Goal: Task Accomplishment & Management: Use online tool/utility

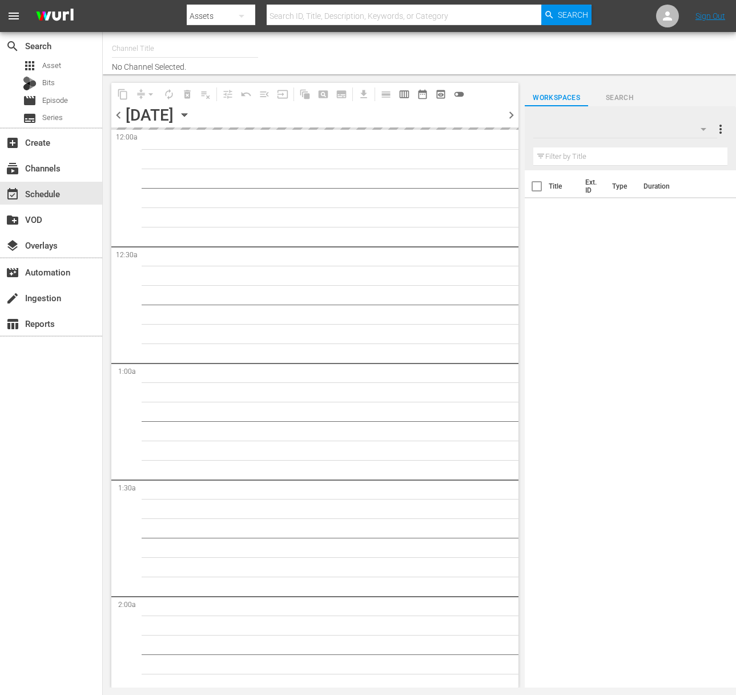
type input "Food (140)"
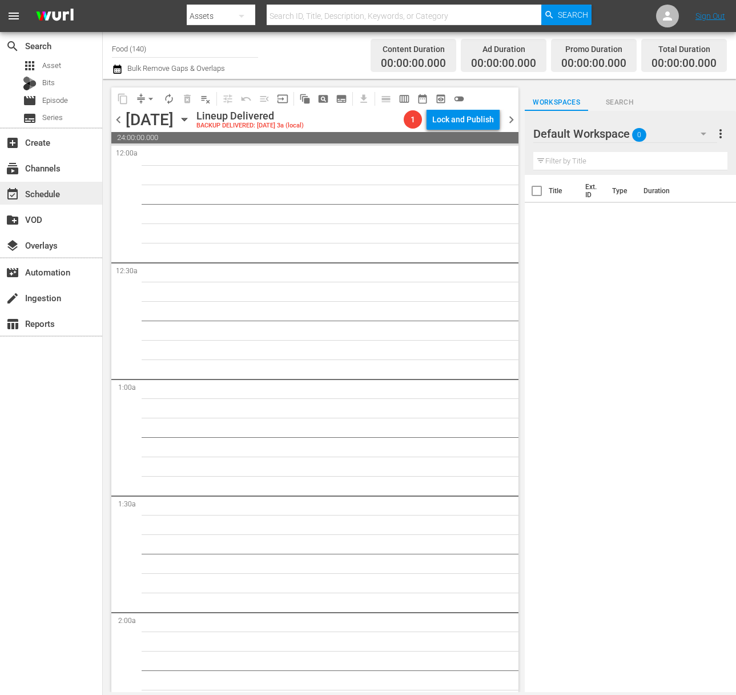
click at [78, 195] on div "event_available Schedule" at bounding box center [51, 193] width 102 height 23
click at [194, 114] on div "[DATE] [DATE]" at bounding box center [160, 119] width 68 height 19
click at [187, 119] on icon "button" at bounding box center [184, 119] width 5 height 3
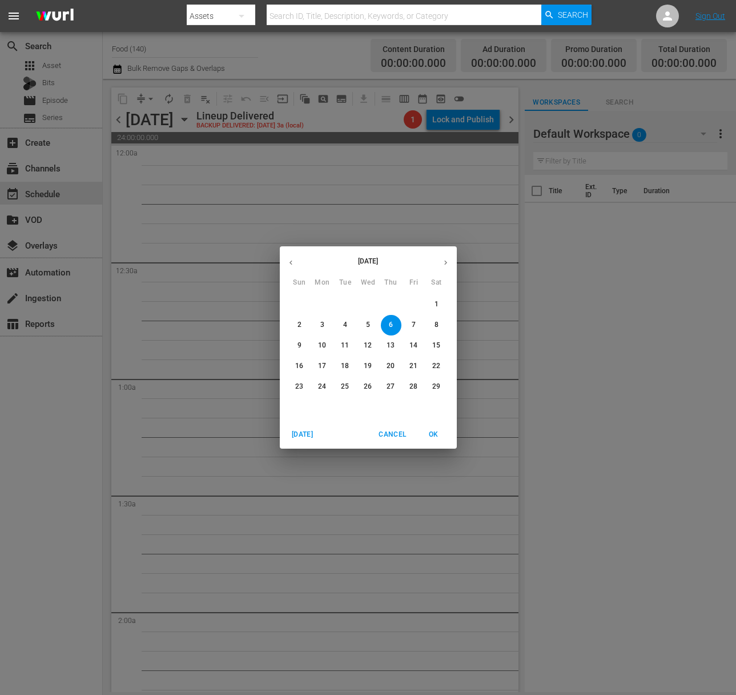
click at [448, 259] on icon "button" at bounding box center [446, 262] width 9 height 9
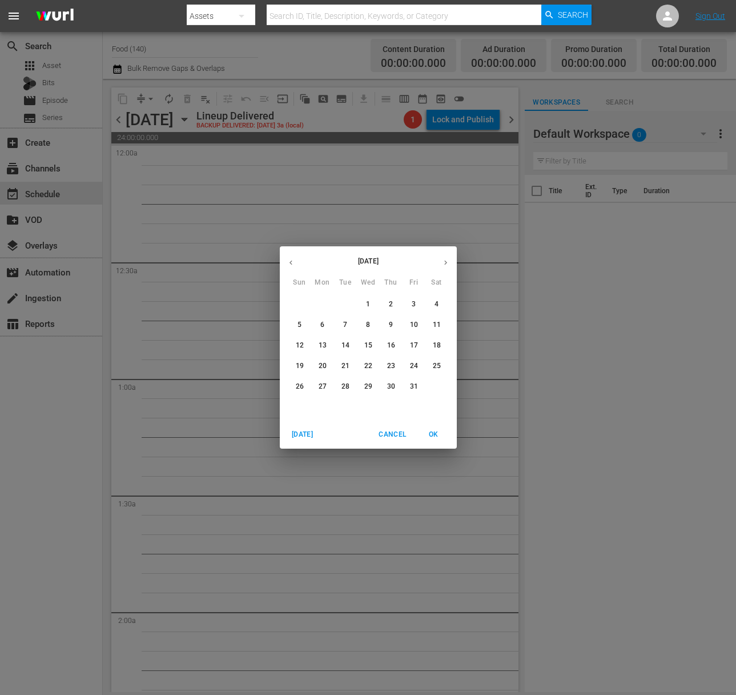
click at [448, 259] on icon "button" at bounding box center [446, 262] width 9 height 9
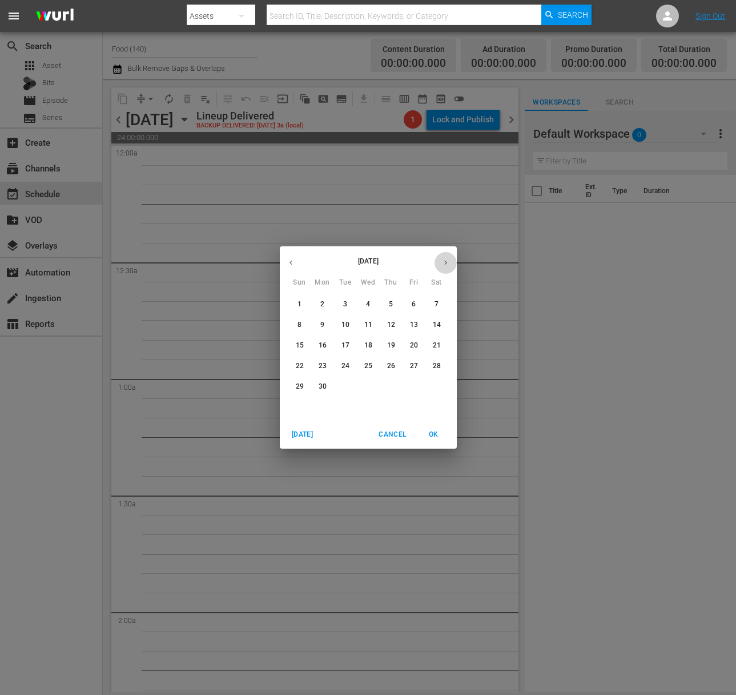
click at [448, 259] on icon "button" at bounding box center [446, 262] width 9 height 9
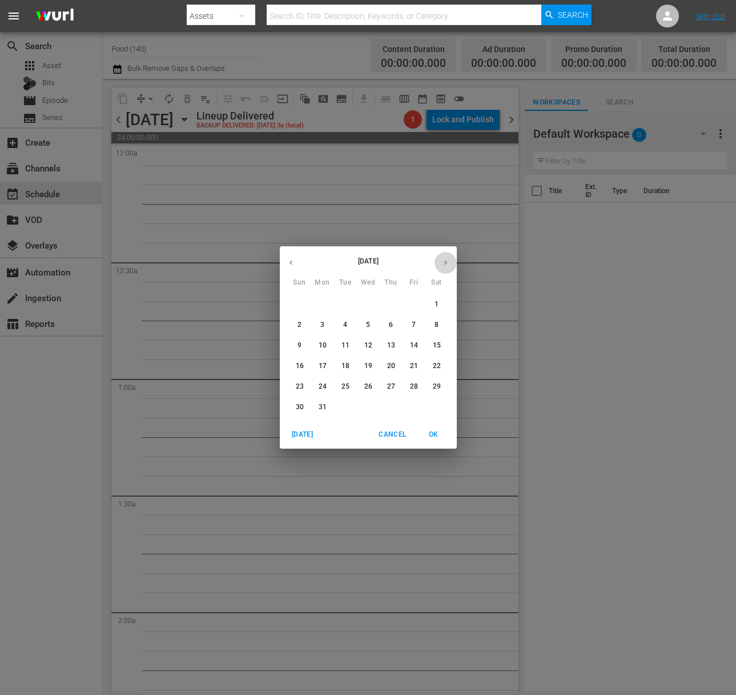
click at [448, 259] on icon "button" at bounding box center [446, 262] width 9 height 9
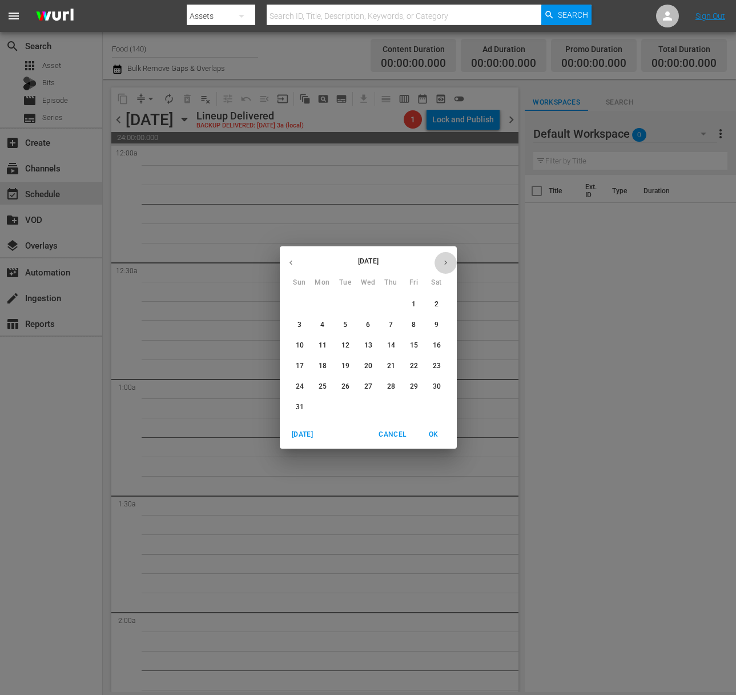
click at [448, 259] on icon "button" at bounding box center [446, 262] width 9 height 9
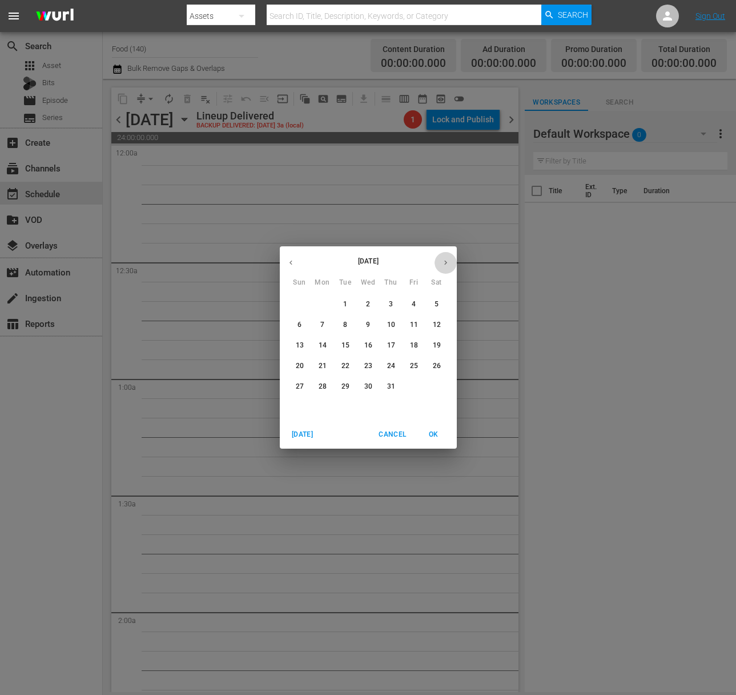
click at [448, 259] on icon "button" at bounding box center [446, 262] width 9 height 9
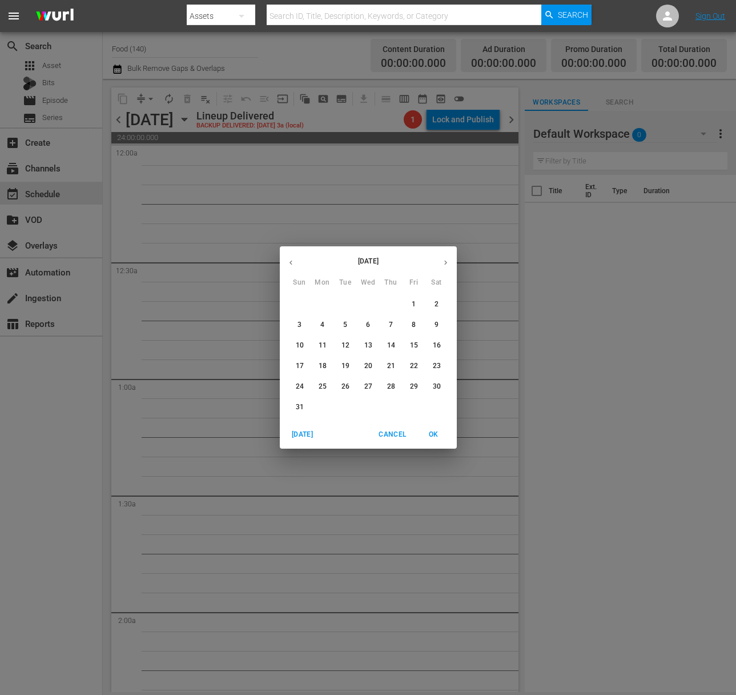
click at [448, 259] on icon "button" at bounding box center [446, 262] width 9 height 9
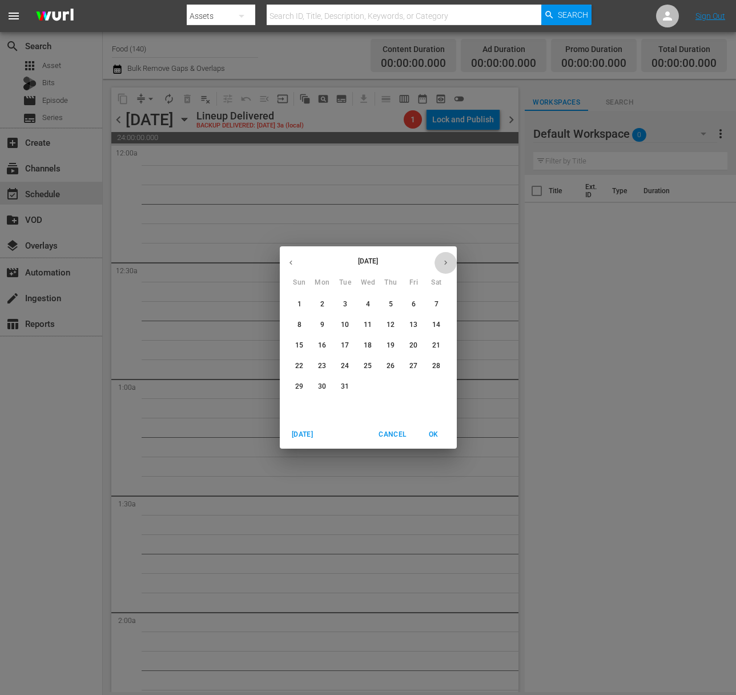
click at [448, 259] on icon "button" at bounding box center [446, 262] width 9 height 9
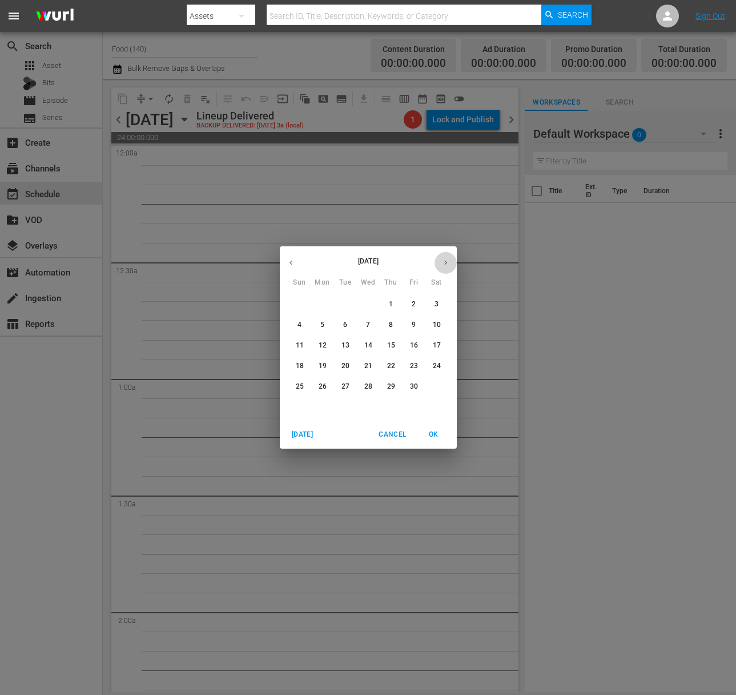
click at [448, 259] on icon "button" at bounding box center [446, 262] width 9 height 9
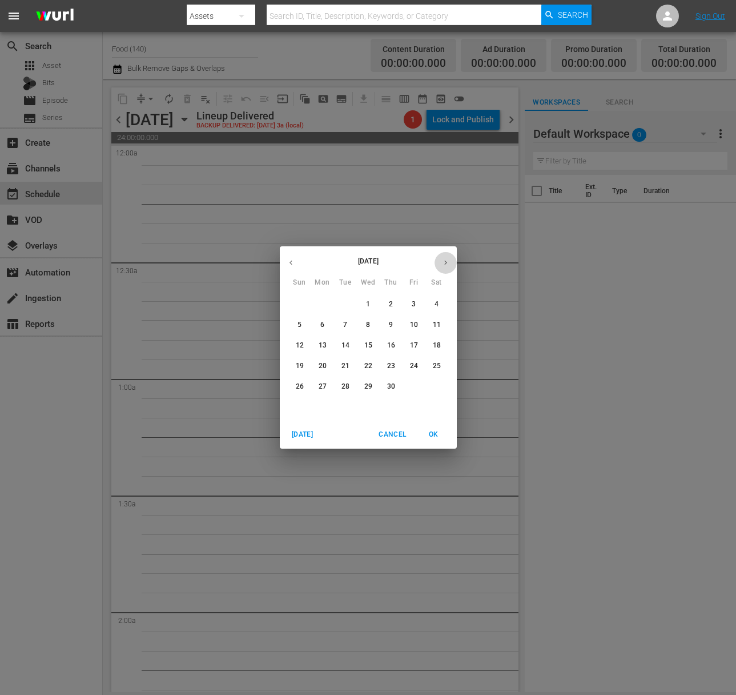
click at [448, 259] on icon "button" at bounding box center [446, 262] width 9 height 9
click at [439, 258] on button "button" at bounding box center [446, 262] width 22 height 22
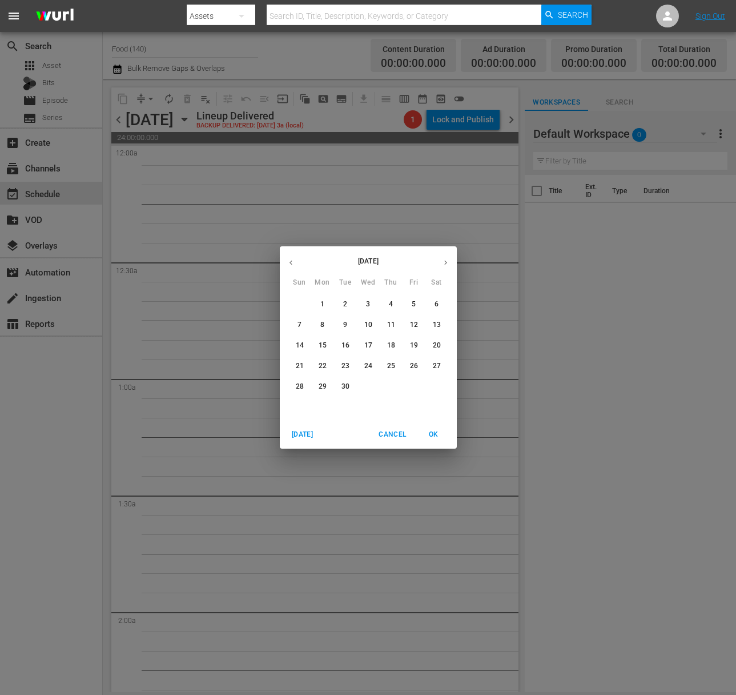
click at [447, 258] on icon "button" at bounding box center [446, 262] width 9 height 9
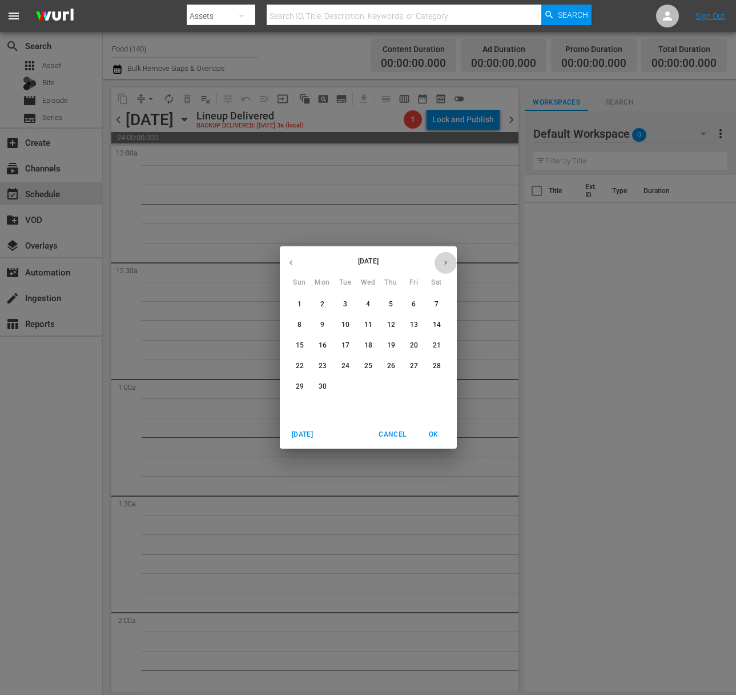
click at [447, 258] on icon "button" at bounding box center [446, 262] width 9 height 9
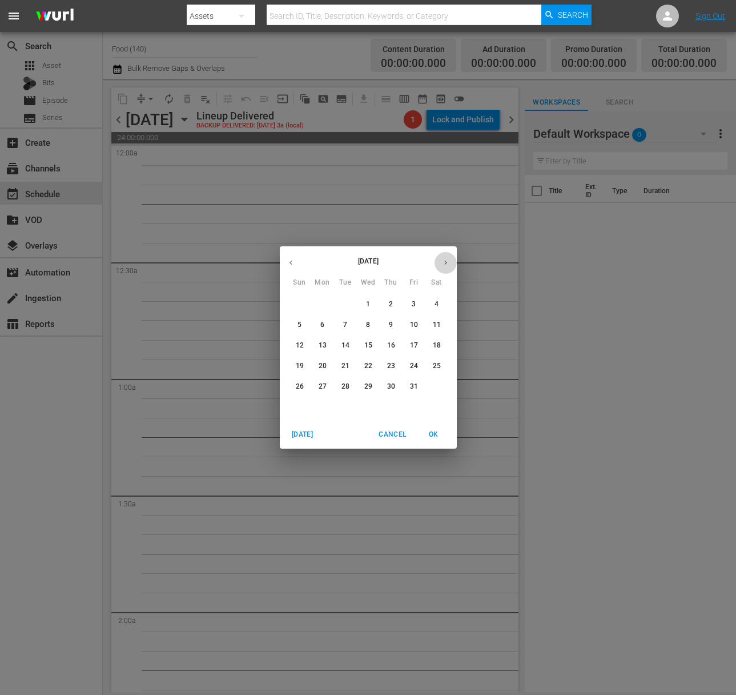
click at [447, 258] on icon "button" at bounding box center [446, 262] width 9 height 9
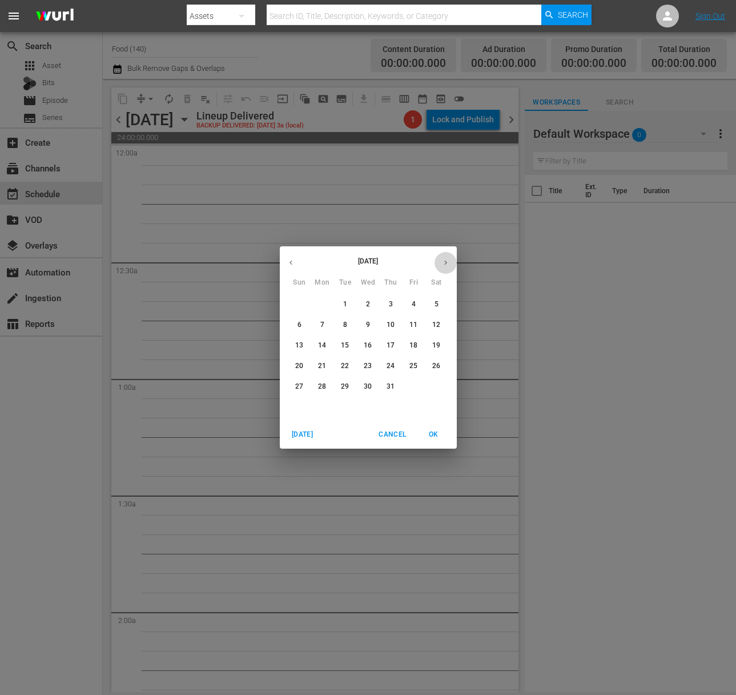
click at [447, 258] on icon "button" at bounding box center [446, 262] width 9 height 9
click at [327, 386] on span "25" at bounding box center [322, 387] width 21 height 10
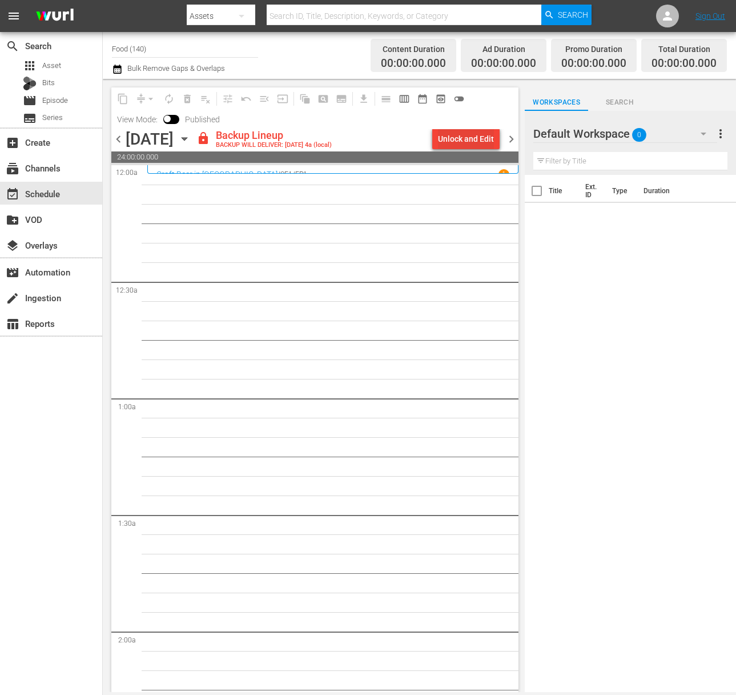
click at [458, 147] on div "Unlock and Edit" at bounding box center [466, 139] width 56 height 21
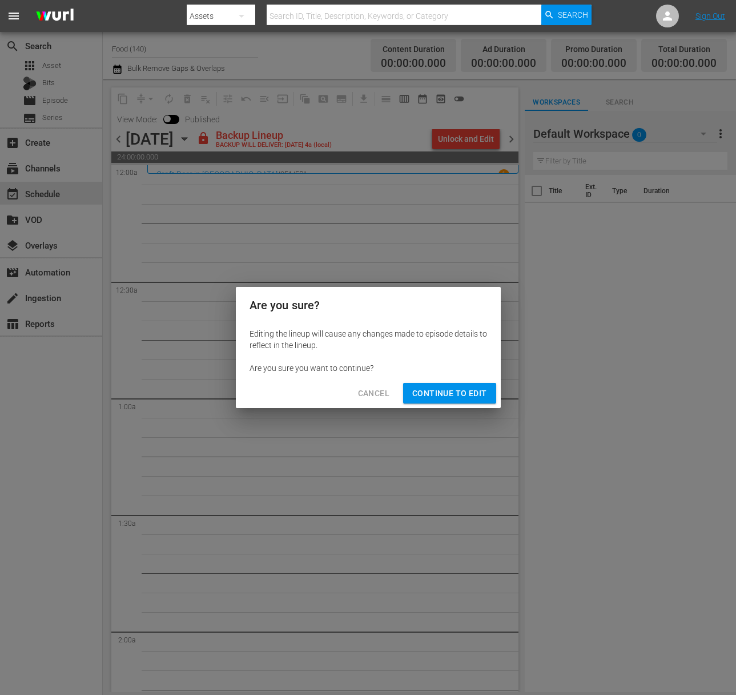
click at [458, 388] on span "Continue to Edit" at bounding box center [449, 393] width 74 height 14
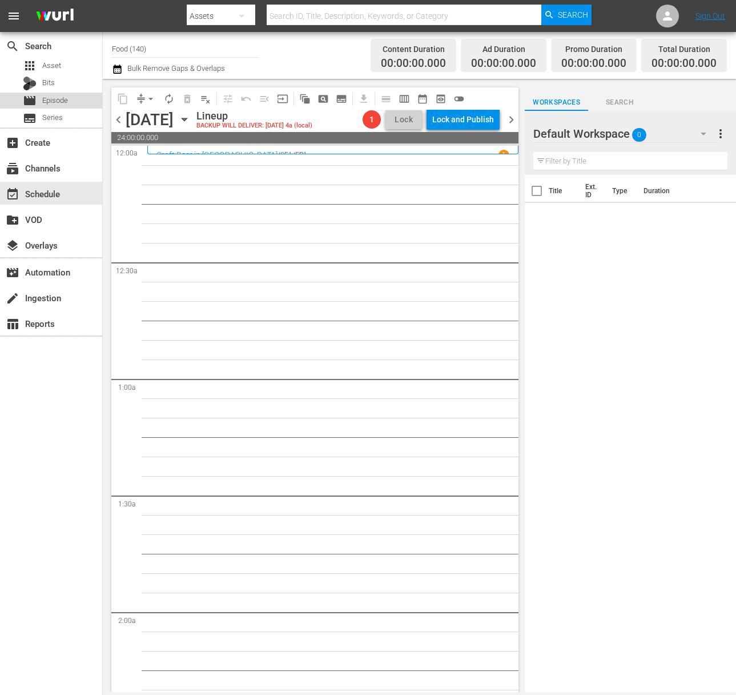
click at [62, 98] on span "Episode" at bounding box center [55, 100] width 26 height 11
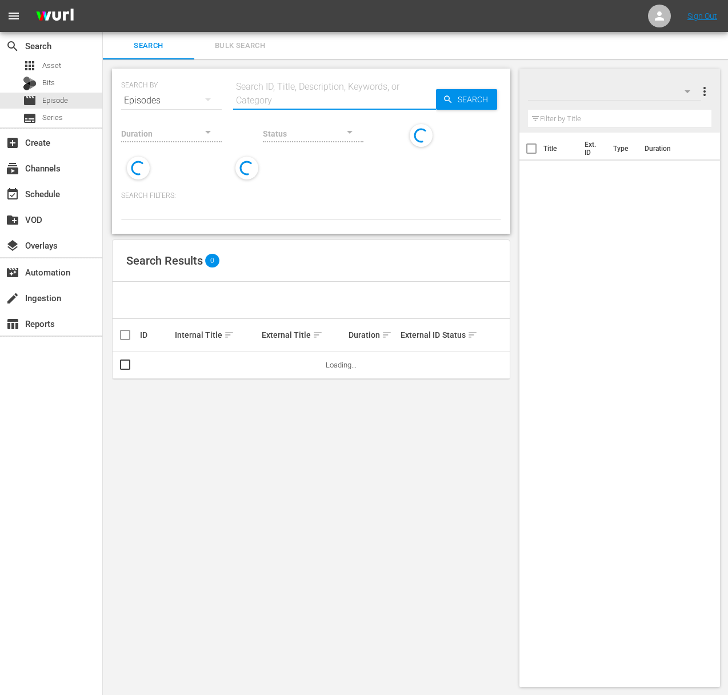
click at [266, 100] on input "text" at bounding box center [334, 100] width 203 height 27
paste input "Sara's Weeknight Meals - Fish Whisperers"
click at [451, 97] on icon "button" at bounding box center [448, 99] width 10 height 10
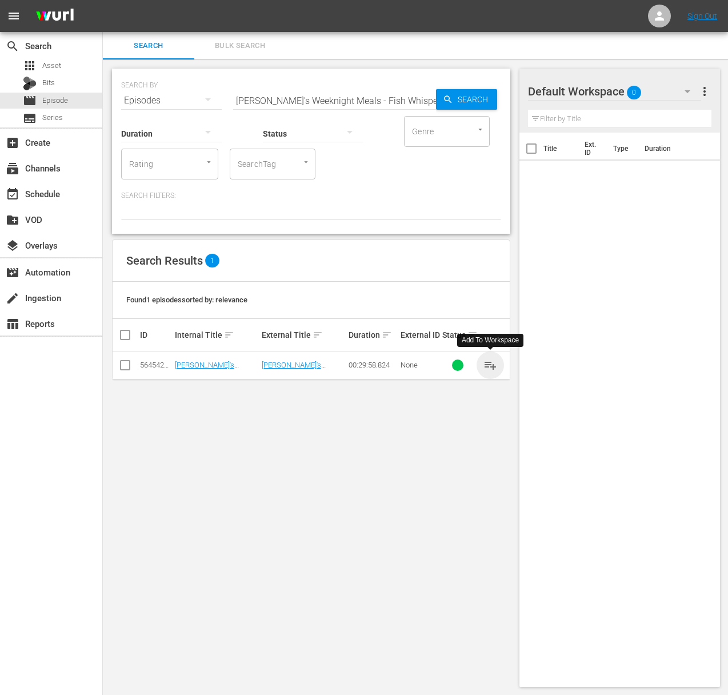
click at [487, 366] on span "playlist_add" at bounding box center [490, 365] width 14 height 14
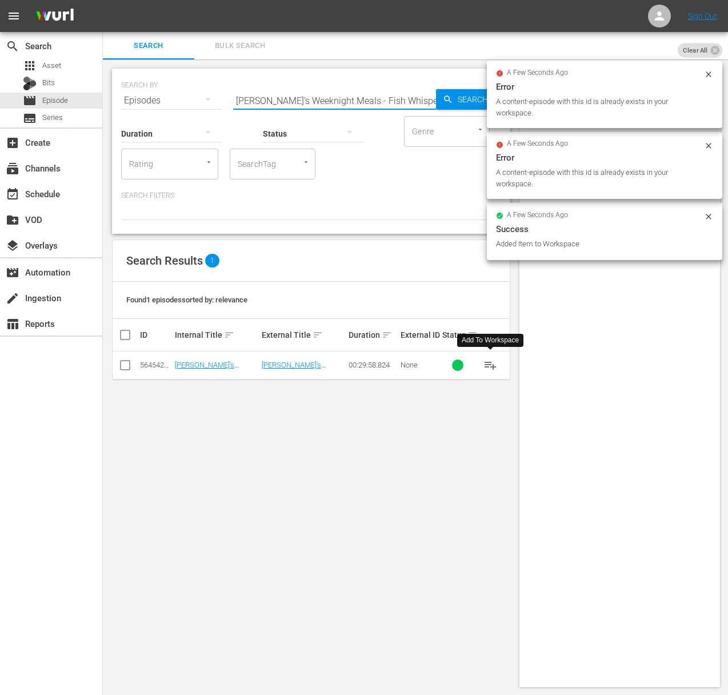
click at [328, 89] on input "Sara's Weeknight Meals - Fish Whisperers" at bounding box center [334, 100] width 203 height 27
paste input "estive Feast"
click at [473, 94] on span "Search" at bounding box center [475, 99] width 44 height 21
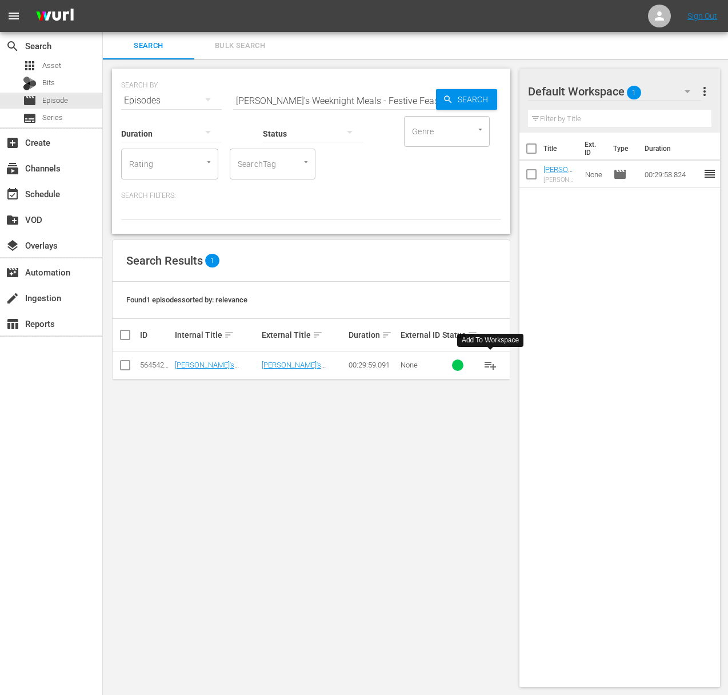
click at [489, 364] on span "playlist_add" at bounding box center [490, 365] width 14 height 14
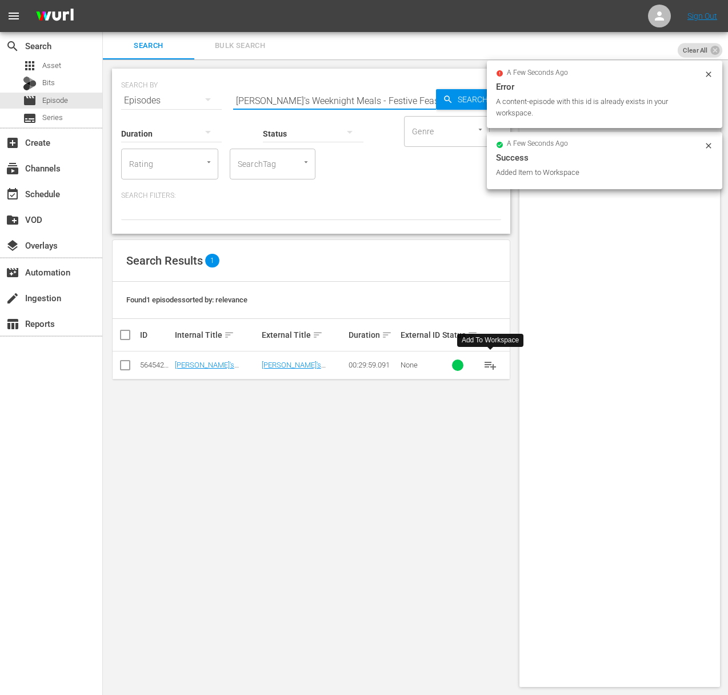
click at [294, 90] on input "Sara's Weeknight Meals - Festive Feasts" at bounding box center [334, 100] width 203 height 27
paste input "Weeknight Two for One"
click at [474, 96] on span "Search" at bounding box center [475, 99] width 44 height 21
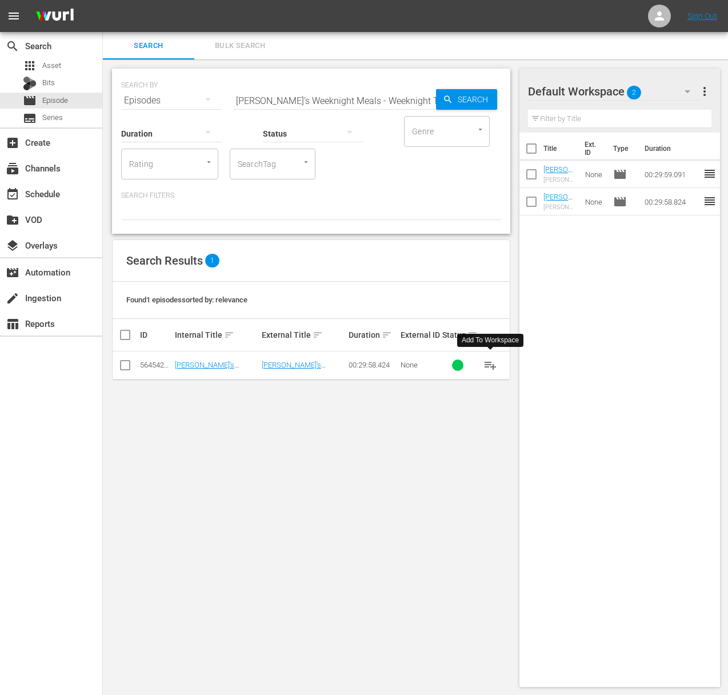
click at [492, 366] on span "playlist_add" at bounding box center [490, 365] width 14 height 14
click at [286, 97] on input "Sara's Weeknight Meals - Weeknight Two for One" at bounding box center [334, 100] width 203 height 27
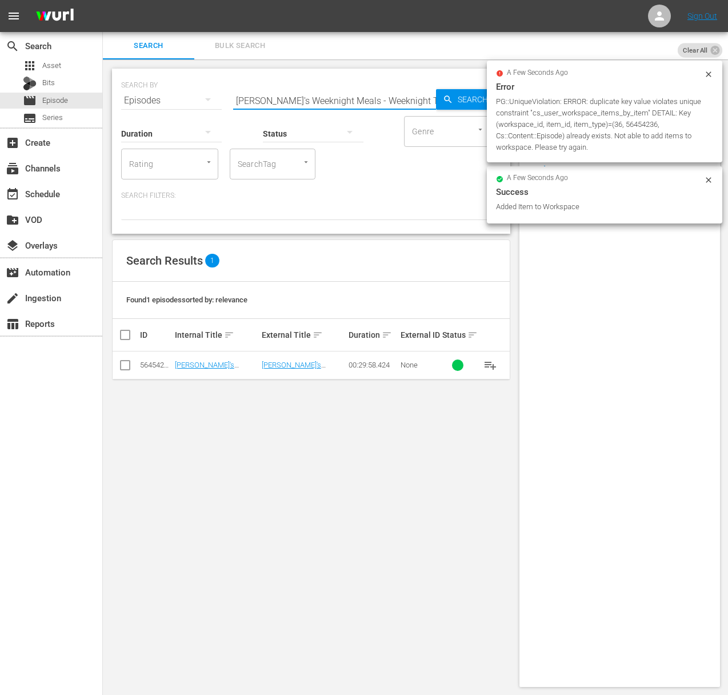
paste input "Cheese Pleas"
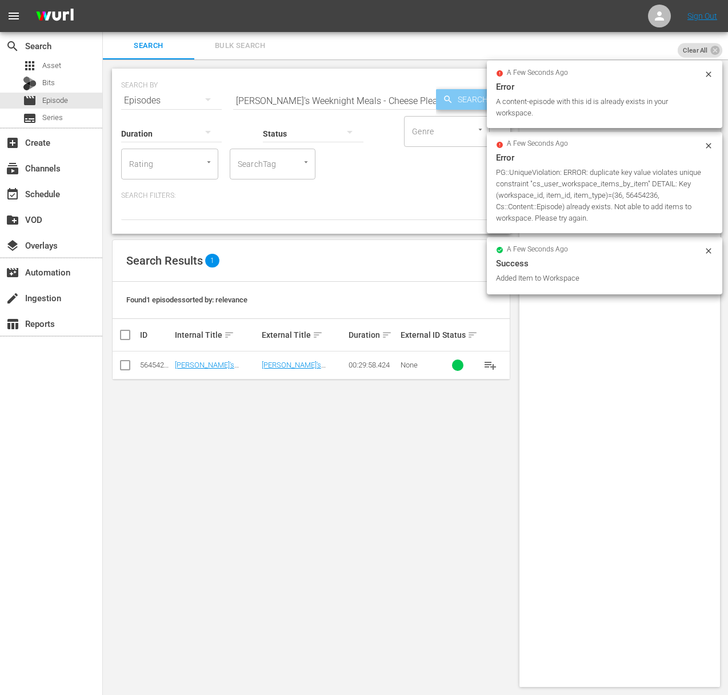
click at [476, 98] on span "Search" at bounding box center [475, 99] width 44 height 21
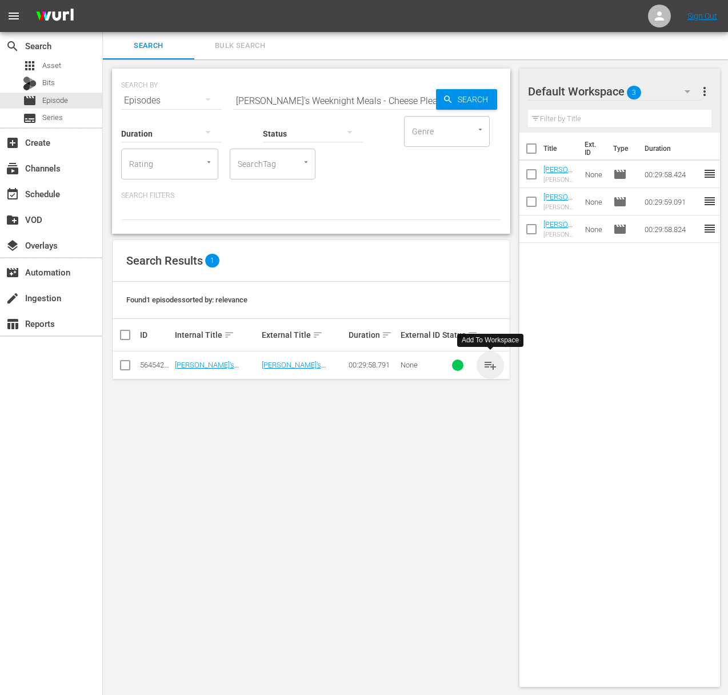
click at [487, 367] on span "playlist_add" at bounding box center [490, 365] width 14 height 14
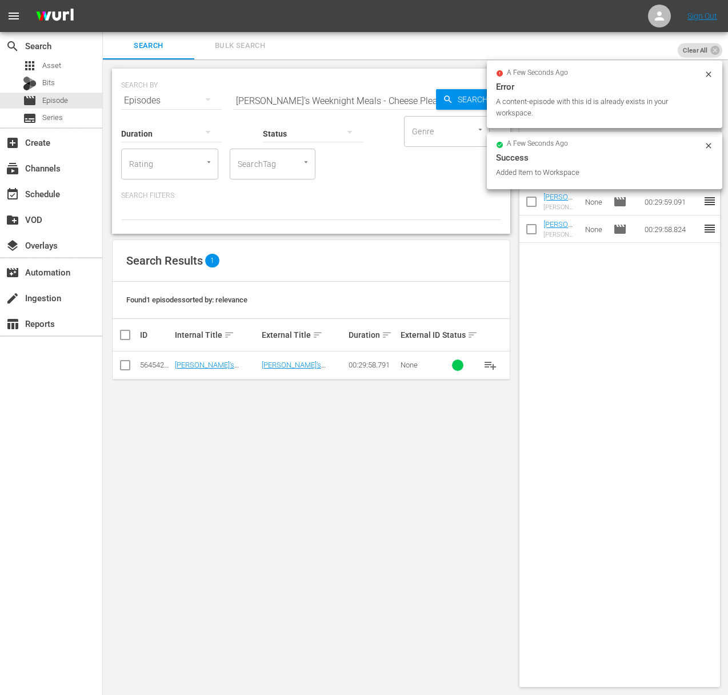
click at [368, 105] on input "Sara's Weeknight Meals - Cheese Please" at bounding box center [334, 100] width 203 height 27
paste input "Sara's Weeknight Meals - Bounty of Parma"
click at [411, 100] on input "Sara's Weeknight Meals - CheeseaSara's Weeknight Meals - Bounty of ParmaPlease" at bounding box center [334, 100] width 203 height 27
paste input "Sara's Weeknight Meals - Bounty of Parma"
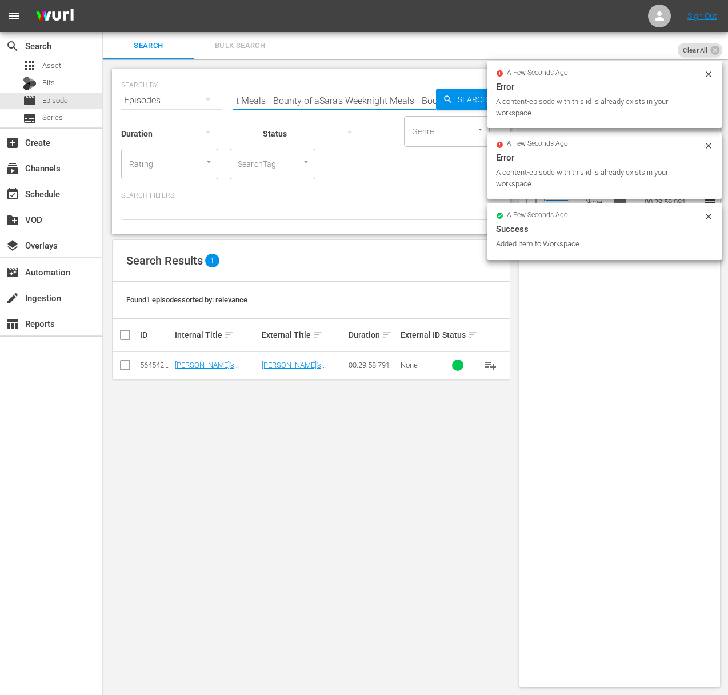
click at [387, 99] on input "Sara's Weeknight Meals - CheeseaSara's Weeknight Meals - Bounty of aSara's Week…" at bounding box center [334, 100] width 203 height 27
paste input "Bounty of Parma"
click at [479, 102] on span "Search" at bounding box center [475, 99] width 44 height 21
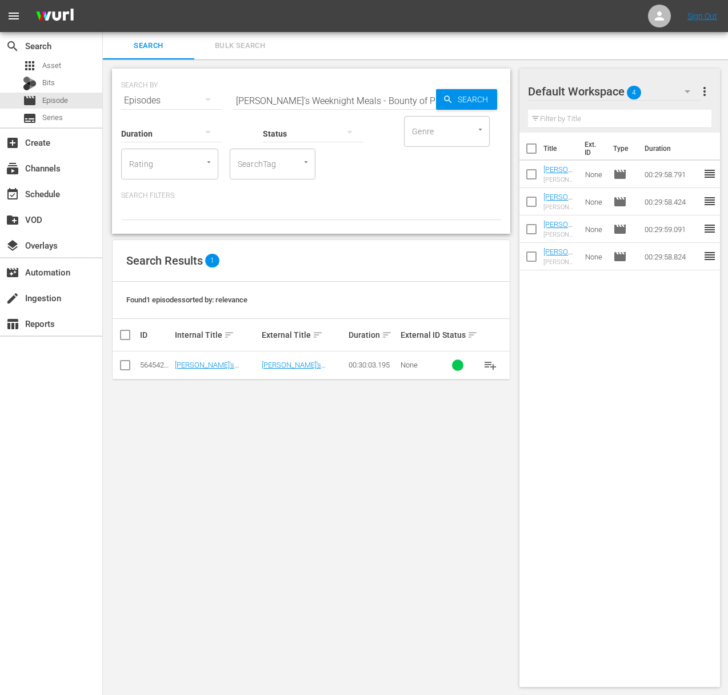
click at [490, 364] on span "playlist_add" at bounding box center [490, 365] width 14 height 14
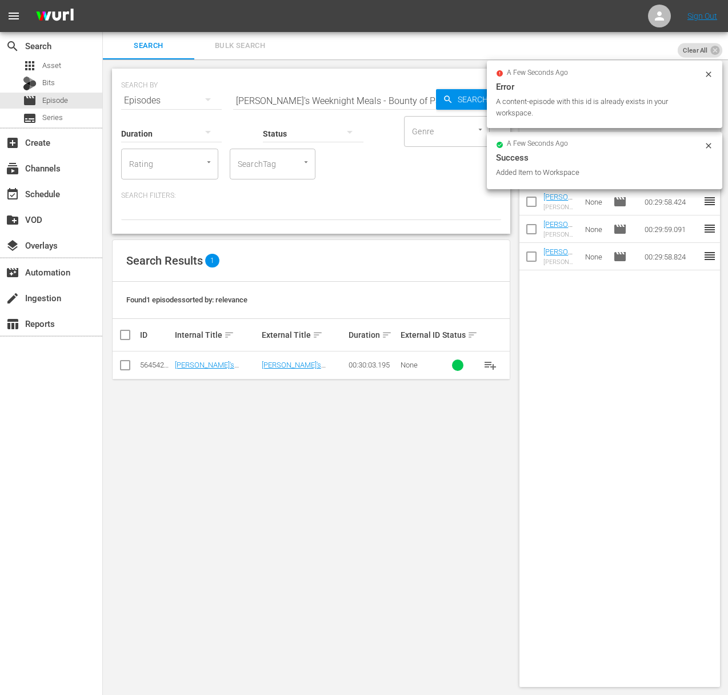
click at [320, 100] on input "Sara's Weeknight Meals - Bounty of Parma" at bounding box center [334, 100] width 203 height 27
paste input "Pizza and Lemons: Naples to Sorrento"
click at [477, 100] on span "Search" at bounding box center [475, 99] width 44 height 21
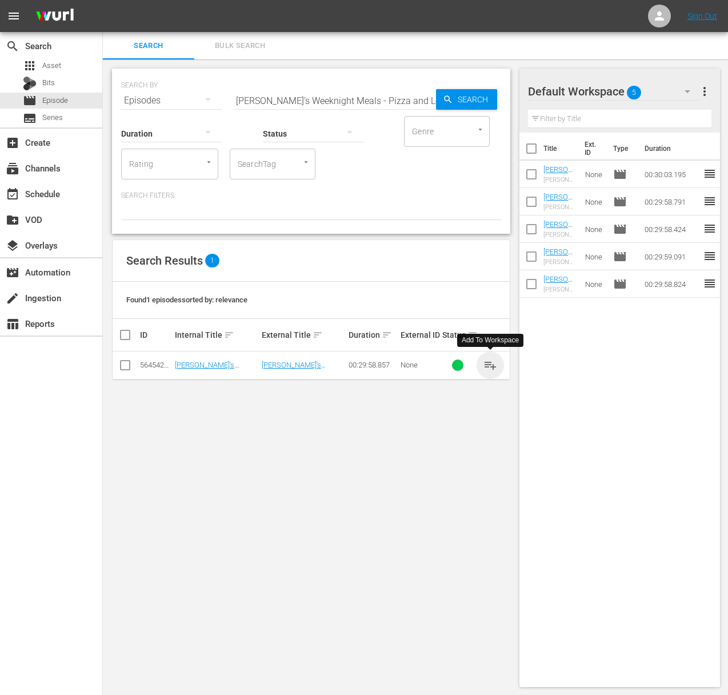
click at [492, 364] on span "playlist_add" at bounding box center [490, 365] width 14 height 14
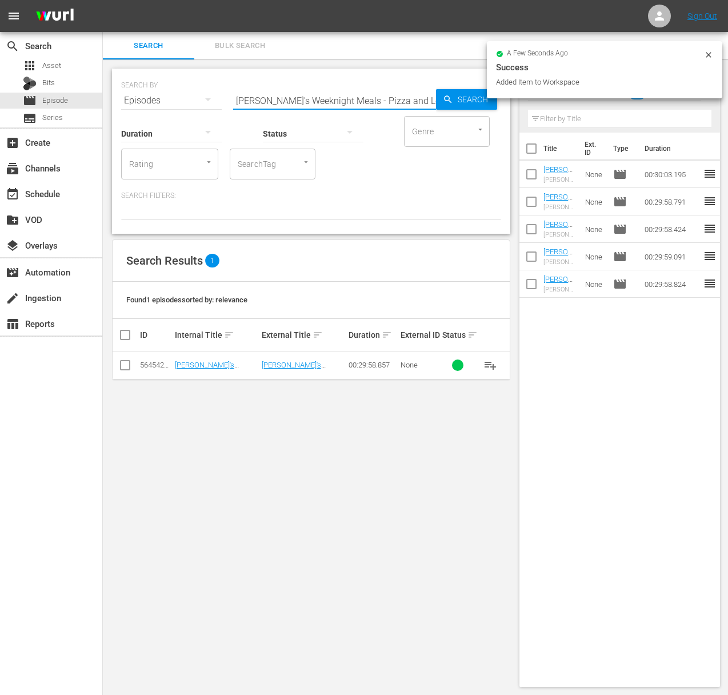
click at [283, 95] on input "Sara's Weeknight Meals - Pizza and Lemons: Naples to Sorrento" at bounding box center [334, 100] width 203 height 27
paste input "Vegetariano ItalianoSara's Weeknight Meals -"
click at [330, 100] on input "aSara's Weeknight Meals - Vegetariano ItalianoSara's Weeknight Meals - Pizza an…" at bounding box center [334, 100] width 203 height 27
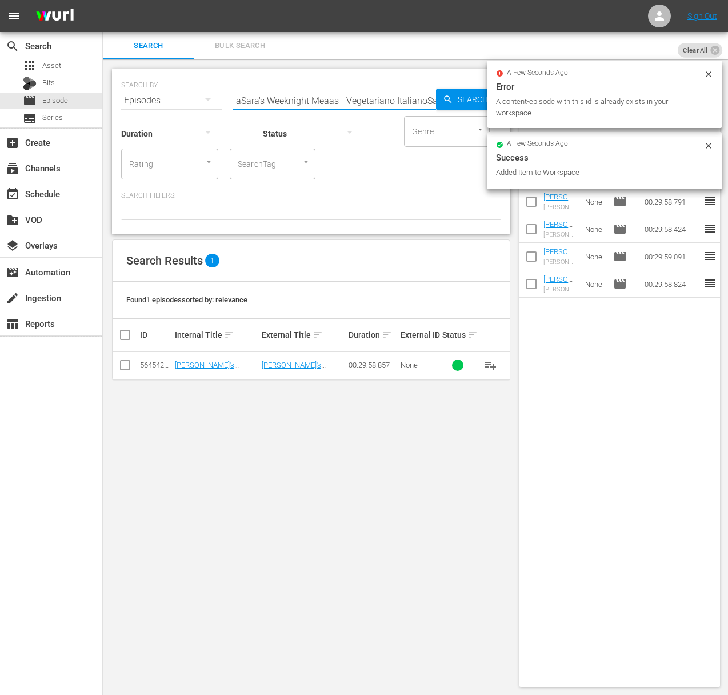
click at [331, 99] on input "aSara's Weeknight Meaas - Vegetariano ItalianoSara's Weeknight Meals - Pizza an…" at bounding box center [334, 100] width 203 height 27
click at [305, 102] on input "aSara's Weeknight Meaas - Vegetariano ItalianoSara's Weeknight Meals - Pizza an…" at bounding box center [334, 100] width 203 height 27
paste input "Sara's Weeknight Meals - Vegetariano Italiano"
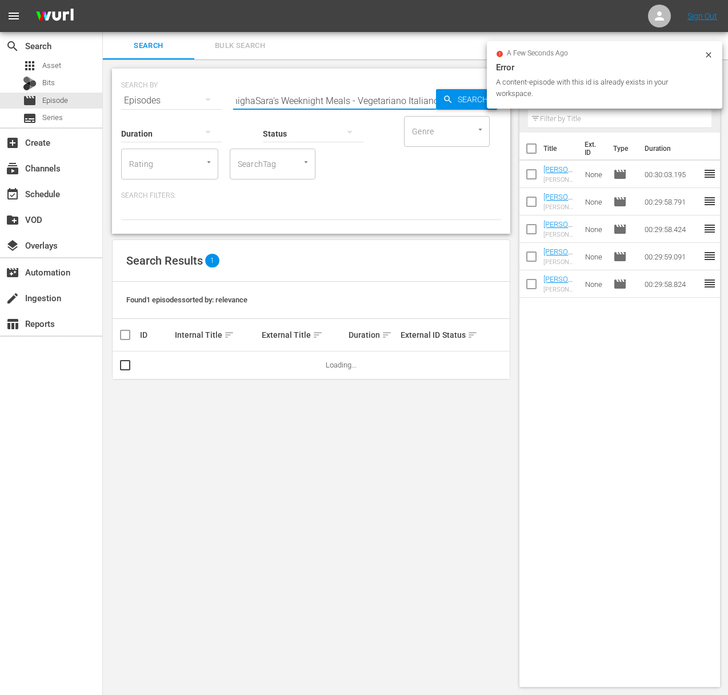
click at [290, 99] on input "aSara's WeeknighaSara's Weeknight Meals - Vegetariano Italianot Meaas - Vegetar…" at bounding box center [334, 100] width 203 height 27
paste input "Sara's Weeknight Meals - Vegetariano Italian"
click at [456, 99] on span "Search" at bounding box center [475, 99] width 44 height 21
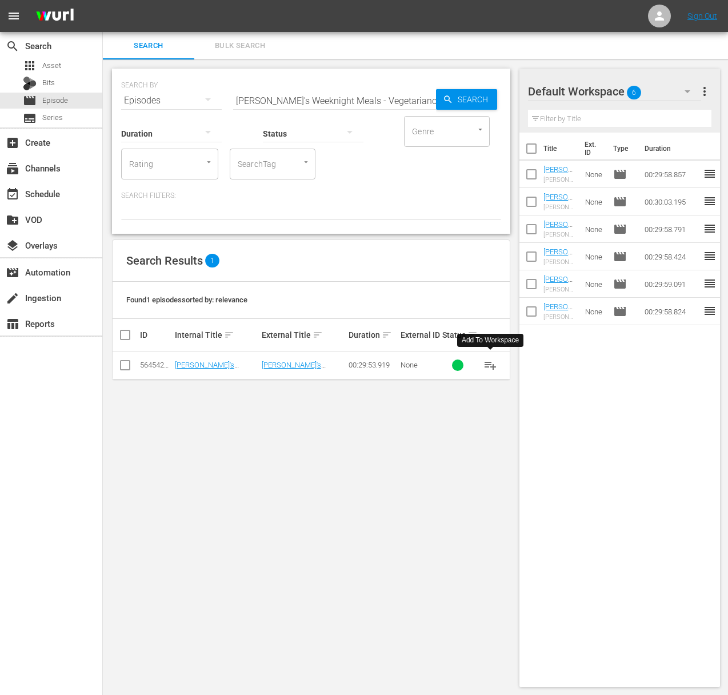
click at [492, 364] on span "playlist_add" at bounding box center [490, 365] width 14 height 14
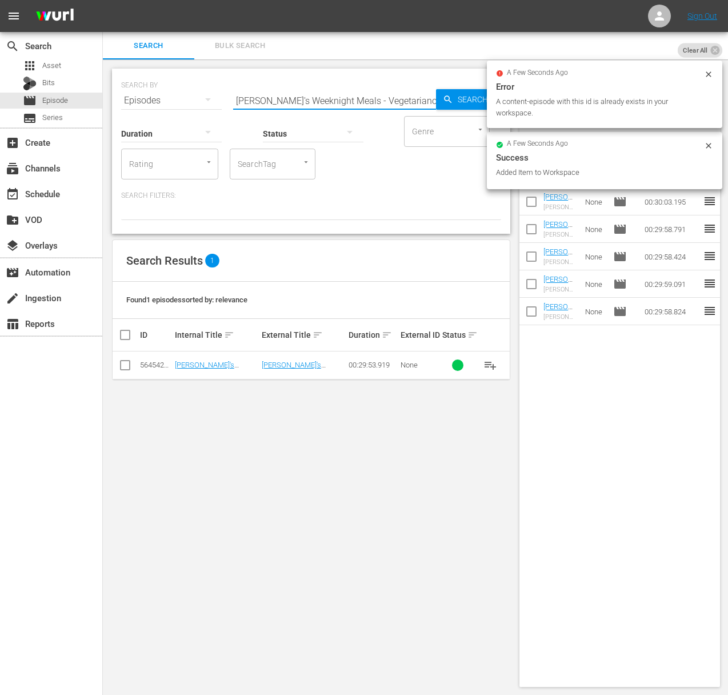
click at [329, 102] on input "Sara's Weeknight Meals - Vegetariano Italiano" at bounding box center [334, 100] width 203 height 27
paste input "Essential Pastas of Rome"
click at [462, 102] on span "Search" at bounding box center [475, 99] width 44 height 21
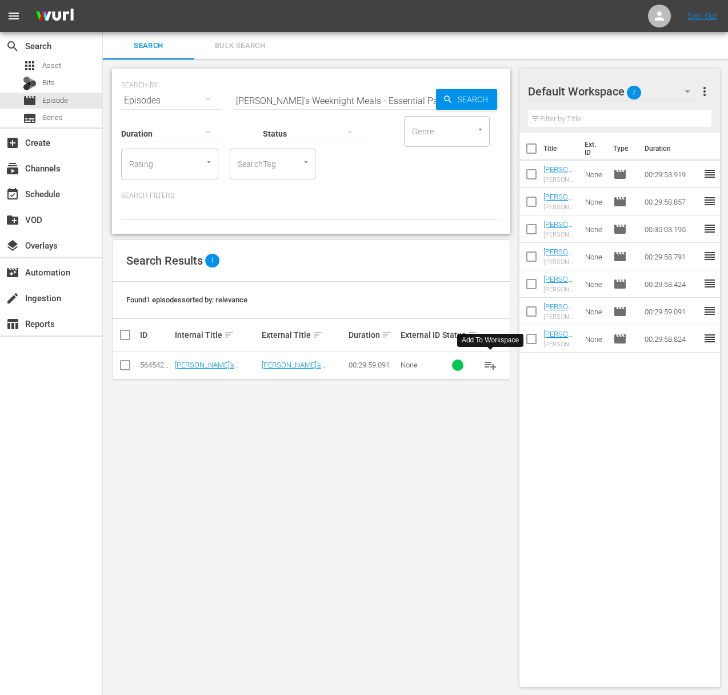
click at [488, 364] on span "playlist_add" at bounding box center [490, 365] width 14 height 14
click at [287, 92] on input "Sara's Weeknight Meals - Essential Pastas of Rome" at bounding box center [334, 100] width 203 height 27
paste input "Taco, Taco, Nacho"
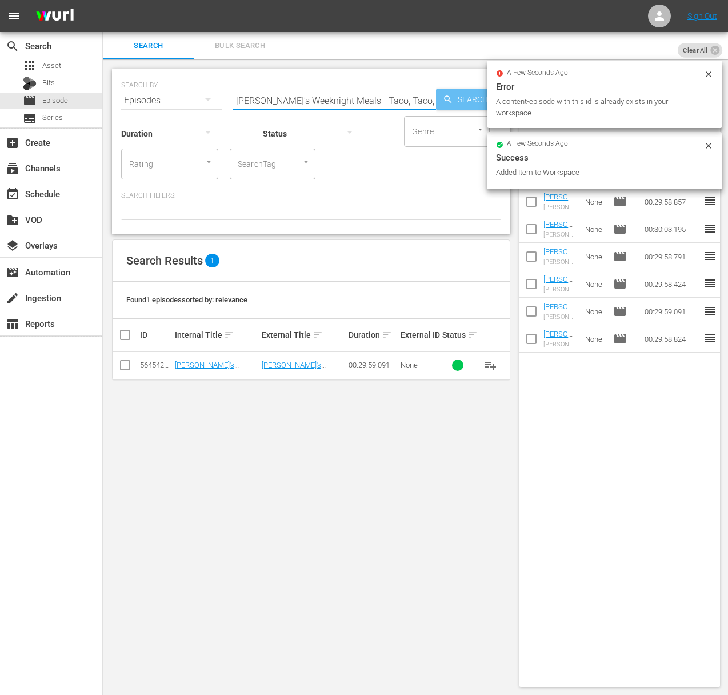
click at [450, 94] on icon "button" at bounding box center [448, 99] width 10 height 10
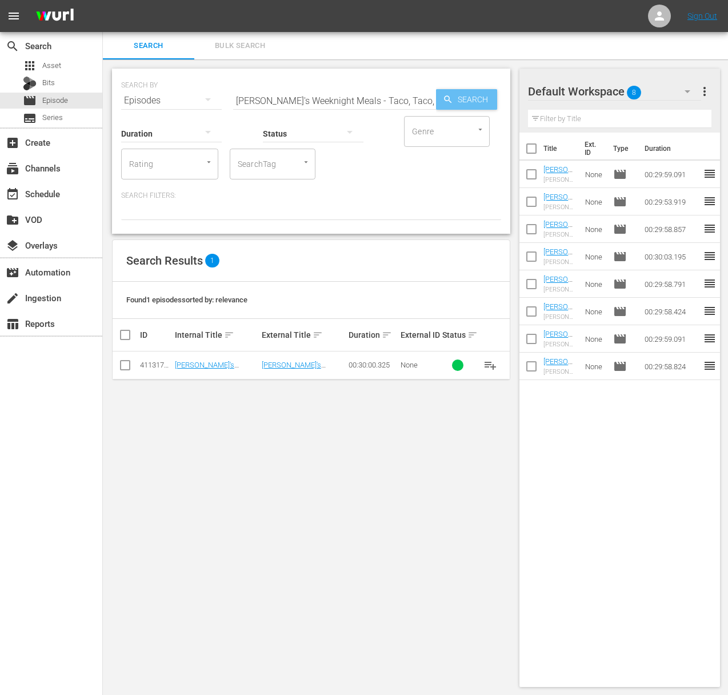
click at [450, 94] on icon "button" at bounding box center [448, 99] width 10 height 10
click at [492, 363] on span "playlist_add" at bounding box center [490, 365] width 14 height 14
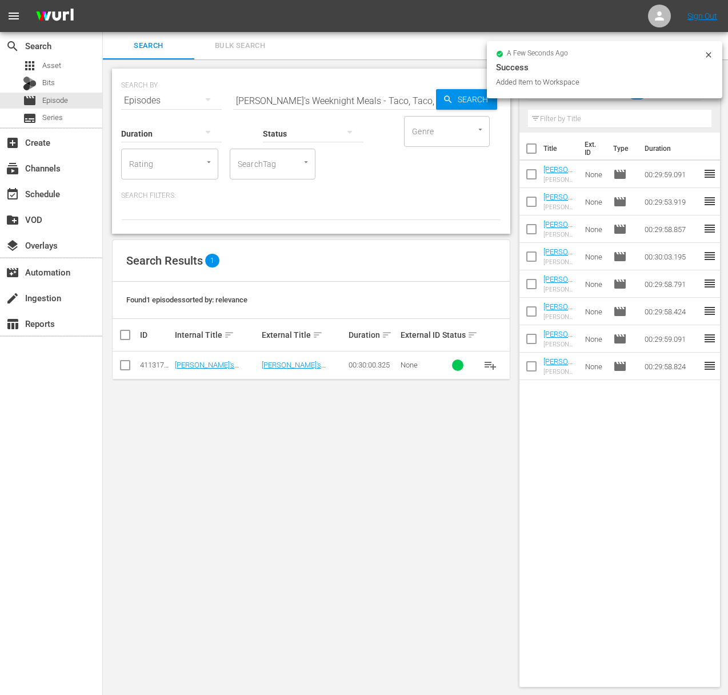
click at [342, 79] on div "SEARCH BY Search By Episodes Search ID, Title, Description, Keywords, or Catego…" at bounding box center [311, 93] width 380 height 41
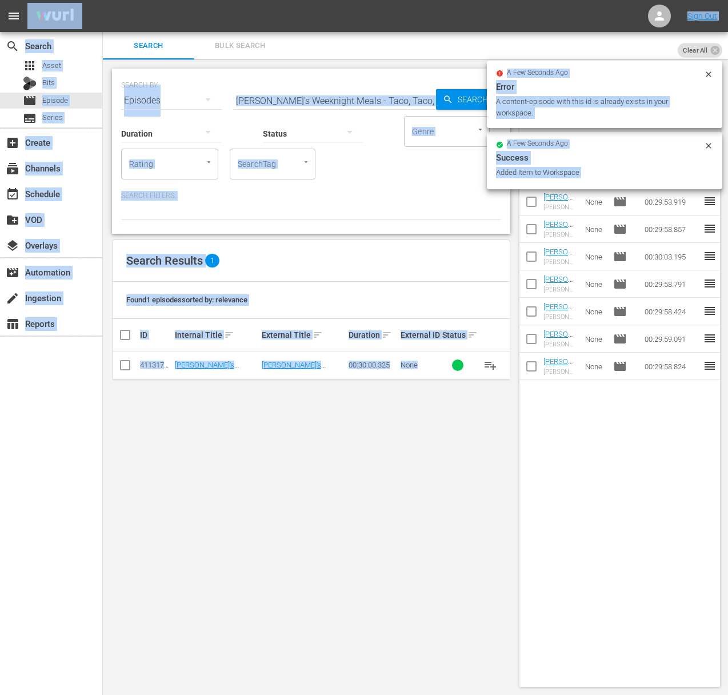
click at [335, 97] on input "Sara's Weeknight Meals - Taco, Taco, Nacho" at bounding box center [334, 100] width 203 height 27
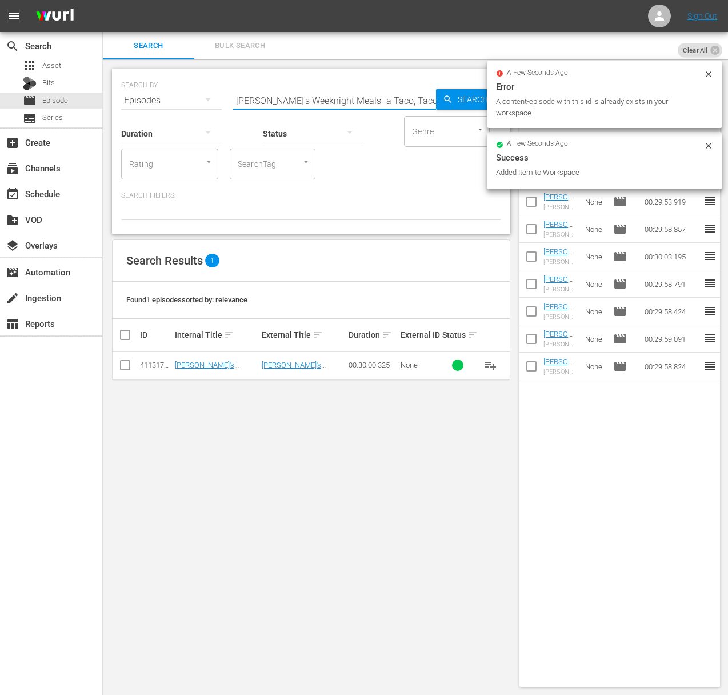
paste input "Sara's Weeknight Meals - Golden State Grub"
click at [308, 98] on input "Sara's Weeknight Meals -aSara's Weeknight Meals - Golden State Grub Taco, Taco,…" at bounding box center [334, 100] width 203 height 27
paste input "Golden State Grub"
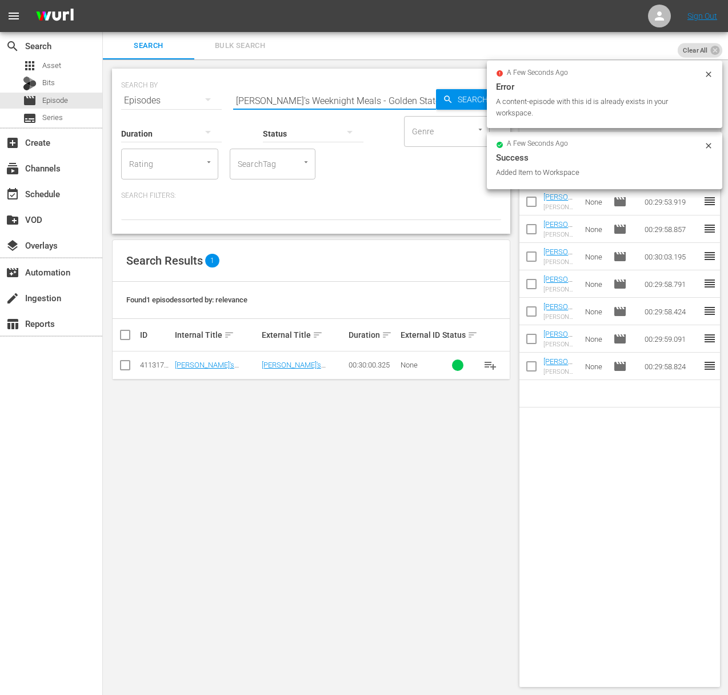
click at [468, 101] on span "Search" at bounding box center [475, 99] width 44 height 21
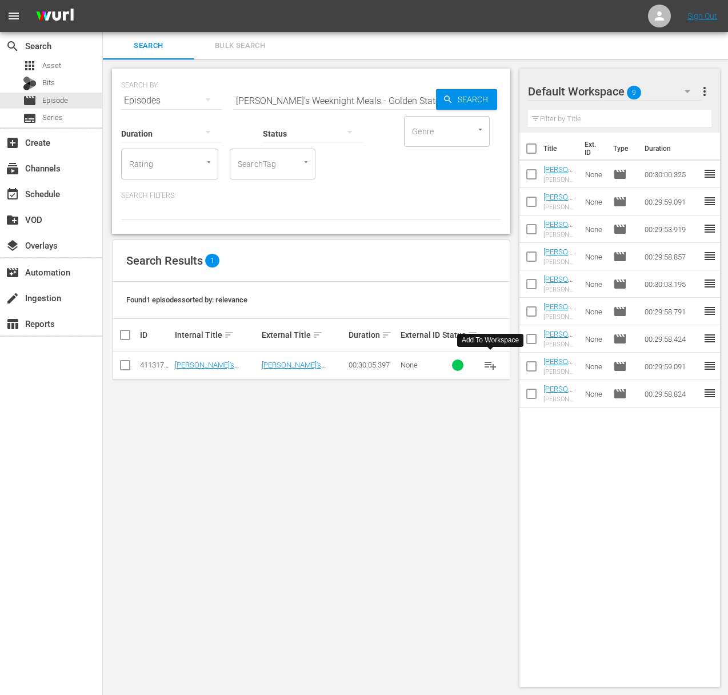
click at [486, 365] on span "playlist_add" at bounding box center [490, 365] width 14 height 14
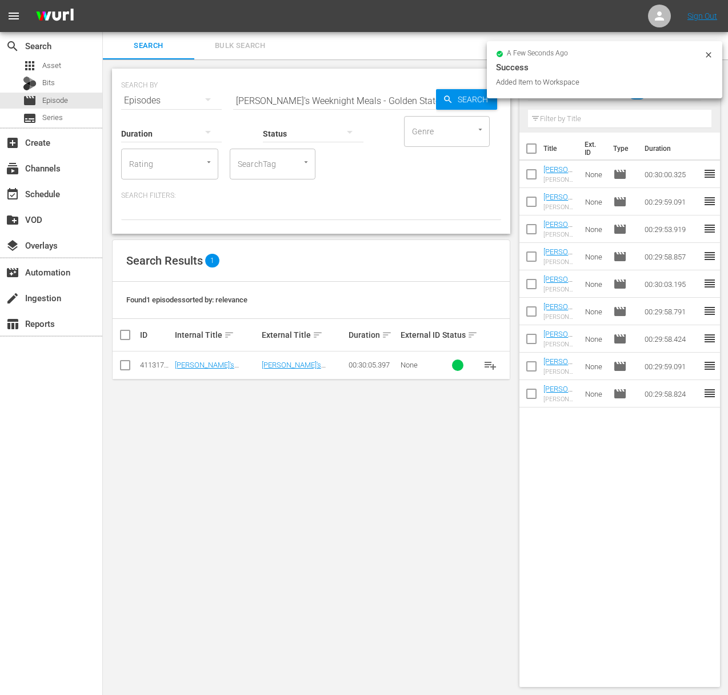
click at [312, 103] on input "Sara's Weeknight Meals - Golden State Grub" at bounding box center [334, 100] width 203 height 27
paste input "Sara's Weeknight Meals - Hot Day, Cold Food"
click at [309, 103] on input "Sara's Weeknight MaSara's Weeknight Meals - Hot Day, Cold Foodeals - Golden Sta…" at bounding box center [334, 100] width 203 height 27
paste input "Sara's Weeknight Meals - Hot Day, Cold Food"
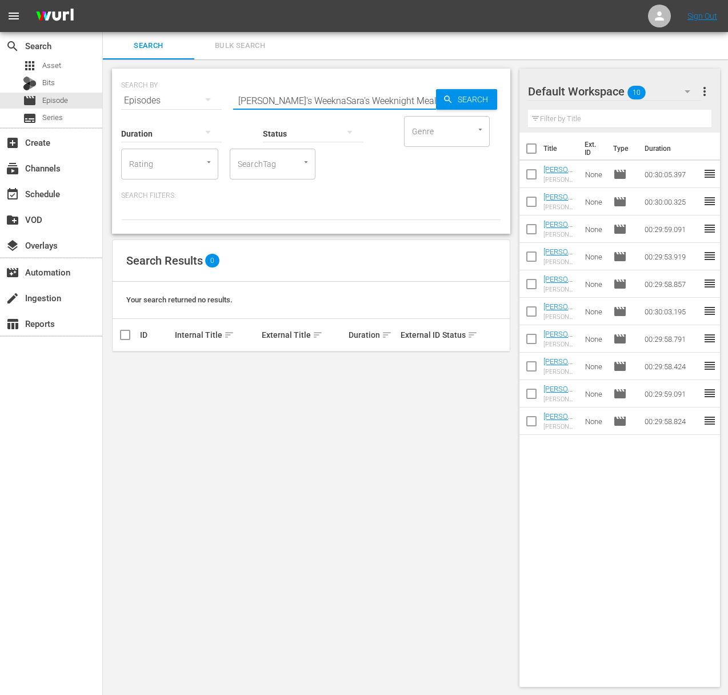
click at [328, 101] on input "Sara's Weeknight MaSara's WeeknaSara's Weeknight Meals - Hot Day, Cold Foodight…" at bounding box center [334, 100] width 203 height 27
click at [333, 100] on input "Sara's Weeknight MaSara's WeeknaSara's Weeknight Meals - Hot Day, Cold Foodight…" at bounding box center [334, 100] width 203 height 27
paste input "eals - Hot Day, Cold Food"
click at [450, 101] on icon "button" at bounding box center [448, 99] width 10 height 10
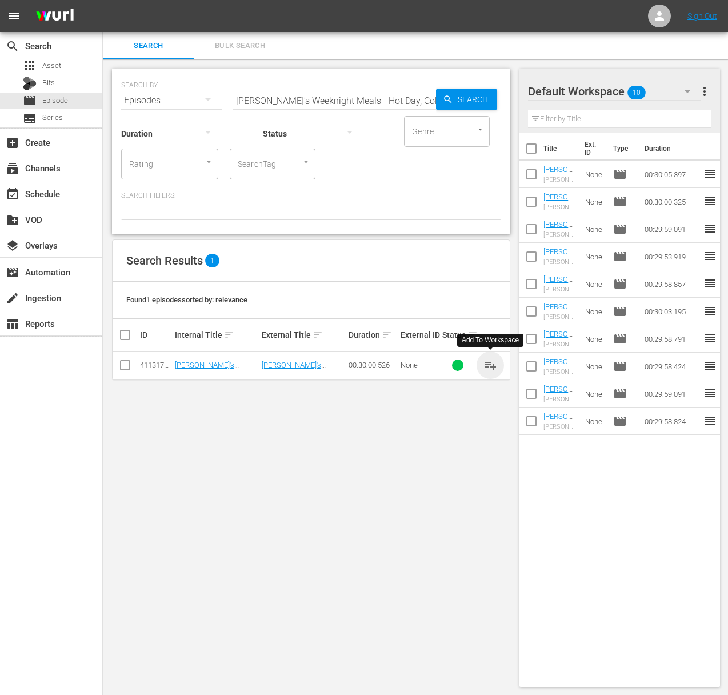
click at [492, 363] on span "playlist_add" at bounding box center [490, 365] width 14 height 14
click at [352, 95] on input "Sara's Weeknight Meals - Hot Day, Cold Food" at bounding box center [334, 100] width 203 height 27
paste input "The World in a Meatball"
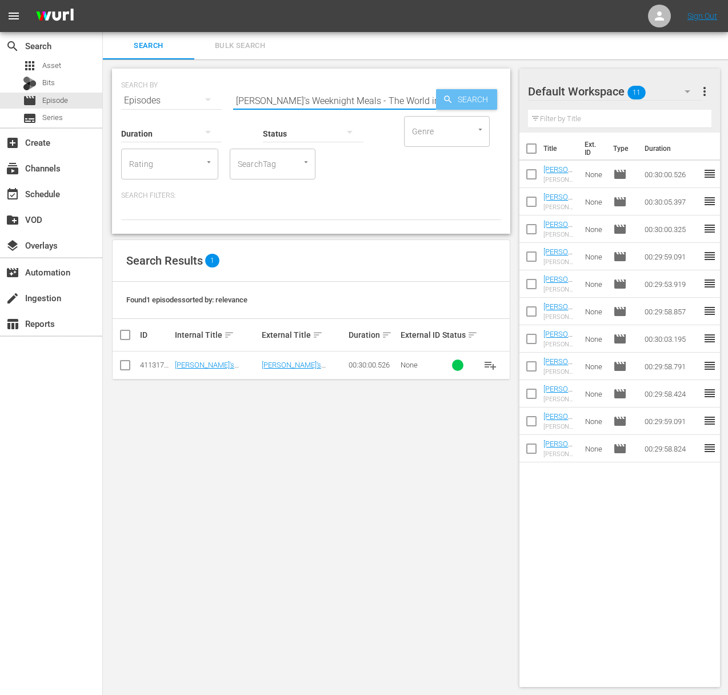
click at [449, 102] on icon "button" at bounding box center [448, 99] width 10 height 10
click at [491, 365] on span "playlist_add" at bounding box center [490, 365] width 14 height 14
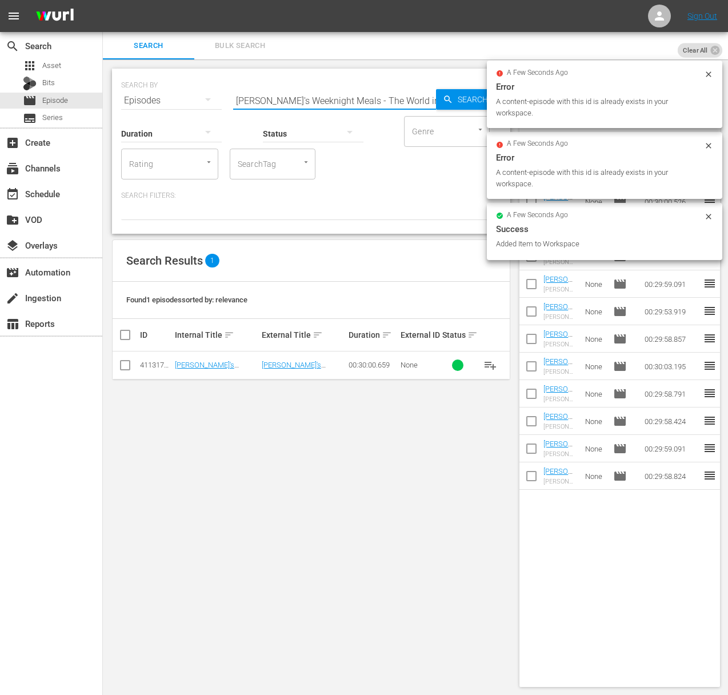
click at [361, 100] on input "Sara's Weeknight Meals - The World in a Meatball" at bounding box center [334, 100] width 203 height 27
paste input "Holiday Sweets"
click at [466, 101] on span "Search" at bounding box center [475, 99] width 44 height 21
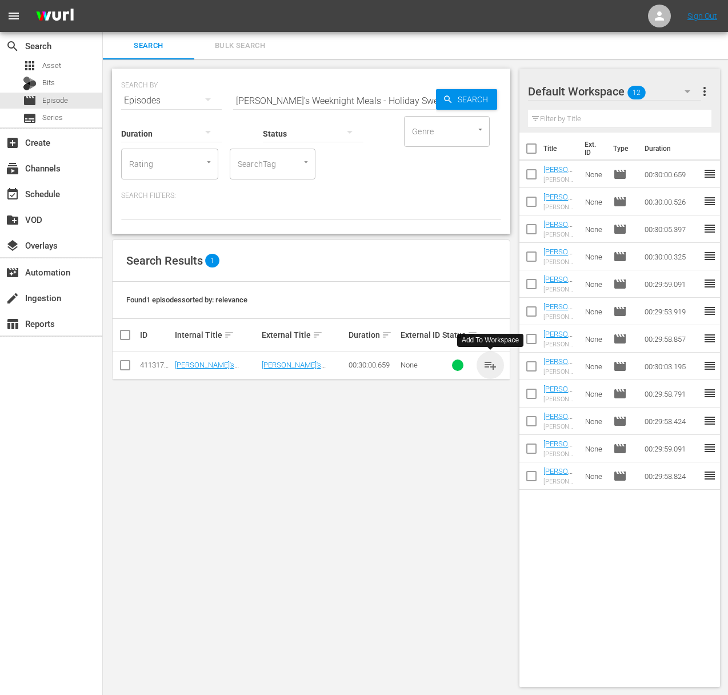
click at [490, 360] on span "playlist_add" at bounding box center [490, 365] width 14 height 14
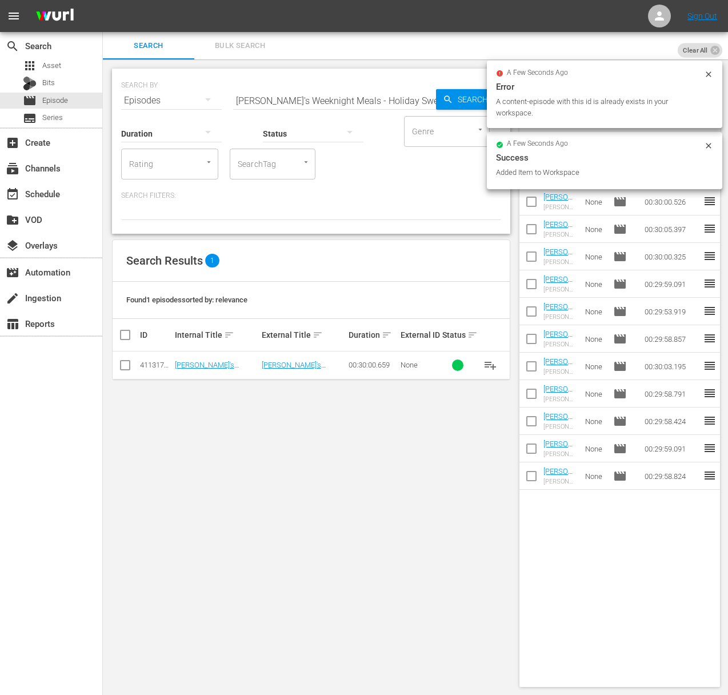
click at [322, 93] on input "Sara's Weeknight Meals - Holiday Sweets" at bounding box center [334, 100] width 203 height 27
paste input "Six Ingredient Meal"
click at [477, 95] on span "Search" at bounding box center [475, 99] width 44 height 21
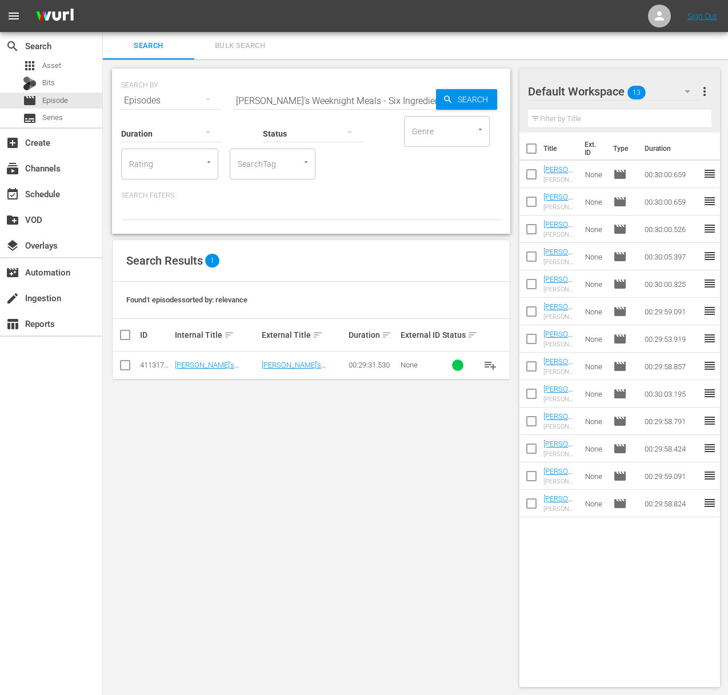
click at [491, 363] on span "playlist_add" at bounding box center [490, 365] width 14 height 14
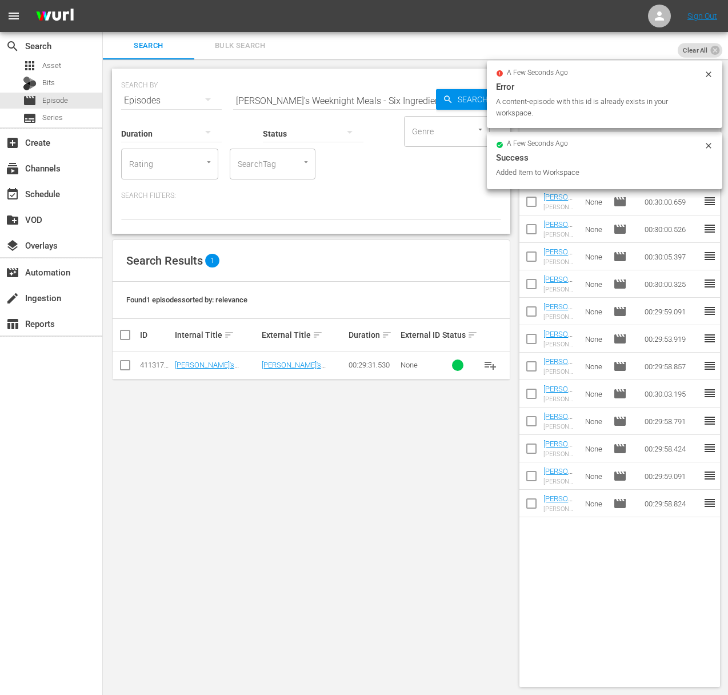
click at [348, 102] on input "Sara's Weeknight Meals - Six Ingredient Meals" at bounding box center [334, 100] width 203 height 27
paste input "Sara's Weeknight Meals - Spot Prawns Vancouver"
click at [348, 101] on input "Sara's Weeknight Meals - SixaSara's Weeknight Meals - Spot Prawns Vancouver Ing…" at bounding box center [334, 100] width 203 height 27
paste input "Sara's Weeknight Meals - Spot Prawns Vancouver"
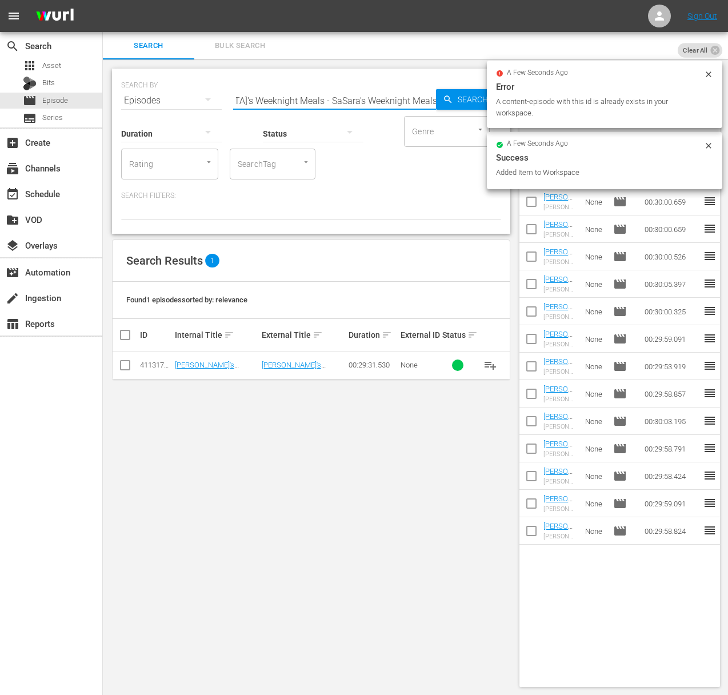
click at [360, 101] on input "Sara's Weeknight Meals - SixaSara's Weeknight Meals - SaSara's Weeknight Meals …" at bounding box center [334, 100] width 203 height 27
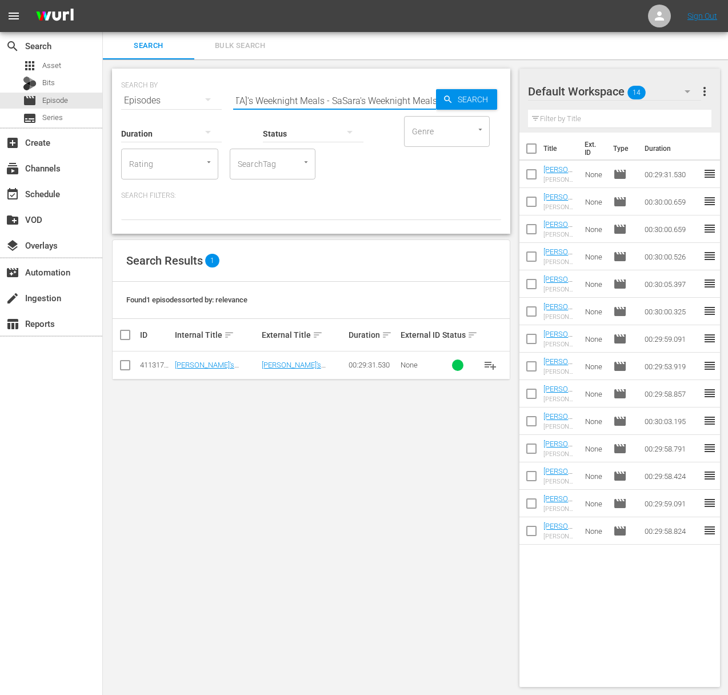
paste input "pot Prawns Vancouver"
click at [447, 102] on icon "button" at bounding box center [448, 99] width 10 height 10
click at [488, 362] on span "playlist_add" at bounding box center [490, 365] width 14 height 14
click at [489, 362] on span "playlist_add" at bounding box center [490, 365] width 14 height 14
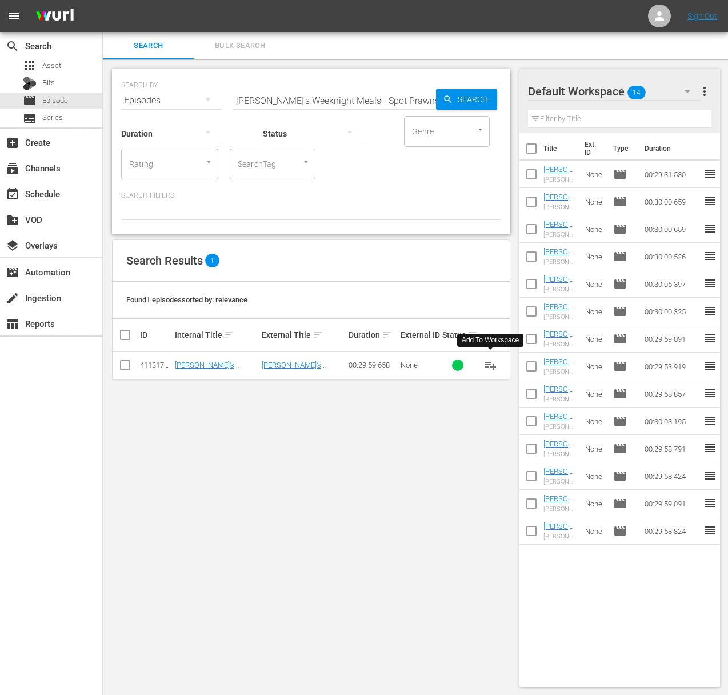
click at [489, 362] on span "playlist_add" at bounding box center [490, 365] width 14 height 14
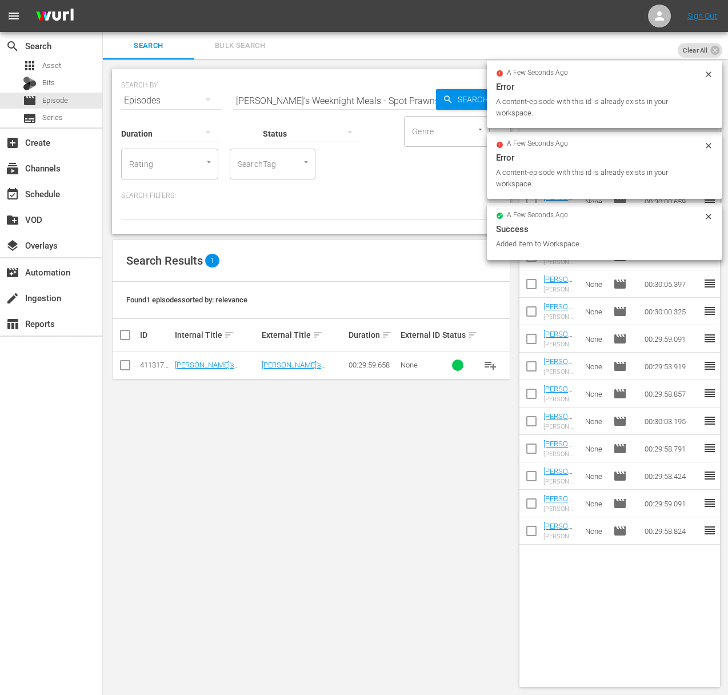
click at [335, 104] on input "Sara's Weeknight Meals - Spot Prawns Vancouver" at bounding box center [334, 100] width 203 height 27
paste input "Twisted Italian"
click at [469, 103] on span "Search" at bounding box center [475, 99] width 44 height 21
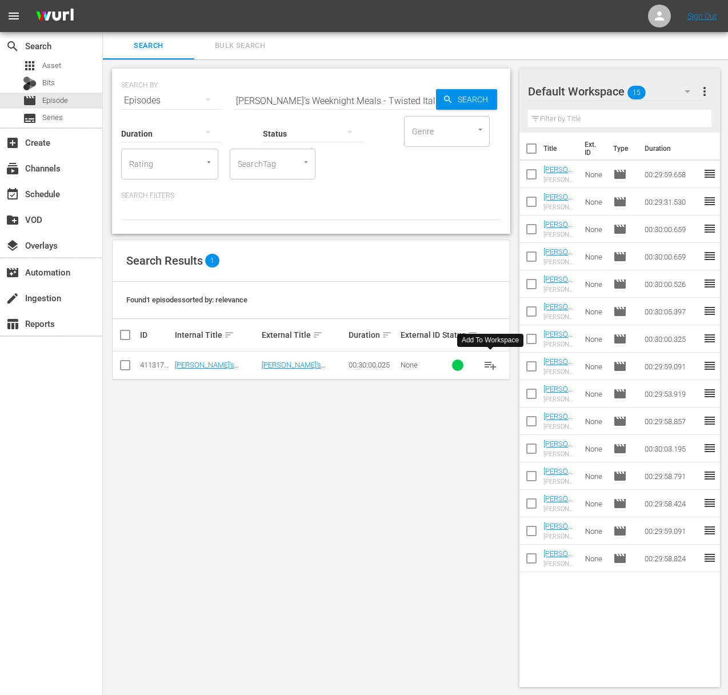
click at [494, 364] on span "playlist_add" at bounding box center [490, 365] width 14 height 14
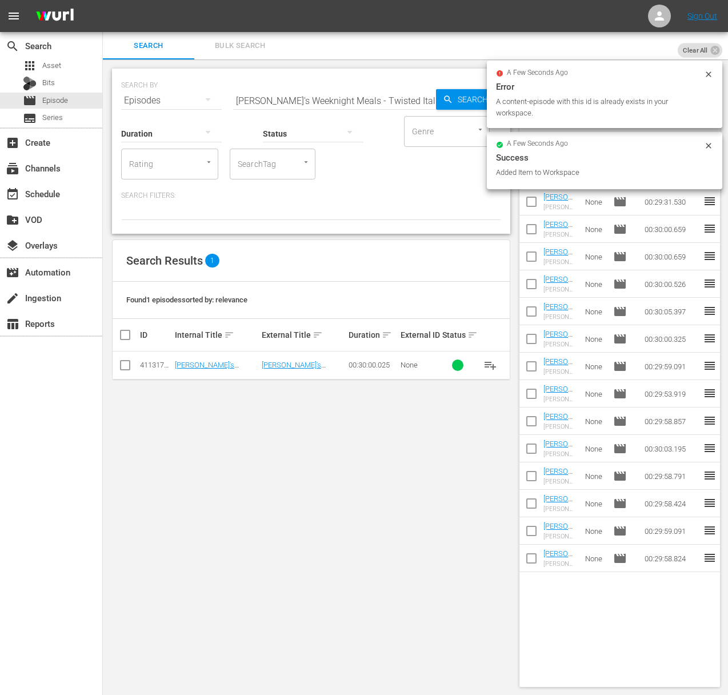
click at [347, 98] on input "Sara's Weeknight Meals - Twisted Italian" at bounding box center [334, 100] width 203 height 27
paste input "Chinatown Vancouver"
click at [447, 103] on icon "button" at bounding box center [448, 99] width 10 height 10
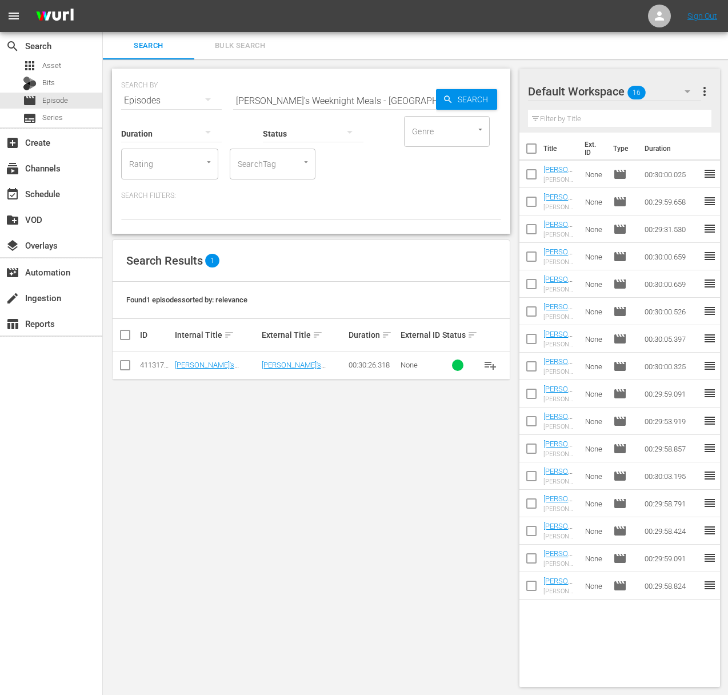
click at [488, 363] on span "playlist_add" at bounding box center [490, 365] width 14 height 14
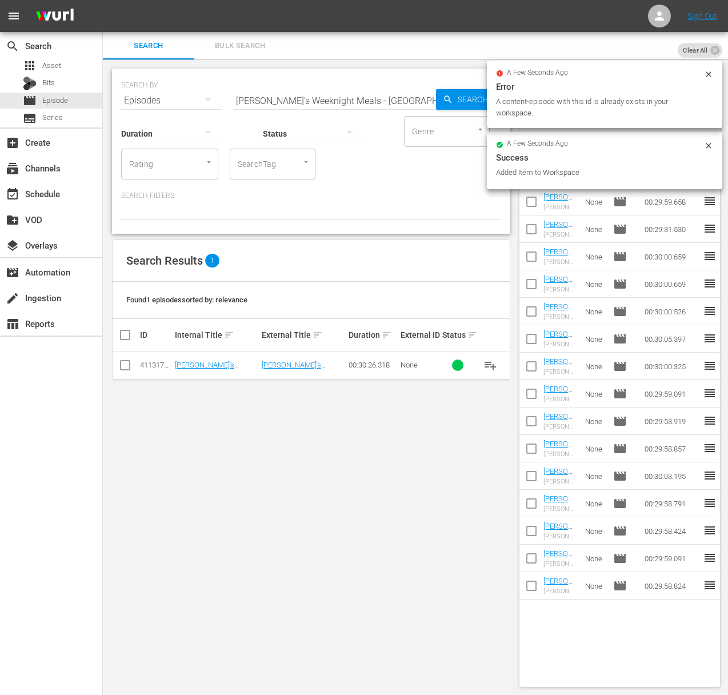
click at [328, 85] on div "Search ID, Title, Description, Keywords, or Category" at bounding box center [334, 93] width 203 height 27
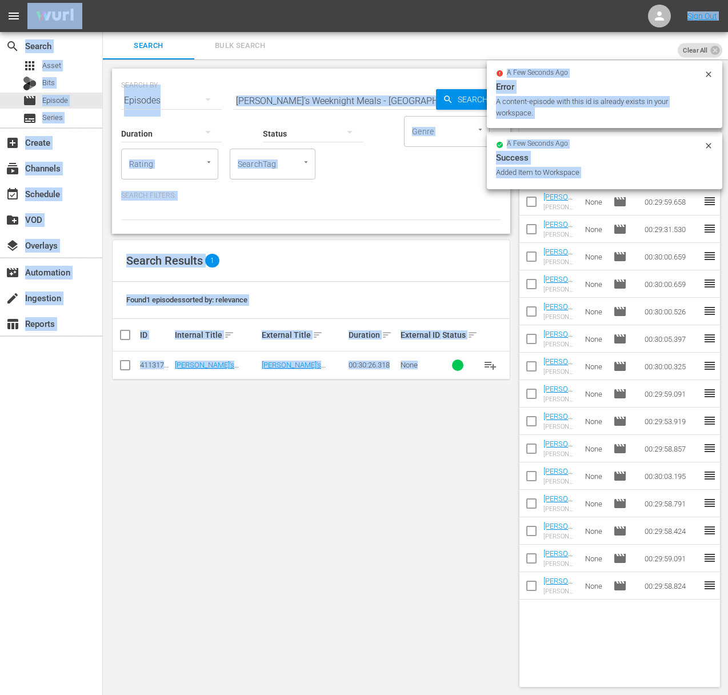
click at [324, 109] on div "Status" at bounding box center [313, 126] width 101 height 41
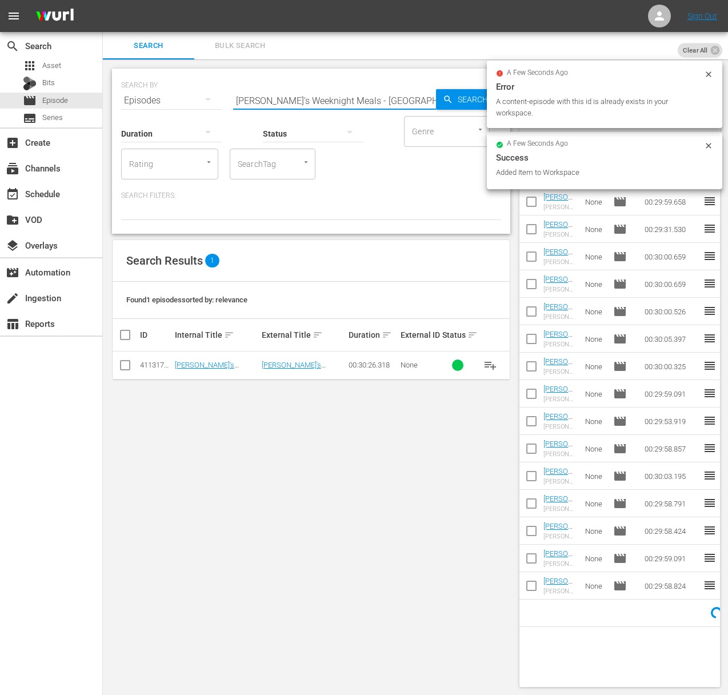
click at [332, 99] on input "Sara's Weeknight Meals - Chinatown Vancouver" at bounding box center [334, 100] width 203 height 27
paste input "Alaskan Salmon Two Ways"
click at [461, 98] on span "Search" at bounding box center [475, 99] width 44 height 21
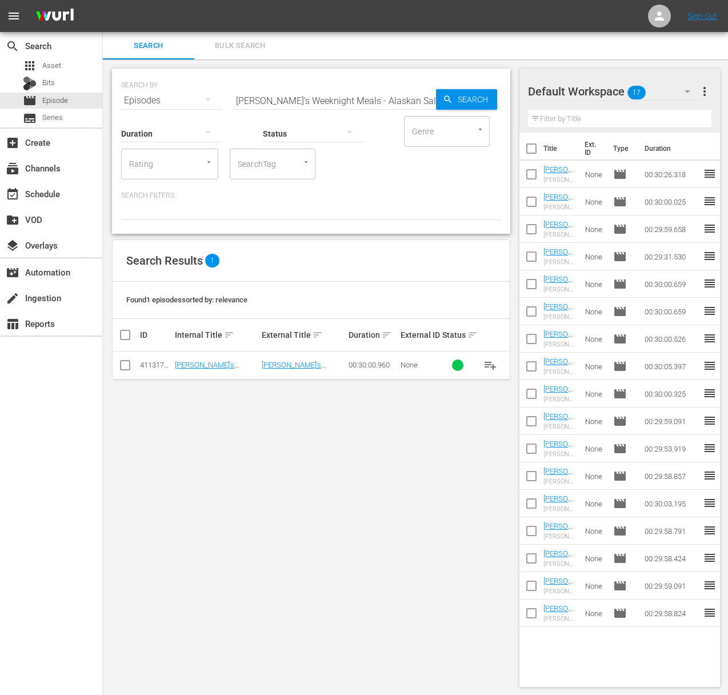
click at [489, 363] on span "playlist_add" at bounding box center [490, 365] width 14 height 14
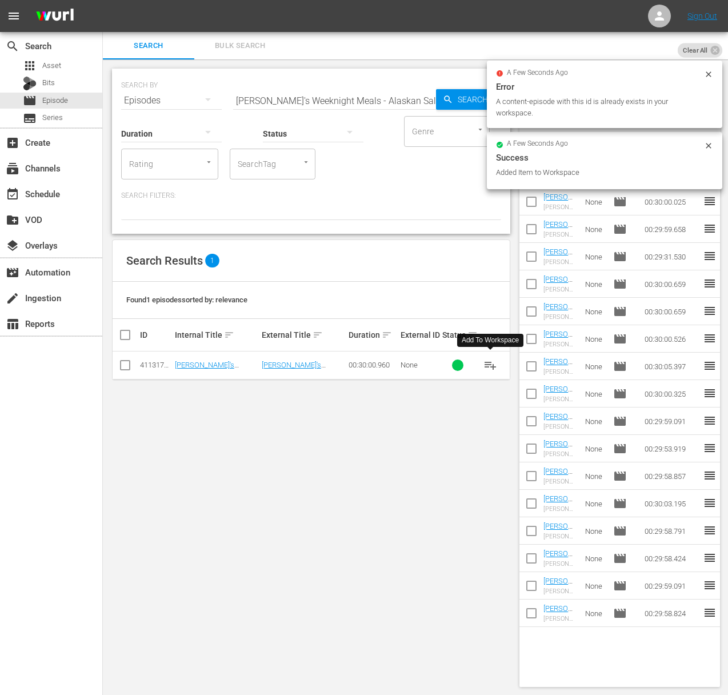
click at [314, 98] on input "Sara's Weeknight Meals - Alaskan Salmon Two Ways" at bounding box center [334, 100] width 203 height 27
paste input "FROM THE LATIN KITCHEN"
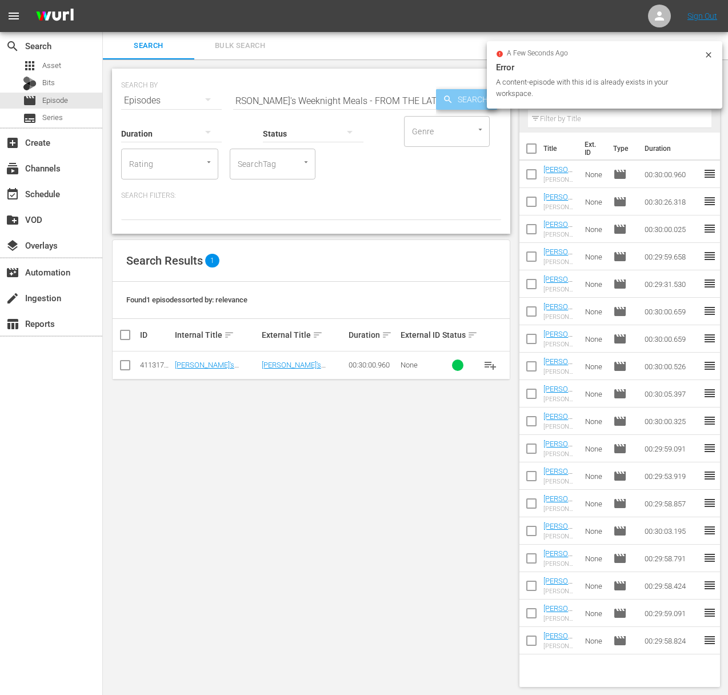
click at [438, 98] on div "Search" at bounding box center [466, 99] width 61 height 21
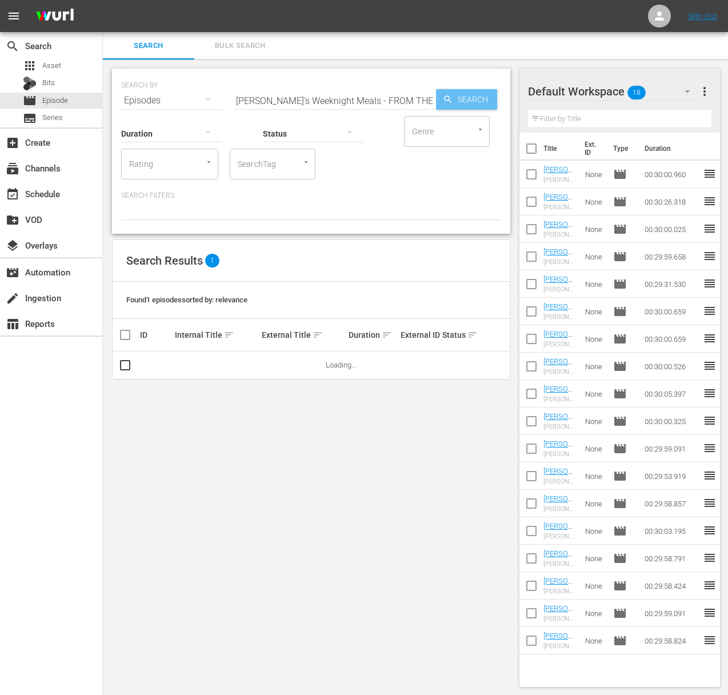
click at [443, 98] on icon "button" at bounding box center [448, 99] width 10 height 10
click at [493, 364] on span "playlist_add" at bounding box center [490, 365] width 14 height 14
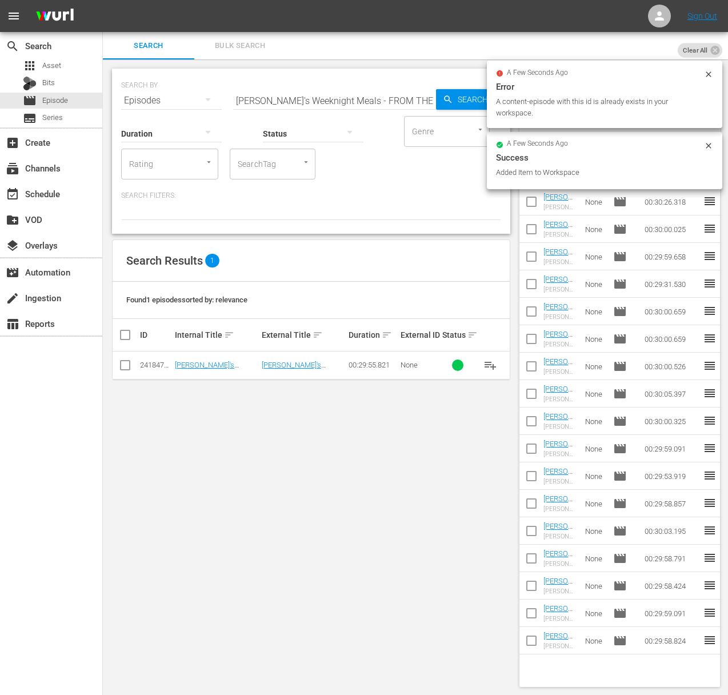
click at [349, 109] on div "Status" at bounding box center [313, 126] width 101 height 41
click at [345, 95] on input "Sara's Weeknight Meals - FROM THE LATIN KITCHEN" at bounding box center [334, 100] width 203 height 27
paste input "BASTA PASTA: US VS ITALY"
click at [454, 100] on span "Search" at bounding box center [475, 99] width 44 height 21
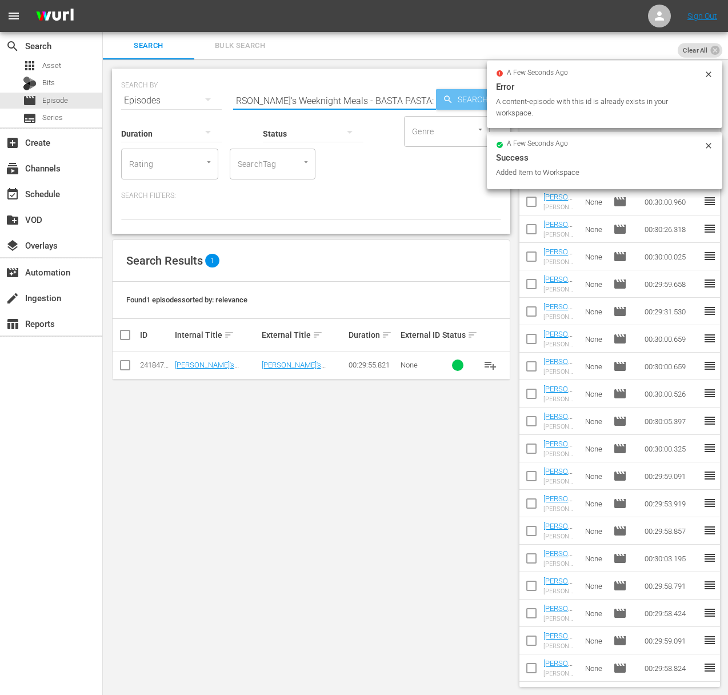
scroll to position [0, 0]
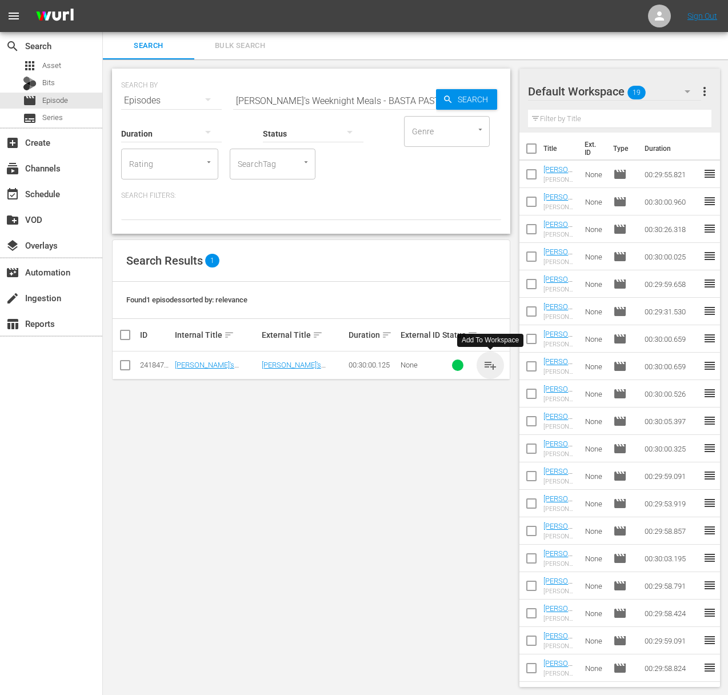
click at [489, 365] on span "playlist_add" at bounding box center [490, 365] width 14 height 14
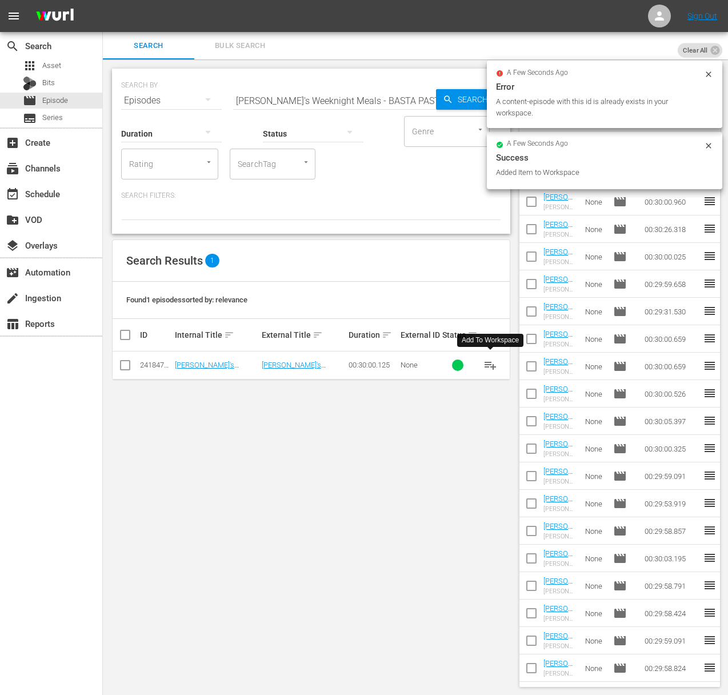
click at [373, 98] on input "Sara's Weeknight Meals - BASTA PASTA: US VS ITALY" at bounding box center [334, 100] width 203 height 27
paste input "SUNS OUT, BUNS OUT"
click at [463, 101] on span "Search" at bounding box center [475, 99] width 44 height 21
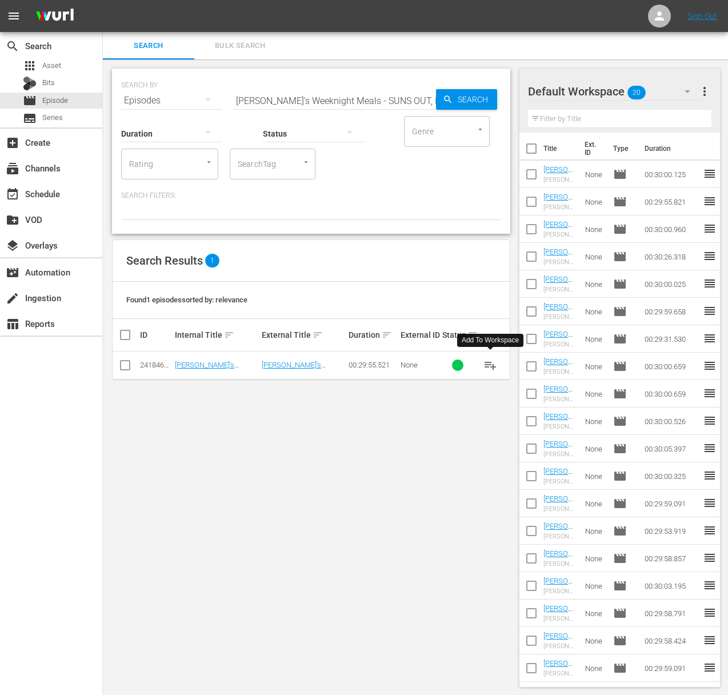
click at [492, 363] on span "playlist_add" at bounding box center [490, 365] width 14 height 14
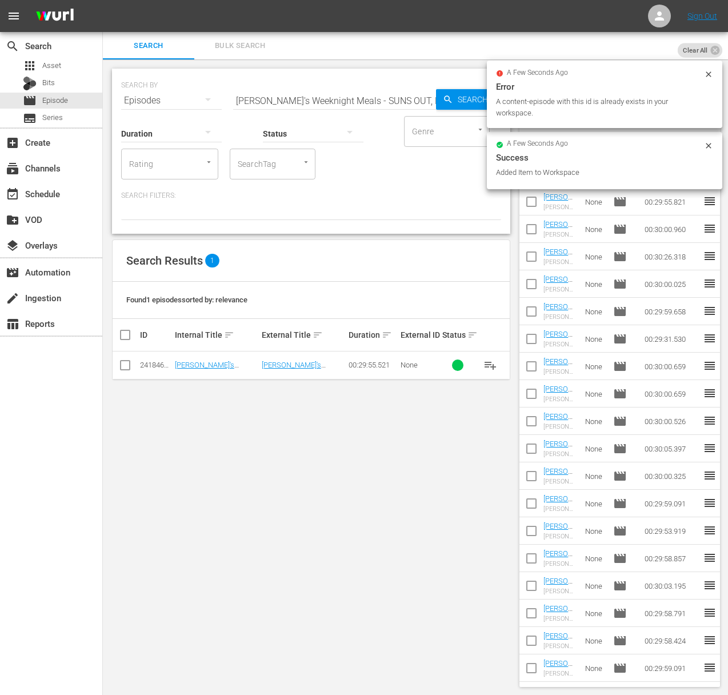
click at [364, 103] on input "Sara's Weeknight Meals - SUNS OUT, BUNS OUT" at bounding box center [334, 100] width 203 height 27
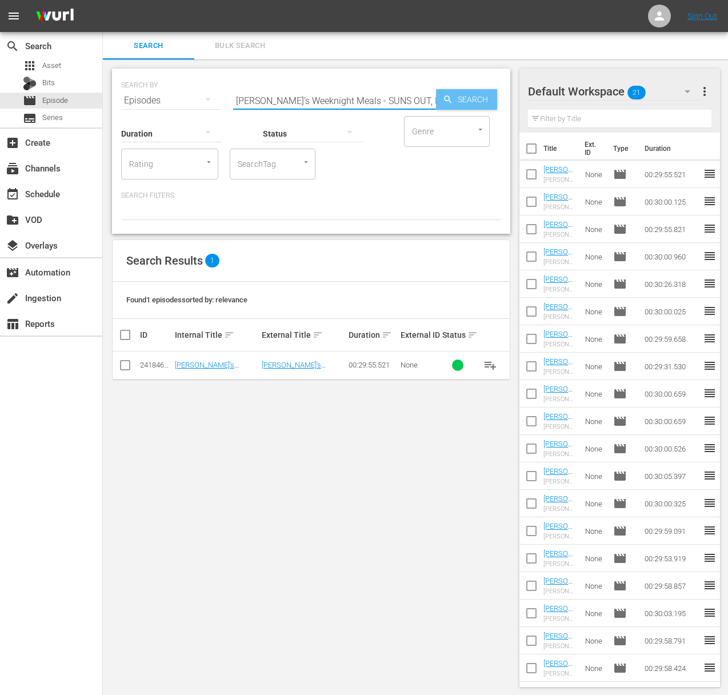
paste input "COZY CASSEROLES"
click at [495, 362] on span "playlist_add" at bounding box center [490, 365] width 14 height 14
click at [487, 361] on span "playlist_add" at bounding box center [490, 365] width 14 height 14
click at [487, 362] on span "playlist_add" at bounding box center [490, 365] width 14 height 14
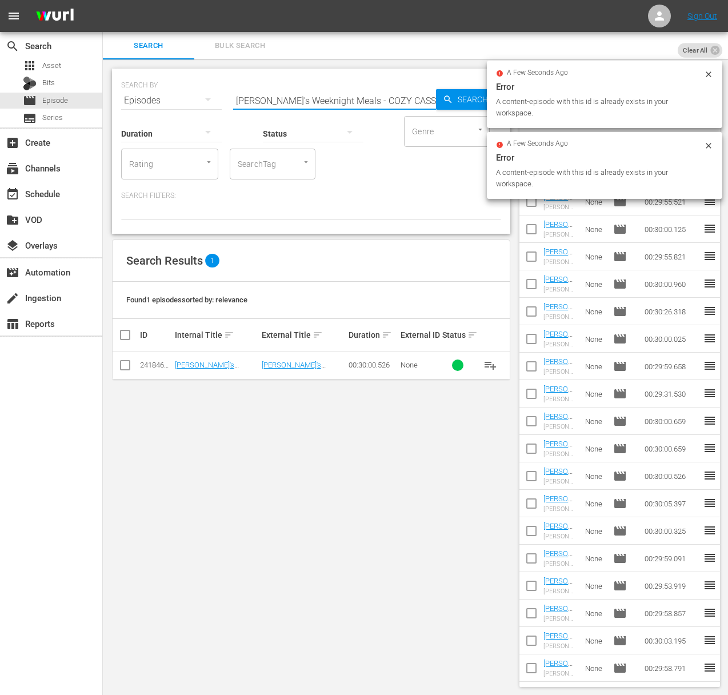
click at [371, 95] on input "Sara's Weeknight Meals - COZY CASSEROLES" at bounding box center [334, 100] width 203 height 27
paste input "EATING WITH FRIEND"
click at [465, 97] on span "Search" at bounding box center [475, 99] width 44 height 21
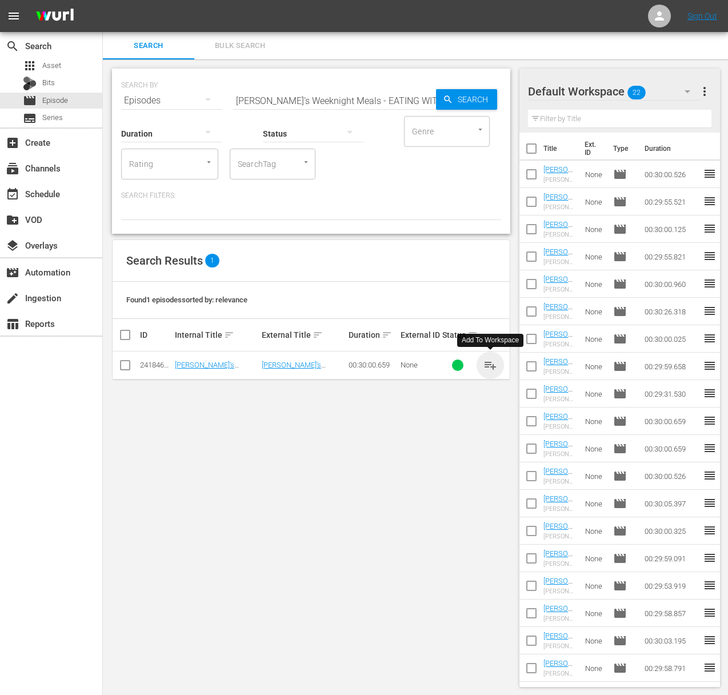
click at [490, 363] on span "playlist_add" at bounding box center [490, 365] width 14 height 14
click at [383, 98] on input "Sara's Weeknight Meals - EATING WITH FRIENDS" at bounding box center [334, 100] width 203 height 27
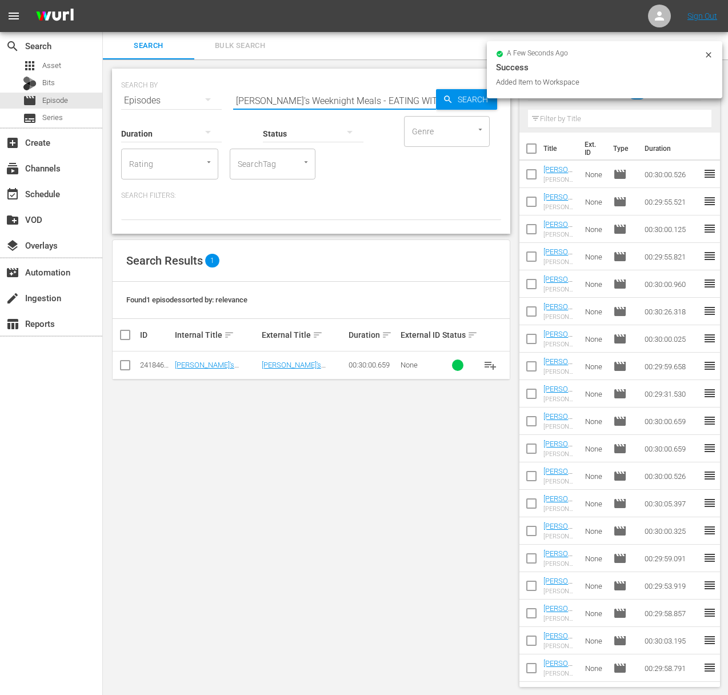
paste input "WHEN PIGS FRY"
click at [464, 98] on span "Search" at bounding box center [475, 99] width 44 height 21
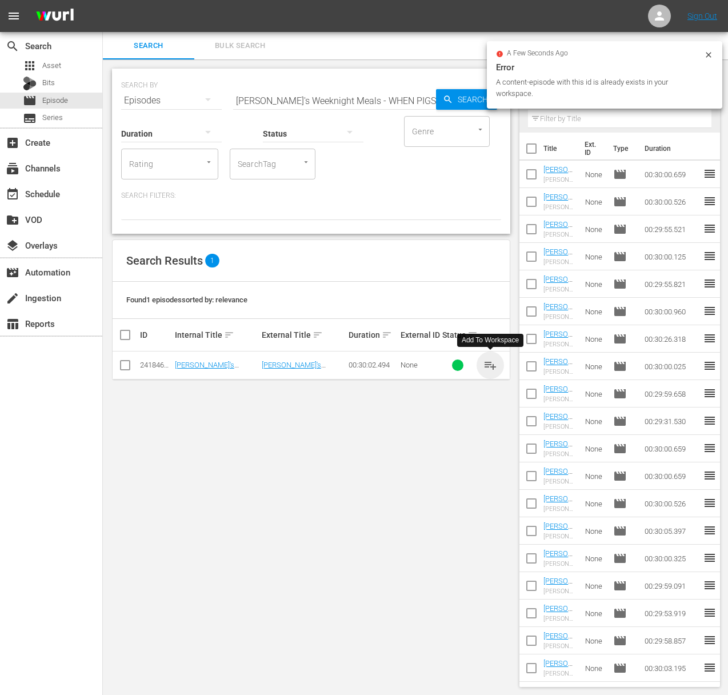
click at [490, 363] on span "playlist_add" at bounding box center [490, 365] width 14 height 14
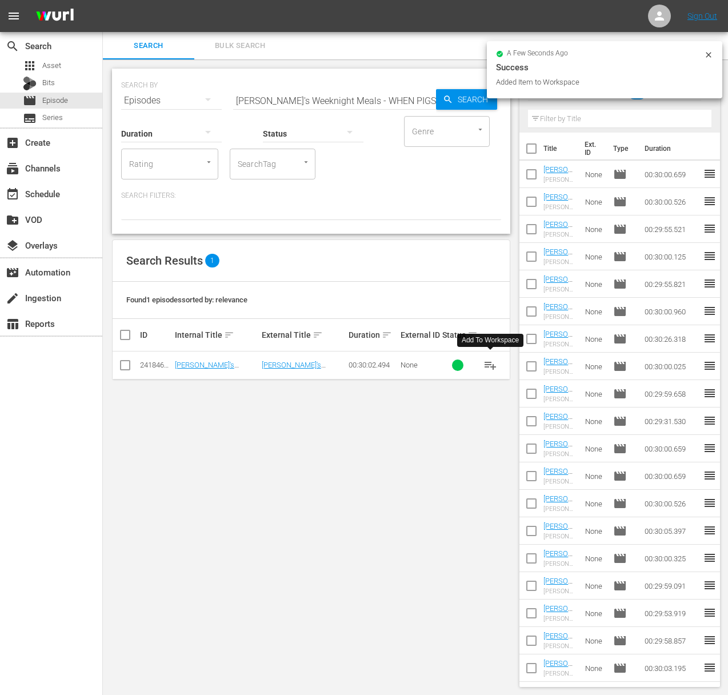
click at [490, 363] on span "playlist_add" at bounding box center [490, 365] width 14 height 14
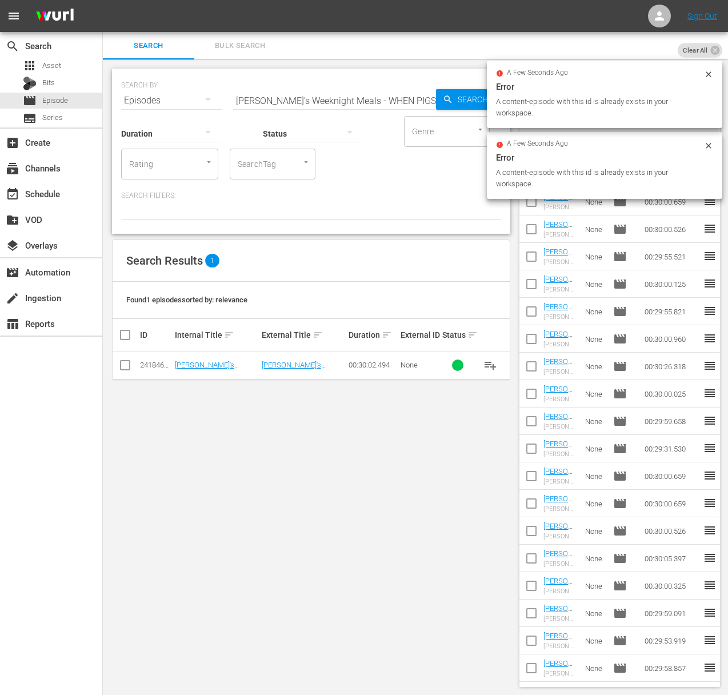
click at [363, 101] on input "Sara's Weeknight Meals - WHEN PIGS FRY" at bounding box center [334, 100] width 203 height 27
paste input "Sara's Weeknight Meals - NO MEAT, ALL FLAVOR"
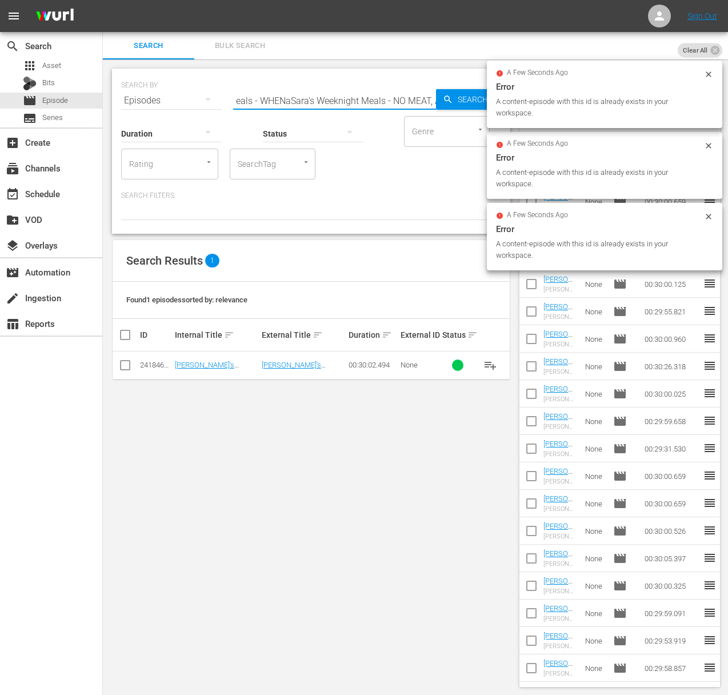
click at [392, 101] on input "Sara's Weeknight Meals - WHENaSara's Weeknight Meals - NO MEAT, ALL FLAVOR PIGS…" at bounding box center [334, 100] width 203 height 27
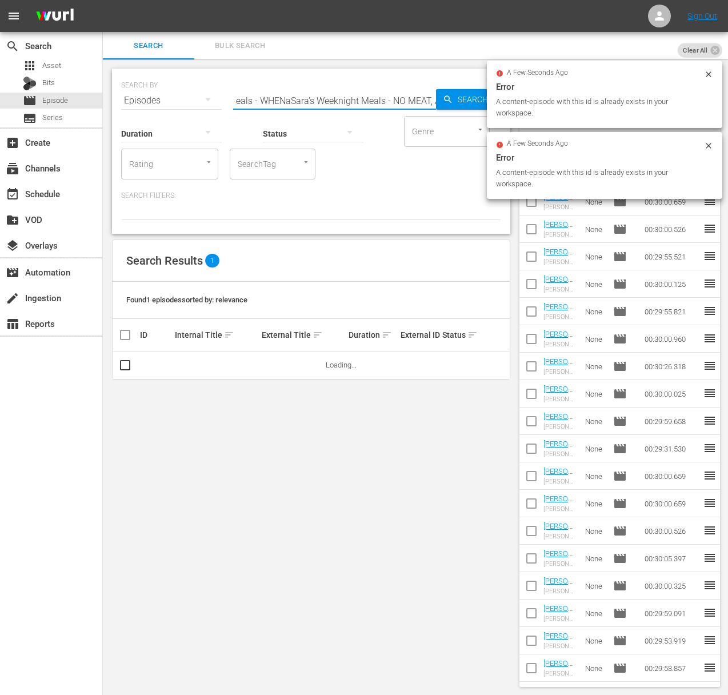
paste input "NO MEAT, ALL FLAVOR"
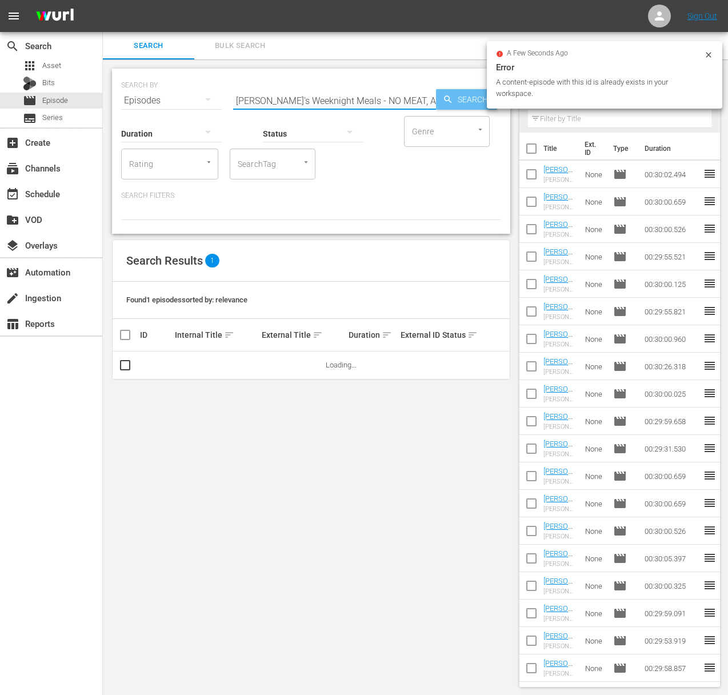
click at [464, 99] on span "Search" at bounding box center [475, 99] width 44 height 21
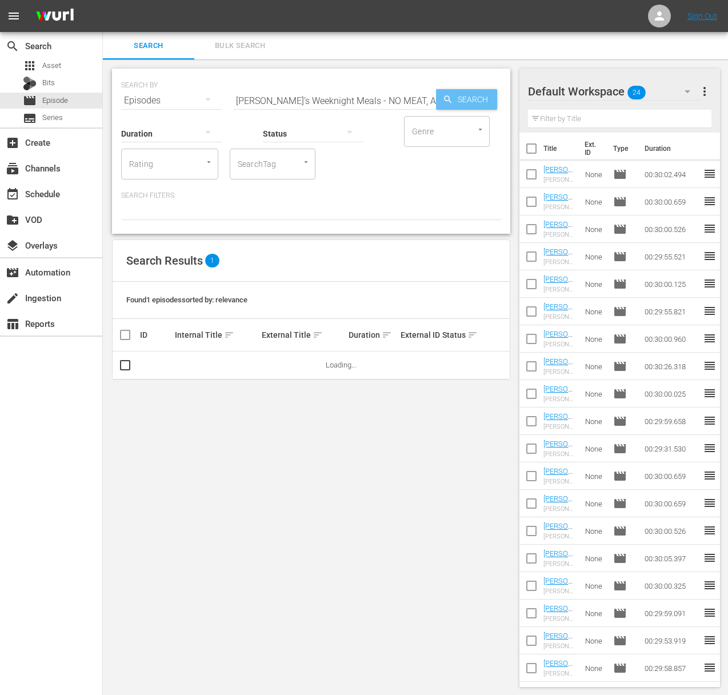
click at [464, 99] on span "Search" at bounding box center [475, 99] width 44 height 21
click at [485, 363] on span "playlist_add" at bounding box center [490, 365] width 14 height 14
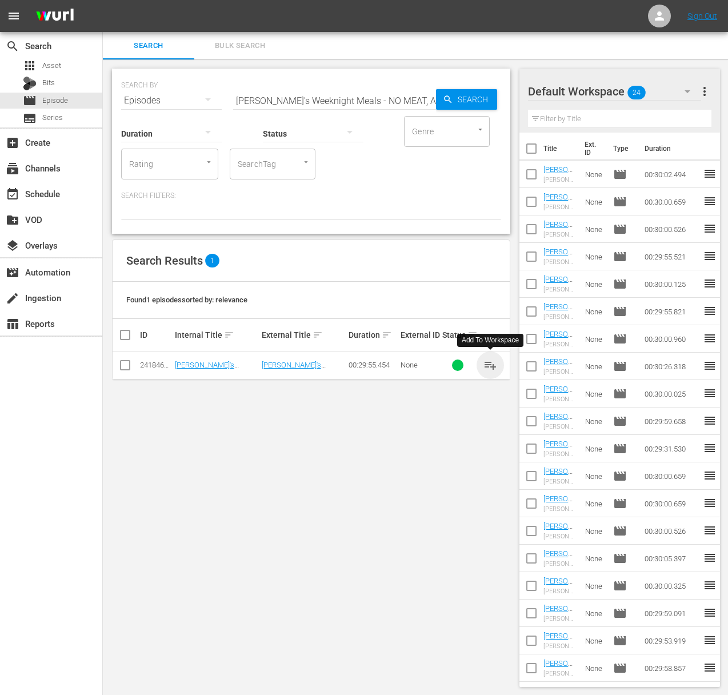
click at [485, 363] on span "playlist_add" at bounding box center [490, 365] width 14 height 14
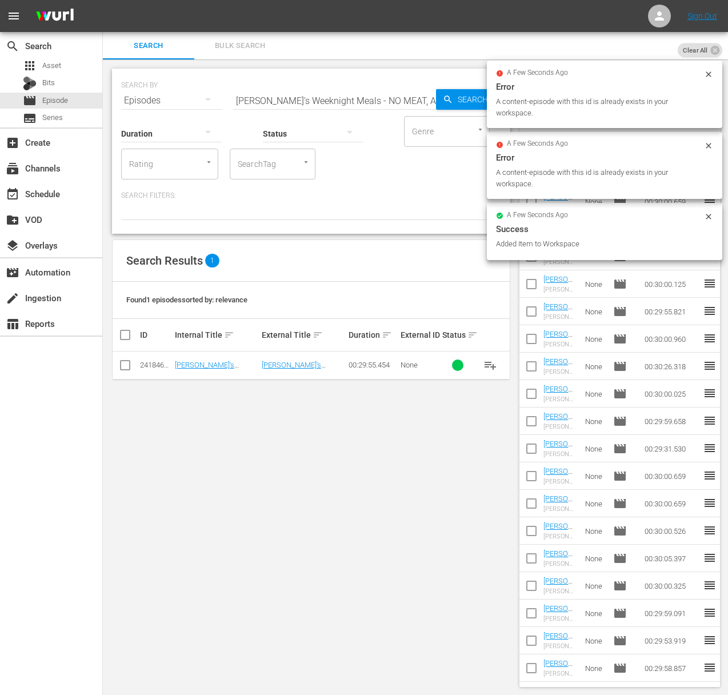
click at [290, 91] on input "Sara's Weeknight Meals - NO MEAT, ALL FLAVOR" at bounding box center [334, 100] width 203 height 27
paste input "5 INGREDIENT SURF N’ TURF"
click at [447, 94] on icon "button" at bounding box center [448, 99] width 10 height 10
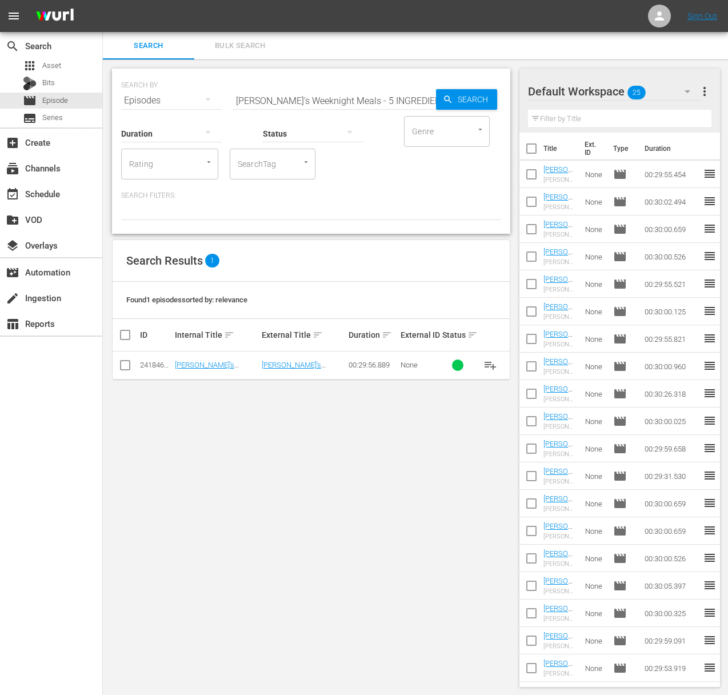
click at [495, 364] on span "playlist_add" at bounding box center [490, 365] width 14 height 14
click at [493, 363] on span "playlist_add" at bounding box center [490, 365] width 14 height 14
click at [489, 366] on span "playlist_add" at bounding box center [490, 365] width 14 height 14
click at [387, 91] on input "Sara's Weeknight Meals - 5 INGREDIENT SURF N’ TURF" at bounding box center [334, 100] width 203 height 27
paste input "SNACKS FOR DINNER"
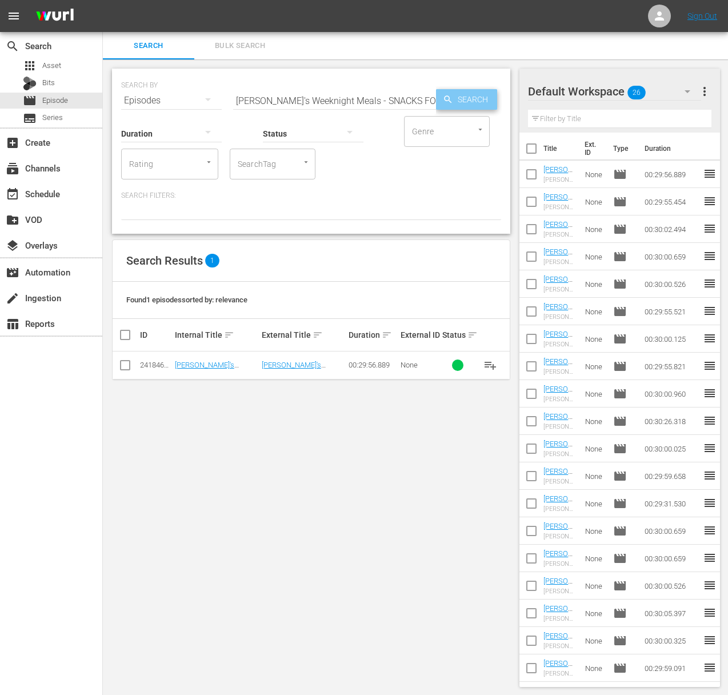
click at [483, 94] on span "Search" at bounding box center [475, 99] width 44 height 21
click at [488, 364] on span "playlist_add" at bounding box center [490, 365] width 14 height 14
click at [493, 363] on span "playlist_add" at bounding box center [490, 365] width 14 height 14
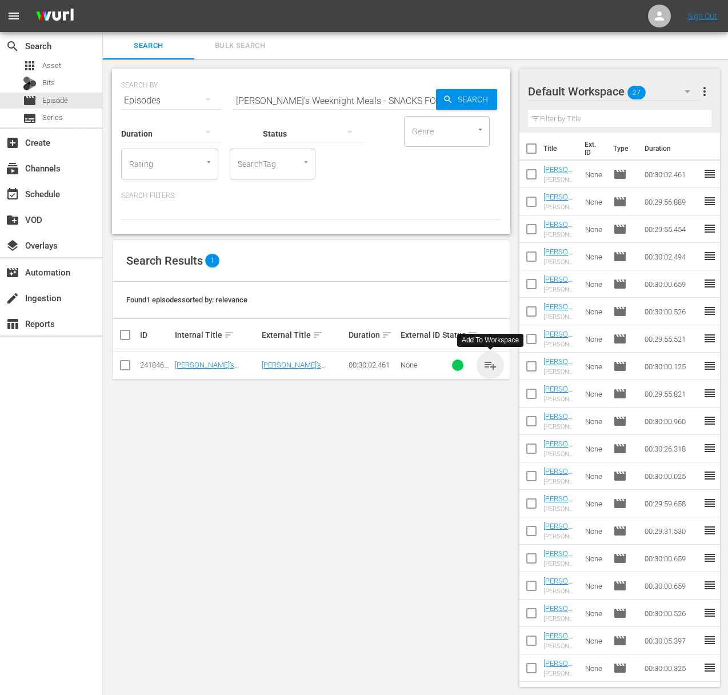
click at [493, 363] on span "playlist_add" at bounding box center [490, 365] width 14 height 14
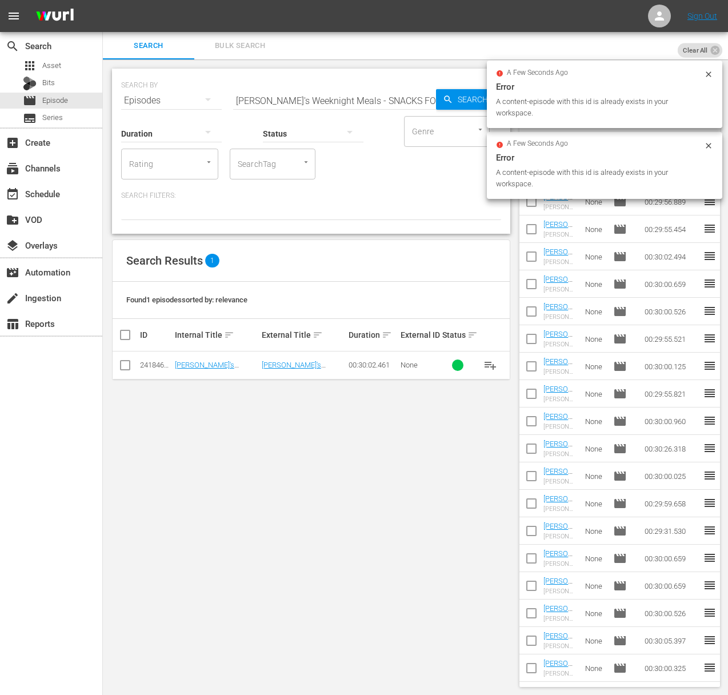
click at [299, 95] on input "Sara's Weeknight Meals - SNACKS FOR DINNER" at bounding box center [334, 100] width 203 height 27
paste input "CREOLE KITCHEN SECRETS"
click at [462, 95] on span "Search" at bounding box center [475, 99] width 44 height 21
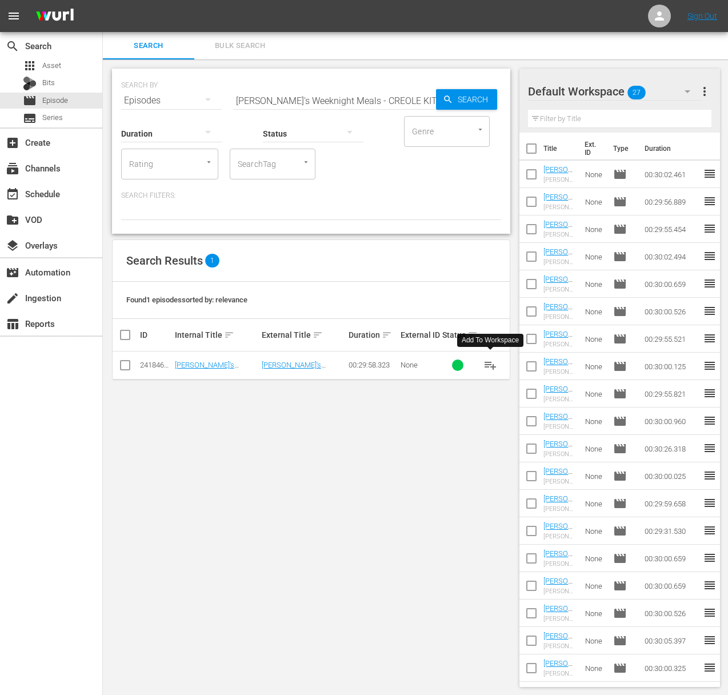
click at [491, 365] on span "playlist_add" at bounding box center [490, 365] width 14 height 14
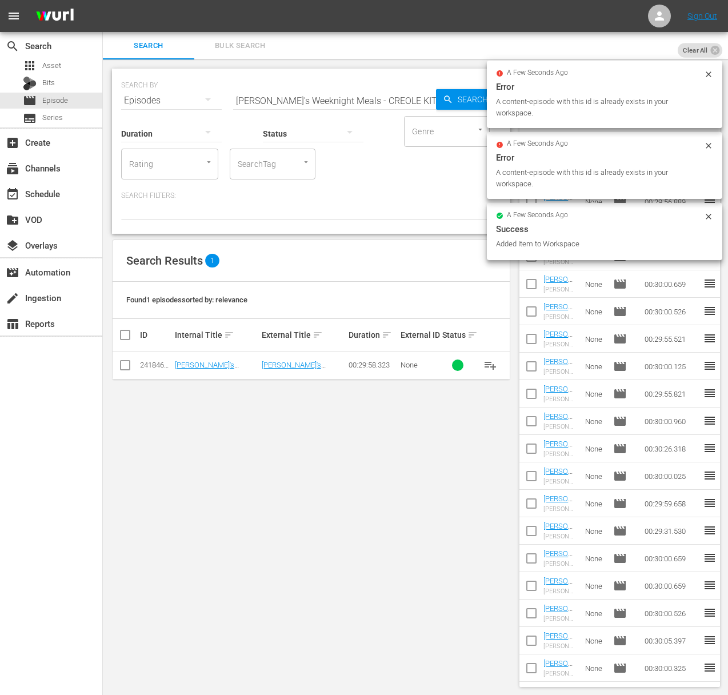
click at [285, 90] on input "Sara's Weeknight Meals - CREOLE KITCHEN SECRETS" at bounding box center [334, 100] width 203 height 27
paste input "MOUTH OF THE SOUTH"
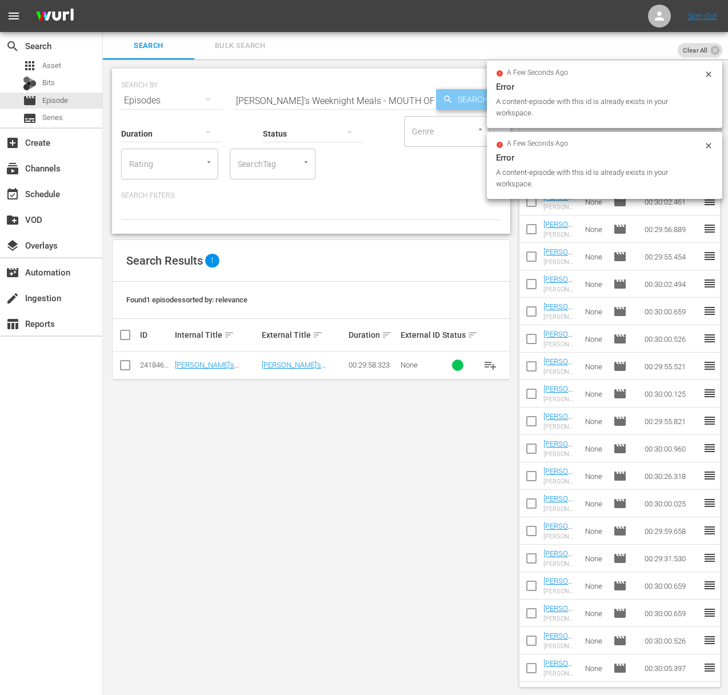
click at [454, 101] on span "Search" at bounding box center [475, 99] width 44 height 21
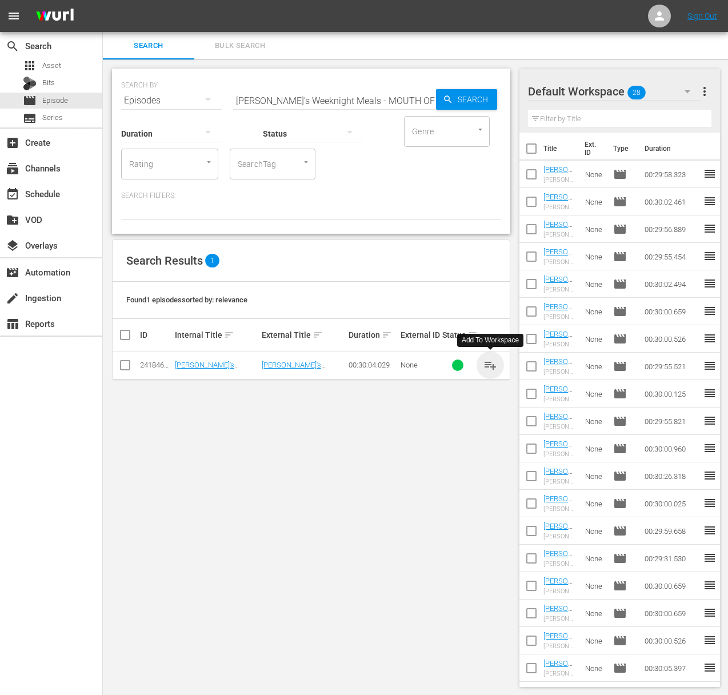
click at [490, 367] on span "playlist_add" at bounding box center [490, 365] width 14 height 14
click at [492, 365] on span "playlist_add" at bounding box center [490, 365] width 14 height 14
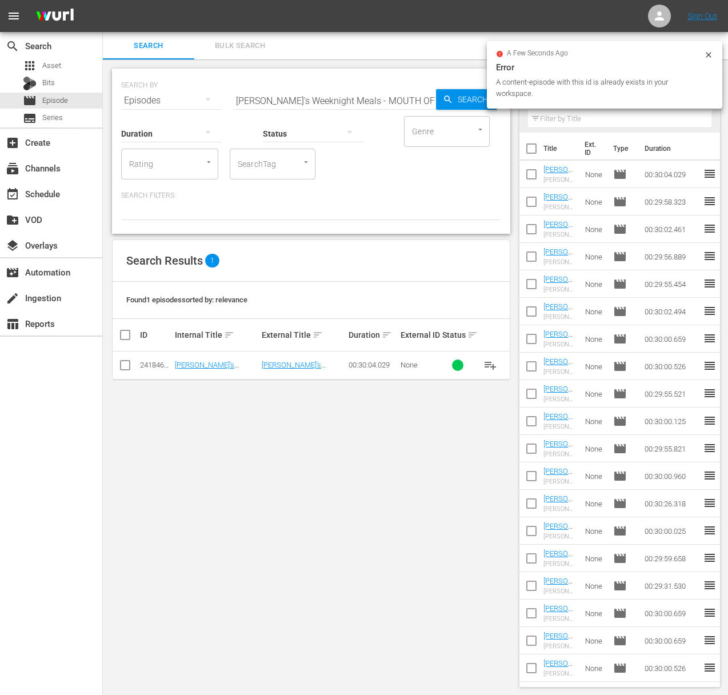
click at [276, 109] on div "Status" at bounding box center [313, 126] width 101 height 41
click at [281, 95] on input "Sara's Weeknight Meals - MOUTH OF THE SOUTH" at bounding box center [334, 100] width 203 height 27
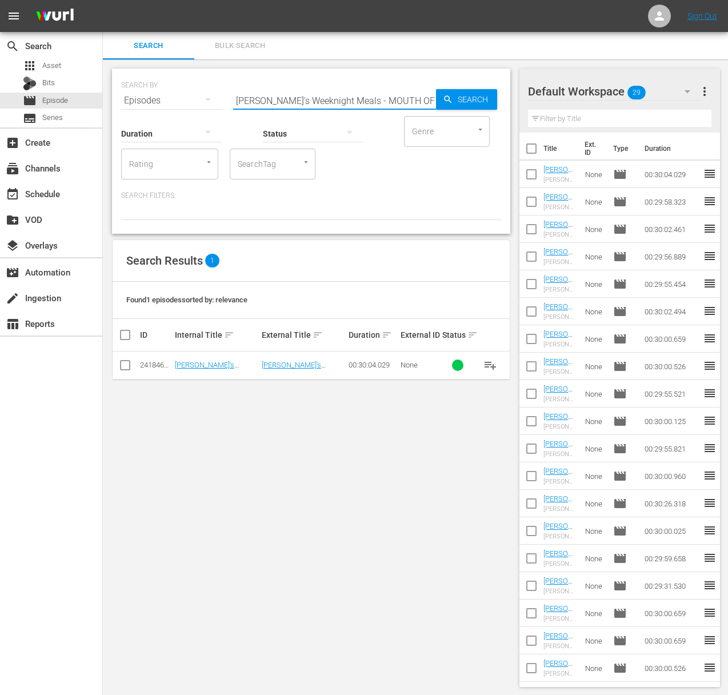
paste input "CHICKS RULE"
click at [468, 97] on span "Search" at bounding box center [475, 99] width 44 height 21
click at [491, 362] on span "playlist_add" at bounding box center [490, 365] width 14 height 14
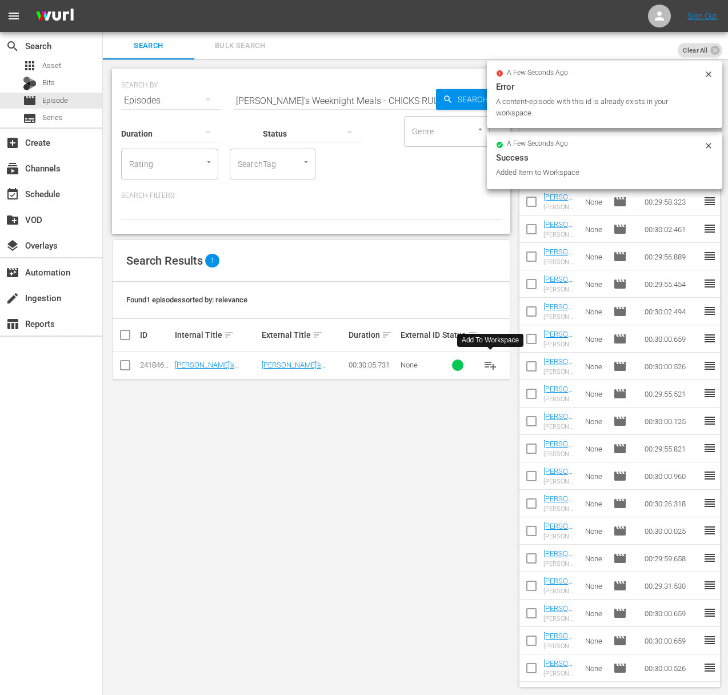
click at [338, 98] on input "Sara's Weeknight Meals - CHICKS RULE" at bounding box center [334, 100] width 203 height 27
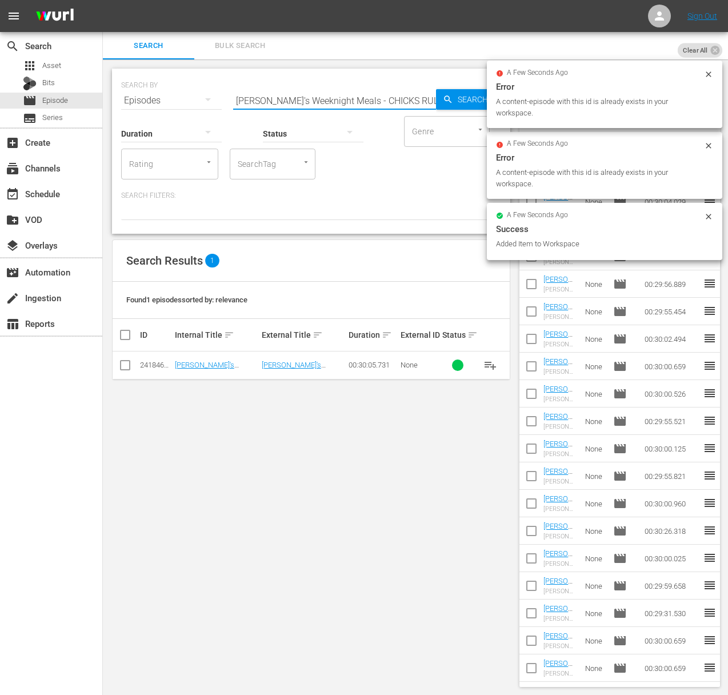
paste input "AMERICAS FAVORITE SANDWICHES"
click at [435, 101] on input "Sara's Weeknight Meals - AMERICAS FAVORITE SANDWICHES" at bounding box center [334, 100] width 203 height 27
click at [467, 100] on span "Search" at bounding box center [475, 99] width 44 height 21
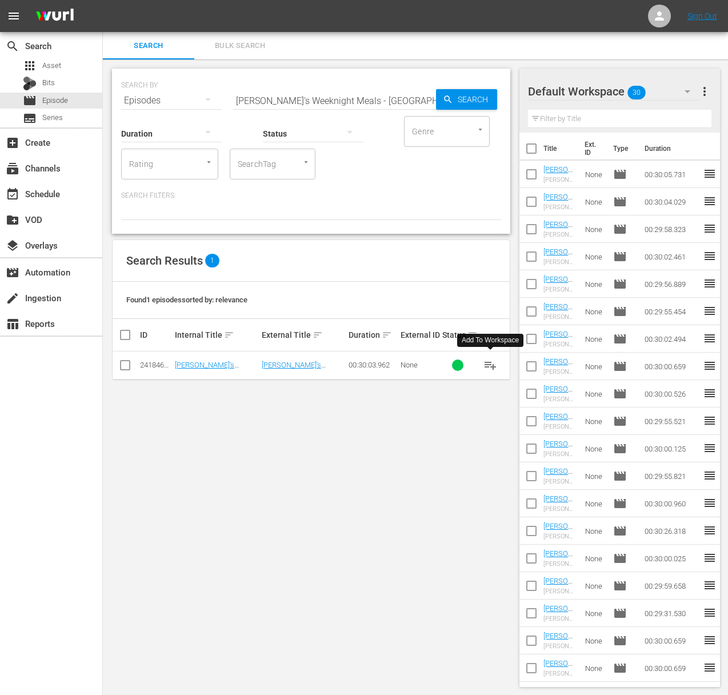
click at [491, 363] on span "playlist_add" at bounding box center [490, 365] width 14 height 14
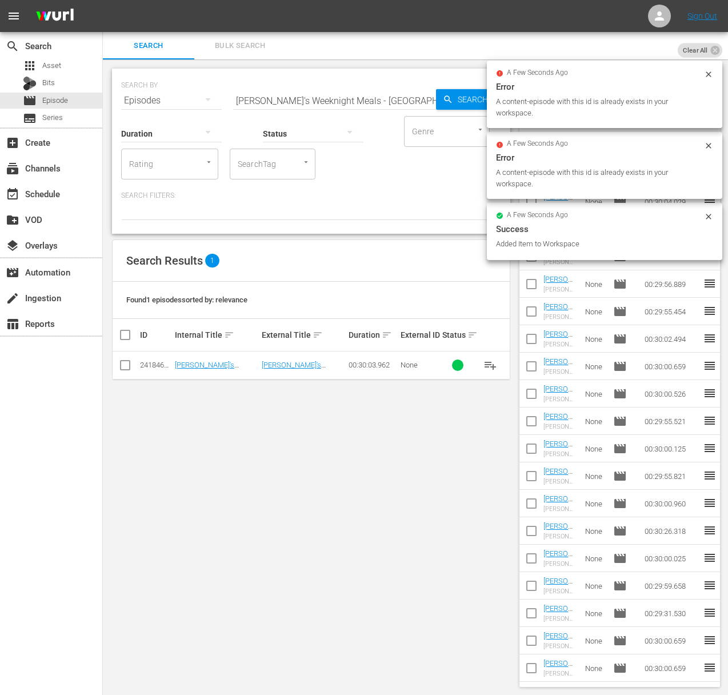
click at [305, 94] on input "Sara's Weeknight Meals - AMERICAS FAVORITE SANDWICHES" at bounding box center [334, 100] width 203 height 27
paste input "KEY WEST EAT"
click at [463, 98] on span "Search" at bounding box center [475, 99] width 44 height 21
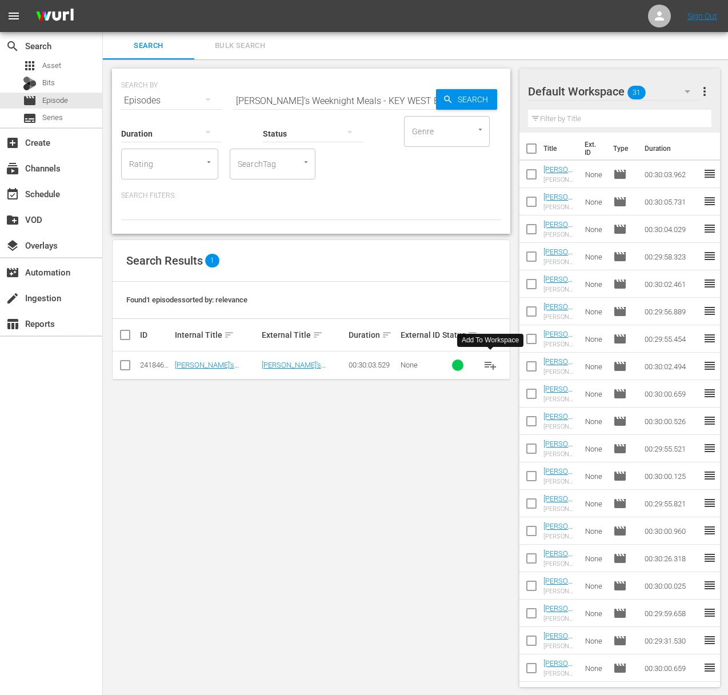
click at [489, 364] on span "playlist_add" at bounding box center [490, 365] width 14 height 14
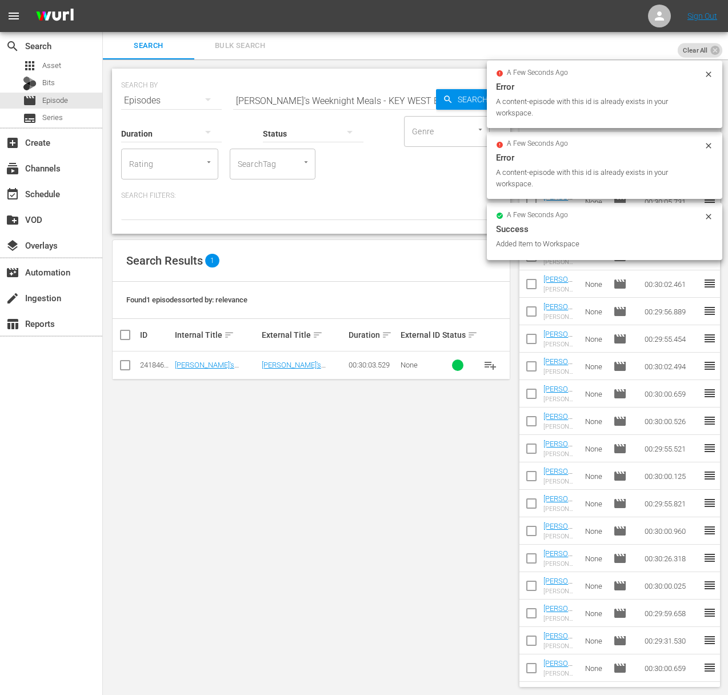
click at [339, 98] on input "Sara's Weeknight Meals - KEY WEST EATS" at bounding box center [334, 100] width 203 height 27
paste input "MEATY SALAD"
click at [453, 99] on span "Search" at bounding box center [475, 99] width 44 height 21
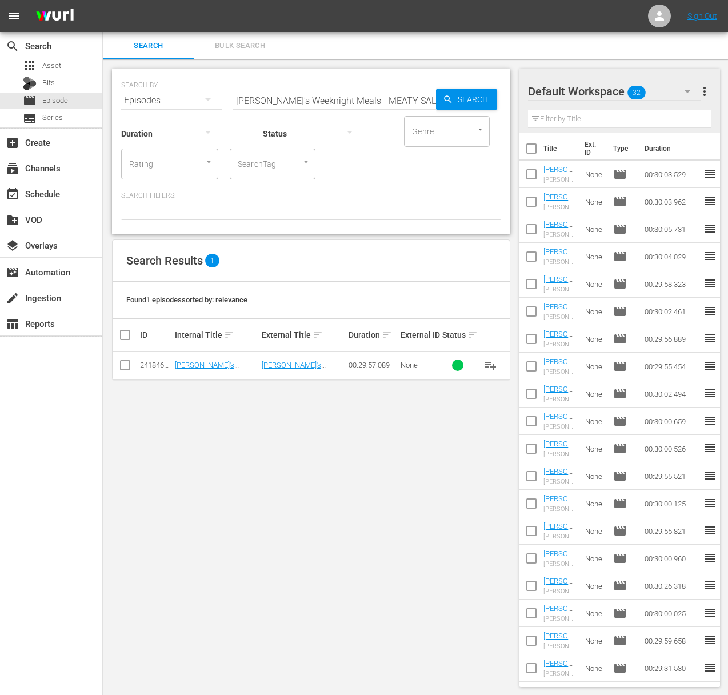
click at [487, 363] on span "playlist_add" at bounding box center [490, 365] width 14 height 14
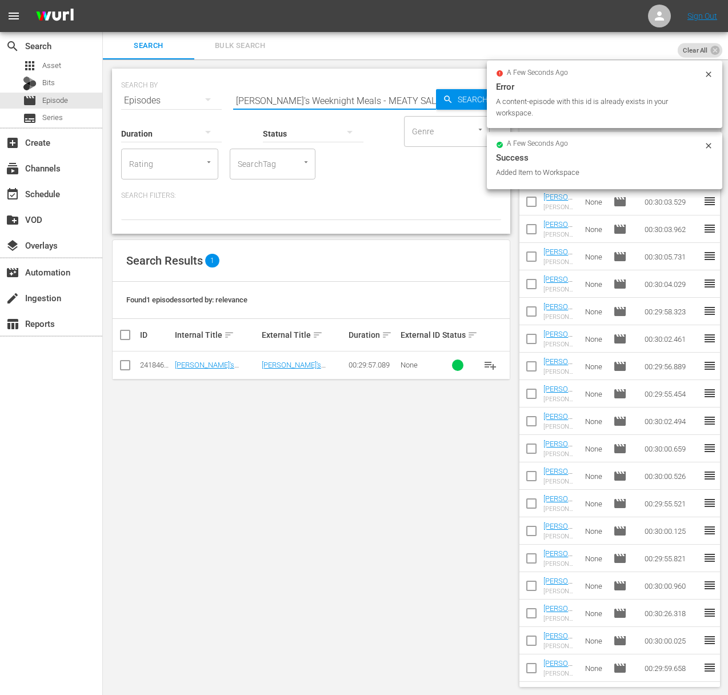
click at [288, 98] on input "Sara's Weeknight Meals - MEATY SALADS" at bounding box center [334, 100] width 203 height 27
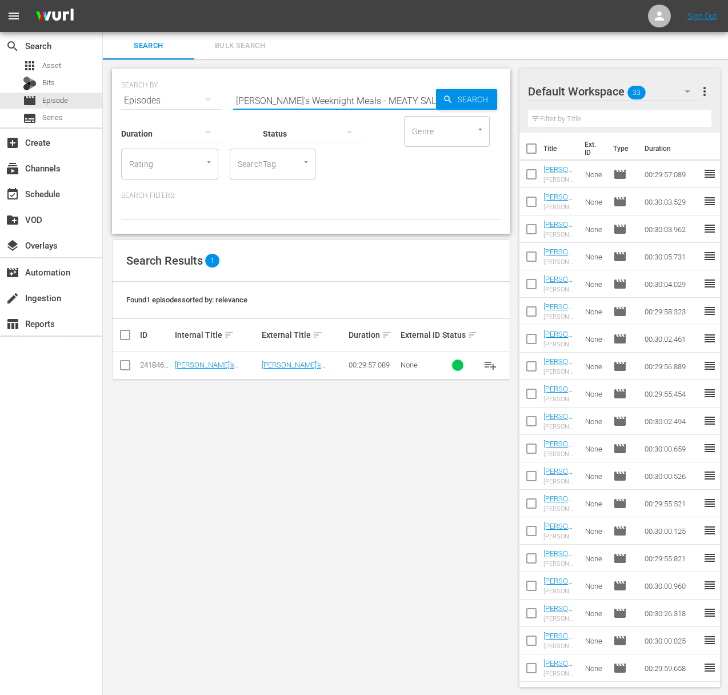
paste input "GINGER MIXUP"
click at [471, 96] on span "Search" at bounding box center [475, 99] width 44 height 21
click at [495, 364] on span "playlist_add" at bounding box center [490, 365] width 14 height 14
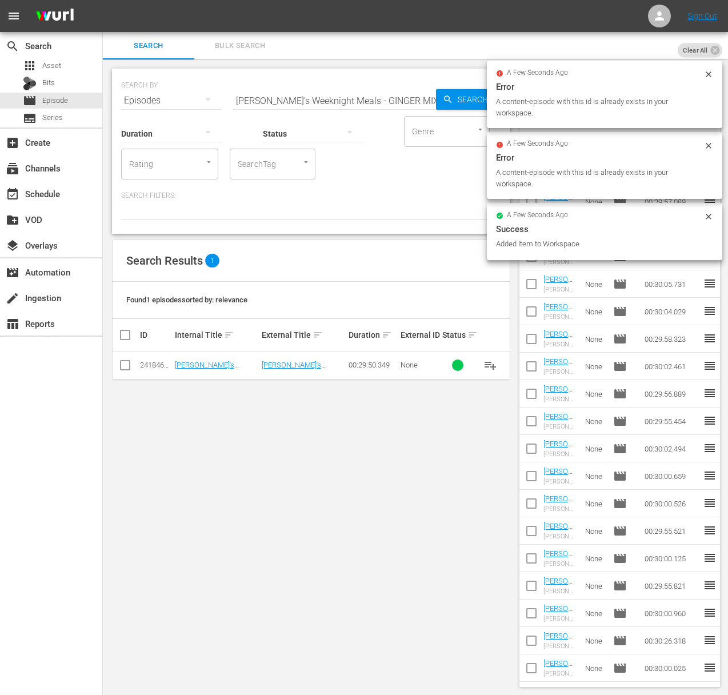
click at [277, 99] on input "Sara's Weeknight Meals - GINGER MIXUP" at bounding box center [334, 100] width 203 height 27
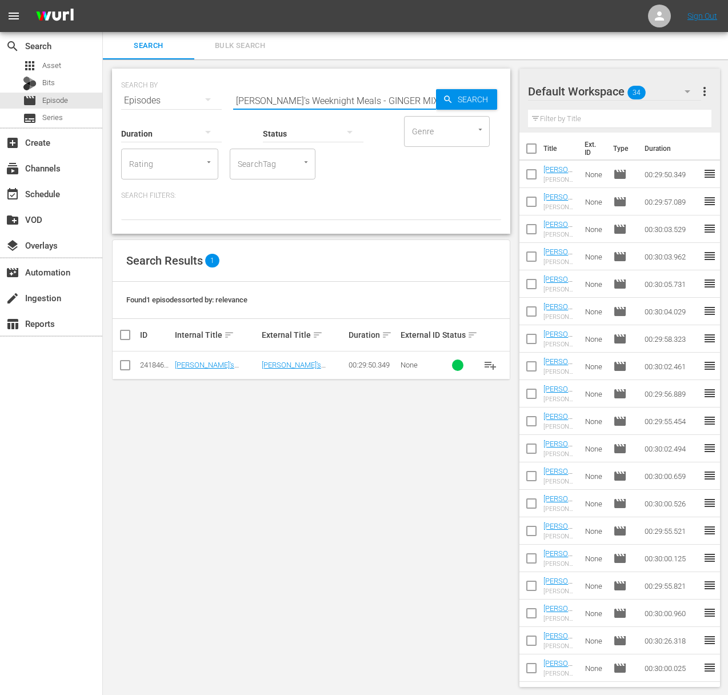
paste input "FRENCH EGGS"
click at [485, 364] on span "playlist_add" at bounding box center [490, 365] width 14 height 14
click at [489, 364] on span "playlist_add" at bounding box center [490, 365] width 14 height 14
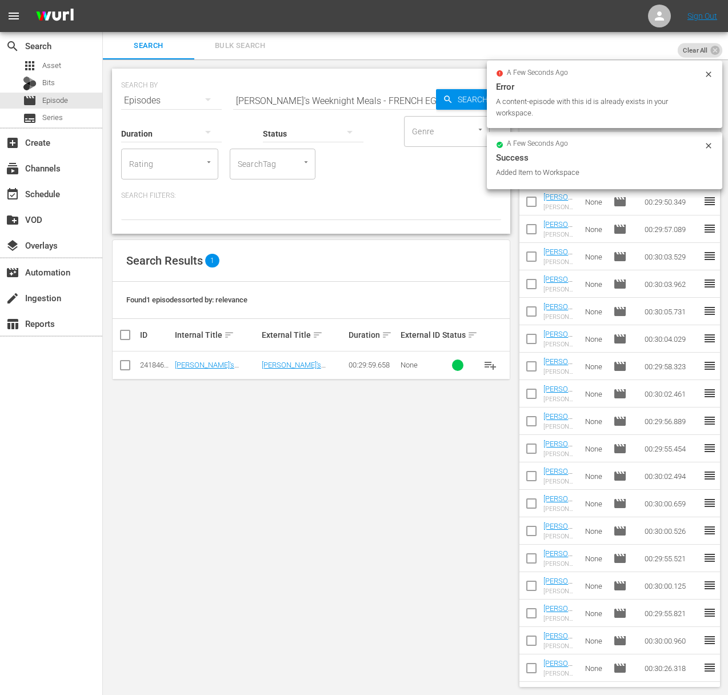
click at [303, 98] on input "Sara's Weeknight Meals - FRENCH EGGS" at bounding box center [334, 100] width 203 height 27
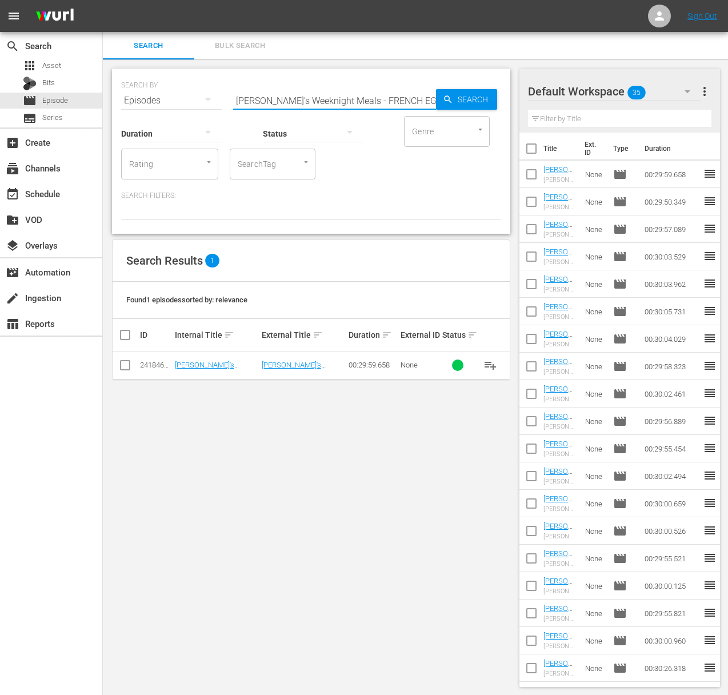
paste input "LATIN TWIST"
click at [453, 95] on span "Search" at bounding box center [475, 99] width 44 height 21
click at [493, 367] on span "playlist_add" at bounding box center [490, 365] width 14 height 14
click at [492, 366] on span "playlist_add" at bounding box center [490, 365] width 14 height 14
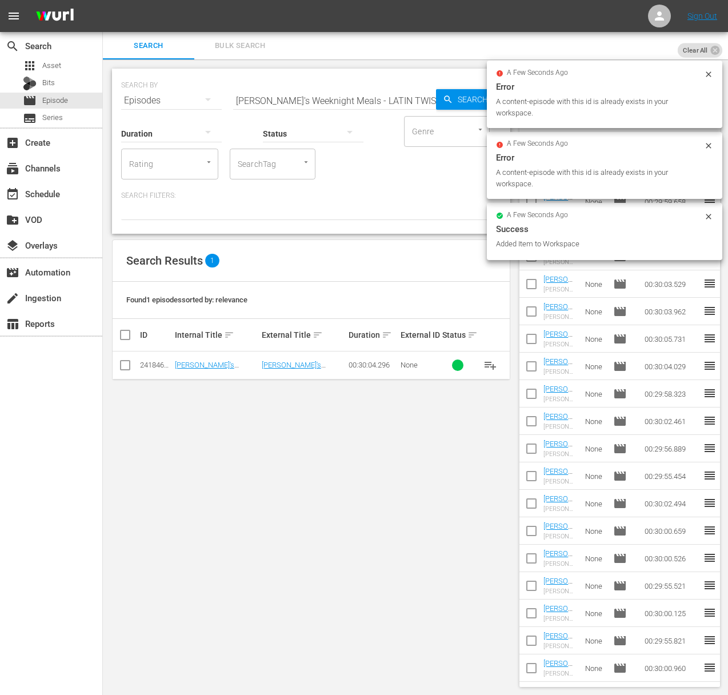
click at [284, 98] on input "Sara's Weeknight Meals - LATIN TWIST" at bounding box center [334, 100] width 203 height 27
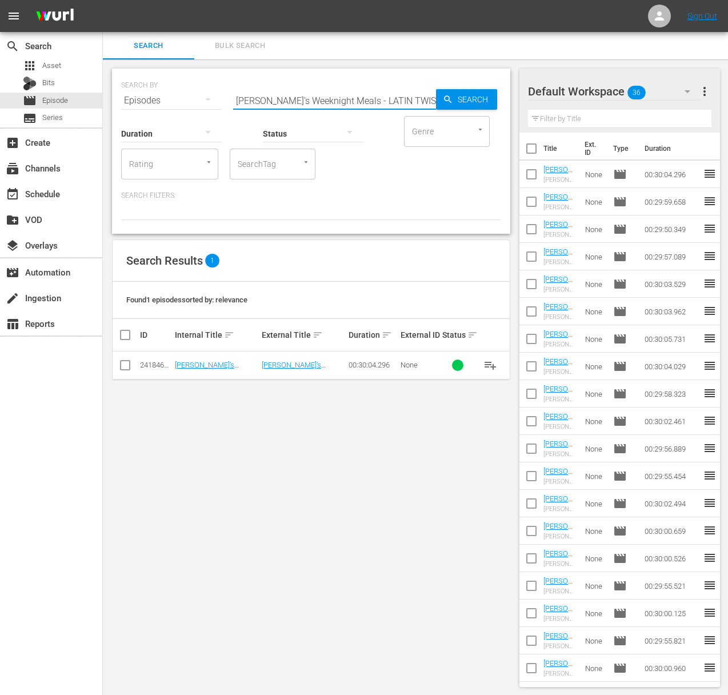
paste input "EASY ELEGANCE"
click at [492, 363] on span "playlist_add" at bounding box center [490, 365] width 14 height 14
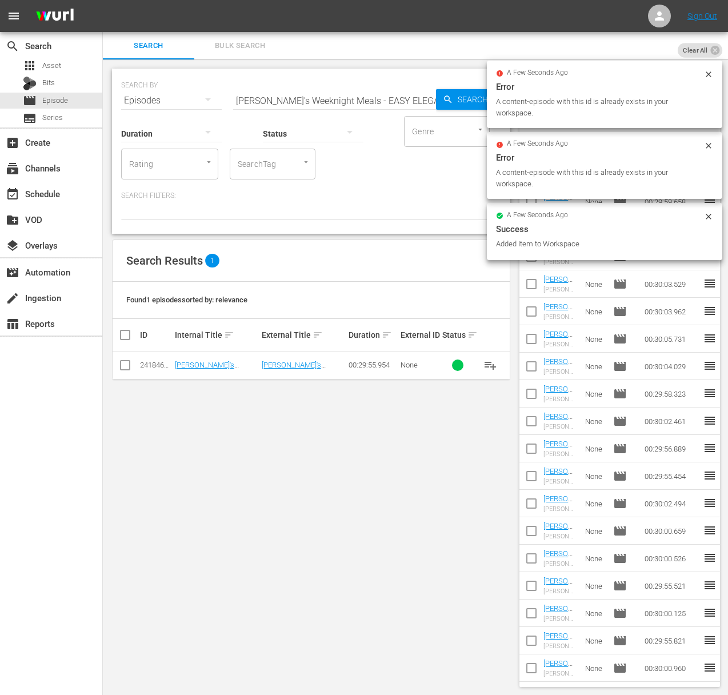
click at [325, 99] on input "Sara's Weeknight Meals - EASY ELEGANCE" at bounding box center [334, 100] width 203 height 27
paste input "HAVANA WEEKNIGHTS"
click at [466, 99] on span "Search" at bounding box center [475, 99] width 44 height 21
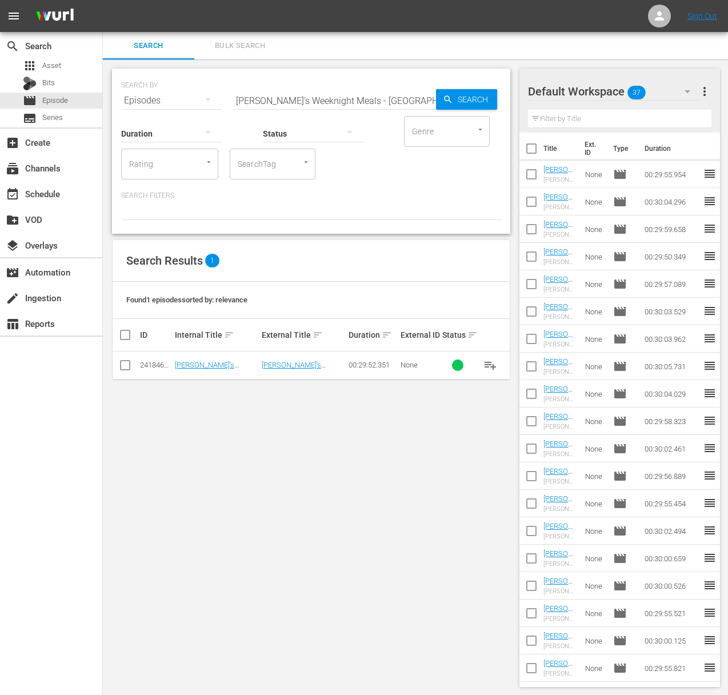
click at [492, 363] on span "playlist_add" at bounding box center [490, 365] width 14 height 14
click at [322, 98] on input "Sara's Weeknight Meals - HAVANA WEEKNIGHTS" at bounding box center [334, 100] width 203 height 27
paste input "Found Flavors"
click at [475, 97] on span "Search" at bounding box center [475, 99] width 44 height 21
click at [491, 360] on span "playlist_add" at bounding box center [490, 365] width 14 height 14
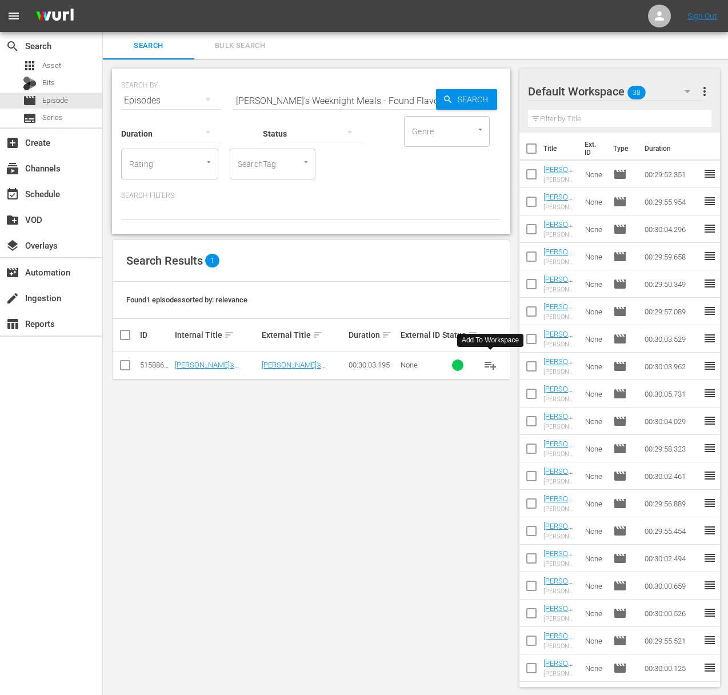
click at [491, 363] on span "playlist_add" at bounding box center [490, 365] width 14 height 14
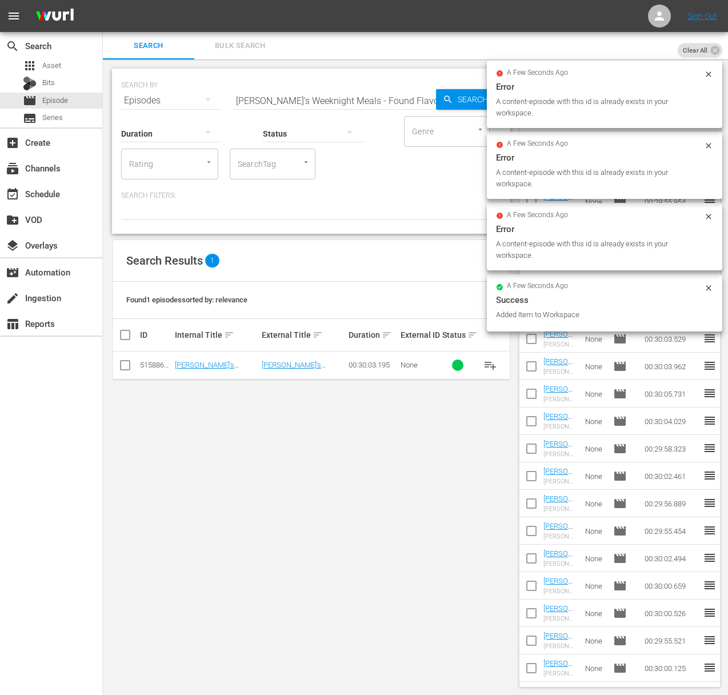
click at [288, 94] on input "Sara's Weeknight Meals - Found Flavors" at bounding box center [334, 100] width 203 height 27
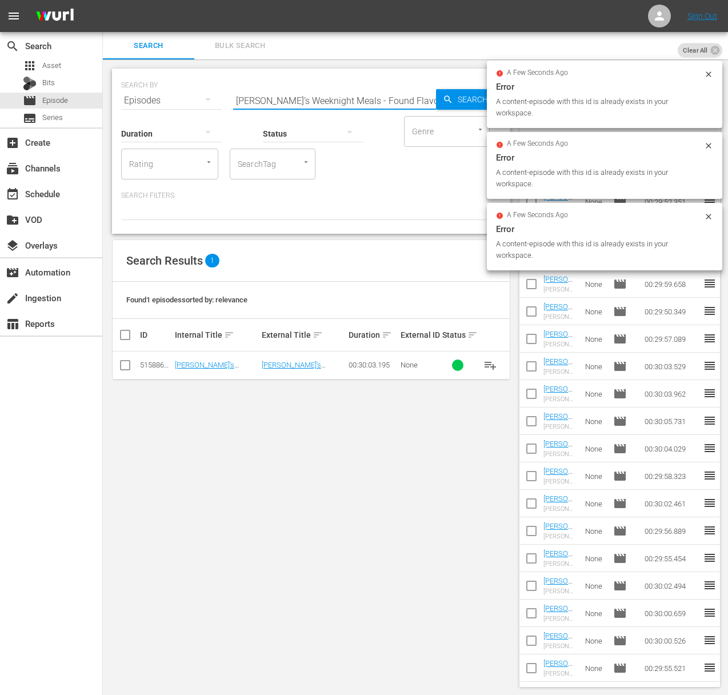
paste input "Asia Meets America"
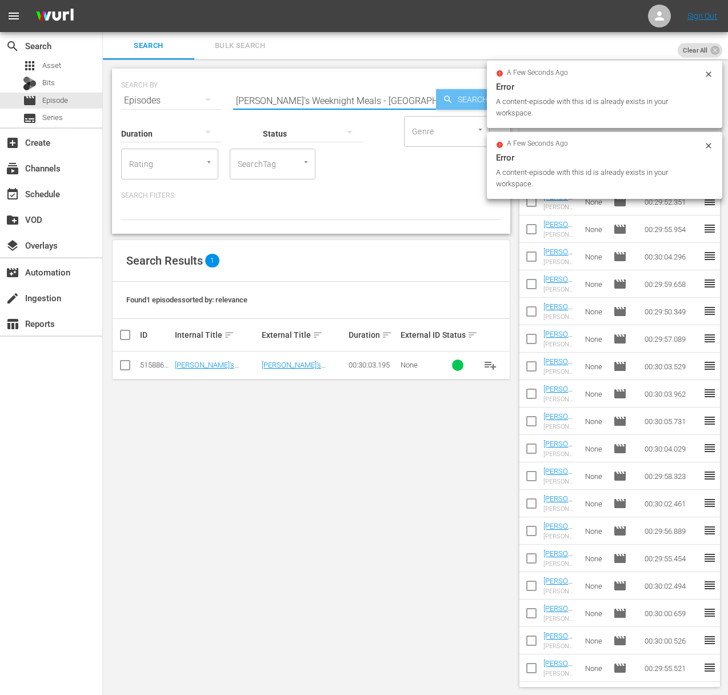
click at [458, 95] on span "Search" at bounding box center [475, 99] width 44 height 21
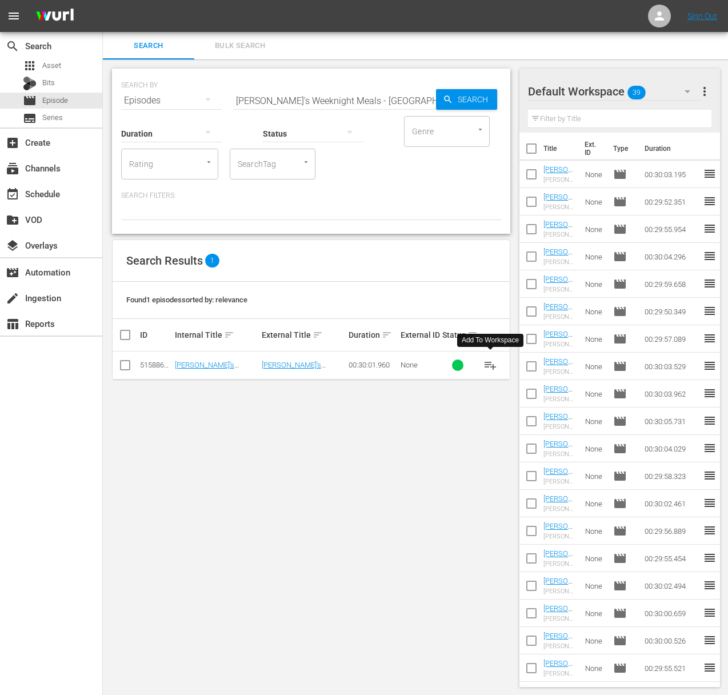
click at [489, 364] on span "playlist_add" at bounding box center [490, 365] width 14 height 14
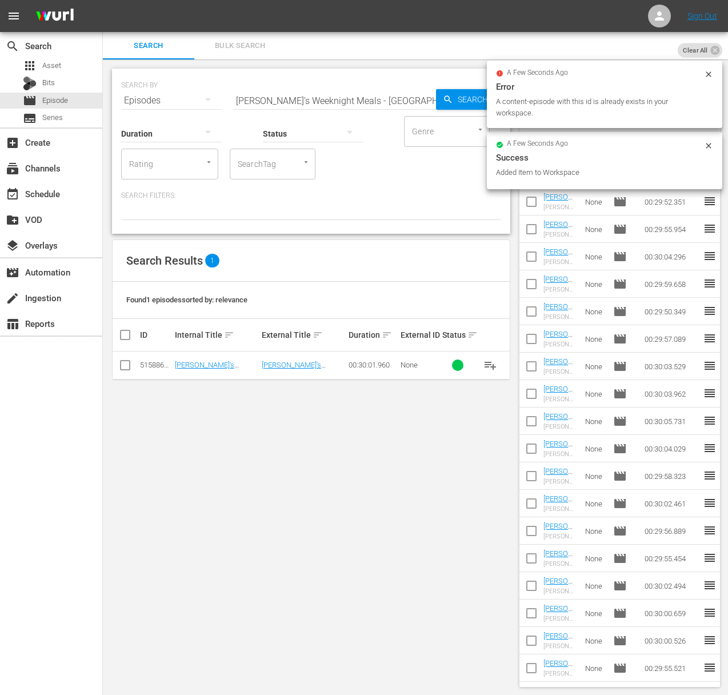
click at [347, 97] on input "Sara's Weeknight Meals - Asia Meets America" at bounding box center [334, 100] width 203 height 27
paste input "Taste of Northern Californi"
click at [454, 97] on span "Search" at bounding box center [475, 99] width 44 height 21
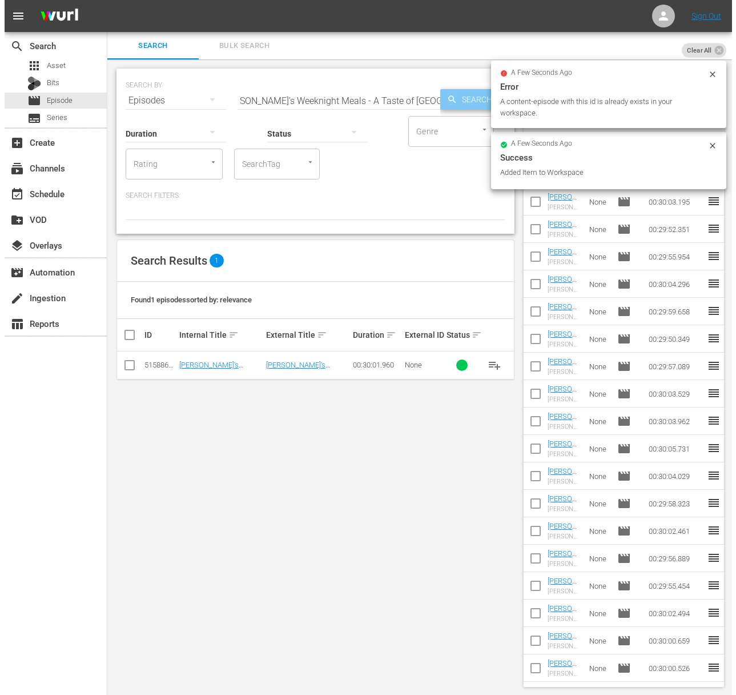
scroll to position [0, 0]
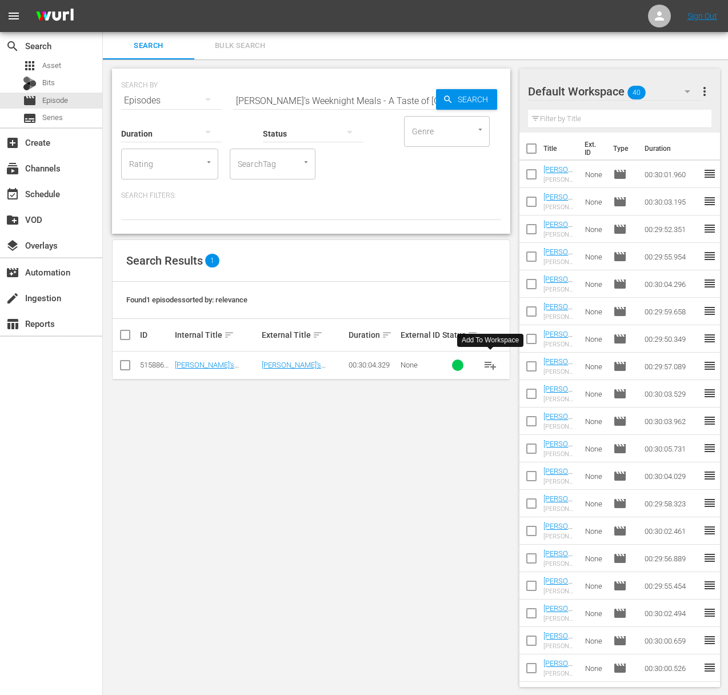
click at [489, 362] on span "playlist_add" at bounding box center [490, 365] width 14 height 14
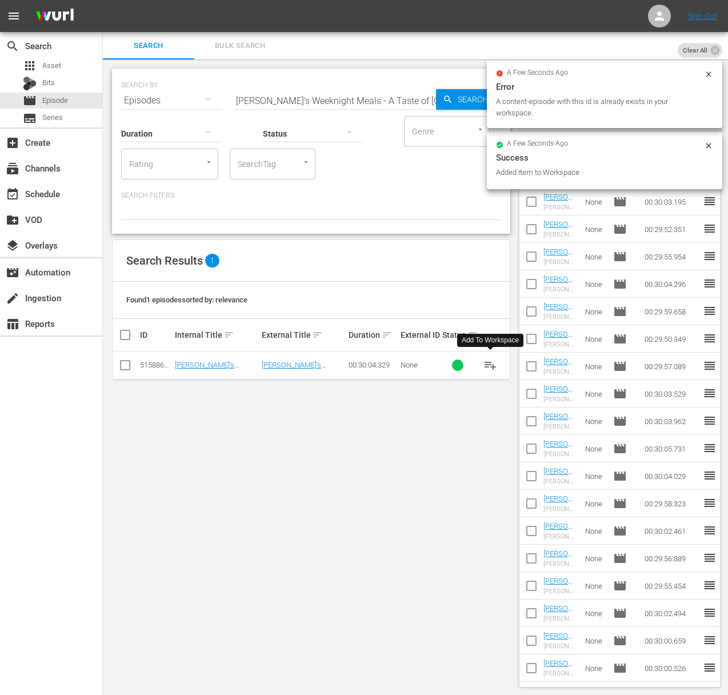
click at [352, 86] on div "Search ID, Title, Description, Keywords, or Category" at bounding box center [334, 93] width 203 height 27
click at [354, 106] on div "Status" at bounding box center [313, 126] width 101 height 41
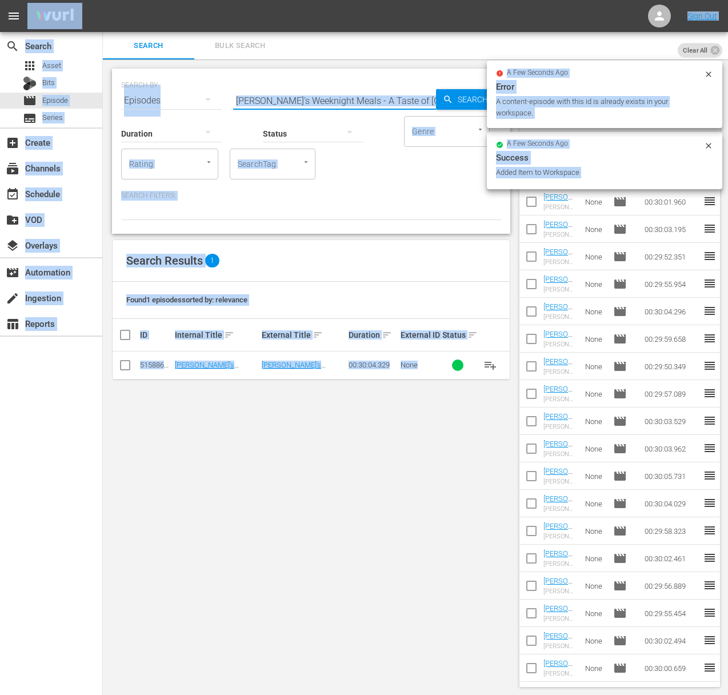
click at [359, 102] on input "Sara's Weeknight Meals - A Taste of Northern California" at bounding box center [334, 100] width 203 height 27
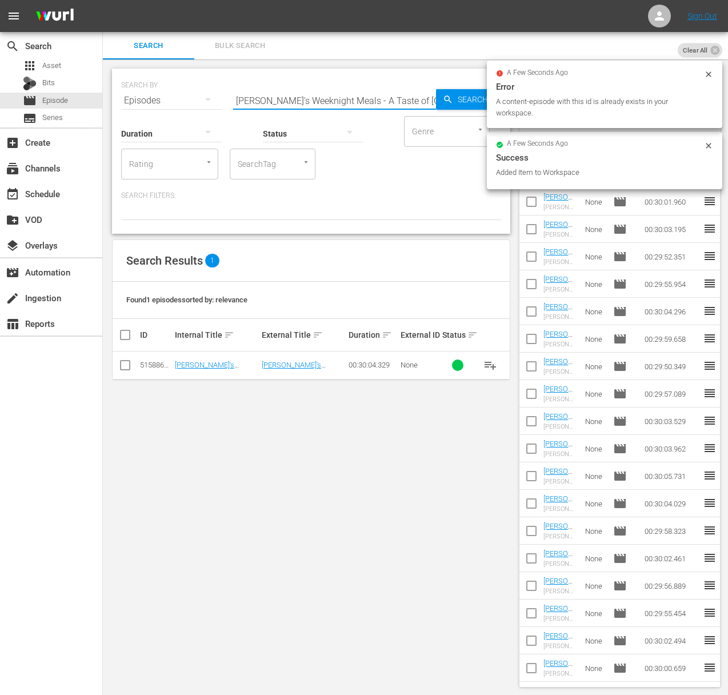
paste input "Cooks and Books"
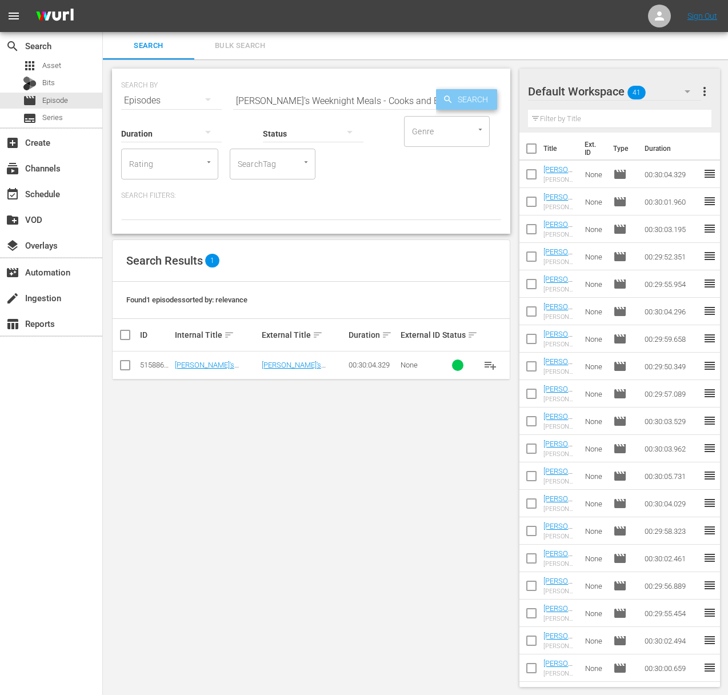
click at [490, 99] on span "Search" at bounding box center [475, 99] width 44 height 21
click at [491, 362] on span "playlist_add" at bounding box center [490, 365] width 14 height 14
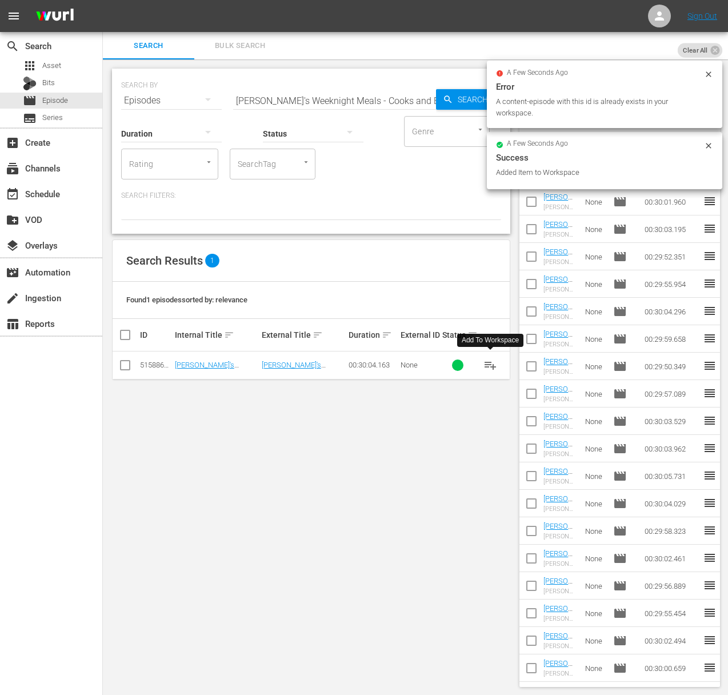
click at [274, 97] on input "Sara's Weeknight Meals - Cooks and Books" at bounding box center [334, 100] width 203 height 27
paste input "Mid East East"
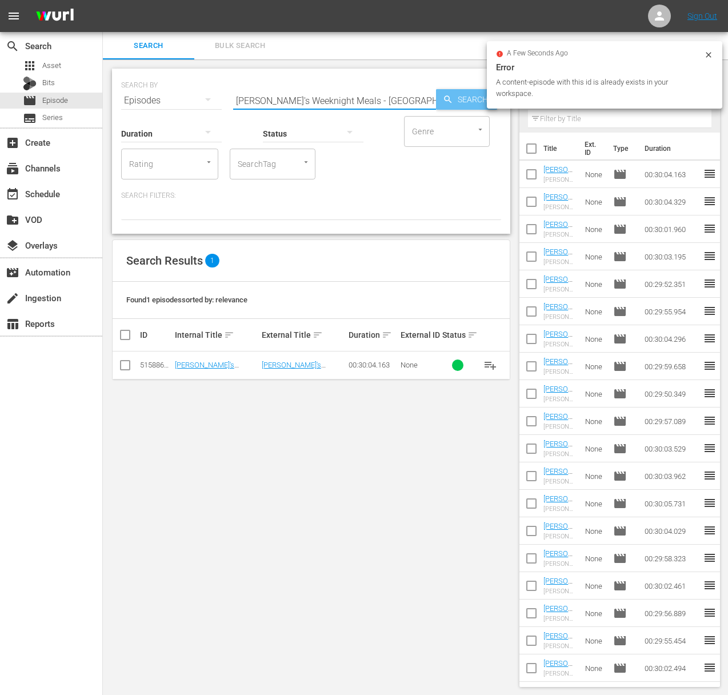
click at [462, 101] on span "Search" at bounding box center [475, 99] width 44 height 21
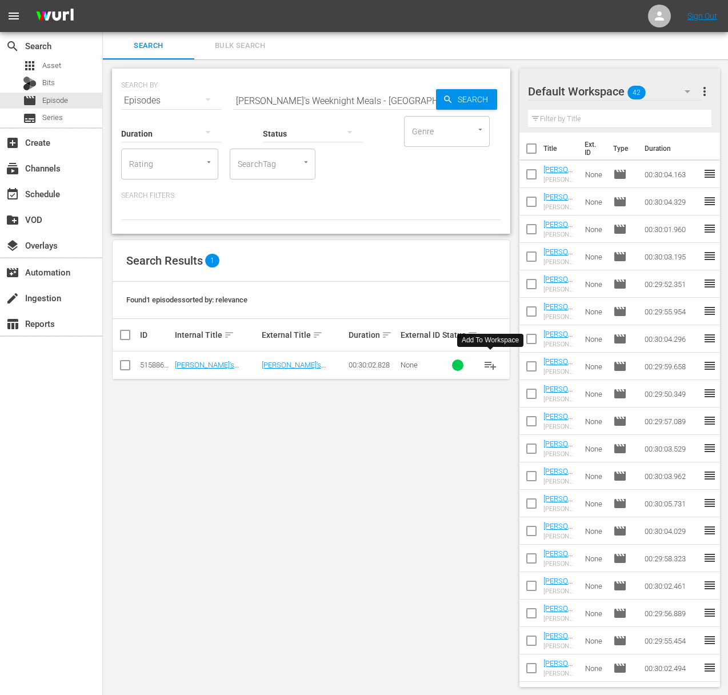
click at [491, 363] on span "playlist_add" at bounding box center [490, 365] width 14 height 14
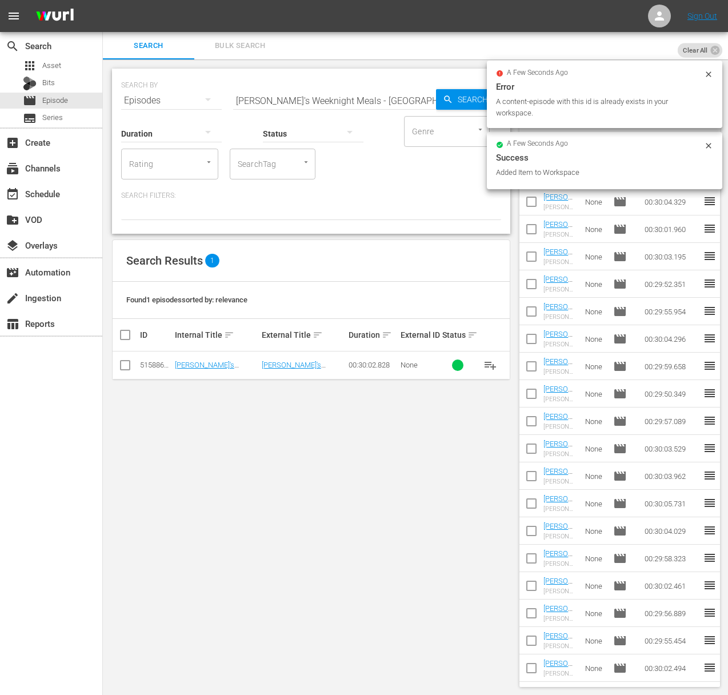
click at [298, 98] on input "Sara's Weeknight Meals - Mid East Easts" at bounding box center [334, 100] width 203 height 27
paste input "Sabor Puero Rico"
click at [472, 102] on span "Search" at bounding box center [475, 99] width 44 height 21
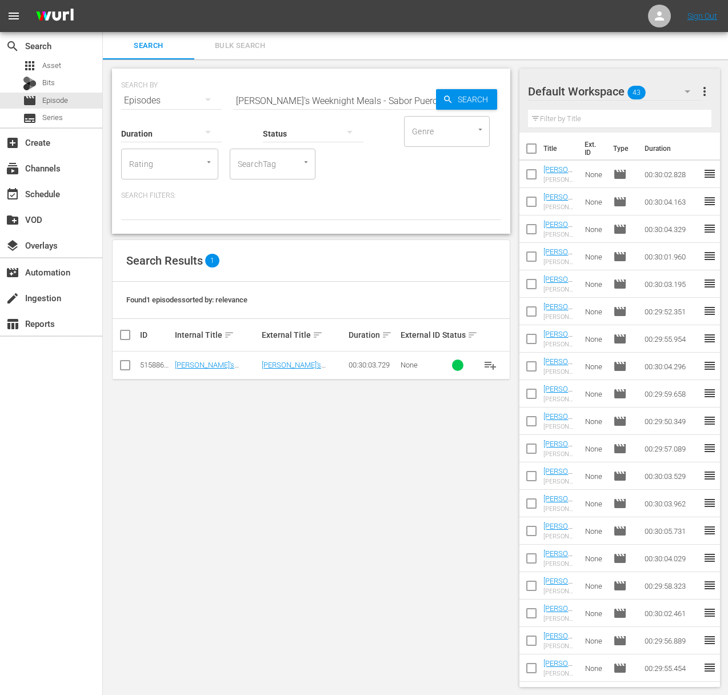
click at [496, 362] on span "playlist_add" at bounding box center [490, 365] width 14 height 14
click at [494, 363] on span "playlist_add" at bounding box center [490, 365] width 14 height 14
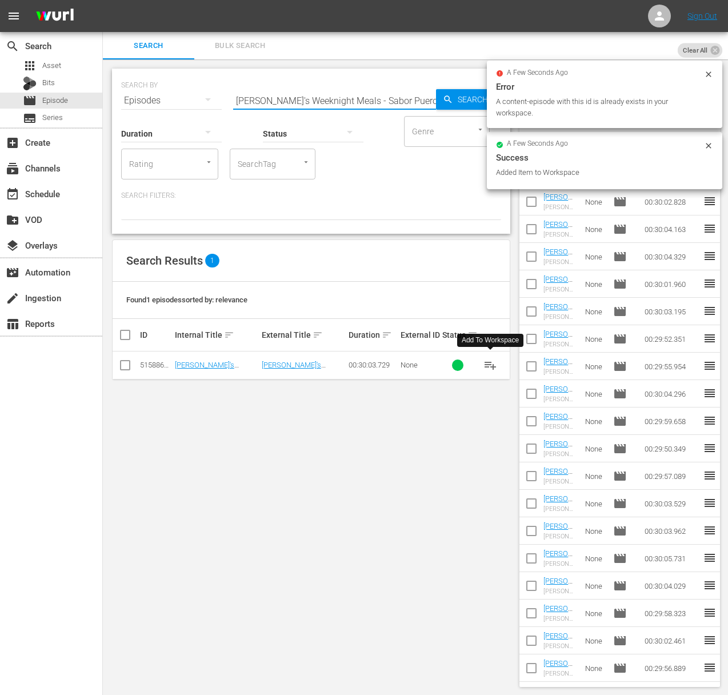
click at [306, 95] on input "Sara's Weeknight Meals - Sabor Puero Rico" at bounding box center [334, 100] width 203 height 27
paste input "Paella in spain"
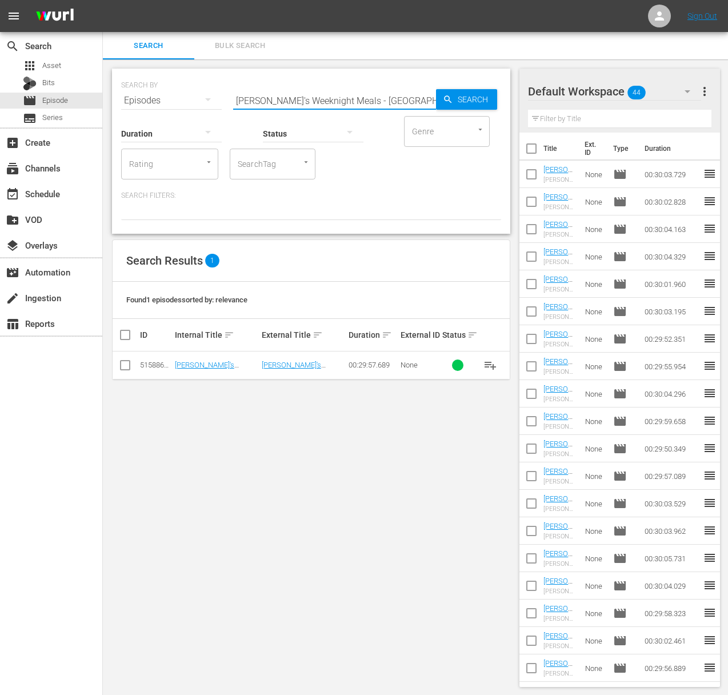
click at [488, 363] on span "playlist_add" at bounding box center [490, 365] width 14 height 14
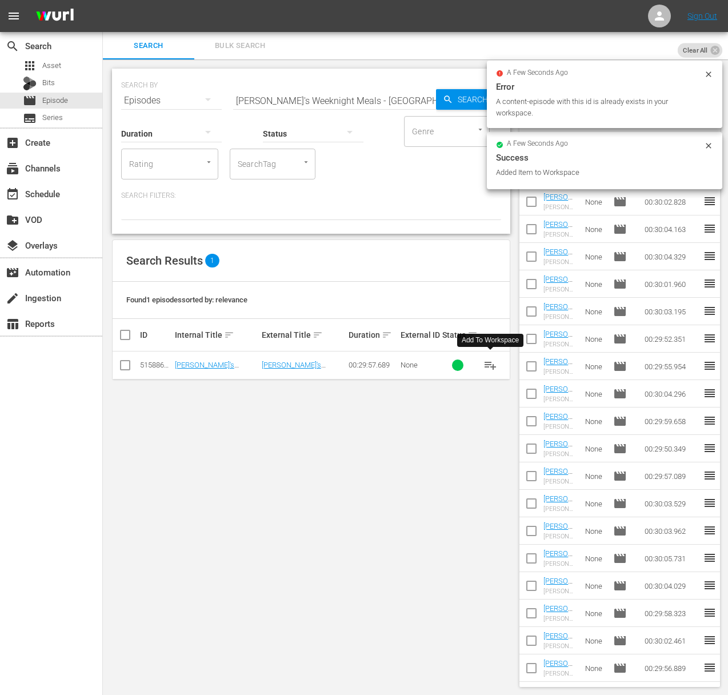
click at [290, 92] on input "Sara's Weeknight Meals - Paella in spain" at bounding box center [334, 100] width 203 height 27
paste input "Costa Brava Tapas"
click at [465, 101] on span "Search" at bounding box center [475, 99] width 44 height 21
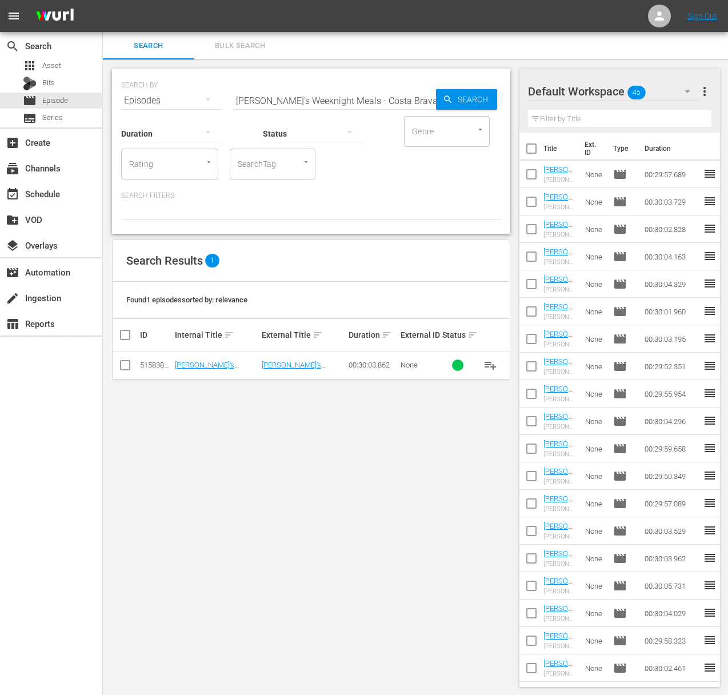
click at [490, 362] on span "playlist_add" at bounding box center [490, 365] width 14 height 14
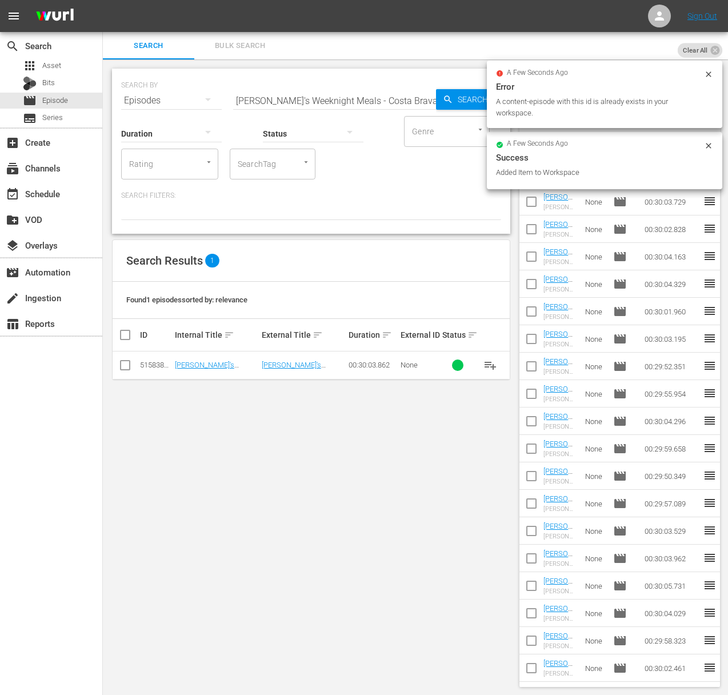
click at [316, 93] on input "Sara's Weeknight Meals - Costa Brava Tapas" at bounding box center [334, 100] width 203 height 27
paste input "Amalfi Lemon"
click at [474, 95] on span "Search" at bounding box center [475, 99] width 44 height 21
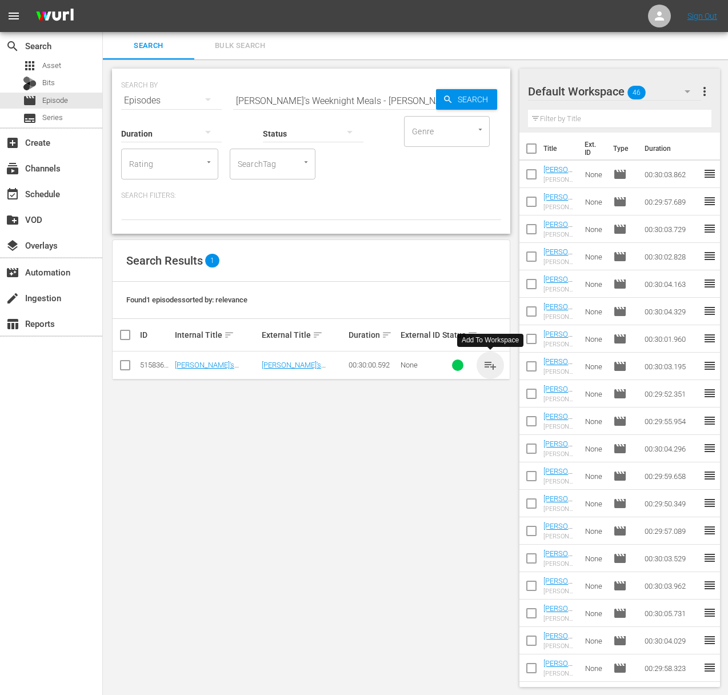
click at [489, 363] on span "playlist_add" at bounding box center [490, 365] width 14 height 14
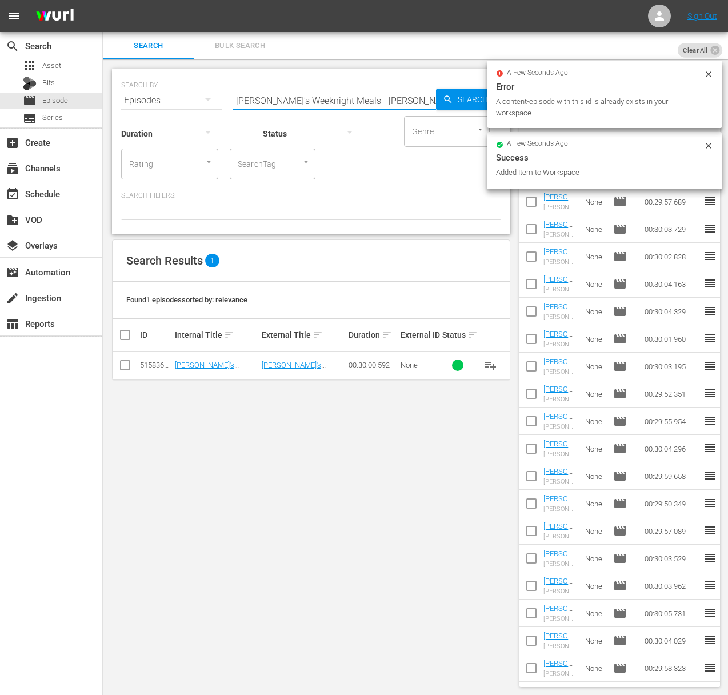
click at [334, 97] on input "Sara's Weeknight Meals - Amalfi Lemons" at bounding box center [334, 100] width 203 height 27
paste input "Tuscan Villa Pasta"
type input "Sara's Weeknight Meals - Tuscan Villa Pasta"
click at [471, 101] on span "Search" at bounding box center [475, 99] width 44 height 21
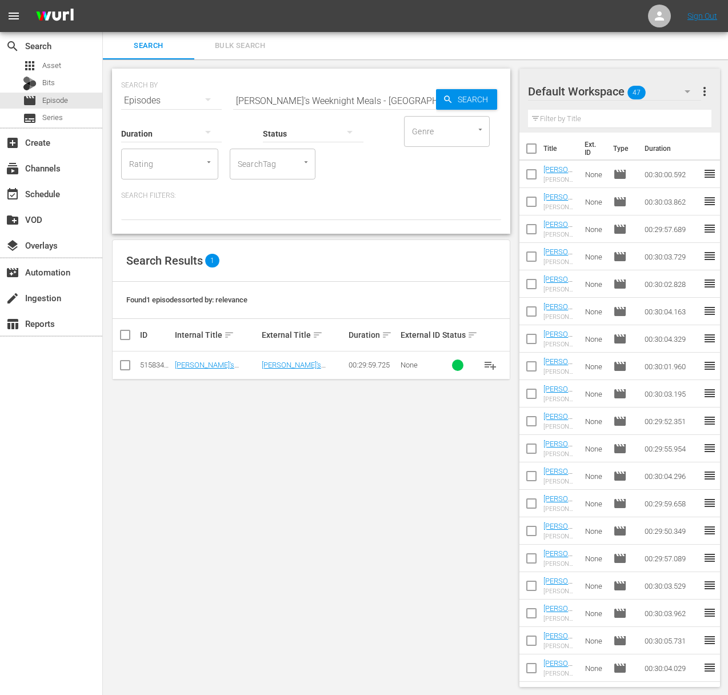
click at [491, 367] on span "playlist_add" at bounding box center [490, 365] width 14 height 14
click at [63, 192] on div "event_available Schedule" at bounding box center [32, 192] width 64 height 10
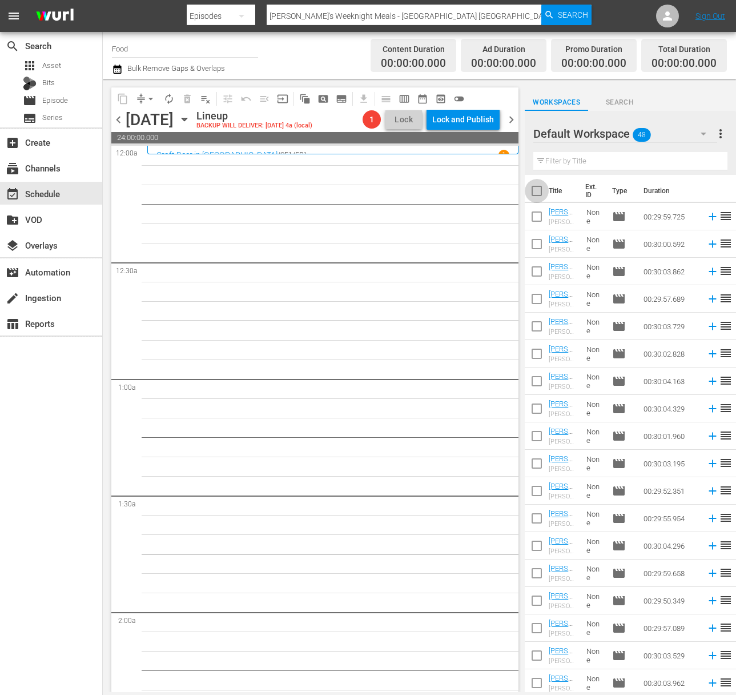
click at [540, 194] on input "checkbox" at bounding box center [537, 193] width 24 height 24
checkbox input "true"
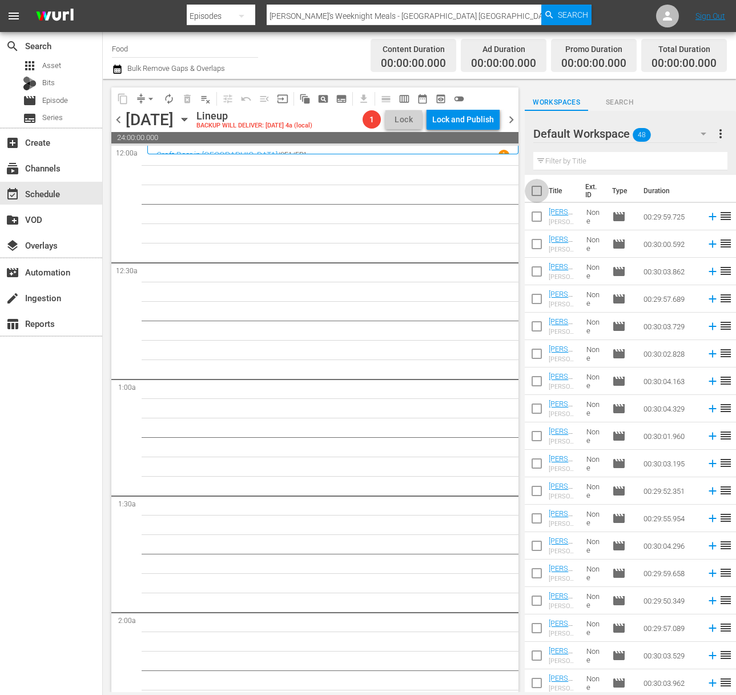
checkbox input "true"
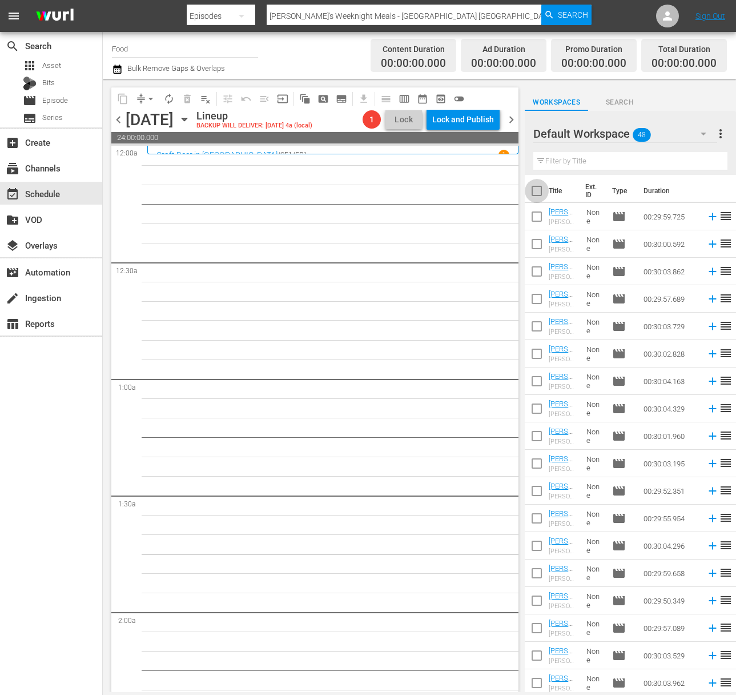
checkbox input "true"
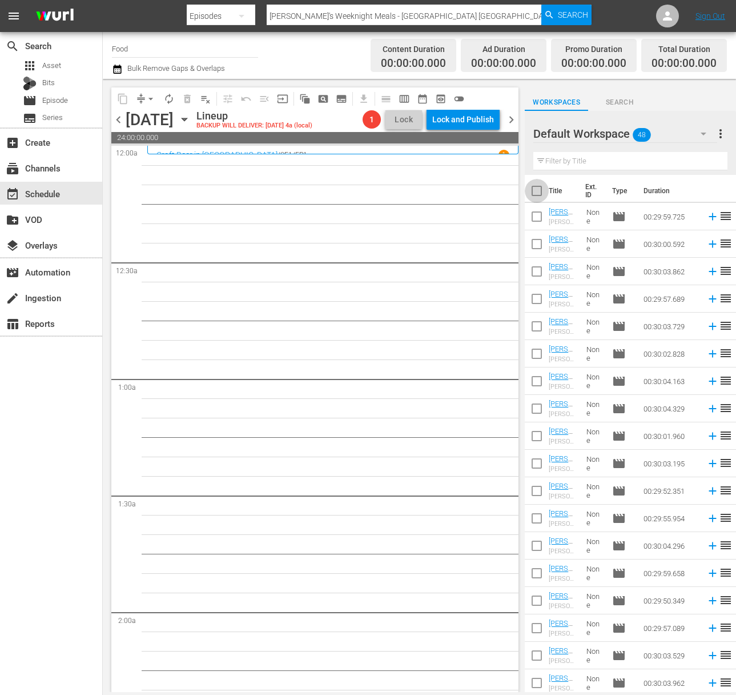
checkbox input "true"
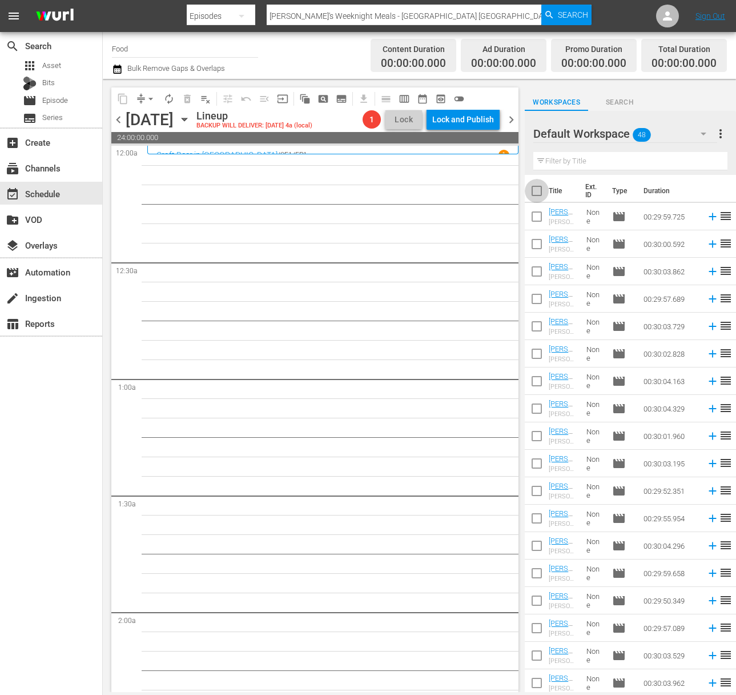
checkbox input "true"
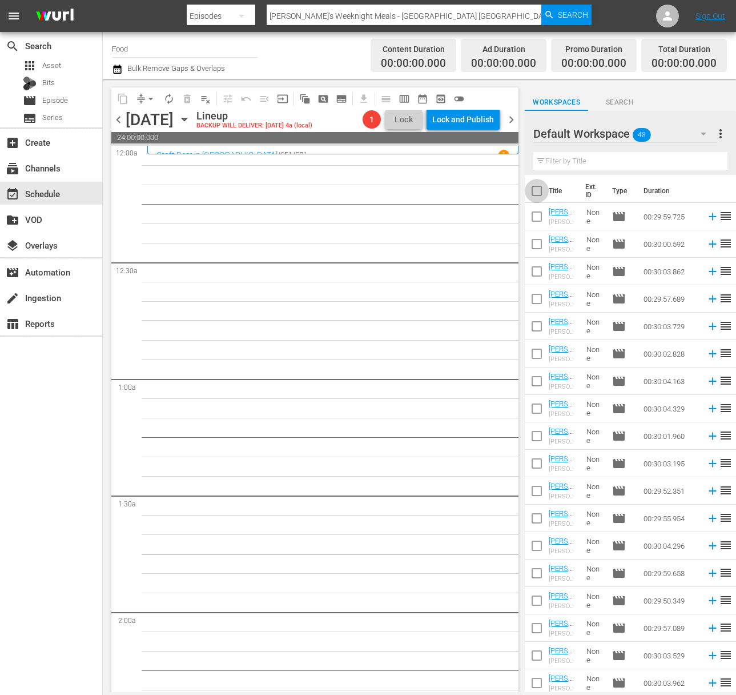
checkbox input "true"
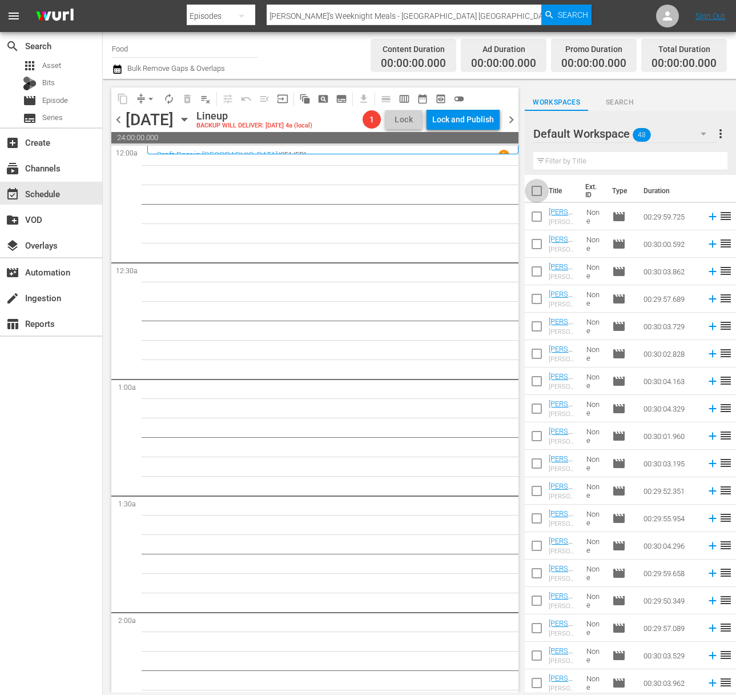
checkbox input "true"
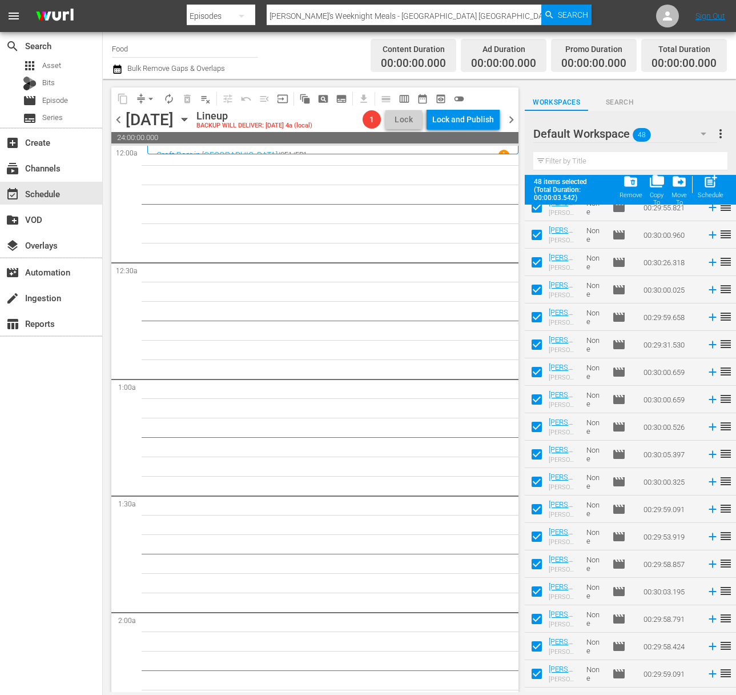
scroll to position [855, 0]
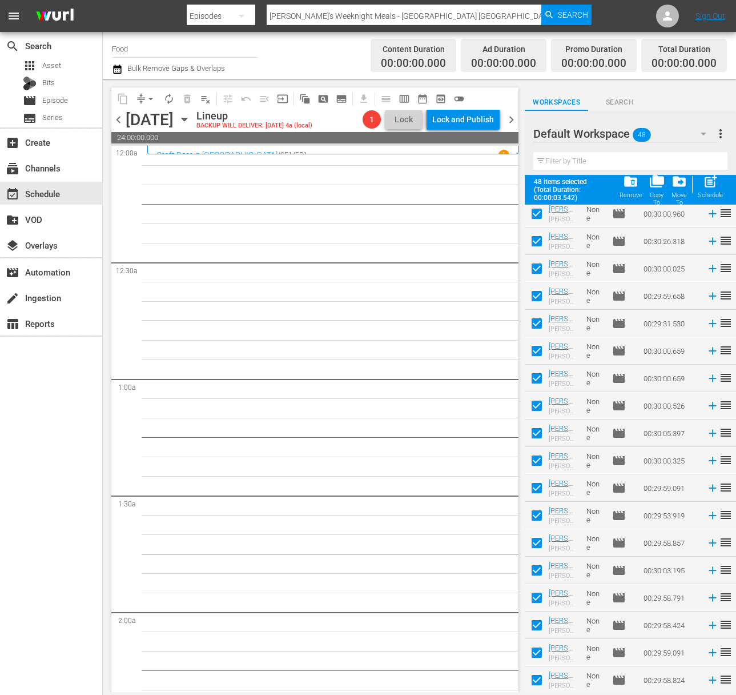
click at [703, 176] on div "post_add Schedule" at bounding box center [711, 186] width 26 height 25
checkbox input "false"
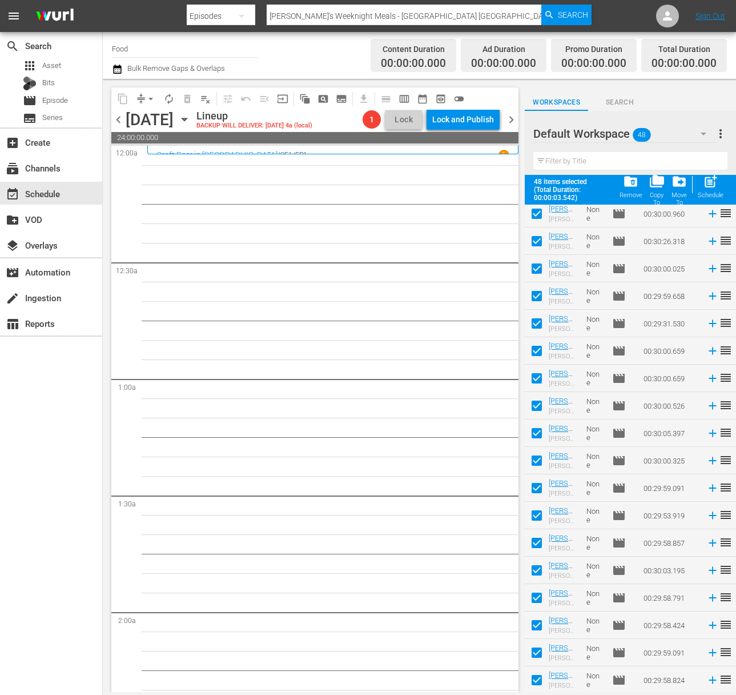
checkbox input "false"
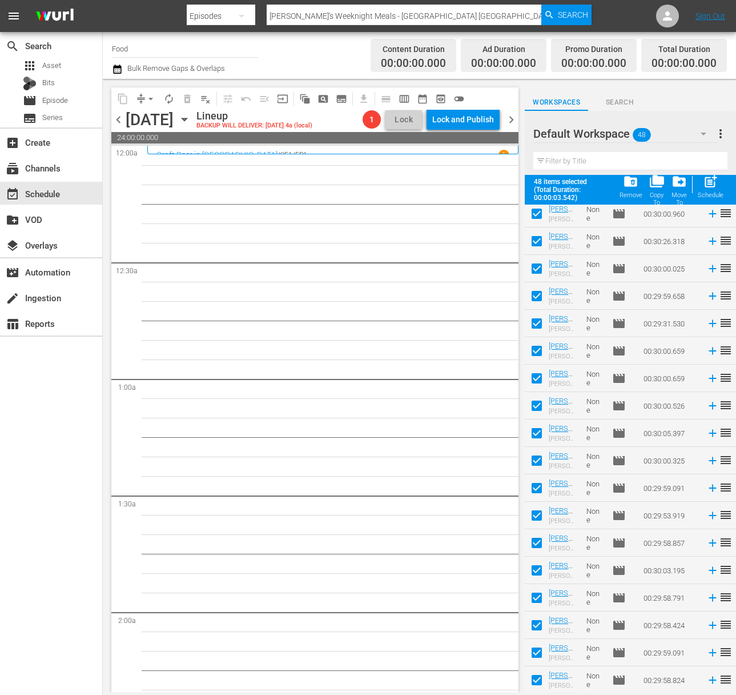
checkbox input "false"
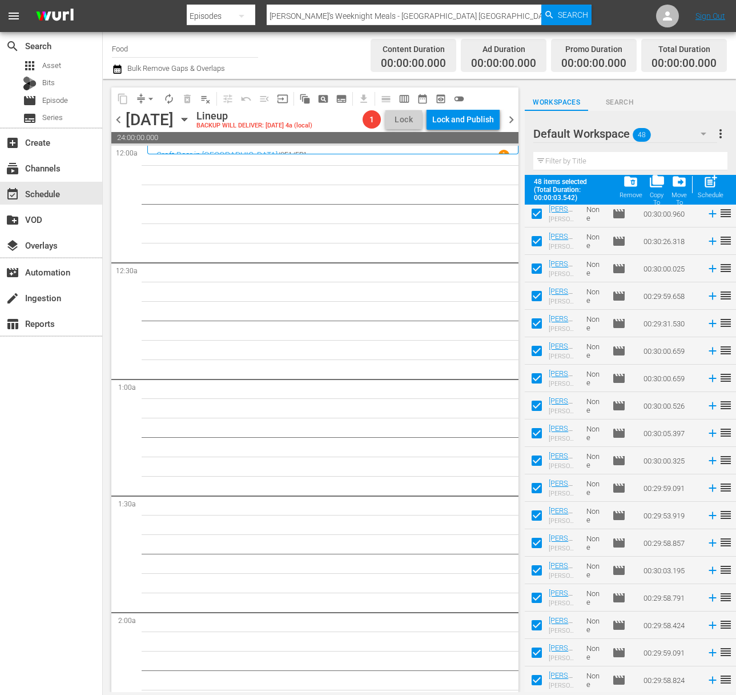
checkbox input "false"
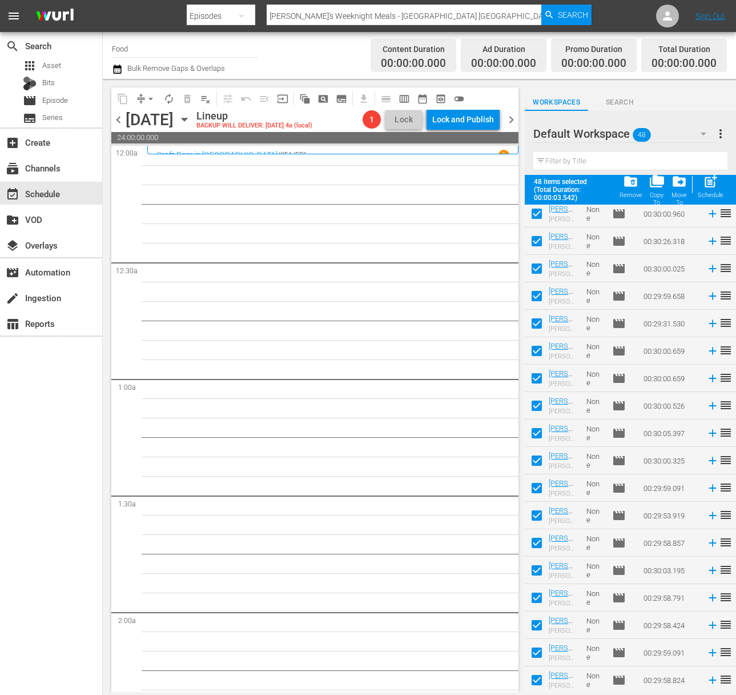
checkbox input "false"
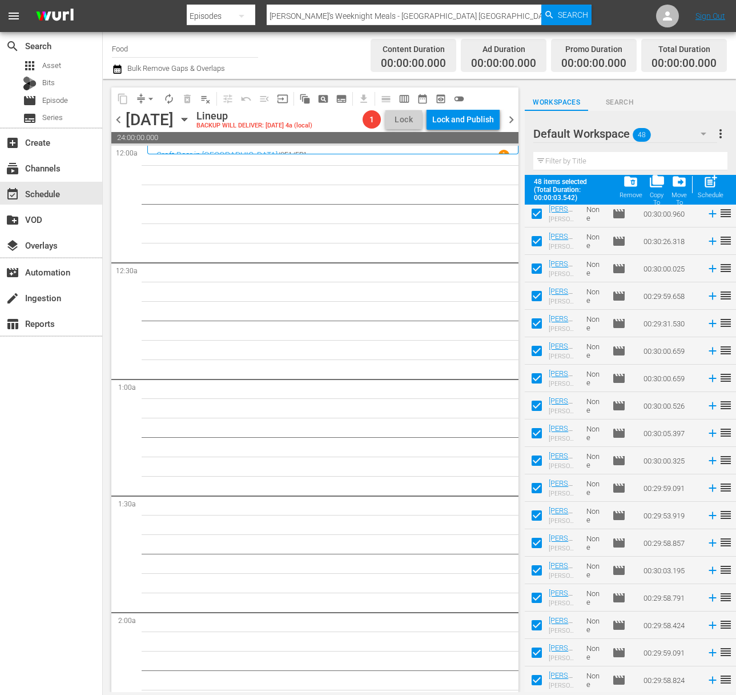
checkbox input "false"
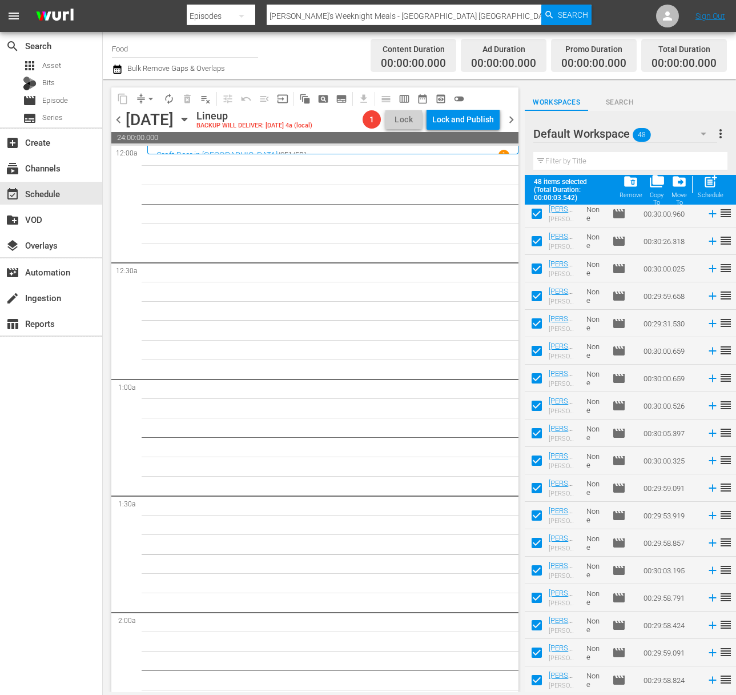
checkbox input "false"
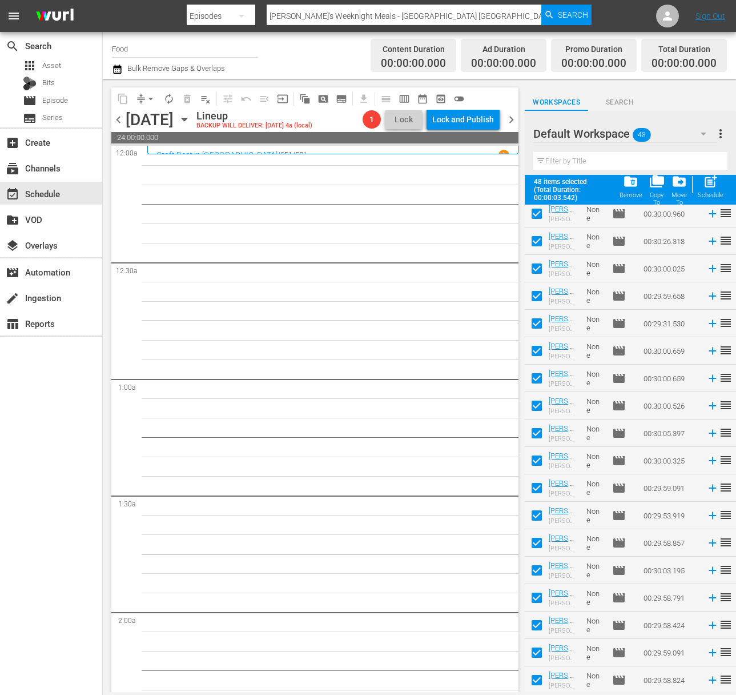
checkbox input "false"
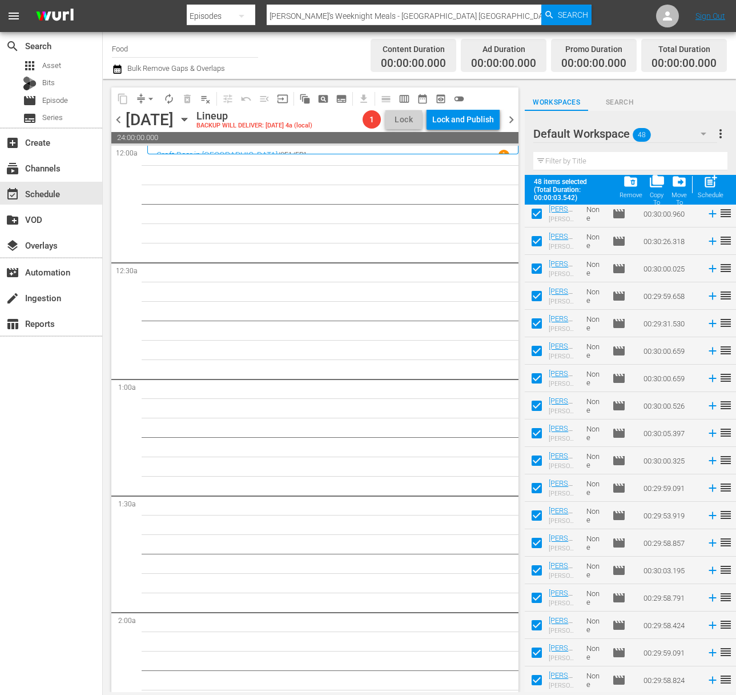
checkbox input "false"
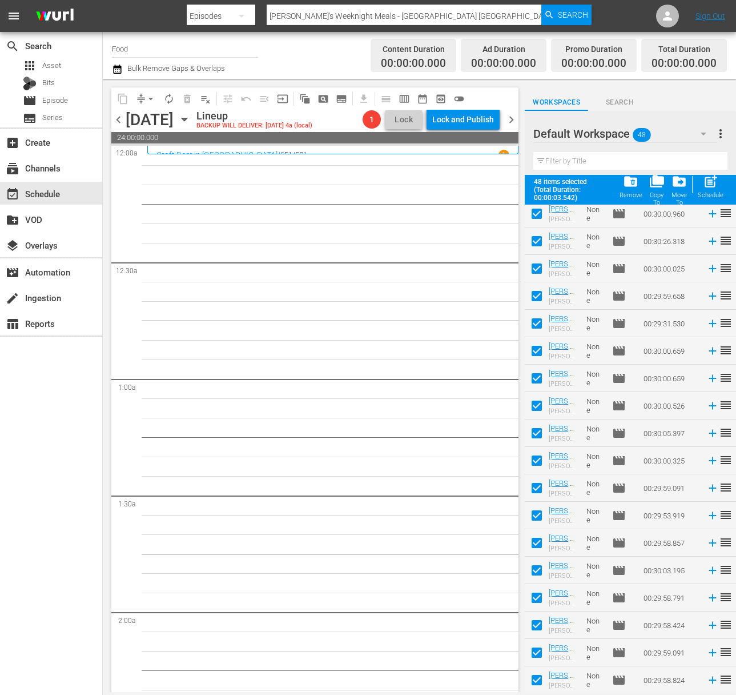
checkbox input "false"
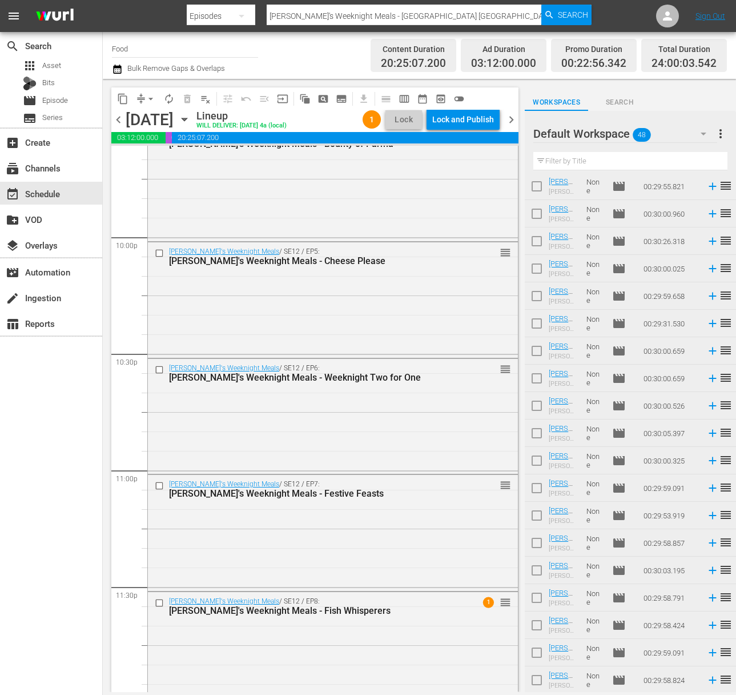
scroll to position [5051, 0]
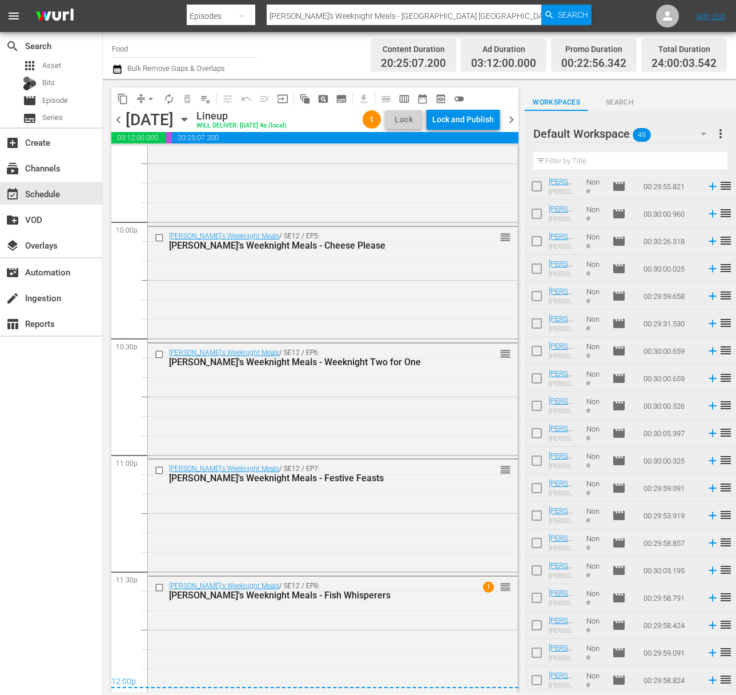
click at [147, 99] on span "arrow_drop_down" at bounding box center [150, 98] width 11 height 11
click at [155, 119] on li "Align to Midnight" at bounding box center [151, 122] width 120 height 19
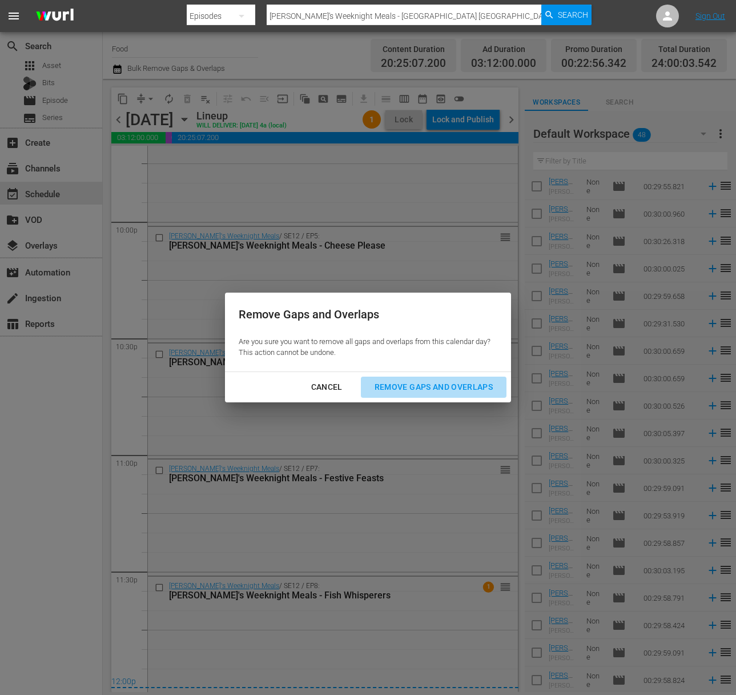
click at [432, 378] on button "Remove Gaps and Overlaps" at bounding box center [434, 386] width 146 height 21
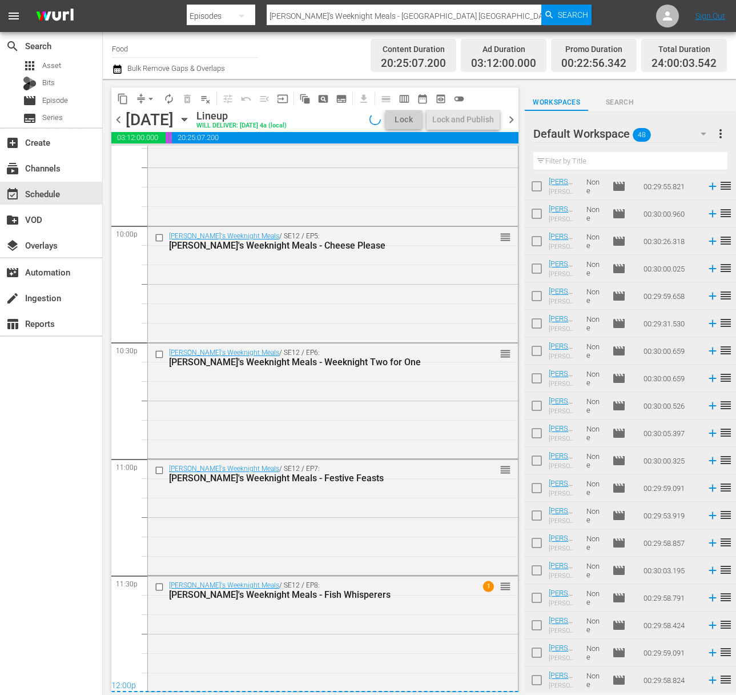
scroll to position [5046, 0]
click at [468, 118] on div "Lock and Publish" at bounding box center [463, 119] width 62 height 21
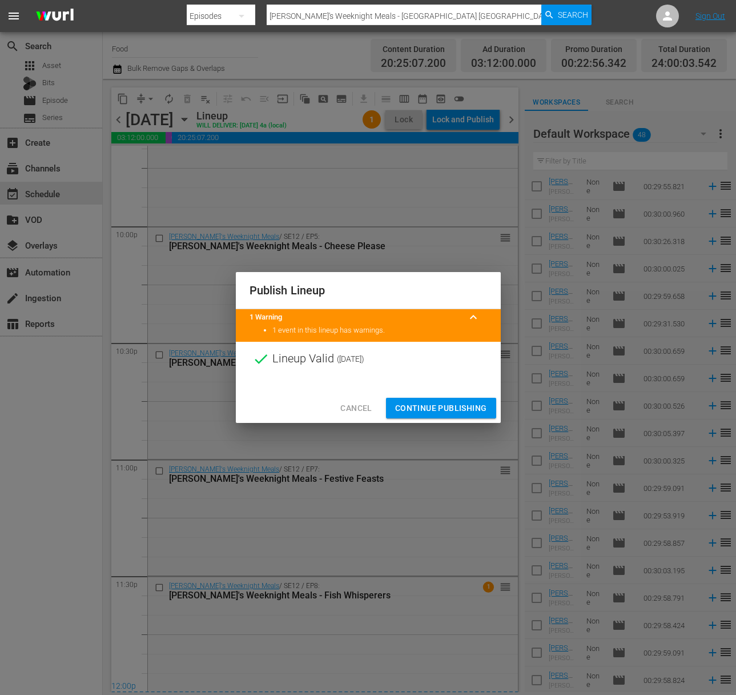
click at [449, 411] on span "Continue Publishing" at bounding box center [441, 408] width 92 height 14
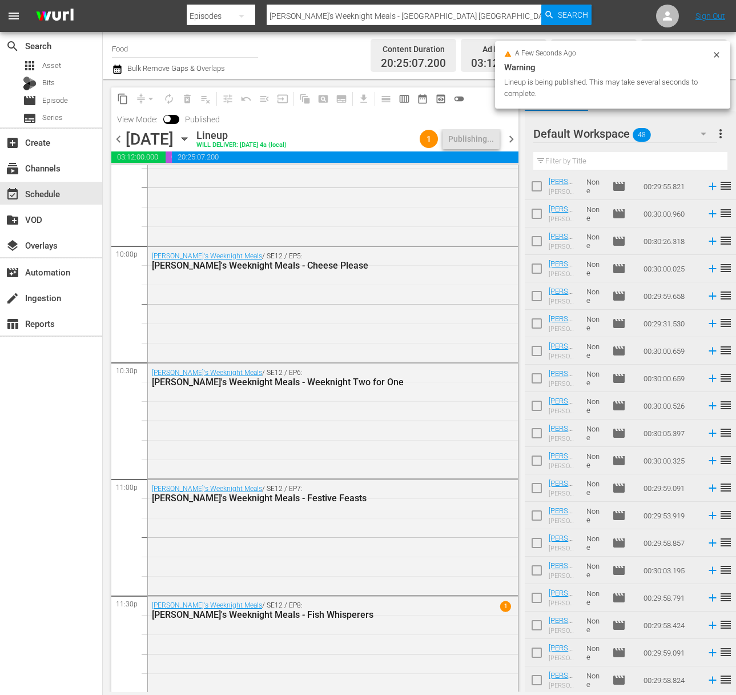
scroll to position [5051, 0]
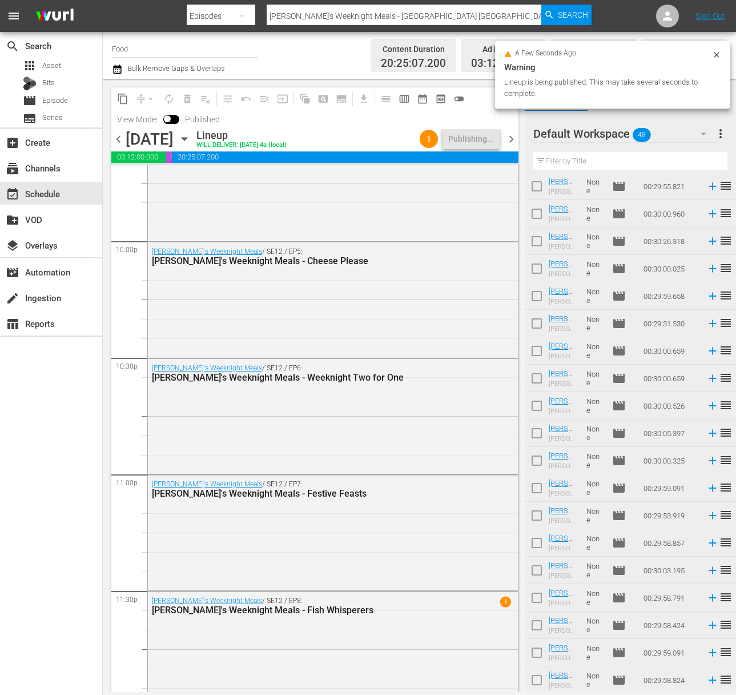
click at [727, 130] on span "more_vert" at bounding box center [721, 134] width 14 height 14
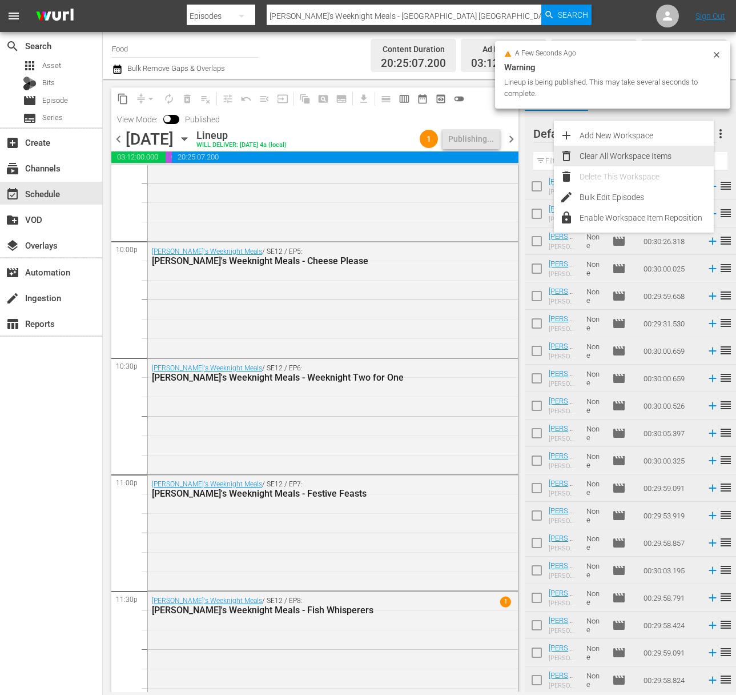
click at [641, 153] on div "Clear All Workspace Items" at bounding box center [647, 156] width 134 height 21
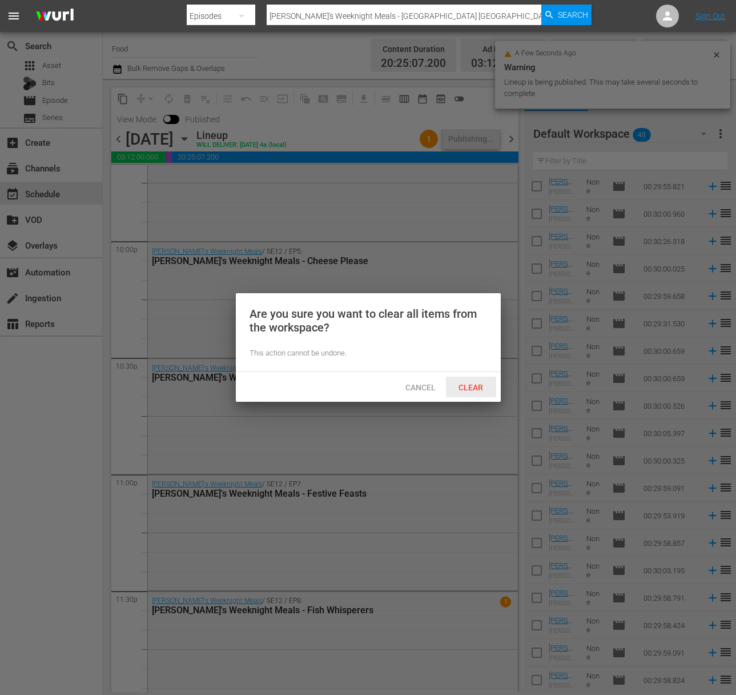
click at [468, 389] on span "Clear" at bounding box center [471, 387] width 43 height 9
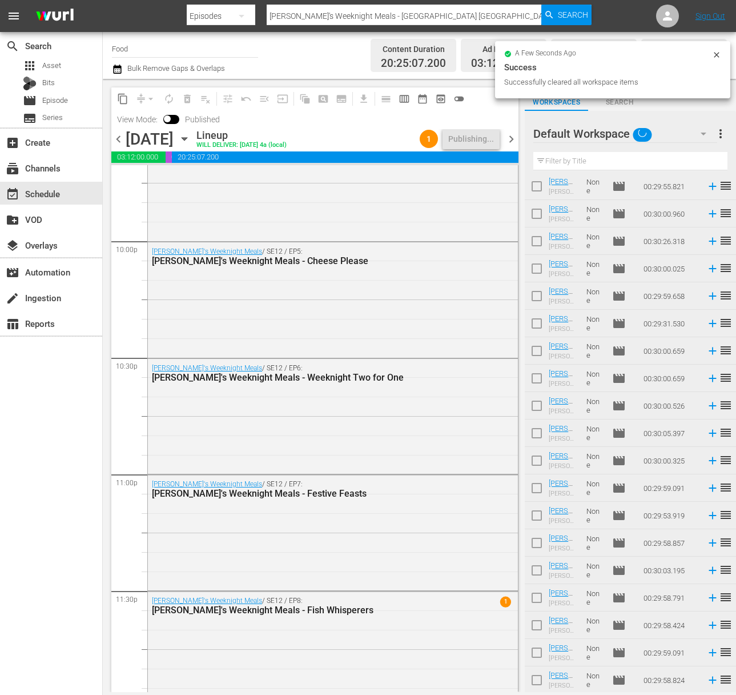
click at [191, 140] on icon "button" at bounding box center [184, 139] width 13 height 13
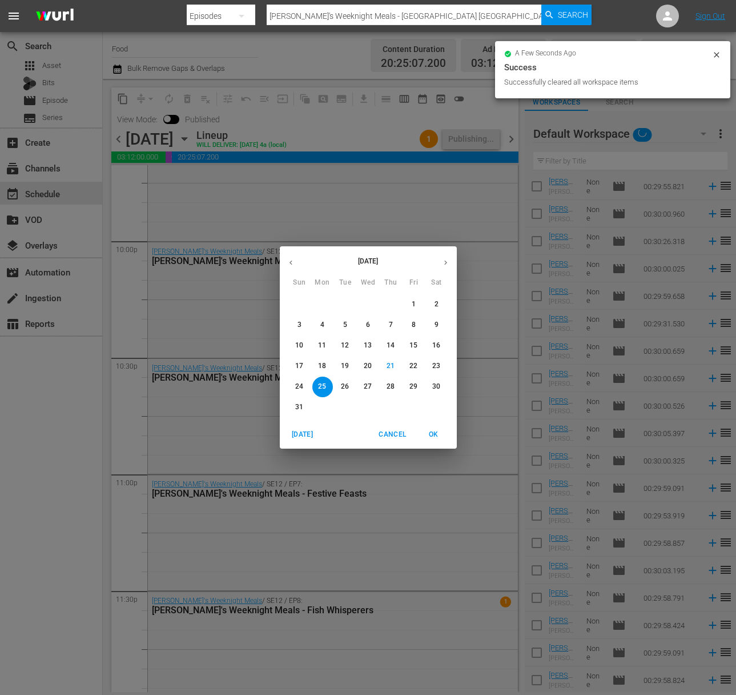
scroll to position [0, 0]
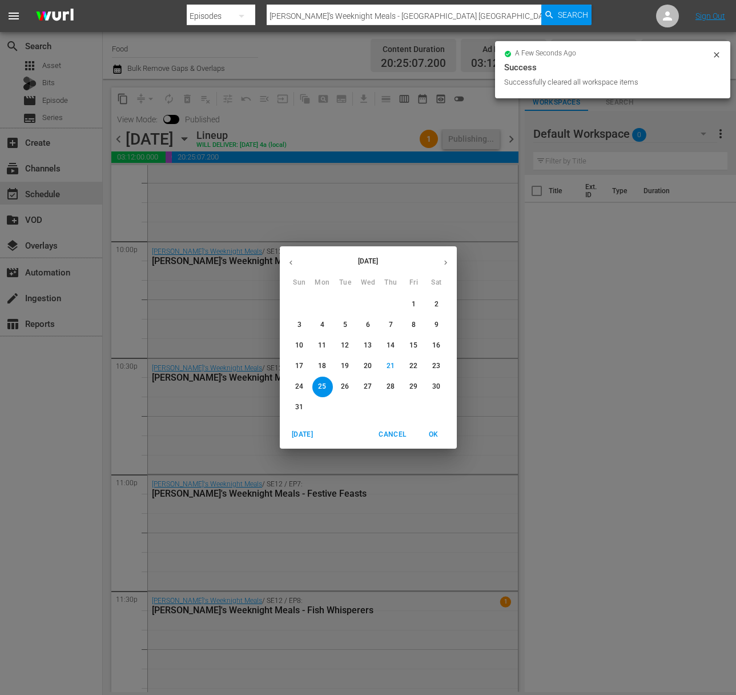
click at [344, 380] on button "26" at bounding box center [345, 386] width 21 height 21
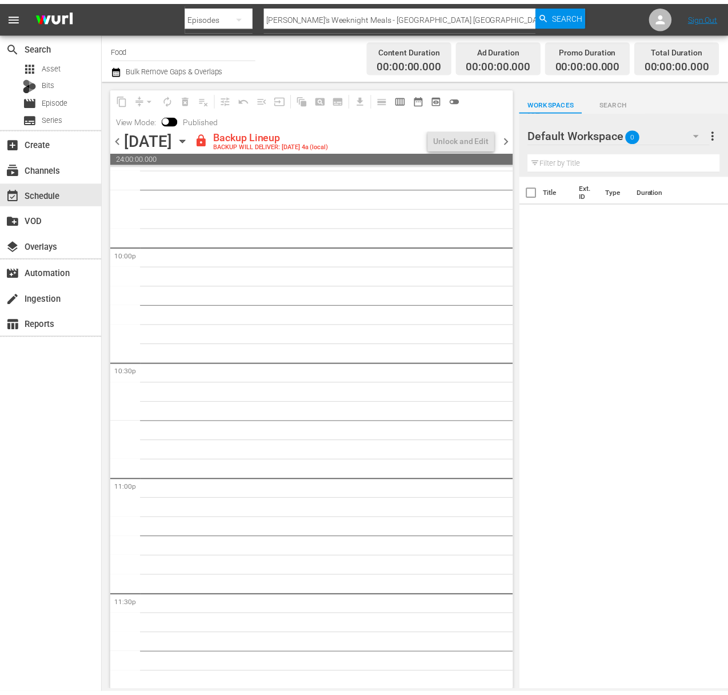
scroll to position [5051, 0]
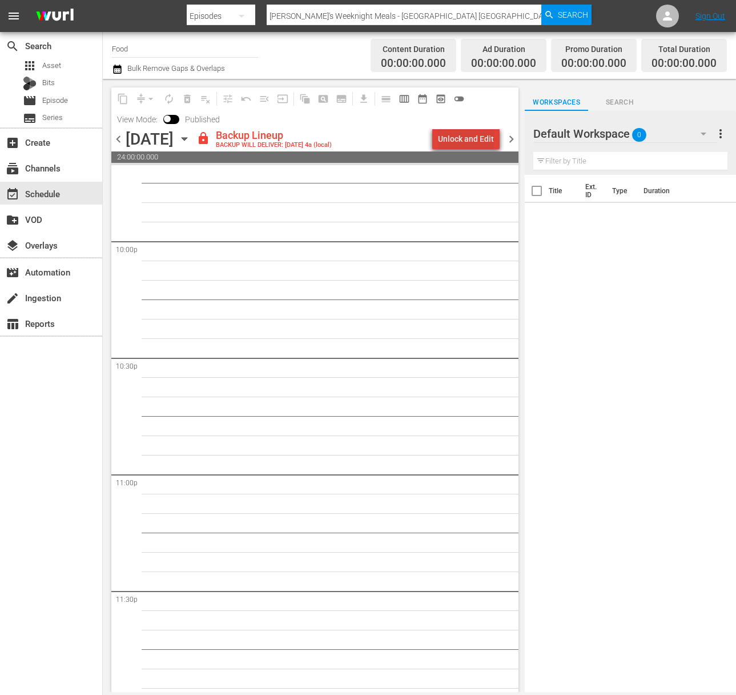
click at [476, 131] on div "Unlock and Edit" at bounding box center [466, 139] width 56 height 21
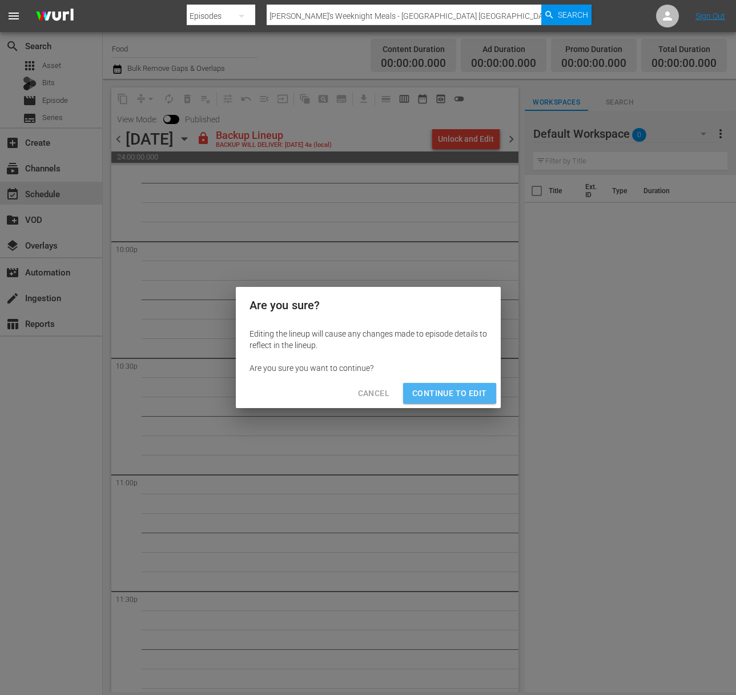
click at [430, 386] on span "Continue to Edit" at bounding box center [449, 393] width 74 height 14
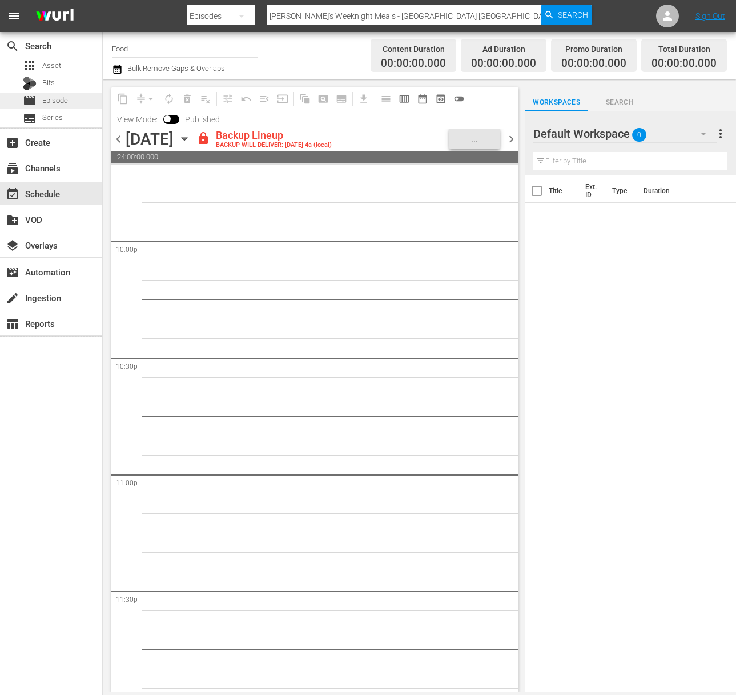
click at [59, 97] on span "Episode" at bounding box center [55, 100] width 26 height 11
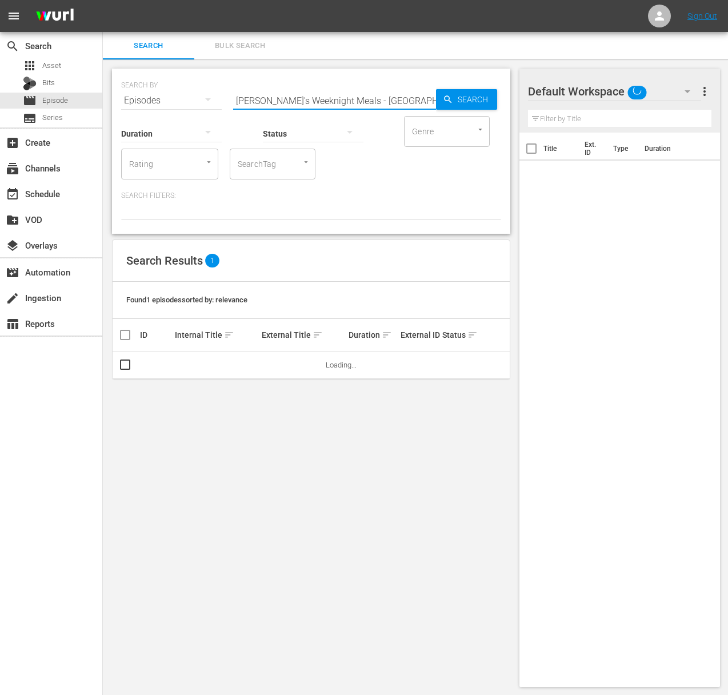
click at [257, 99] on input "Sara's Weeknight Meals - Tuscan Villa Pasta" at bounding box center [334, 100] width 203 height 27
paste input "My Greek Table with Diane Kochilas: Saving The Earth On Paros"
click at [468, 95] on span "Search" at bounding box center [475, 99] width 44 height 21
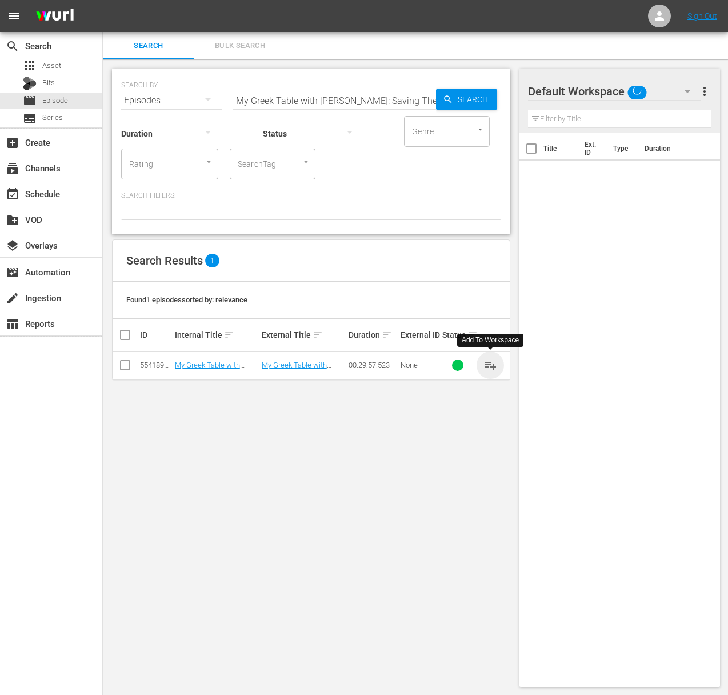
click at [492, 367] on span "playlist_add" at bounding box center [490, 365] width 14 height 14
click at [491, 366] on span "playlist_add" at bounding box center [490, 365] width 14 height 14
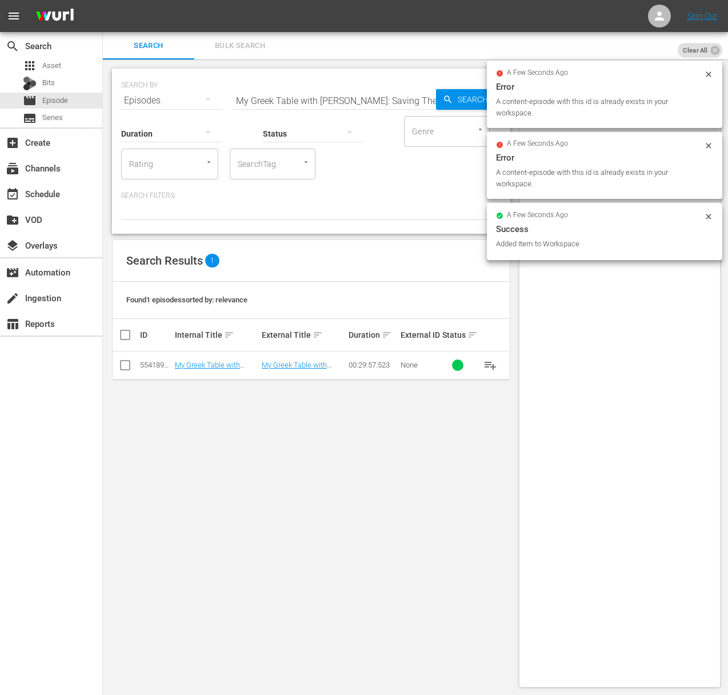
click at [316, 103] on input "My Greek Table with Diane Kochilas: Saving The Earth On Paros" at bounding box center [334, 100] width 203 height 27
paste input "The Culinary Tapestry Of Corfu"
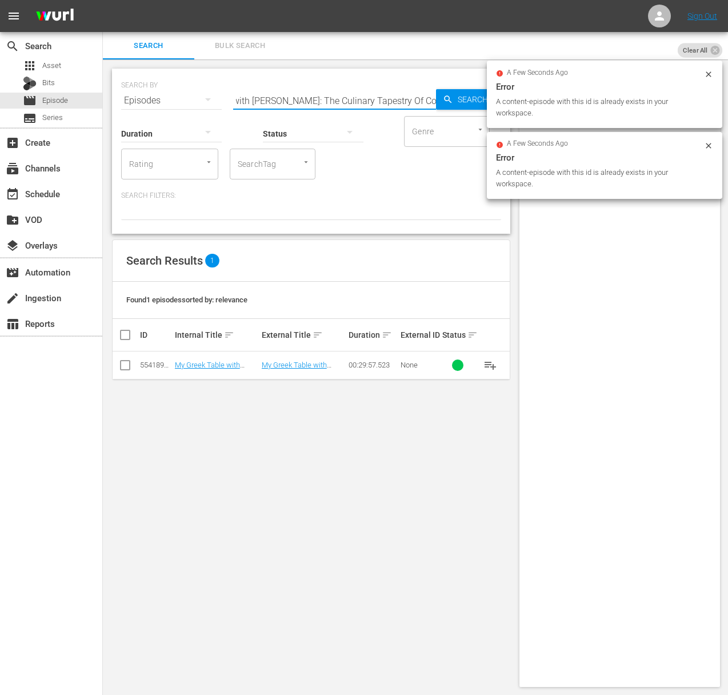
click at [425, 97] on input "My Greek Table with Diane Kochilas: The Culinary Tapestry Of Corfu" at bounding box center [334, 100] width 203 height 27
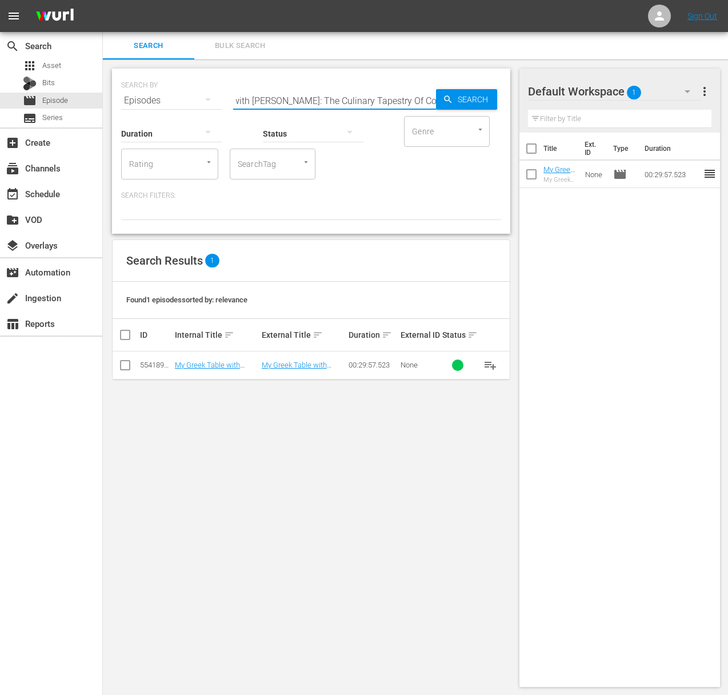
click at [459, 96] on span "Search" at bounding box center [475, 99] width 44 height 21
click at [492, 363] on span "playlist_add" at bounding box center [490, 365] width 14 height 14
click at [329, 99] on input "My Greek Table with Diane Kochilas: The Culinary Tapestry Of Corfu" at bounding box center [334, 100] width 203 height 27
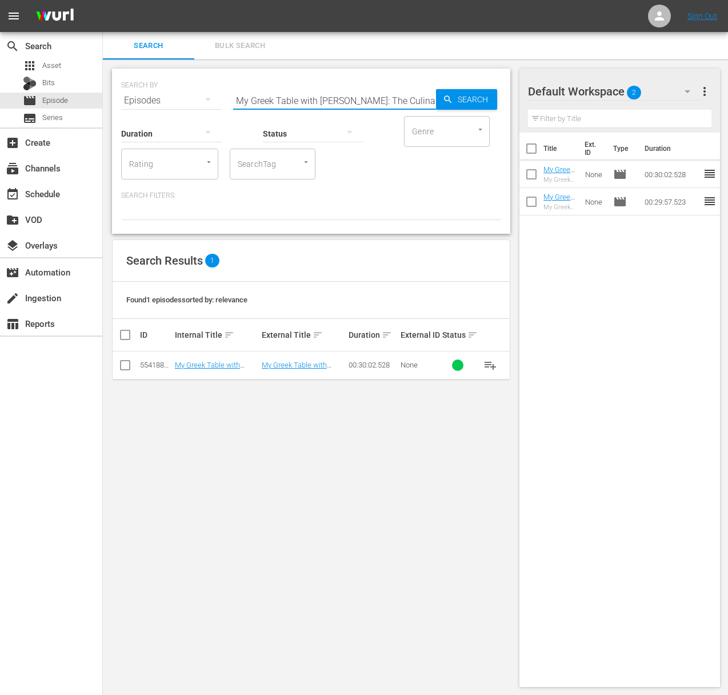
paste input "Evia - An Island Hiding In Plain Sight"
click at [465, 95] on span "Search" at bounding box center [475, 99] width 44 height 21
click at [492, 365] on span "playlist_add" at bounding box center [490, 365] width 14 height 14
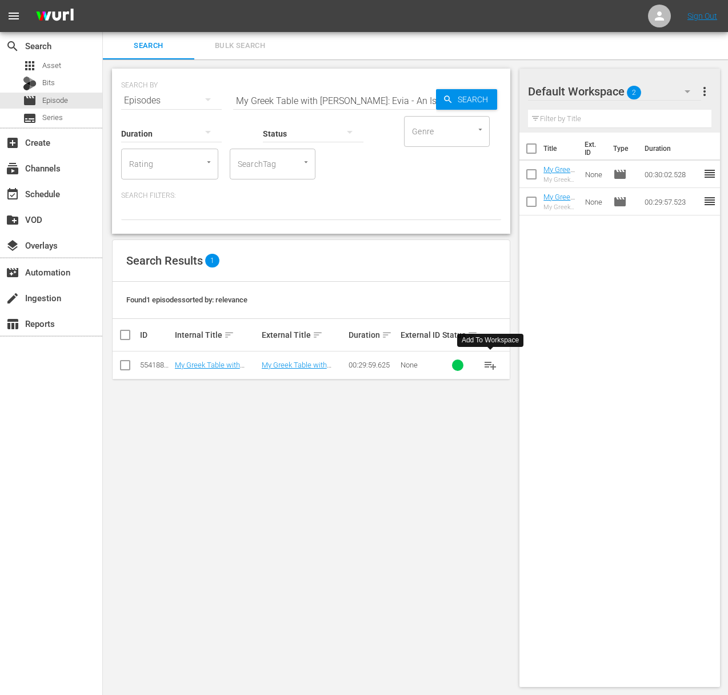
click at [492, 365] on span "playlist_add" at bounding box center [490, 365] width 14 height 14
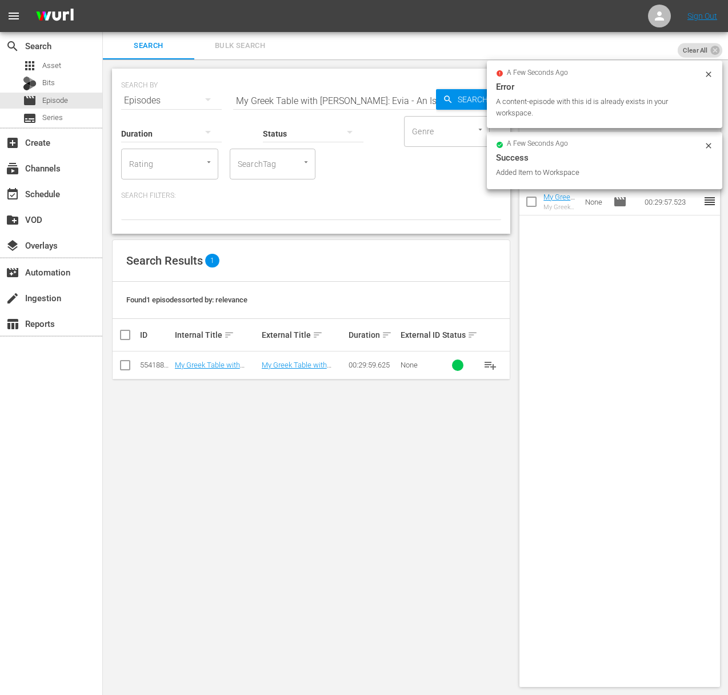
click at [314, 90] on input "My Greek Table with Diane Kochilas: Evia - An Island Hiding In Plain Sight" at bounding box center [334, 100] width 203 height 27
paste input "A Meal In Messinia"
click at [458, 94] on span "Search" at bounding box center [475, 99] width 44 height 21
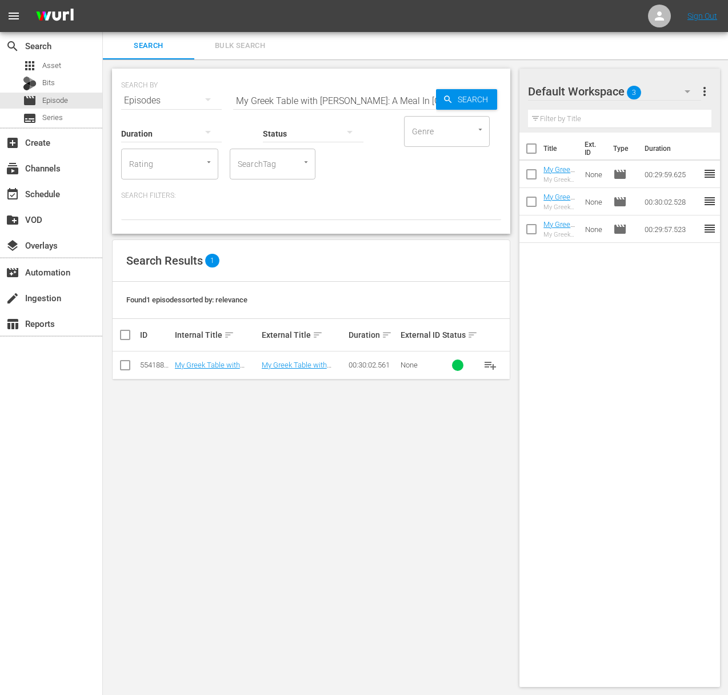
click at [489, 363] on span "playlist_add" at bounding box center [490, 365] width 14 height 14
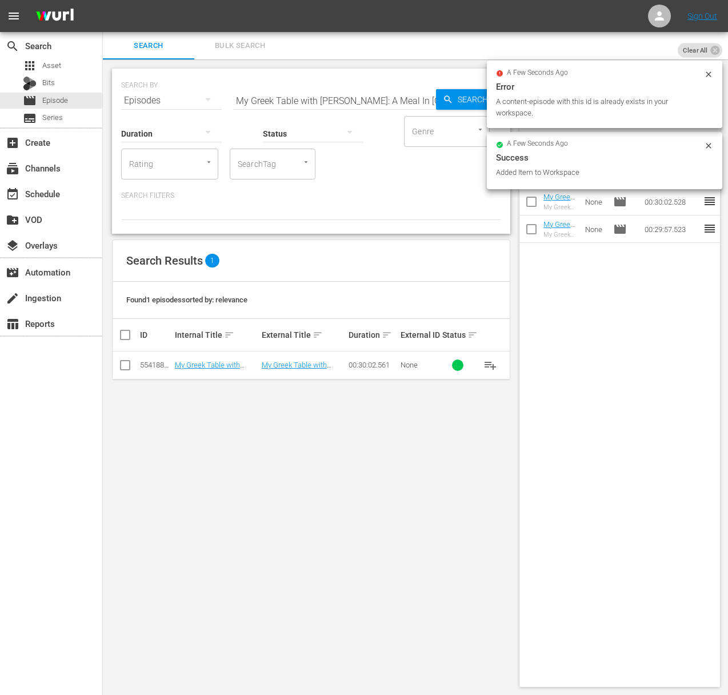
click at [319, 102] on input "My Greek Table with Diane Kochilas: A Meal In Messinia" at bounding box center [334, 100] width 203 height 27
paste input "Naxos: Meat & Potatoes Like You Never Had'em"
click at [471, 97] on span "Search" at bounding box center [475, 99] width 44 height 21
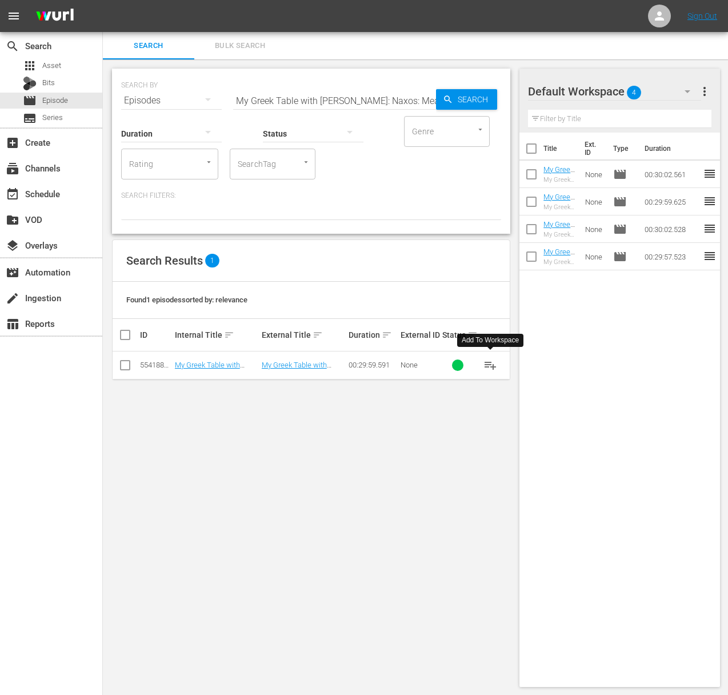
click at [490, 365] on span "playlist_add" at bounding box center [490, 365] width 14 height 14
click at [489, 365] on span "playlist_add" at bounding box center [490, 365] width 14 height 14
click at [342, 91] on input "My Greek Table with Diane Kochilas: Naxos: Meat & Potatoes Like You Never Had'em" at bounding box center [334, 100] width 203 height 27
paste input "Tasty Teardrops And Tomatoes: Chios"
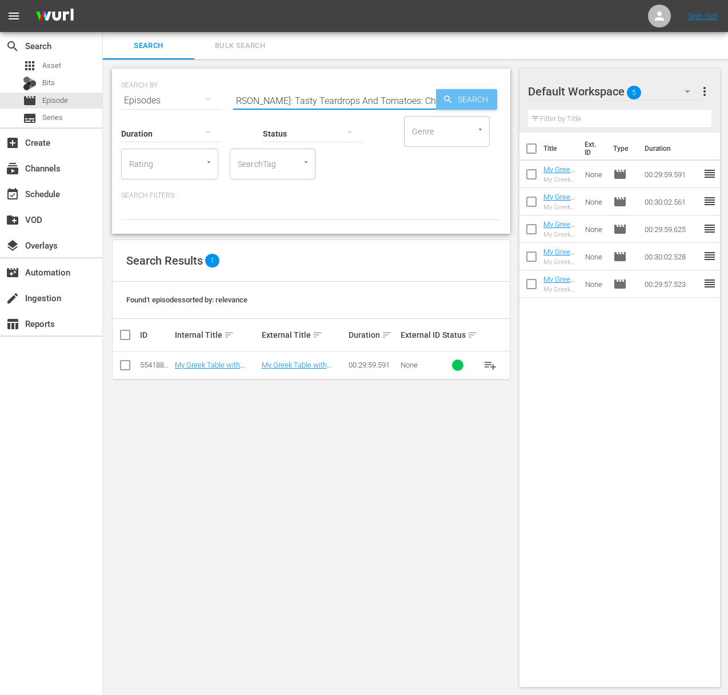
click at [470, 95] on span "Search" at bounding box center [475, 99] width 44 height 21
click at [491, 364] on span "playlist_add" at bounding box center [490, 365] width 14 height 14
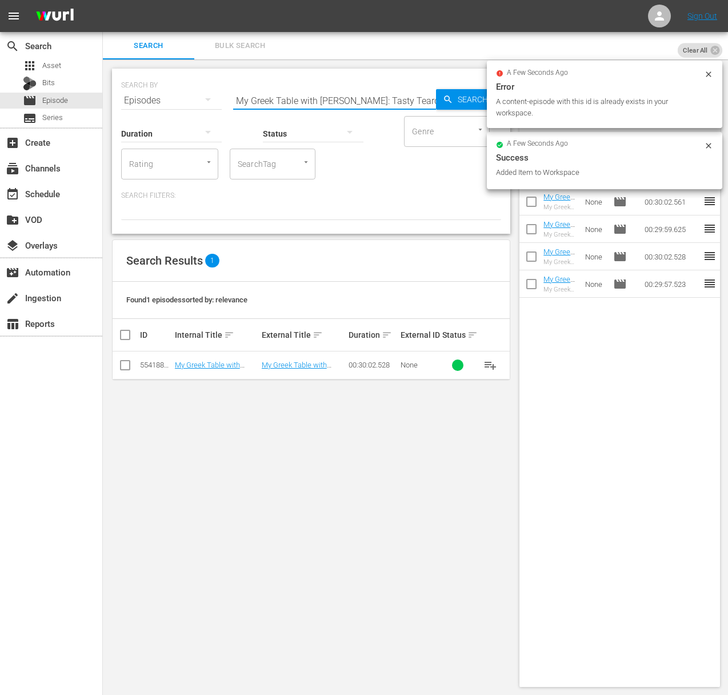
click at [348, 98] on input "My Greek Table with Diane Kochilas: Tasty Teardrops And Tomatoes: Chios" at bounding box center [334, 100] width 203 height 27
paste input "he Navarino Challenge"
click at [450, 102] on icon "button" at bounding box center [448, 99] width 10 height 10
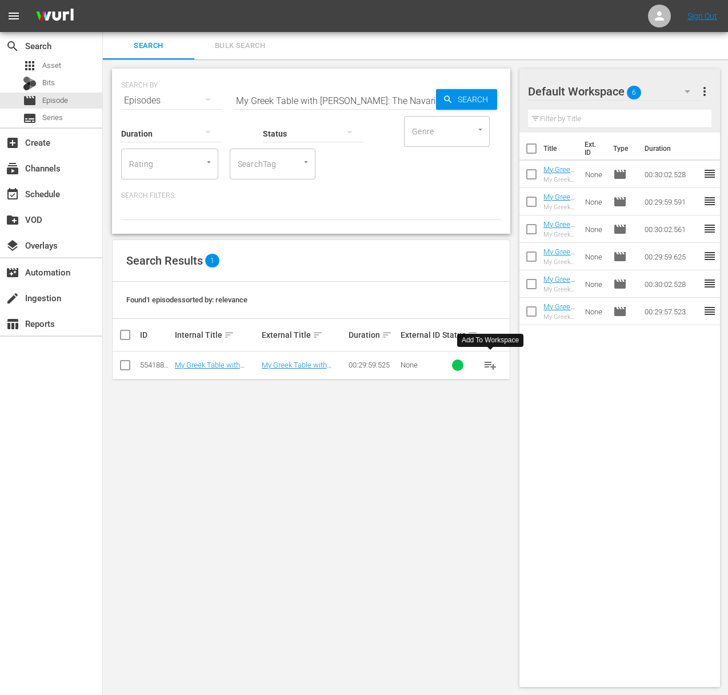
click at [489, 365] on span "playlist_add" at bounding box center [490, 365] width 14 height 14
click at [302, 95] on input "My Greek Table with Diane Kochilas: The Navarino Challenge" at bounding box center [334, 100] width 203 height 27
paste input "inos: Ancient Marble, Timeless Flavors"
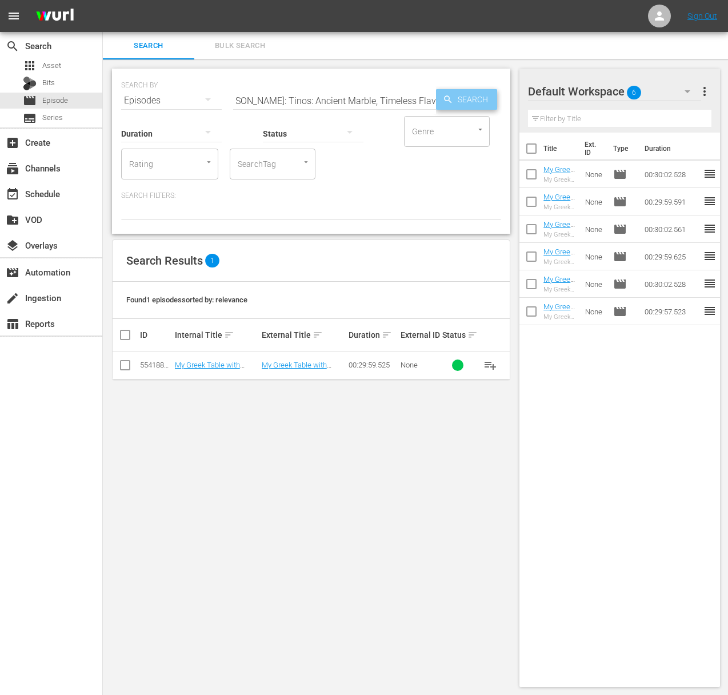
click at [456, 95] on span "Search" at bounding box center [475, 99] width 44 height 21
click at [491, 367] on span "playlist_add" at bounding box center [490, 365] width 14 height 14
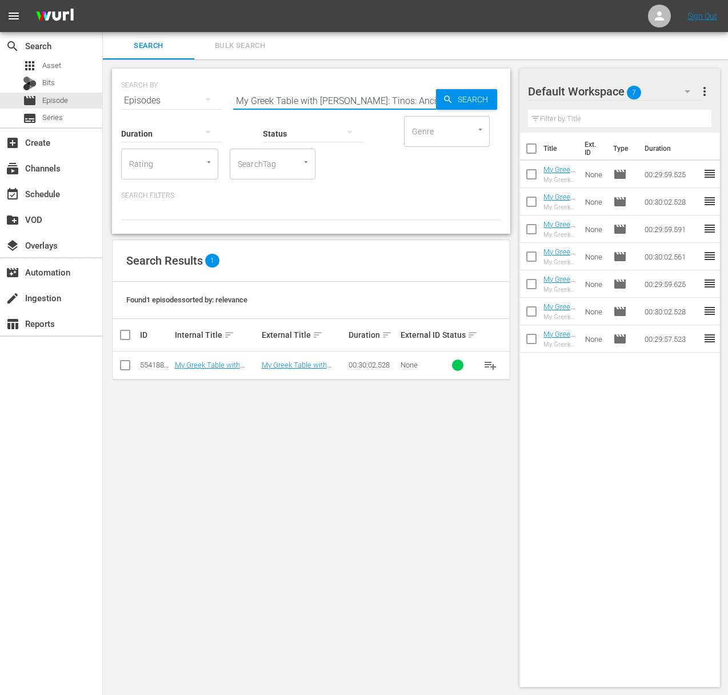
click at [280, 95] on input "My Greek Table with Diane Kochilas: Tinos: Ancient Marble, Timeless Flavors" at bounding box center [334, 100] width 203 height 27
paste input "he Athenian Riviera"
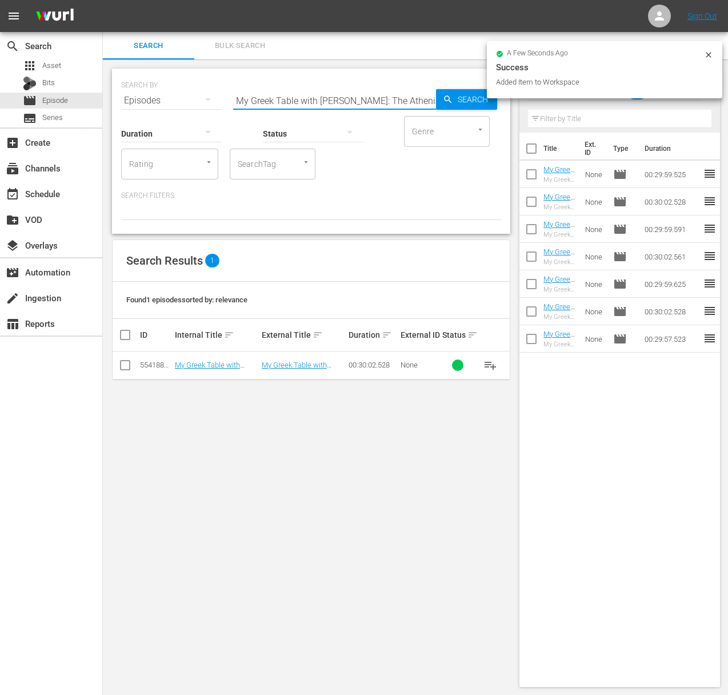
scroll to position [0, 27]
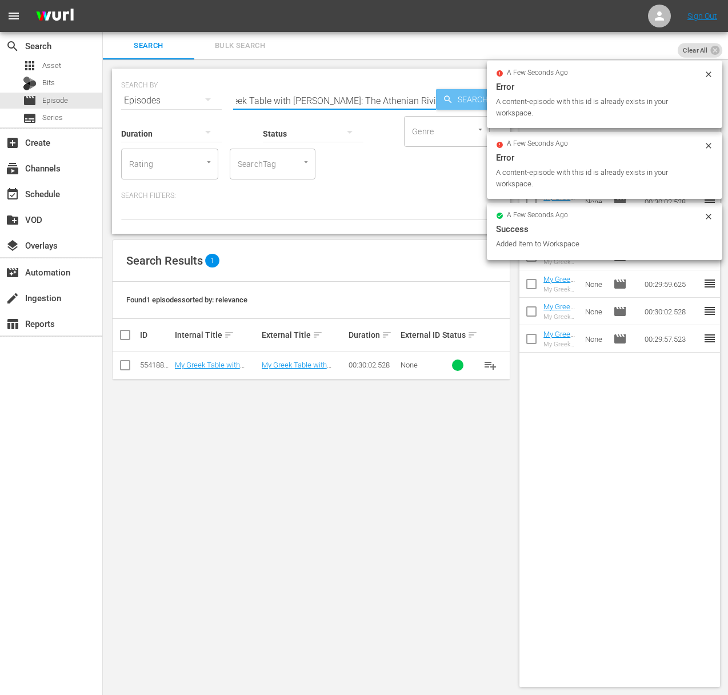
click at [477, 99] on span "Search" at bounding box center [475, 99] width 44 height 21
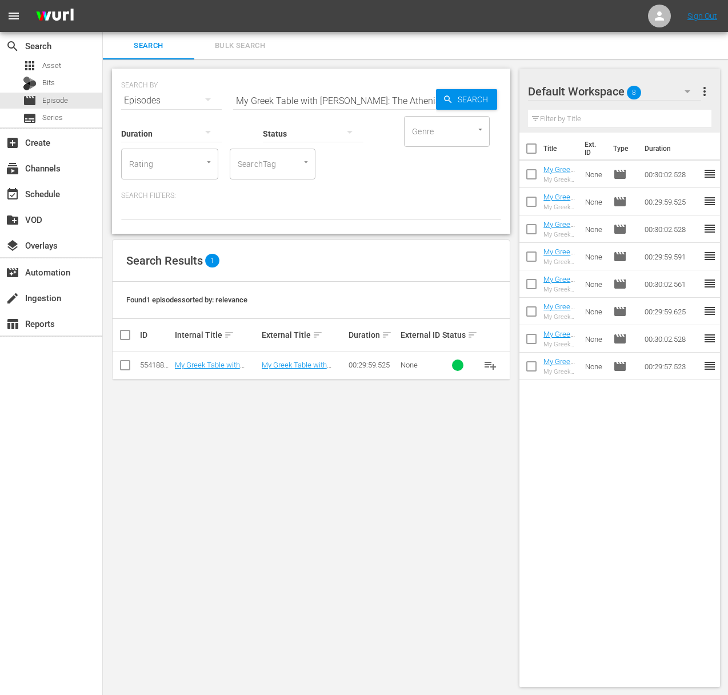
click at [487, 362] on span "playlist_add" at bounding box center [490, 365] width 14 height 14
drag, startPoint x: 310, startPoint y: 98, endPoint x: 304, endPoint y: 99, distance: 6.0
click at [310, 98] on input "My Greek Table with Diane Kochilas: The Athenian Riviera" at bounding box center [334, 100] width 203 height 27
paste input "My Greek Table with Diane Kochilas: Food Secrets Of Mykonos"
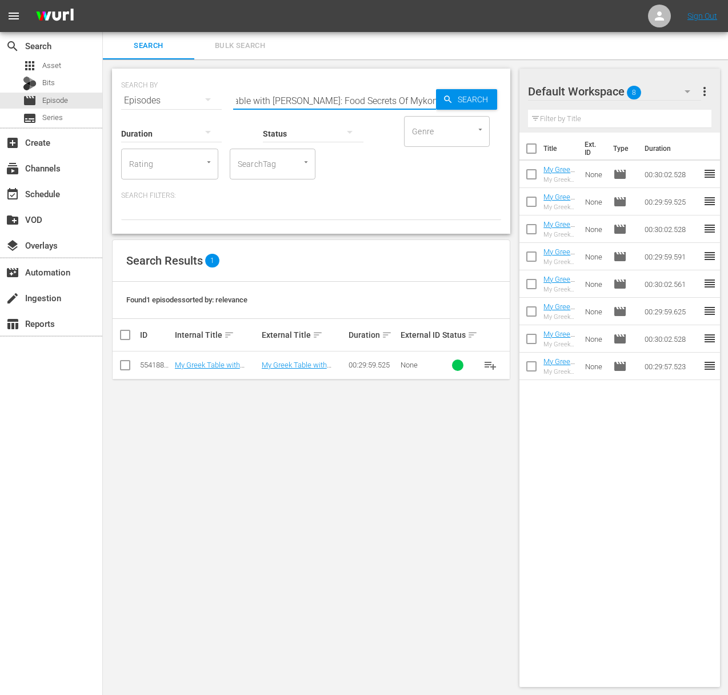
click at [303, 98] on input "My Greek Table witaMy Greek Table with Diane Kochilas: Food Secrets Of Mykonosh…" at bounding box center [334, 100] width 203 height 27
paste input "My Greek Table with Diane Kochilas: Food Secrets Of Mykonos"
click at [284, 99] on input "My Greek Table witaMy Greek Table with Diane KoaMy Greek Table with Diane Kochi…" at bounding box center [334, 100] width 203 height 27
paste input "h Diane Kochilas: Food Secrets Of Mykonos"
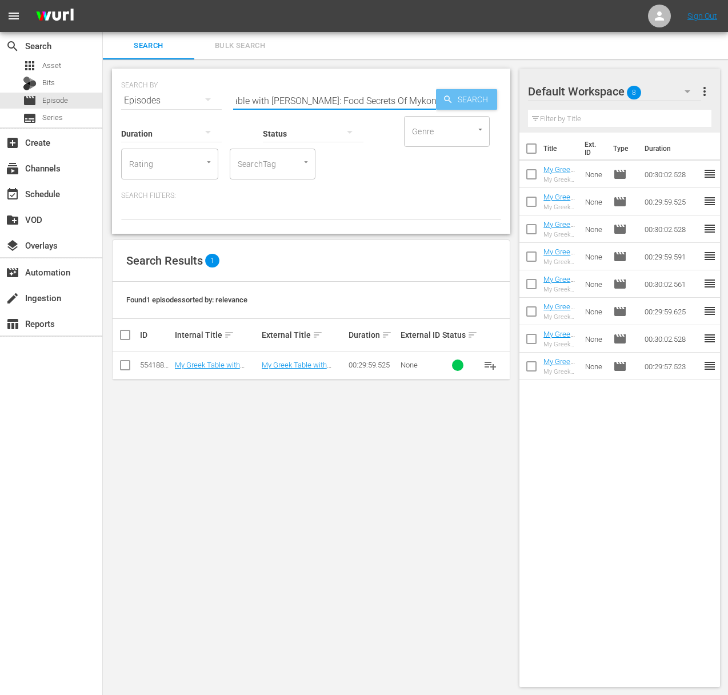
click at [464, 99] on span "Search" at bounding box center [475, 99] width 44 height 21
click at [491, 358] on span "playlist_add" at bounding box center [490, 365] width 14 height 14
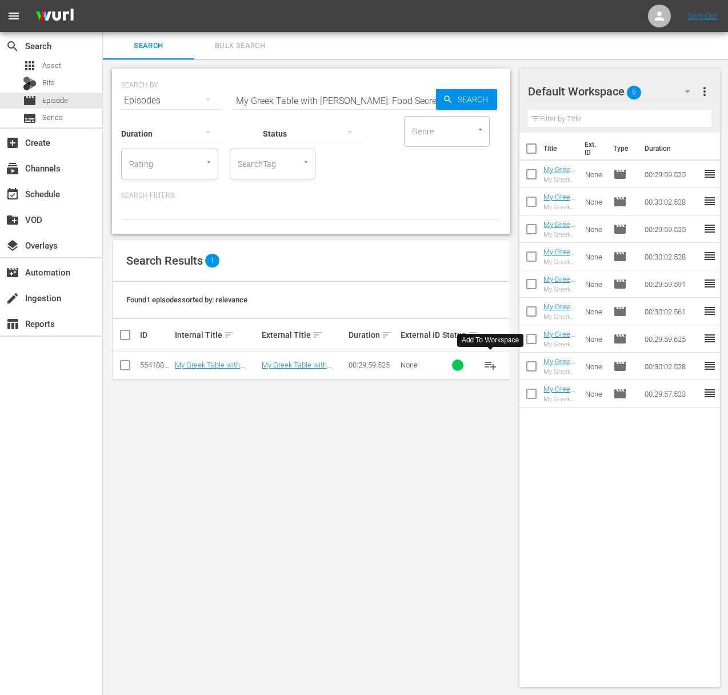
click at [489, 360] on span "playlist_add" at bounding box center [490, 365] width 14 height 14
click at [302, 94] on input "My Greek Table with Diane Kochilas: Food Secrets Of Mykonos" at bounding box center [334, 100] width 203 height 27
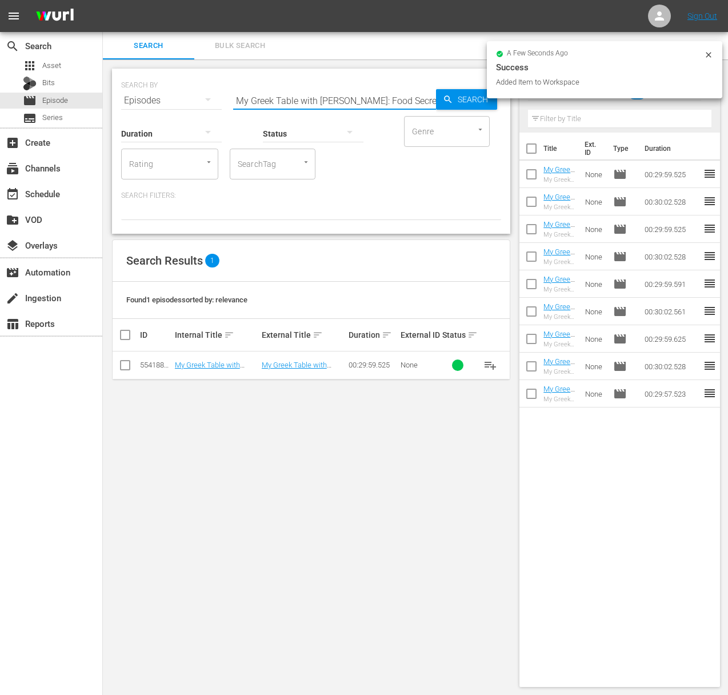
paste input "Hercules Table"
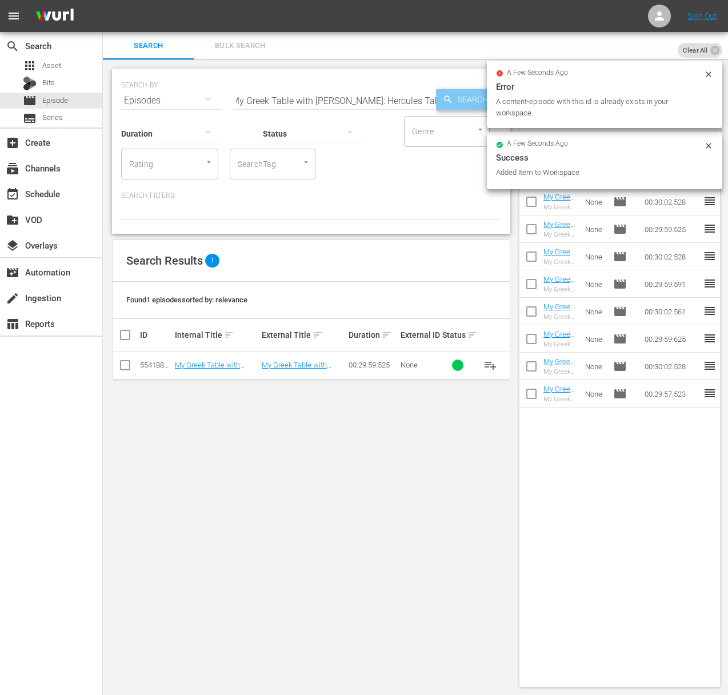
click at [466, 95] on span "Search" at bounding box center [475, 99] width 44 height 21
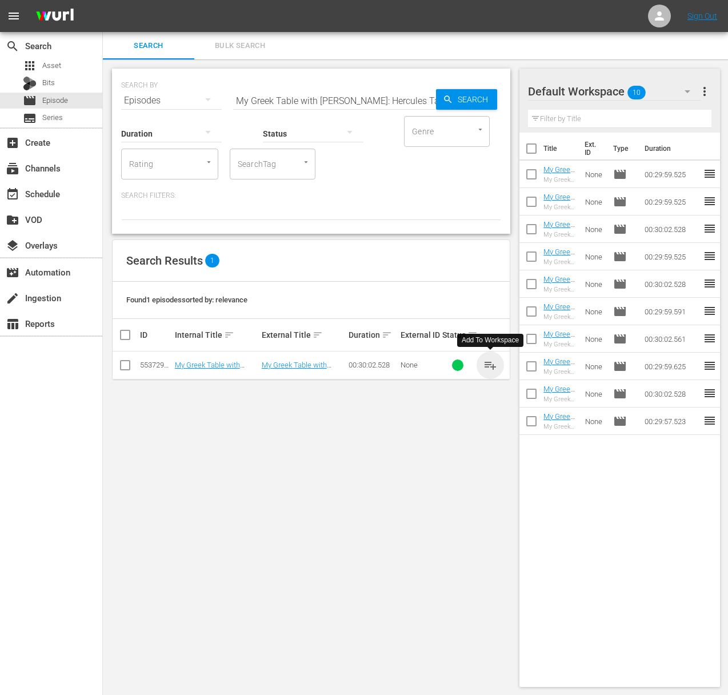
click at [492, 364] on span "playlist_add" at bounding box center [490, 365] width 14 height 14
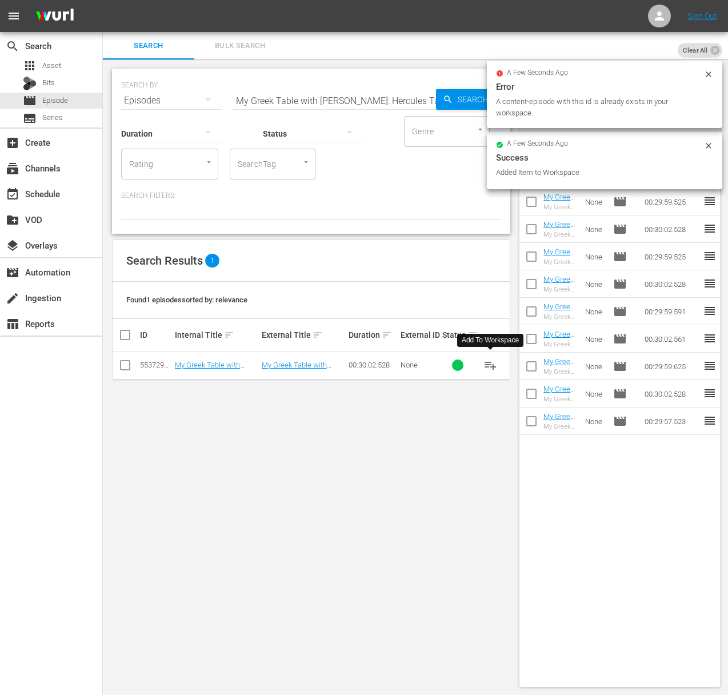
click at [323, 103] on input "My Greek Table with Diane Kochilas: Hercules Table" at bounding box center [334, 100] width 203 height 27
paste input "The Athens Vib"
click at [457, 102] on span "Search" at bounding box center [475, 99] width 44 height 21
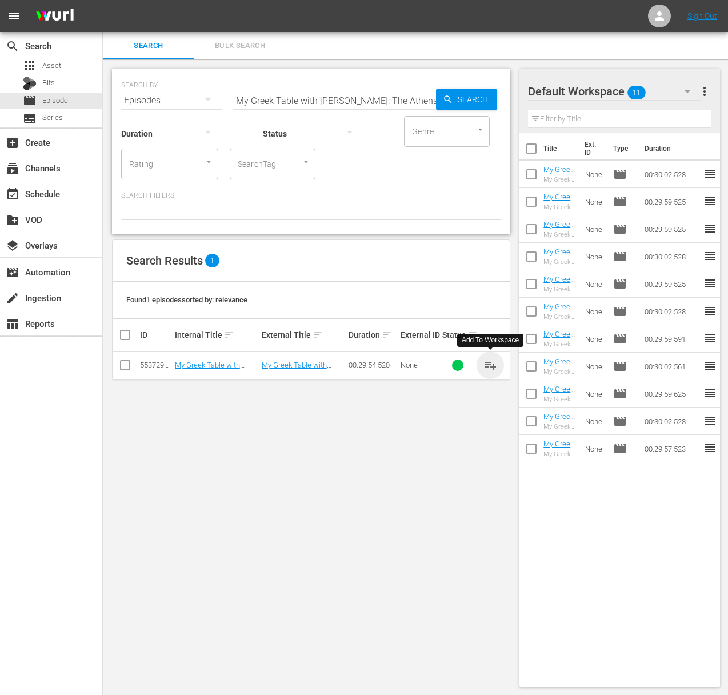
click at [490, 363] on span "playlist_add" at bounding box center [490, 365] width 14 height 14
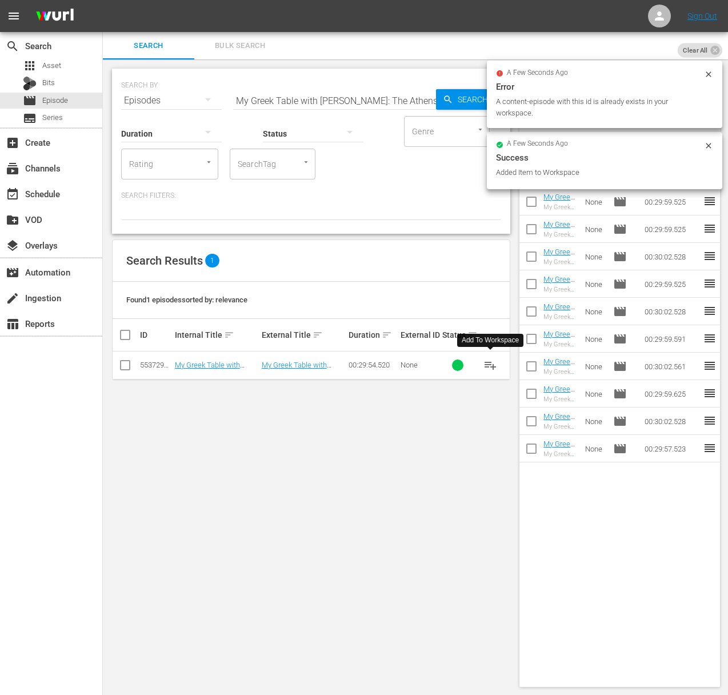
click at [343, 96] on input "My Greek Table with Diane Kochilas: The Athens Vibe" at bounding box center [334, 100] width 203 height 27
paste input "ears of Joy! – Retsina"
click at [464, 101] on span "Search" at bounding box center [475, 99] width 44 height 21
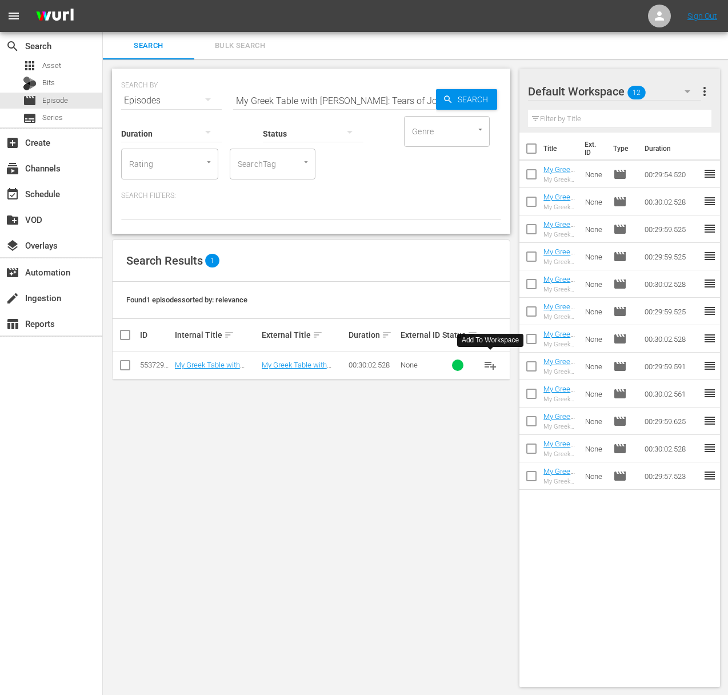
click at [488, 363] on span "playlist_add" at bounding box center [490, 365] width 14 height 14
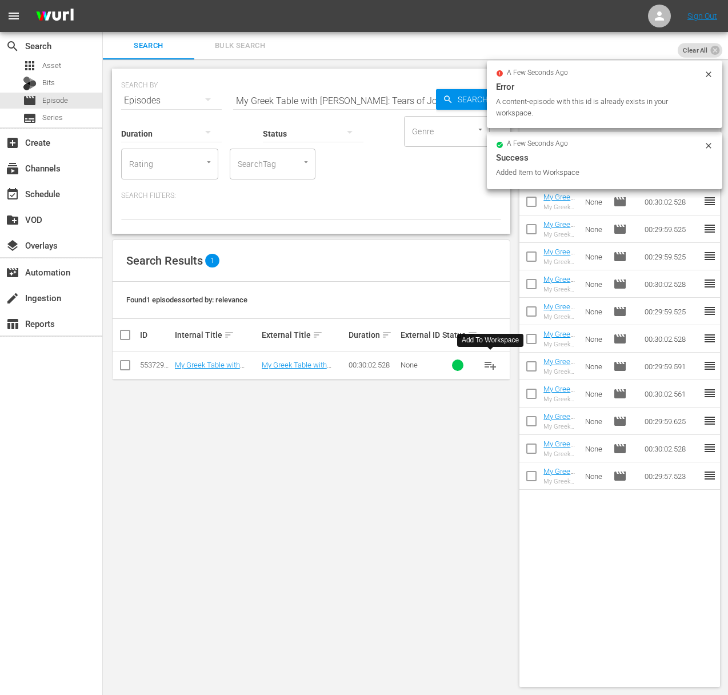
click at [340, 107] on div "Status" at bounding box center [313, 126] width 101 height 41
click at [344, 92] on input "My Greek Table with Diane Kochilas: Tears of Joy! – Retsina" at bounding box center [334, 100] width 203 height 27
paste input "Greek Comforts"
click at [458, 97] on span "Search" at bounding box center [475, 99] width 44 height 21
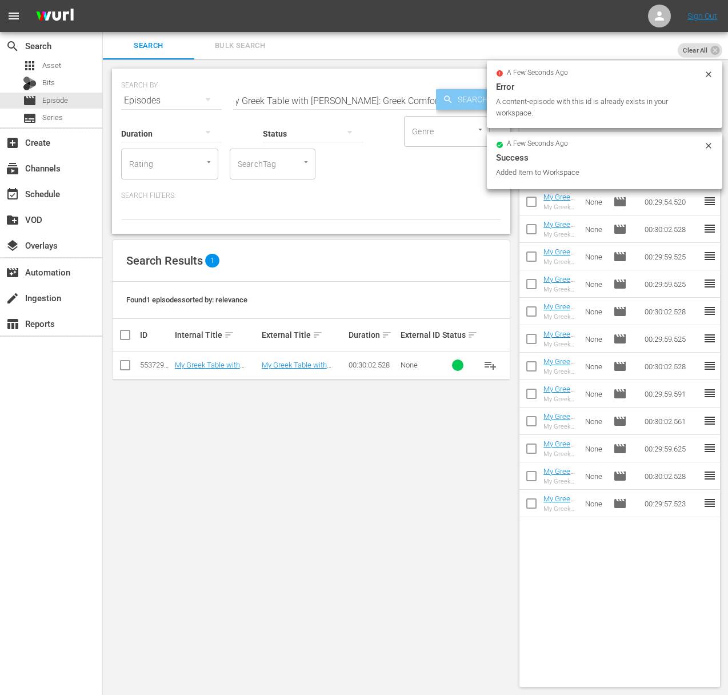
scroll to position [0, 0]
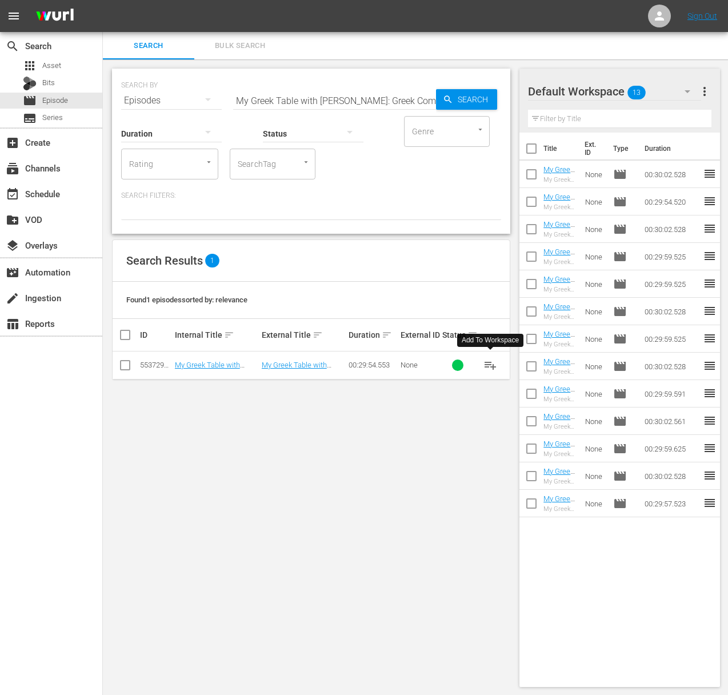
click at [487, 362] on span "playlist_add" at bounding box center [490, 365] width 14 height 14
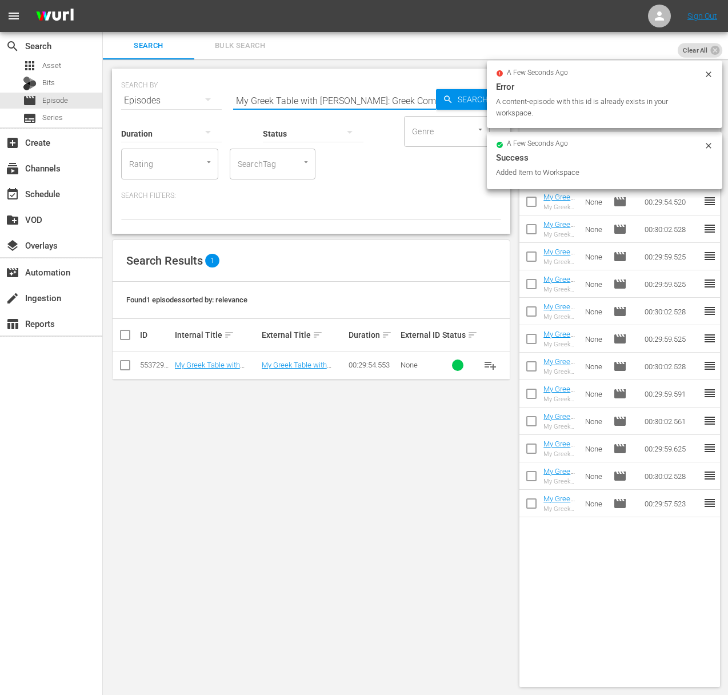
click at [387, 110] on input "My Greek Table with Diane Kochilas: Greek Comforts" at bounding box center [334, 100] width 203 height 27
paste input "My Greek Table with Diane Kochilas: Lemon, Oregano & Smoke- The Greek Grill"
click at [393, 101] on input "My Greek Table with Diane Kochilas: Greek ComfortsaMy Greek Table with Diane Ko…" at bounding box center [334, 100] width 203 height 27
paste input "text"
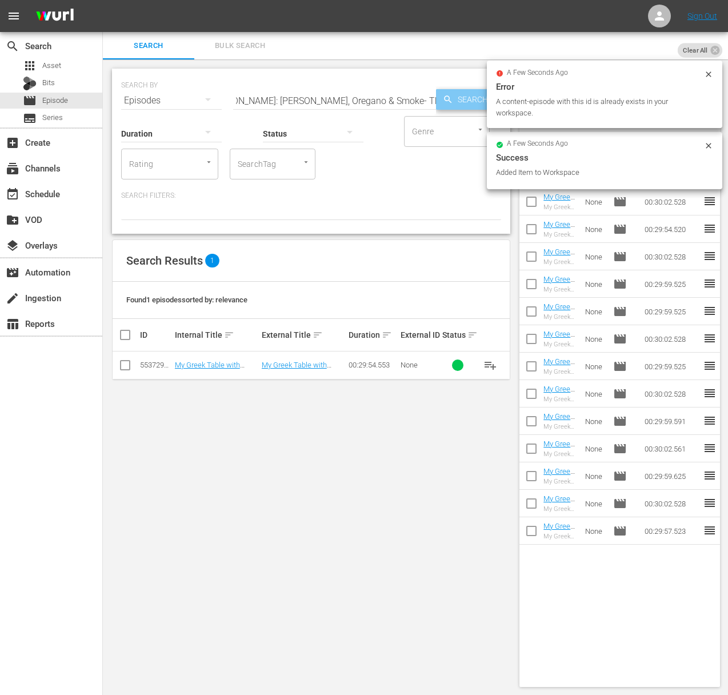
click at [458, 101] on span "Search" at bounding box center [475, 99] width 44 height 21
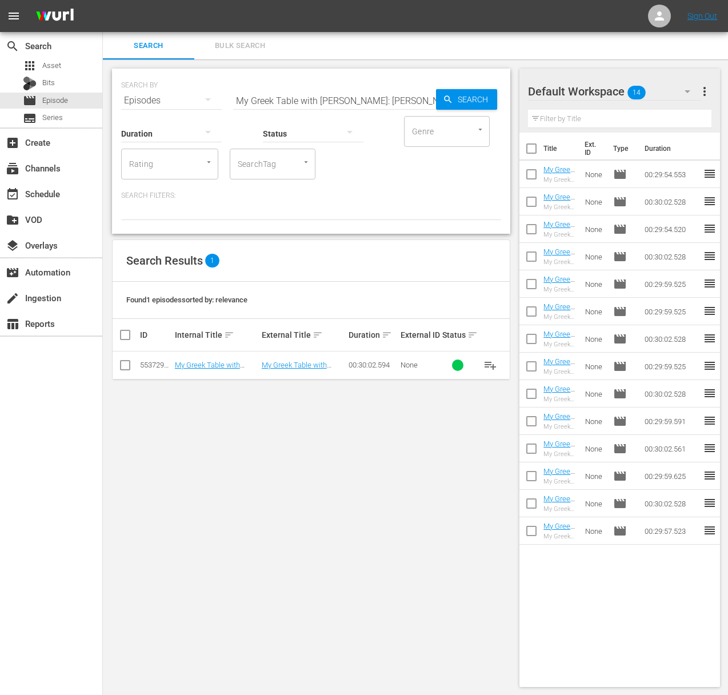
click at [491, 363] on span "playlist_add" at bounding box center [490, 365] width 14 height 14
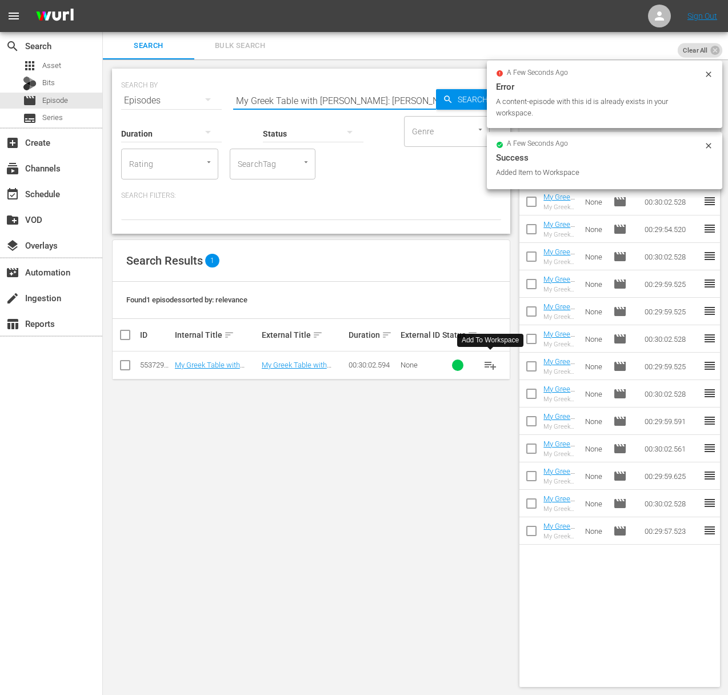
click at [365, 90] on input "My Greek Table with Diane Kochilas: Lemon, Oregano & Smoke- The Greek Grill" at bounding box center [334, 100] width 203 height 27
paste input "Chewing the Sea"
click at [458, 110] on div "SEARCH BY Search By Episodes Search ID, Title, Description, Keywords, or Catego…" at bounding box center [311, 93] width 380 height 41
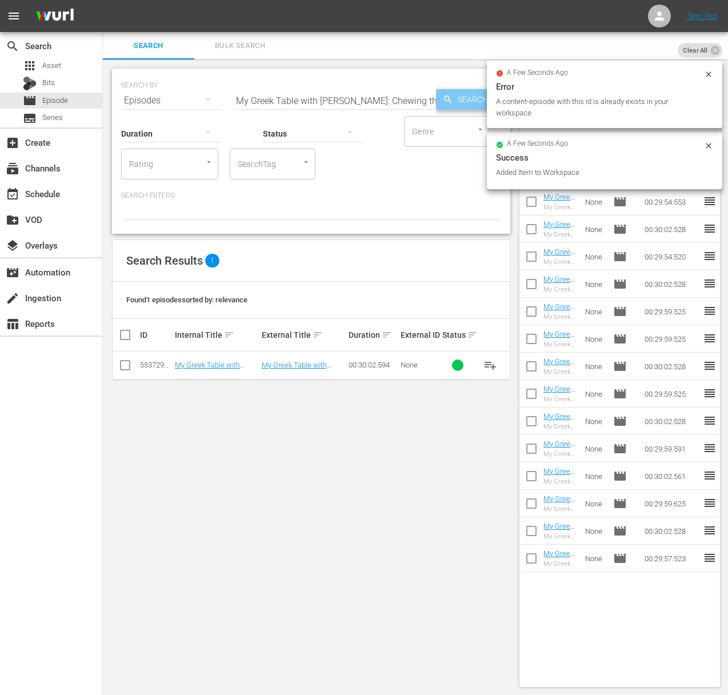
click at [462, 94] on span "Search" at bounding box center [475, 99] width 44 height 21
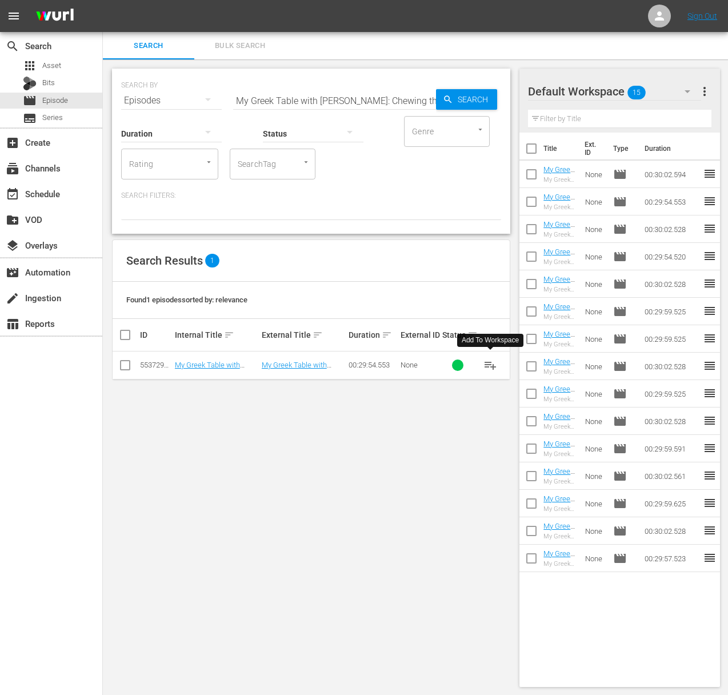
click at [487, 365] on span "playlist_add" at bounding box center [490, 365] width 14 height 14
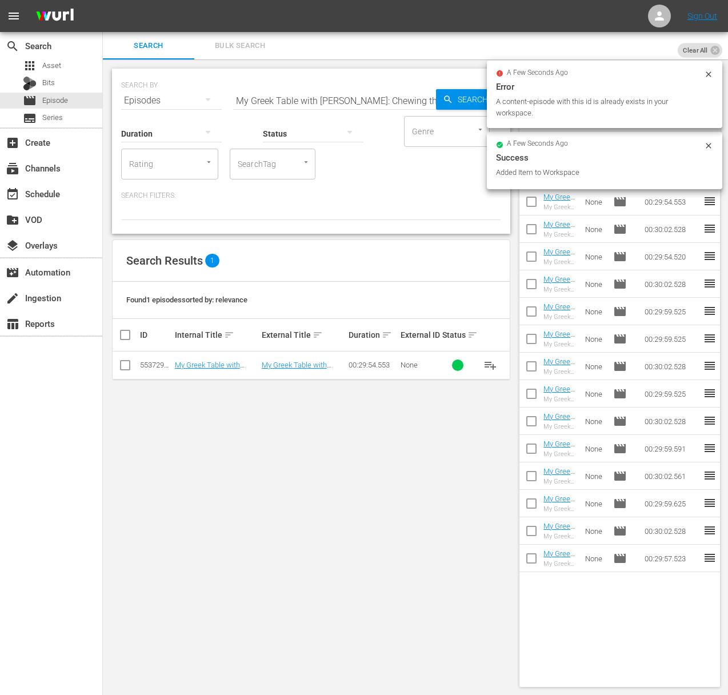
click at [332, 103] on input "My Greek Table with Diane Kochilas: Chewing the Sea" at bounding box center [334, 100] width 203 height 27
paste input "Kalimera! Breakfast and Brunch"
click at [441, 101] on div "Search" at bounding box center [466, 99] width 61 height 21
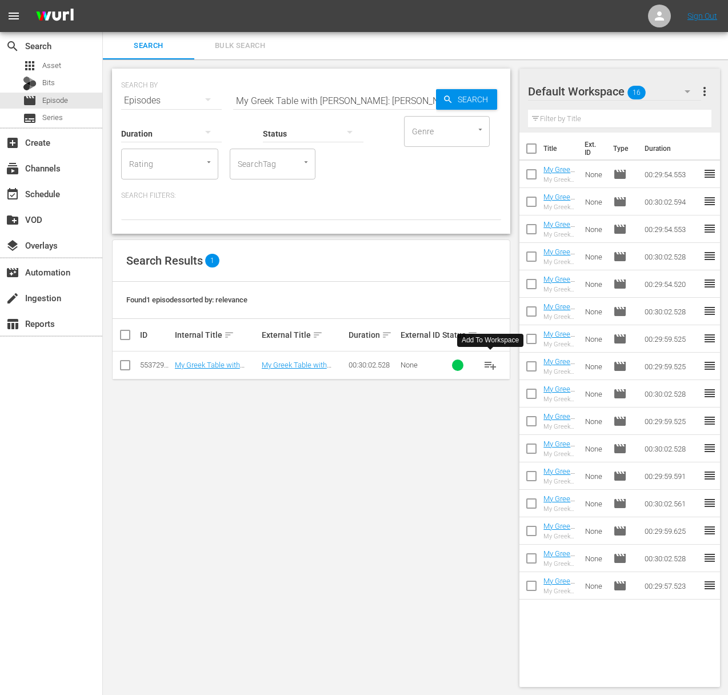
click at [489, 364] on span "playlist_add" at bounding box center [490, 365] width 14 height 14
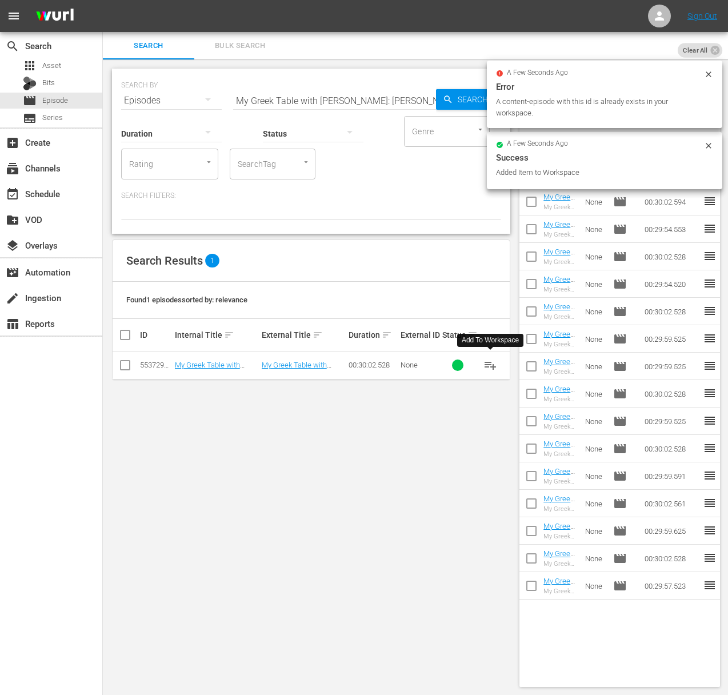
click at [300, 102] on input "My Greek Table with Diane Kochilas: Kalimera! Breakfast and Brunch" at bounding box center [334, 100] width 203 height 27
paste input "Taste the Music"
click at [476, 98] on span "Search" at bounding box center [475, 99] width 44 height 21
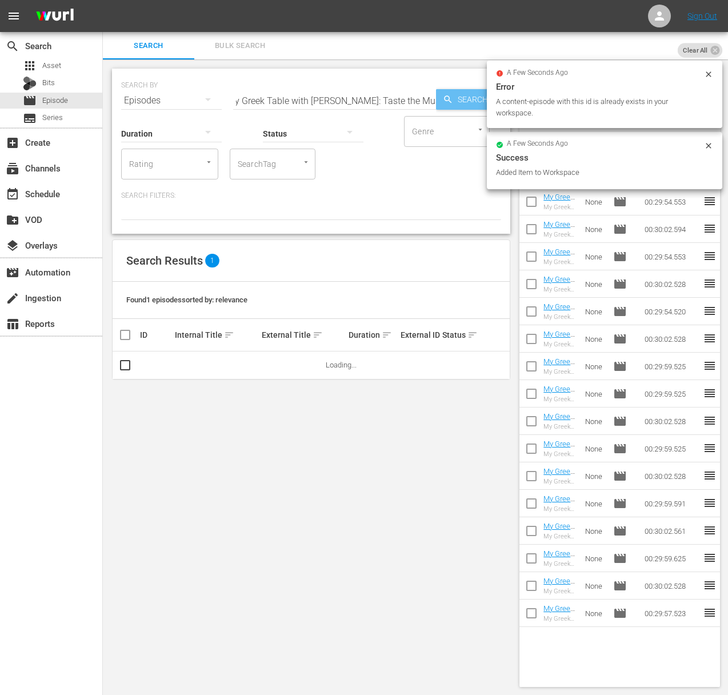
scroll to position [0, 0]
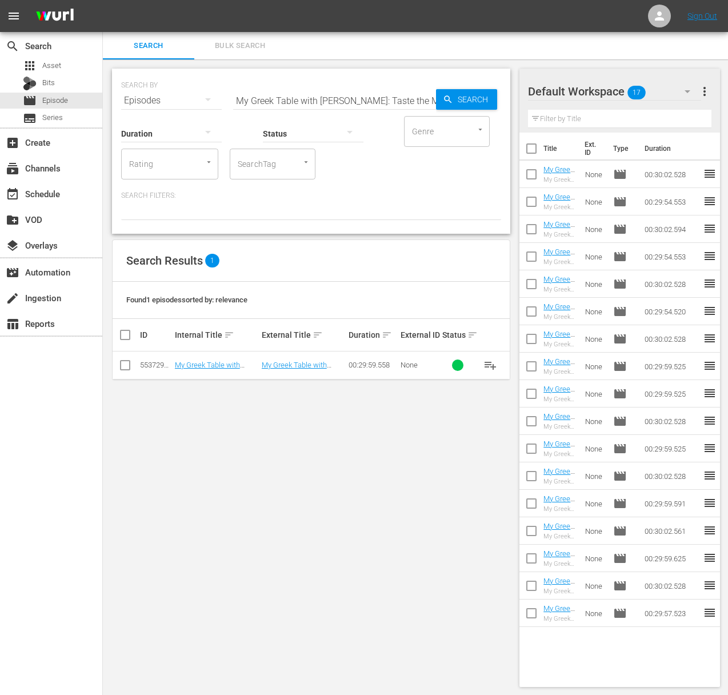
click at [489, 362] on span "playlist_add" at bounding box center [490, 365] width 14 height 14
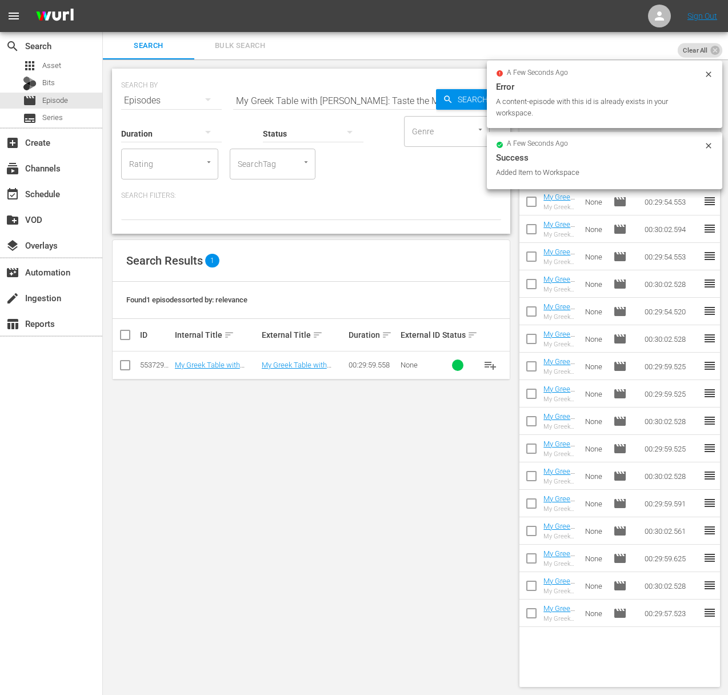
click at [280, 99] on input "My Greek Table with Diane Kochilas: Taste the Music" at bounding box center [334, 100] width 203 height 27
paste input "Greek Yogurt for Breakfast, Lunch and Dinner"
click at [457, 99] on span "Search" at bounding box center [475, 99] width 44 height 21
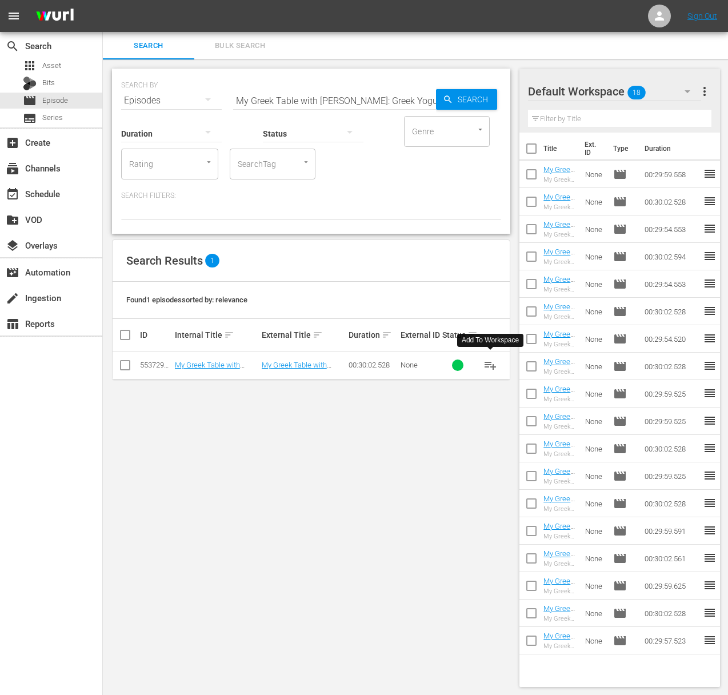
click at [492, 363] on span "playlist_add" at bounding box center [490, 365] width 14 height 14
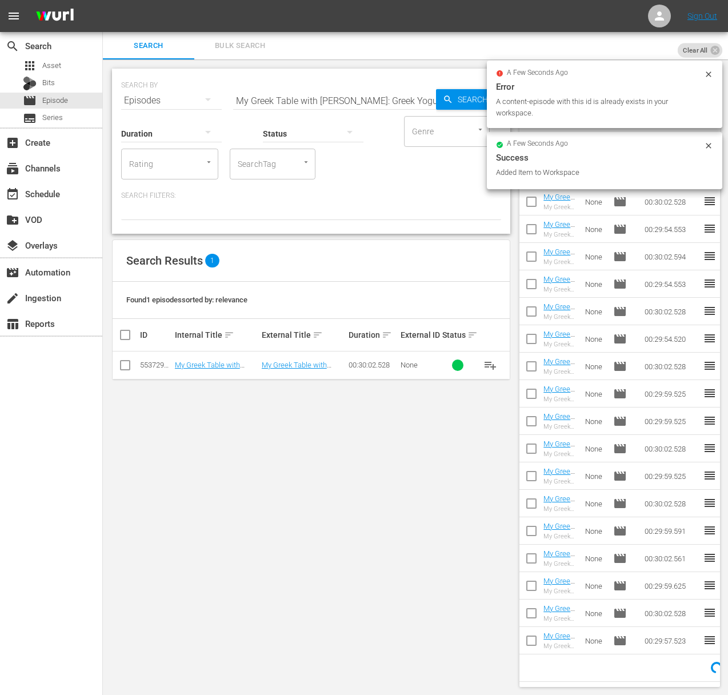
click at [274, 96] on input "My Greek Table with Diane Kochilas: Greek Yogurt for Breakfast, Lunch and Dinner" at bounding box center [334, 100] width 203 height 27
paste input "Ancient Greece For Modern Cooks"
click at [448, 92] on div "Search" at bounding box center [466, 99] width 61 height 21
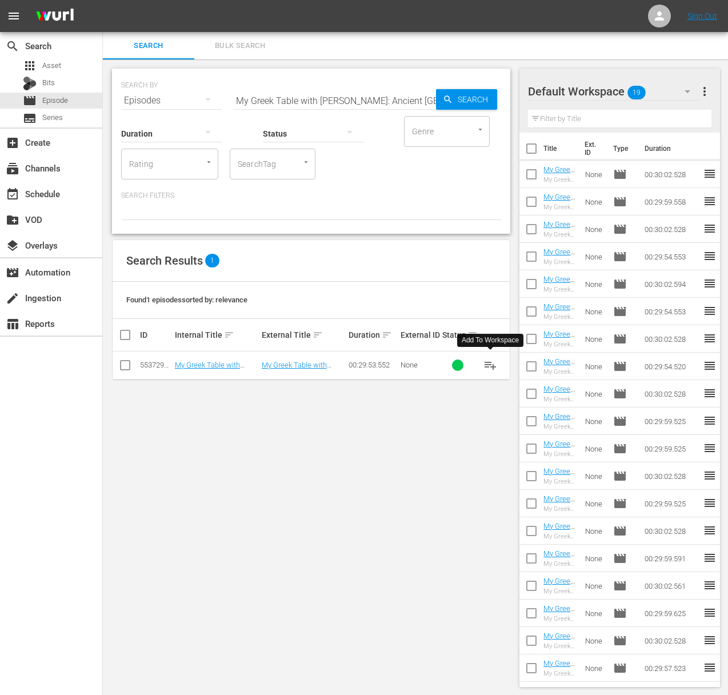
click at [490, 361] on span "playlist_add" at bounding box center [490, 365] width 14 height 14
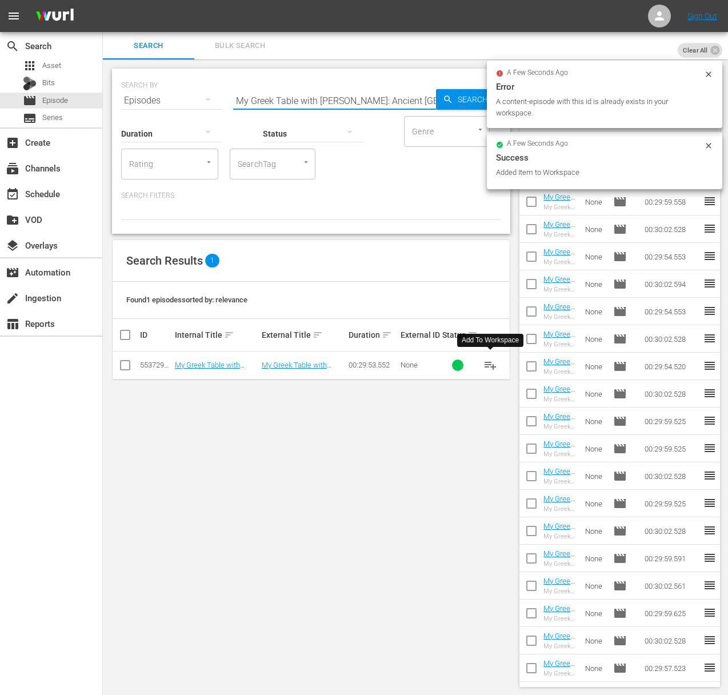
click at [374, 96] on input "My Greek Table with Diane Kochilas: Ancient Greece For Modern Cooks" at bounding box center [334, 100] width 203 height 27
paste input "Beans For Humanity"
click at [446, 95] on icon "button" at bounding box center [448, 99] width 10 height 10
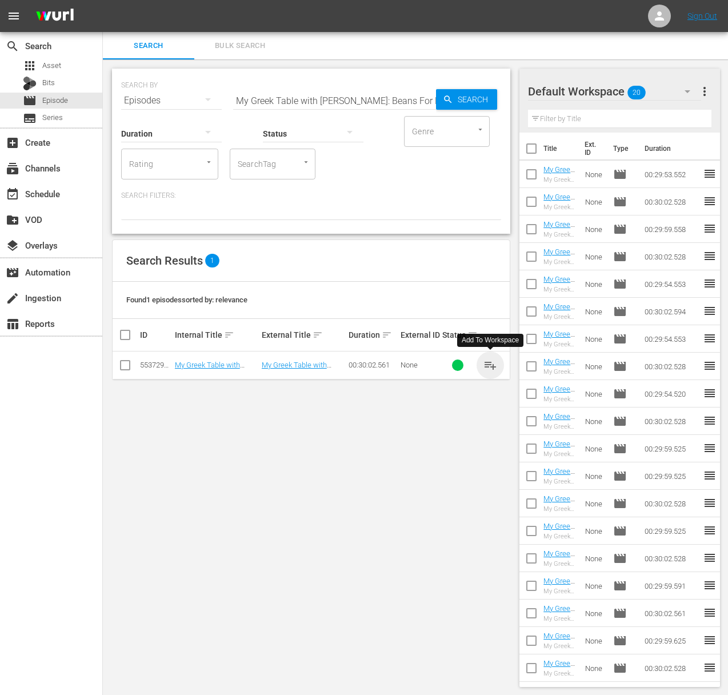
click at [488, 361] on span "playlist_add" at bounding box center [490, 365] width 14 height 14
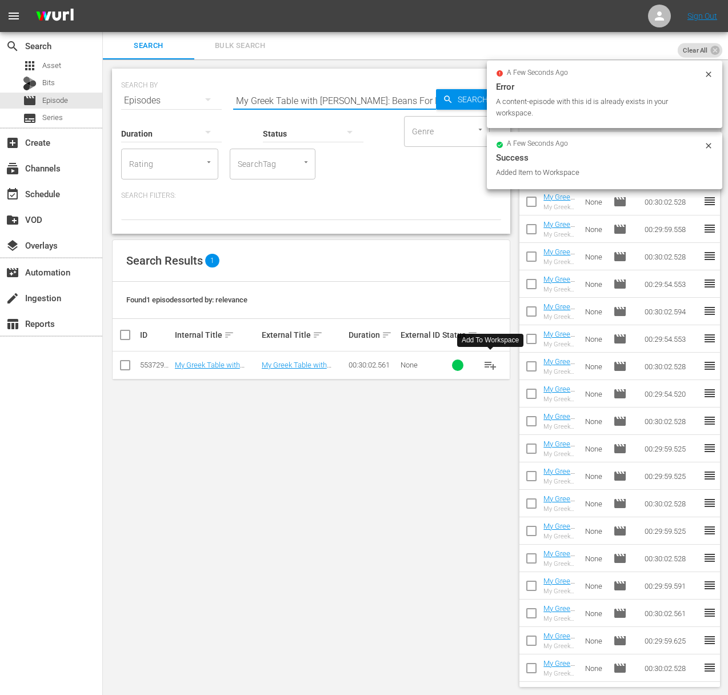
click at [354, 99] on input "My Greek Table with Diane Kochilas: Beans For Humanity" at bounding box center [334, 100] width 203 height 27
paste input "You Say Tomato, I Say Domata"
click at [458, 97] on span "Search" at bounding box center [475, 99] width 44 height 21
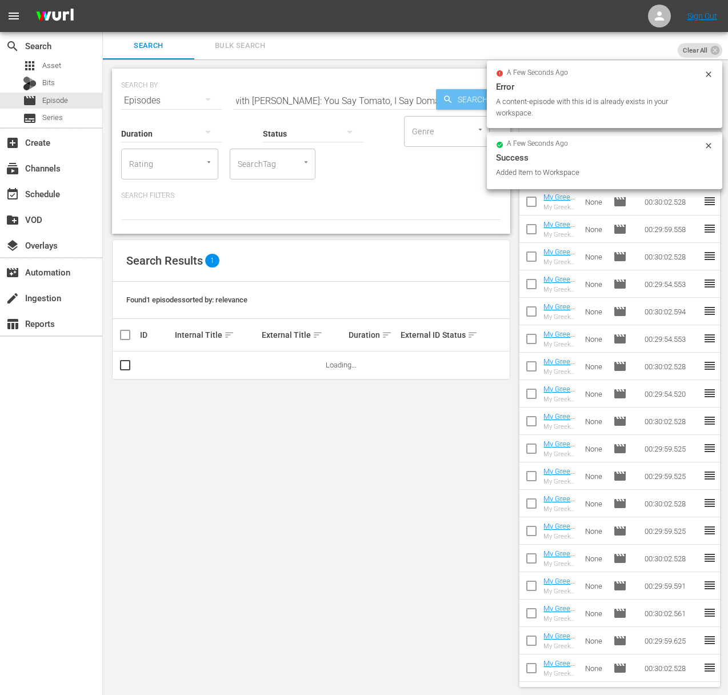
scroll to position [0, 0]
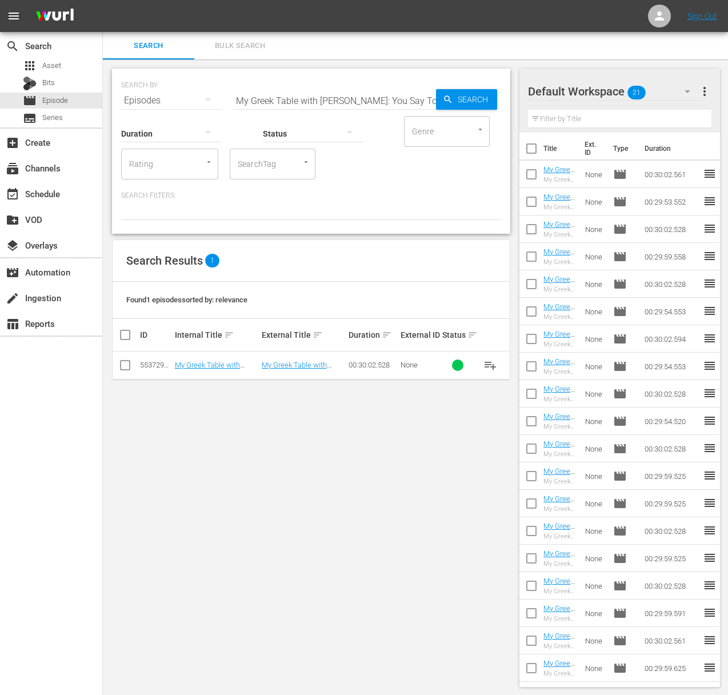
click at [488, 366] on span "playlist_add" at bounding box center [490, 365] width 14 height 14
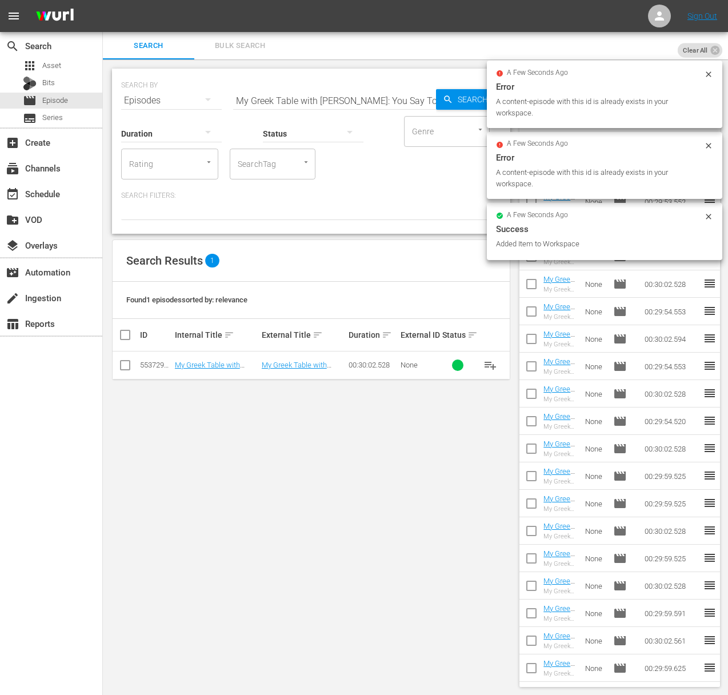
click at [359, 85] on div "Search ID, Title, Description, Keywords, or Category" at bounding box center [334, 93] width 203 height 27
click at [354, 91] on input "My Greek Table with Diane Kochilas: You Say Tomato, I Say Domata" at bounding box center [334, 100] width 203 height 27
paste input "Aegean CuisineMy Greek Table with Diane Kochilas:"
click at [352, 98] on input "aMy Greek Table with Diane Kochilas: Aegean CuisineMy Greek Table with Diane Ko…" at bounding box center [334, 100] width 203 height 27
paste input "My Greek Table with Diane Kochilas: Aegean Cuisine"
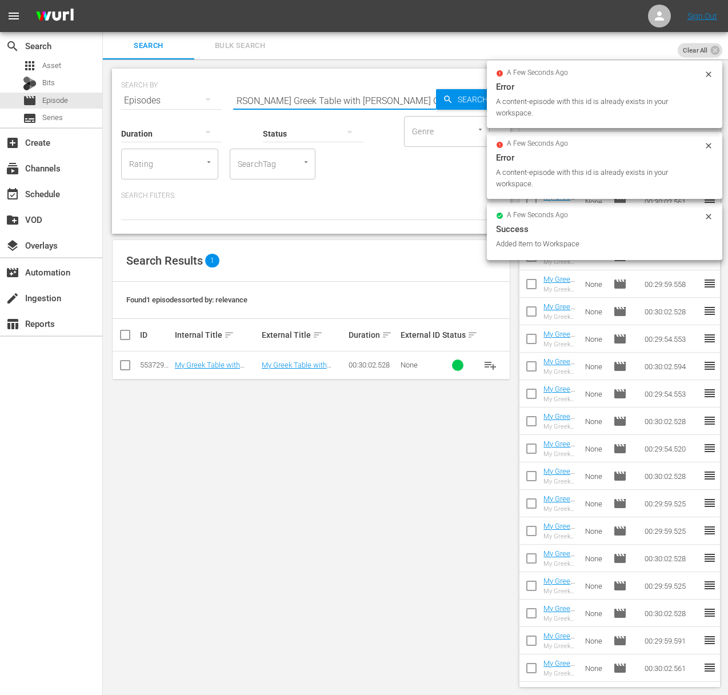
scroll to position [0, 141]
click at [350, 108] on div "Status" at bounding box center [313, 126] width 101 height 41
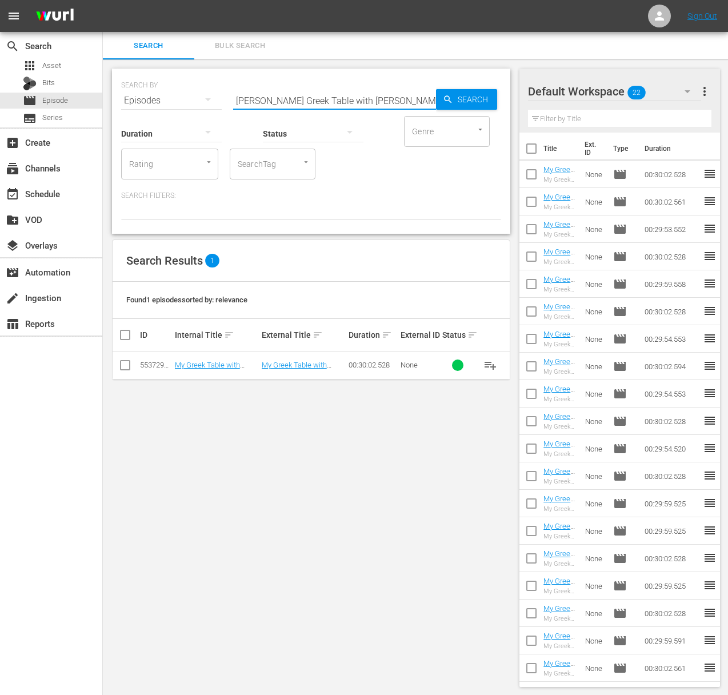
click at [351, 104] on input "aMy Greek Table with Diane KocaMy Greek Table with Diane Kochilas: Aegean Cuisi…" at bounding box center [334, 100] width 203 height 27
paste input "My Greek Table with Diane Kochilas: Aegean Cuisine"
click at [459, 98] on span "Search" at bounding box center [475, 99] width 44 height 21
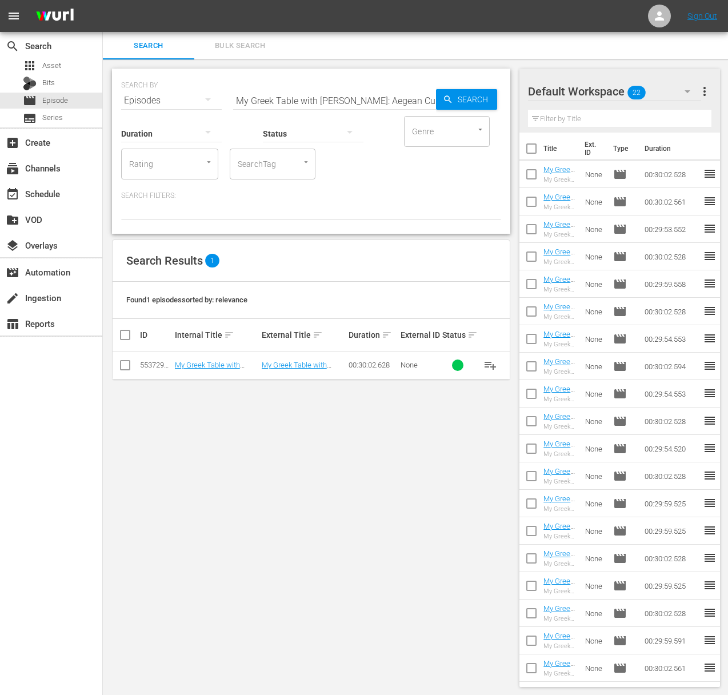
click at [490, 363] on span "playlist_add" at bounding box center [490, 365] width 14 height 14
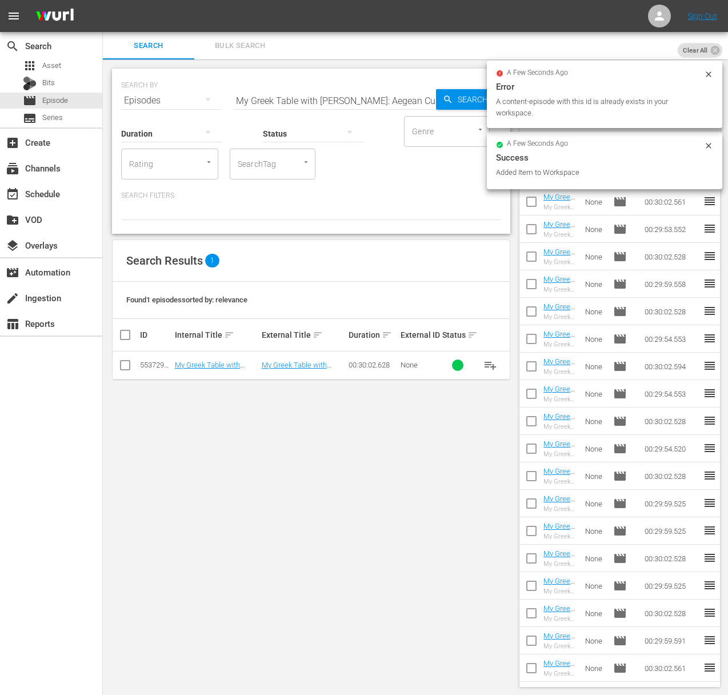
click at [340, 98] on input "My Greek Table with Diane Kochilas: Aegean Cuisine" at bounding box center [334, 100] width 203 height 27
paste input "thens Rising"
click at [440, 101] on div "Search" at bounding box center [466, 99] width 61 height 21
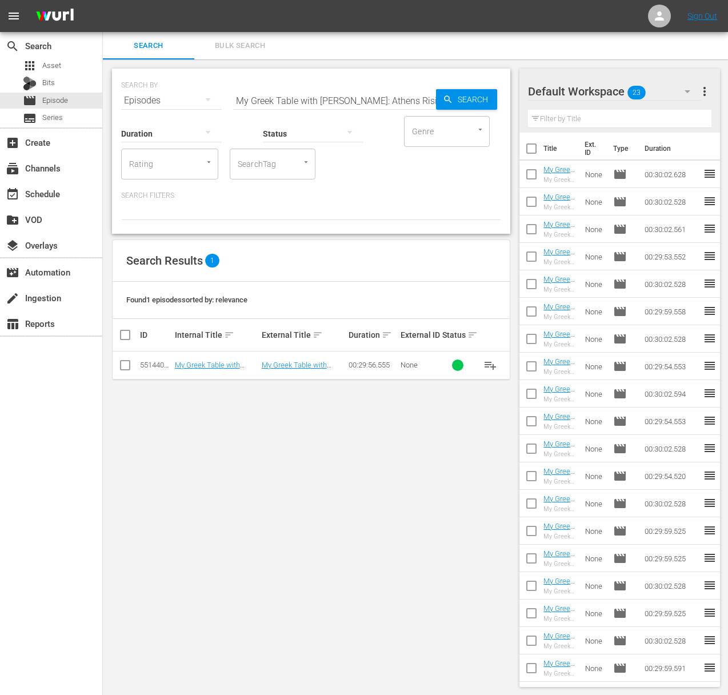
click at [489, 364] on span "playlist_add" at bounding box center [490, 365] width 14 height 14
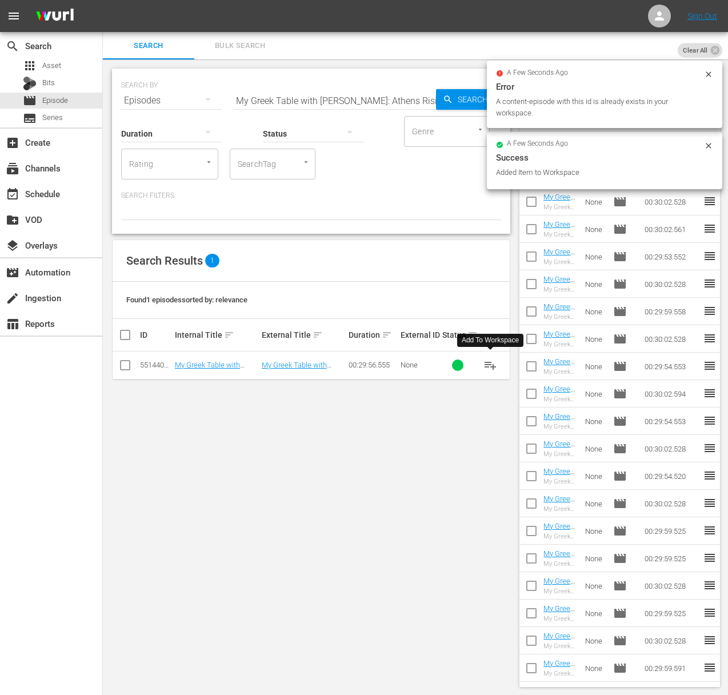
click at [335, 106] on div "Status" at bounding box center [313, 126] width 101 height 41
click at [335, 101] on input "My Greek Table with Diane Kochilas: Athens Rising" at bounding box center [334, 100] width 203 height 27
paste input "The Centaur's Kitchen: Preserving Nature's Bounty"
click at [467, 103] on span "Search" at bounding box center [475, 99] width 44 height 21
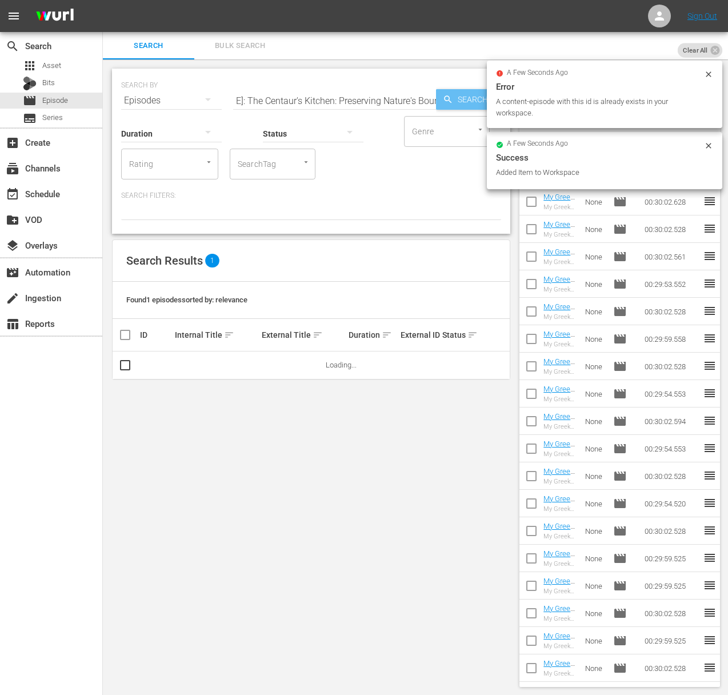
scroll to position [0, 0]
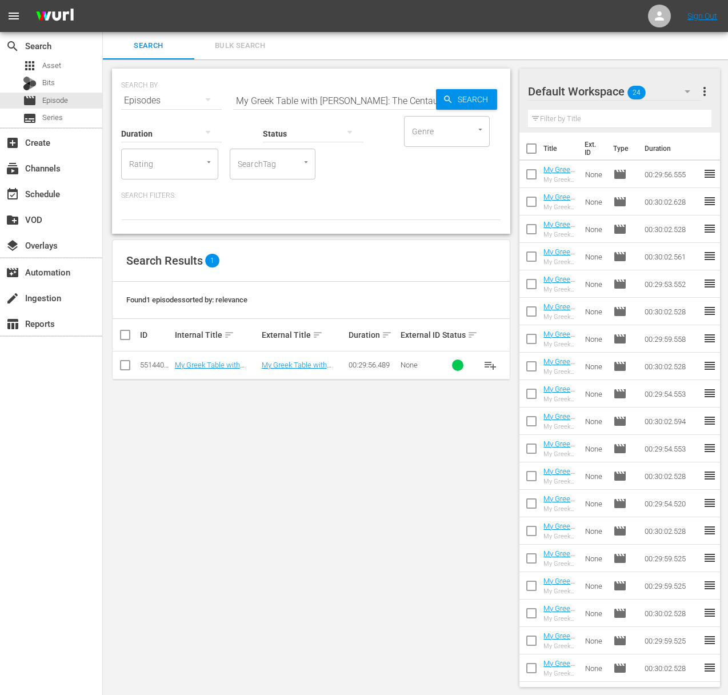
click at [491, 365] on span "playlist_add" at bounding box center [490, 365] width 14 height 14
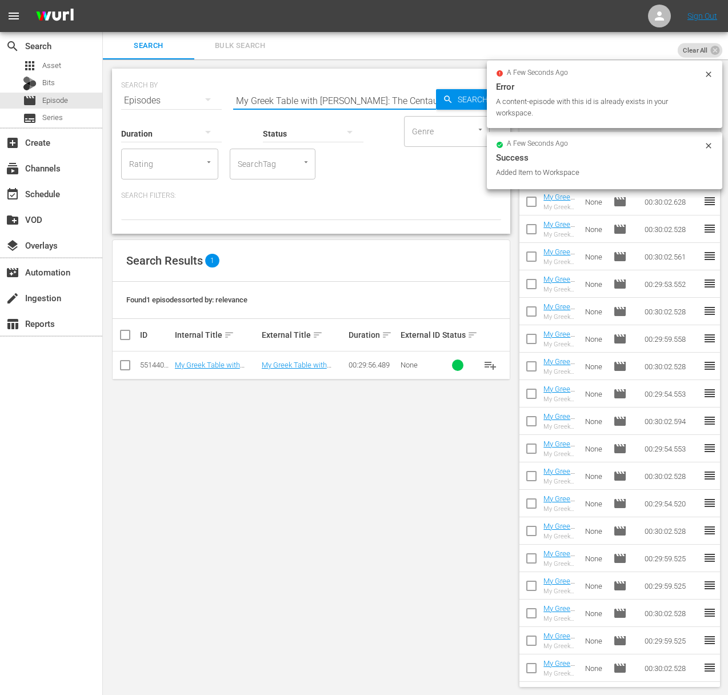
click at [314, 95] on input "My Greek Table with Diane Kochilas: The Centaur's Kitchen: Preserving Nature's …" at bounding box center [334, 100] width 203 height 27
paste input "Crete: Mother of the Mediterranean"
click at [472, 98] on span "Search" at bounding box center [475, 99] width 44 height 21
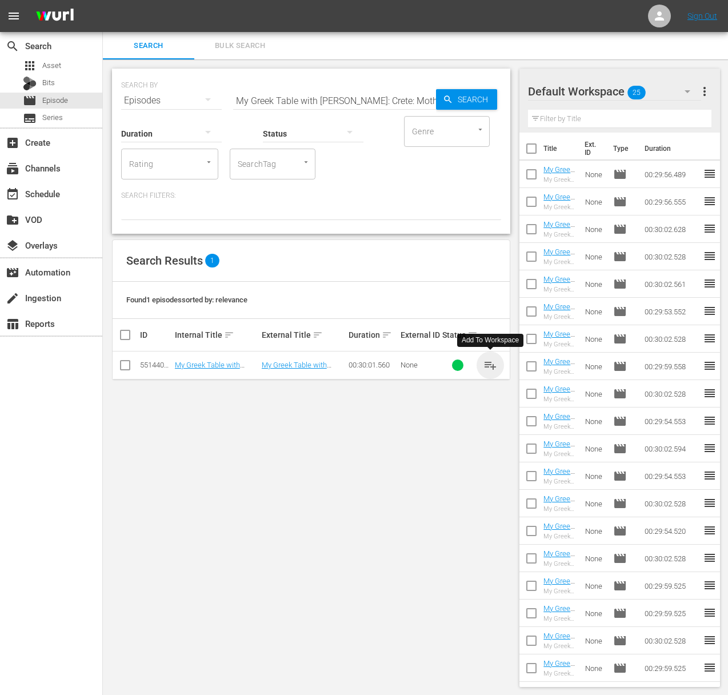
click at [489, 363] on span "playlist_add" at bounding box center [490, 365] width 14 height 14
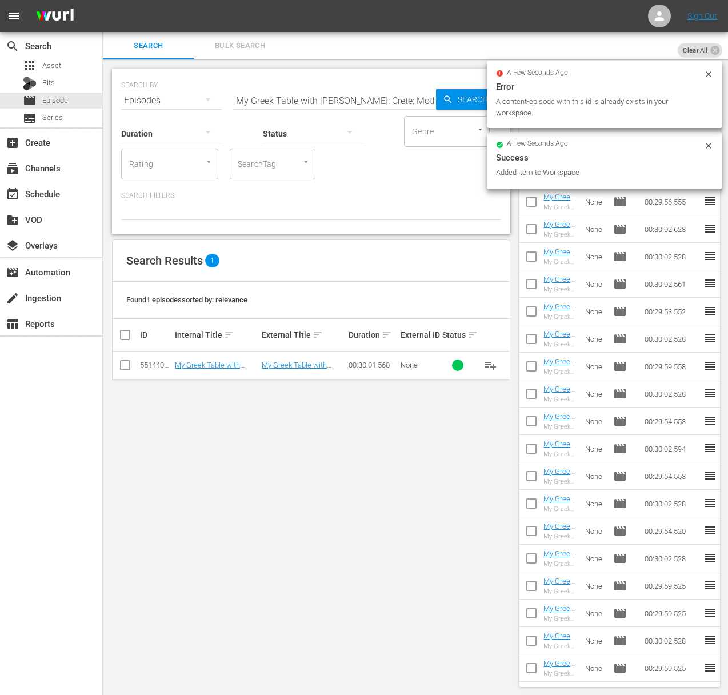
click at [324, 91] on input "My Greek Table with Diane Kochilas: Crete: Mother of the Mediterranean" at bounding box center [334, 100] width 203 height 27
paste input "Life of PieMy Greek Table with Diane Kochilas:"
click at [328, 100] on input "aMy Greek Table with Diane Kochilas: Life of PieMy Greek Table with Diane Kochi…" at bounding box center [334, 100] width 203 height 27
paste input "My Greek Table with Diane Kochilas: Life of Pie"
click at [456, 99] on span "Search" at bounding box center [475, 99] width 44 height 21
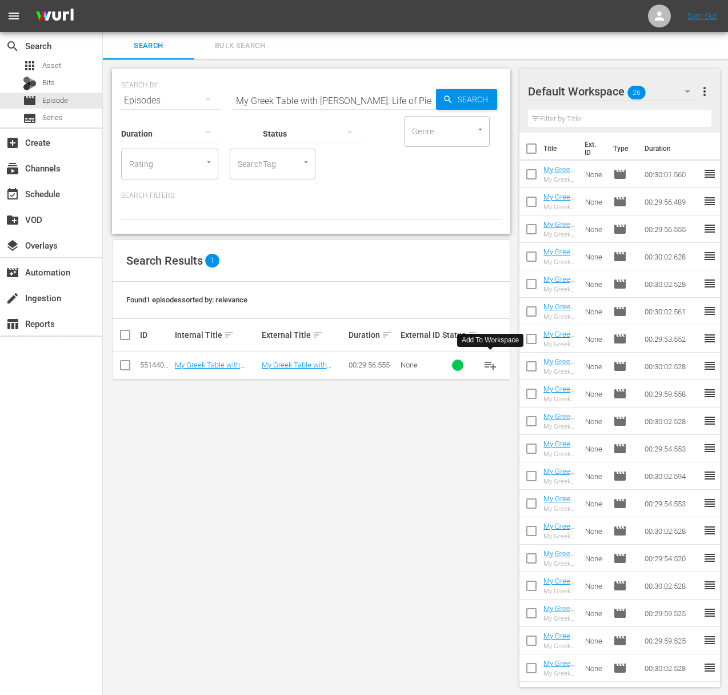
click at [492, 364] on span "playlist_add" at bounding box center [490, 365] width 14 height 14
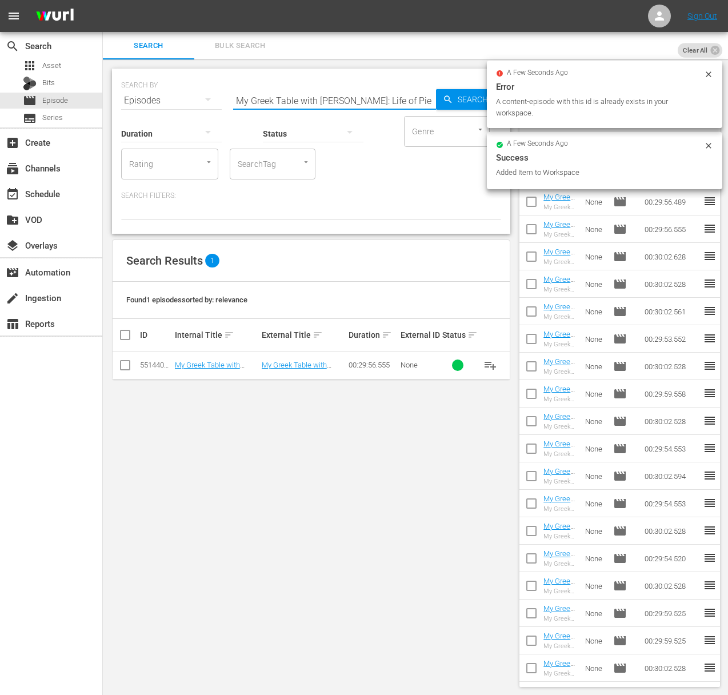
click at [312, 98] on input "My Greek Table with Diane Kochilas: Life of Pie" at bounding box center [334, 100] width 203 height 27
paste input "Flavors Of A Volcano"
click at [459, 97] on span "Search" at bounding box center [475, 99] width 44 height 21
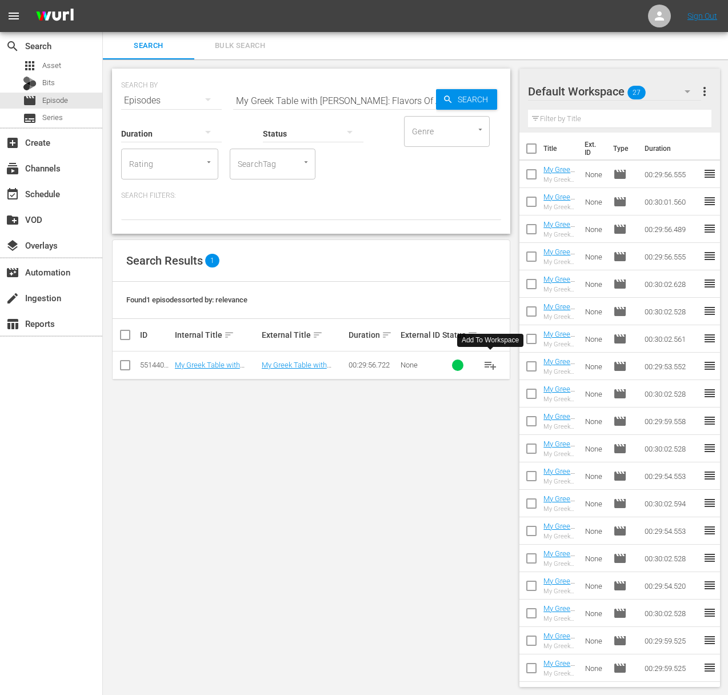
click at [491, 366] on span "playlist_add" at bounding box center [490, 365] width 14 height 14
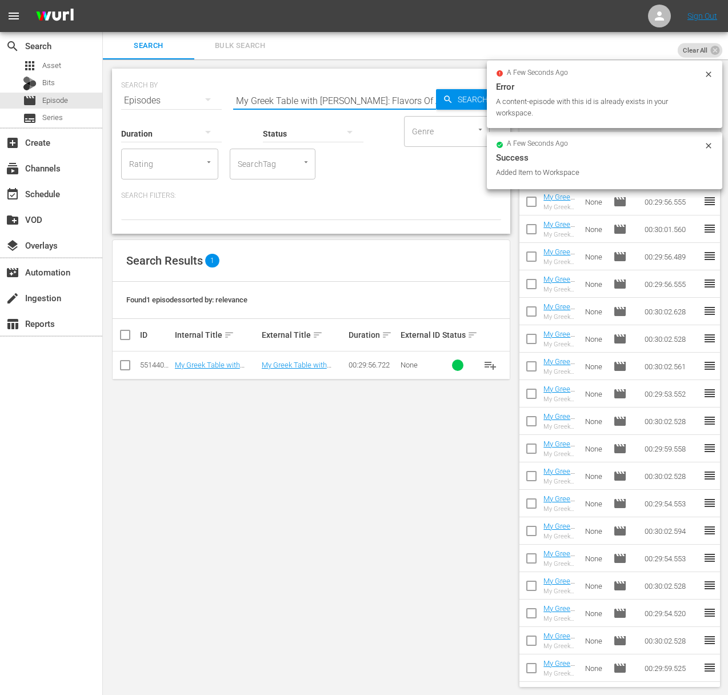
click at [331, 87] on input "My Greek Table with Diane Kochilas: Flavors Of A Volcano" at bounding box center [334, 100] width 203 height 27
click at [319, 102] on input "My Greek Table with Diane Kochilas: Flavors Of A Volcano" at bounding box center [334, 100] width 203 height 27
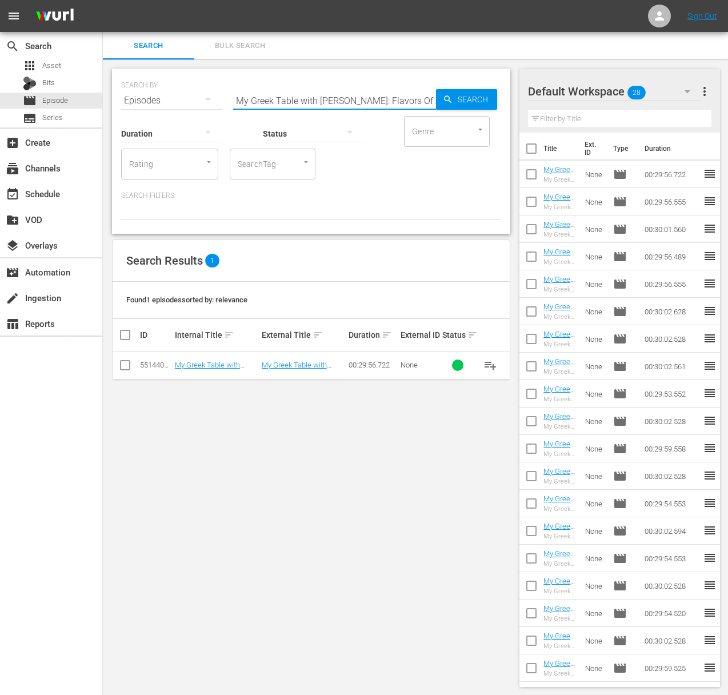
paste input "Greek Mountain Cheeses"
click at [455, 94] on span "Search" at bounding box center [475, 99] width 44 height 21
click at [489, 363] on span "playlist_add" at bounding box center [490, 365] width 14 height 14
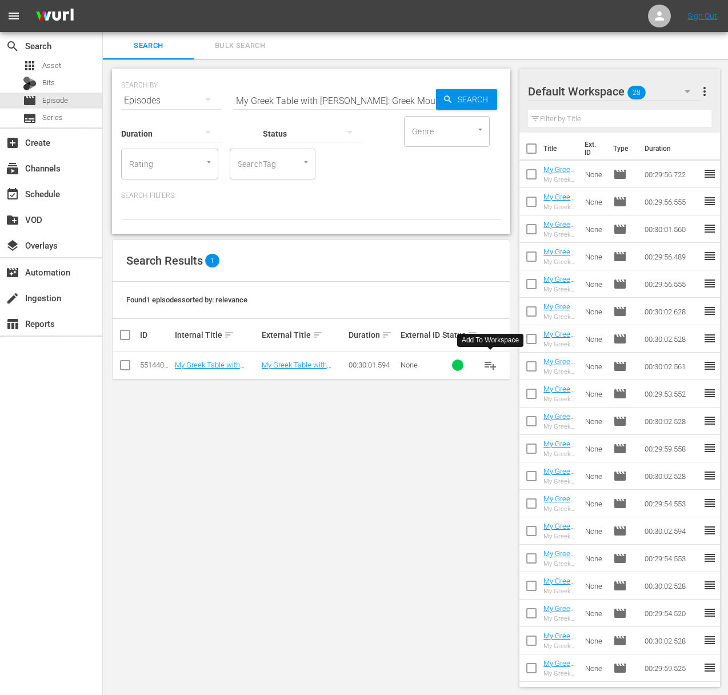
click at [489, 363] on span "playlist_add" at bounding box center [490, 365] width 14 height 14
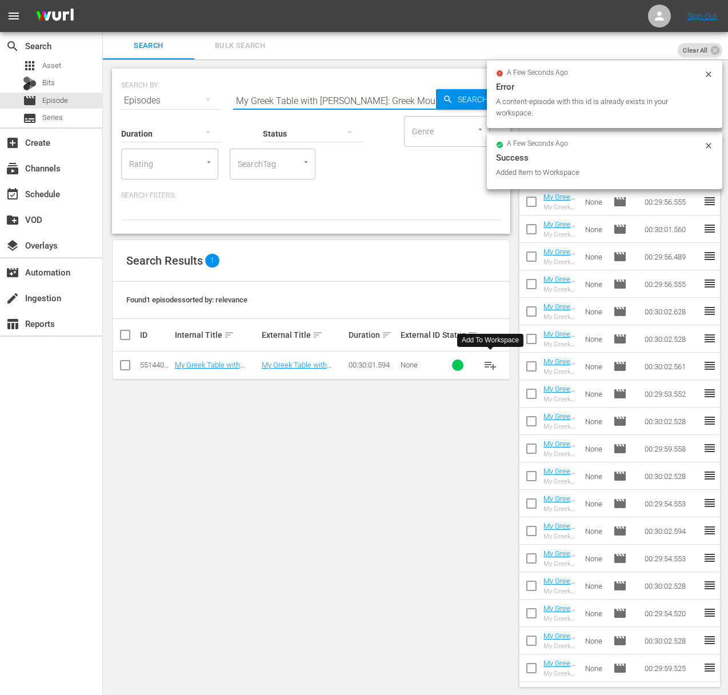
click at [370, 91] on input "My Greek Table with Diane Kochilas: Greek Mountain Cheeses" at bounding box center [334, 100] width 203 height 27
paste input "The Lesvos Spirit"
click at [458, 98] on span "Search" at bounding box center [475, 99] width 44 height 21
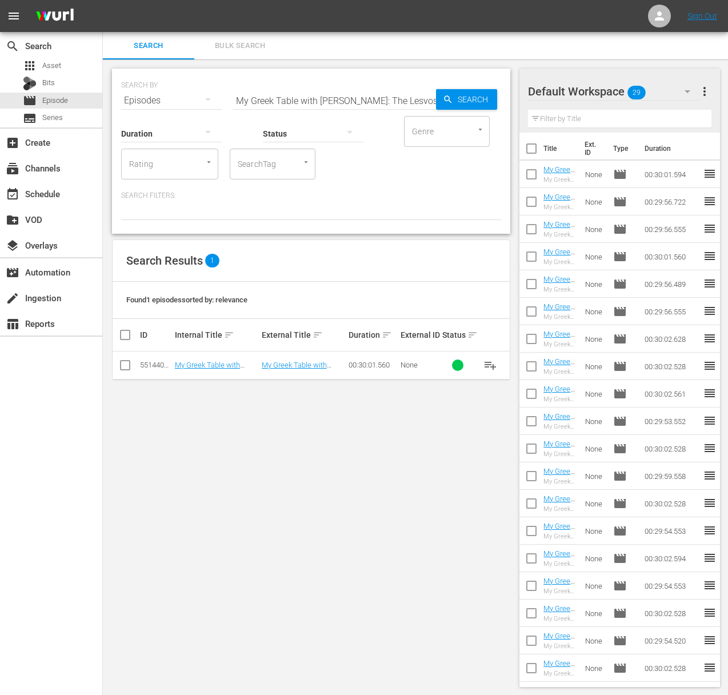
click at [492, 366] on span "playlist_add" at bounding box center [490, 365] width 14 height 14
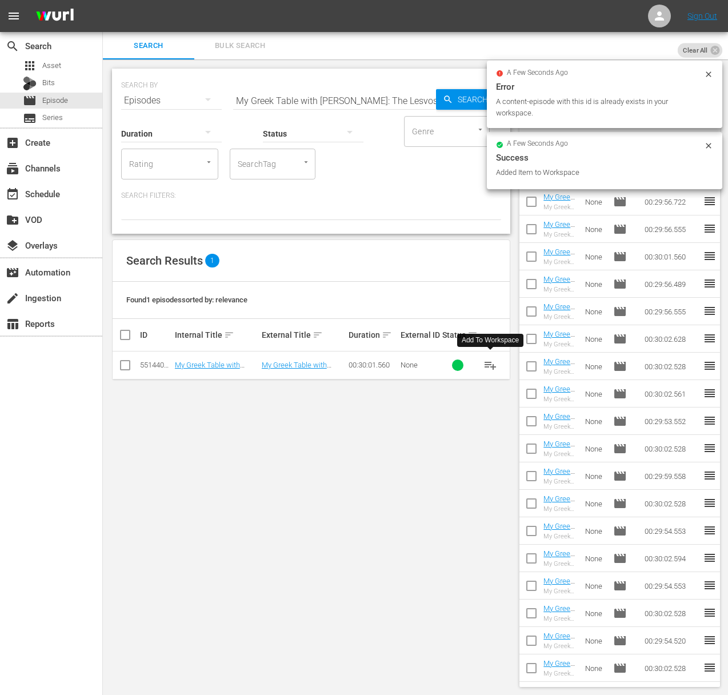
click at [299, 94] on input "My Greek Table with Diane Kochilas: The Lesvos Spirit" at bounding box center [334, 100] width 203 height 27
paste input "A Bite of Greek Red Wine"
click at [489, 99] on div "a few seconds ago Error A content-episode with this id is already exists in you…" at bounding box center [604, 94] width 235 height 67
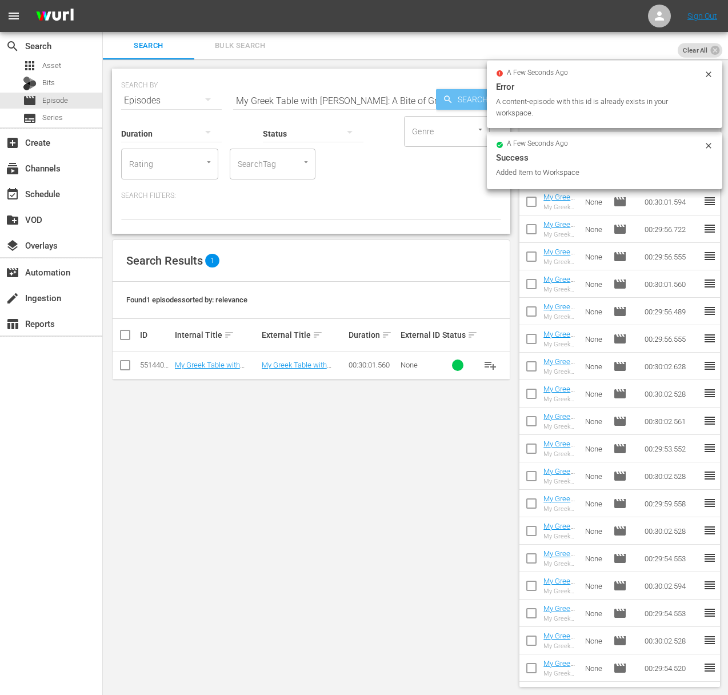
click at [456, 98] on span "Search" at bounding box center [475, 99] width 44 height 21
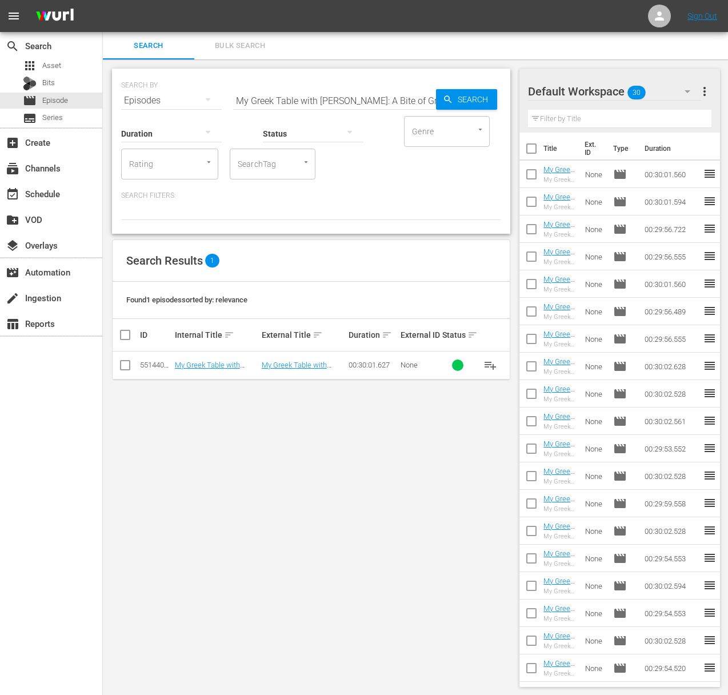
click at [491, 363] on span "playlist_add" at bounding box center [490, 365] width 14 height 14
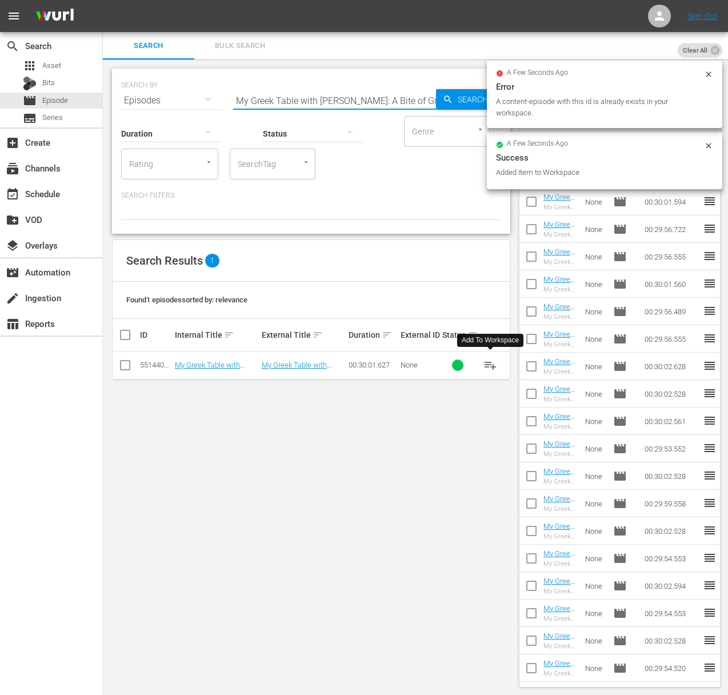
click at [315, 99] on input "My Greek Table with Diane Kochilas: A Bite of Greek Red Wine" at bounding box center [334, 100] width 203 height 27
paste input "Meze Society"
click at [438, 97] on div "Search" at bounding box center [466, 99] width 61 height 21
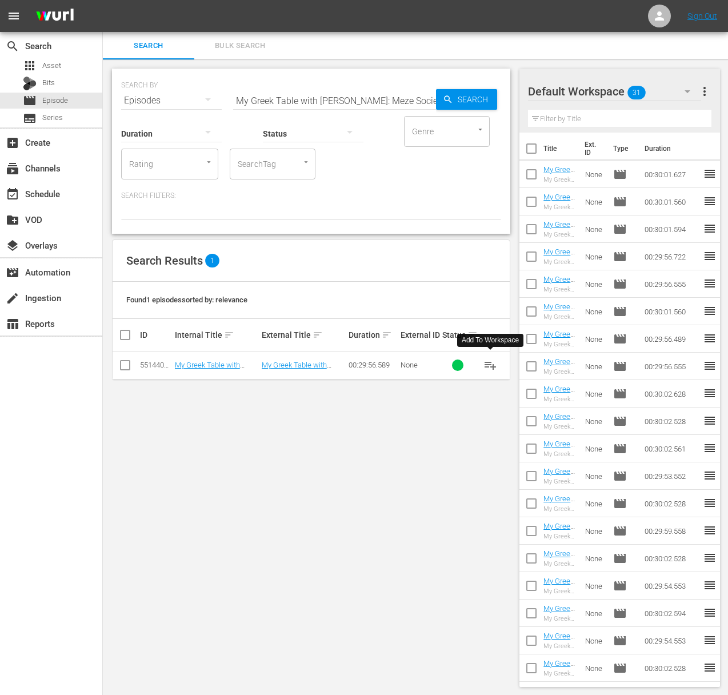
click at [492, 360] on span "playlist_add" at bounding box center [490, 365] width 14 height 14
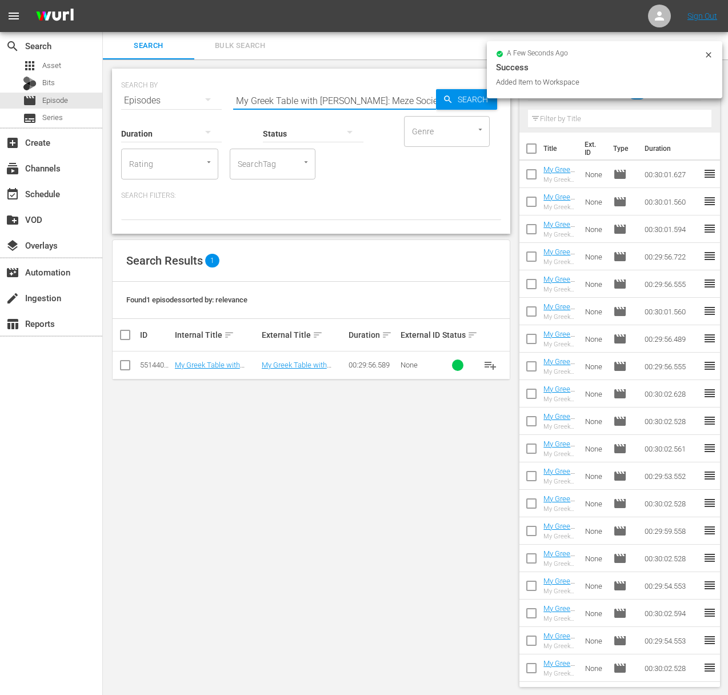
click at [277, 102] on input "My Greek Table with Diane Kochilas: Meze Society" at bounding box center [334, 100] width 203 height 27
paste input "Olive Oil Everything"
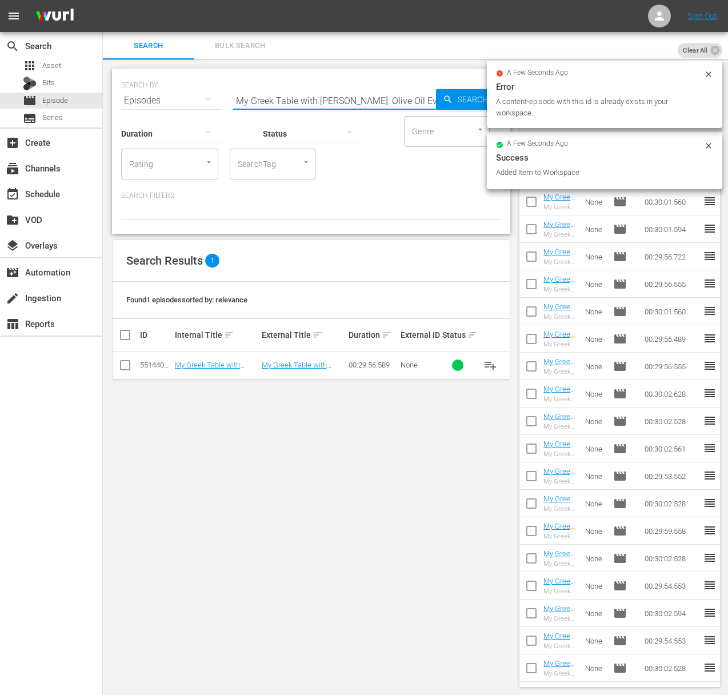
scroll to position [0, 21]
click at [470, 102] on span "Search" at bounding box center [475, 99] width 44 height 21
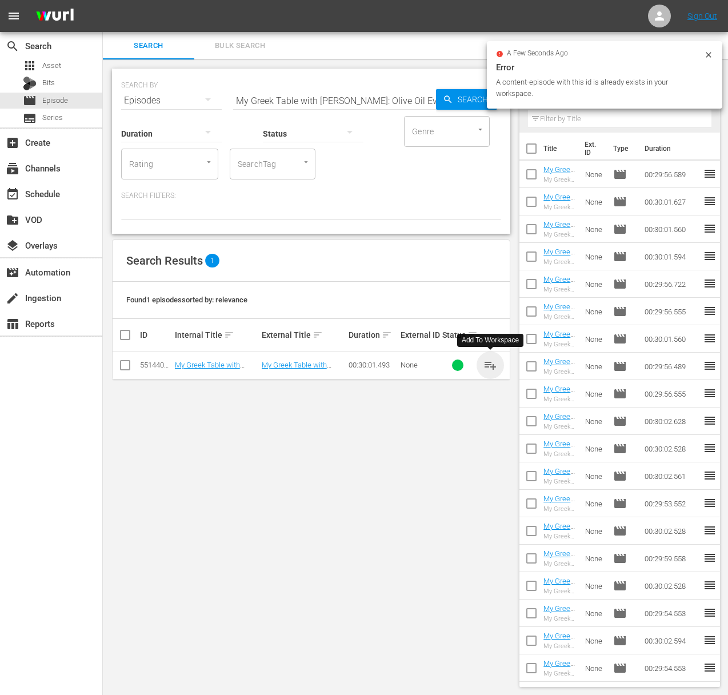
click at [491, 359] on span "playlist_add" at bounding box center [490, 365] width 14 height 14
click at [490, 367] on span "playlist_add" at bounding box center [490, 365] width 14 height 14
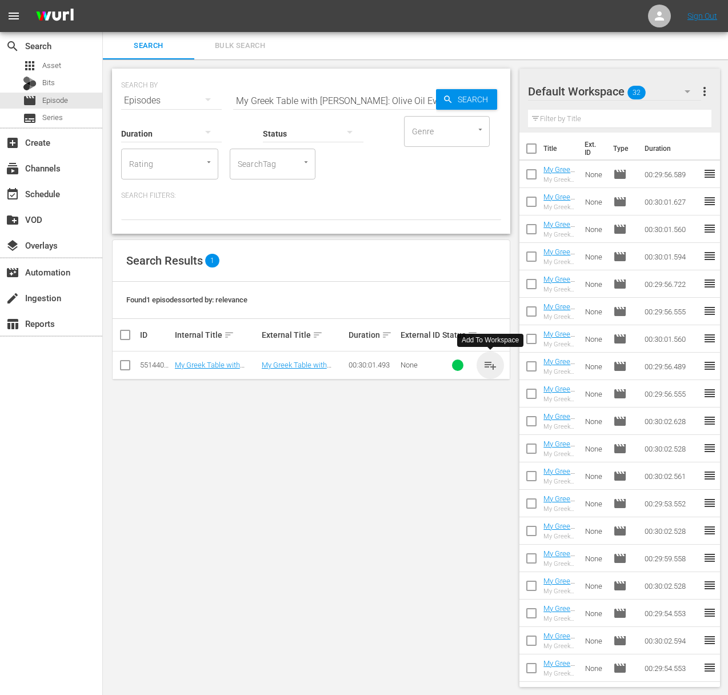
click at [490, 367] on span "playlist_add" at bounding box center [490, 365] width 14 height 14
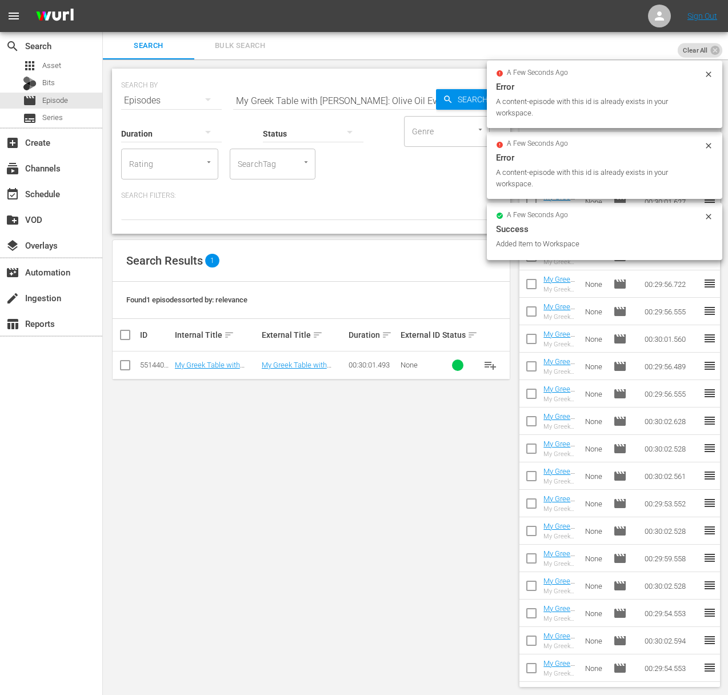
click at [300, 87] on input "My Greek Table with Diane Kochilas: Olive Oil Everything" at bounding box center [334, 100] width 203 height 27
paste input "Ancient Grains for Modern Cooks"
click at [431, 93] on input "My Greek Table with Diane Kochilas: Ancient Grains for Modern Cooks" at bounding box center [334, 100] width 203 height 27
click at [446, 94] on icon "button" at bounding box center [448, 99] width 10 height 10
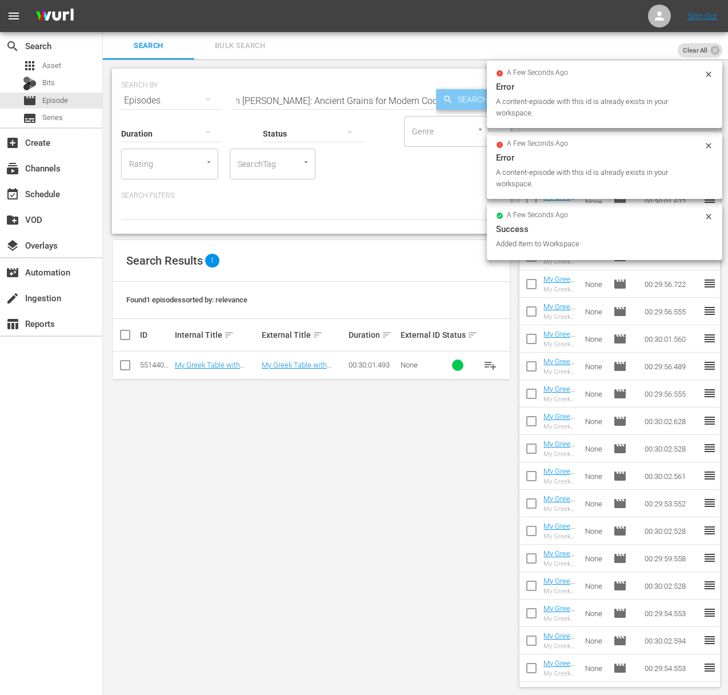
scroll to position [0, 0]
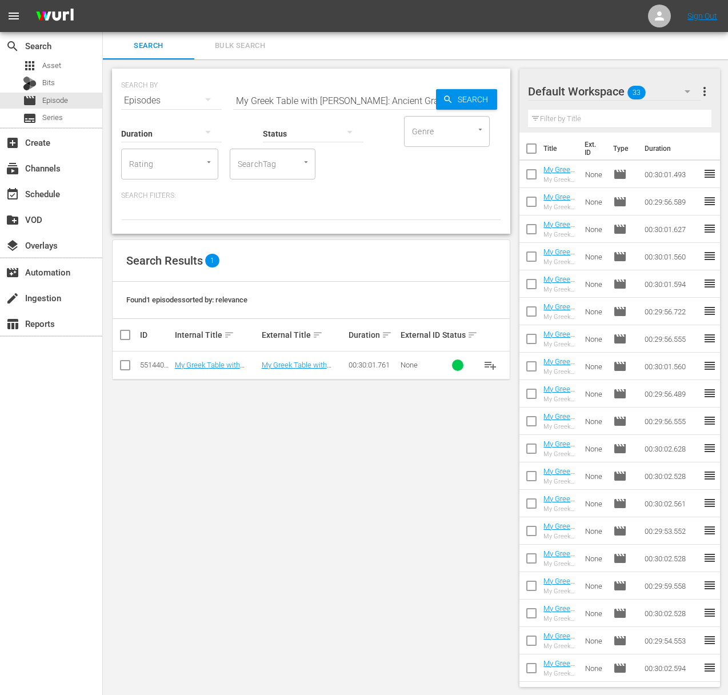
click at [492, 363] on span "playlist_add" at bounding box center [490, 365] width 14 height 14
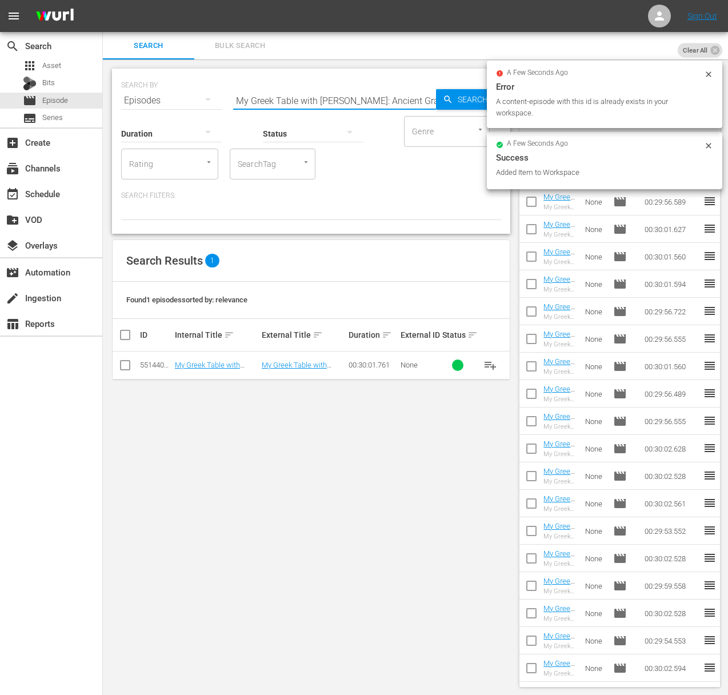
click at [368, 91] on input "My Greek Table with Diane Kochilas: Ancient Grains for Modern Cooks" at bounding box center [334, 100] width 203 height 27
paste input "aMy Greek Table with Diane Kochilas: Flavors of Longevity – Ikari"
click at [368, 95] on input "aMy Greek Table with Diane Kochilas: Flavors of Longevity – IkariaMy Greek Tabl…" at bounding box center [334, 100] width 203 height 27
paste input "My Greek Table with Diane Kochilas: Flavors of Longevity – Ikaria"
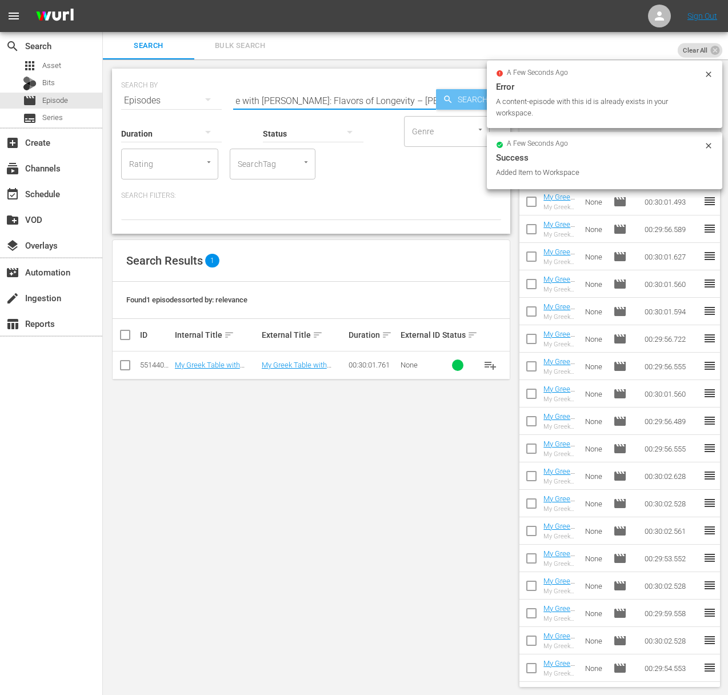
click at [456, 95] on span "Search" at bounding box center [475, 99] width 44 height 21
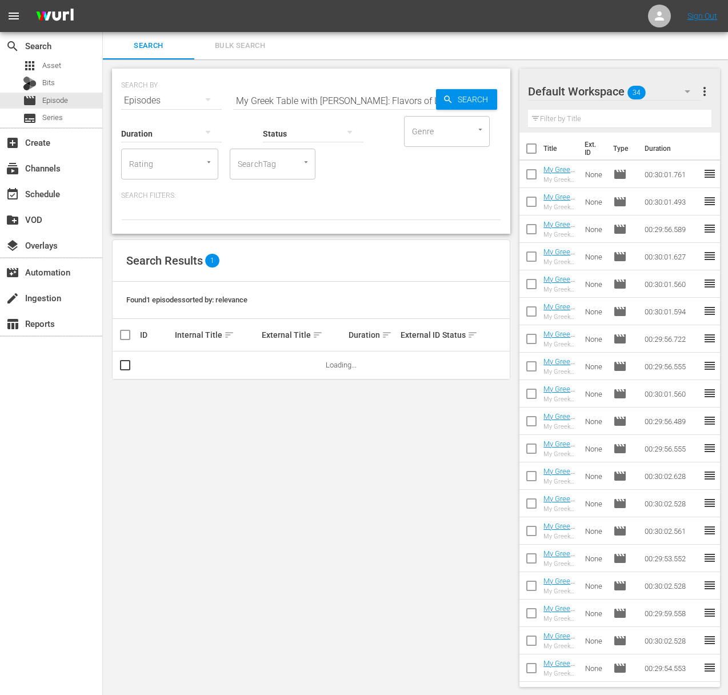
click at [394, 99] on input "My Greek Table with Diane Kochilas: Flavors of Longevity – Ikaria" at bounding box center [334, 100] width 203 height 27
click at [491, 359] on span "playlist_add" at bounding box center [490, 365] width 14 height 14
click at [491, 363] on span "playlist_add" at bounding box center [490, 365] width 14 height 14
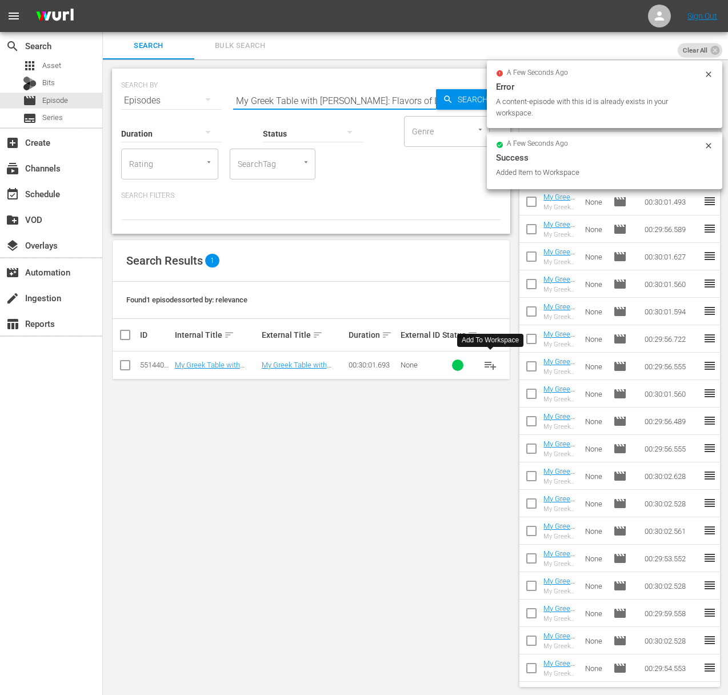
click at [340, 98] on input "My Greek Table with Diane Kochilas: Flavors of Longevity – Ikaria" at bounding box center [334, 100] width 203 height 27
paste
click at [432, 98] on input "My Greek Table with Diane Kochilas: The World's Most Famous Olive" at bounding box center [334, 100] width 203 height 27
click at [437, 98] on div "Search" at bounding box center [466, 99] width 61 height 21
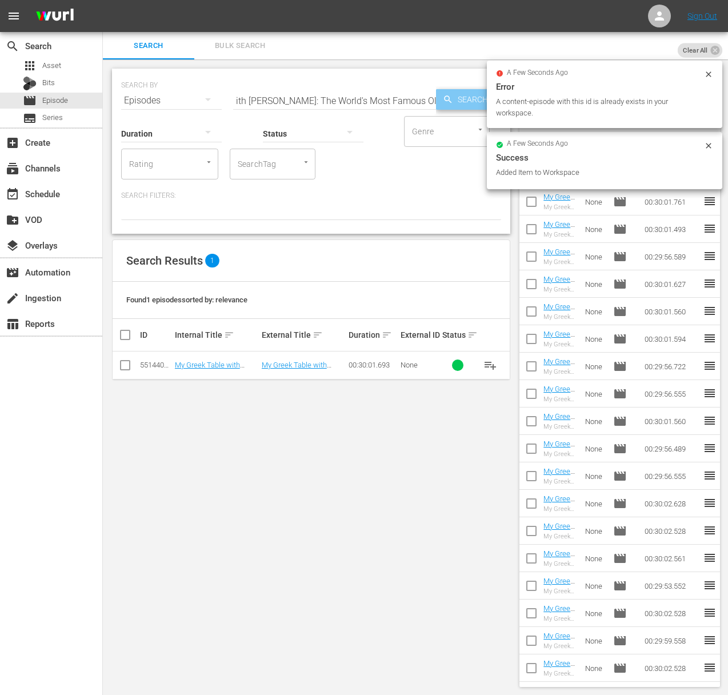
scroll to position [0, 0]
click at [443, 98] on icon "button" at bounding box center [448, 99] width 10 height 10
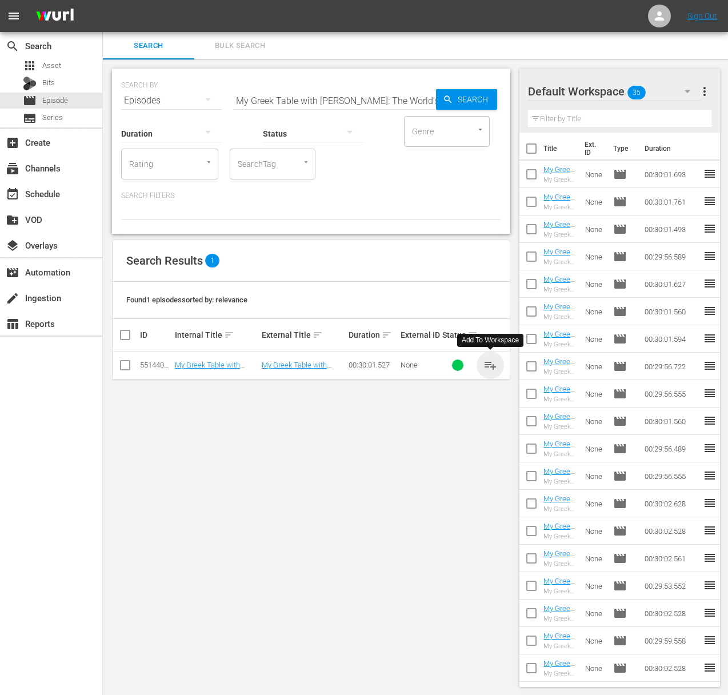
click at [493, 363] on span "playlist_add" at bounding box center [490, 365] width 14 height 14
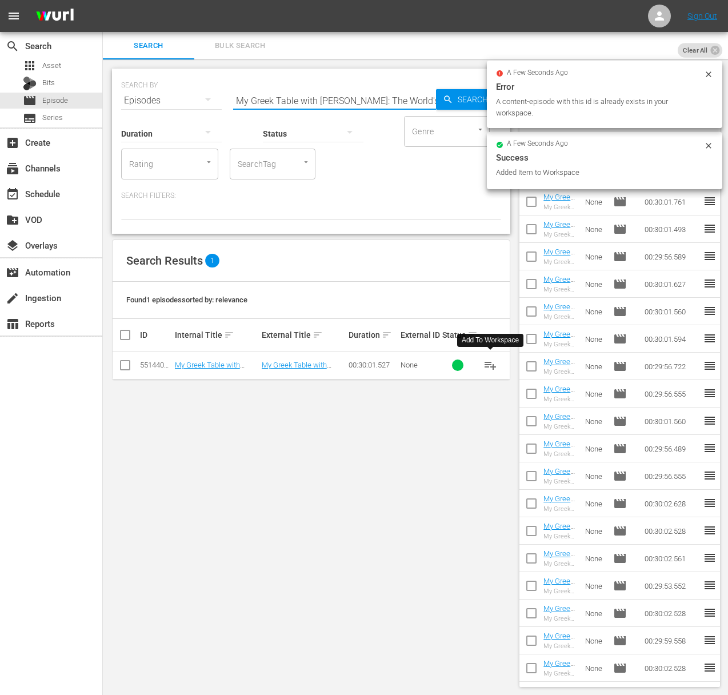
click at [286, 98] on input "My Greek Table with Diane Kochilas: The World's Most Famous Olive" at bounding box center [334, 100] width 203 height 27
click at [455, 99] on span "Search" at bounding box center [475, 99] width 44 height 21
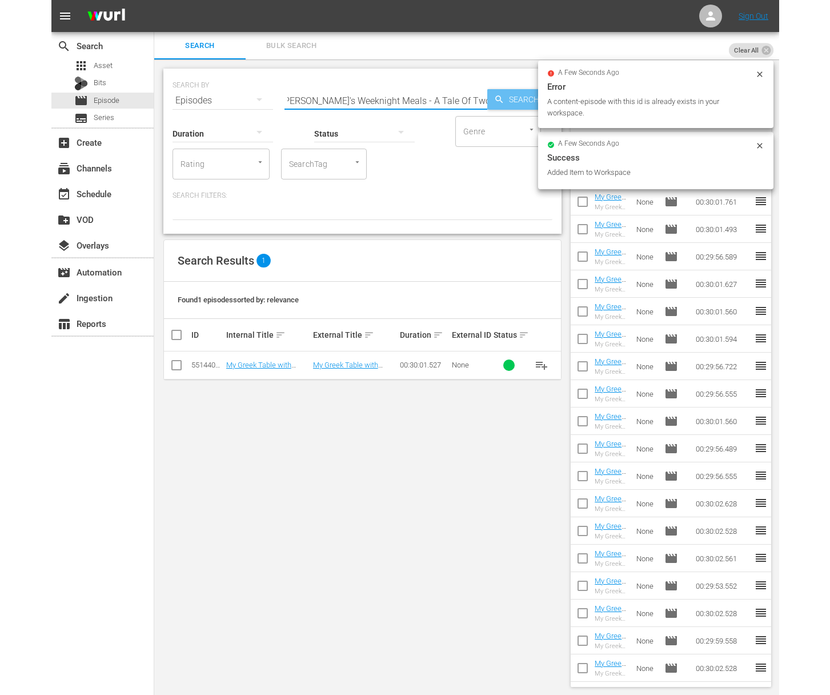
scroll to position [0, 0]
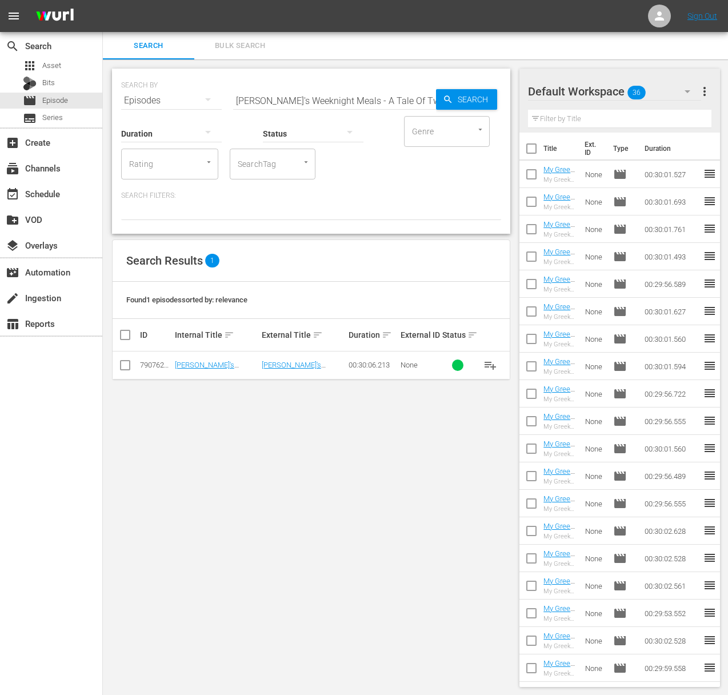
click at [491, 362] on span "playlist_add" at bounding box center [490, 365] width 14 height 14
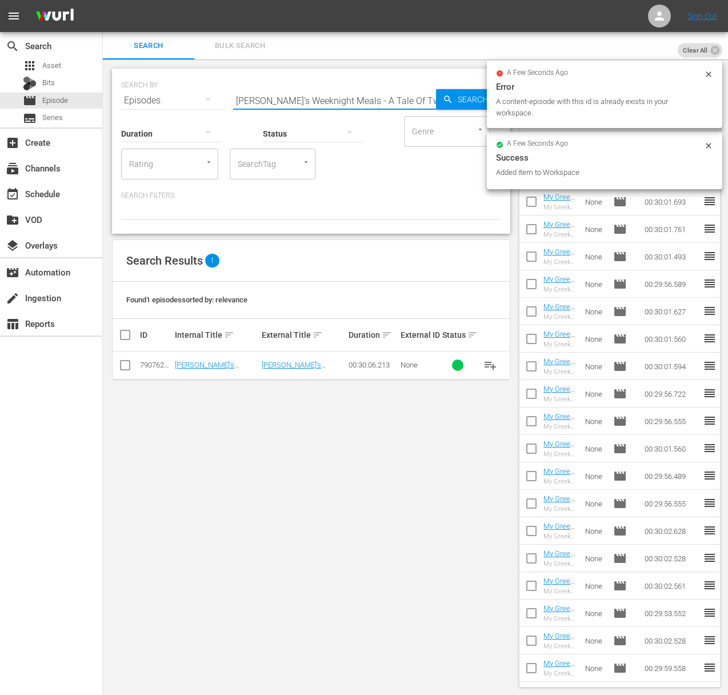
click at [262, 98] on input "Sara's Weeknight Meals - A Tale Of Two Chinatowns" at bounding box center [334, 100] width 203 height 27
click at [454, 98] on span "Search" at bounding box center [475, 99] width 44 height 21
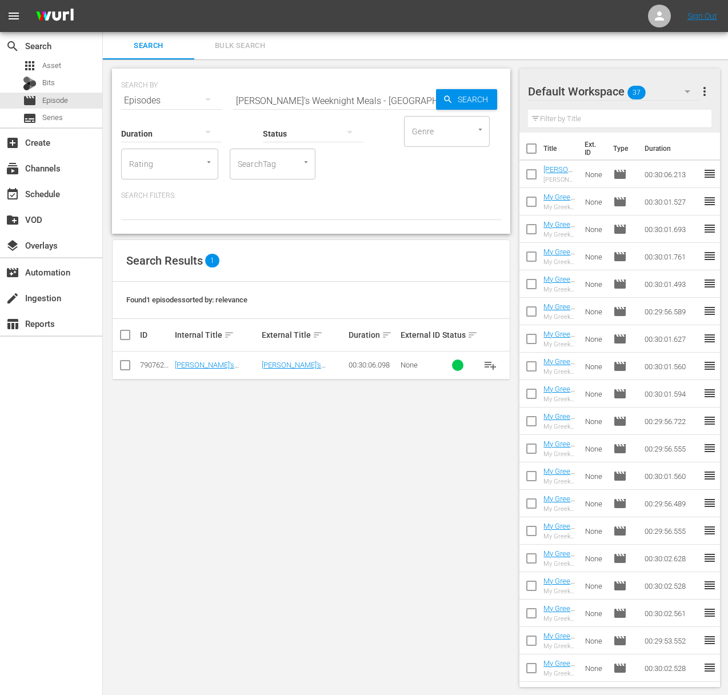
click at [491, 364] on span "playlist_add" at bounding box center [490, 365] width 14 height 14
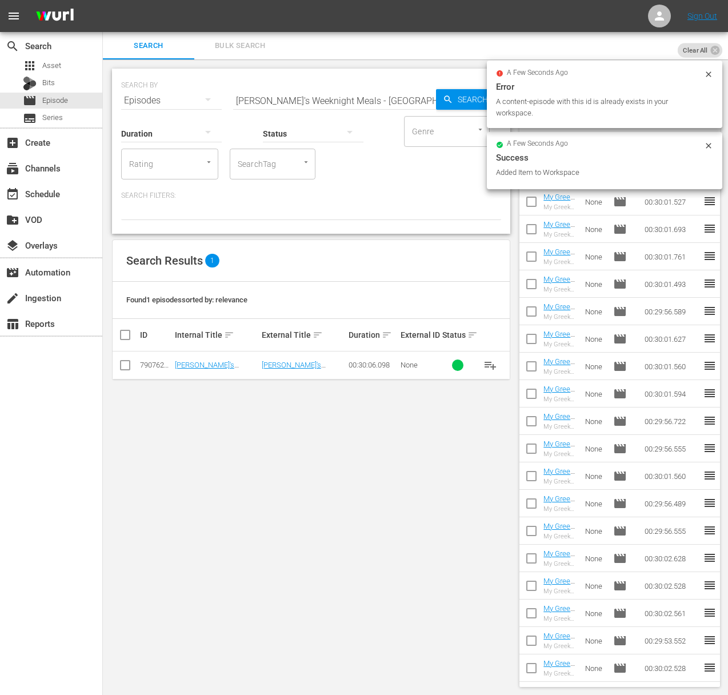
click at [292, 97] on input "Sara's Weeknight Meals - Downhome Mississippi" at bounding box center [334, 100] width 203 height 27
click at [450, 98] on icon "button" at bounding box center [448, 99] width 10 height 10
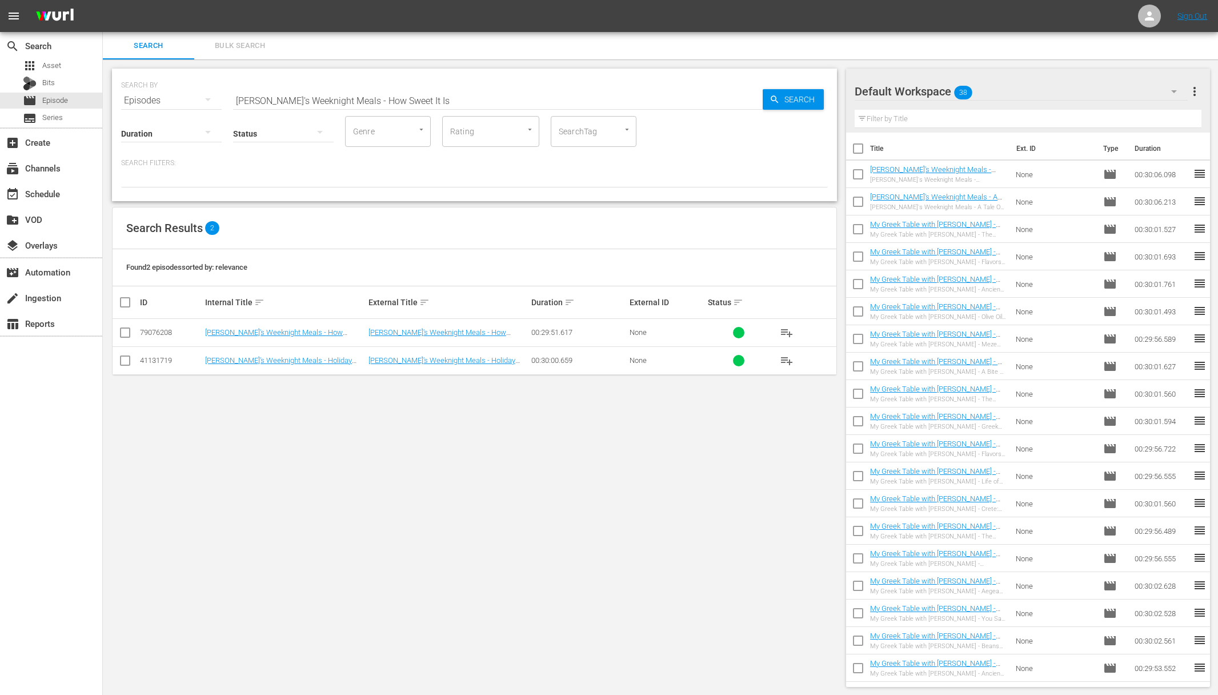
click at [736, 332] on span "playlist_add" at bounding box center [787, 333] width 14 height 14
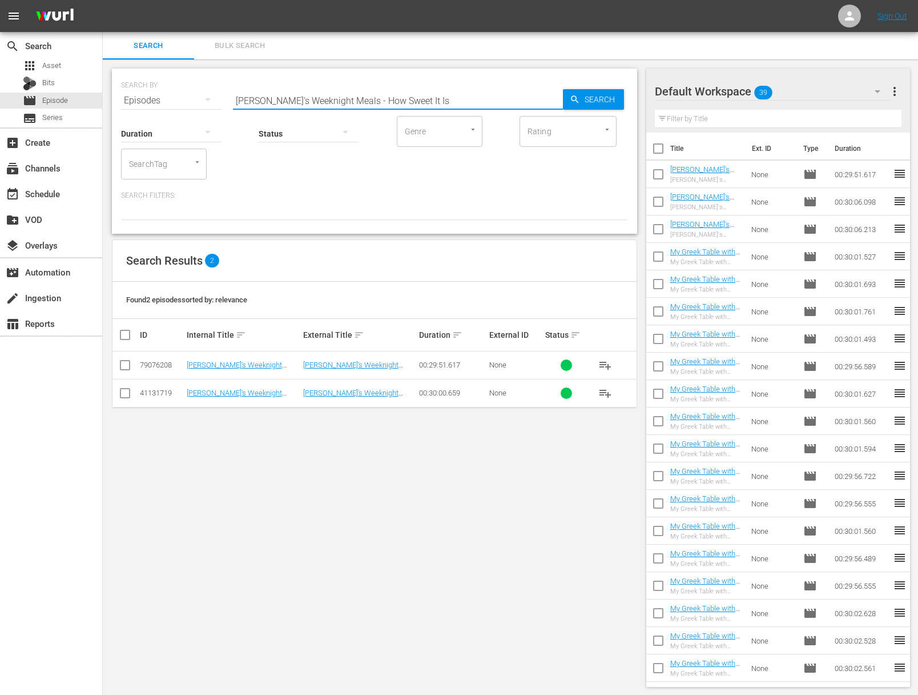
click at [374, 93] on input "Sara's Weeknight Meals - How Sweet It Is" at bounding box center [398, 100] width 330 height 27
click at [570, 92] on div "Search" at bounding box center [593, 99] width 61 height 21
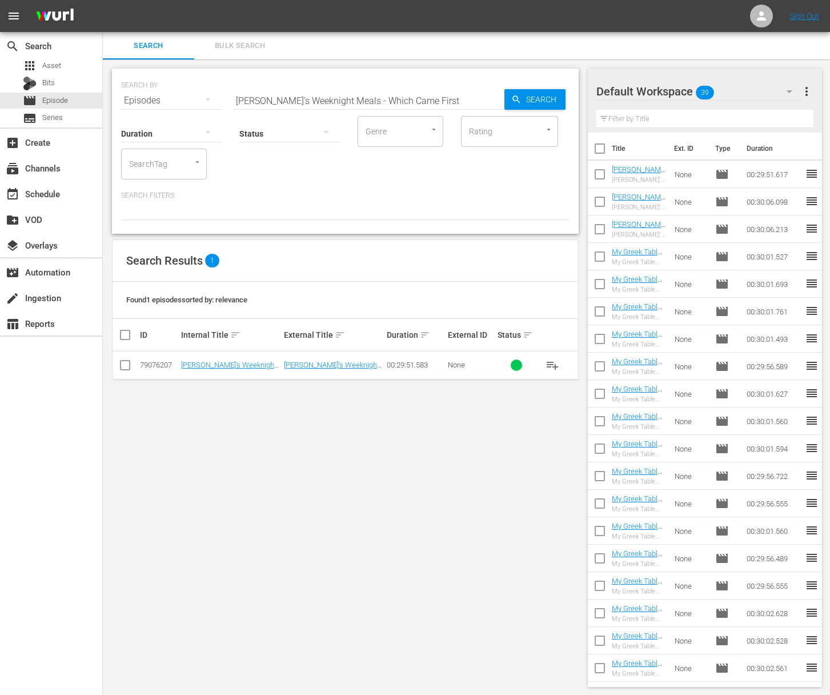
click at [552, 355] on button "playlist_add" at bounding box center [552, 364] width 27 height 27
click at [552, 359] on span "playlist_add" at bounding box center [552, 365] width 14 height 14
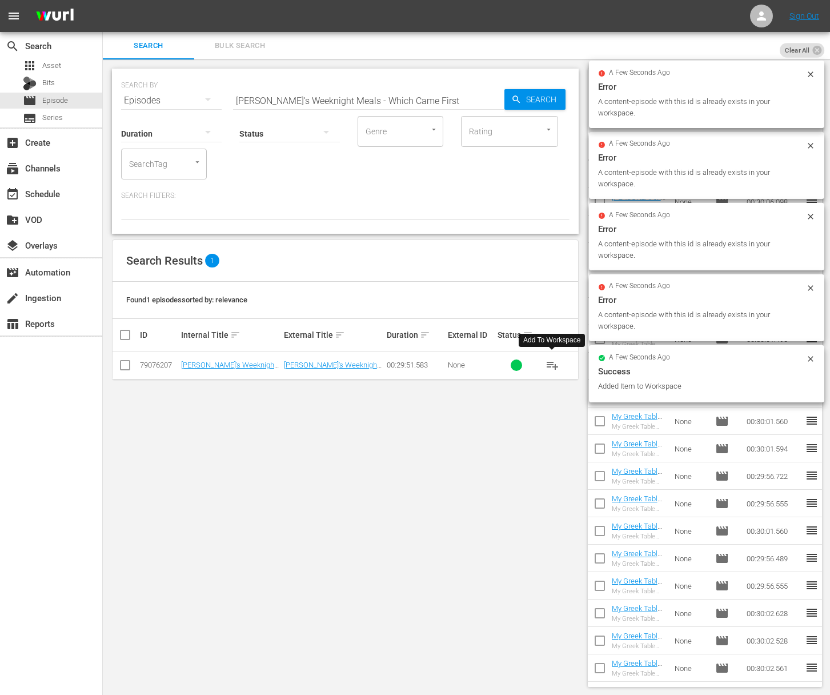
click at [369, 105] on input "Sara's Weeknight Meals - Which Came First" at bounding box center [368, 100] width 271 height 27
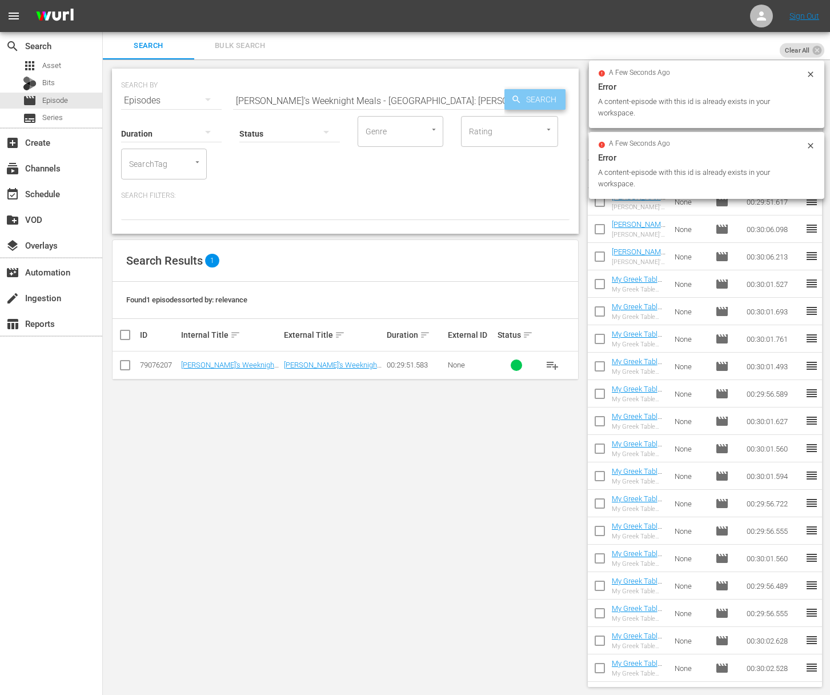
click at [531, 103] on span "Search" at bounding box center [543, 99] width 44 height 21
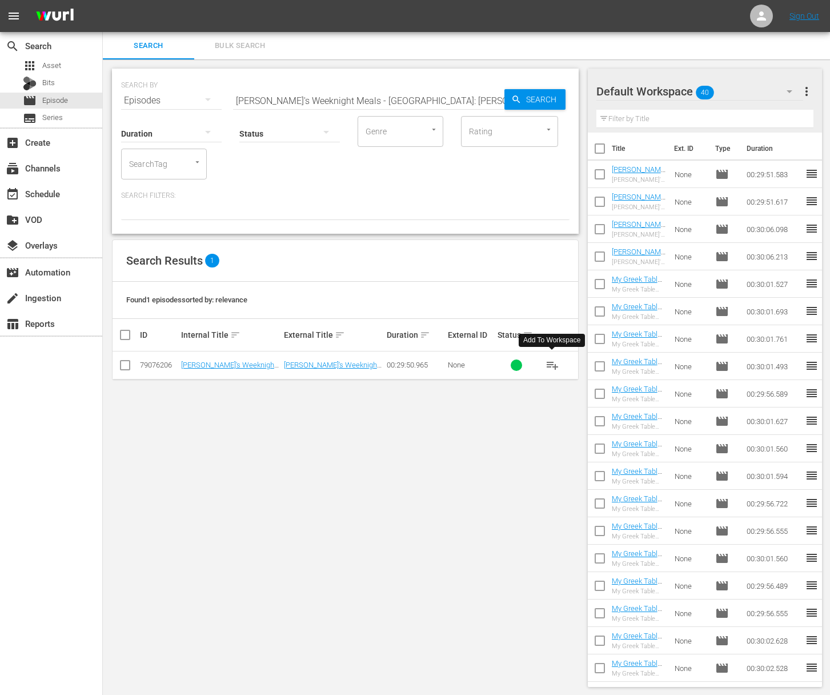
click at [553, 363] on span "playlist_add" at bounding box center [552, 365] width 14 height 14
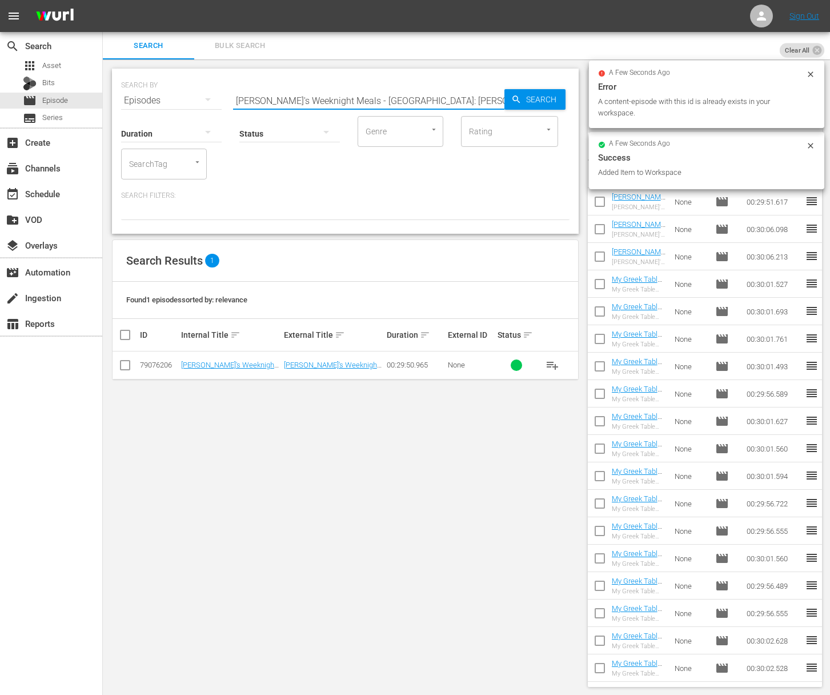
click at [459, 91] on input "Sara's Weeknight Meals - Barcelona: Gaudi, Gin And Gambas" at bounding box center [368, 100] width 271 height 27
click at [451, 98] on input "aSara's Weeknight Meals - Olive Mallorca: A Wood Fired FeastSara's Weeknight Me…" at bounding box center [368, 100] width 271 height 27
click at [537, 99] on span "Search" at bounding box center [543, 99] width 44 height 21
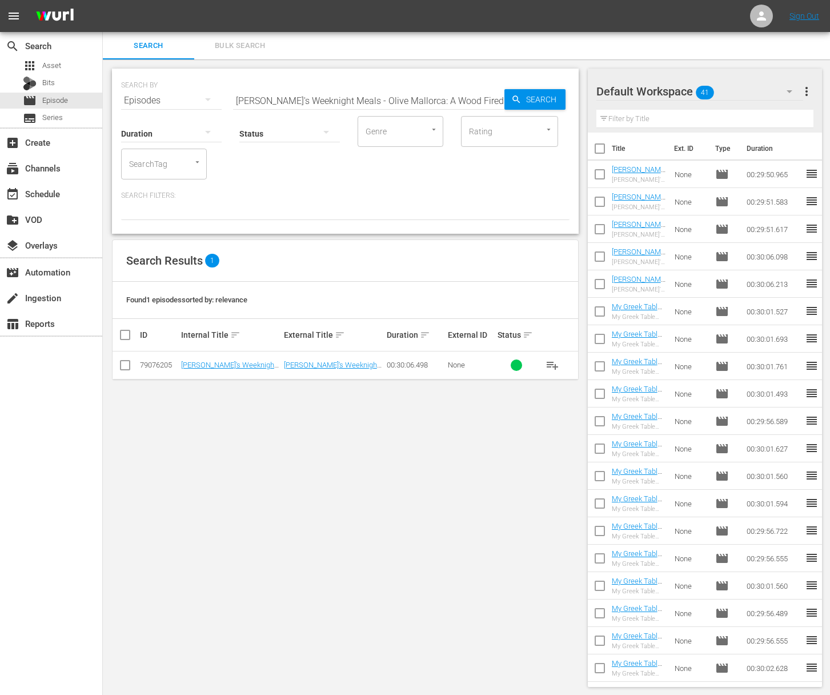
click at [553, 363] on span "playlist_add" at bounding box center [552, 365] width 14 height 14
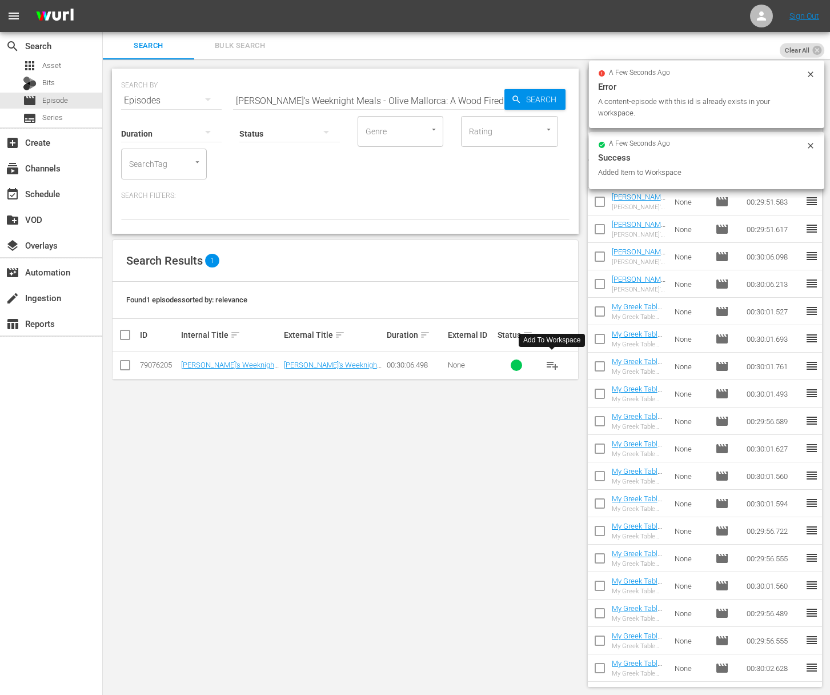
click at [383, 97] on input "Sara's Weeknight Meals - Olive Mallorca: A Wood Fired Feast" at bounding box center [368, 100] width 271 height 27
click at [528, 95] on span "Search" at bounding box center [543, 99] width 44 height 21
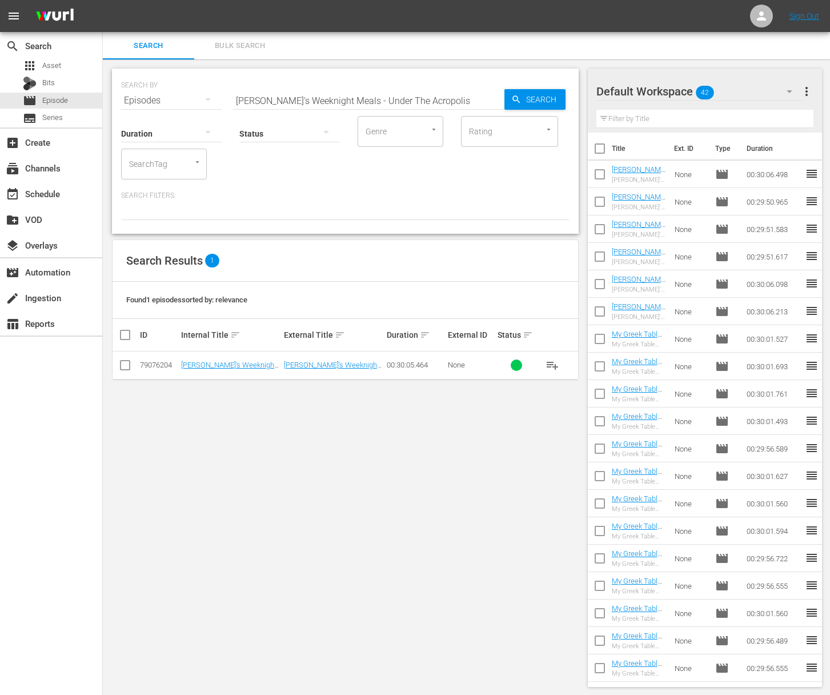
click at [553, 360] on span "playlist_add" at bounding box center [552, 365] width 14 height 14
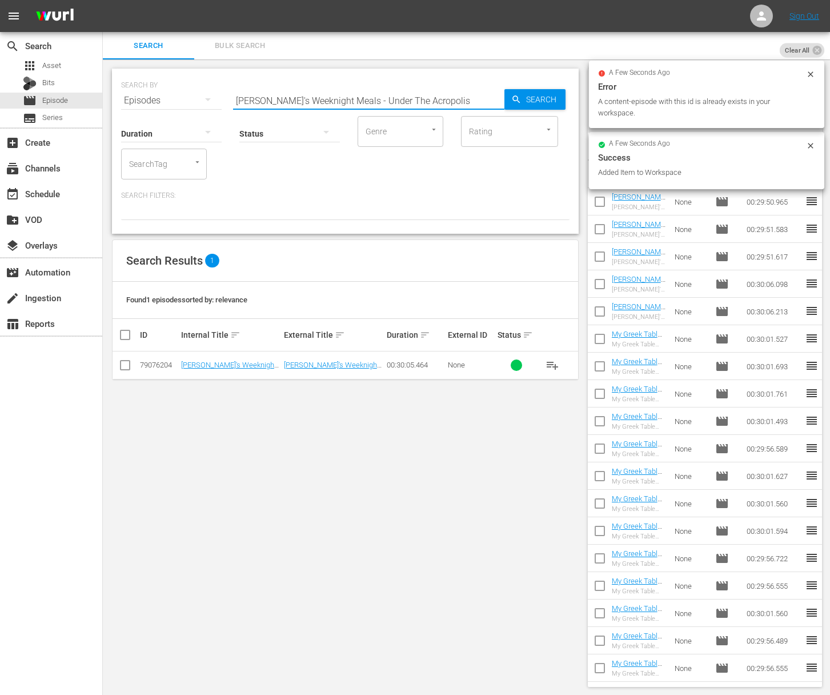
click at [347, 98] on input "Sara's Weeknight Meals - Under The Acropolis" at bounding box center [368, 100] width 271 height 27
type input "Sara's Weeknight Meals - Catalon Soul Food"
click at [520, 99] on icon "button" at bounding box center [516, 99] width 10 height 10
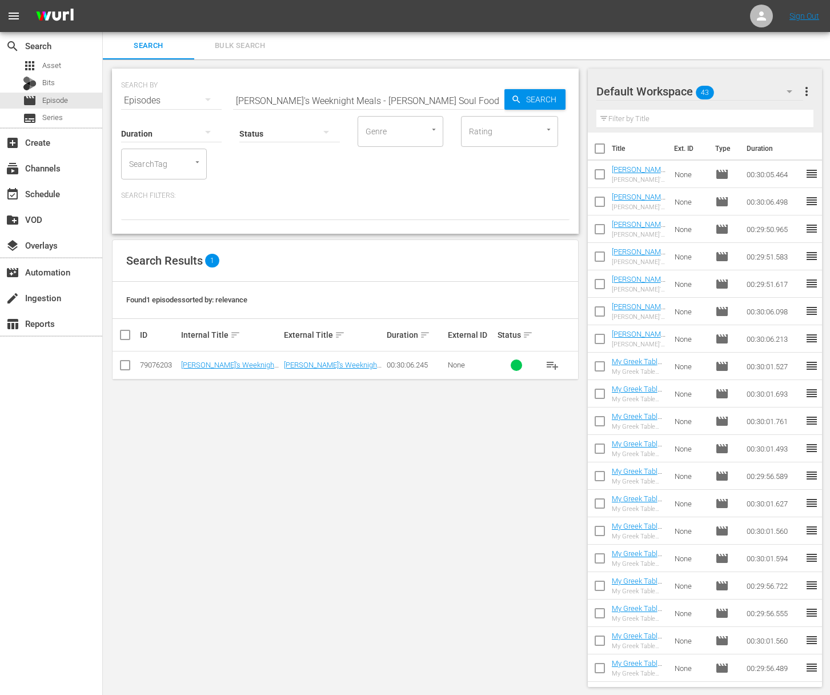
click at [553, 363] on span "playlist_add" at bounding box center [552, 365] width 14 height 14
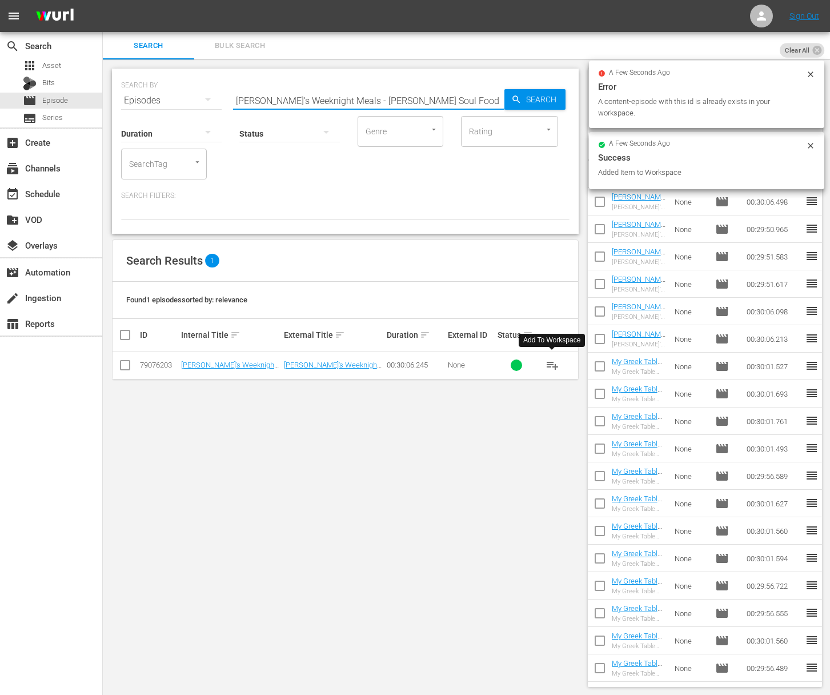
click at [341, 87] on input "[PERSON_NAME]'s Weeknight Meals - [PERSON_NAME] Soul Food" at bounding box center [368, 100] width 271 height 27
click at [331, 106] on div "Status" at bounding box center [289, 126] width 101 height 41
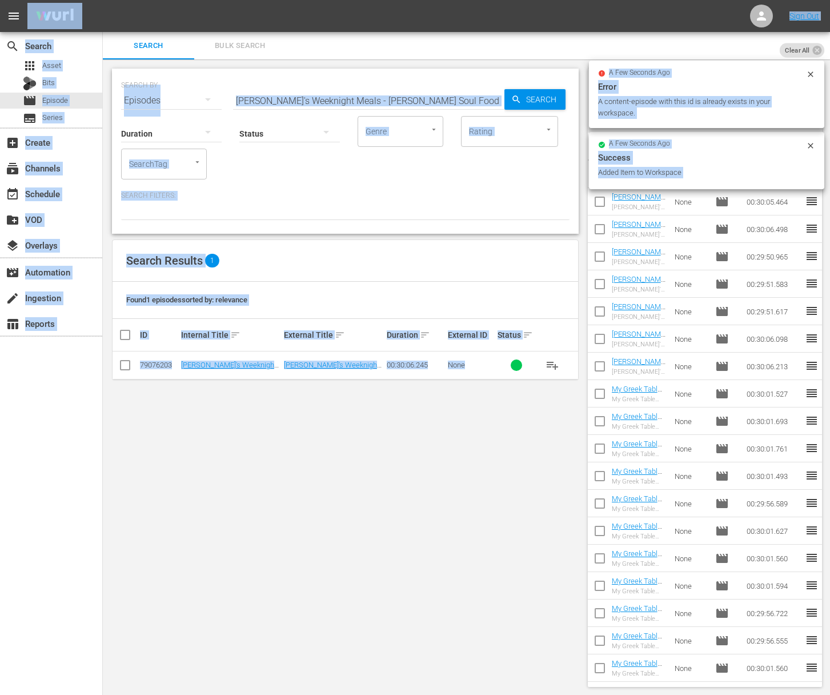
click at [327, 101] on input "[PERSON_NAME]'s Weeknight Meals - [PERSON_NAME] Soul Food" at bounding box center [368, 100] width 271 height 27
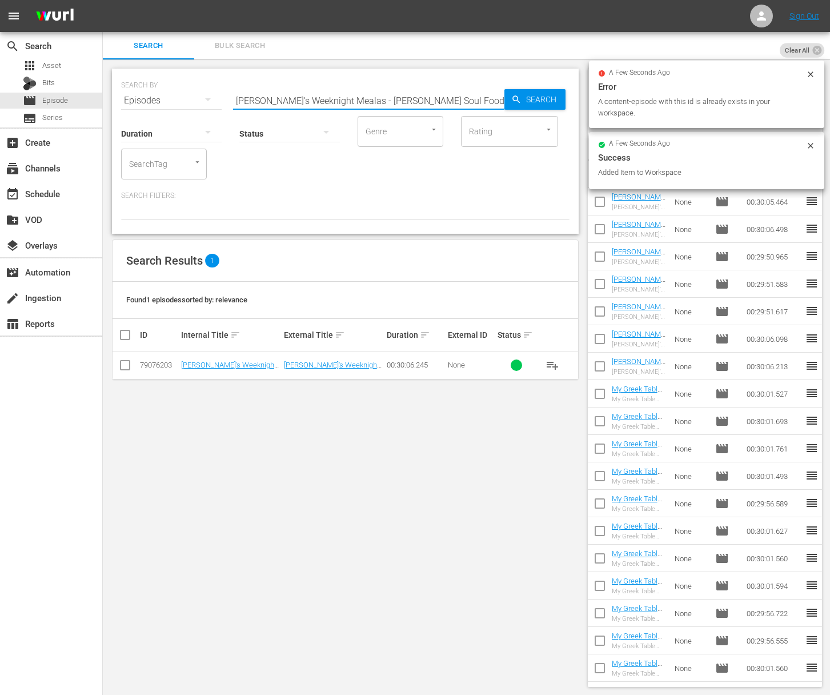
paste input "Sara's Weeknight Meals - Shrimp: Santorini To Vancouver"
click at [307, 93] on input "Sara's Weeknight MealaSara's Weeknight Meals - Shrimp: Santorini To Vancouvers …" at bounding box center [368, 100] width 271 height 27
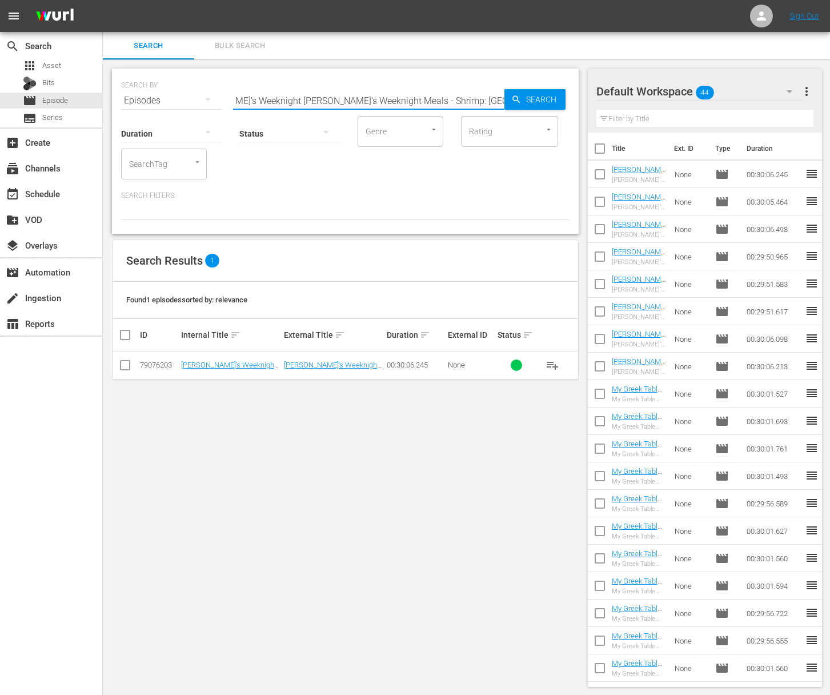
click at [299, 101] on input "Sara's Weeknight MealaSara's Weeknight Meals - Shrimp: Santorini To Vancouvers …" at bounding box center [368, 100] width 271 height 27
paste input "s - Shrimp: Santorini To Vancouver"
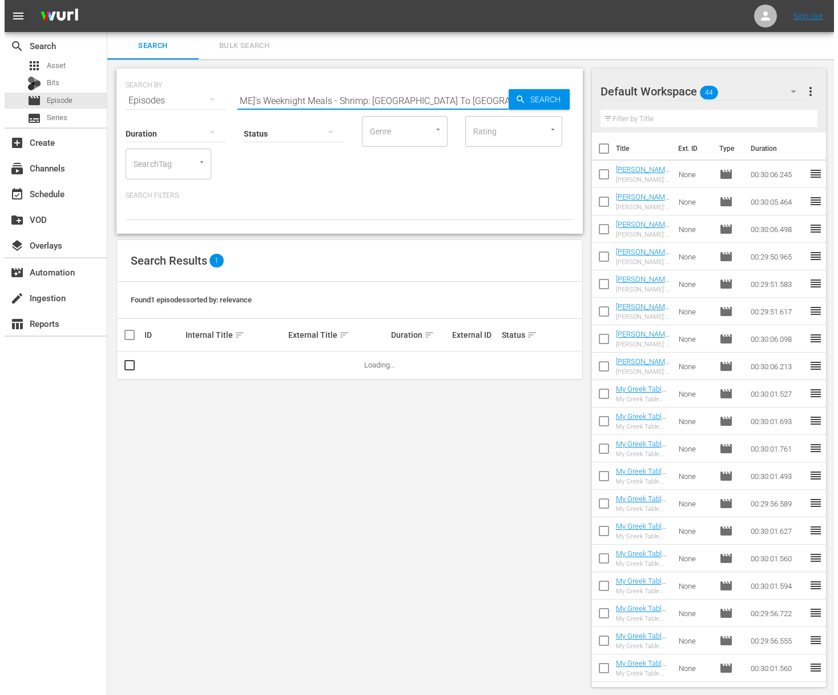
scroll to position [0, 0]
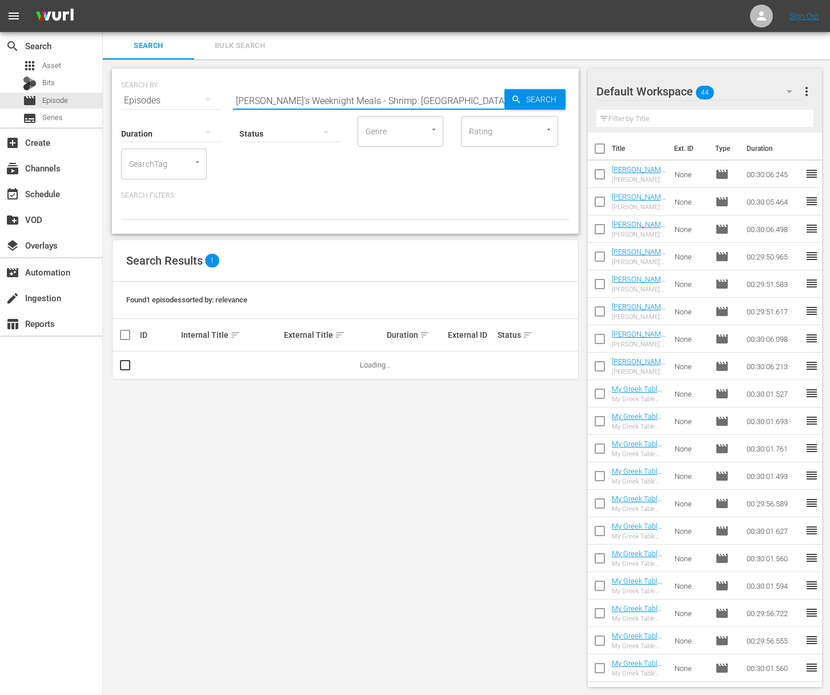
click at [540, 101] on span "Search" at bounding box center [543, 99] width 44 height 21
click at [553, 364] on span "playlist_add" at bounding box center [552, 365] width 14 height 14
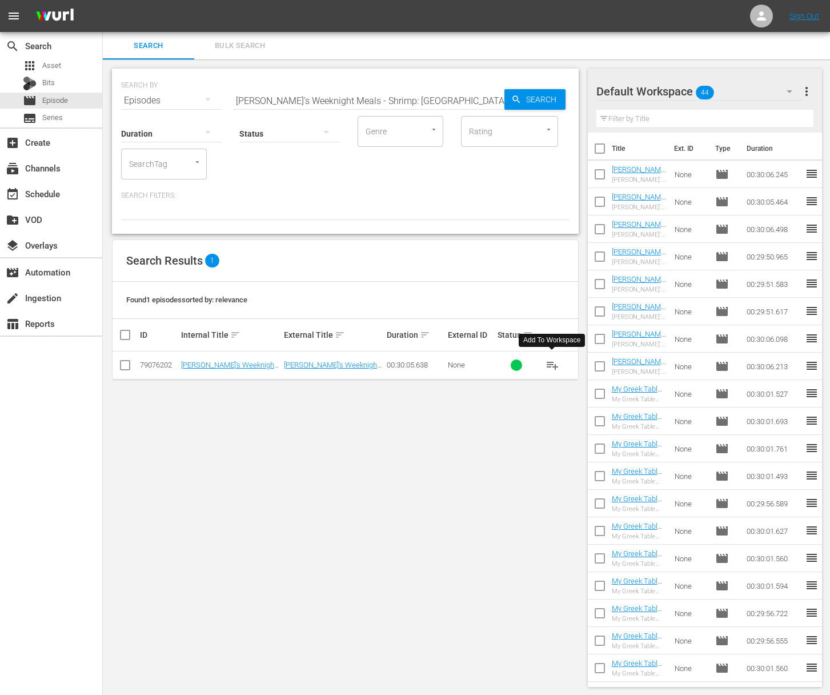
click at [553, 364] on span "playlist_add" at bounding box center [552, 365] width 14 height 14
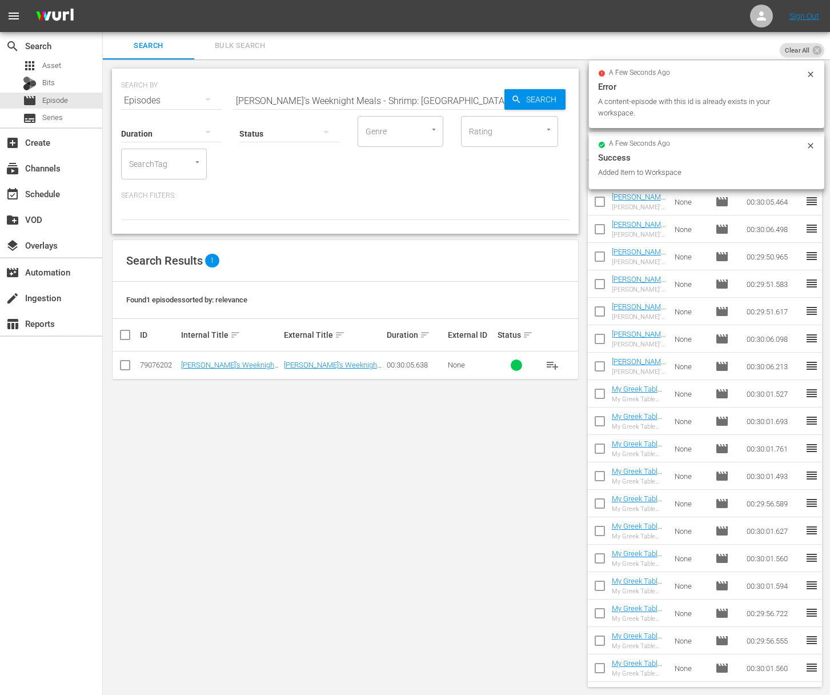
click at [343, 99] on input "Sara's Weeknight Meals - Shrimp: Santorini To Vancouver" at bounding box center [368, 100] width 271 height 27
paste input "A Taste Of Tunisia And Turkey"
click at [516, 95] on icon "button" at bounding box center [516, 99] width 10 height 10
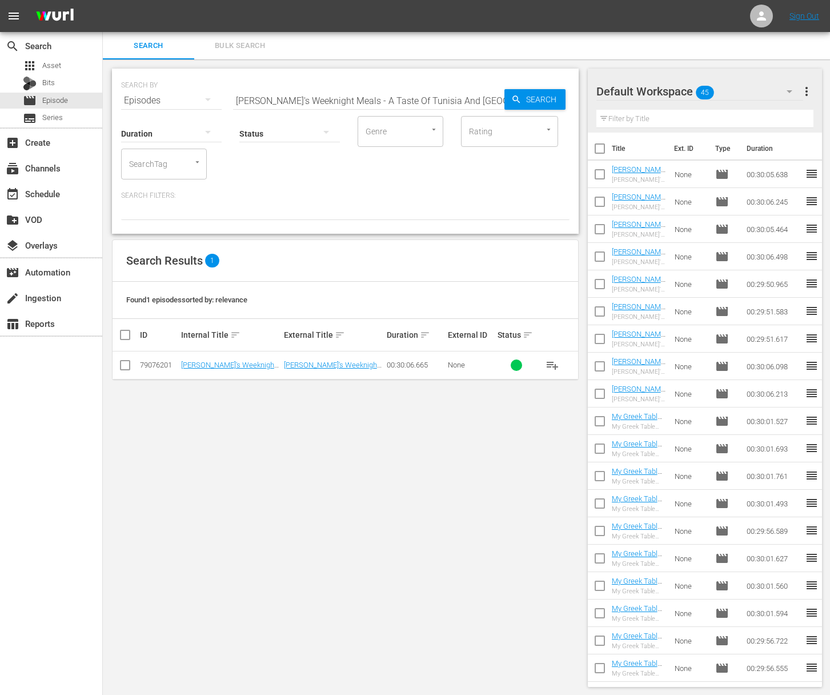
click at [551, 364] on span "playlist_add" at bounding box center [552, 365] width 14 height 14
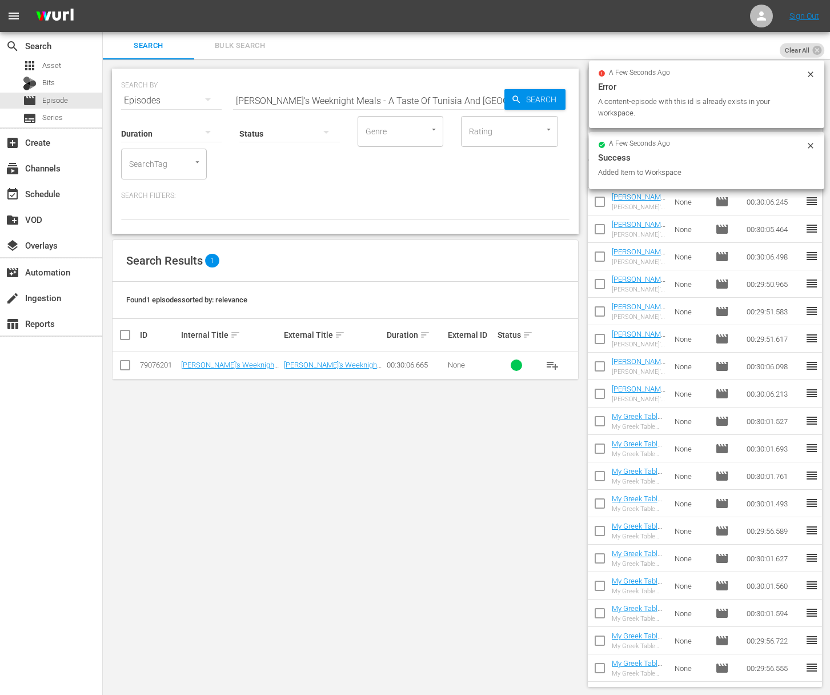
click at [349, 94] on input "Sara's Weeknight Meals - A Taste Of Tunisia And Turkey" at bounding box center [368, 100] width 271 height 27
paste input "Southern Secrets"
click at [543, 92] on span "Search" at bounding box center [543, 99] width 44 height 21
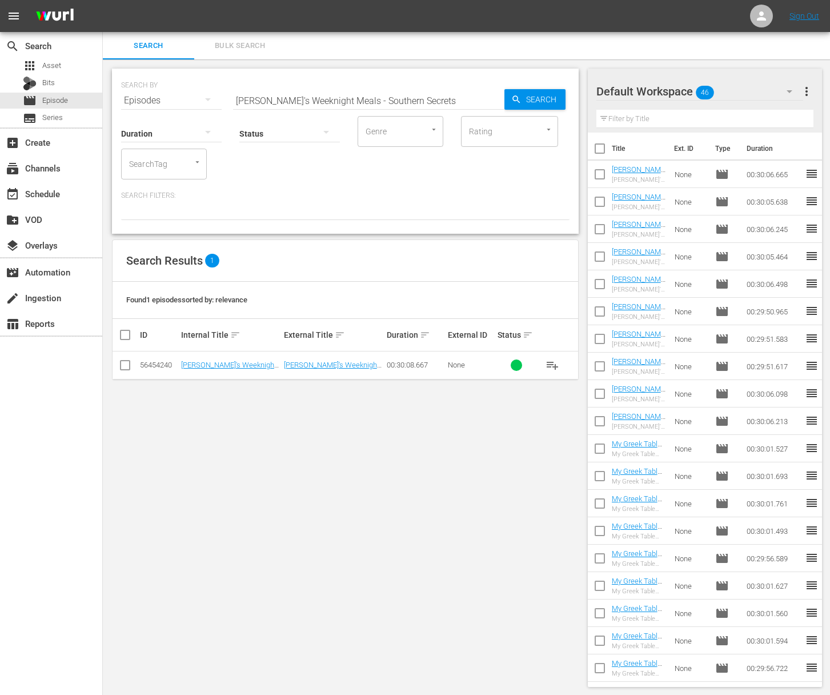
click at [553, 363] on span "playlist_add" at bounding box center [552, 365] width 14 height 14
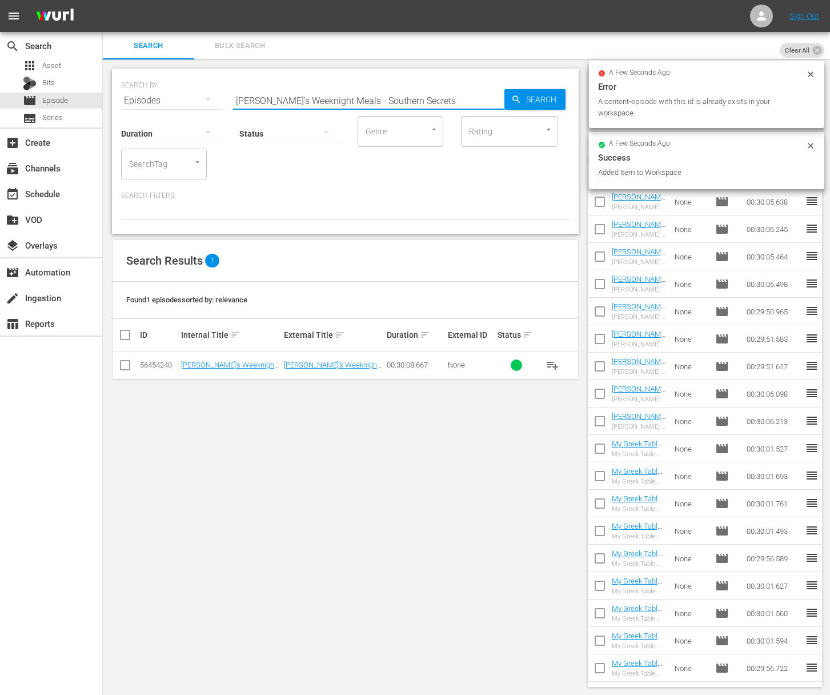
click at [365, 101] on input "Sara's Weeknight Meals - Southern Secrets" at bounding box center [368, 100] width 271 height 27
paste input "ketches of Spain"
type input "Sara's Weeknight Meals - Sketches of Spain"
click at [563, 96] on span "Search" at bounding box center [543, 99] width 44 height 21
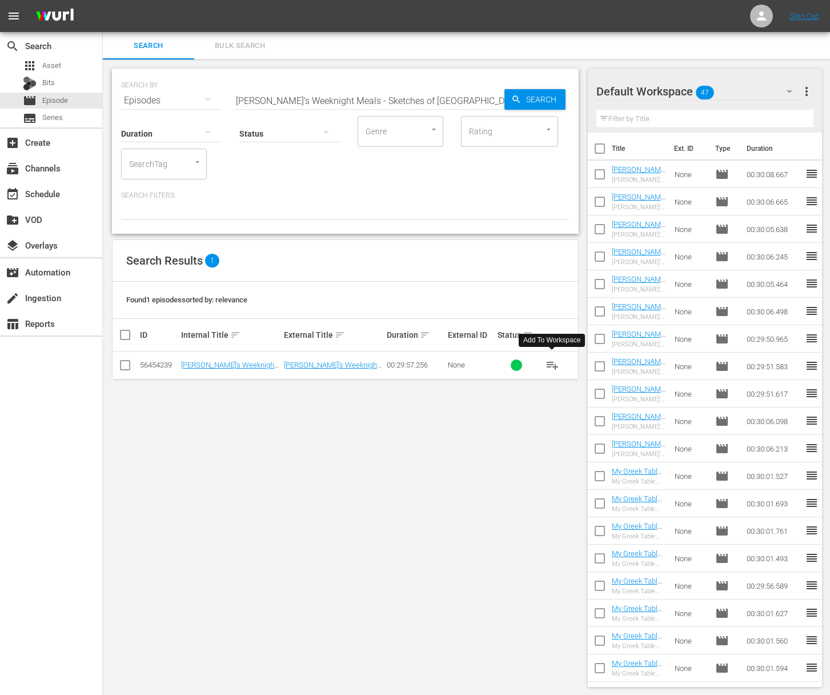
click at [552, 365] on span "playlist_add" at bounding box center [552, 365] width 14 height 14
click at [86, 203] on div "event_available Schedule" at bounding box center [51, 193] width 102 height 23
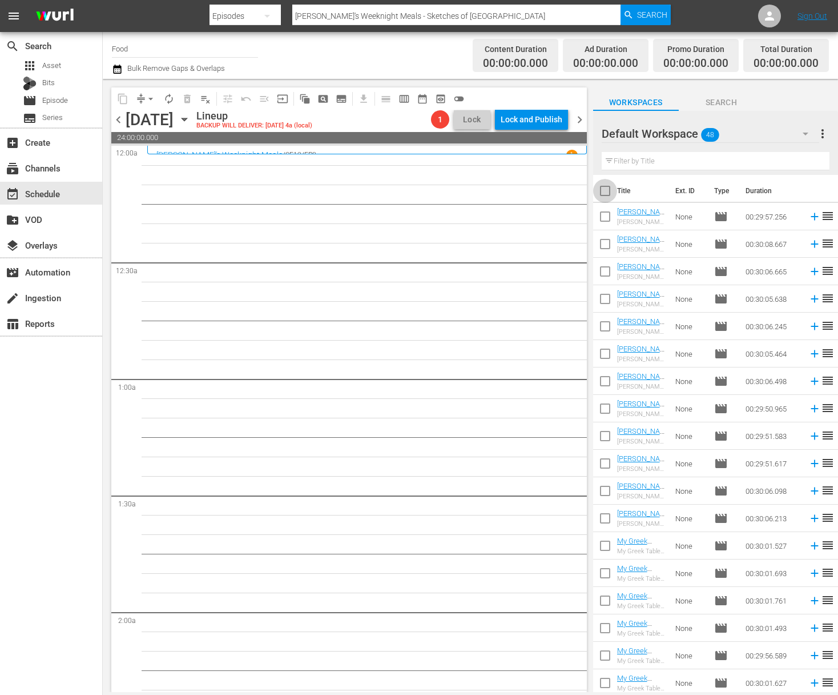
click at [607, 192] on input "checkbox" at bounding box center [605, 193] width 24 height 24
checkbox input "true"
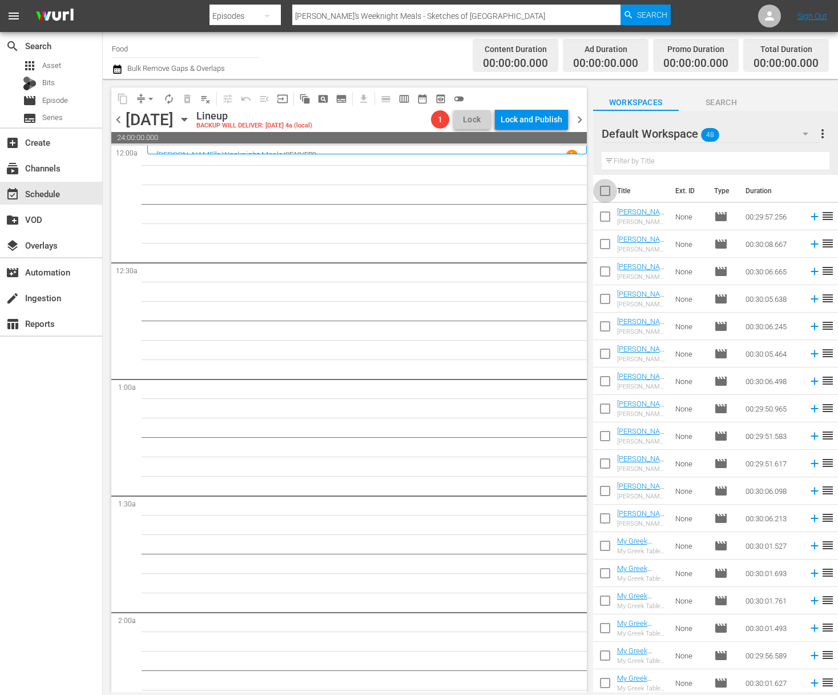
checkbox input "true"
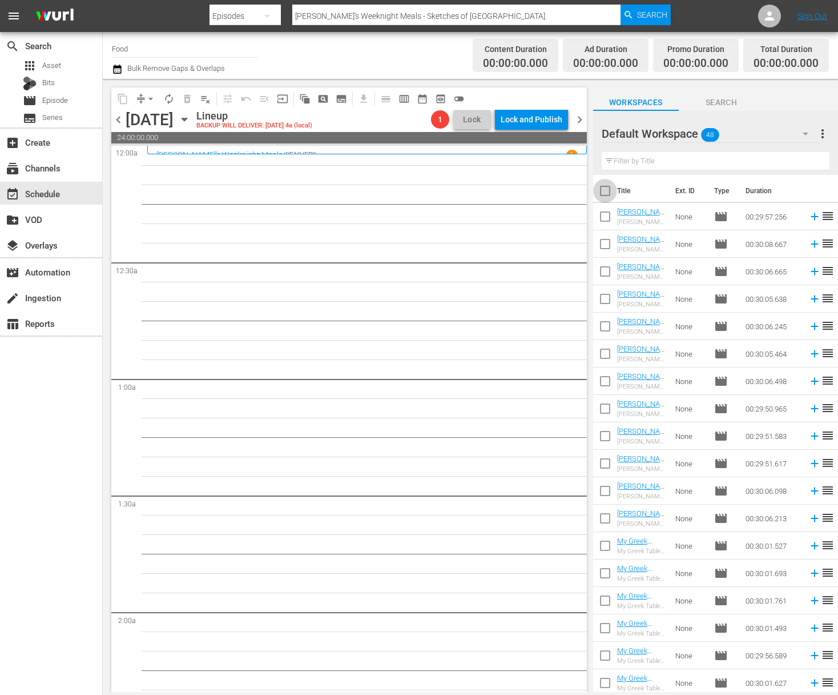
checkbox input "true"
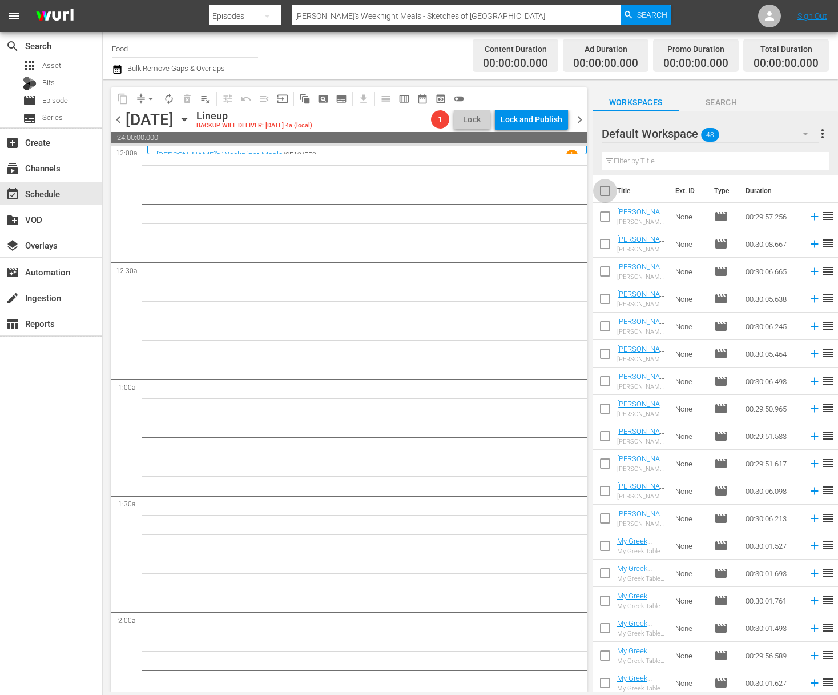
checkbox input "true"
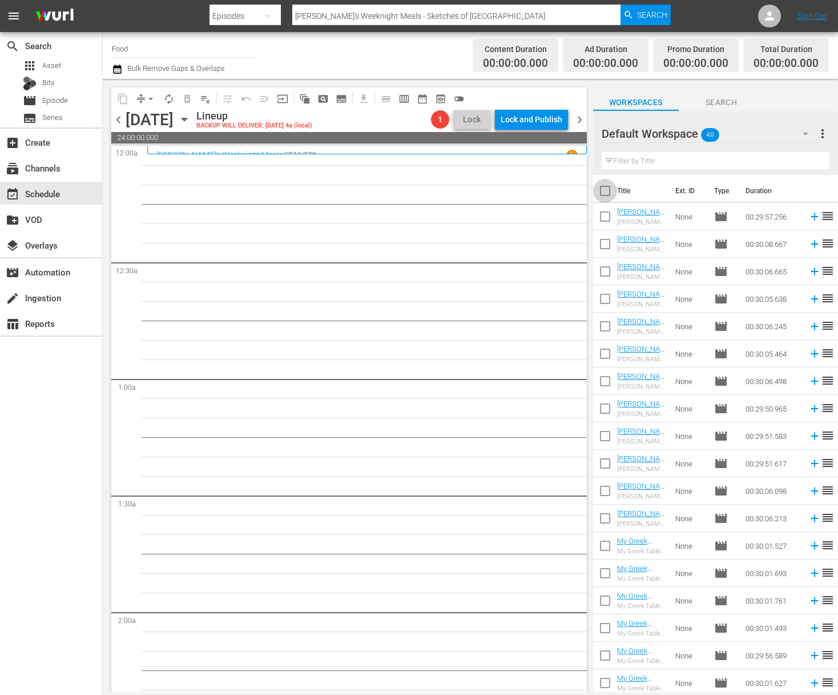
checkbox input "true"
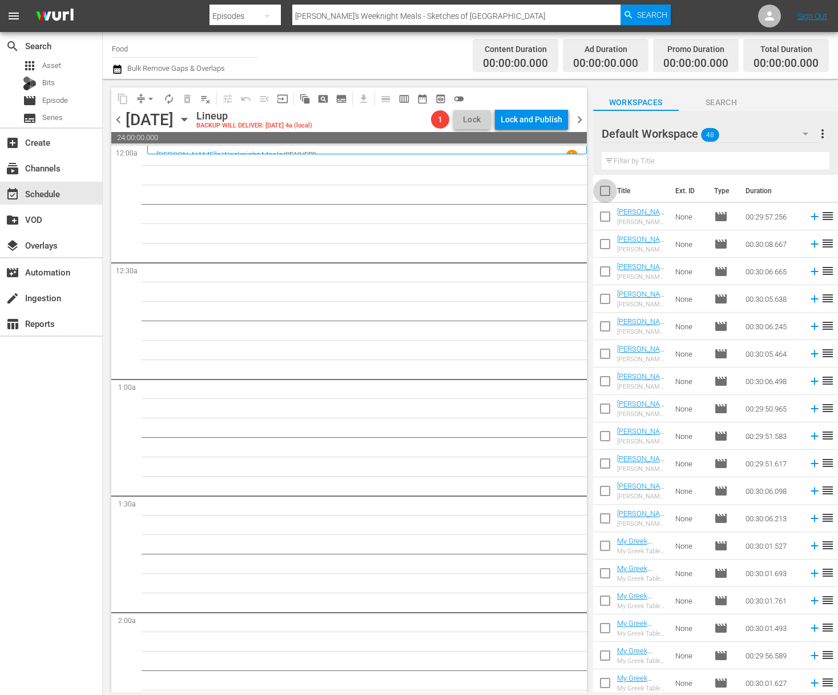
checkbox input "true"
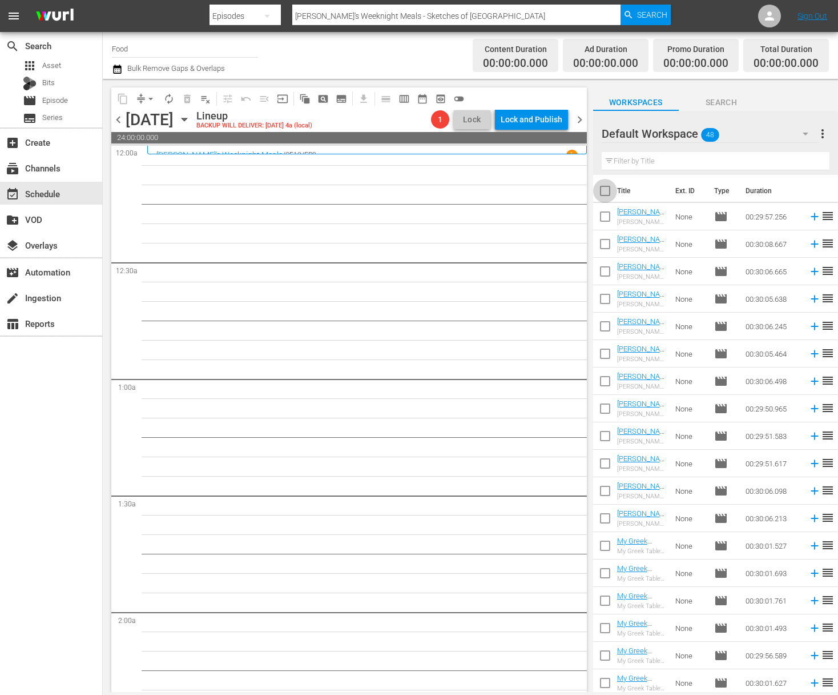
checkbox input "true"
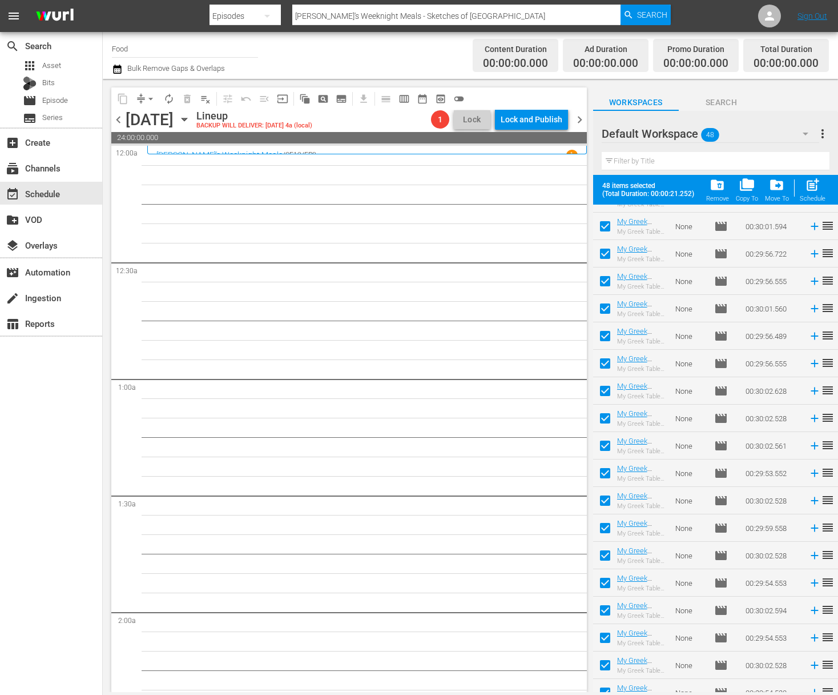
scroll to position [855, 0]
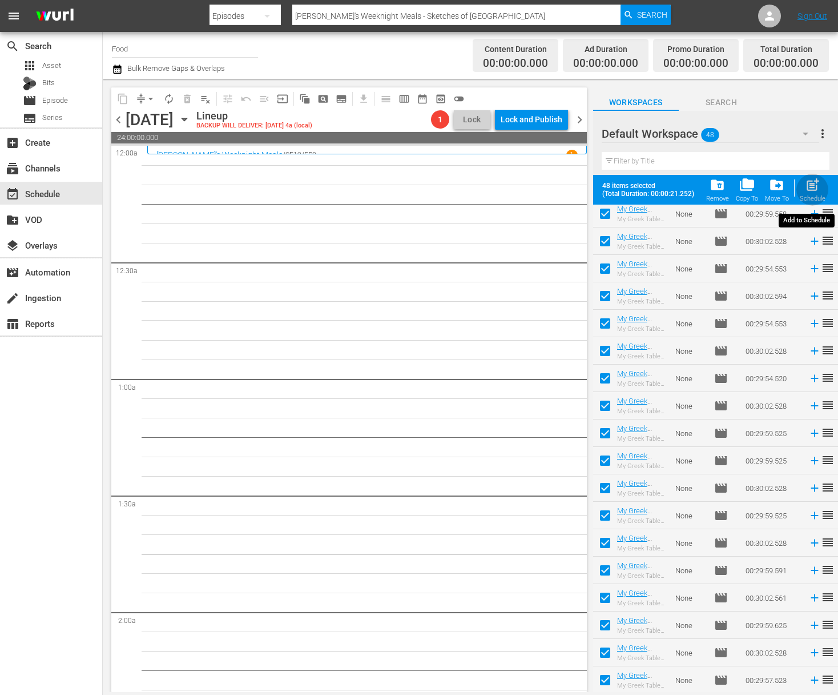
click at [817, 184] on span "post_add" at bounding box center [812, 184] width 15 height 15
checkbox input "false"
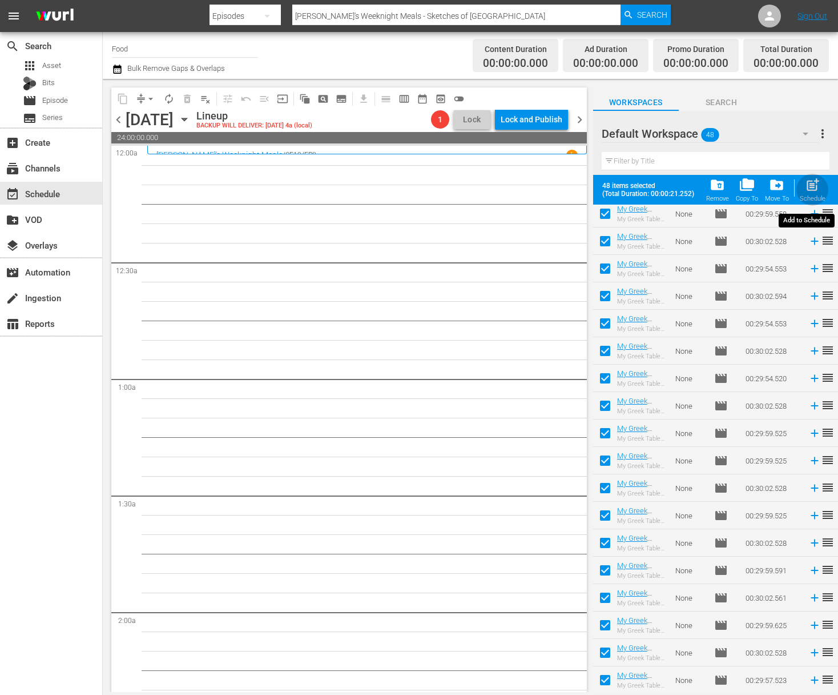
checkbox input "false"
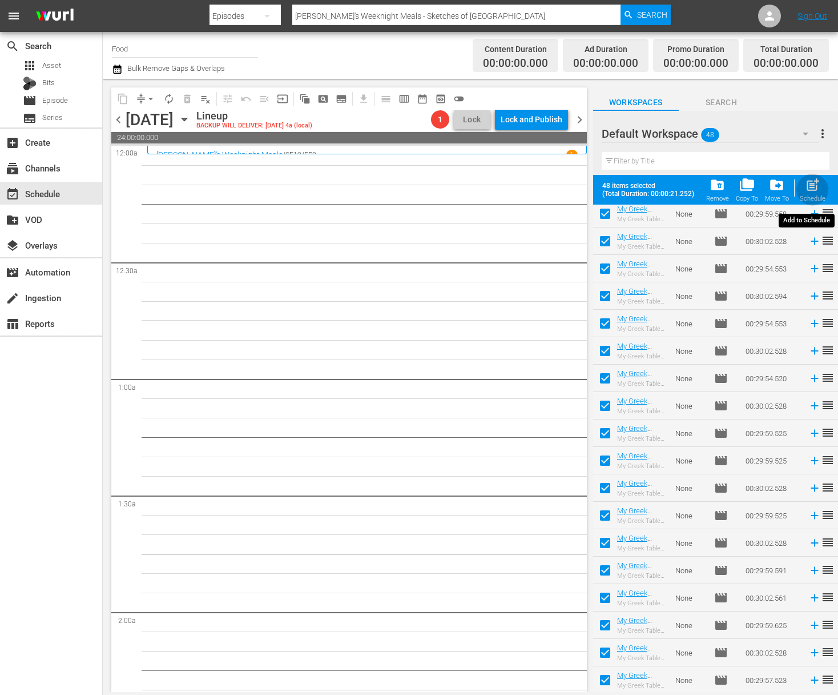
checkbox input "false"
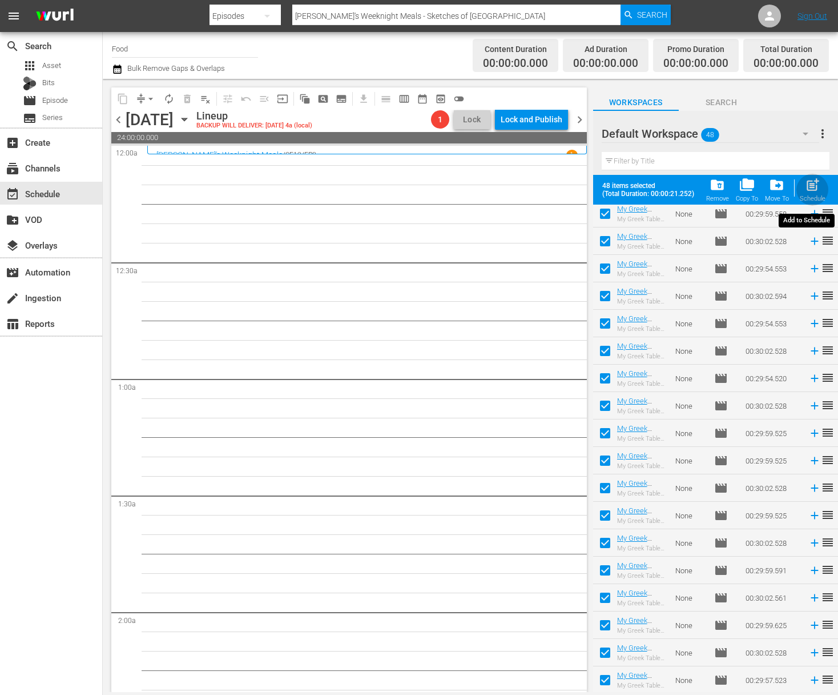
checkbox input "false"
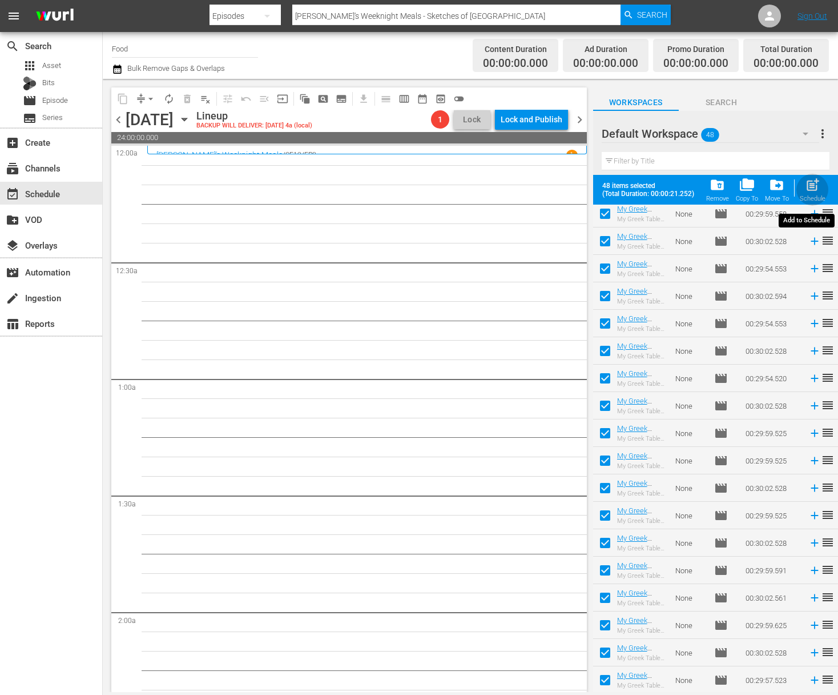
checkbox input "false"
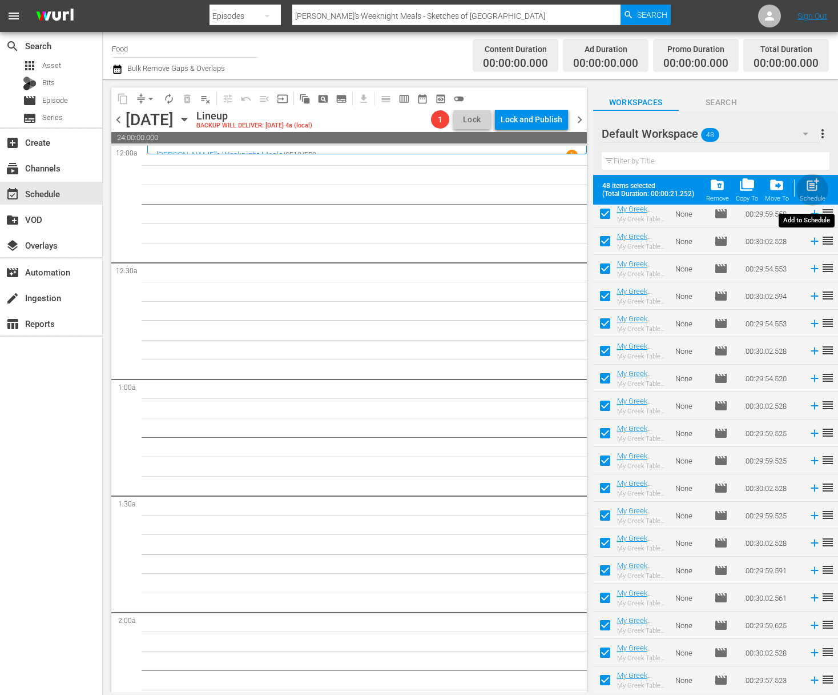
checkbox input "false"
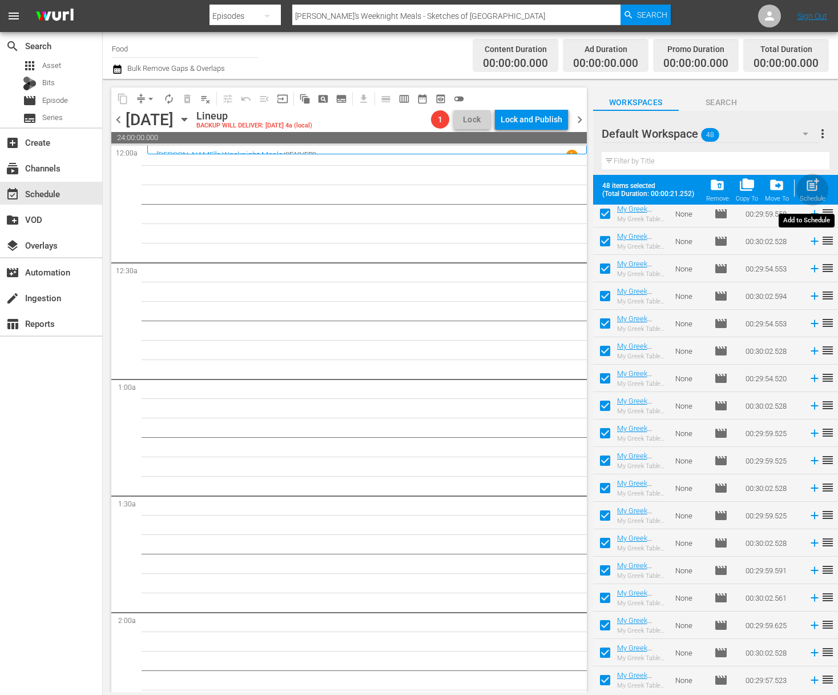
checkbox input "false"
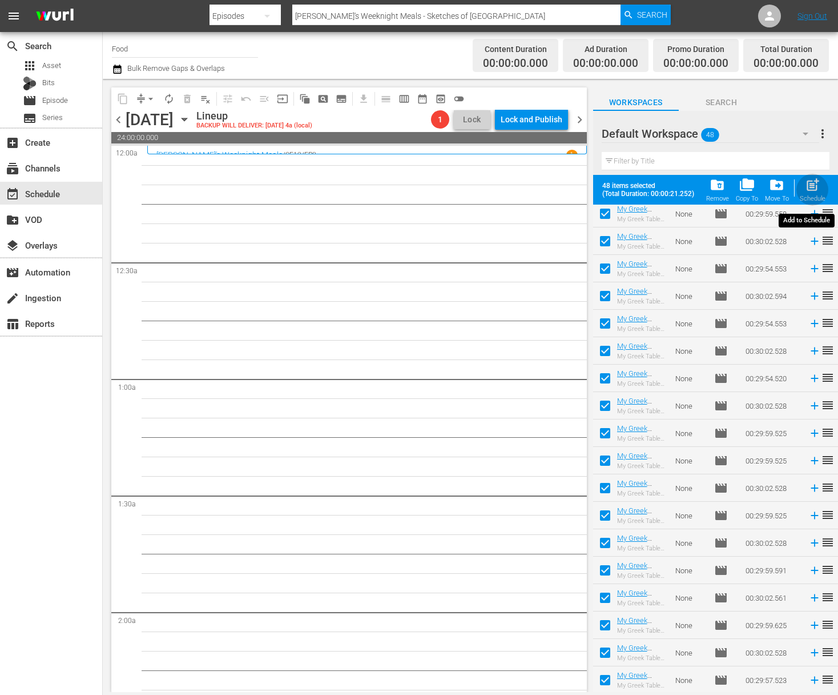
checkbox input "false"
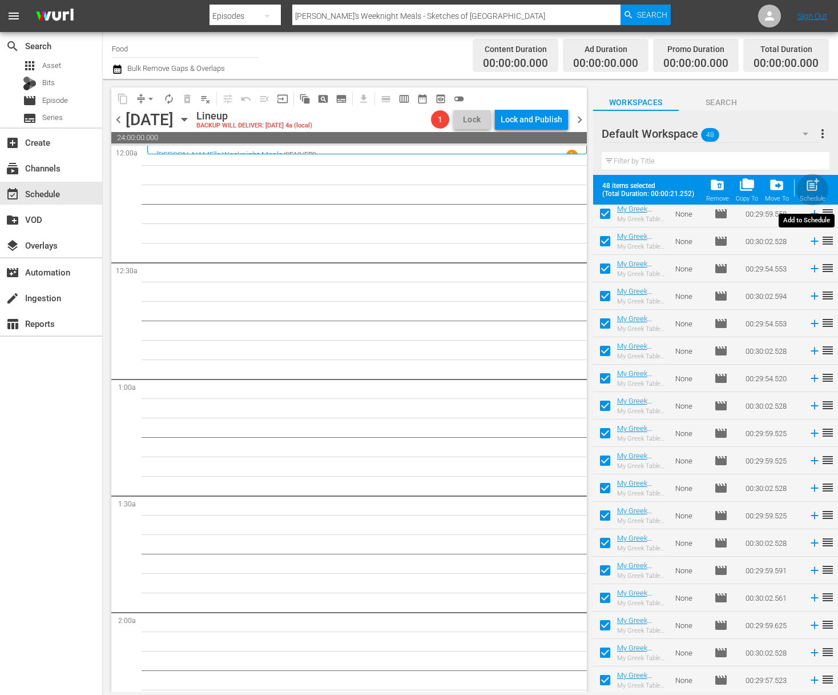
checkbox input "false"
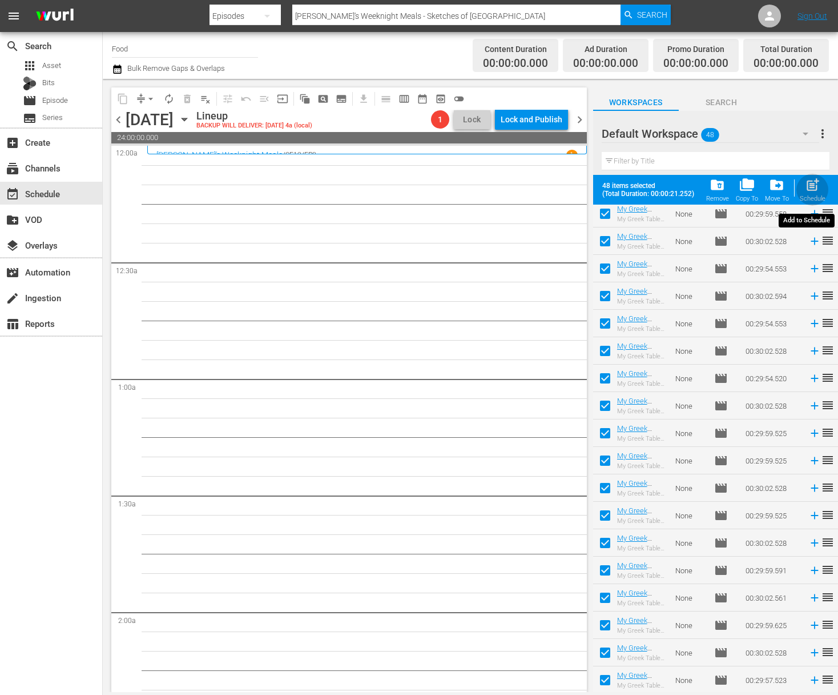
checkbox input "false"
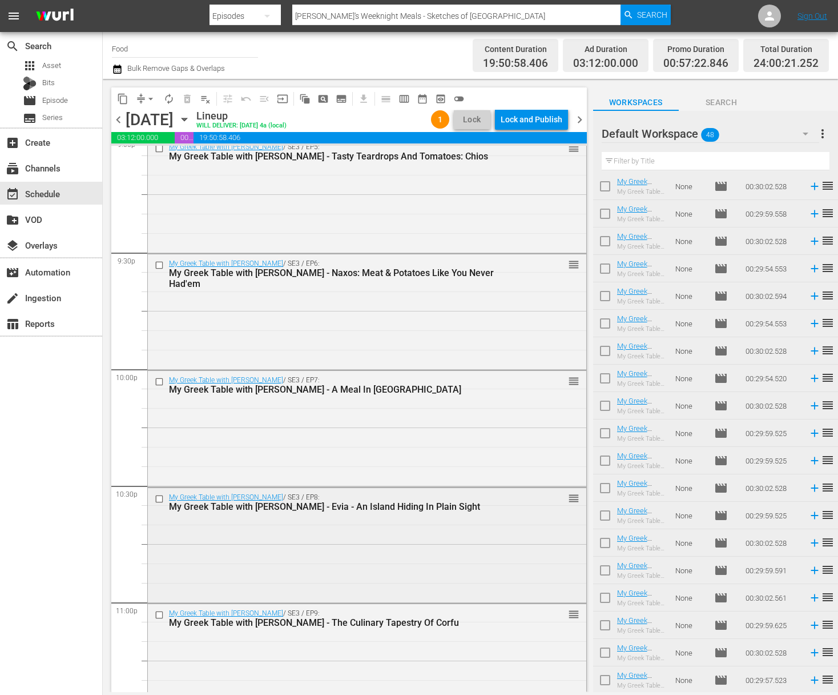
scroll to position [5048, 0]
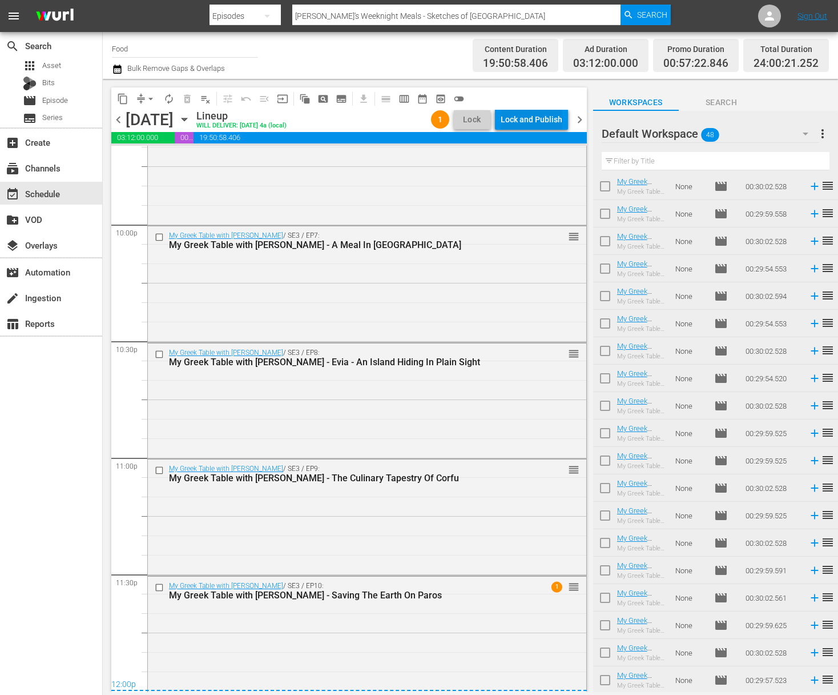
click at [518, 126] on div "Lock and Publish" at bounding box center [532, 119] width 62 height 21
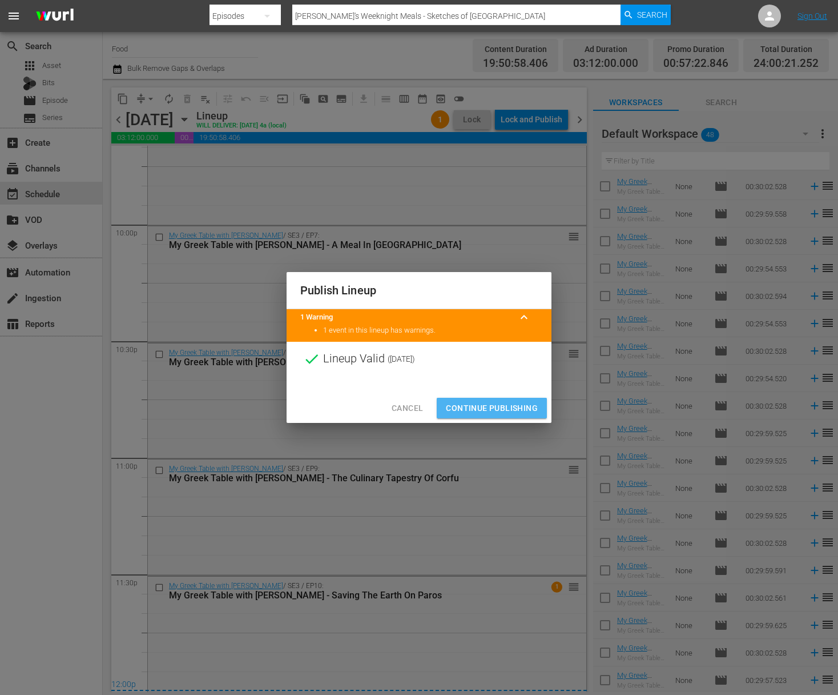
click at [495, 402] on span "Continue Publishing" at bounding box center [492, 408] width 92 height 14
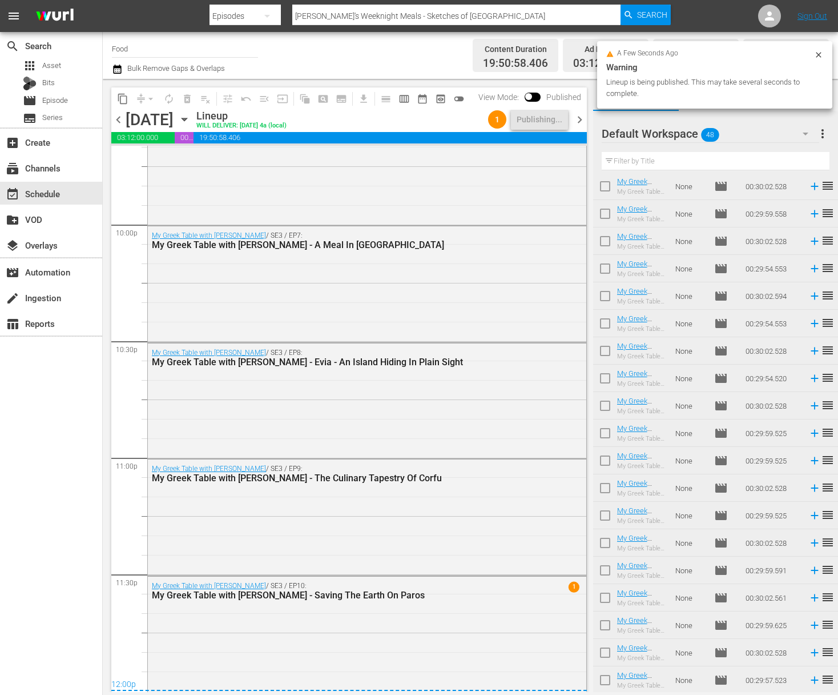
click at [827, 129] on span "more_vert" at bounding box center [823, 134] width 14 height 14
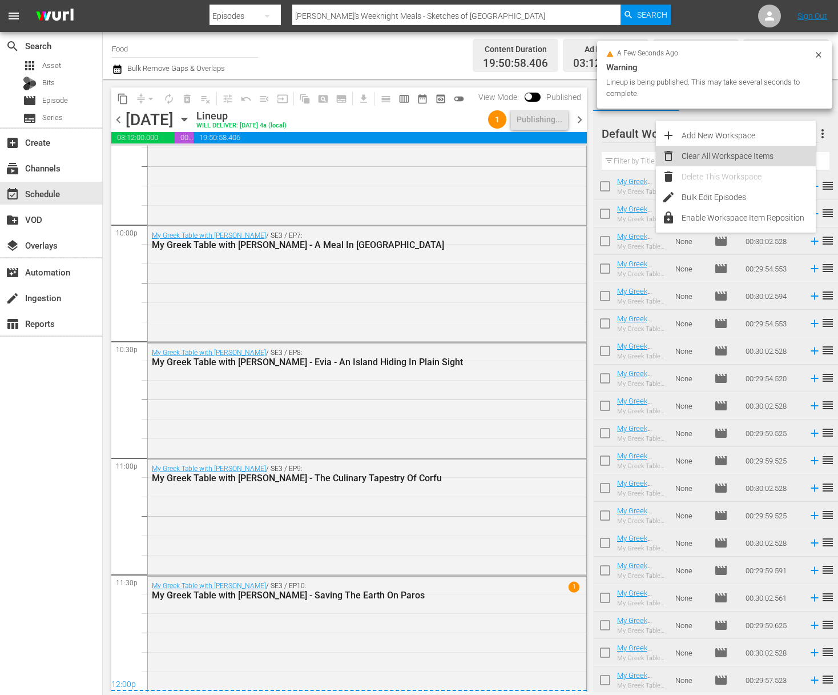
click at [748, 161] on div "Clear All Workspace Items" at bounding box center [749, 156] width 134 height 21
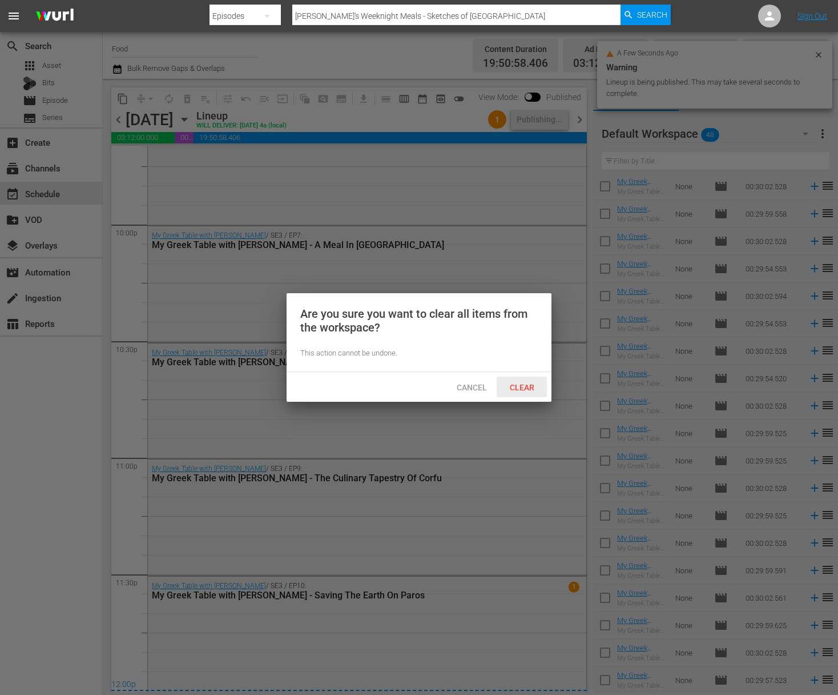
click at [525, 384] on span "Clear" at bounding box center [522, 387] width 43 height 9
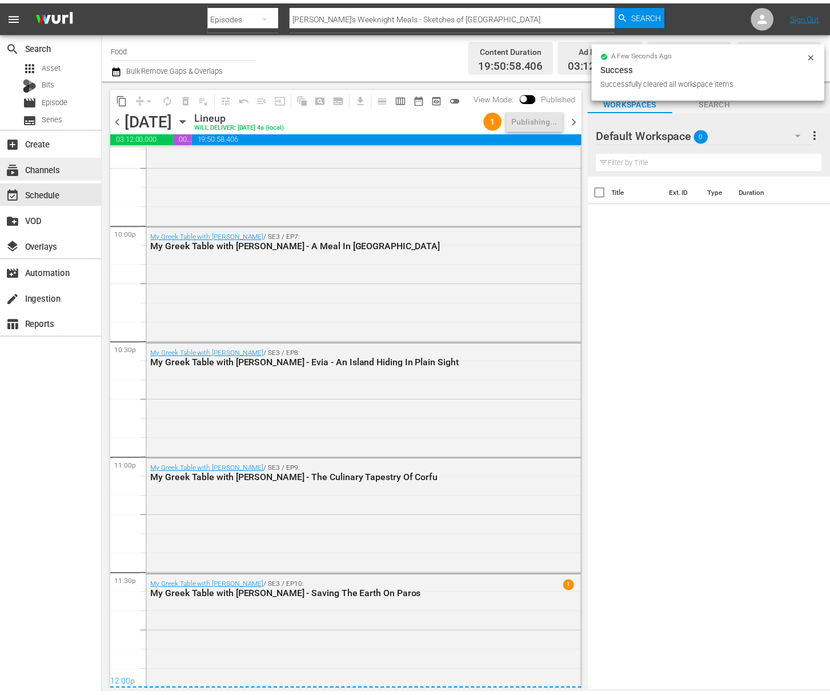
scroll to position [0, 0]
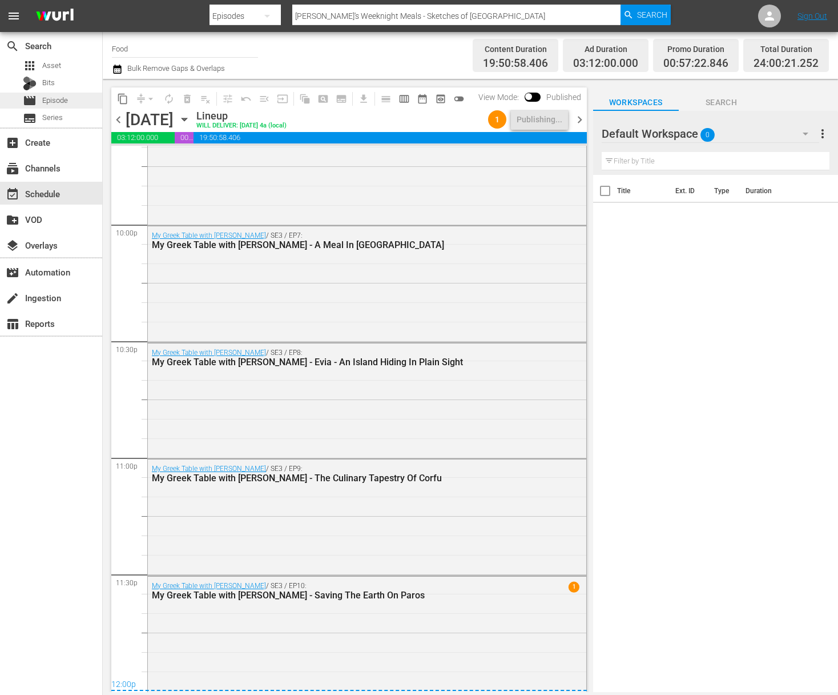
click at [82, 105] on div "movie Episode" at bounding box center [51, 101] width 102 height 16
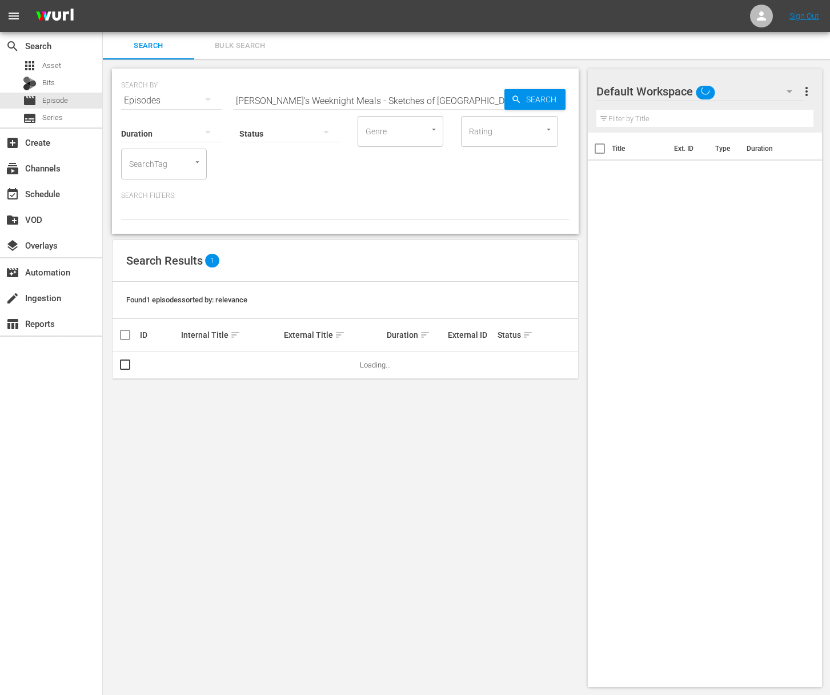
click at [256, 103] on input "Sara's Weeknight Meals - Sketches of Spain" at bounding box center [368, 100] width 271 height 27
paste input "Pati's Mexican Table - Hidden Guachochi"
click at [519, 95] on icon "button" at bounding box center [516, 99] width 10 height 10
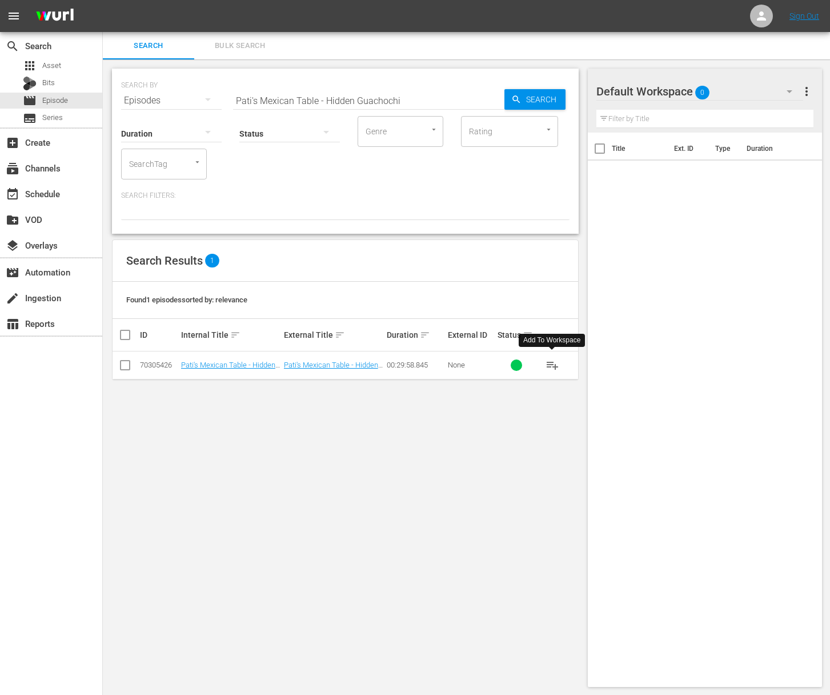
click at [555, 364] on span "playlist_add" at bounding box center [552, 365] width 14 height 14
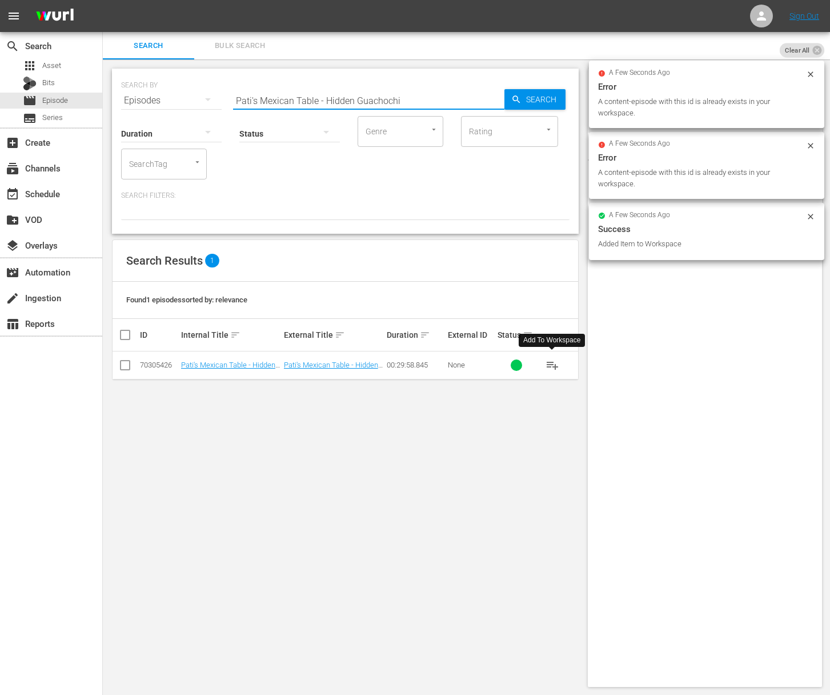
click at [397, 107] on input "Pati's Mexican Table - Hidden Guachochi" at bounding box center [368, 100] width 271 height 27
paste input "Chihuahua's Cheesiest Cheese"
click at [548, 102] on span "Search" at bounding box center [543, 99] width 44 height 21
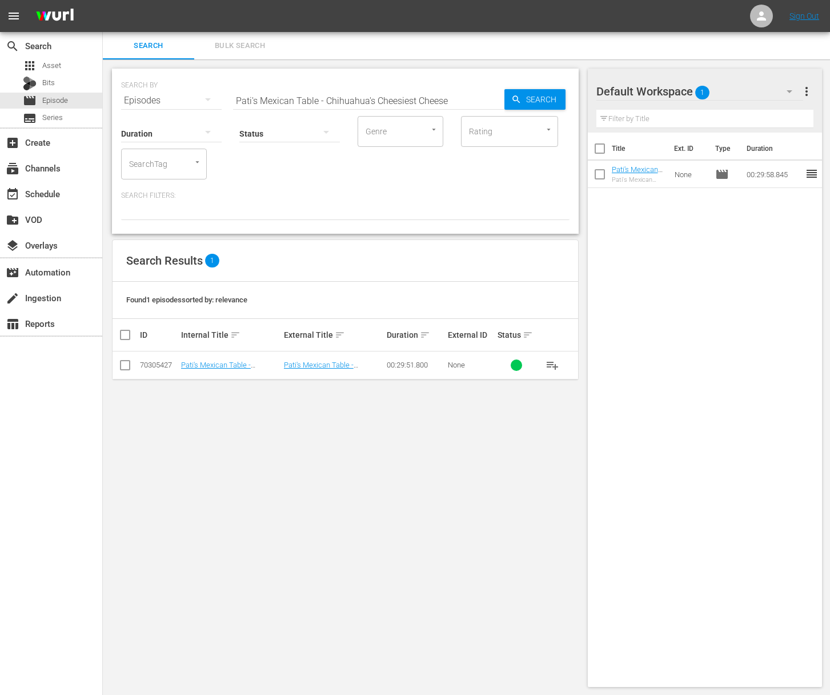
click at [555, 367] on span "playlist_add" at bounding box center [552, 365] width 14 height 14
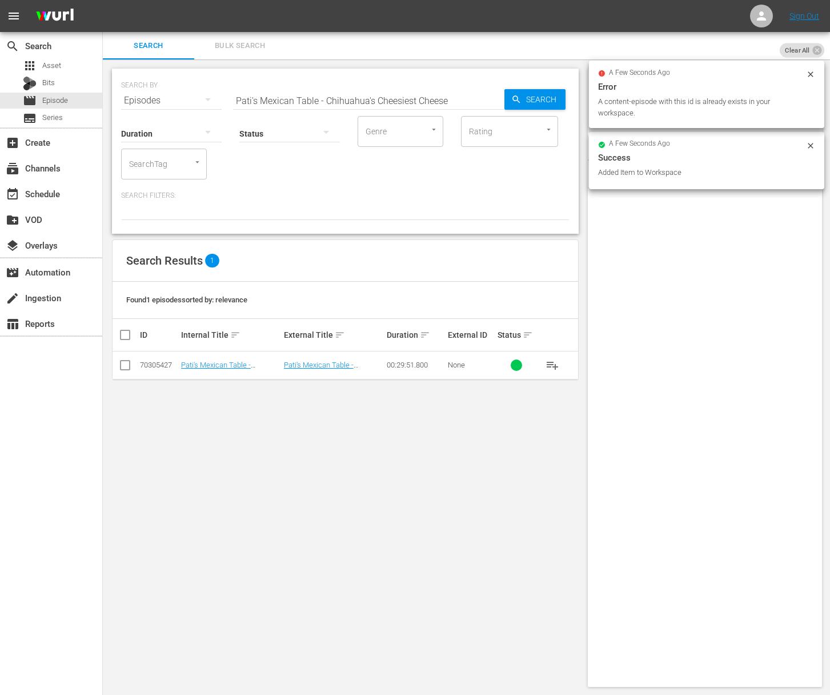
click at [350, 97] on input "Pati's Mexican Table - Chihuahua's Cheesiest Cheese" at bounding box center [368, 100] width 271 height 27
paste input "The Magic of Mata Ortiz"
click at [535, 97] on span "Search" at bounding box center [543, 99] width 44 height 21
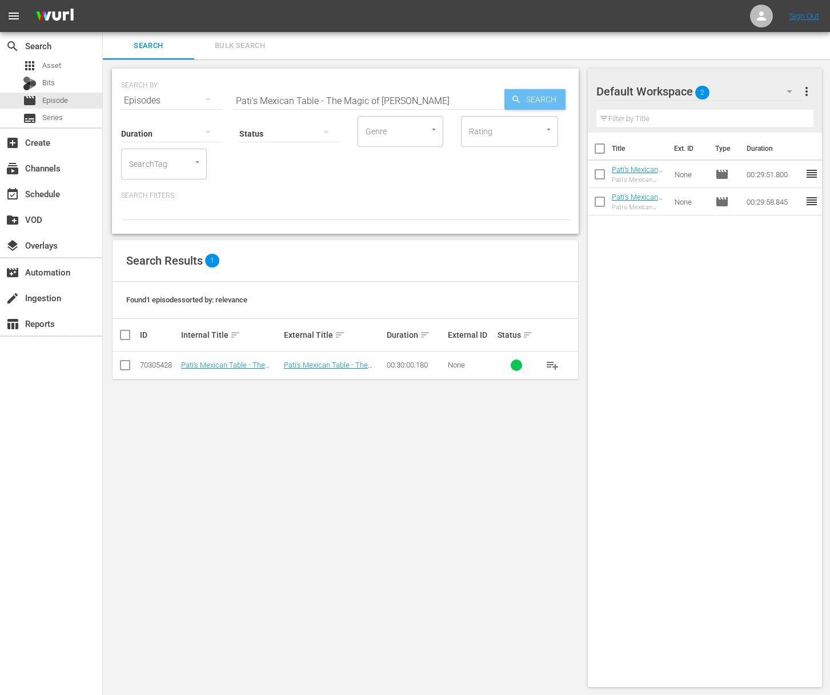
click at [535, 97] on span "Search" at bounding box center [543, 99] width 44 height 21
click at [553, 363] on span "playlist_add" at bounding box center [552, 365] width 14 height 14
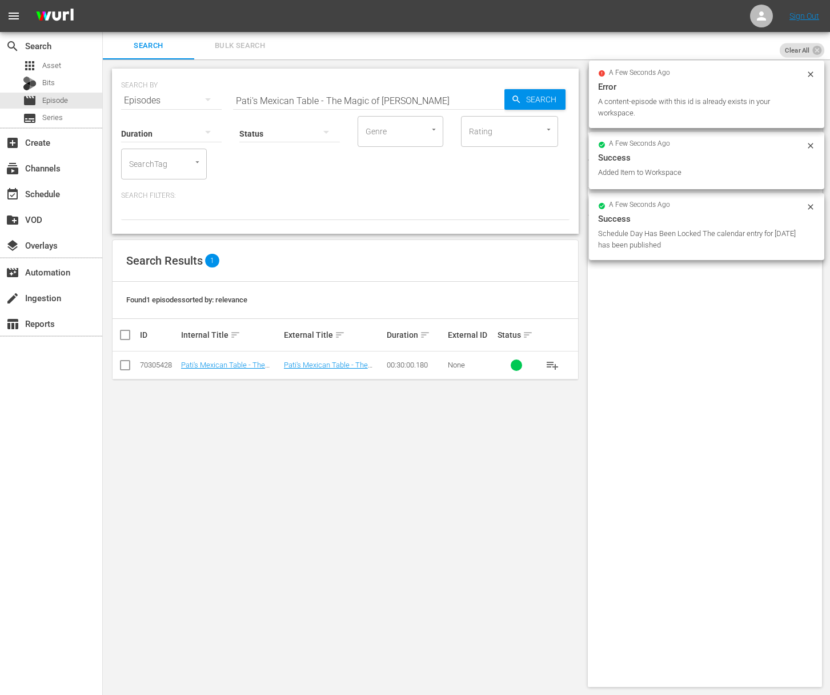
click at [390, 85] on div "SEARCH BY Search By Episodes Search ID, Title, Description, Keywords, or Catego…" at bounding box center [345, 93] width 448 height 41
click at [391, 98] on input "Pati's Mexican Table - The Magic of Mata Ortiz" at bounding box center [368, 100] width 271 height 27
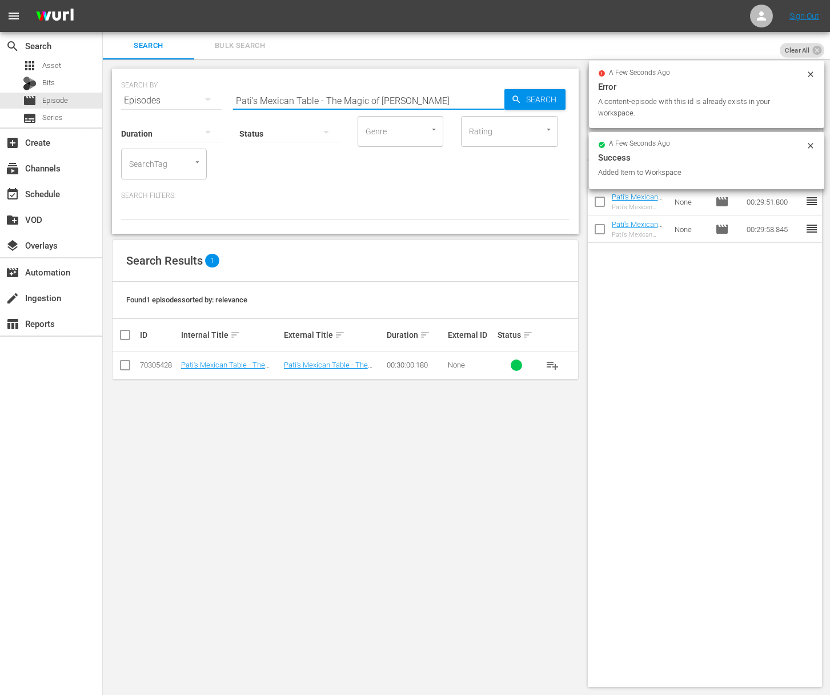
paste input "Pati's Mexican Table - Paquimé & Pecans"
click at [395, 97] on input "Pati's Mexican Table - The Magic of MaaPati's Mexican Table - Paquimé & Pecanst…" at bounding box center [368, 100] width 271 height 27
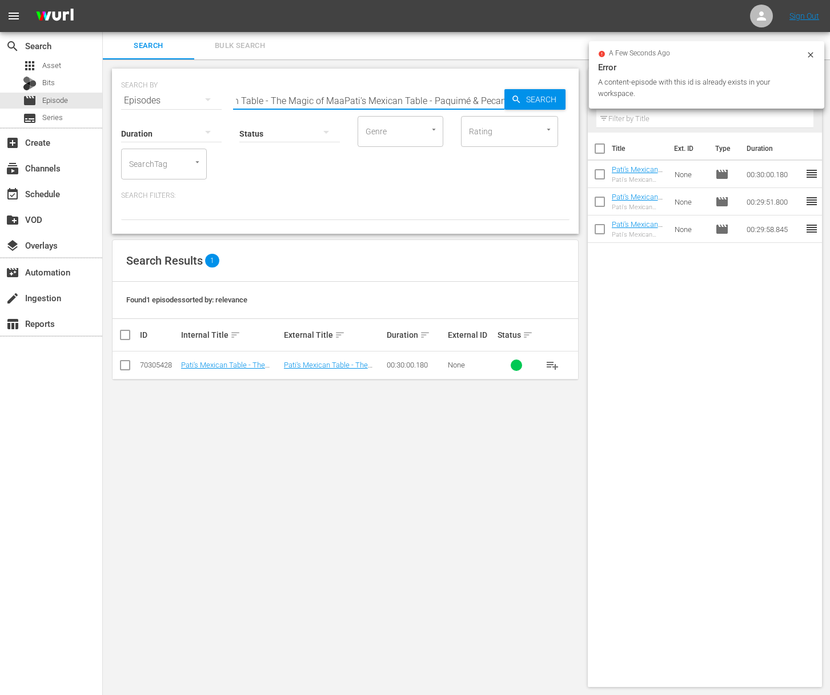
paste input "Paquimé & Pecans"
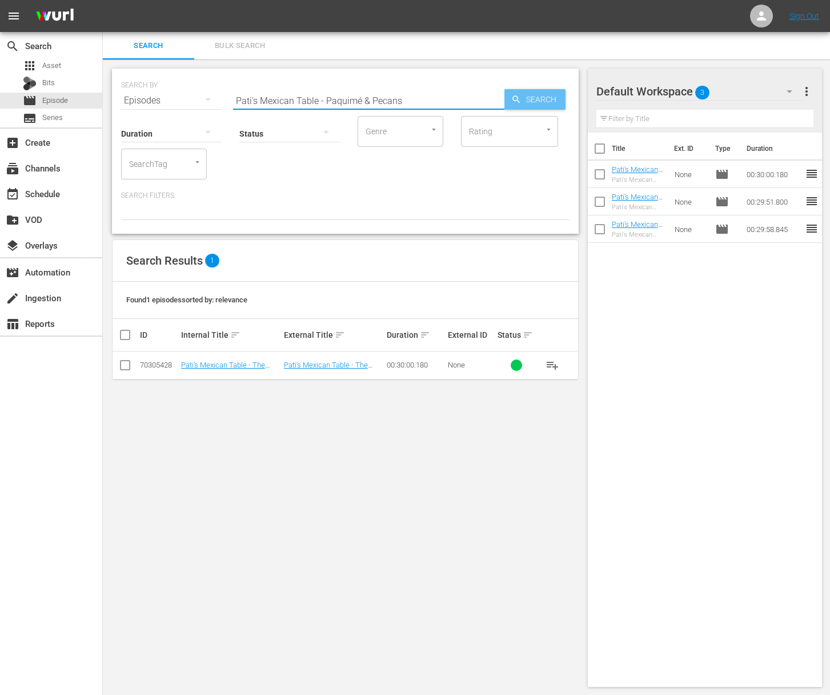
click at [519, 97] on icon "button" at bounding box center [516, 99] width 10 height 10
click at [551, 364] on span "playlist_add" at bounding box center [552, 365] width 14 height 14
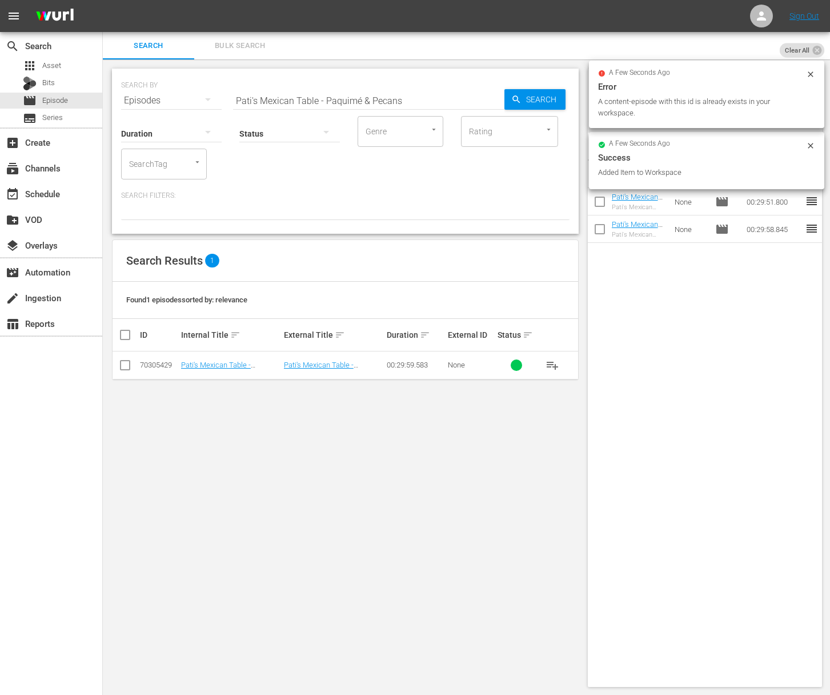
click at [390, 99] on input "Pati's Mexican Table - Paquimé & Pecans" at bounding box center [368, 100] width 271 height 27
paste input "Cowboy Life"
click at [518, 102] on icon "button" at bounding box center [515, 98] width 7 height 7
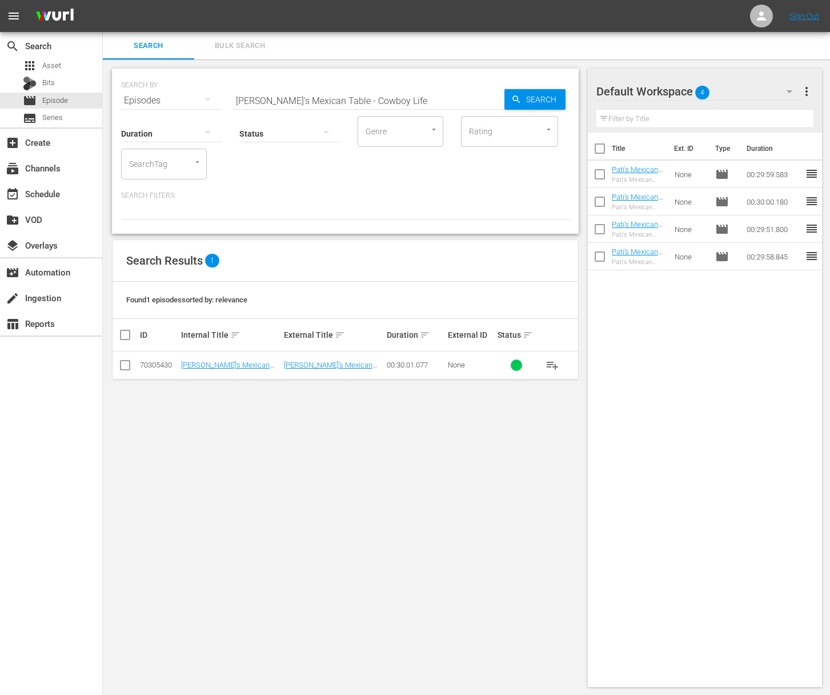
click at [555, 364] on span "playlist_add" at bounding box center [552, 365] width 14 height 14
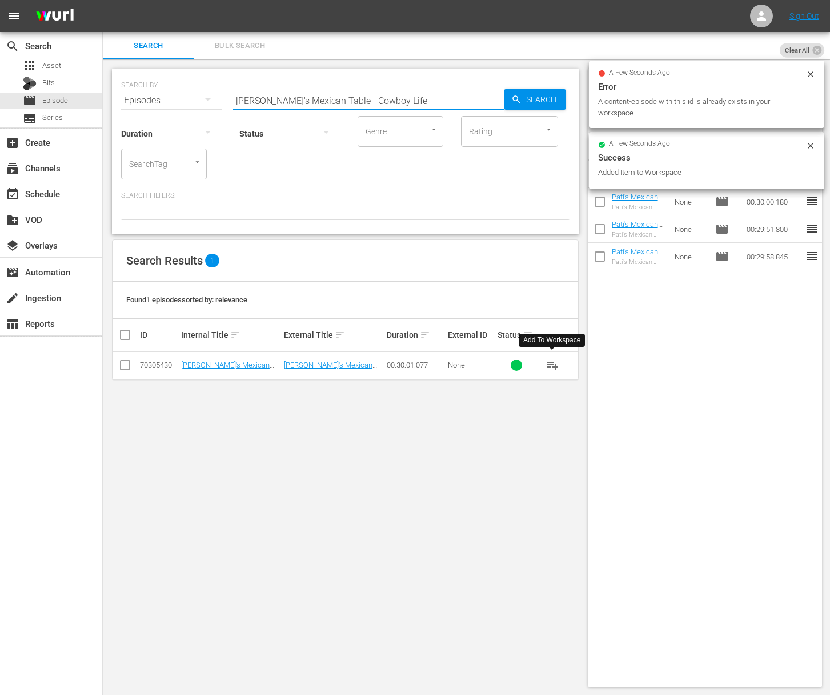
click at [343, 99] on input "Pati's Mexican Table - Cowboy Life" at bounding box center [368, 100] width 271 height 27
paste input "Revolutionary Bites"
click at [547, 95] on span "Search" at bounding box center [543, 99] width 44 height 21
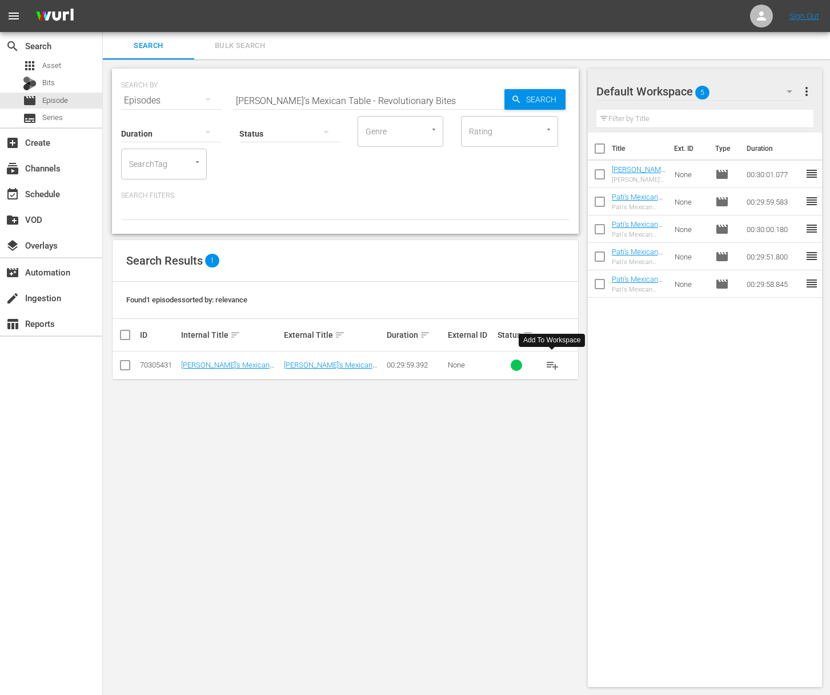
click at [555, 363] on span "playlist_add" at bounding box center [552, 365] width 14 height 14
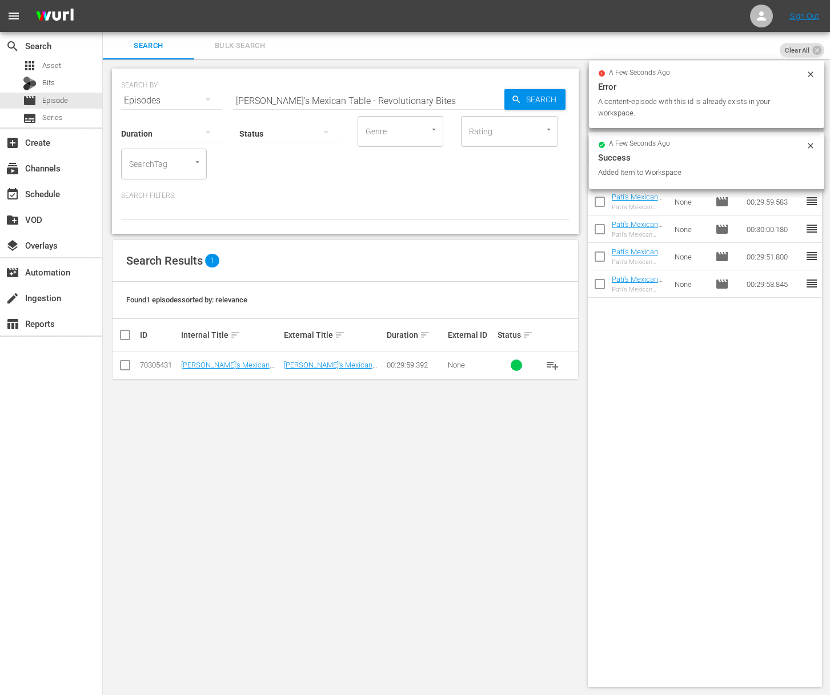
click at [262, 99] on input "Pati's Mexican Table - Revolutionary Bites" at bounding box center [368, 100] width 271 height 27
paste input "Symphony of Flavor"
click at [510, 90] on div "Search" at bounding box center [534, 99] width 61 height 21
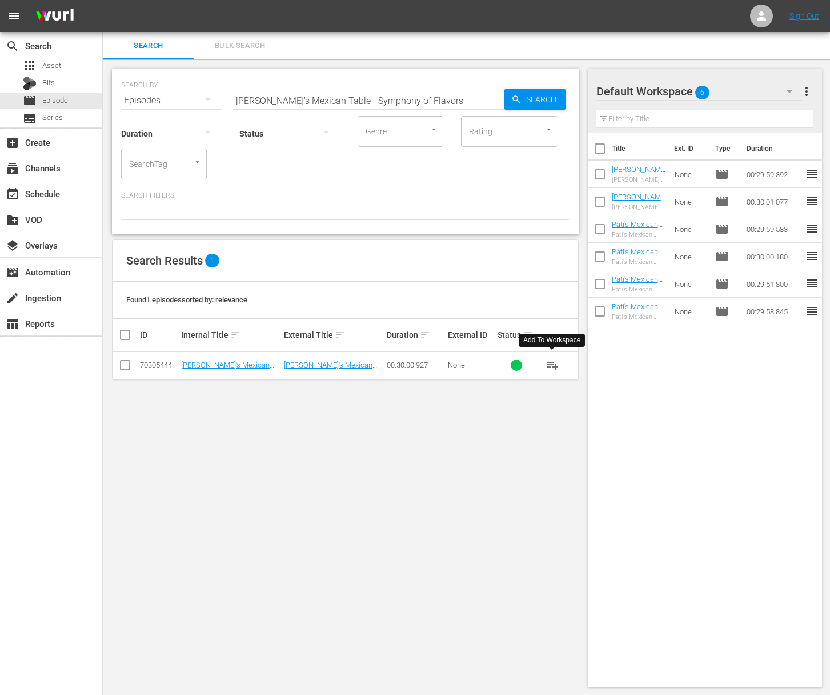
click at [554, 363] on span "playlist_add" at bounding box center [552, 365] width 14 height 14
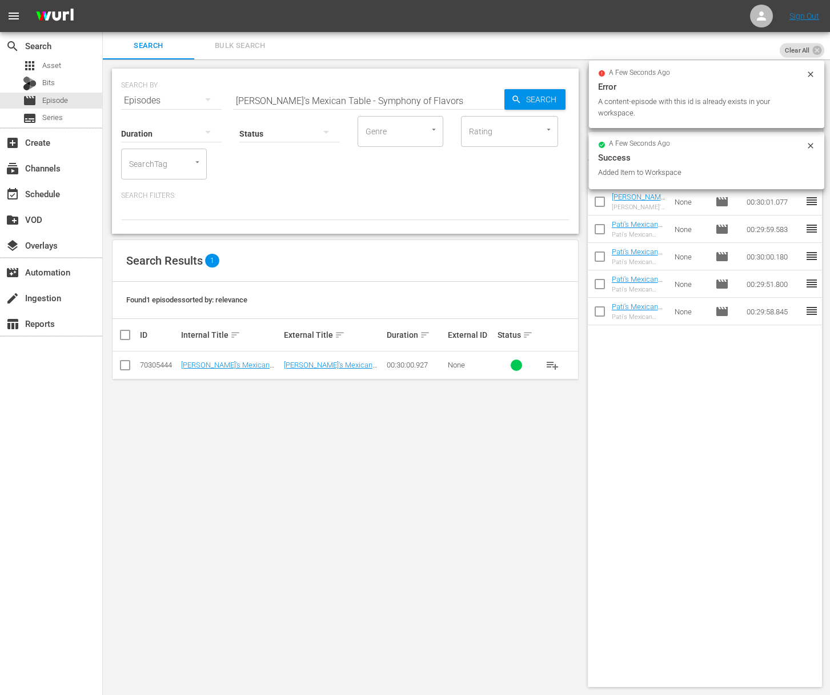
click at [366, 96] on input "Pati's Mexican Table - Symphony of Flavors" at bounding box center [368, 100] width 271 height 27
paste input "Canyon Cuisine"
click at [524, 98] on span "Search" at bounding box center [543, 99] width 44 height 21
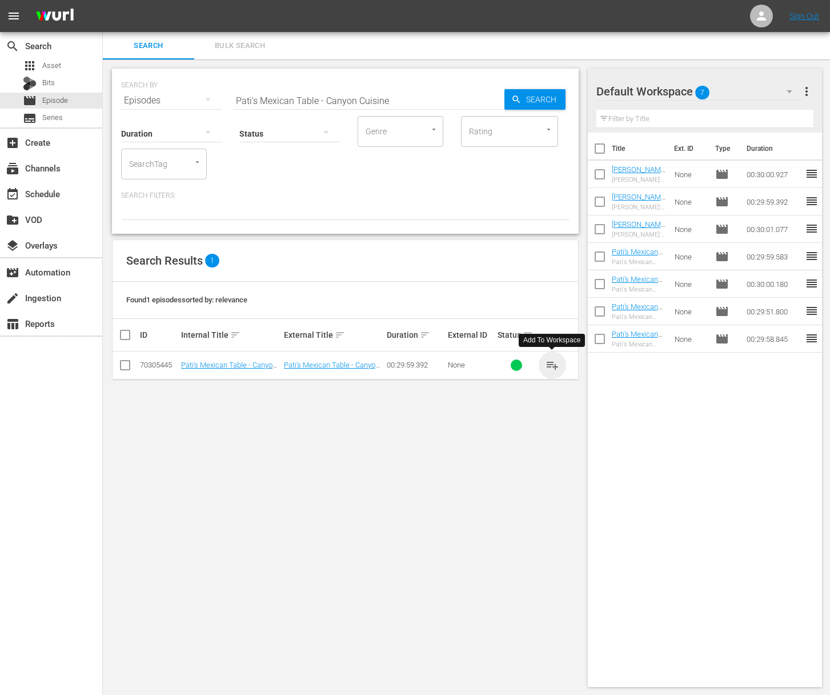
click at [550, 364] on span "playlist_add" at bounding box center [552, 365] width 14 height 14
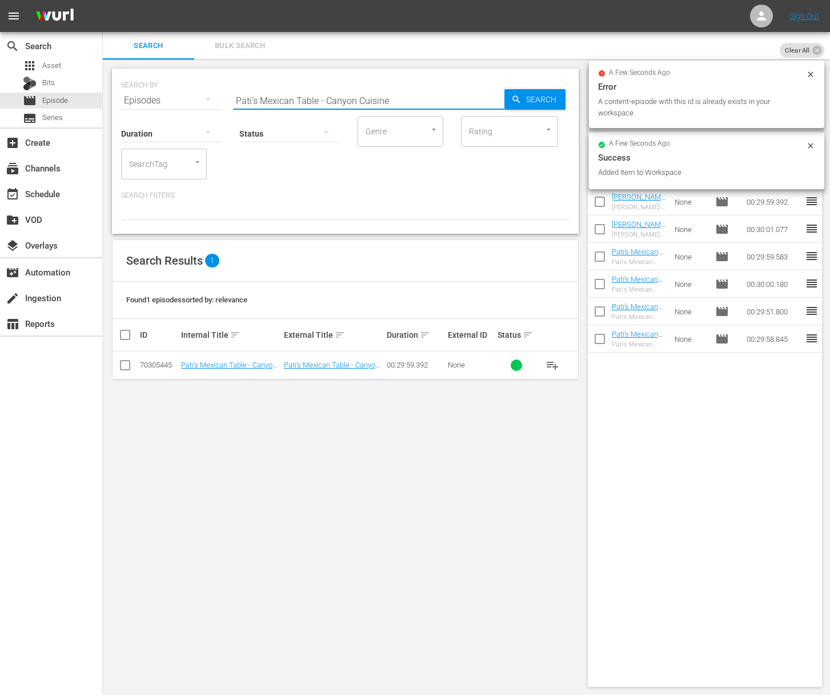
click at [318, 100] on input "Pati's Mexican Table - Canyon Cuisine" at bounding box center [368, 100] width 271 height 27
paste input "Swinging Spirits"
click at [523, 97] on span "Search" at bounding box center [543, 99] width 44 height 21
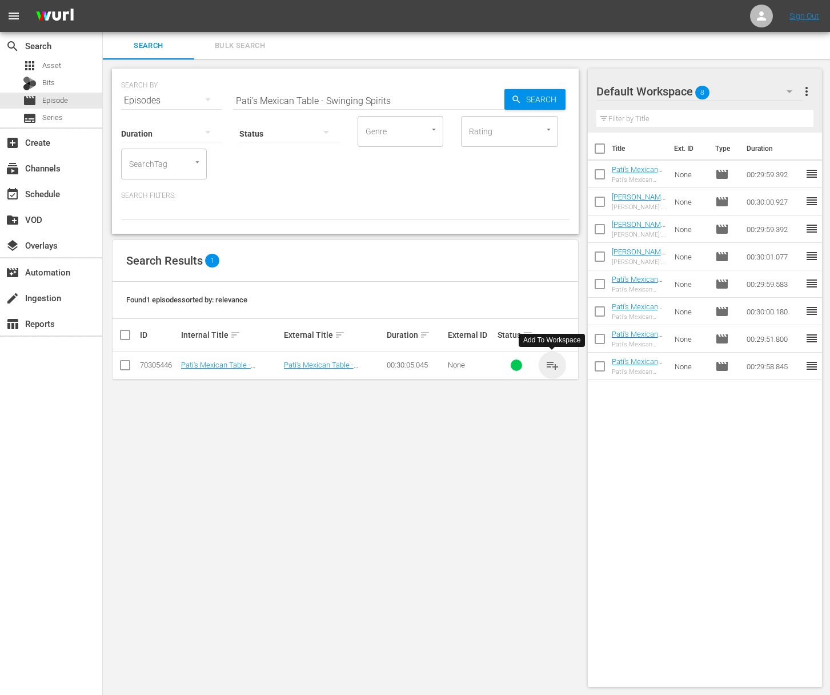
click at [550, 363] on span "playlist_add" at bounding box center [552, 365] width 14 height 14
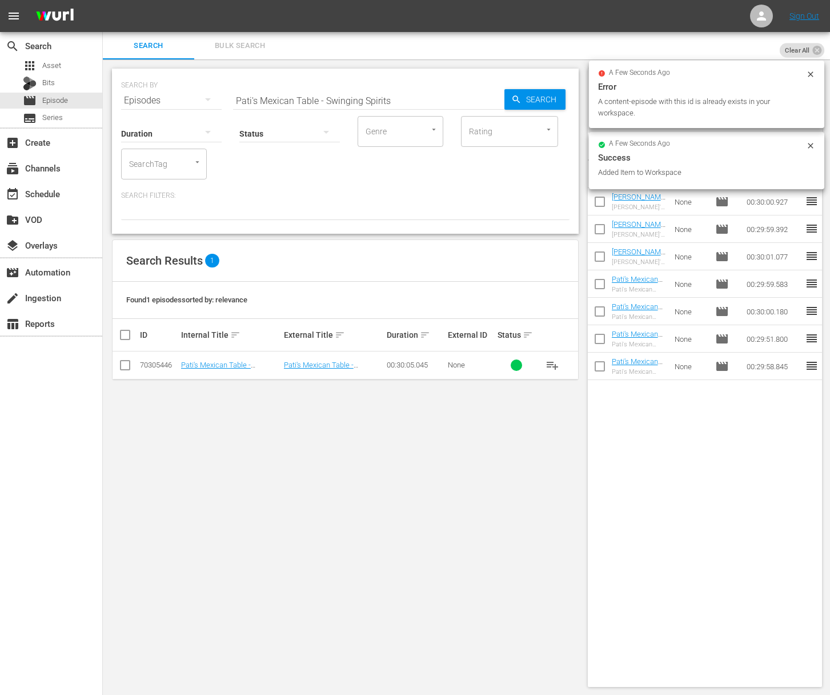
drag, startPoint x: 364, startPoint y: 80, endPoint x: 356, endPoint y: 98, distance: 19.2
click at [364, 80] on div "SEARCH BY Search By Episodes Search ID, Title, Description, Keywords, or Catego…" at bounding box center [345, 93] width 448 height 41
click at [355, 99] on input "Pati's Mexican Table - Swinging Spirits" at bounding box center [368, 100] width 271 height 27
paste input "A Mayan League of their Own"
click at [565, 97] on span "Search" at bounding box center [543, 99] width 44 height 21
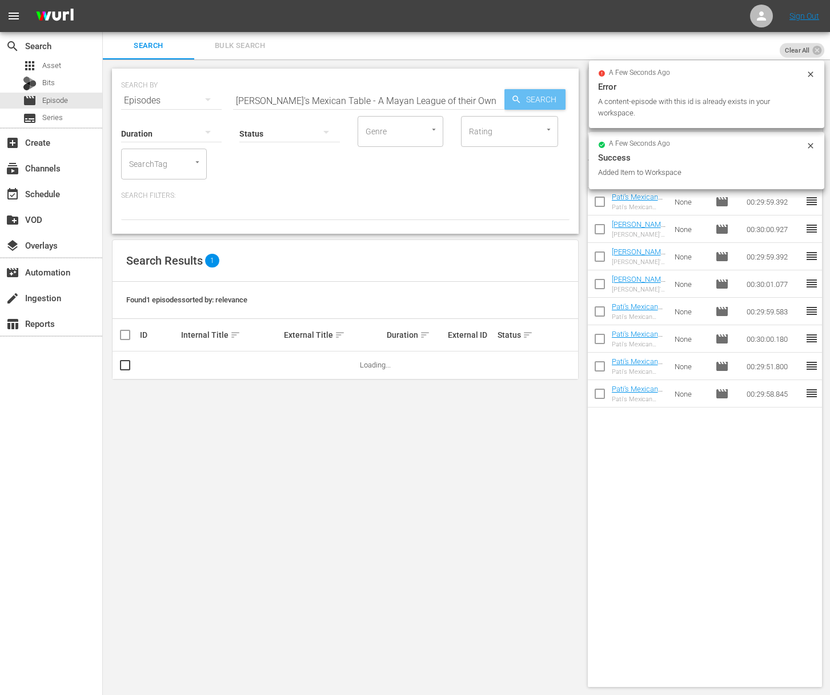
click at [537, 95] on span "Search" at bounding box center [543, 99] width 44 height 21
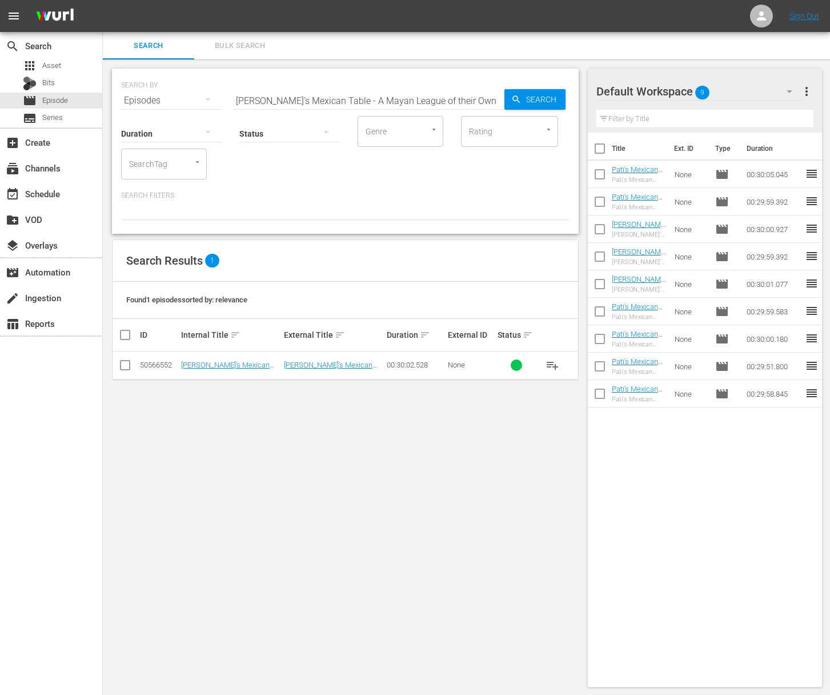
click at [552, 364] on span "playlist_add" at bounding box center [552, 365] width 14 height 14
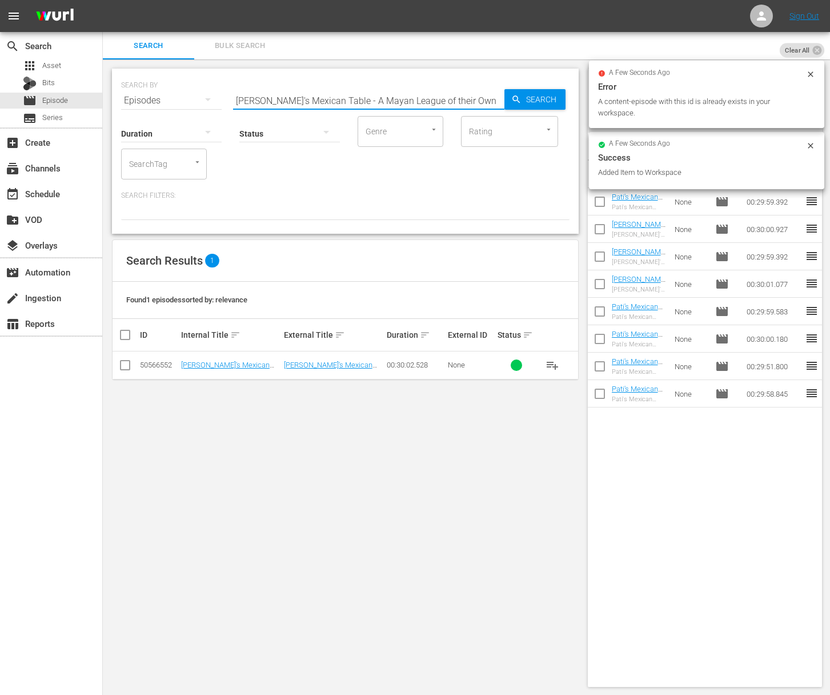
drag, startPoint x: 339, startPoint y: 99, endPoint x: 332, endPoint y: 100, distance: 6.9
click at [339, 99] on input "Pati's Mexican Table - A Mayan League of their Own" at bounding box center [368, 100] width 271 height 27
paste input "Pati's Mexican Table - Pink"
click at [352, 98] on input "Pati's Mexican Table - A MaPati's Mexican Table - Pinkayan League of their Own" at bounding box center [368, 100] width 271 height 27
paste input "Pink"
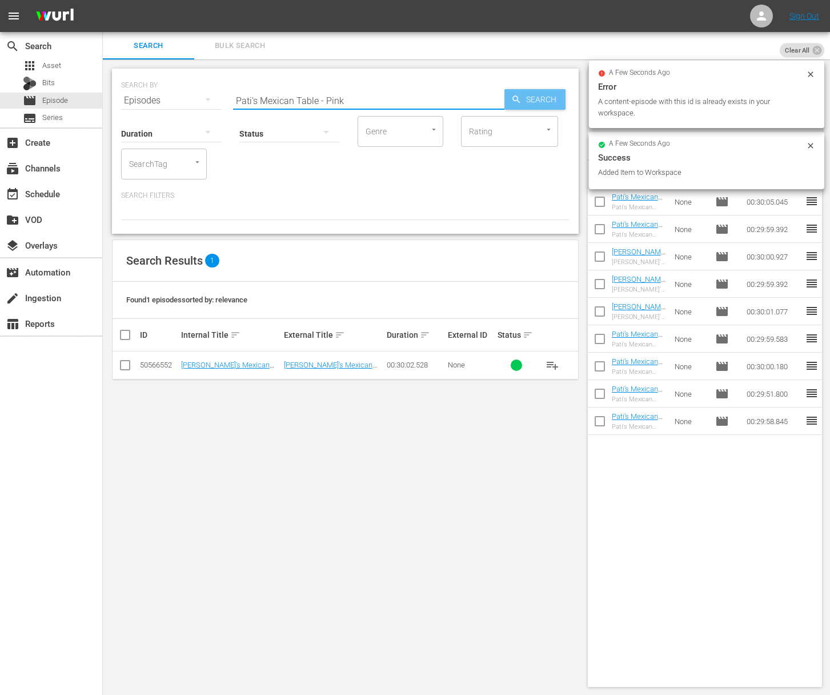
click at [513, 99] on icon "button" at bounding box center [516, 99] width 10 height 10
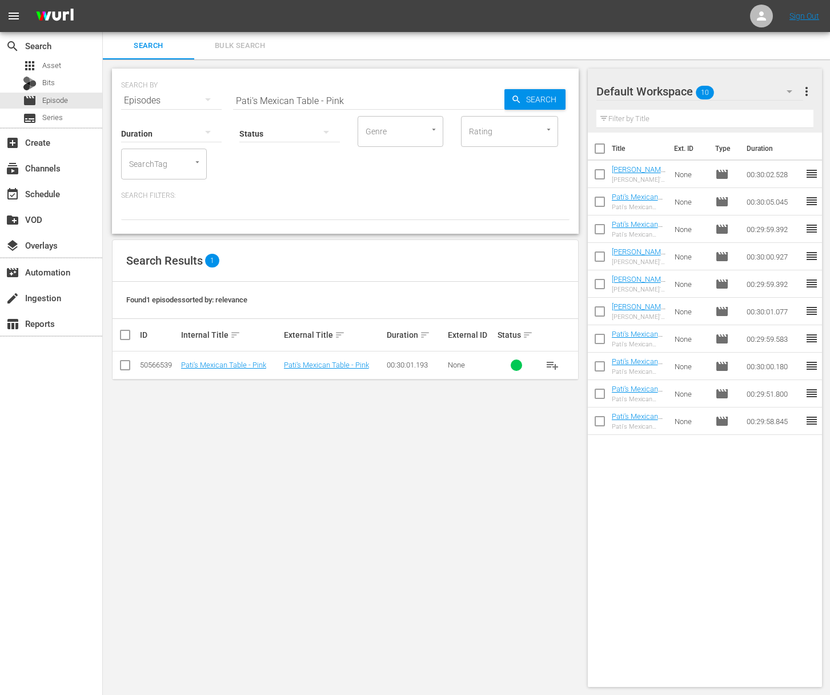
click at [552, 366] on span "playlist_add" at bounding box center [552, 365] width 14 height 14
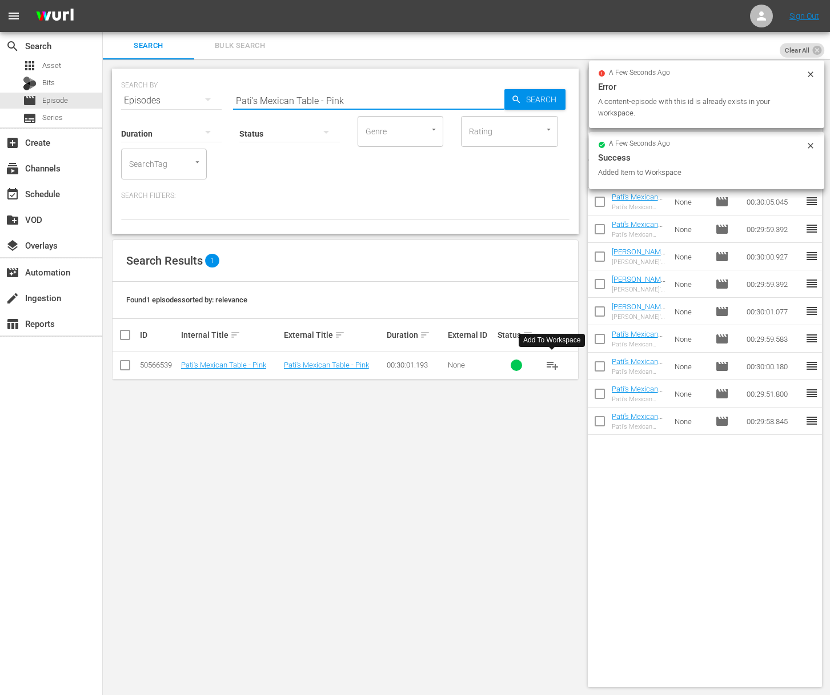
click at [285, 104] on input "Pati's Mexican Table - Pink" at bounding box center [368, 100] width 271 height 27
paste input "Pati's Mexican Table - Maya Today"
click at [306, 97] on input "Pati's MexicaPati's Mexican Table - Maya Todayan Table - Pink" at bounding box center [368, 100] width 271 height 27
paste input "n Table - Maya Today"
click at [536, 98] on span "Search" at bounding box center [543, 99] width 44 height 21
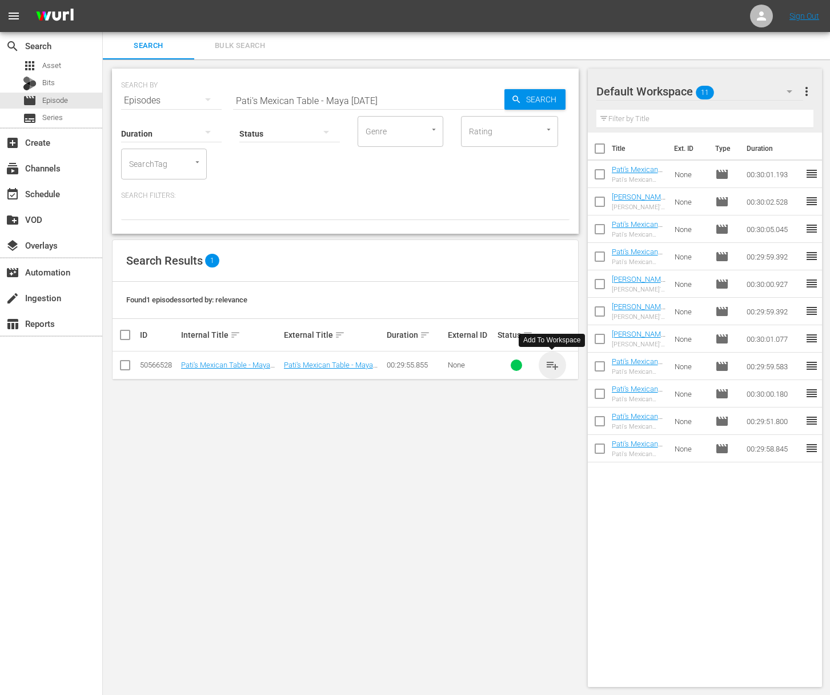
click at [550, 363] on span "playlist_add" at bounding box center [552, 365] width 14 height 14
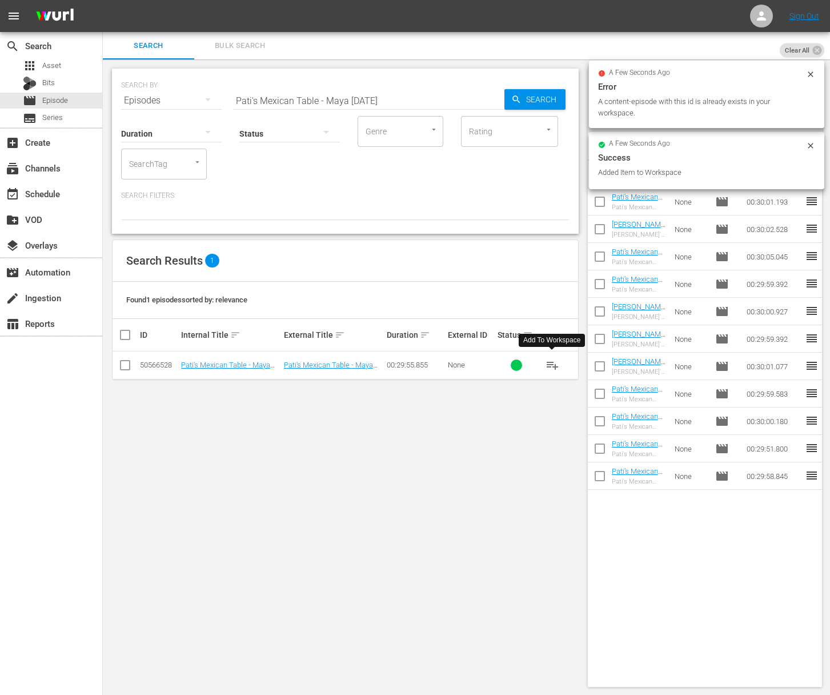
drag, startPoint x: 311, startPoint y: 100, endPoint x: 304, endPoint y: 103, distance: 7.4
click at [312, 100] on input "Pati's Mexican Table - Maya Today" at bounding box center [368, 100] width 271 height 27
paste input "Yucatán Meats"
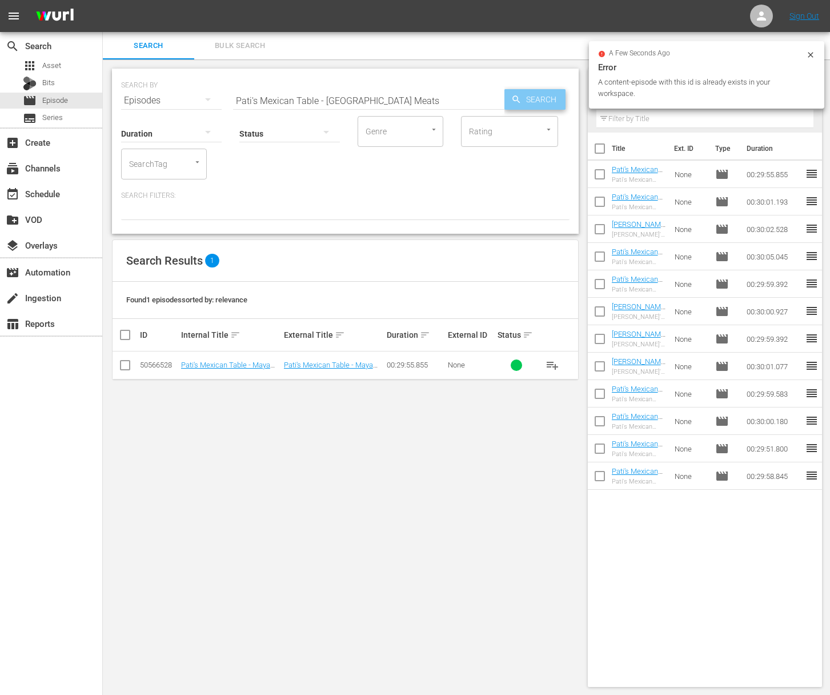
click at [531, 102] on span "Search" at bounding box center [543, 99] width 44 height 21
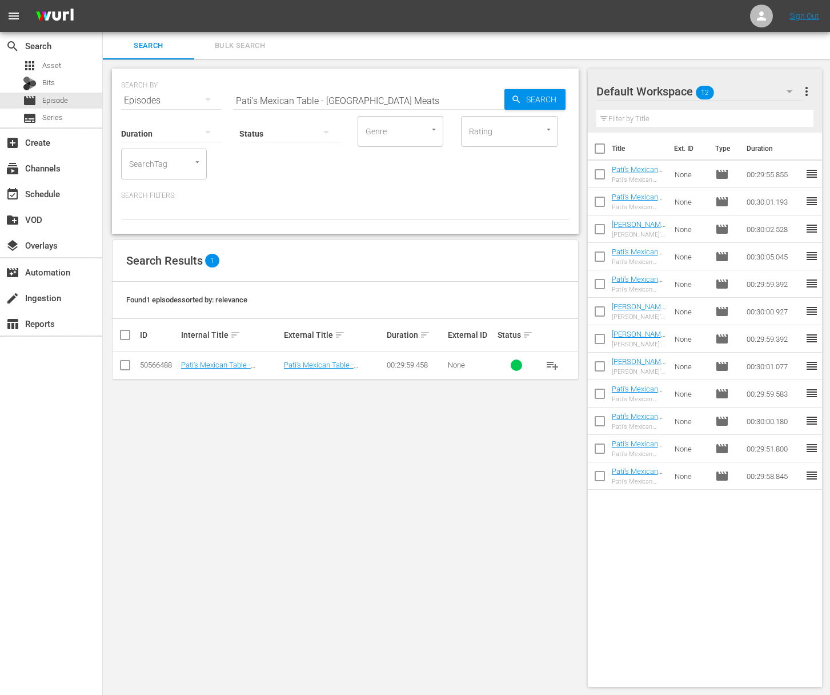
click at [552, 362] on span "playlist_add" at bounding box center [552, 365] width 14 height 14
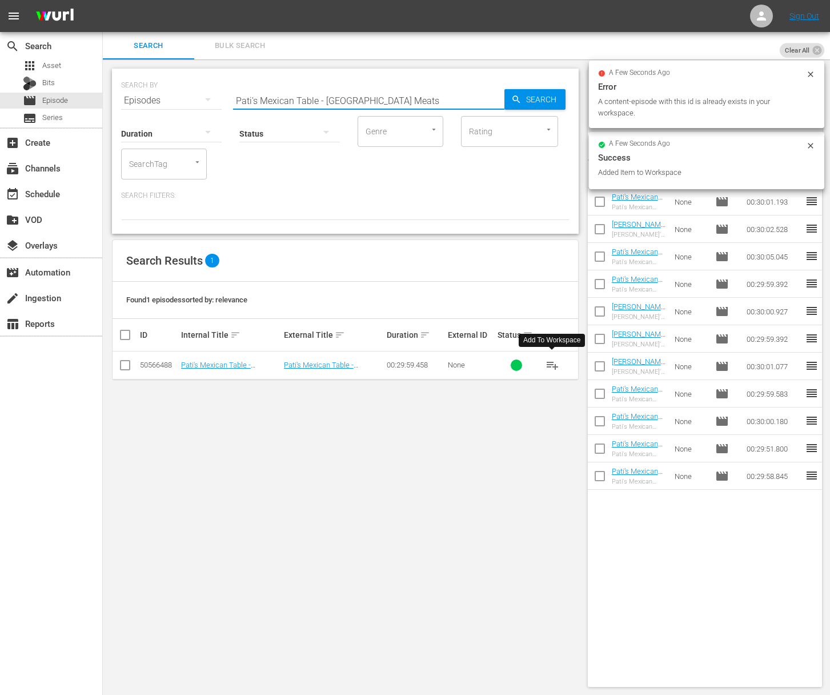
click at [359, 101] on input "Pati's Mexican Table - Yucatán Meats" at bounding box center [368, 100] width 271 height 27
paste input "Pati's Mexican Table - Ode to the Egg"
click at [358, 105] on input "Pati's Mexican Table - Yucatán aPati's Mexican Table - Ode to the EggMeats" at bounding box center [368, 100] width 271 height 27
paste input "Ode to the Egg"
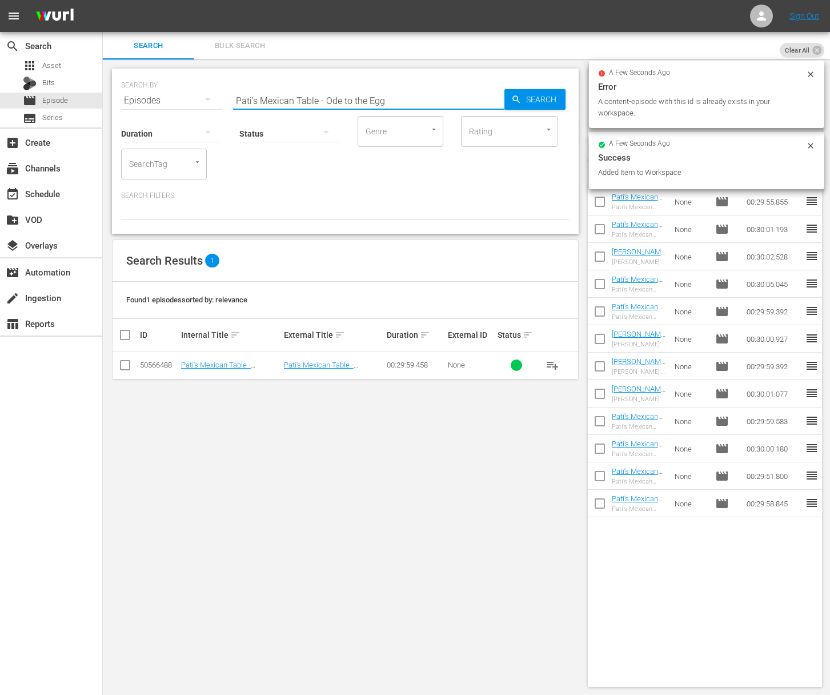
scroll to position [0, 0]
click at [547, 102] on span "Search" at bounding box center [543, 99] width 44 height 21
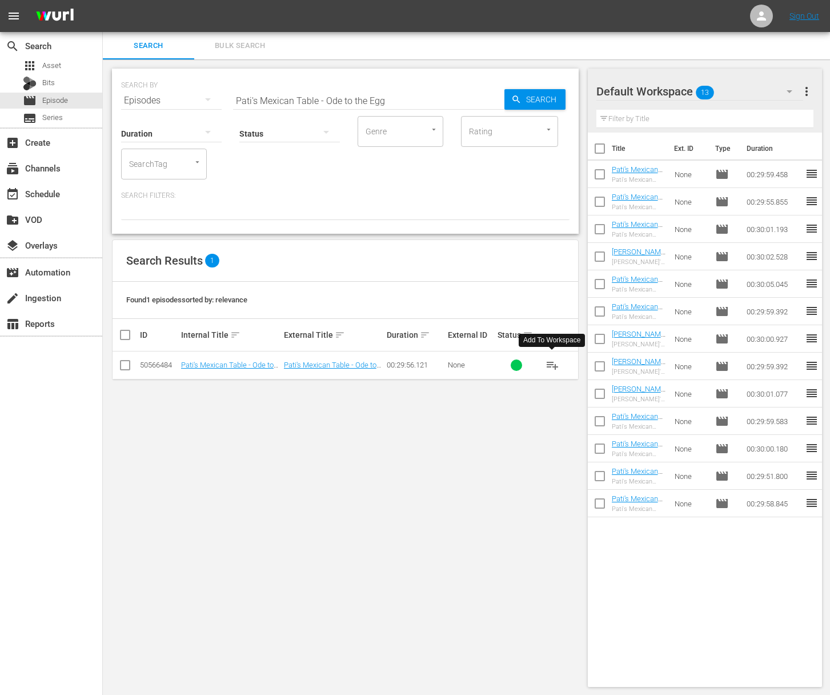
click at [554, 363] on span "playlist_add" at bounding box center [552, 365] width 14 height 14
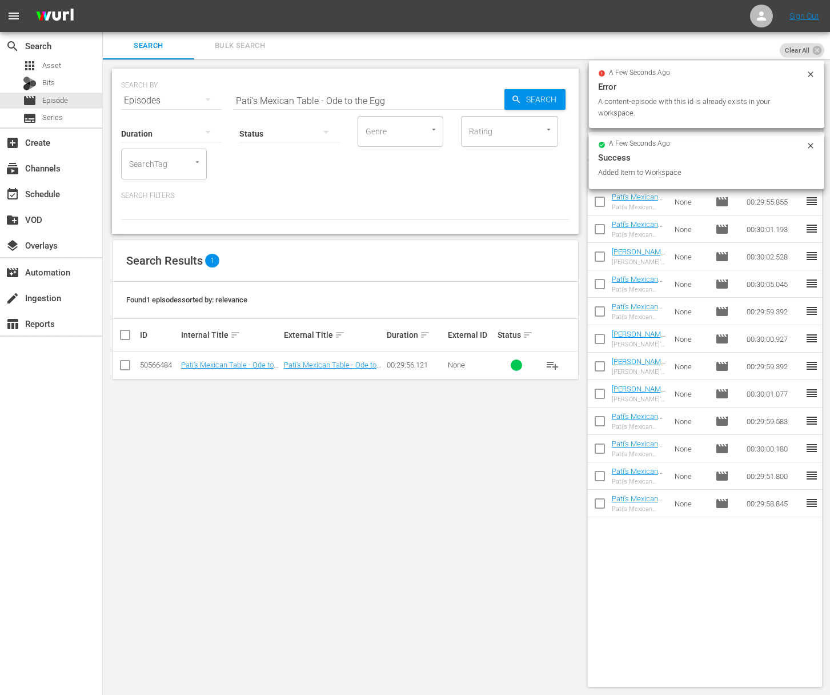
click at [354, 100] on input "Pati's Mexican Table - Ode to the Egg" at bounding box center [368, 100] width 271 height 27
paste input "A Family Affair"
click at [505, 100] on div "Search" at bounding box center [534, 99] width 61 height 21
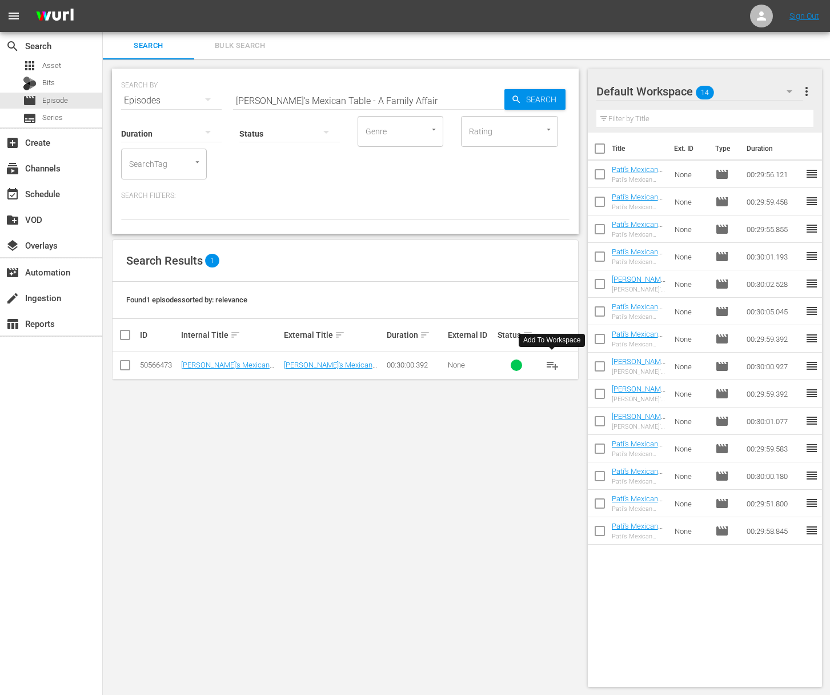
click at [551, 365] on span "playlist_add" at bounding box center [552, 365] width 14 height 14
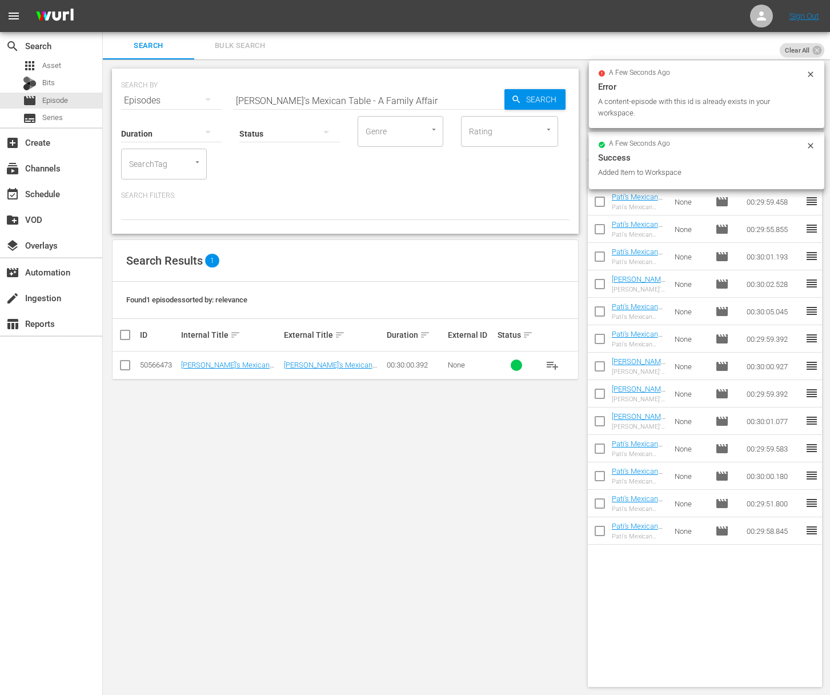
click at [322, 94] on input "Pati's Mexican Table - A Family Affair" at bounding box center [368, 100] width 271 height 27
paste input "Flavors of Merida"
click at [511, 97] on icon "button" at bounding box center [516, 99] width 10 height 10
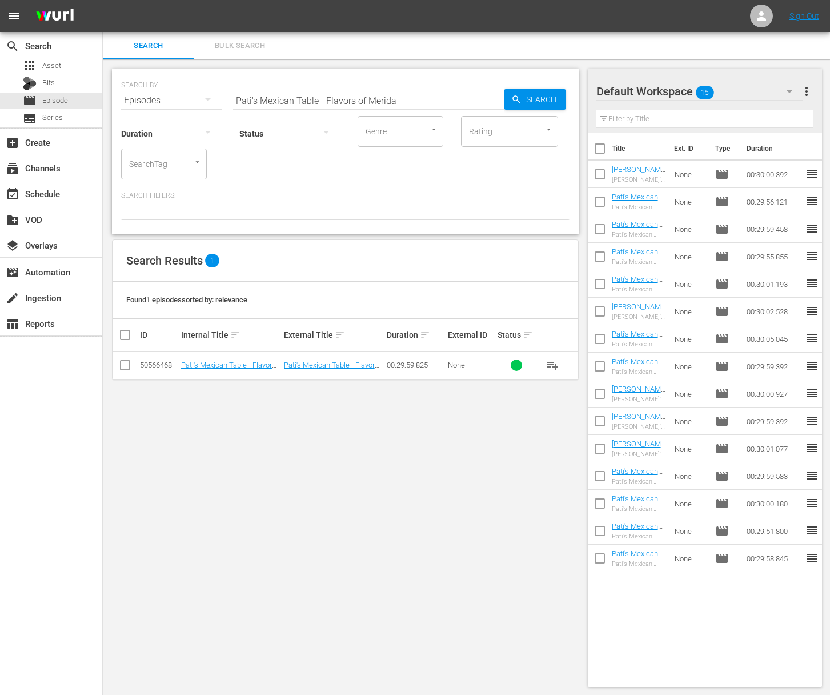
click at [553, 362] on span "playlist_add" at bounding box center [552, 365] width 14 height 14
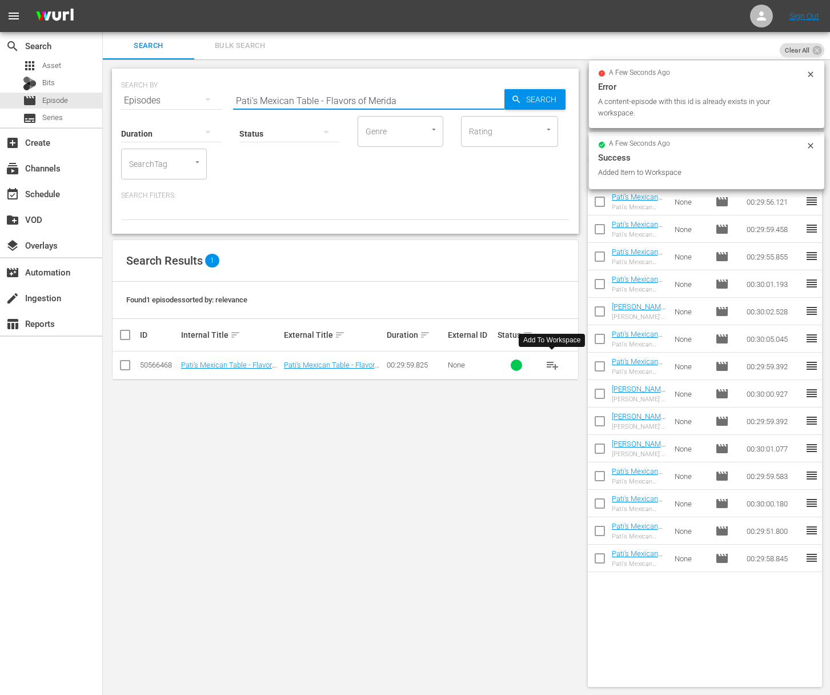
click at [365, 101] on input "Pati's Mexican Table - Flavors of Merida" at bounding box center [368, 100] width 271 height 27
paste input "Guayabera World"
click at [519, 103] on icon "button" at bounding box center [516, 99] width 10 height 10
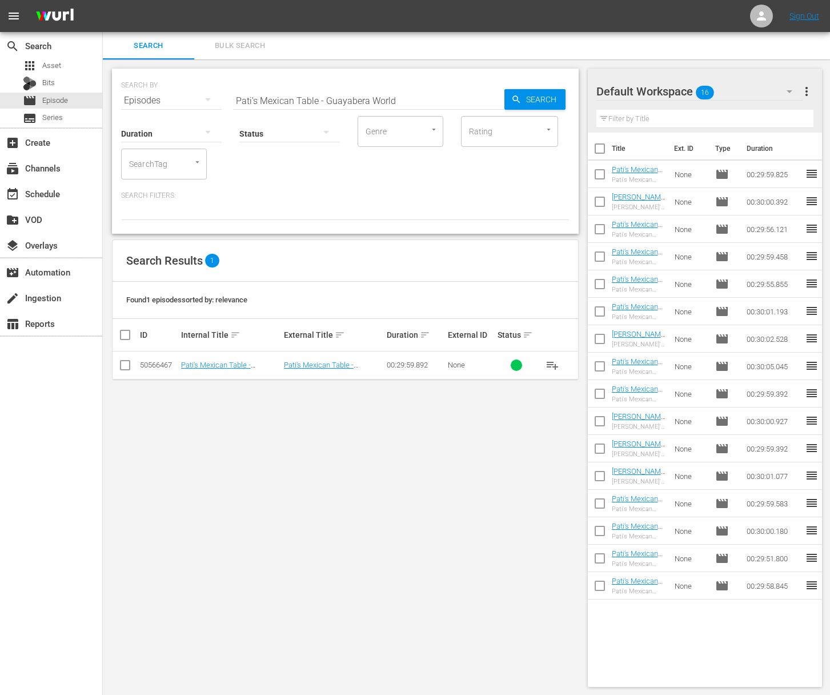
click at [553, 363] on span "playlist_add" at bounding box center [552, 365] width 14 height 14
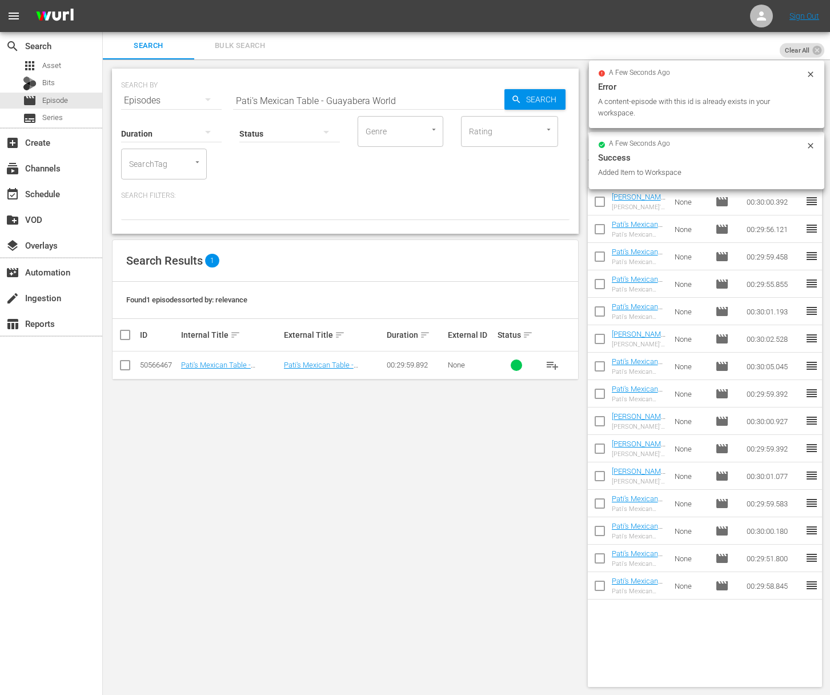
click at [407, 94] on input "Pati's Mexican Table - Guayabera World" at bounding box center [368, 100] width 271 height 27
paste input "The Nectar of the Mayan GodsPati's Mexican Table -"
click at [406, 98] on input "aPati's Mexican Table - The Nectar of the Mayan GodsPati's Mexican Table - Guay…" at bounding box center [368, 100] width 271 height 27
paste input "Pati's Mexican Table - The Nectar of the Mayan Gods"
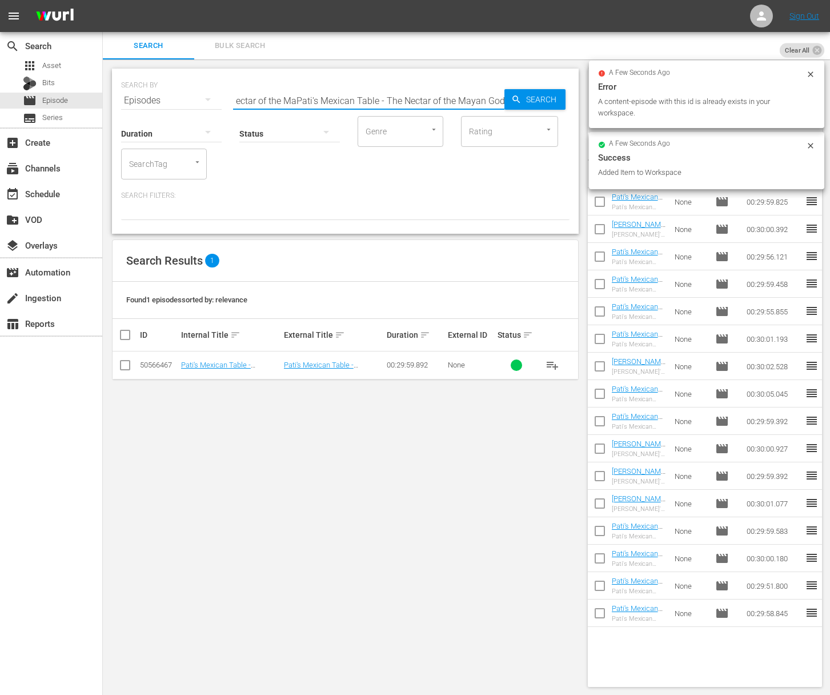
click at [390, 100] on input "aPati's Mexican Table - The Nectar of the MaPati's Mexican Table - The Nectar o…" at bounding box center [368, 100] width 271 height 27
paste input "Pati's Mexican Table - The Nectar of the Mayan Gods"
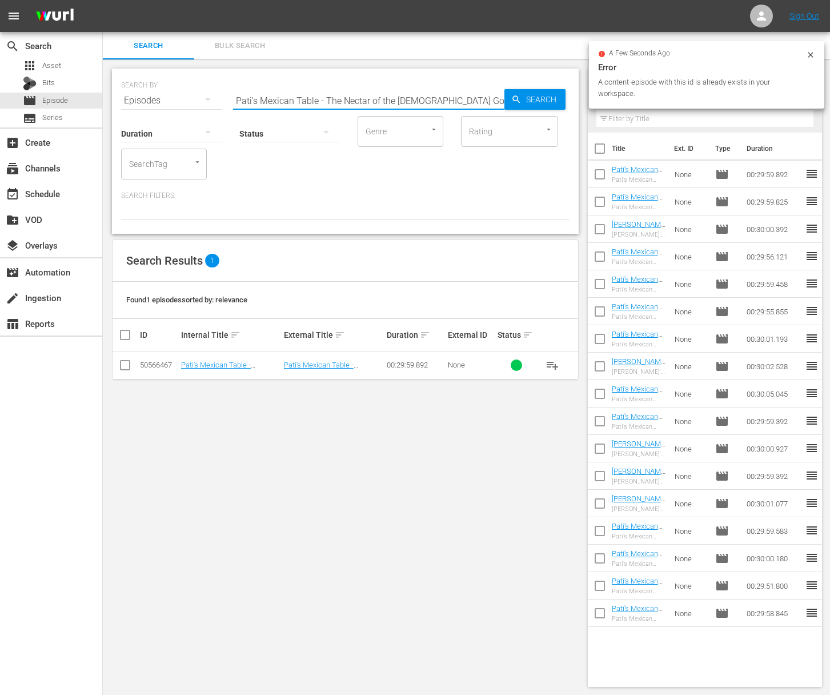
click at [516, 101] on icon "button" at bounding box center [516, 99] width 10 height 10
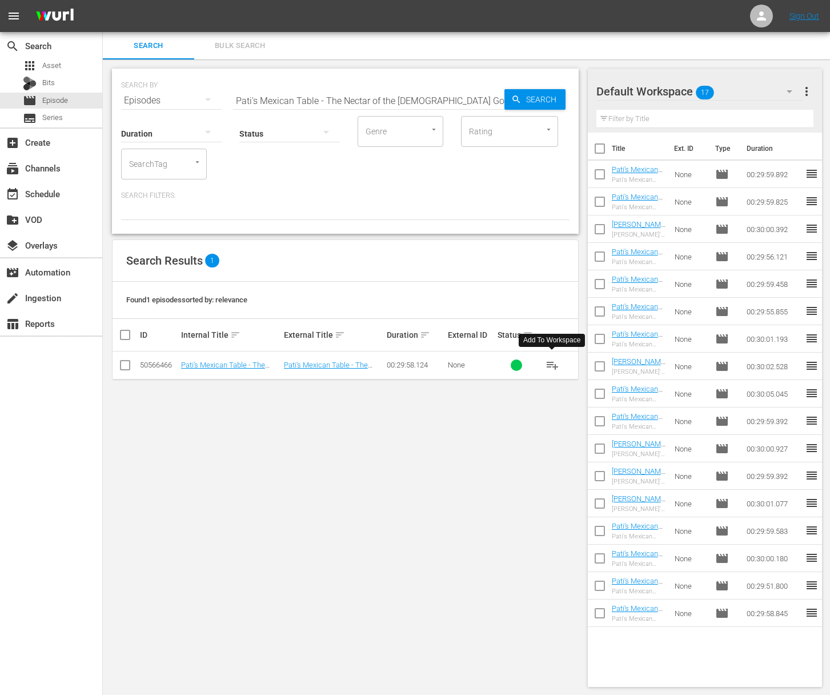
click at [553, 363] on span "playlist_add" at bounding box center [552, 365] width 14 height 14
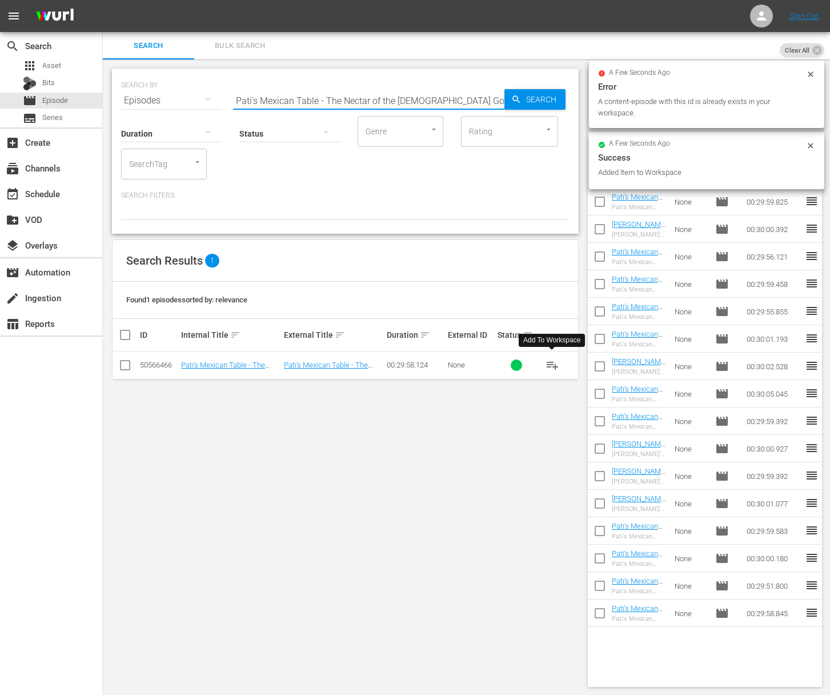
click at [331, 87] on input "Pati's Mexican Table - The Nectar of the Mayan Gods" at bounding box center [368, 100] width 271 height 27
paste input "op Chefs and Ancient Cliff"
click at [491, 95] on input "Pati's Mexican Table - Top Chefs and Ancient Cliffs" at bounding box center [368, 100] width 271 height 27
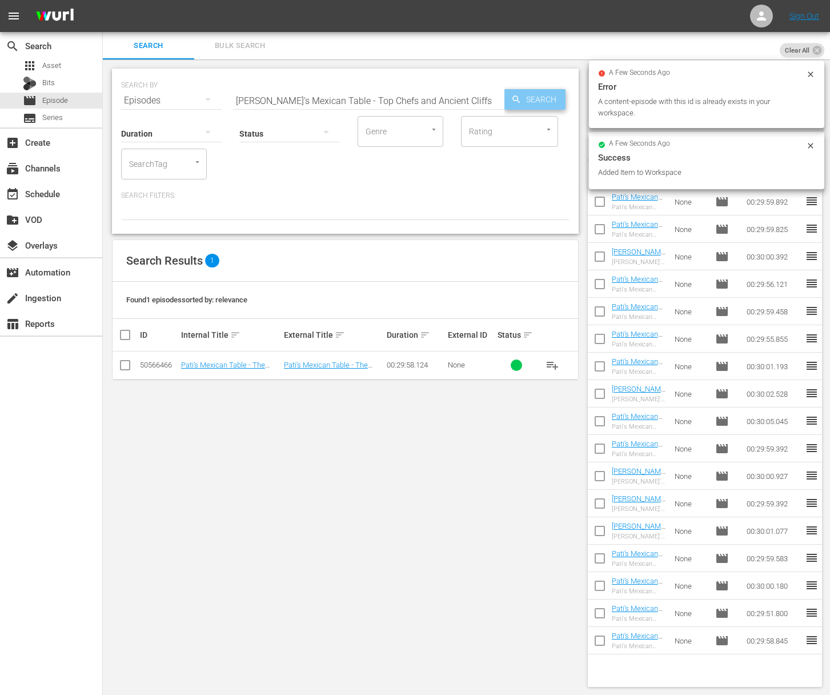
click at [518, 97] on icon "button" at bounding box center [516, 99] width 10 height 10
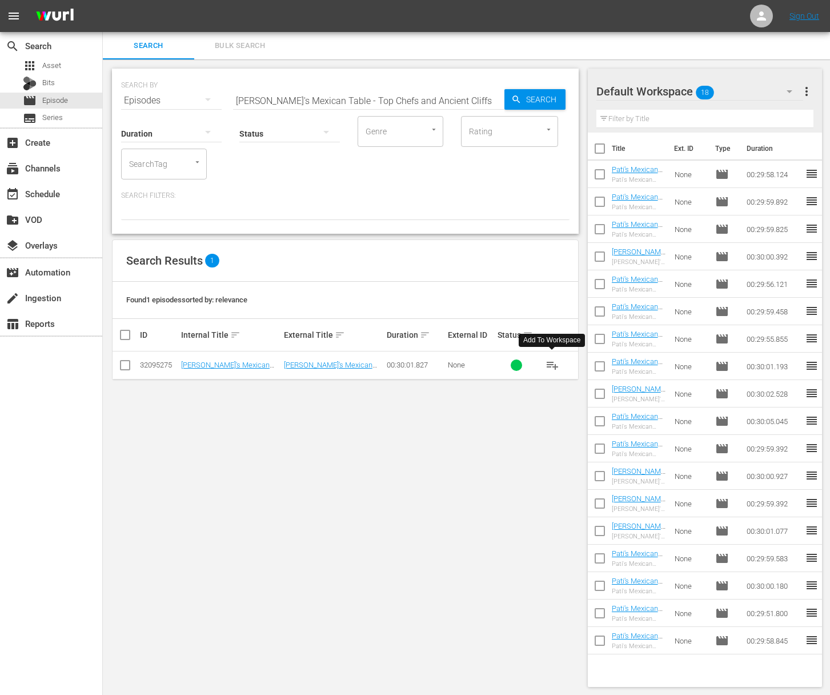
click at [553, 364] on span "playlist_add" at bounding box center [552, 365] width 14 height 14
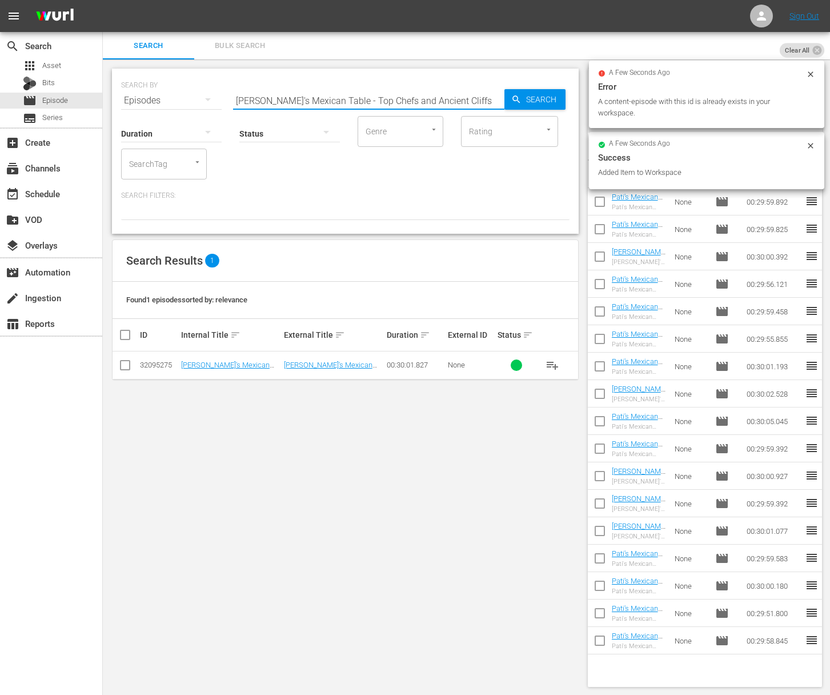
click at [394, 98] on input "Pati's Mexican Table - Top Chefs and Ancient Cliffs" at bounding box center [368, 100] width 271 height 27
paste input "A Day With Hugo"
click at [527, 97] on span "Search" at bounding box center [543, 99] width 44 height 21
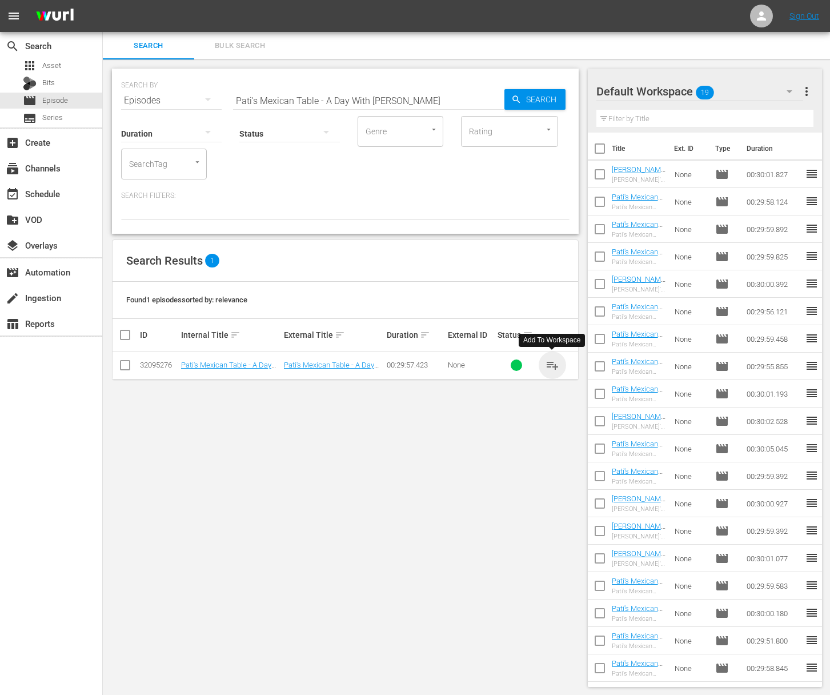
click at [552, 364] on span "playlist_add" at bounding box center [552, 365] width 14 height 14
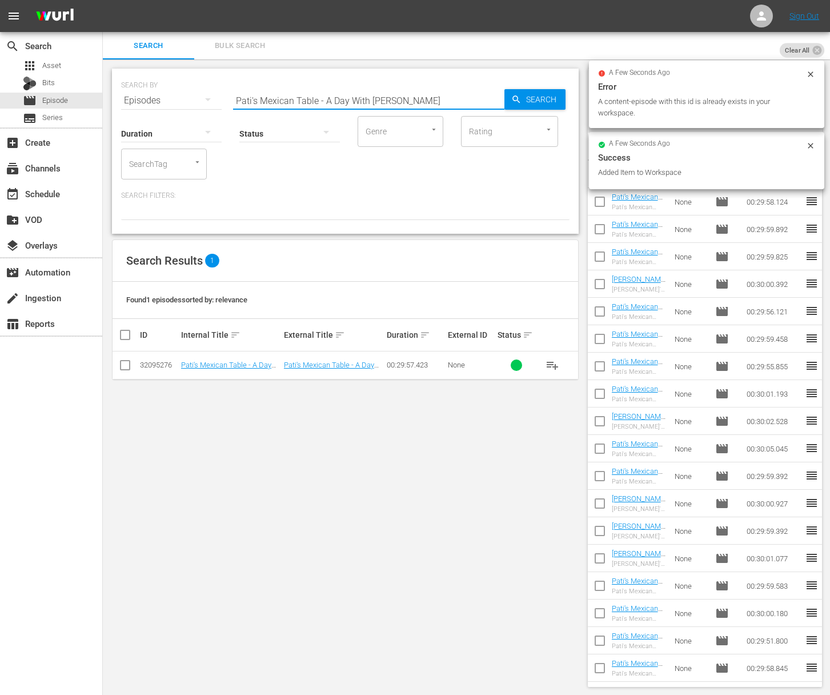
click at [324, 97] on input "Pati's Mexican Table - A Day With Hugo" at bounding box center [368, 100] width 271 height 27
paste input "Texas BBQ in the Orange Belt"
click at [488, 98] on input "Pati's Mexican Table - Texas BBQ in the Orange Belt" at bounding box center [368, 100] width 271 height 27
click at [519, 98] on icon "button" at bounding box center [516, 99] width 10 height 10
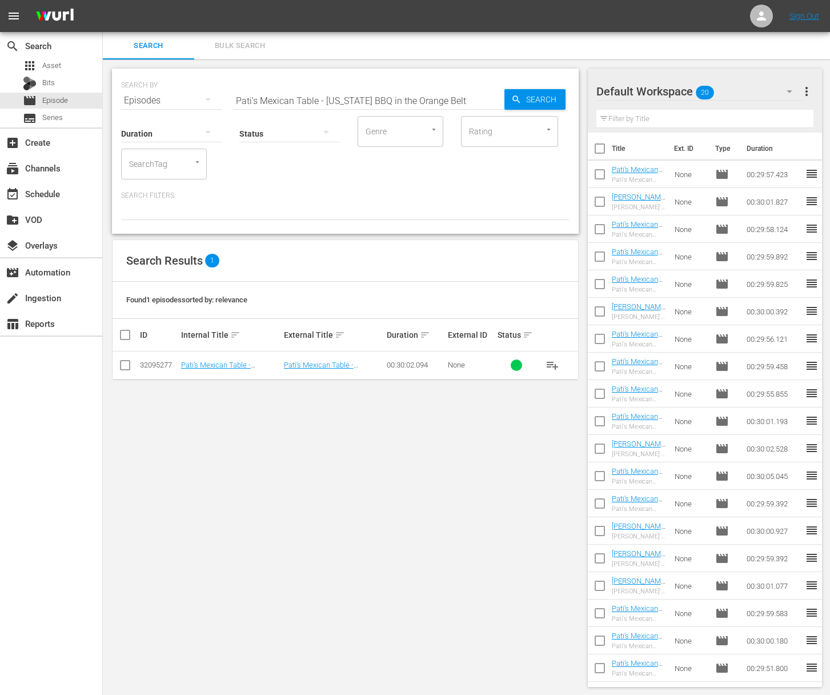
click at [554, 365] on span "playlist_add" at bounding box center [552, 365] width 14 height 14
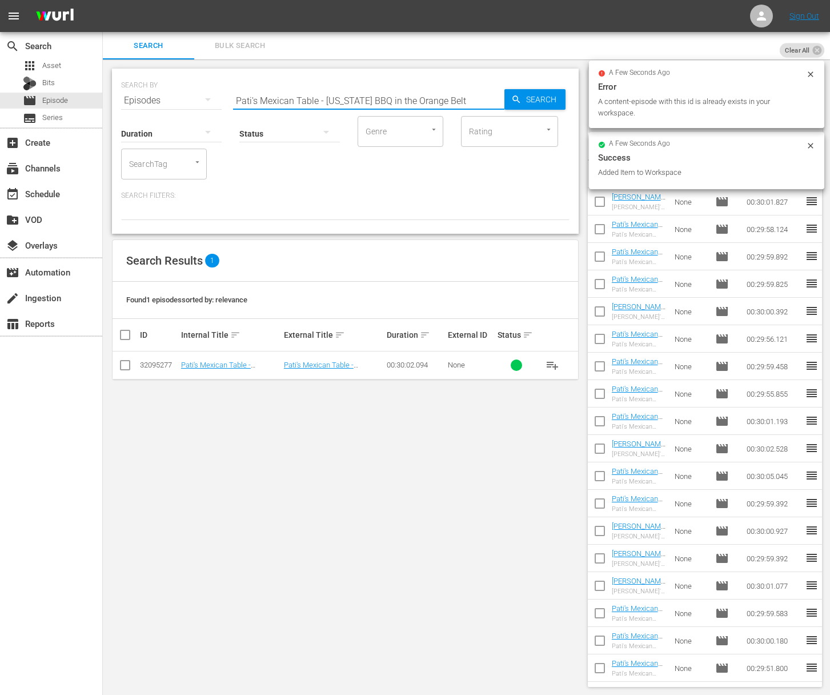
click at [327, 101] on input "Pati's Mexican Table - Texas BBQ in the Orange Belt" at bounding box center [368, 100] width 271 height 27
paste input "Cantina Culture and the Morning After"
click at [536, 100] on span "Search" at bounding box center [543, 99] width 44 height 21
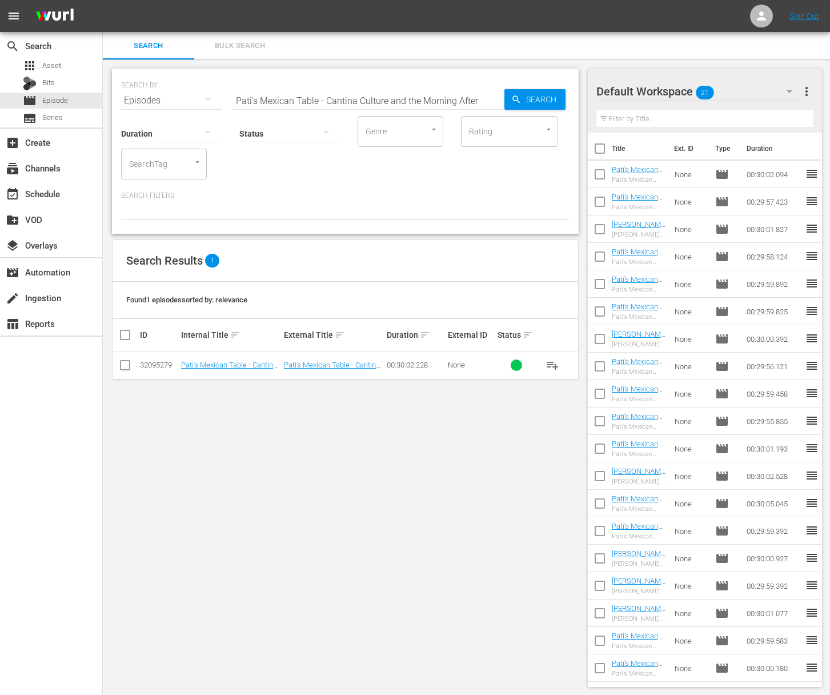
click at [552, 364] on span "playlist_add" at bounding box center [552, 365] width 14 height 14
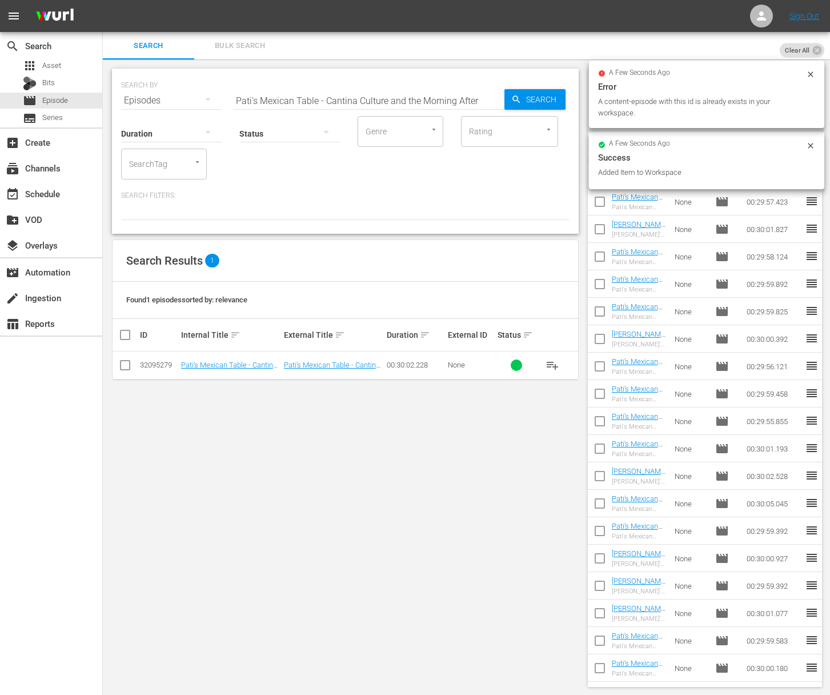
click at [244, 96] on input "Pati's Mexican Table - Cantina Culture and the Morning After" at bounding box center [368, 100] width 271 height 27
paste input "Pioneering From Farm to Table"
click at [555, 95] on span "Search" at bounding box center [543, 99] width 44 height 21
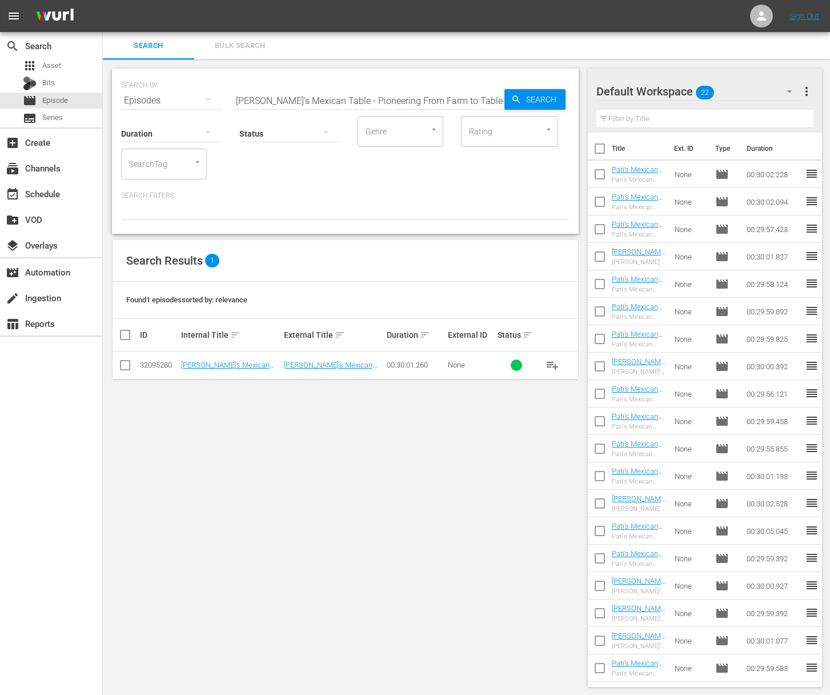
click at [553, 360] on span "playlist_add" at bounding box center [552, 365] width 14 height 14
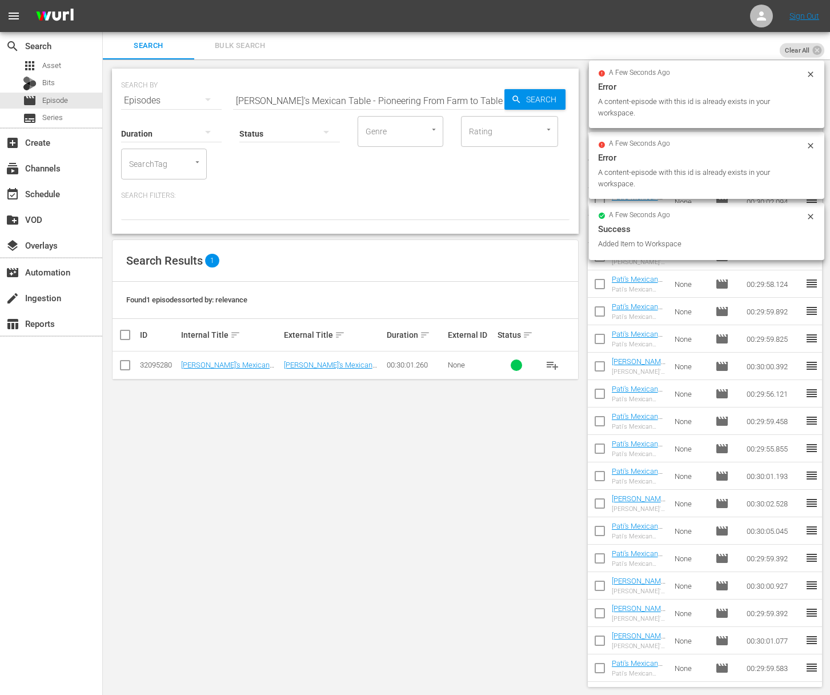
click at [350, 97] on input "Pati's Mexican Table - Pioneering From Farm to Table" at bounding box center [368, 100] width 271 height 27
paste input "The Magic of Piloncillo"
click at [535, 94] on span "Search" at bounding box center [543, 99] width 44 height 21
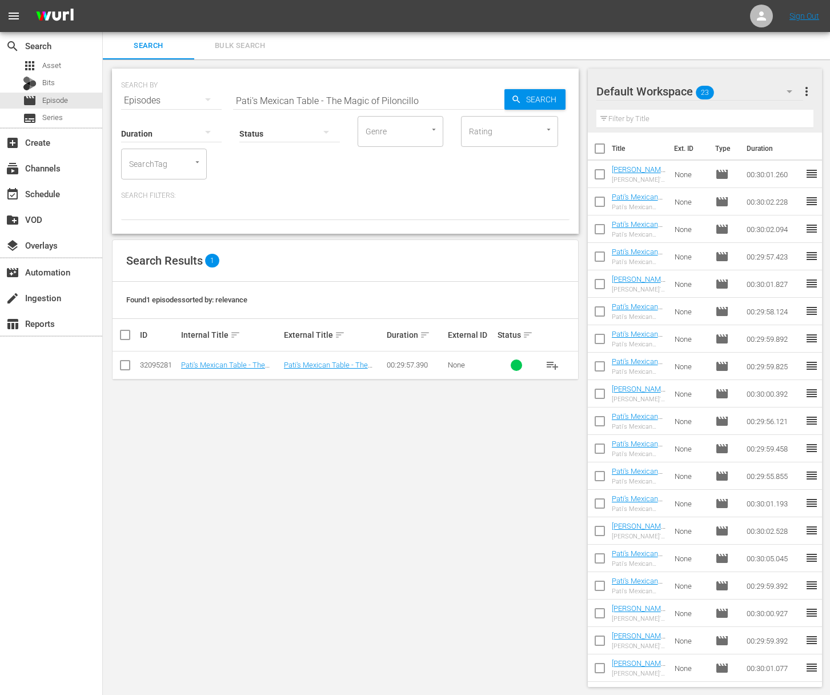
click at [553, 364] on span "playlist_add" at bounding box center [552, 365] width 14 height 14
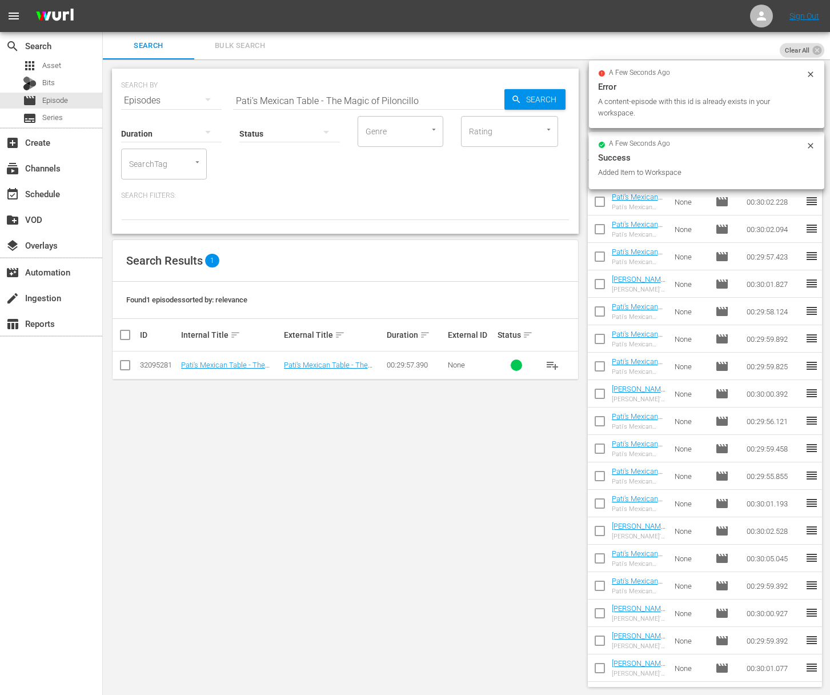
click at [396, 89] on input "Pati's Mexican Table - The Magic of Piloncillo" at bounding box center [368, 100] width 271 height 27
paste input "Maestros Del Pan"
click at [517, 94] on icon "button" at bounding box center [516, 99] width 10 height 10
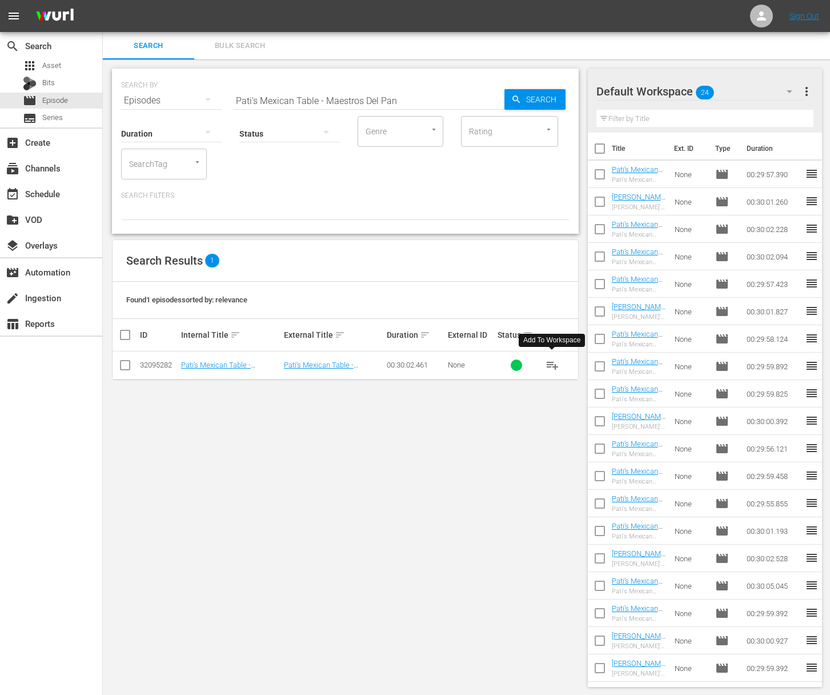
click at [553, 363] on span "playlist_add" at bounding box center [552, 365] width 14 height 14
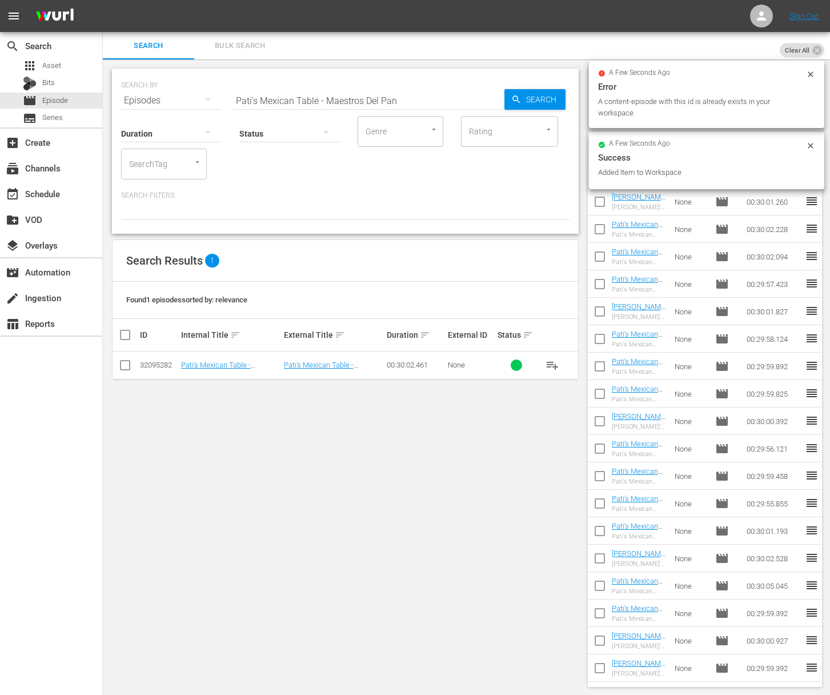
click at [405, 98] on input "Pati's Mexican Table - Maestros Del Pan" at bounding box center [368, 100] width 271 height 27
paste input "The World Cup of Tacos"
click at [539, 97] on span "Search" at bounding box center [543, 99] width 44 height 21
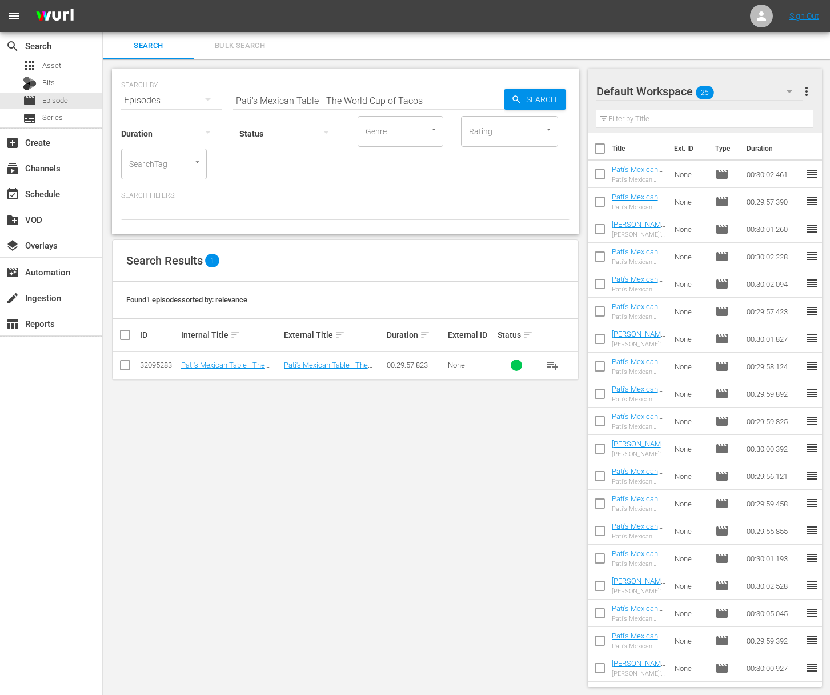
click at [552, 363] on span "playlist_add" at bounding box center [552, 365] width 14 height 14
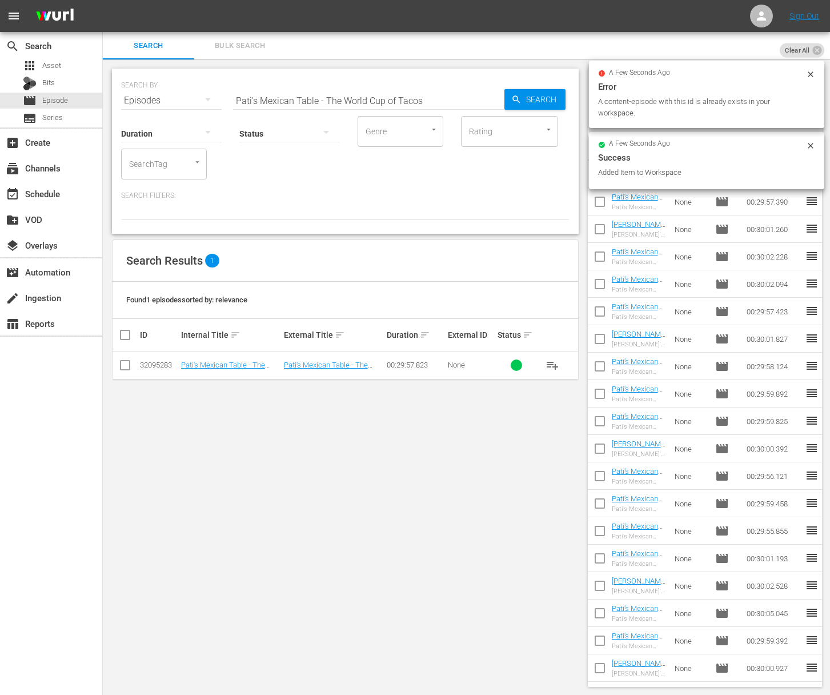
click at [374, 91] on input "Pati's Mexican Table - The World Cup of Tacos" at bounding box center [368, 100] width 271 height 27
paste input "Sisters, Stew, and Sass"
click at [548, 94] on span "Search" at bounding box center [543, 99] width 44 height 21
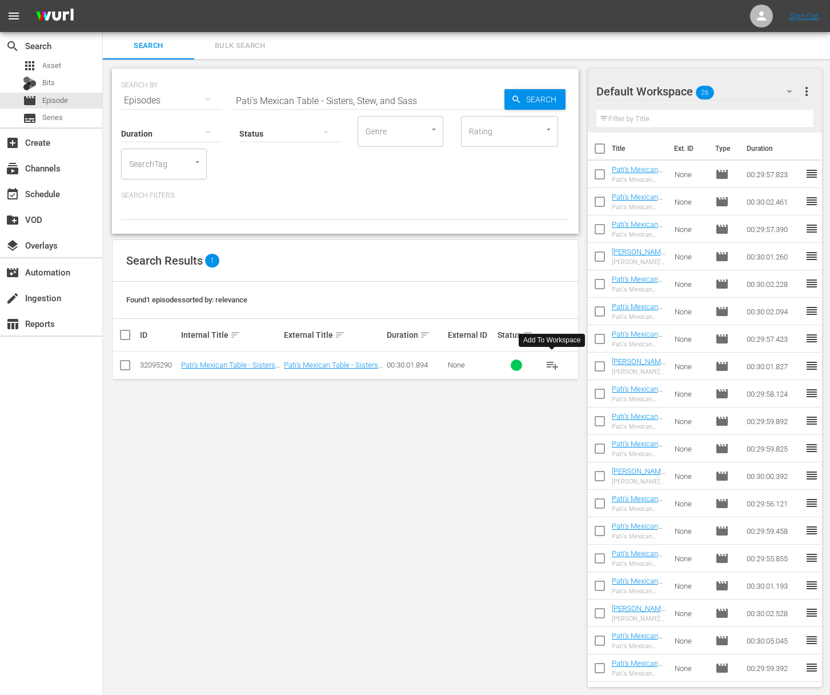
click at [553, 363] on span "playlist_add" at bounding box center [552, 365] width 14 height 14
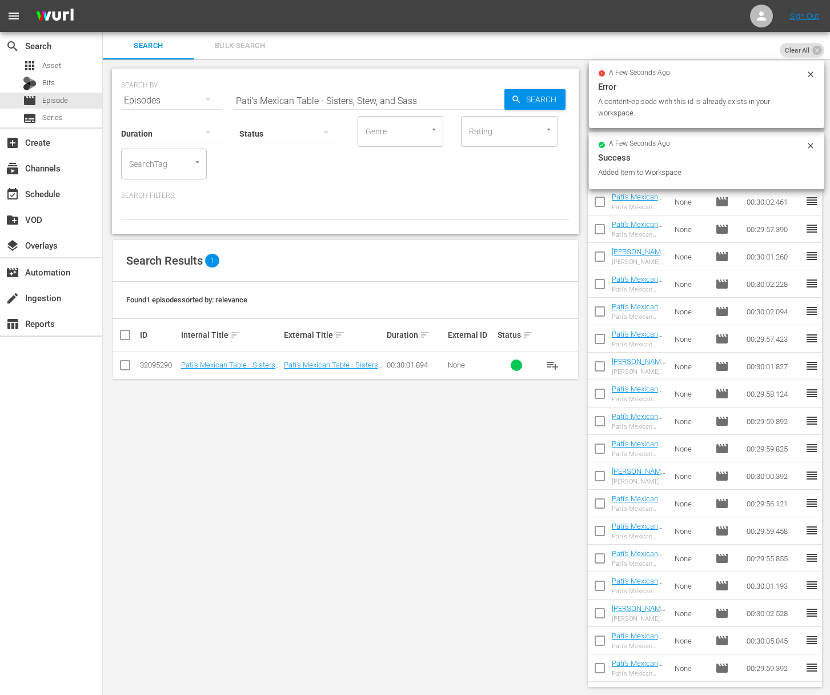
click at [322, 106] on div "Status" at bounding box center [289, 126] width 101 height 41
click at [330, 92] on input "Pati's Mexican Table - Sisters, Stew, and Sass" at bounding box center [368, 100] width 271 height 27
paste input "The Fire King"
click at [503, 95] on input "Pati's Mexican Table - The Fire Kings" at bounding box center [368, 100] width 271 height 27
click at [516, 95] on icon "button" at bounding box center [516, 99] width 10 height 10
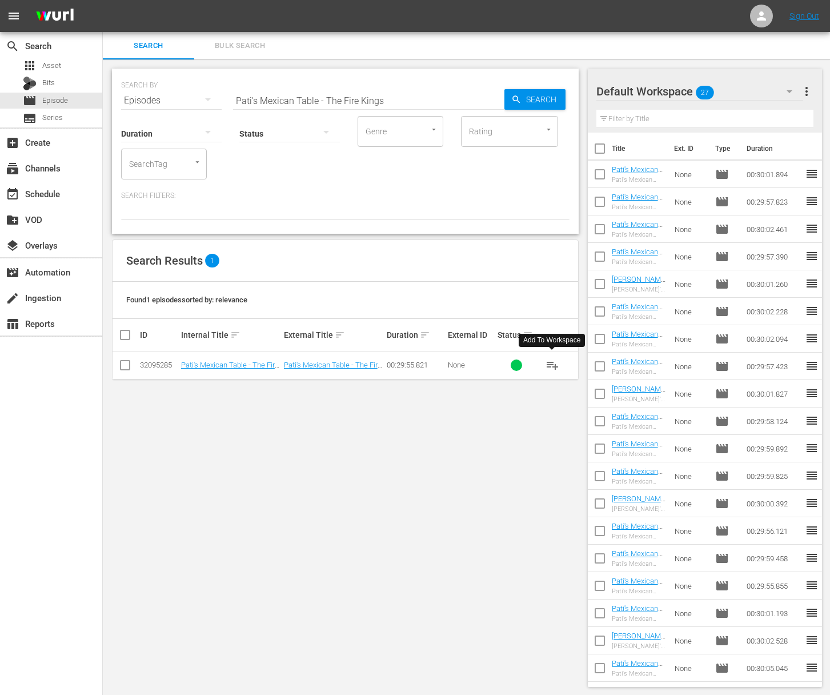
click at [552, 365] on span "playlist_add" at bounding box center [552, 365] width 14 height 14
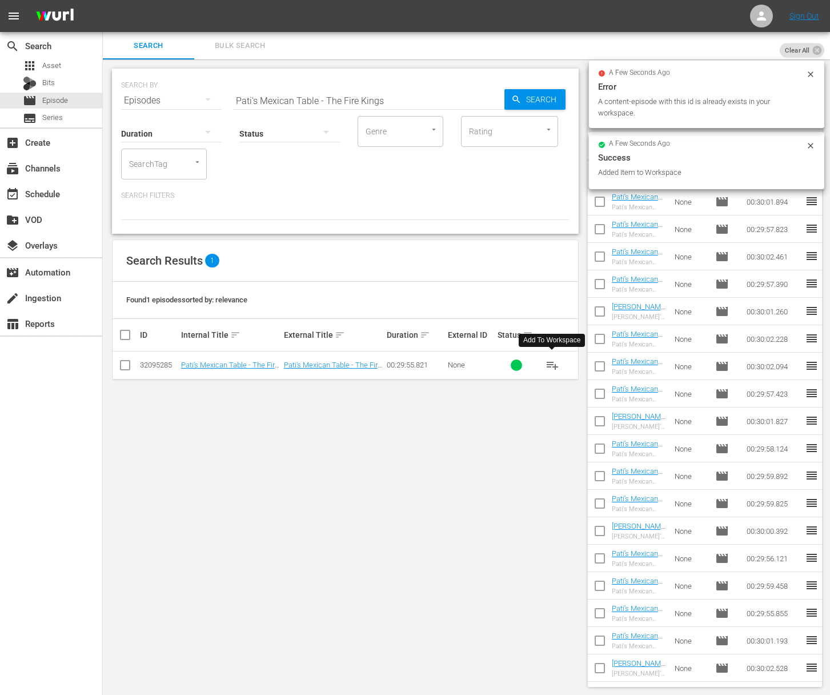
click at [372, 105] on input "Pati's Mexican Table - The Fire Kings" at bounding box center [368, 100] width 271 height 27
paste input "Food is Love with Chef Lasse Sorensen - Music on the side"
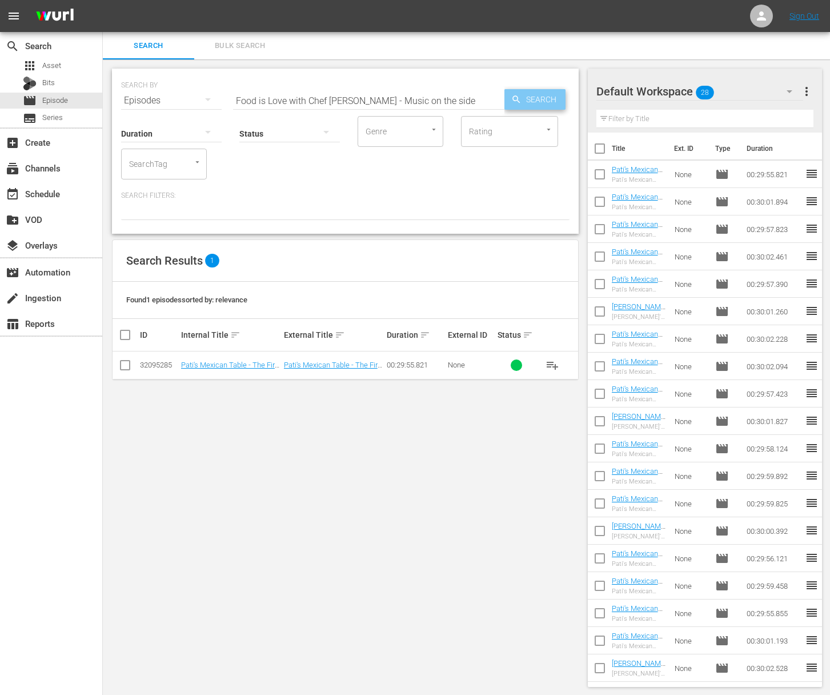
click at [538, 98] on span "Search" at bounding box center [543, 99] width 44 height 21
click at [554, 359] on span "playlist_add" at bounding box center [552, 365] width 14 height 14
click at [553, 363] on span "playlist_add" at bounding box center [552, 365] width 14 height 14
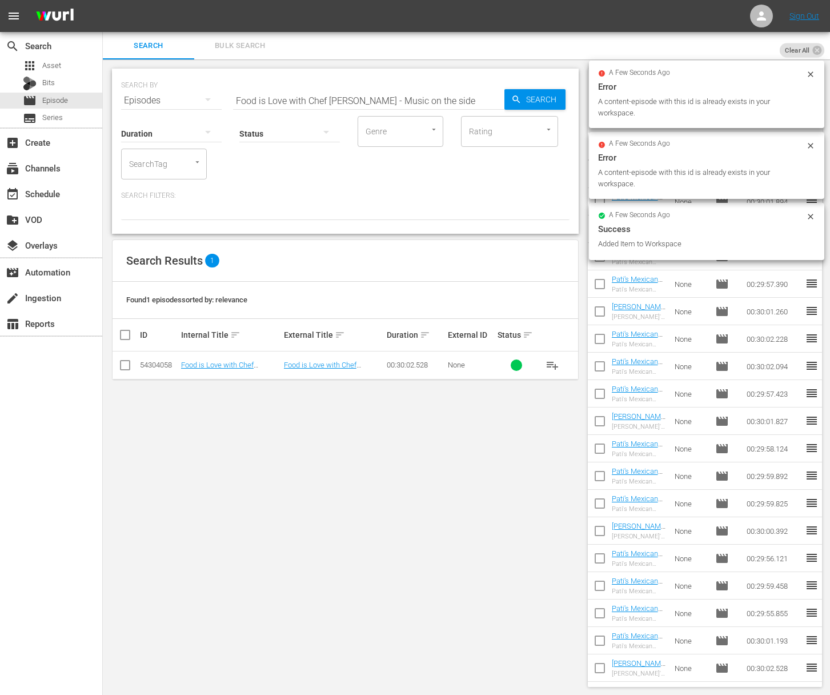
click at [414, 97] on input "Food is Love with Chef Lasse Sorensen - Music on the side" at bounding box center [368, 100] width 271 height 27
paste input "Chinese Dumplings"
click at [524, 97] on span "Search" at bounding box center [543, 99] width 44 height 21
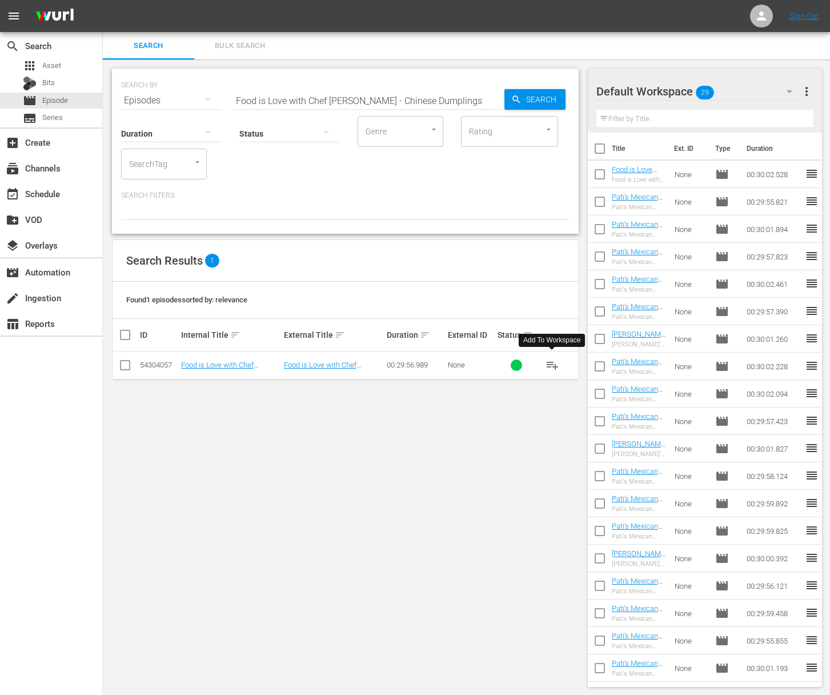
click at [554, 364] on span "playlist_add" at bounding box center [552, 365] width 14 height 14
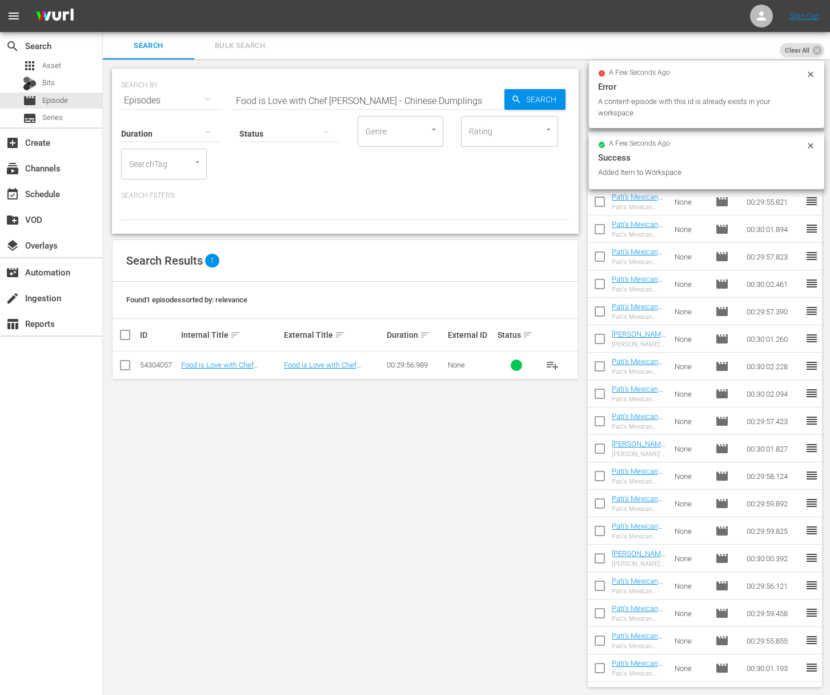
drag, startPoint x: 371, startPoint y: 91, endPoint x: 364, endPoint y: 91, distance: 6.9
click at [371, 91] on input "Food is Love with Chef Lasse Sorensen - Chinese Dumplings" at bounding box center [368, 100] width 271 height 27
paste input "The King of Clayton"
click at [530, 95] on span "Search" at bounding box center [543, 99] width 44 height 21
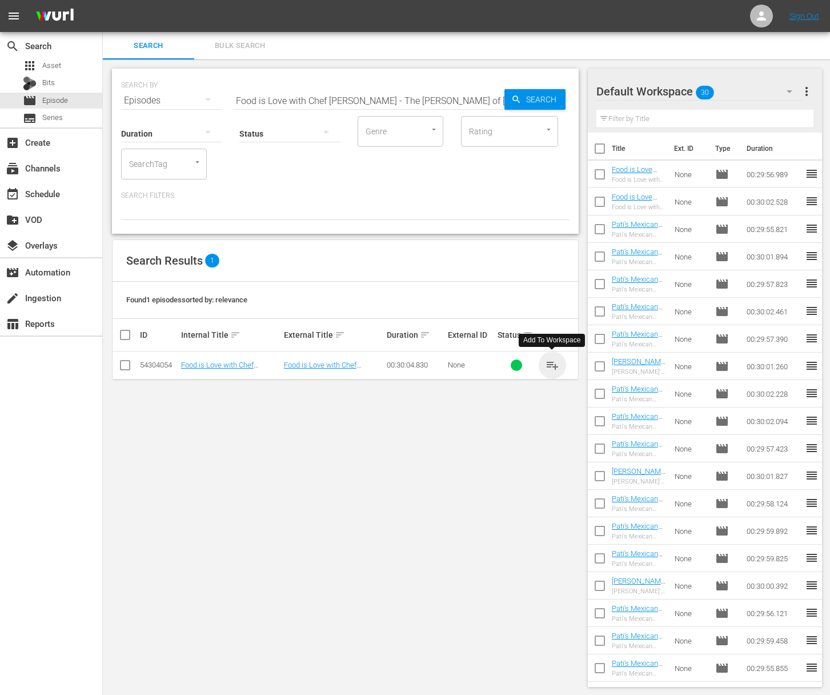
click at [555, 365] on span "playlist_add" at bounding box center [552, 365] width 14 height 14
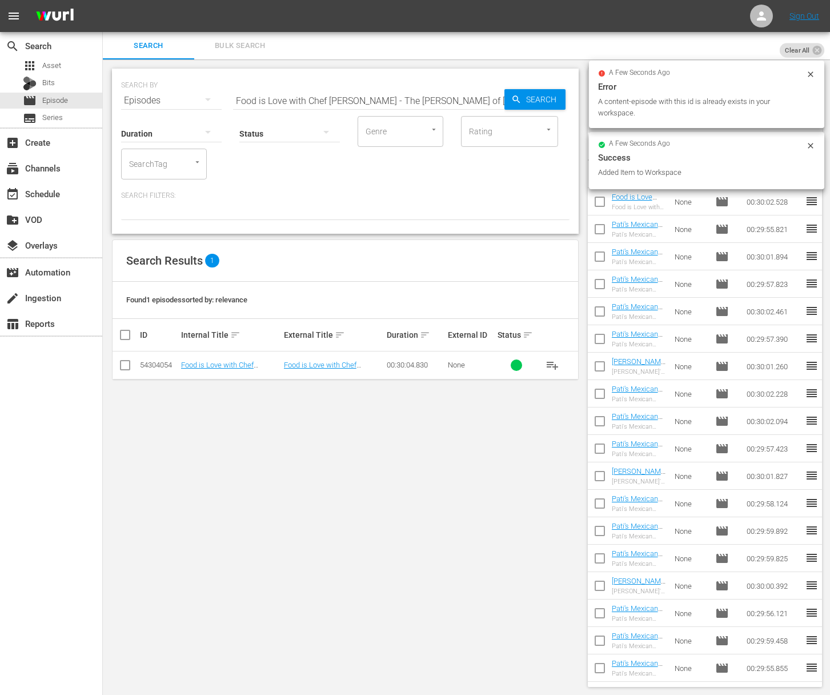
click at [438, 94] on input "Food is Love with Chef Lasse Sorensen - The King of Clayton" at bounding box center [368, 100] width 271 height 27
paste input "Season One RecapFood is Love with Chef Lasse Sorensen -"
click at [463, 98] on input "aFood is Love with Chef Lasse Sorensen - Season One RecapFood is Love with Chef…" at bounding box center [368, 100] width 271 height 27
paste input "Food is Love with Chef Lasse Sorensen - Season One Recap"
click at [530, 99] on span "Search" at bounding box center [543, 99] width 44 height 21
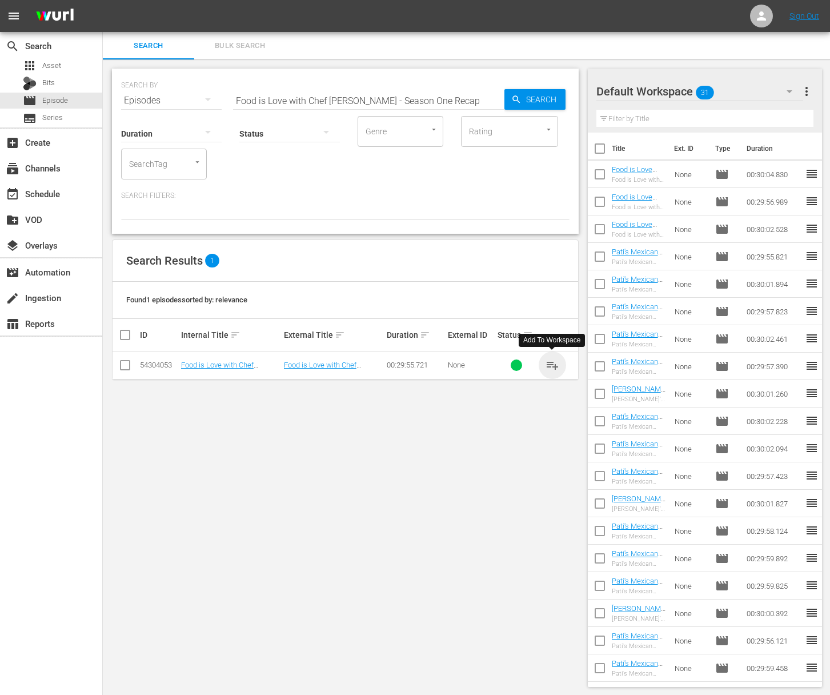
click at [553, 364] on span "playlist_add" at bounding box center [552, 365] width 14 height 14
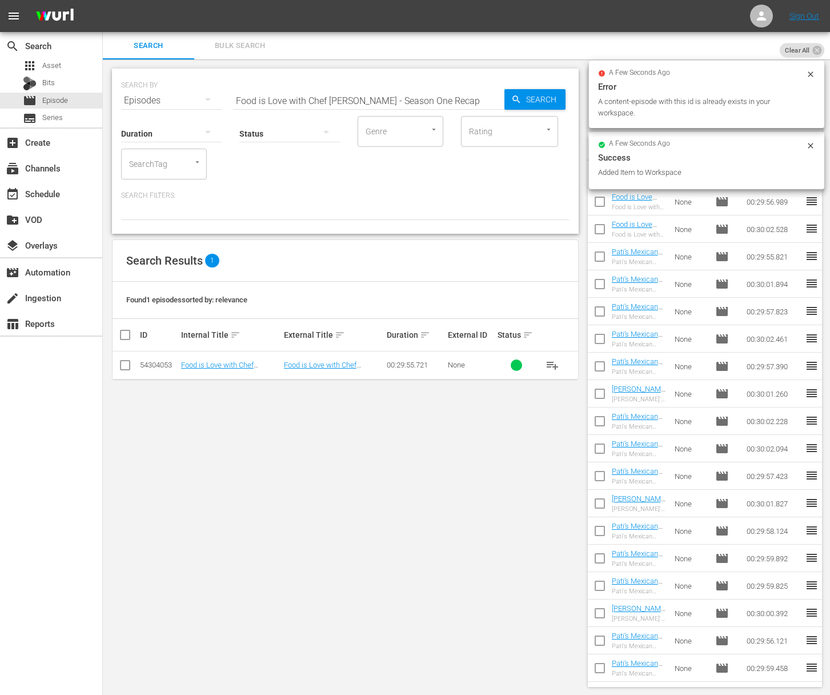
click at [384, 95] on input "Food is Love with Chef Lasse Sorensen - Season One Recap" at bounding box center [368, 100] width 271 height 27
paste input "Asador Del Sur"
click at [507, 96] on div "Search" at bounding box center [534, 99] width 61 height 21
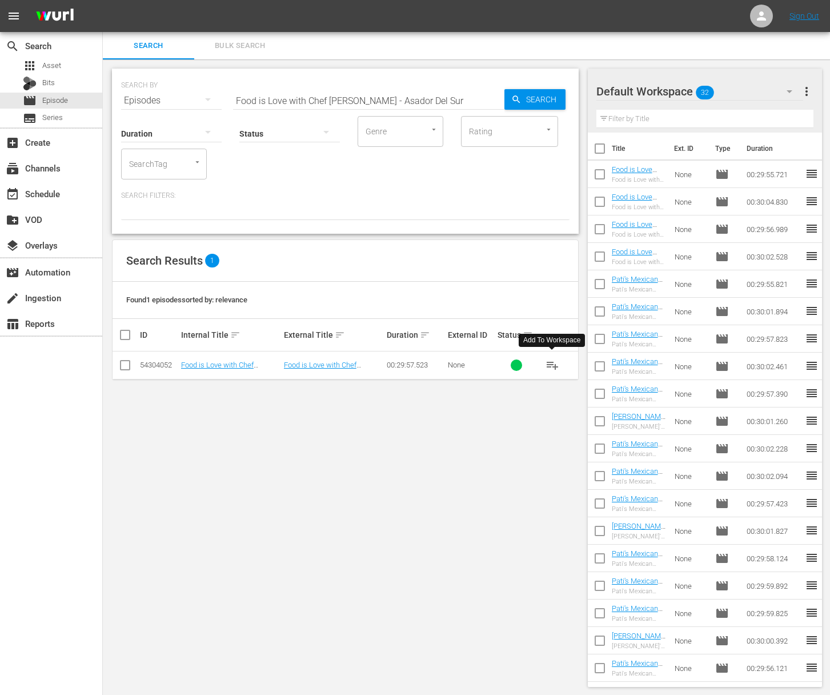
click at [553, 362] on span "playlist_add" at bounding box center [552, 365] width 14 height 14
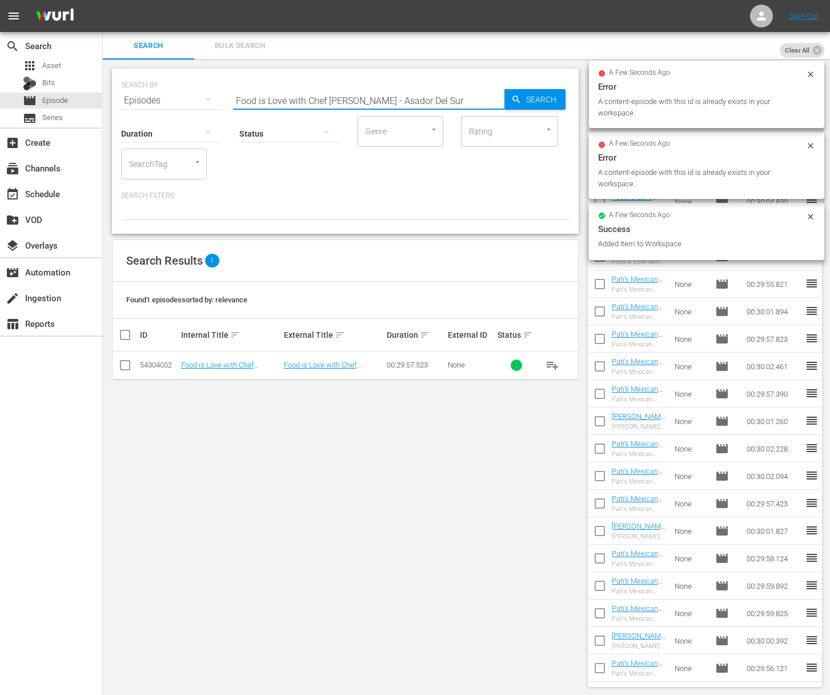
click at [407, 102] on input "Food is Love with Chef Lasse Sorensen - Asador Del Sur" at bounding box center [368, 100] width 271 height 27
paste input "Food is Love with Chef Lasse Sorensen - Chef Ben Poremba"
click at [466, 99] on input "Food is Love with Chef Lasse Sorensen - AsaFood is Love with Chef Lasse Sorense…" at bounding box center [368, 100] width 271 height 27
paste input "Chef Ben Poremba"
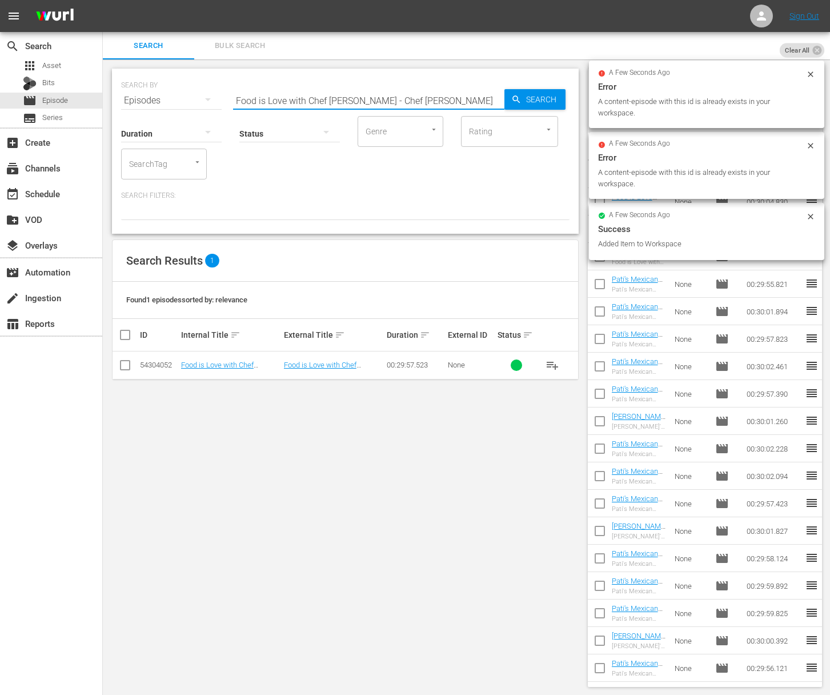
scroll to position [0, 0]
click at [540, 101] on span "Search" at bounding box center [543, 99] width 44 height 21
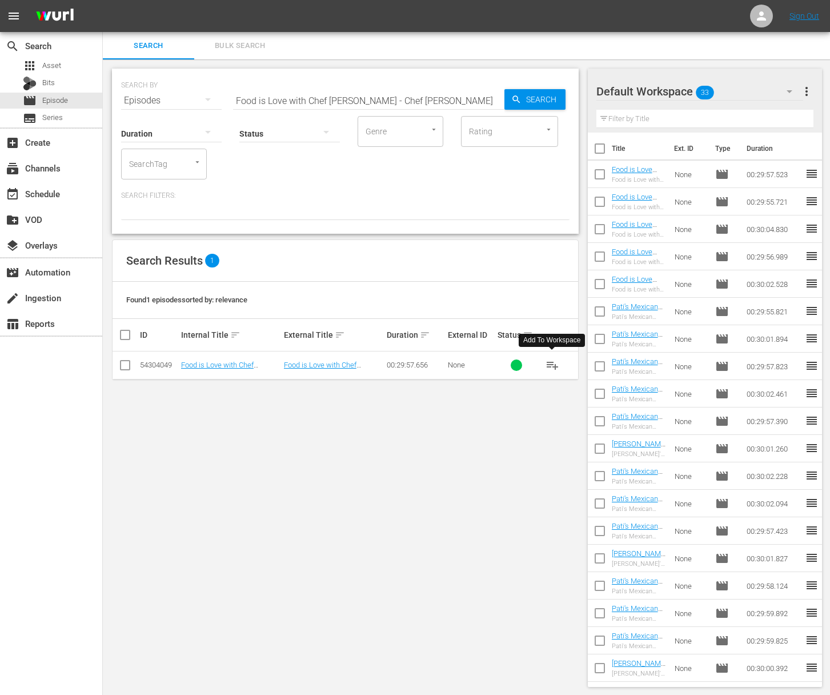
click at [552, 363] on span "playlist_add" at bounding box center [552, 365] width 14 height 14
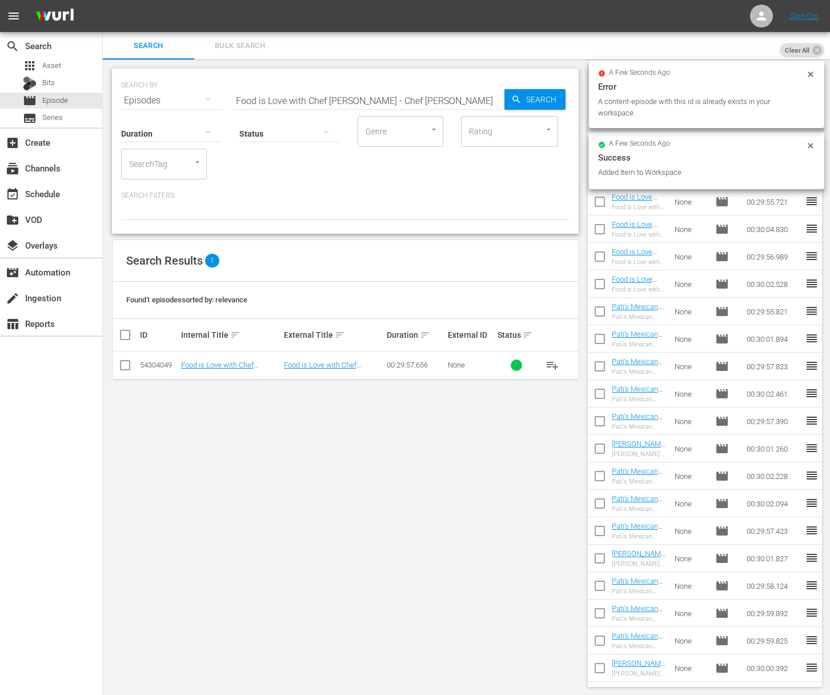
click at [452, 106] on input "Food is Love with Chef Lasse Sorensen - Chef Ben Poremba" at bounding box center [368, 100] width 271 height 27
paste input "Food is Love with Chef Lasse Sorensen - The Art of Pastry"
click at [457, 99] on input "Food is Love with Chef Lasse Sorensen - Chef Ben PorembaaFood is Love with Chef…" at bounding box center [368, 100] width 271 height 27
paste input "text"
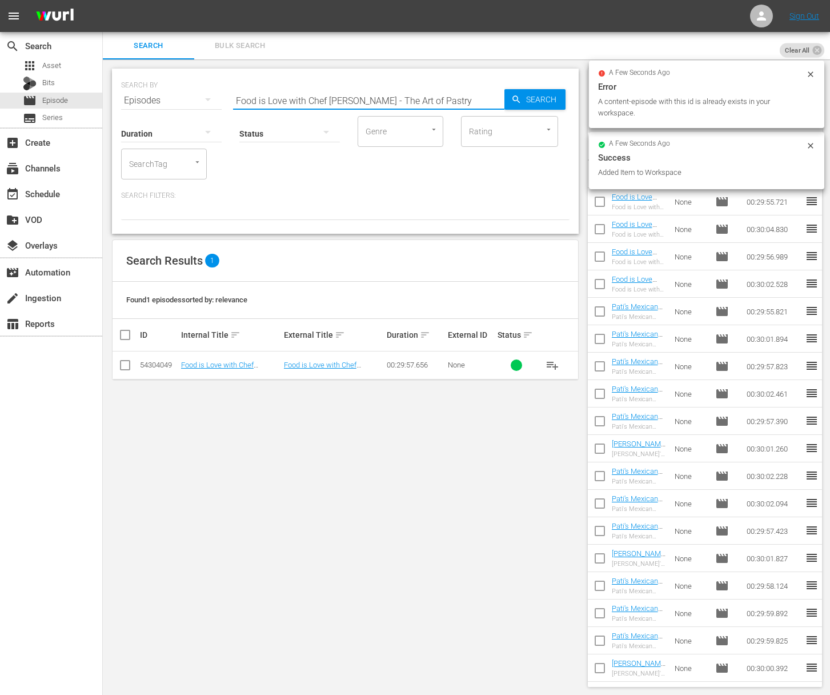
scroll to position [0, 0]
click at [525, 99] on span "Search" at bounding box center [543, 99] width 44 height 21
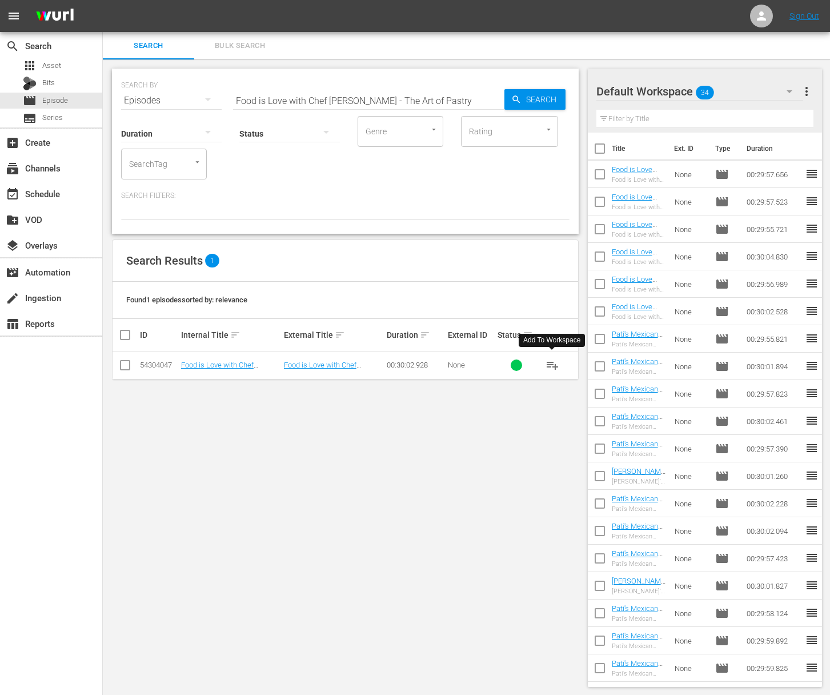
click at [552, 361] on span "playlist_add" at bounding box center [552, 365] width 14 height 14
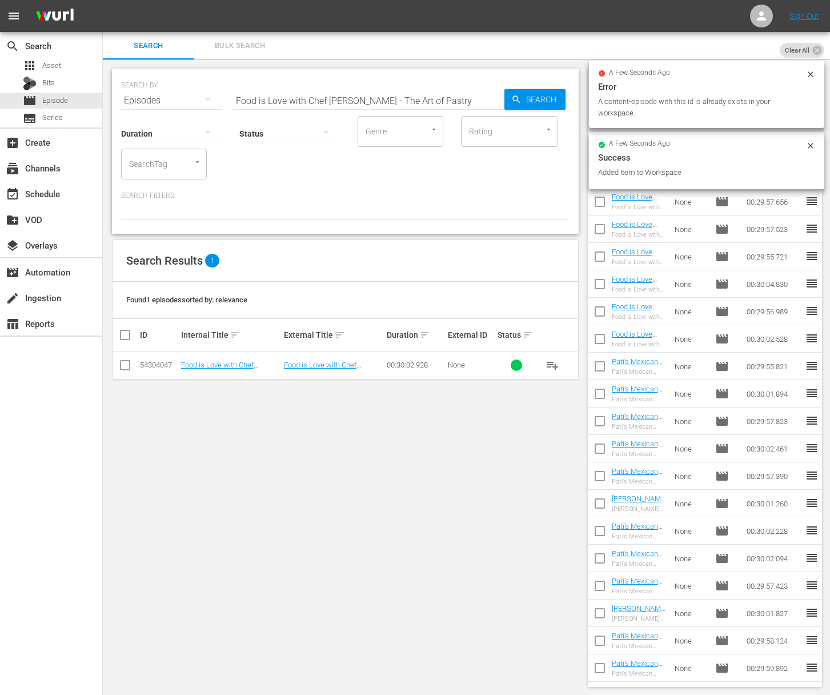
click at [349, 95] on input "Food is Love with Chef Lasse Sorensen - The Art of Pastry" at bounding box center [368, 100] width 271 height 27
paste input "La Chata"
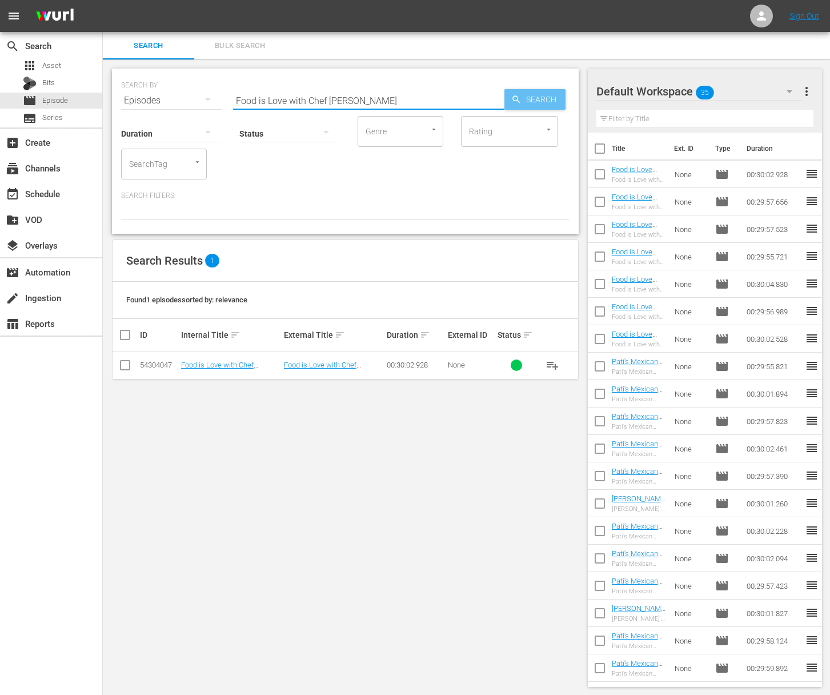
click at [534, 101] on span "Search" at bounding box center [543, 99] width 44 height 21
click at [552, 364] on span "playlist_add" at bounding box center [552, 365] width 14 height 14
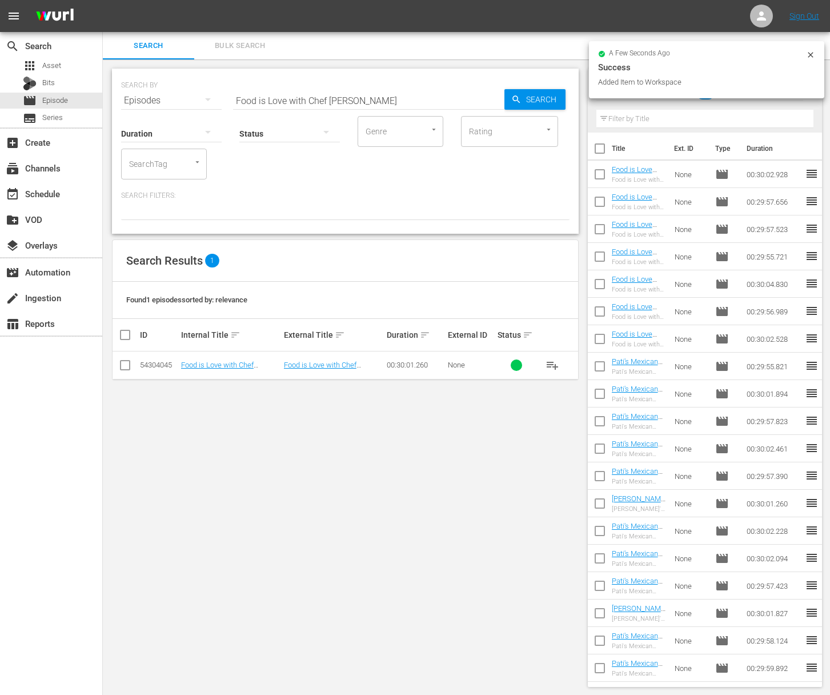
click at [407, 98] on input "Food is Love with Chef Lasse Sorensen - La Chata" at bounding box center [368, 100] width 271 height 27
paste input "Turn Restaurant"
click at [524, 103] on span "Search" at bounding box center [543, 99] width 44 height 21
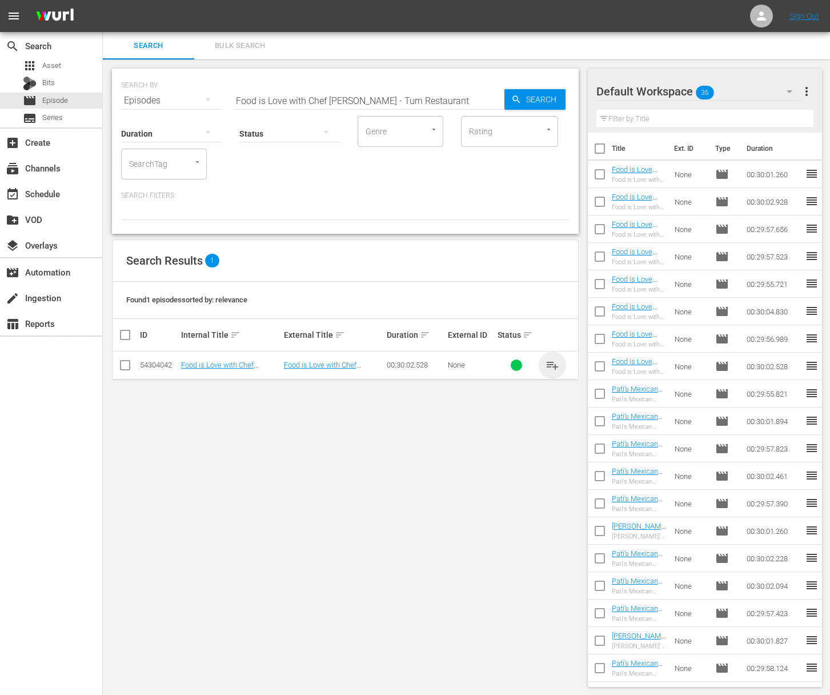
click at [551, 366] on span "playlist_add" at bounding box center [552, 365] width 14 height 14
click at [407, 106] on input "Food is Love with Chef Lasse Sorensen - Turn Restaurant" at bounding box center [368, 100] width 271 height 27
paste input "Jerk Soul"
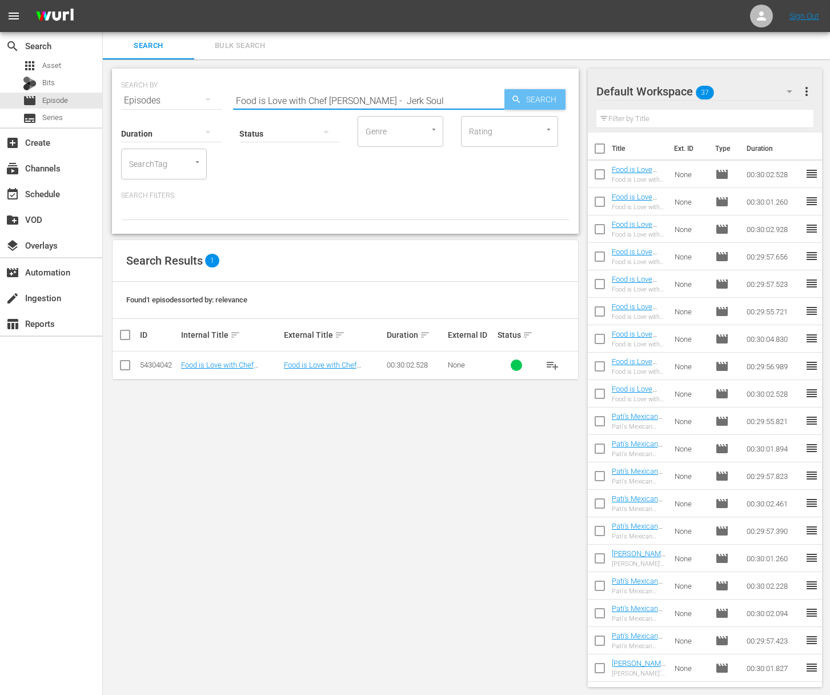
click at [533, 106] on span "Search" at bounding box center [543, 99] width 44 height 21
click at [555, 364] on span "playlist_add" at bounding box center [552, 365] width 14 height 14
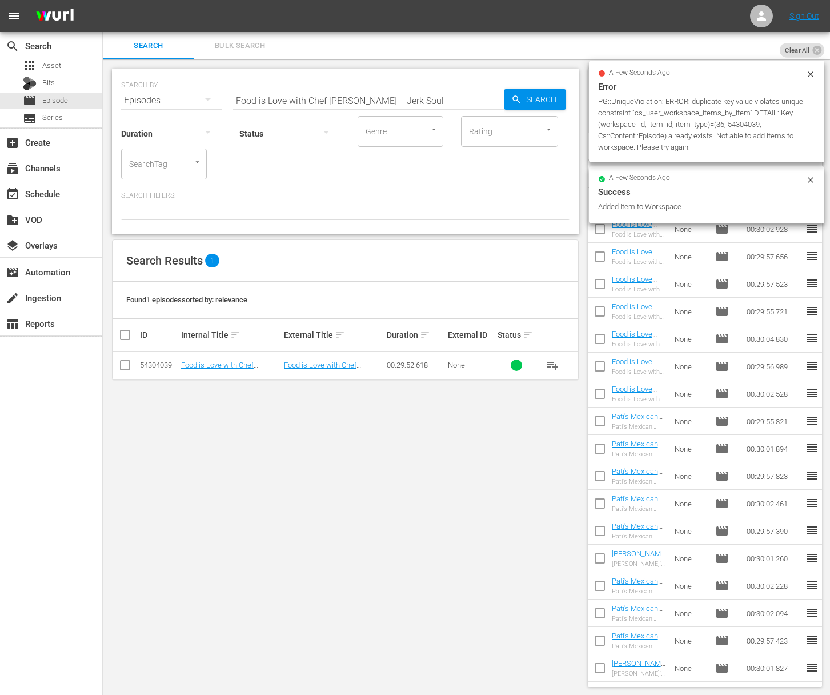
click at [438, 78] on div "SEARCH BY Search By Episodes Search ID, Title, Description, Keywords, or Catego…" at bounding box center [345, 93] width 448 height 41
click at [431, 97] on input "Food is Love with Chef Lasse Sorensen - Jerk Soul" at bounding box center [368, 100] width 271 height 27
paste input "Food is Love with Chef Lasse Sorensen - Nudo House/Mai Lee"
click at [414, 106] on input "Food is Love with Chef Lasse Sorensen - Jerk SoaFood is Love with Chef Lasse So…" at bounding box center [368, 100] width 271 height 27
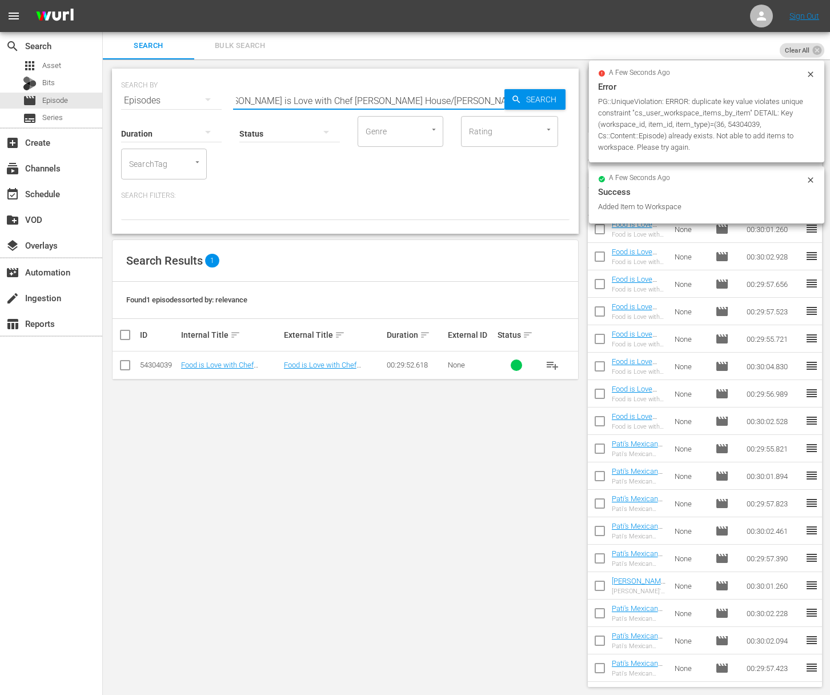
click at [412, 97] on input "Food is Love with Chef Lasse Sorensen - Jerk SoaFood is Love with Chef Lasse So…" at bounding box center [368, 100] width 271 height 27
paste input "Nudo House/Mai Lee"
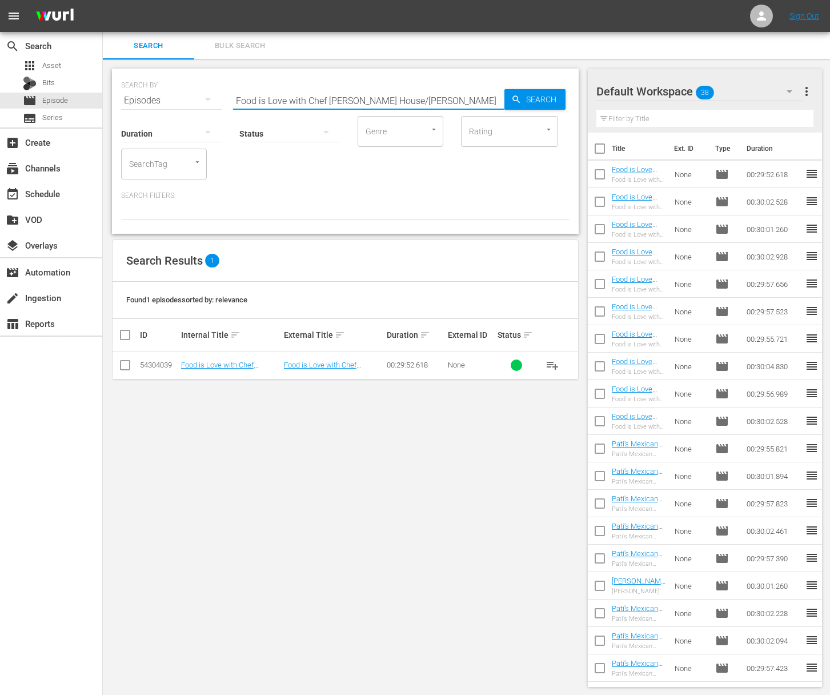
click at [524, 102] on span "Search" at bounding box center [543, 99] width 44 height 21
click at [552, 367] on span "playlist_add" at bounding box center [552, 365] width 14 height 14
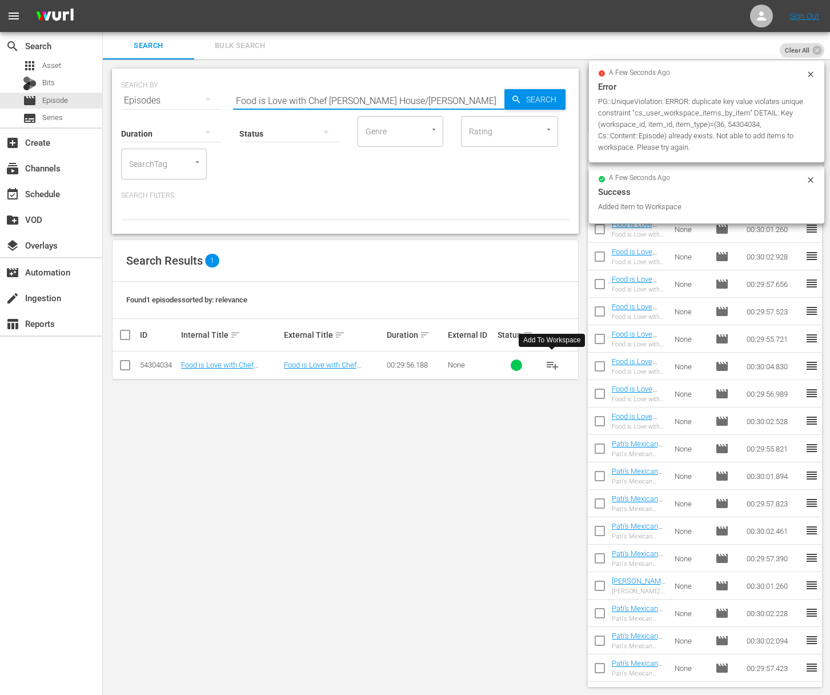
click at [358, 95] on input "Food is Love with Chef Lasse Sorensen - Nudo House/Mai Lee" at bounding box center [368, 100] width 271 height 27
paste input "Gulf Shores"
click at [535, 100] on span "Search" at bounding box center [543, 99] width 44 height 21
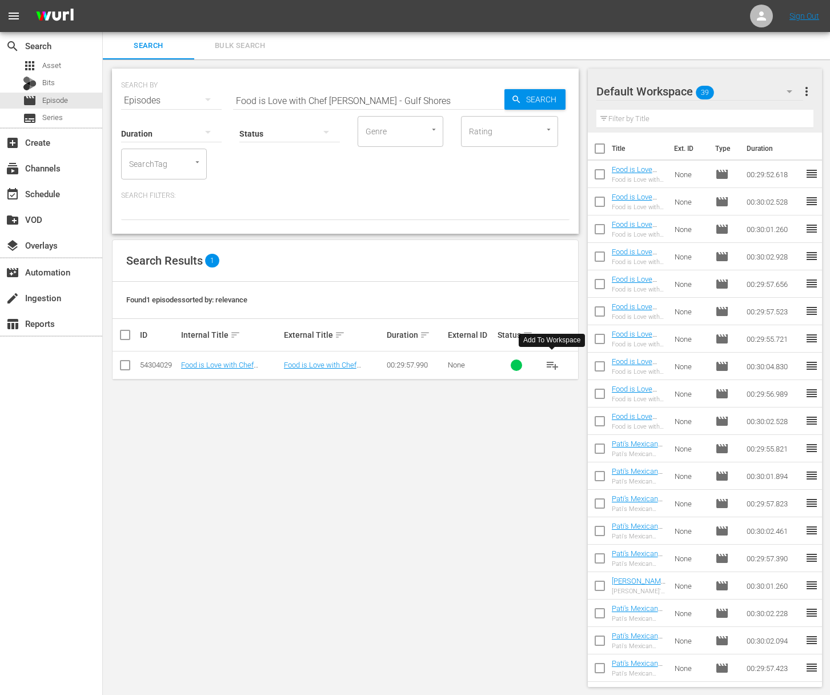
click at [556, 368] on span "playlist_add" at bounding box center [552, 365] width 14 height 14
click at [551, 363] on span "playlist_add" at bounding box center [552, 365] width 14 height 14
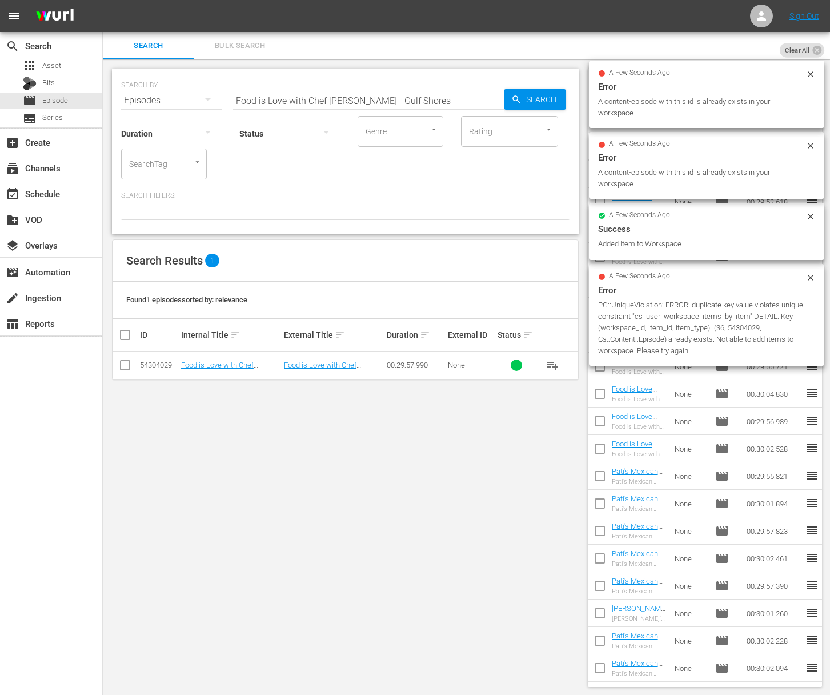
click at [407, 94] on input "Food is Love with Chef Lasse Sorensen - Gulf Shores" at bounding box center [368, 100] width 271 height 27
paste input "Egg"
click at [503, 97] on input "Food is Love with Chef Lasse Sorensen - Egg" at bounding box center [368, 100] width 271 height 27
click at [533, 101] on span "Search" at bounding box center [543, 99] width 44 height 21
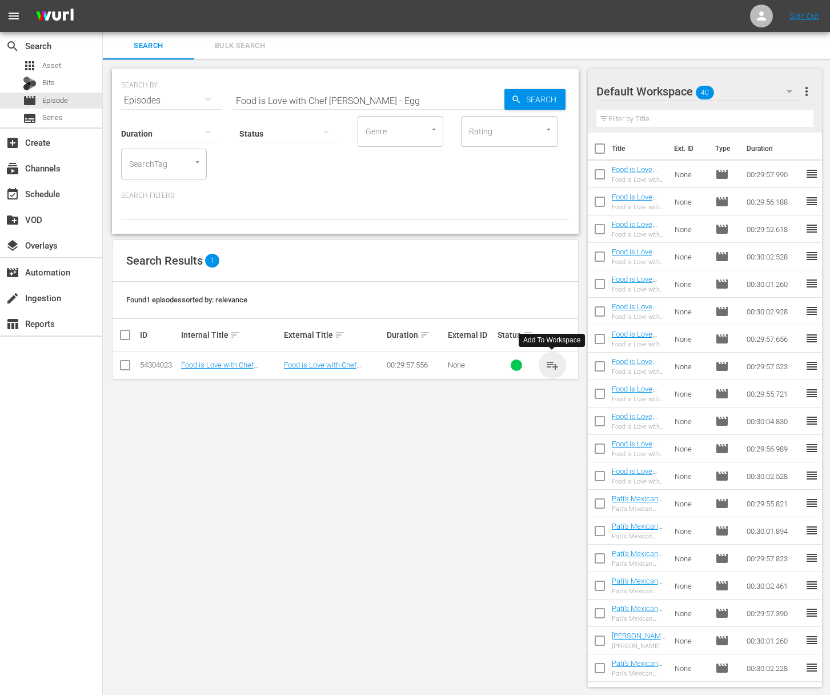
click at [552, 365] on span "playlist_add" at bounding box center [552, 365] width 14 height 14
click at [446, 96] on input "Food is Love with Chef Lasse Sorensen - Egg" at bounding box center [368, 100] width 271 height 27
paste input "Balkan Treatbox"
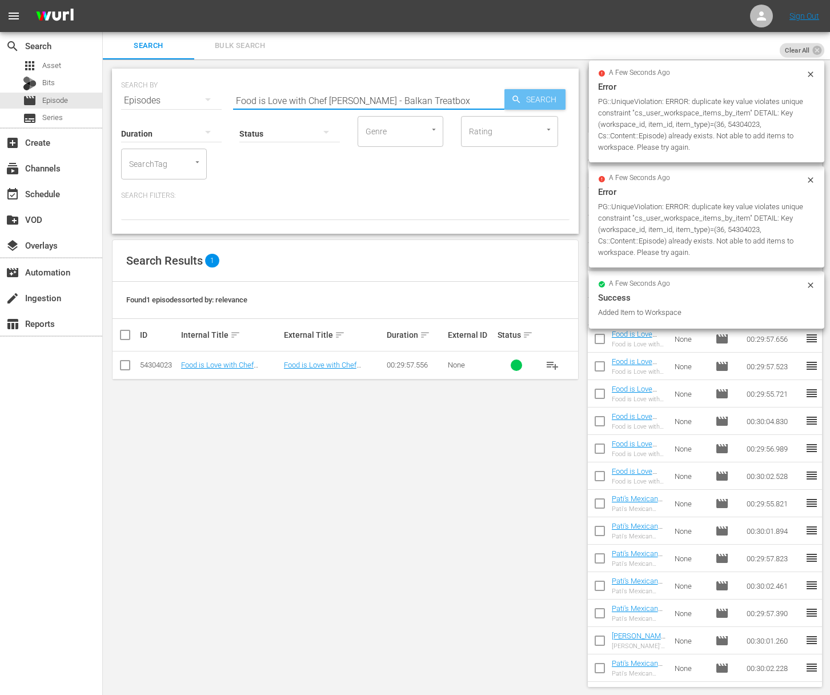
click at [532, 98] on span "Search" at bounding box center [543, 99] width 44 height 21
click at [551, 363] on span "playlist_add" at bounding box center [552, 365] width 14 height 14
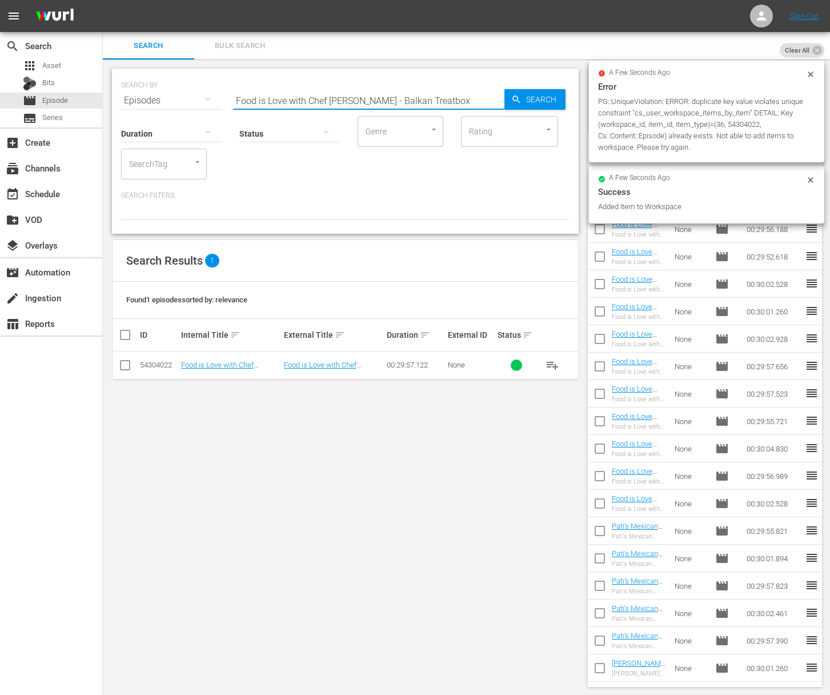
click at [420, 101] on input "Food is Love with Chef Lasse Sorensen - Balkan Treatbox" at bounding box center [368, 100] width 271 height 27
paste input "Guerilla Street Food"
click at [522, 97] on span "Search" at bounding box center [543, 99] width 44 height 21
click at [553, 364] on span "playlist_add" at bounding box center [552, 365] width 14 height 14
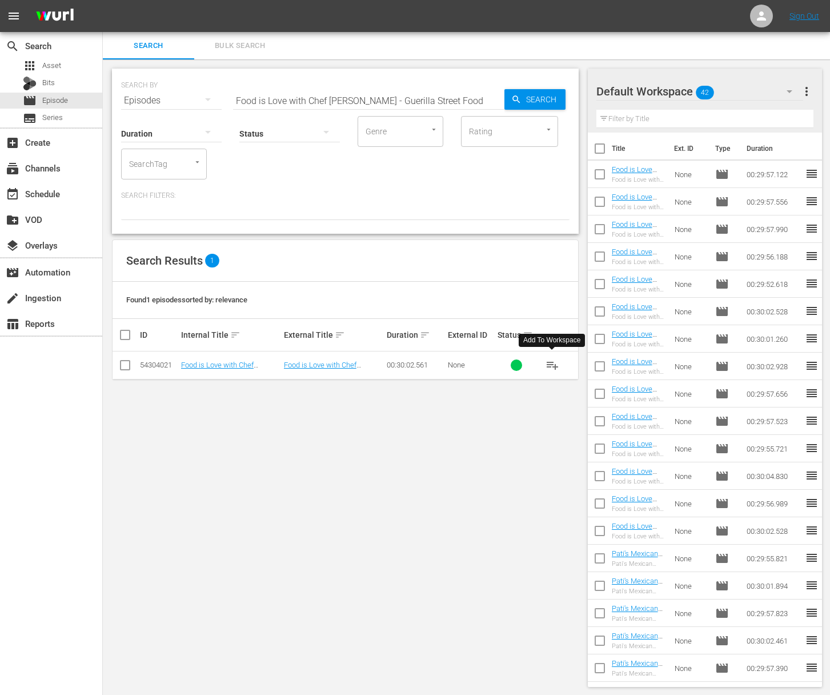
click at [553, 364] on span "playlist_add" at bounding box center [552, 365] width 14 height 14
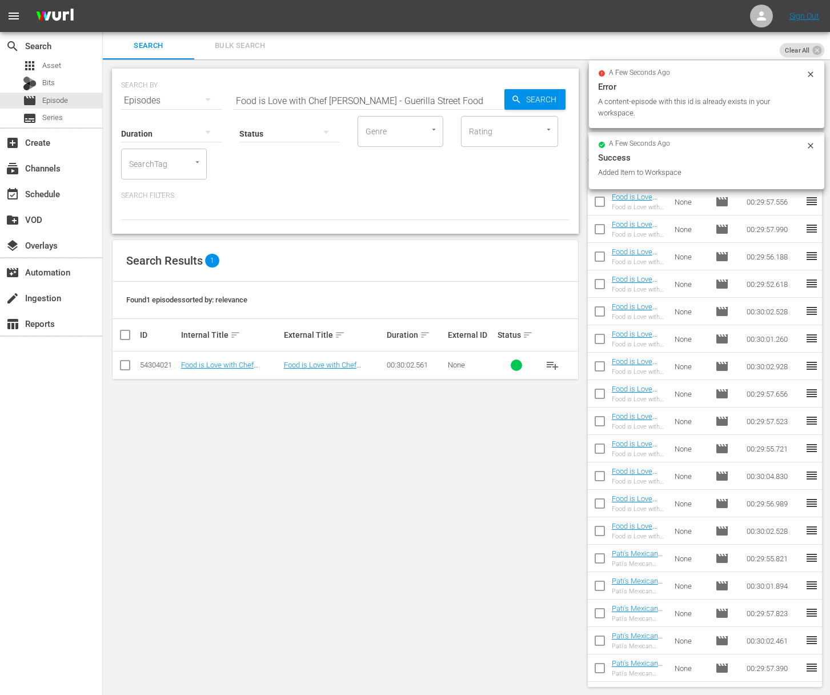
click at [414, 97] on input "Food is Love with Chef Lasse Sorensen - Guerilla Street Food" at bounding box center [368, 100] width 271 height 27
paste input "Kimchi Guys"
click at [518, 99] on icon "button" at bounding box center [516, 99] width 10 height 10
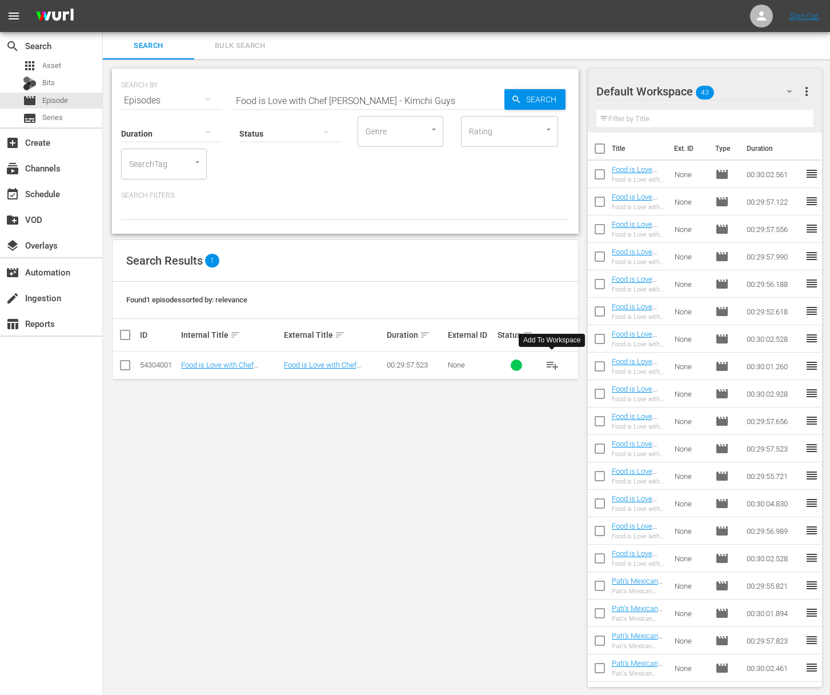
click at [553, 364] on span "playlist_add" at bounding box center [552, 365] width 14 height 14
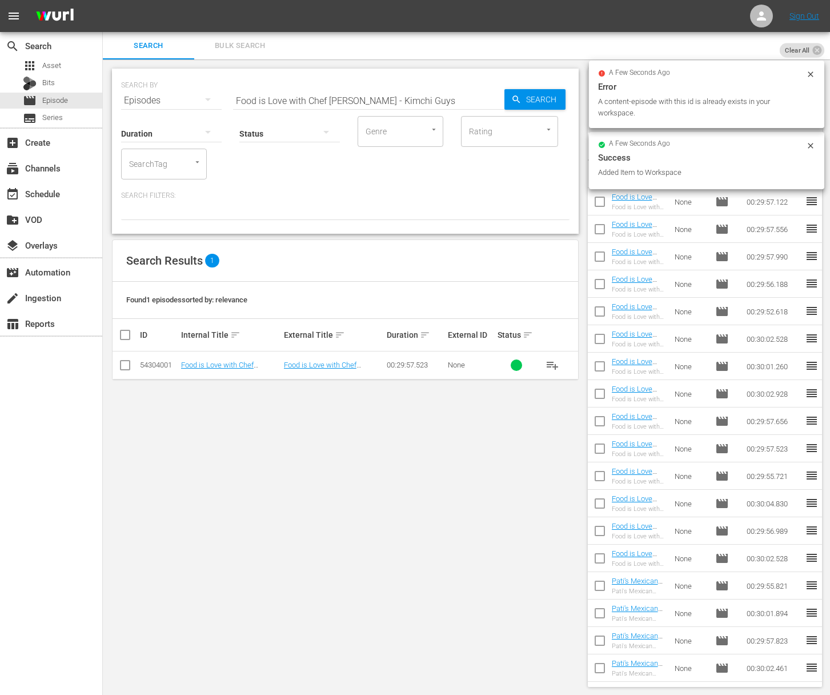
click at [392, 92] on input "Food is Love with Chef Lasse Sorensen - Kimchi Guys" at bounding box center [368, 100] width 271 height 27
paste input "My Greek Table with Diane Kochilas: Diane Discovers Her New Athens 'Hood"
click at [388, 96] on input "aMy Greek Table with Diane Kochilas: Diane Discovers Her New Athens 'HoodFood i…" at bounding box center [368, 100] width 271 height 27
paste input "My Greek Table with Diane Kochilas: Diane Discovers Her New Athens 'Hood"
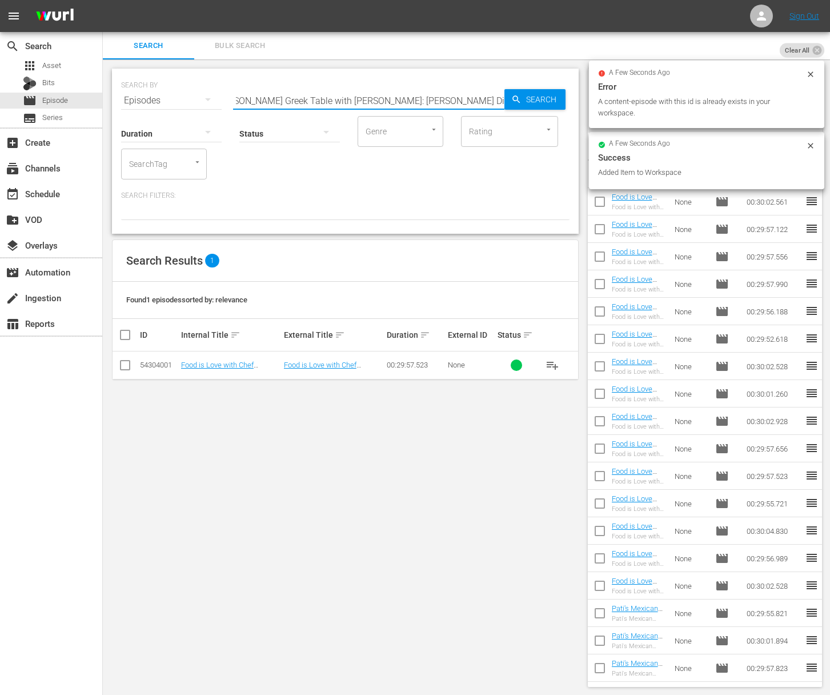
click at [408, 104] on input "aMy Greek Table with Diane Kochilas: Diane DiscaMy Greek Table with Diane Kochi…" at bounding box center [368, 100] width 271 height 27
paste input "My Greek Table with Diane Kochilas: Diane Discovers Her New Athens 'Hood"
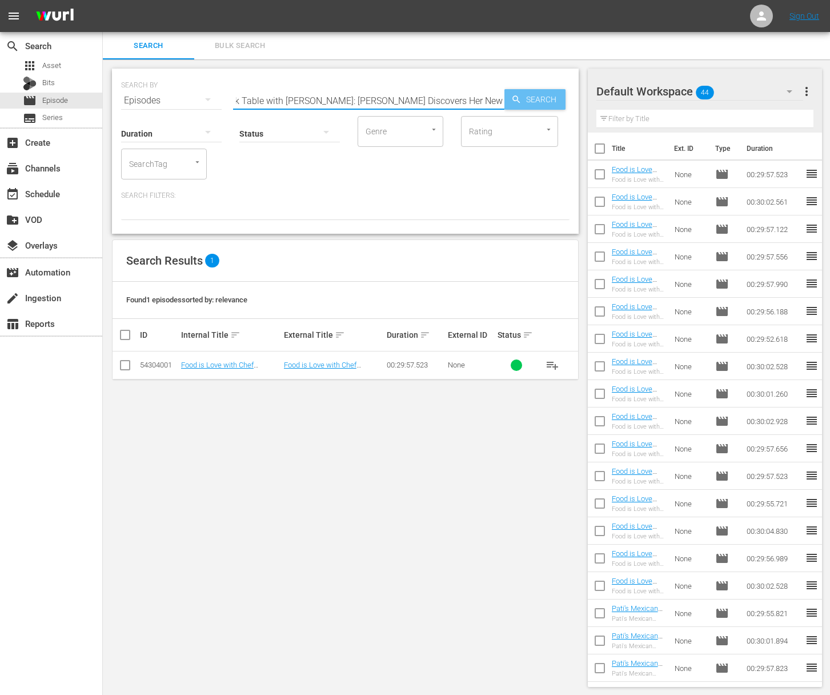
click at [508, 101] on div "Search" at bounding box center [534, 99] width 61 height 21
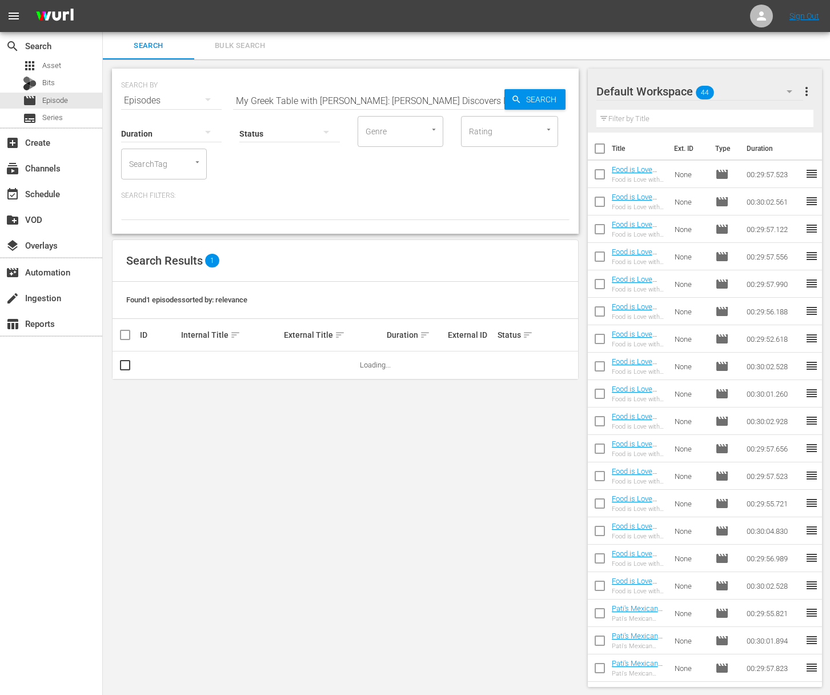
click at [438, 101] on input "My Greek Table with Diane Kochilas: Diane Discovers Her New Athens 'Hood" at bounding box center [368, 100] width 271 height 27
click at [548, 99] on span "Search" at bounding box center [543, 99] width 44 height 21
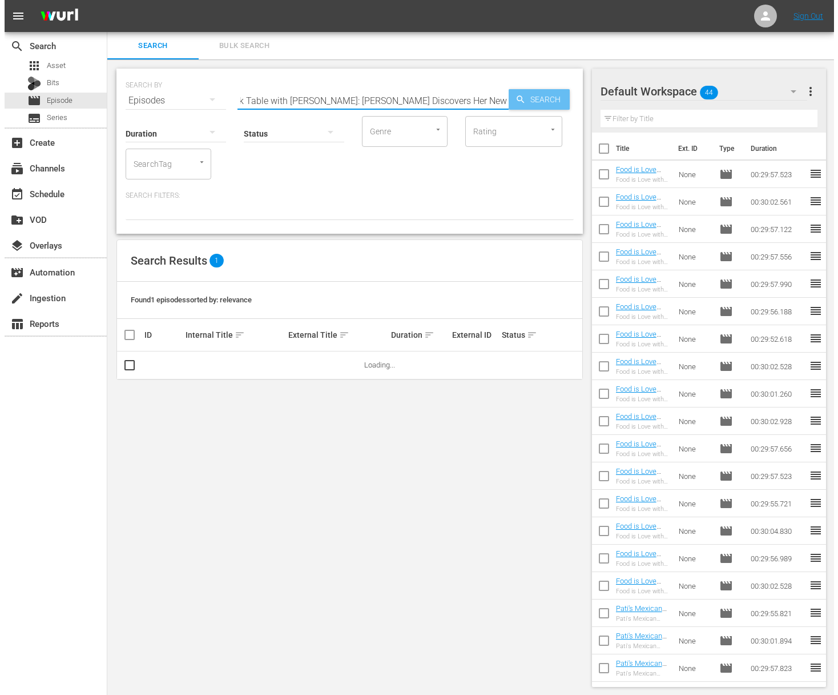
scroll to position [0, 0]
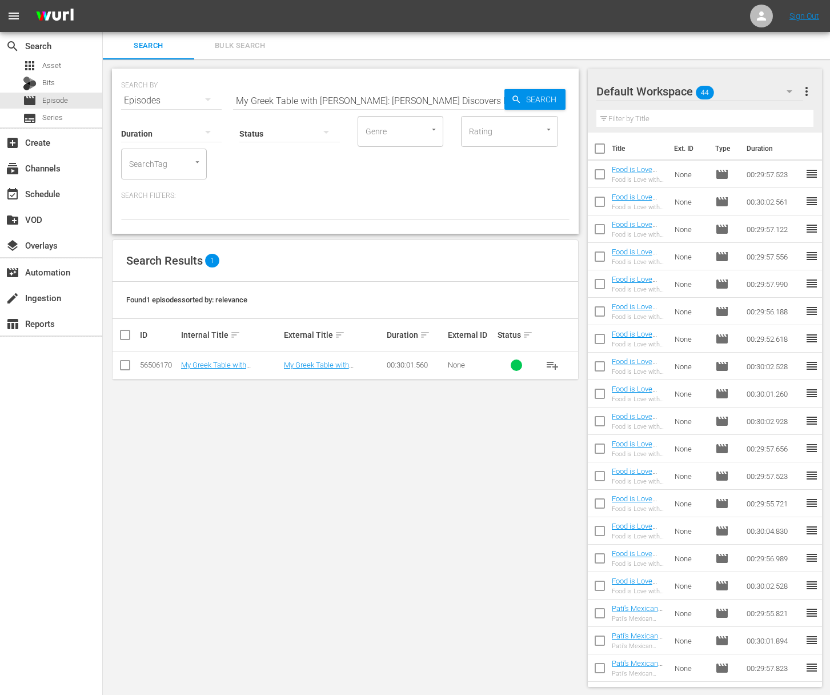
click at [553, 360] on span "playlist_add" at bounding box center [552, 365] width 14 height 14
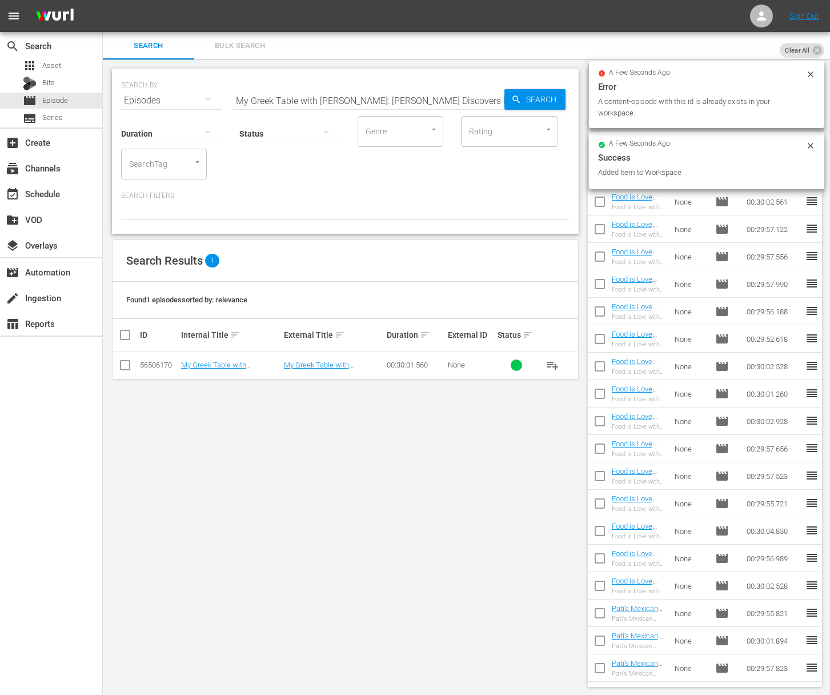
click at [418, 98] on input "My Greek Table with Diane Kochilas: Diane Discovers Her New Athens 'Hood" at bounding box center [368, 100] width 271 height 27
paste input "The Dodecanese For Dinner"
click at [532, 101] on span "Search" at bounding box center [543, 99] width 44 height 21
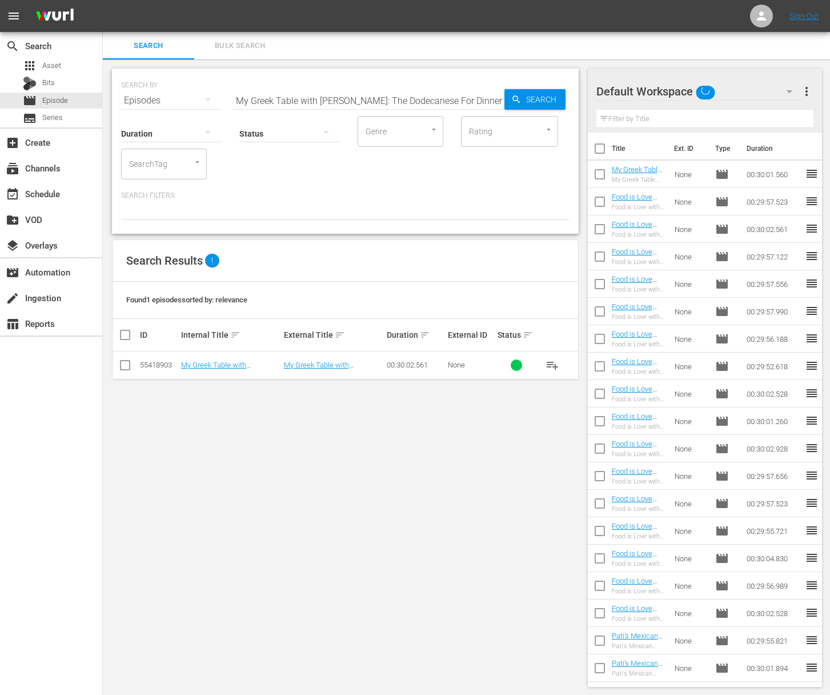
click at [555, 364] on span "playlist_add" at bounding box center [552, 365] width 14 height 14
click at [411, 95] on input "My Greek Table with Diane Kochilas: The Dodecanese For Dinner" at bounding box center [368, 100] width 271 height 27
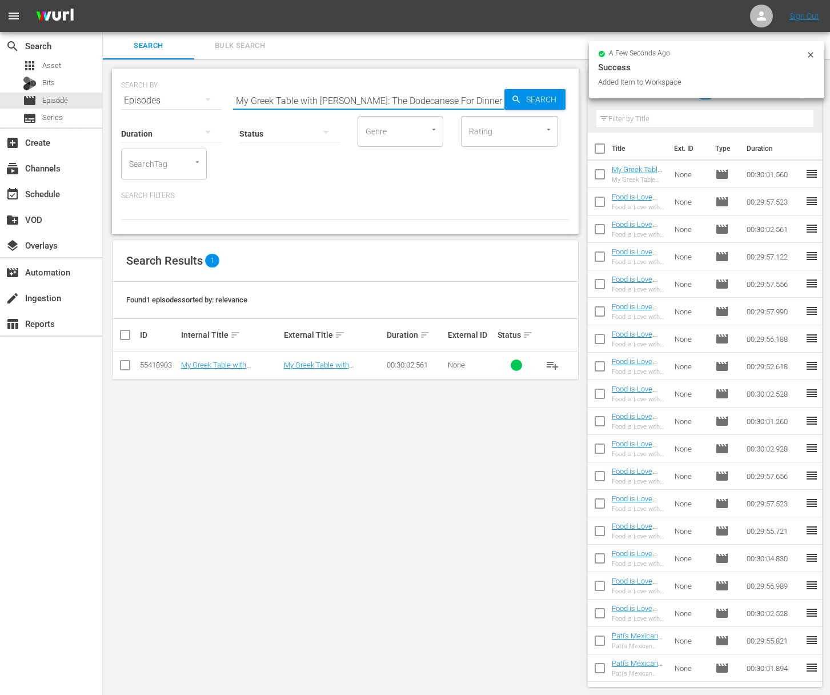
paste input "An Ionian Odyssey"
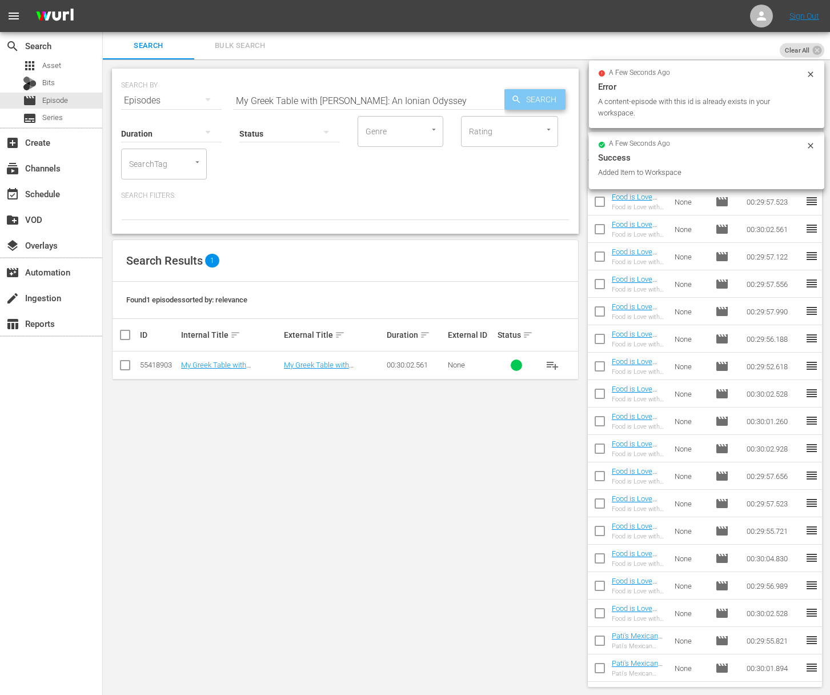
click at [515, 98] on icon "button" at bounding box center [516, 99] width 10 height 10
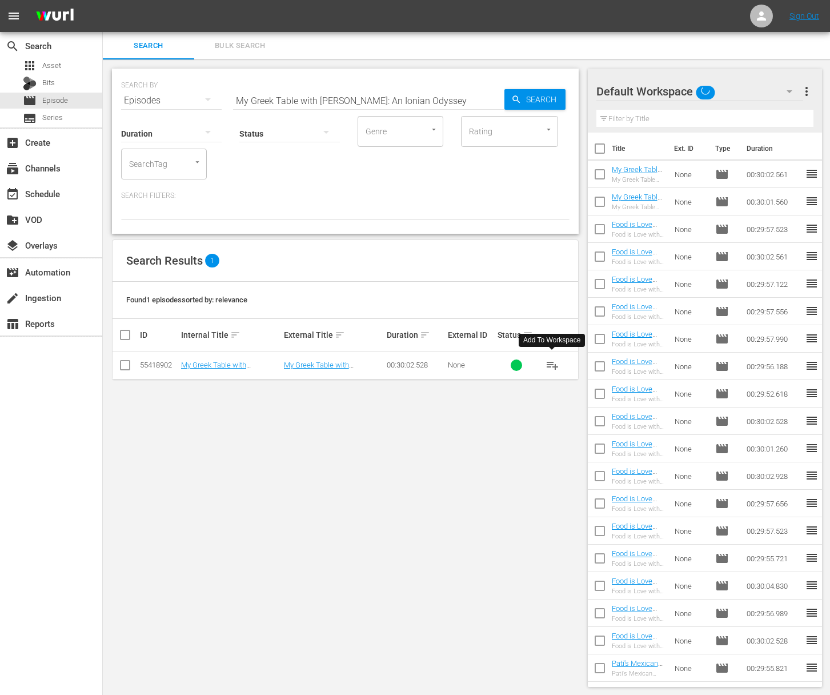
click at [554, 366] on span "playlist_add" at bounding box center [552, 365] width 14 height 14
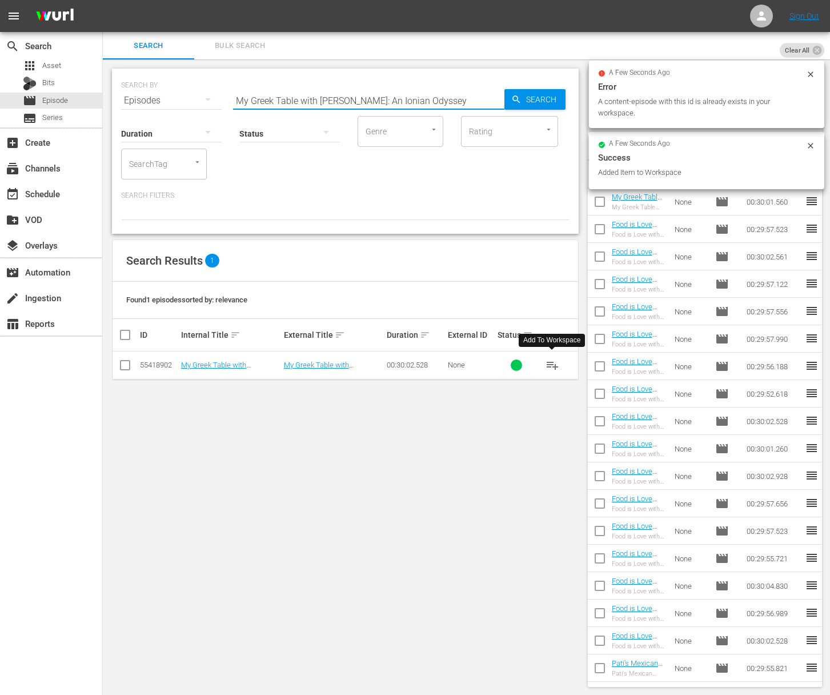
click at [410, 104] on input "My Greek Table with Diane Kochilas: An Ionian Odyssey" at bounding box center [368, 100] width 271 height 27
paste input "Figs In A Glass"
type input "My Greek Table with Diane Kochilas: Figs In A Glass"
click at [524, 105] on span "Search" at bounding box center [543, 99] width 44 height 21
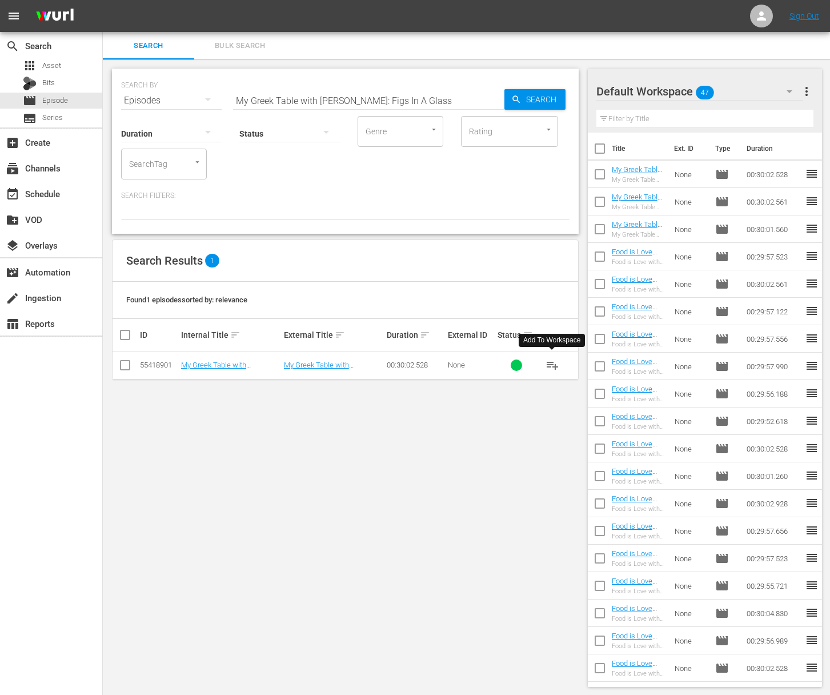
click at [555, 363] on span "playlist_add" at bounding box center [552, 365] width 14 height 14
click at [53, 195] on div "event_available Schedule" at bounding box center [32, 192] width 64 height 10
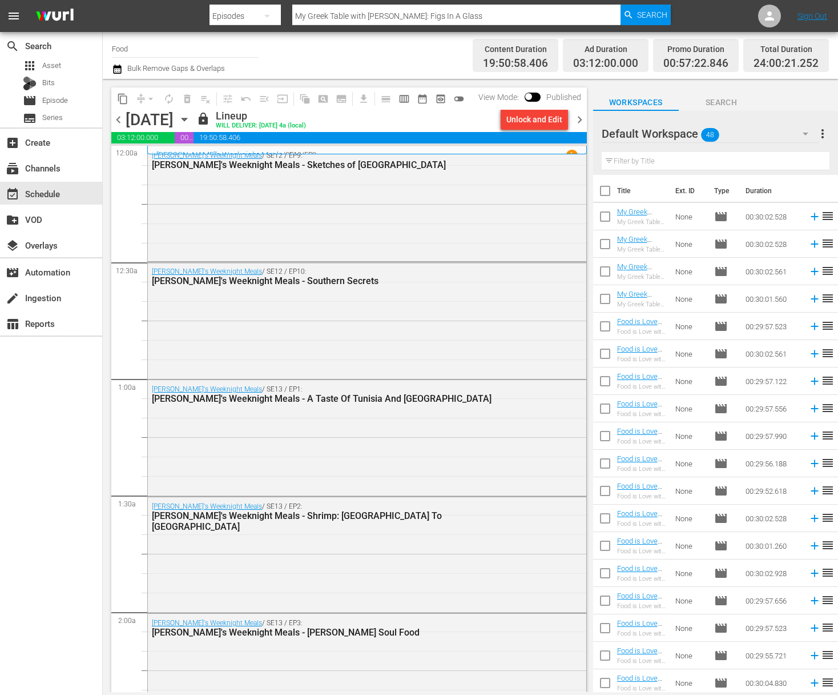
click at [191, 118] on icon "button" at bounding box center [184, 119] width 13 height 13
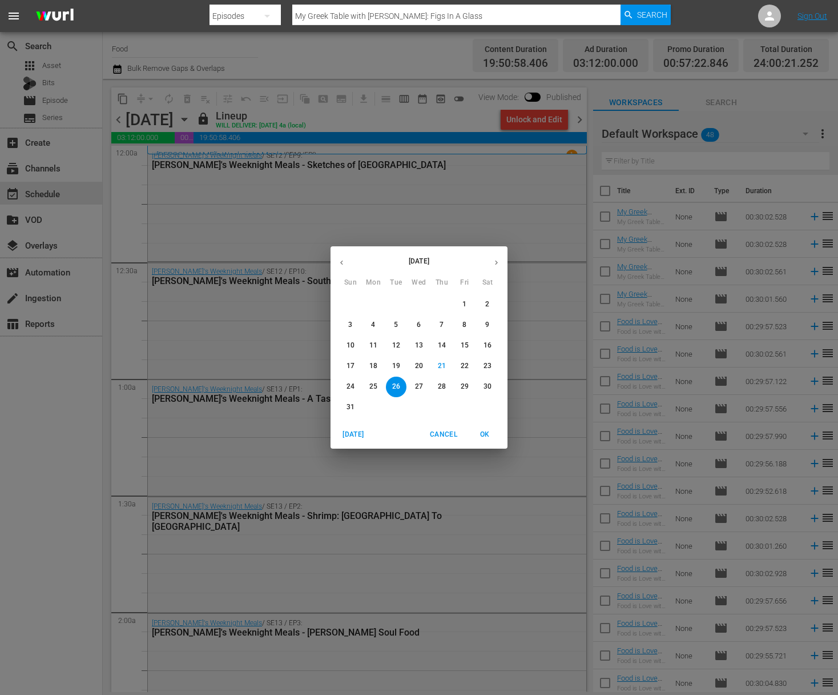
click at [416, 393] on button "27" at bounding box center [419, 386] width 21 height 21
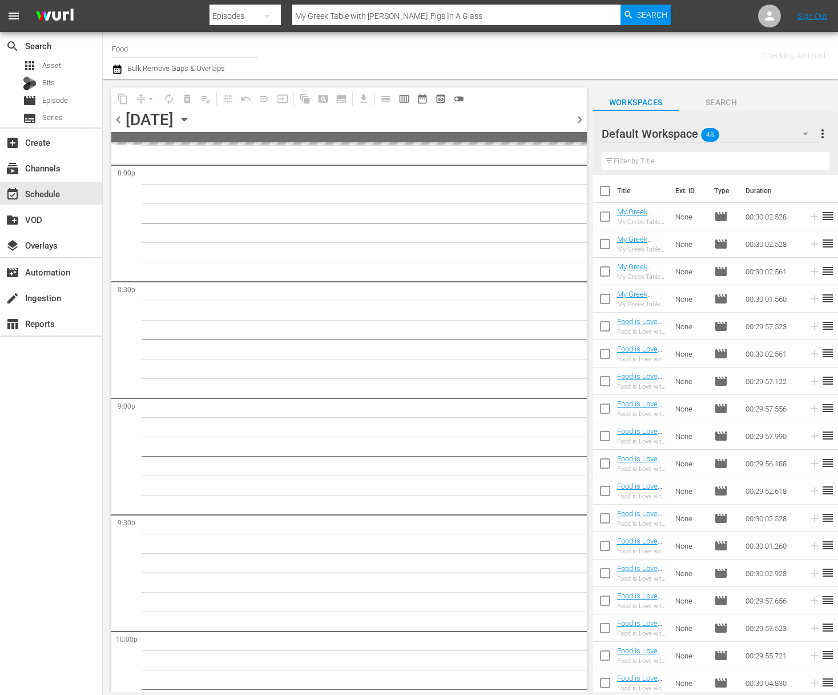
scroll to position [5046, 0]
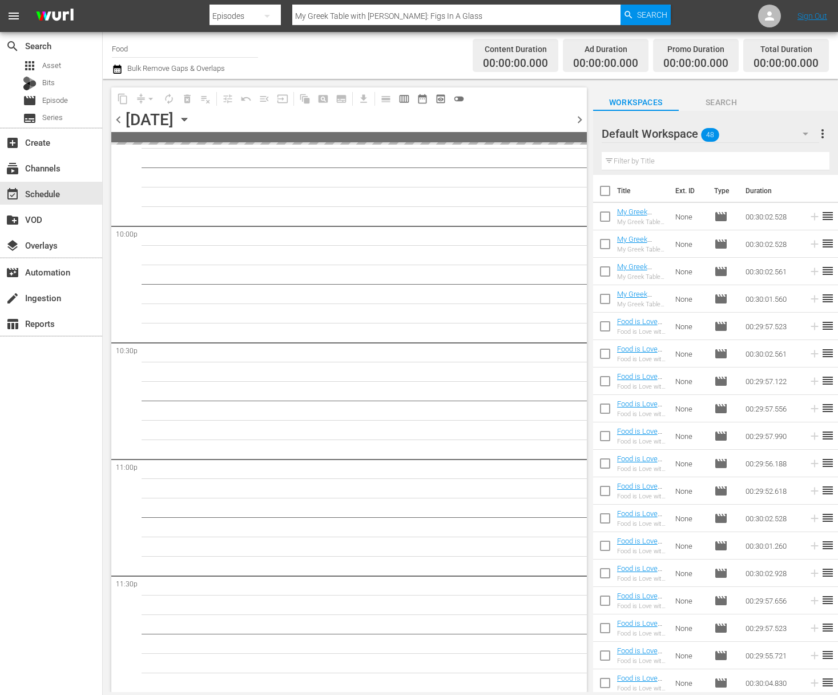
click at [604, 192] on input "checkbox" at bounding box center [605, 193] width 24 height 24
checkbox input "true"
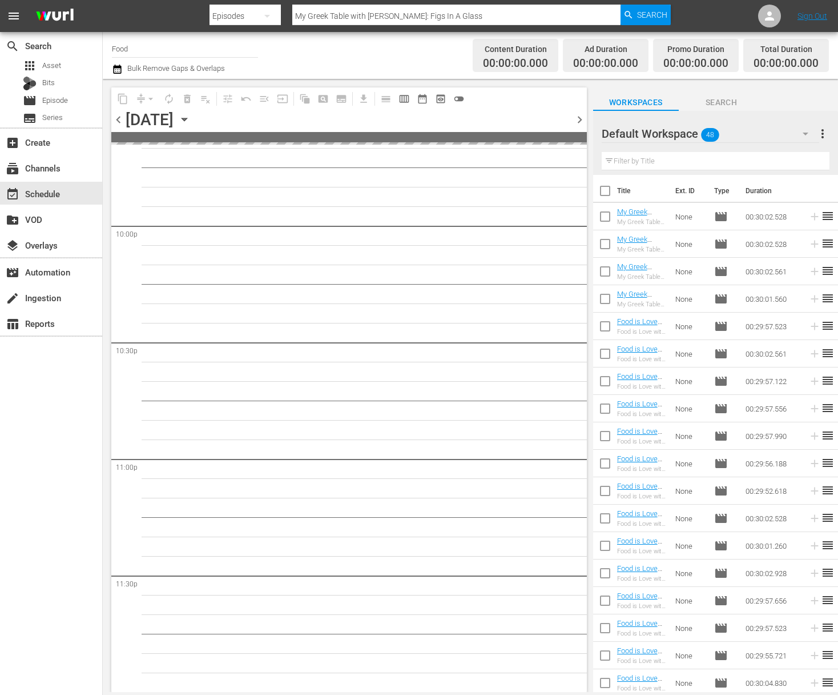
checkbox input "true"
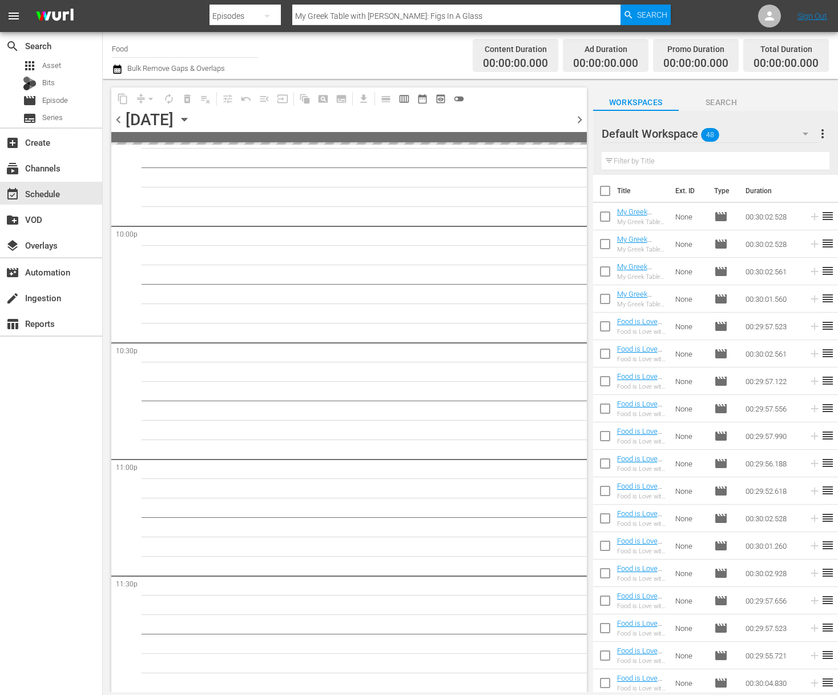
checkbox input "true"
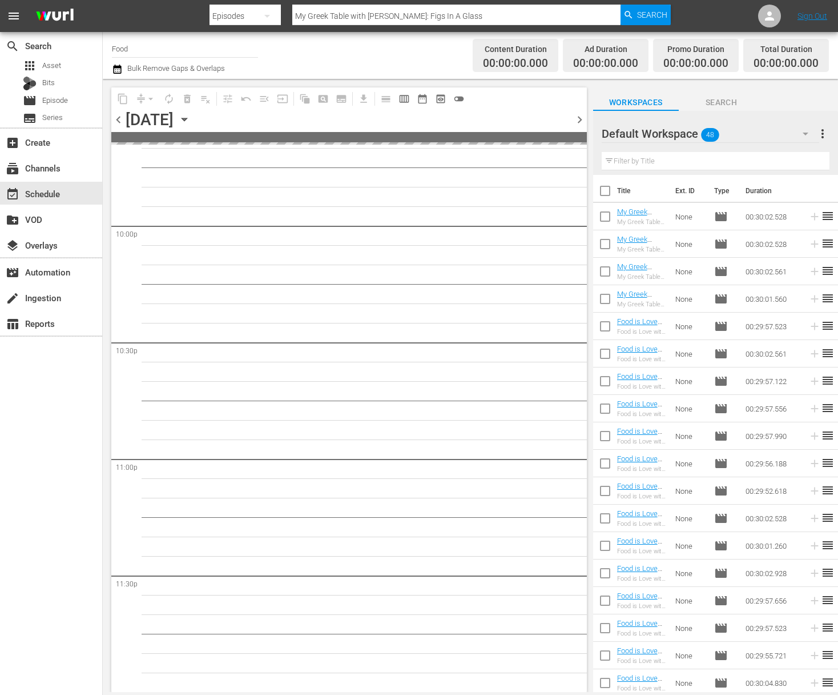
checkbox input "true"
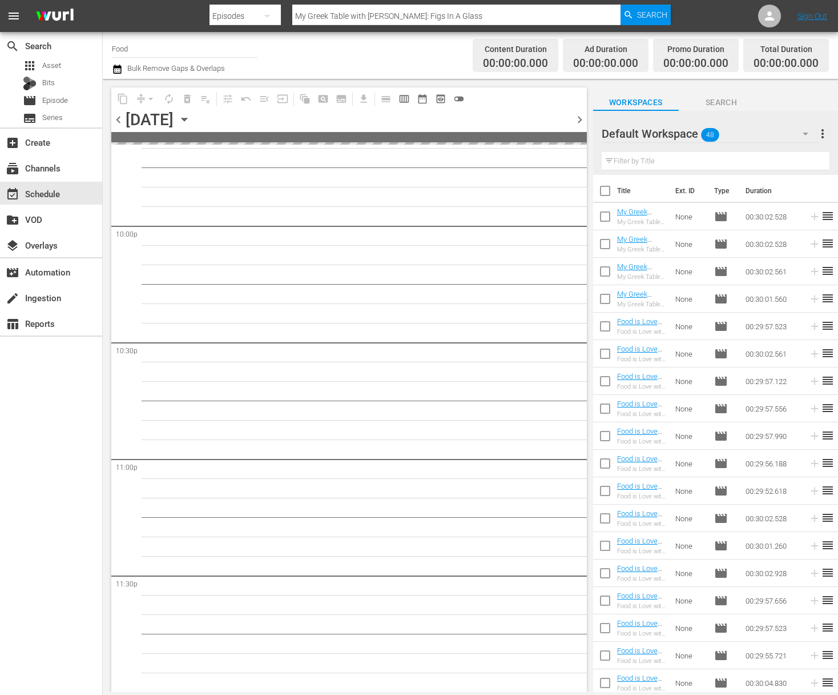
checkbox input "true"
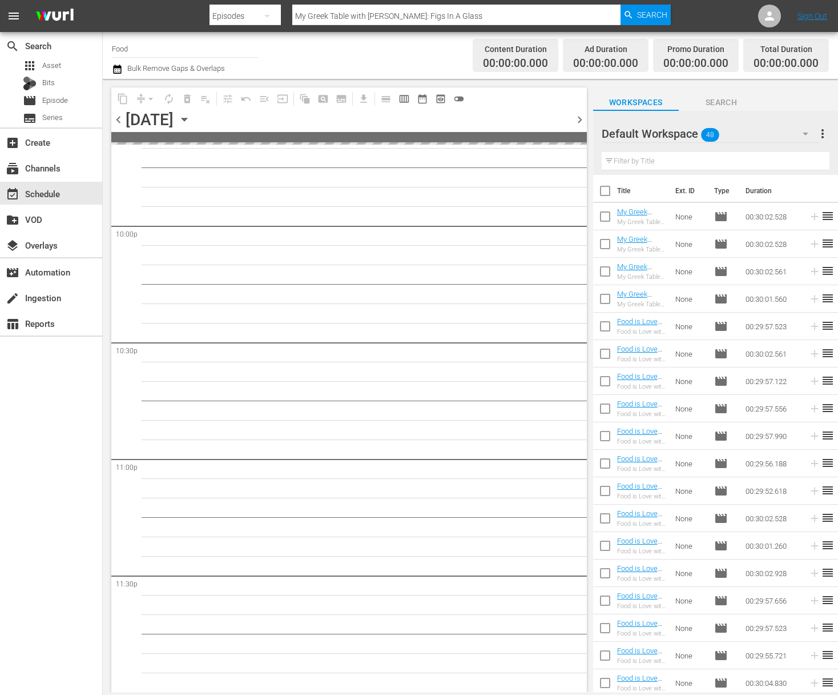
checkbox input "true"
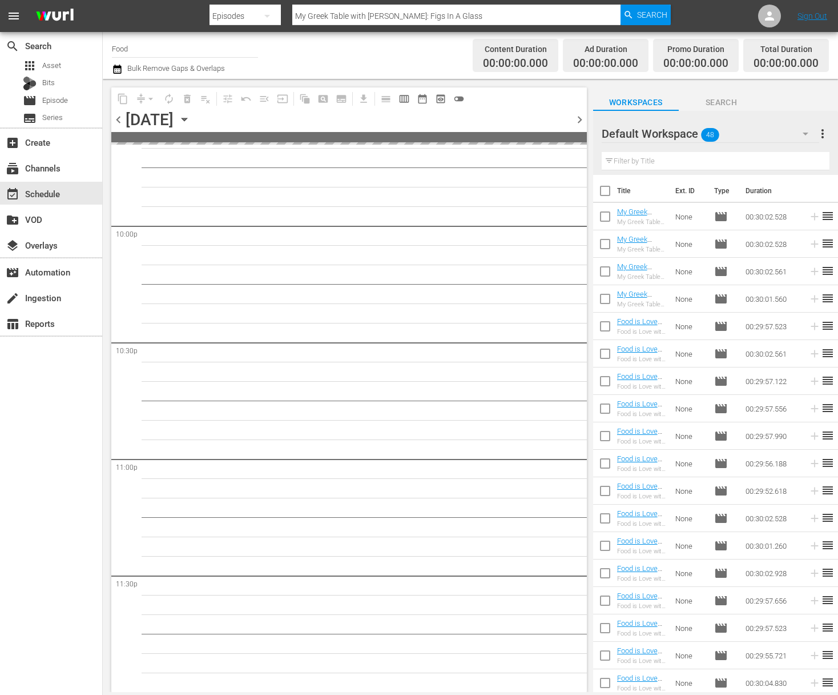
checkbox input "true"
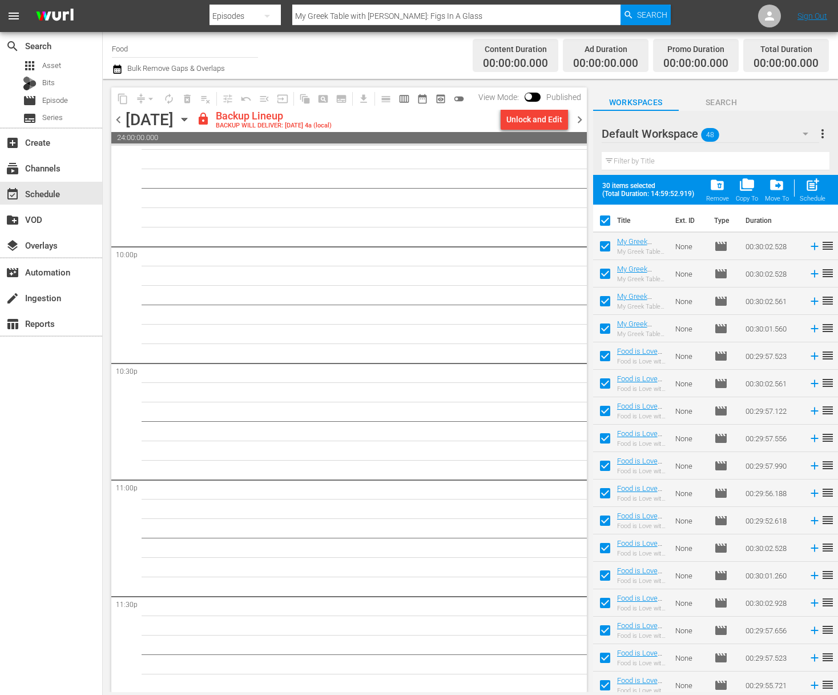
scroll to position [389, 0]
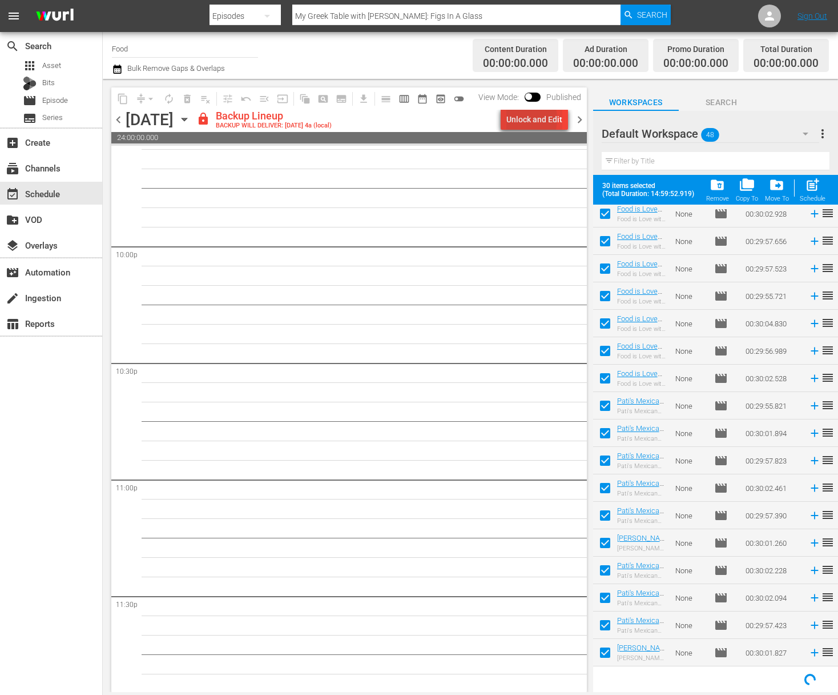
click at [509, 119] on div "Unlock and Edit" at bounding box center [535, 119] width 56 height 21
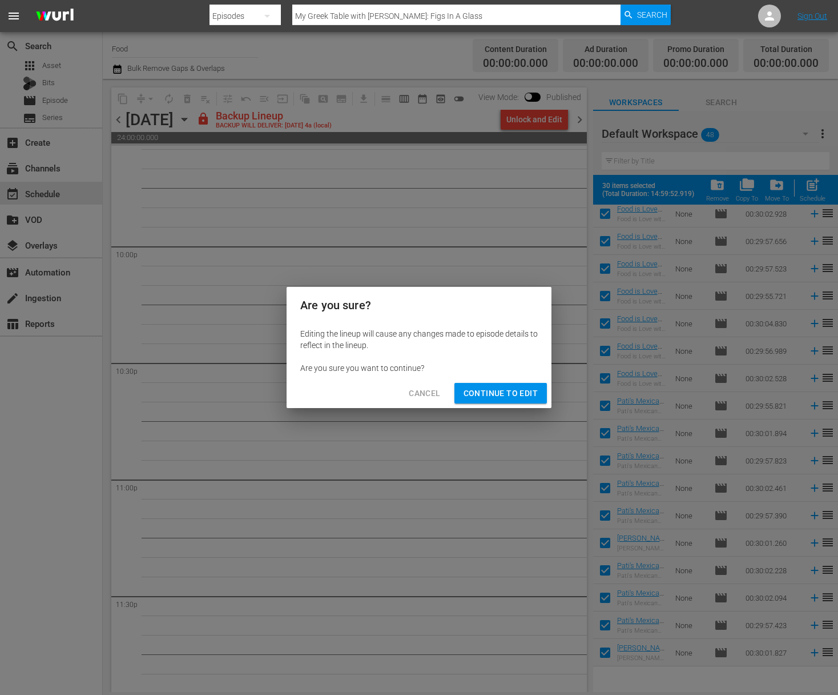
click at [515, 398] on span "Continue to Edit" at bounding box center [501, 393] width 74 height 14
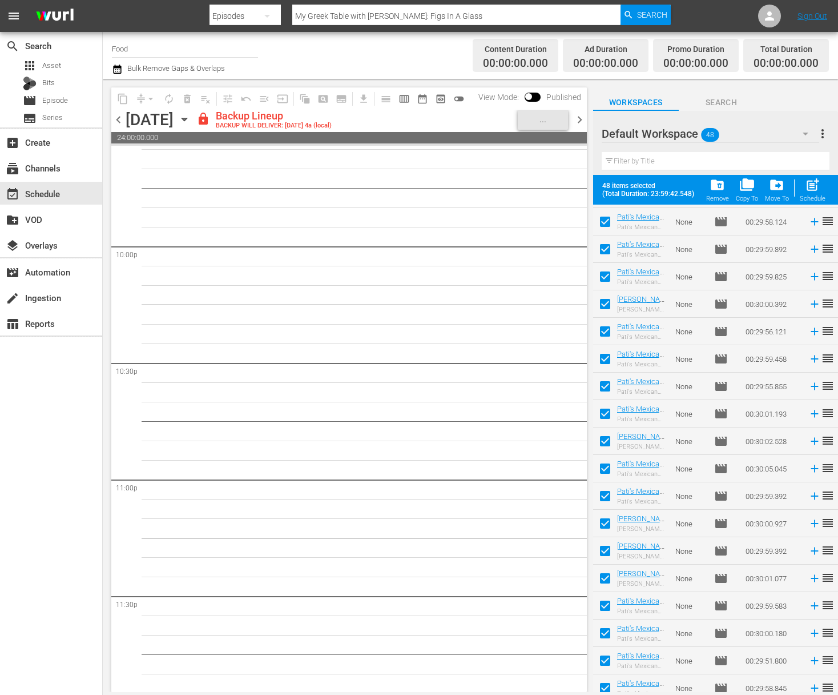
scroll to position [855, 0]
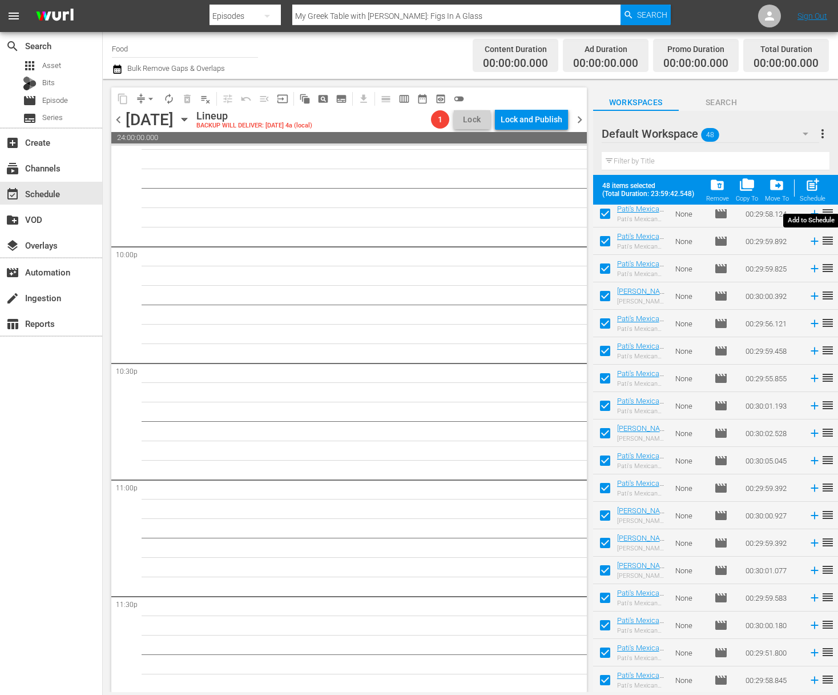
click at [817, 187] on span "post_add" at bounding box center [812, 184] width 15 height 15
checkbox input "false"
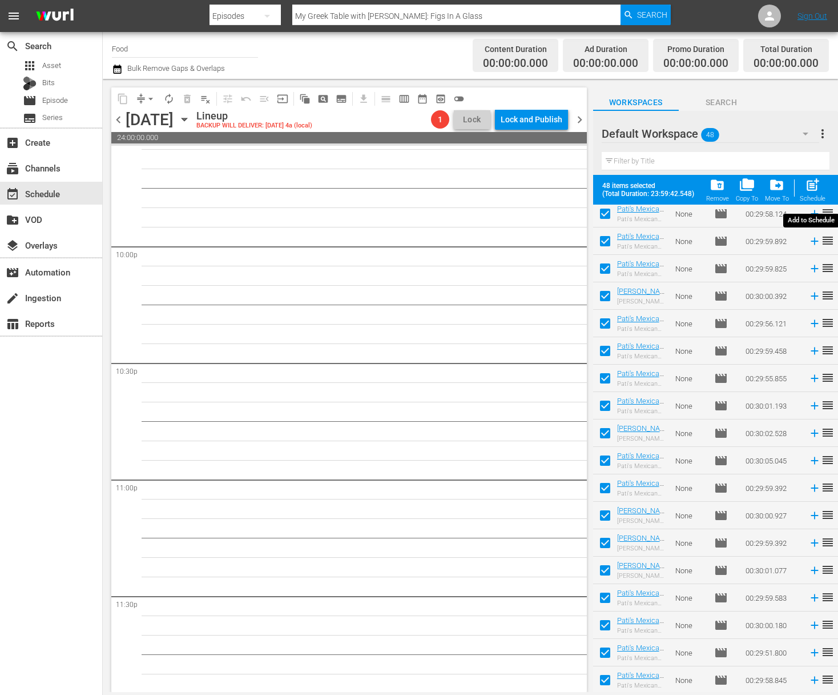
checkbox input "false"
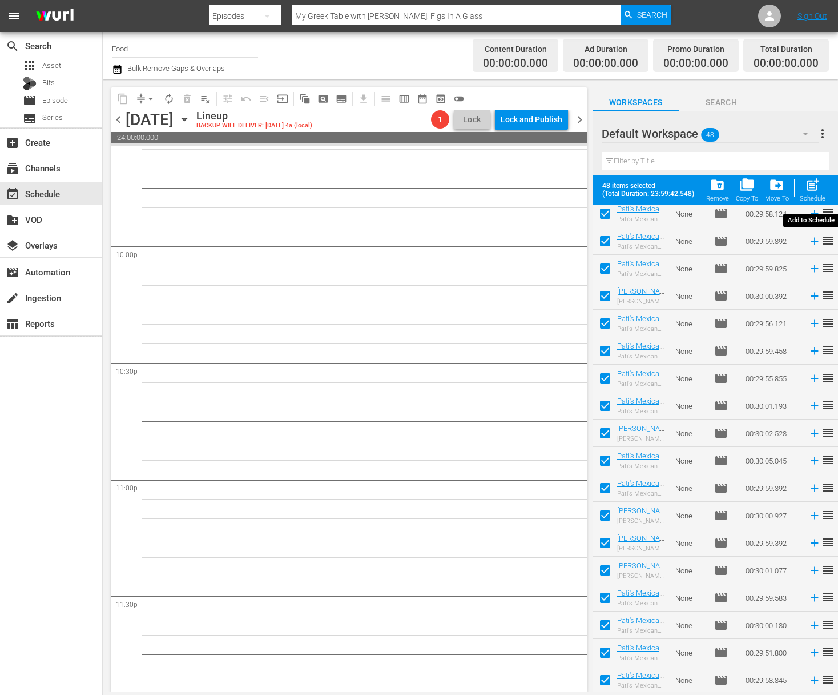
checkbox input "false"
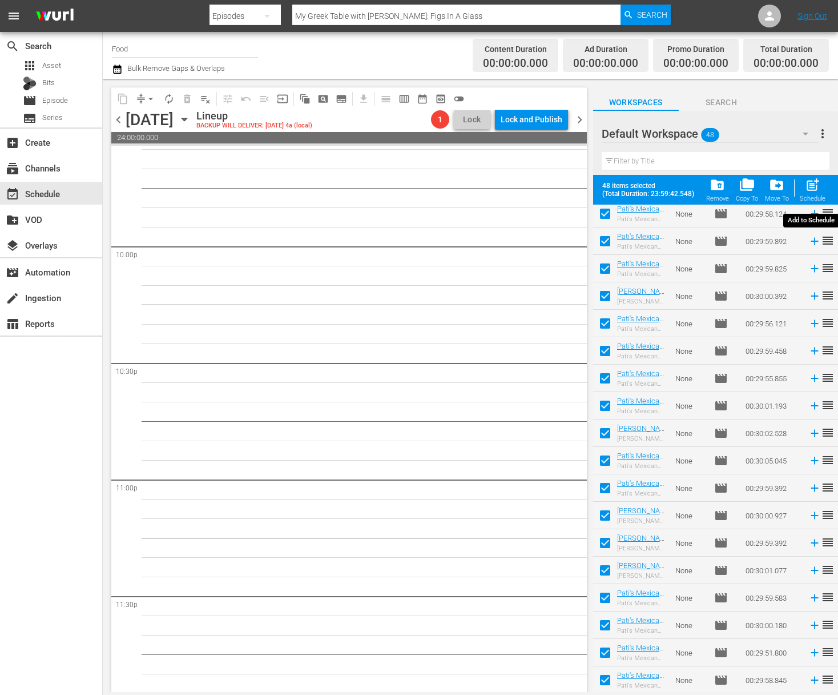
checkbox input "false"
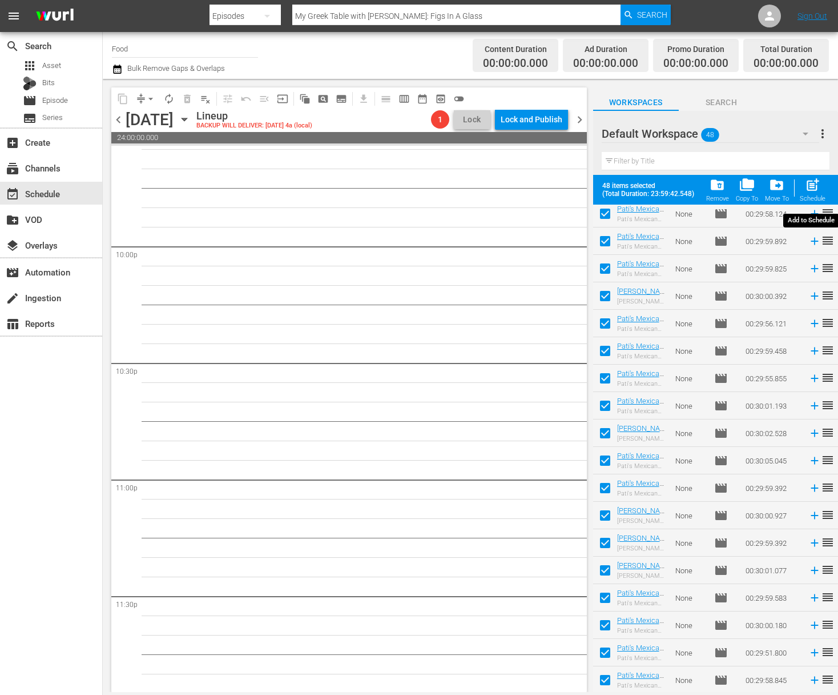
checkbox input "false"
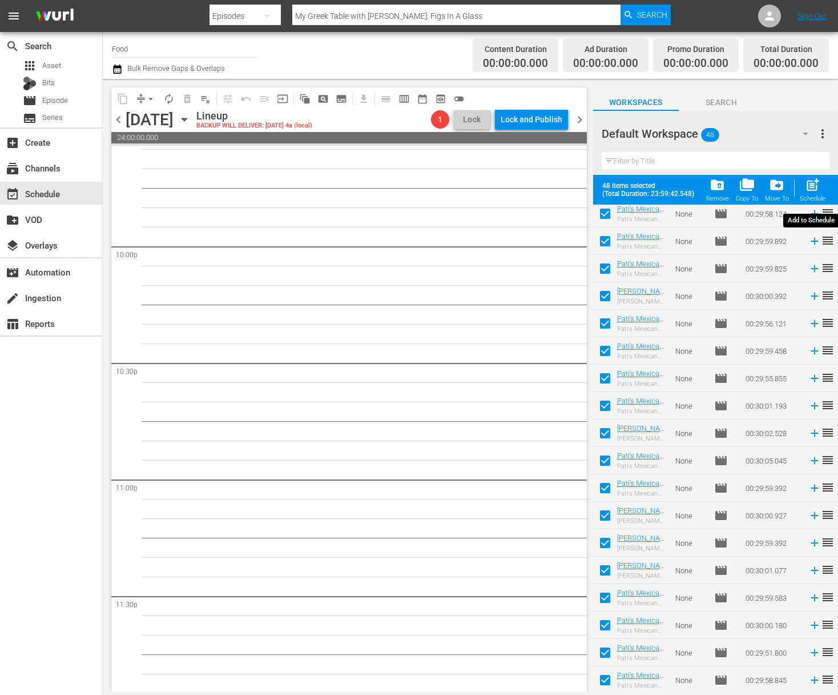
checkbox input "false"
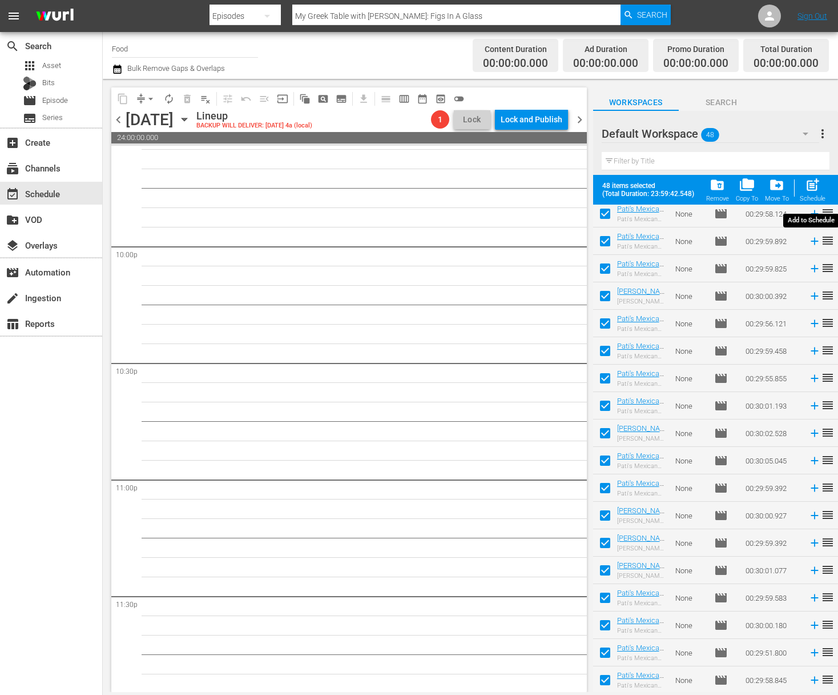
checkbox input "false"
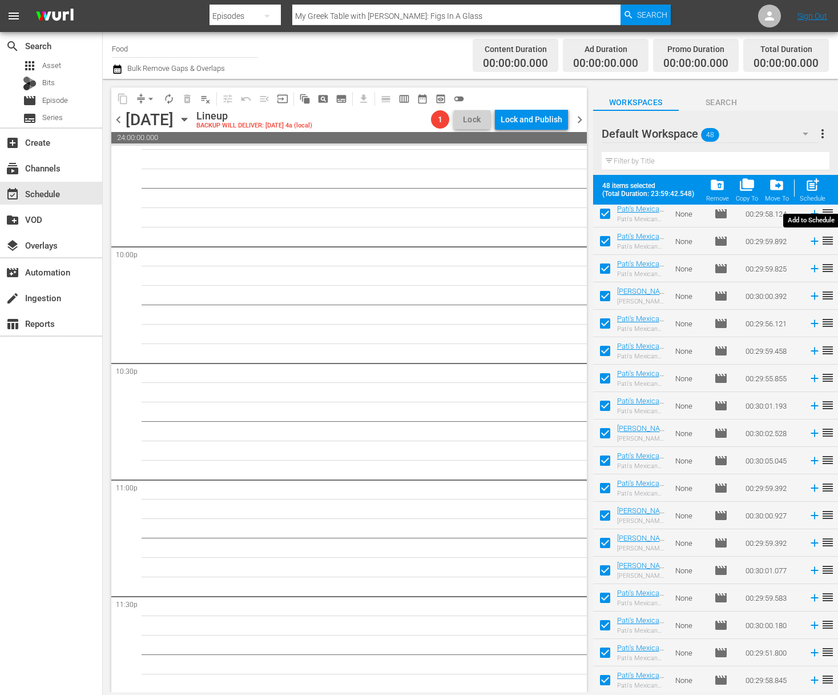
checkbox input "false"
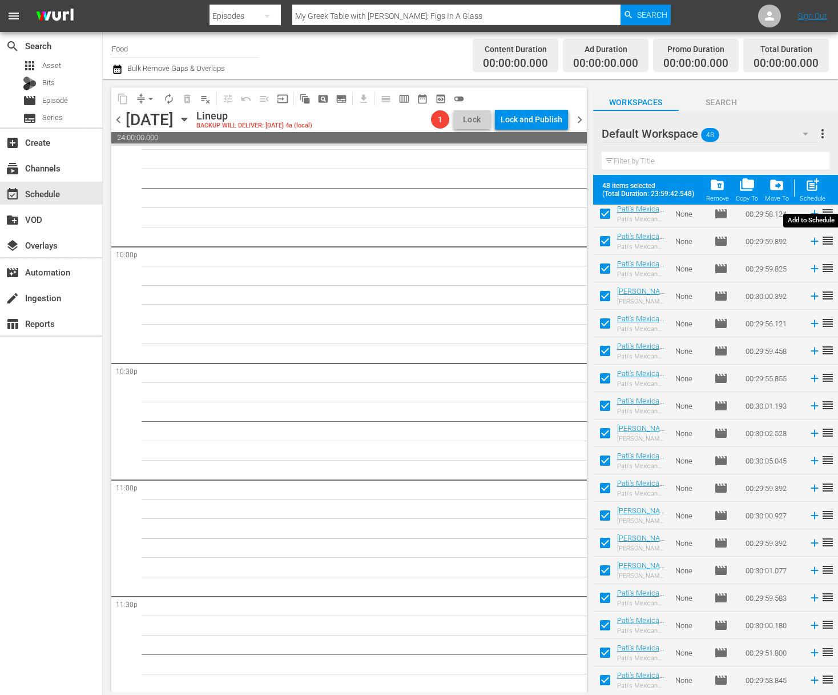
checkbox input "false"
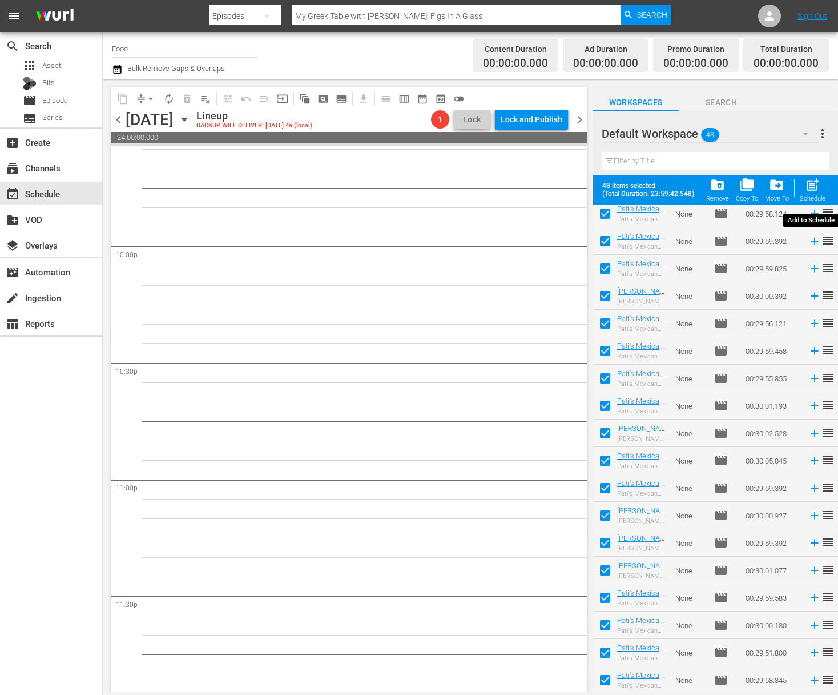
checkbox input "false"
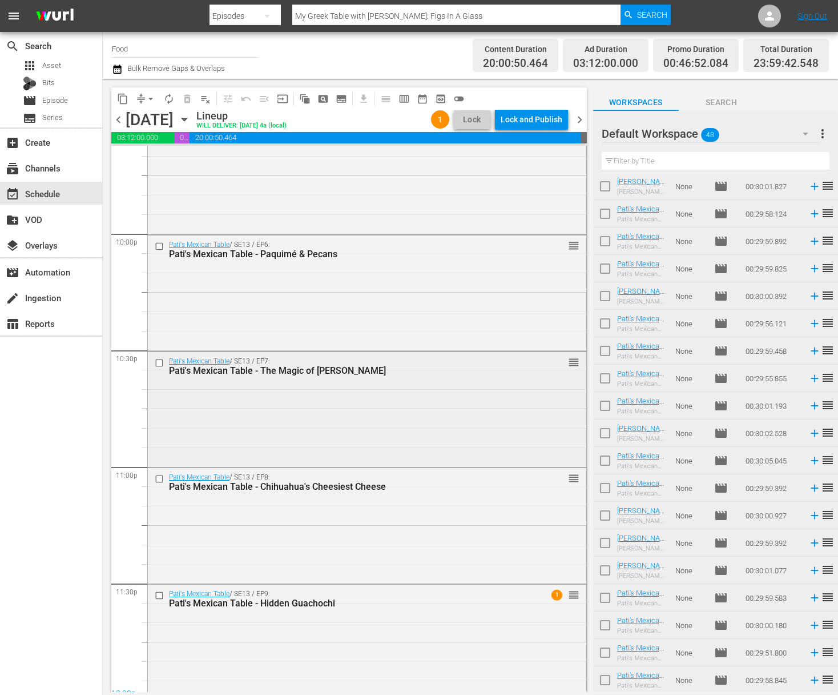
scroll to position [5047, 0]
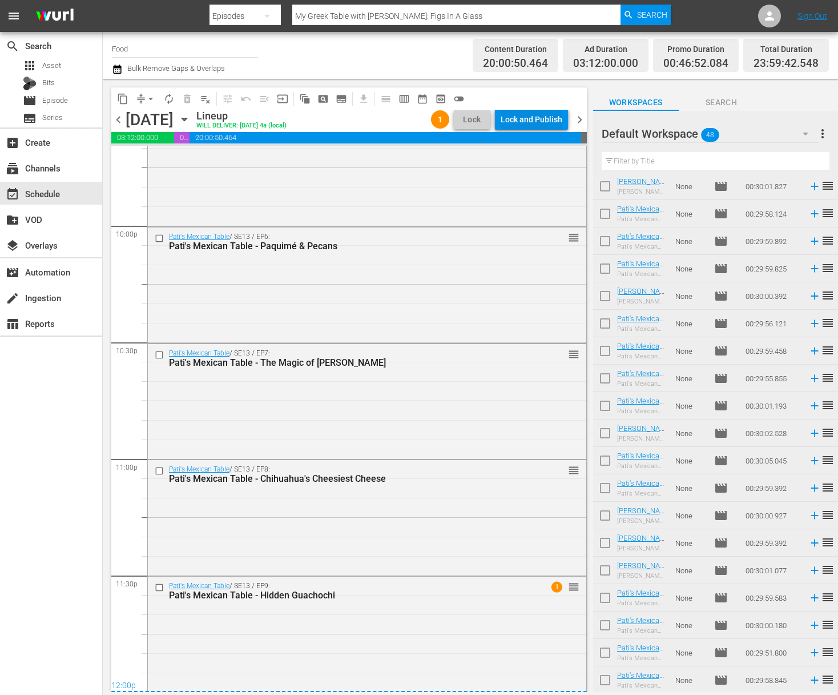
click at [534, 115] on div "Lock and Publish" at bounding box center [532, 119] width 62 height 21
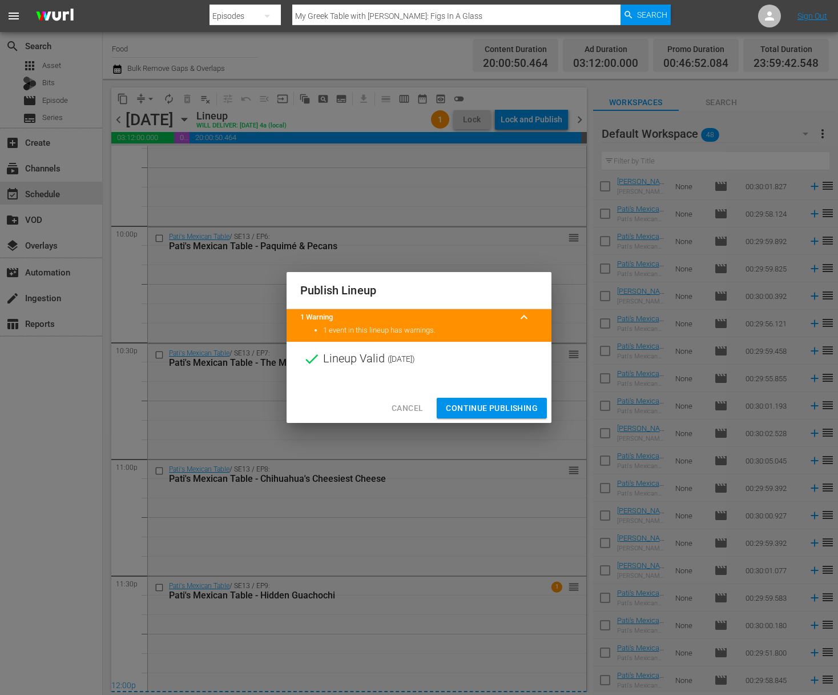
click at [497, 406] on span "Continue Publishing" at bounding box center [492, 408] width 92 height 14
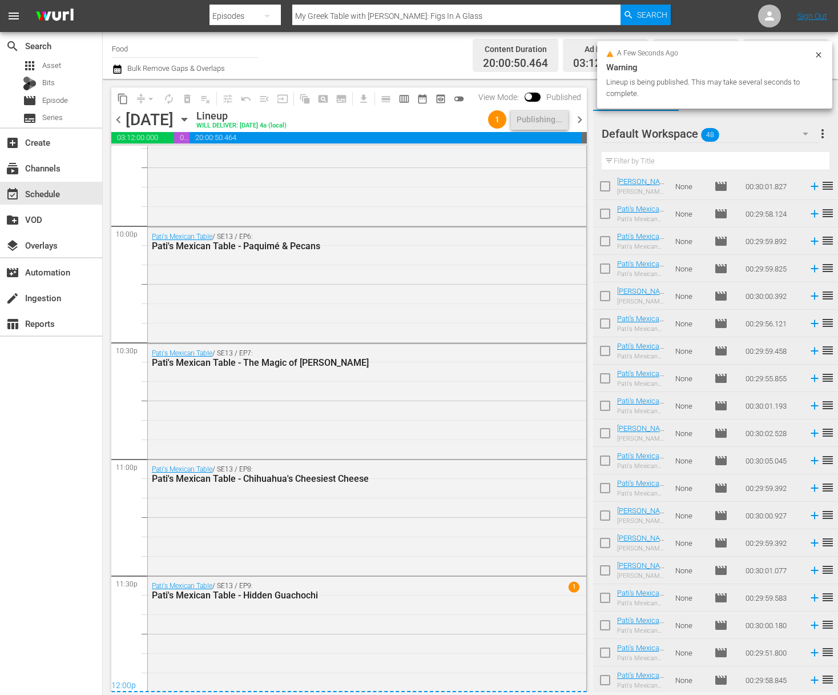
click at [829, 125] on button "more_vert" at bounding box center [823, 133] width 14 height 27
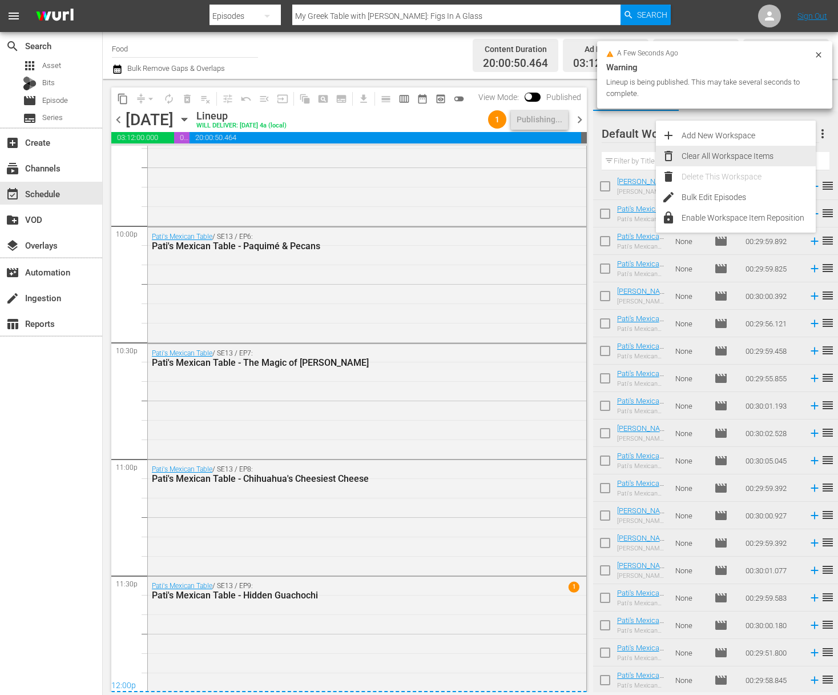
click at [752, 156] on div "Clear All Workspace Items" at bounding box center [749, 156] width 134 height 21
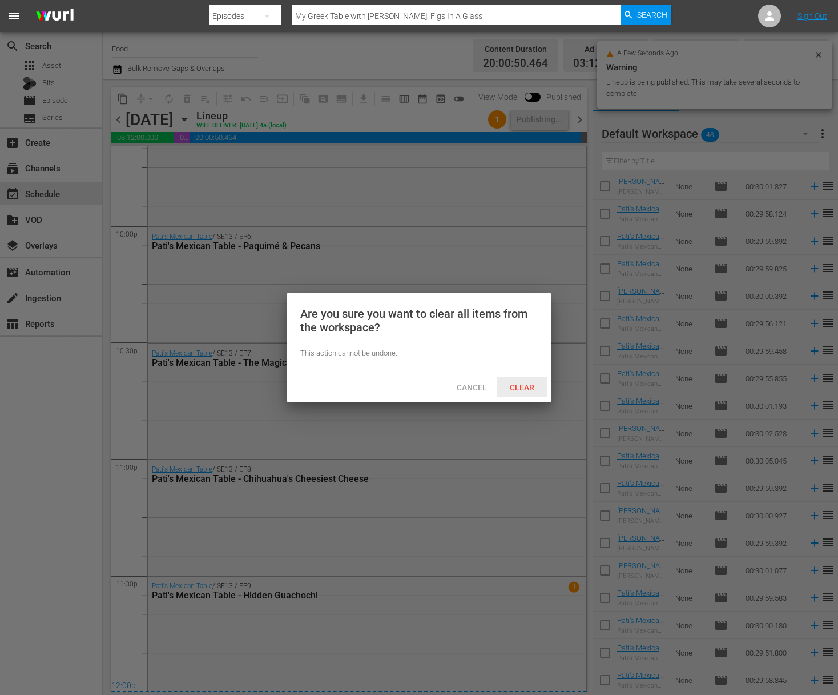
click at [528, 391] on span "Clear" at bounding box center [522, 387] width 43 height 9
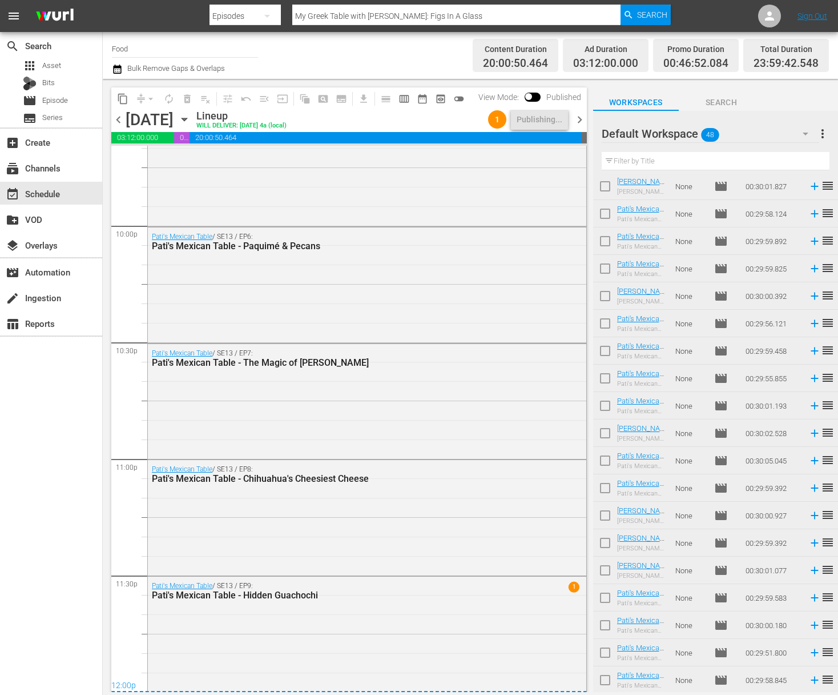
click at [141, 49] on input "Food" at bounding box center [185, 48] width 146 height 27
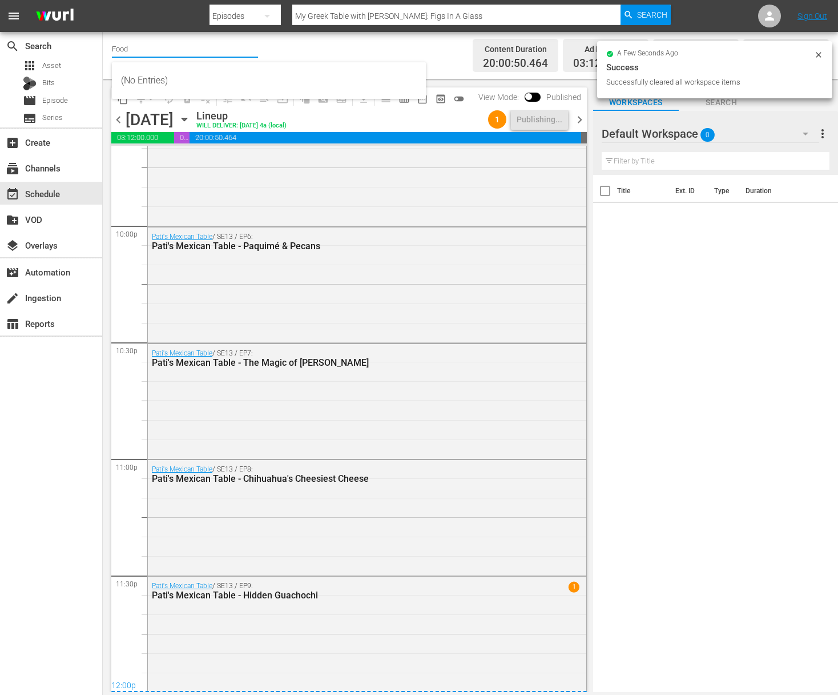
scroll to position [0, 0]
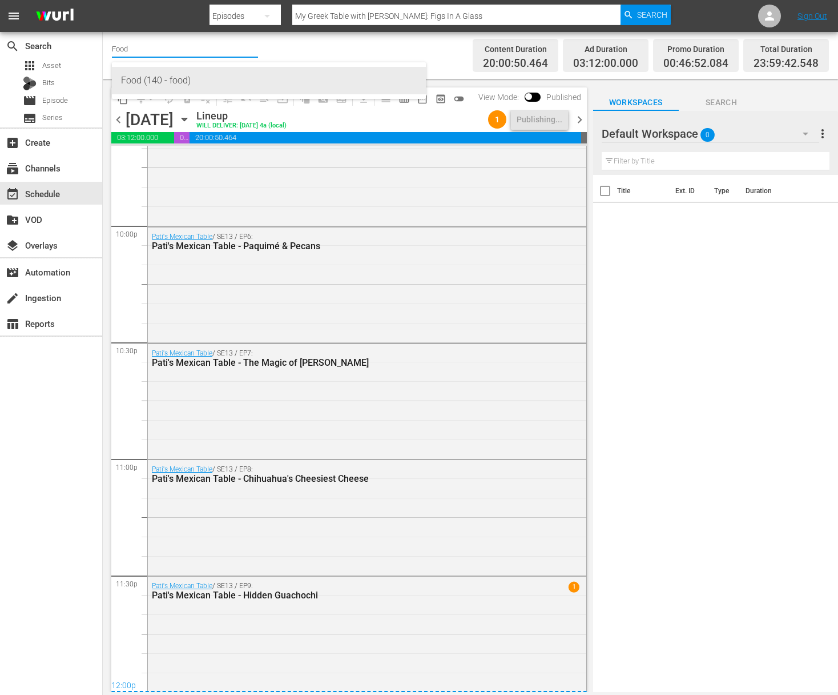
click at [154, 73] on div "Food (140 - food)" at bounding box center [269, 80] width 296 height 27
type input "Food (140 - food)"
click at [179, 50] on input "Food (140 - food)" at bounding box center [185, 48] width 146 height 27
drag, startPoint x: 194, startPoint y: 50, endPoint x: 121, endPoint y: 41, distance: 73.7
click at [121, 41] on input "Food (140 - food)" at bounding box center [185, 48] width 146 height 27
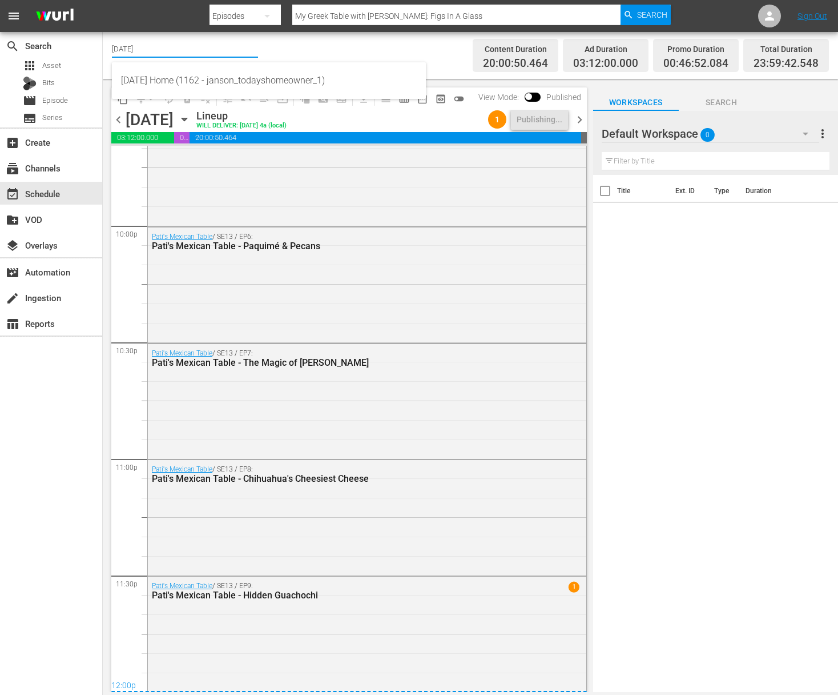
click at [143, 82] on div "Today's Home (1162 - janson_todayshomeowner_1)" at bounding box center [269, 80] width 296 height 27
type input "Today's Home (1162 - janson_todayshomeowner_1)"
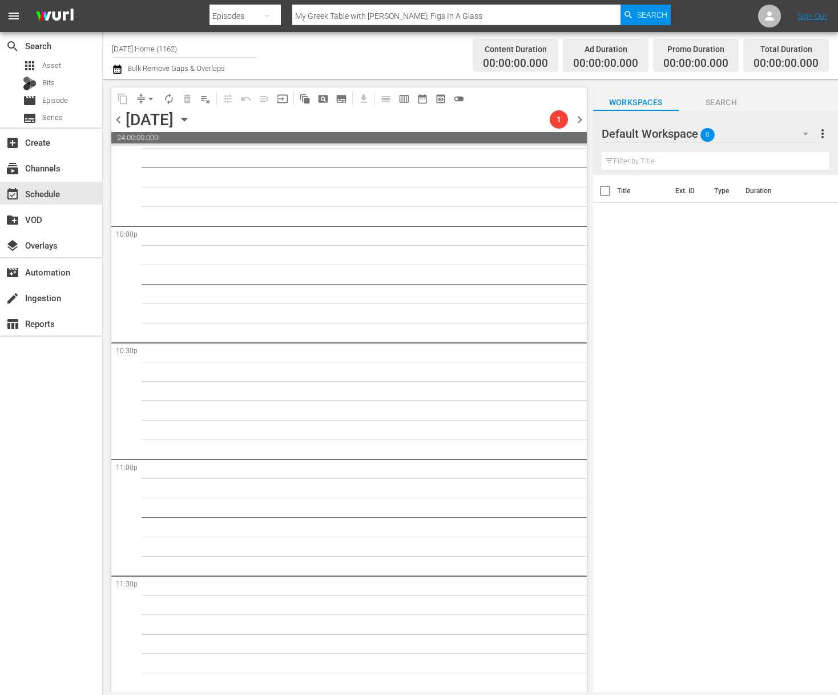
scroll to position [5046, 0]
click at [535, 107] on div "content_copy compress arrow_drop_down autorenew_outlined delete_forever_outline…" at bounding box center [349, 98] width 476 height 22
click at [535, 120] on div "Unlock and Edit" at bounding box center [535, 119] width 56 height 21
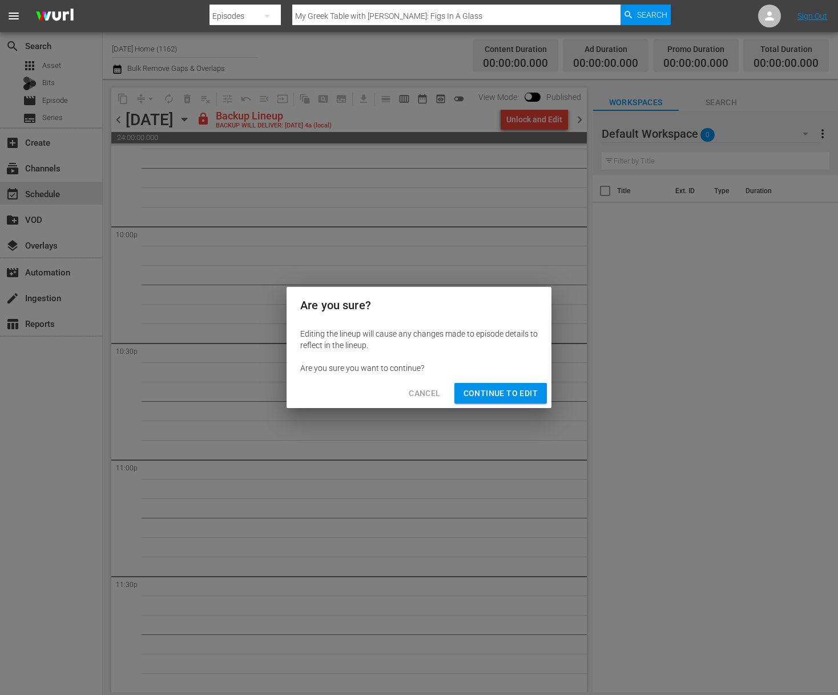
click at [509, 395] on span "Continue to Edit" at bounding box center [501, 393] width 74 height 14
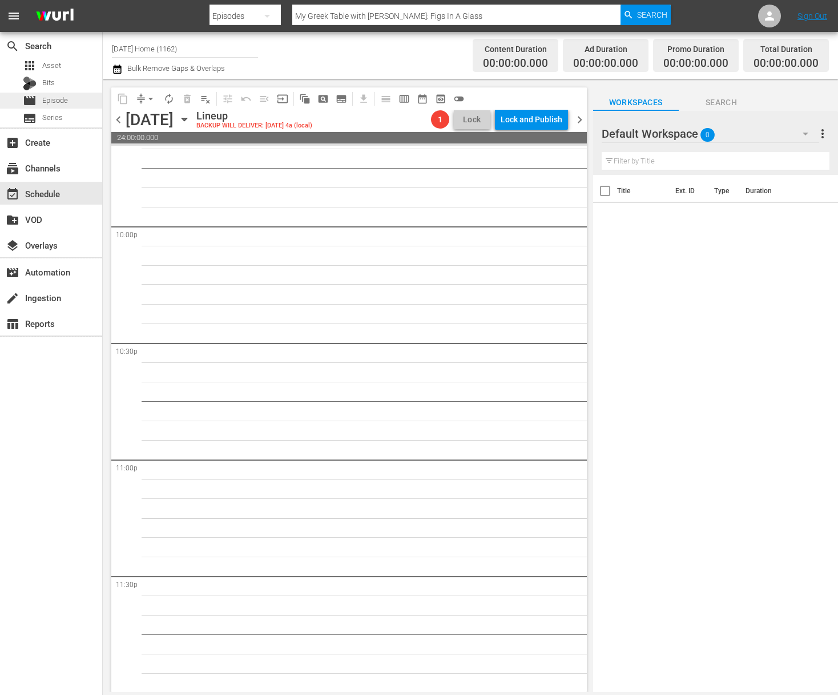
click at [73, 104] on div "movie Episode" at bounding box center [51, 101] width 102 height 16
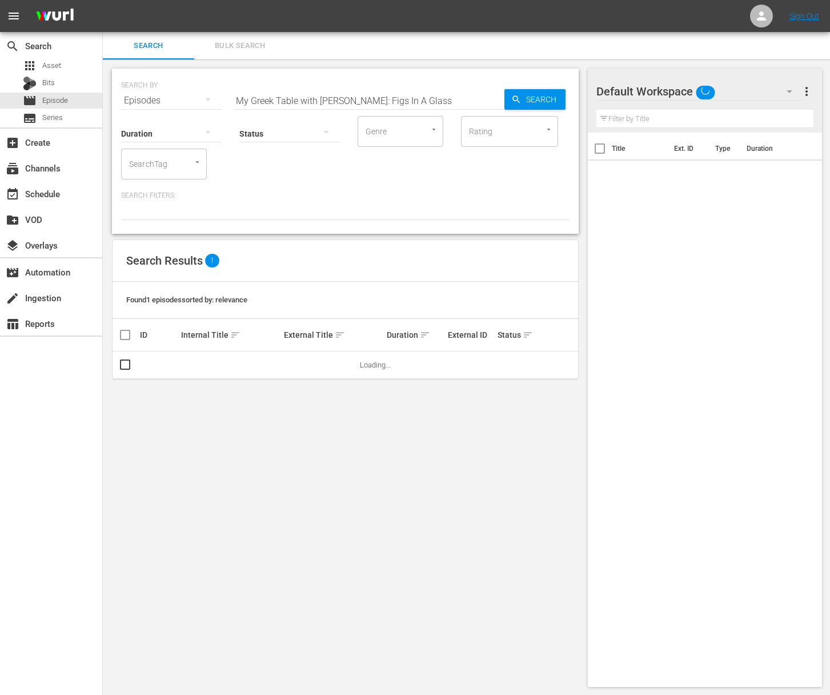
click at [262, 98] on input "My Greek Table with Diane Kochilas: Figs In A Glass" at bounding box center [368, 100] width 271 height 27
type input "[PERSON_NAME]"
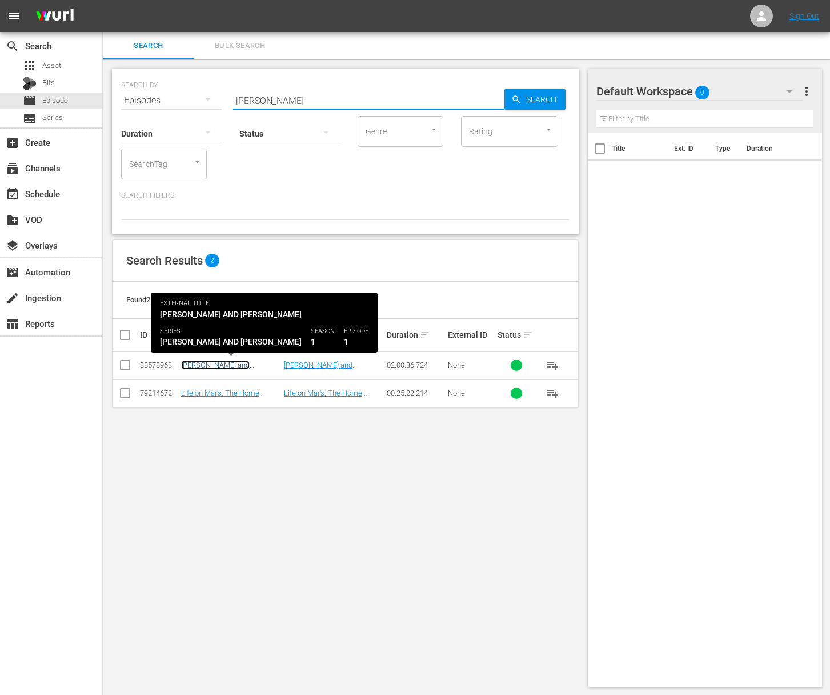
click at [223, 363] on link "[PERSON_NAME] and [PERSON_NAME]" at bounding box center [215, 368] width 69 height 17
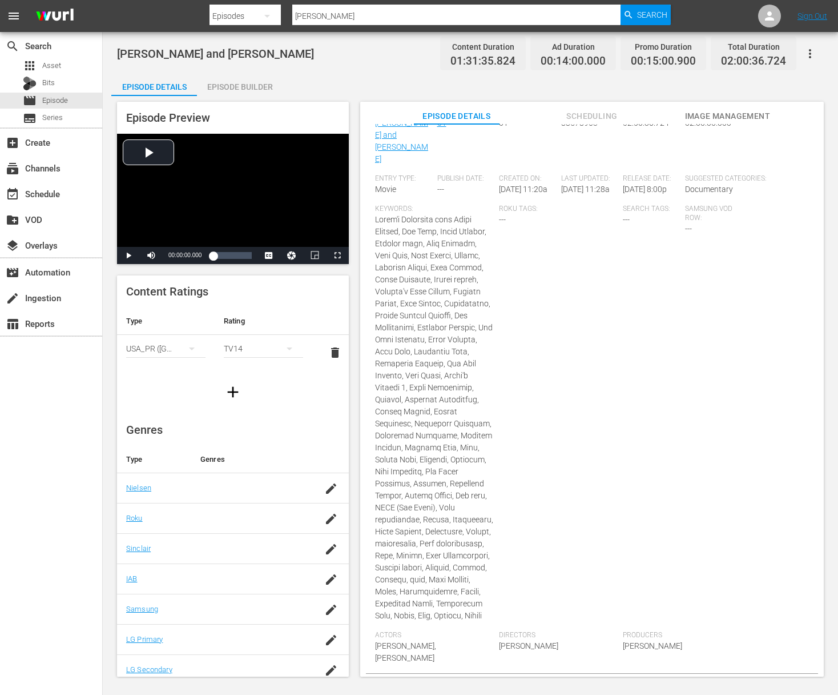
scroll to position [224, 0]
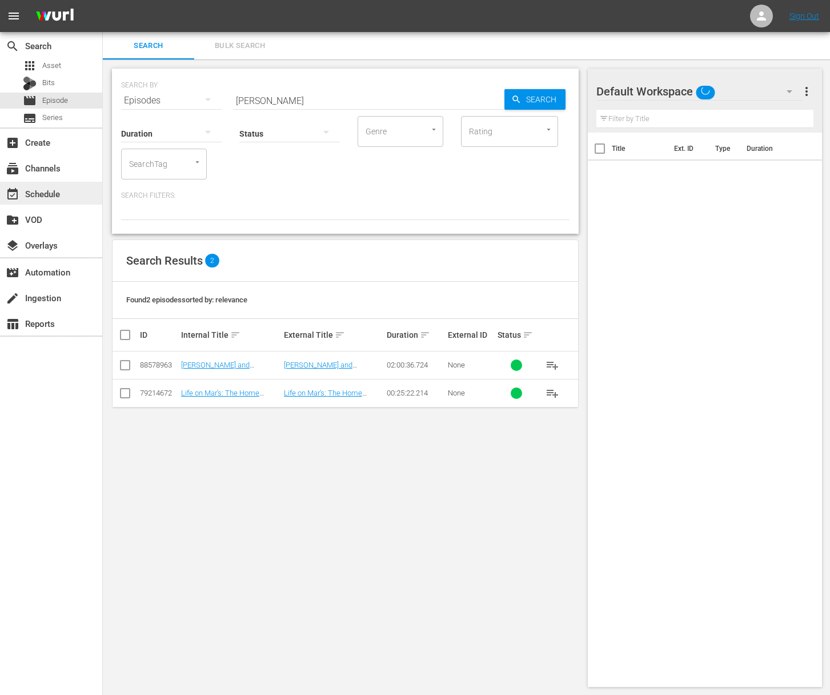
click at [39, 195] on div "event_available Schedule" at bounding box center [32, 192] width 64 height 10
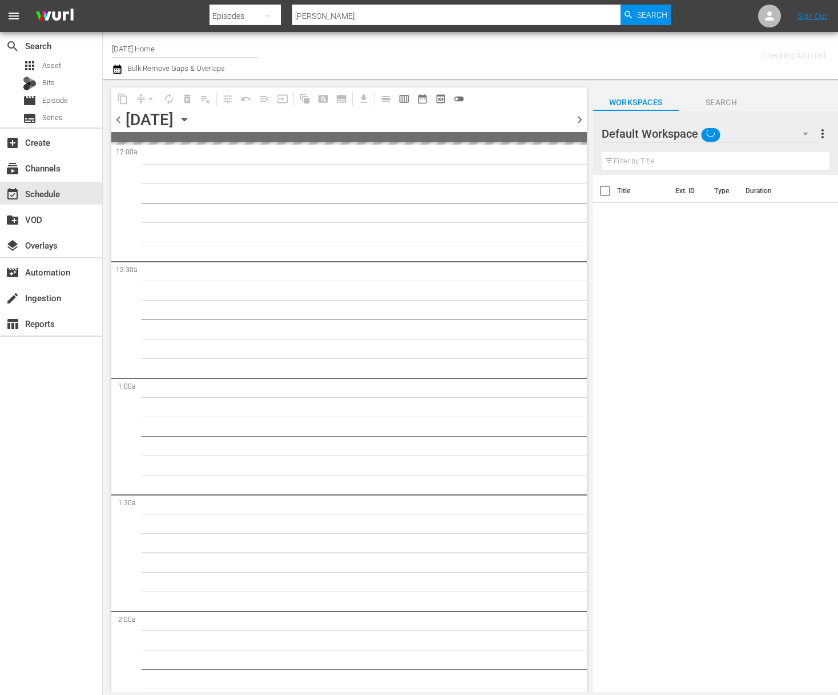
click at [174, 46] on input "[DATE] Home" at bounding box center [185, 48] width 146 height 27
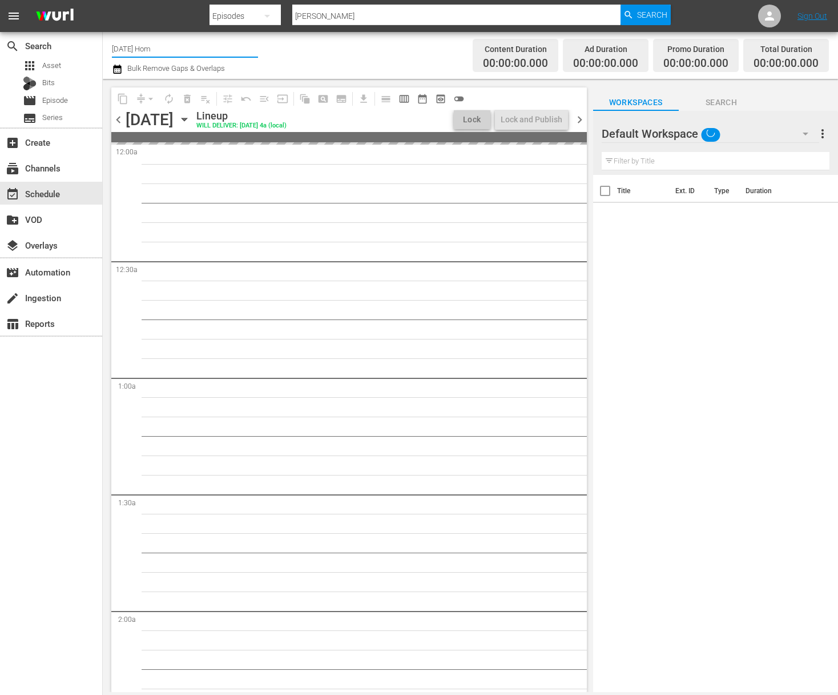
type input "[DATE] Home"
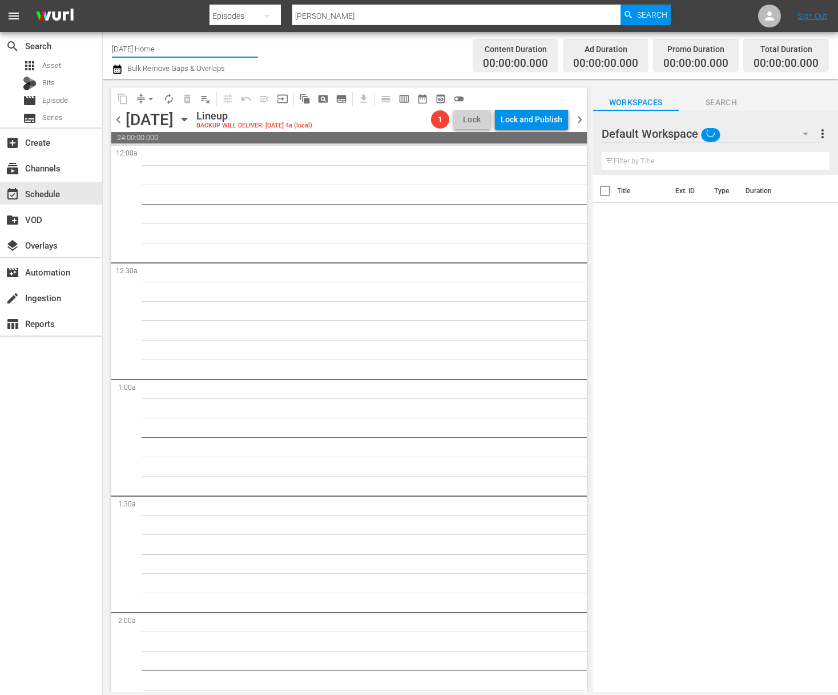
click at [187, 118] on icon "button" at bounding box center [184, 119] width 5 height 3
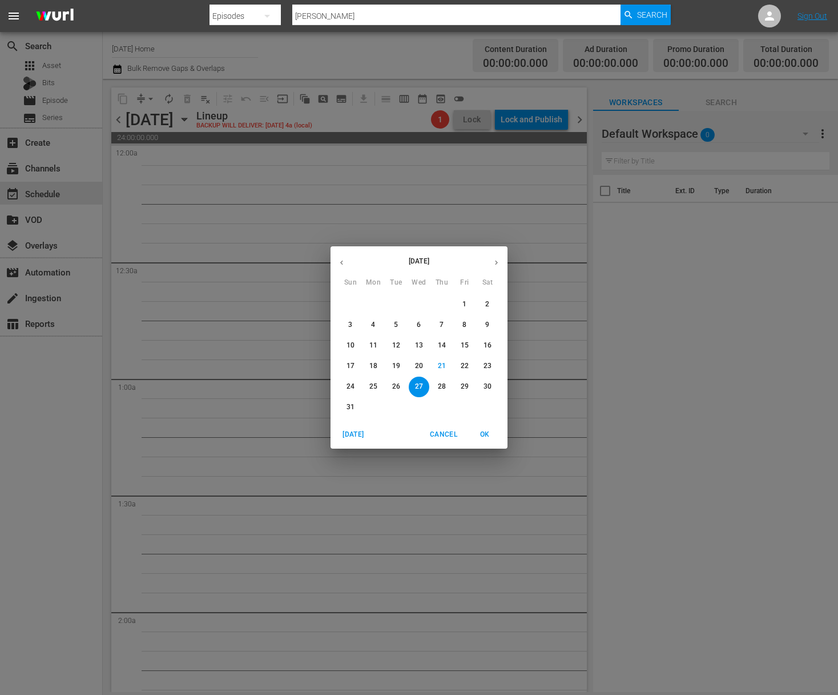
click at [374, 391] on button "25" at bounding box center [373, 386] width 21 height 21
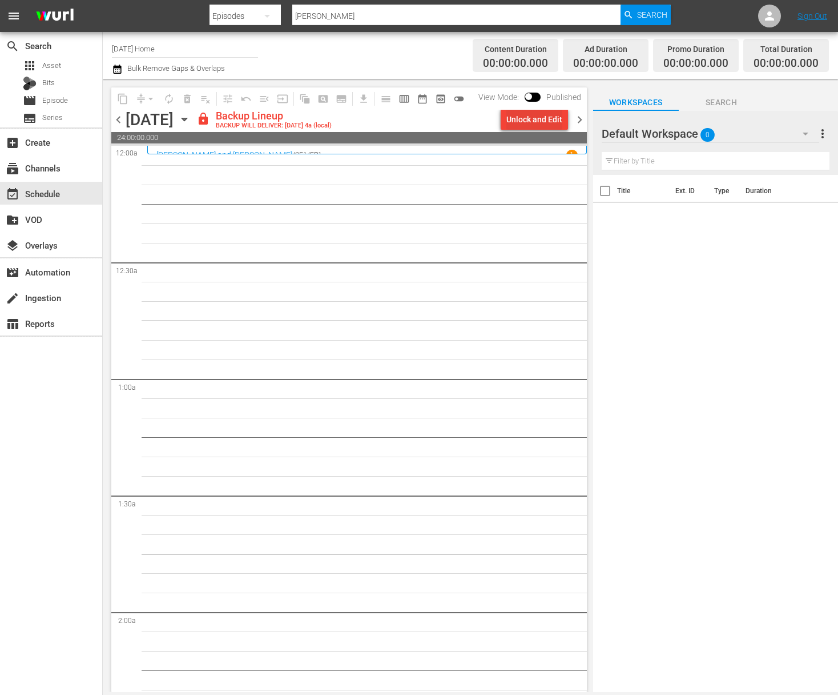
click at [529, 118] on div "Unlock and Edit" at bounding box center [535, 119] width 56 height 21
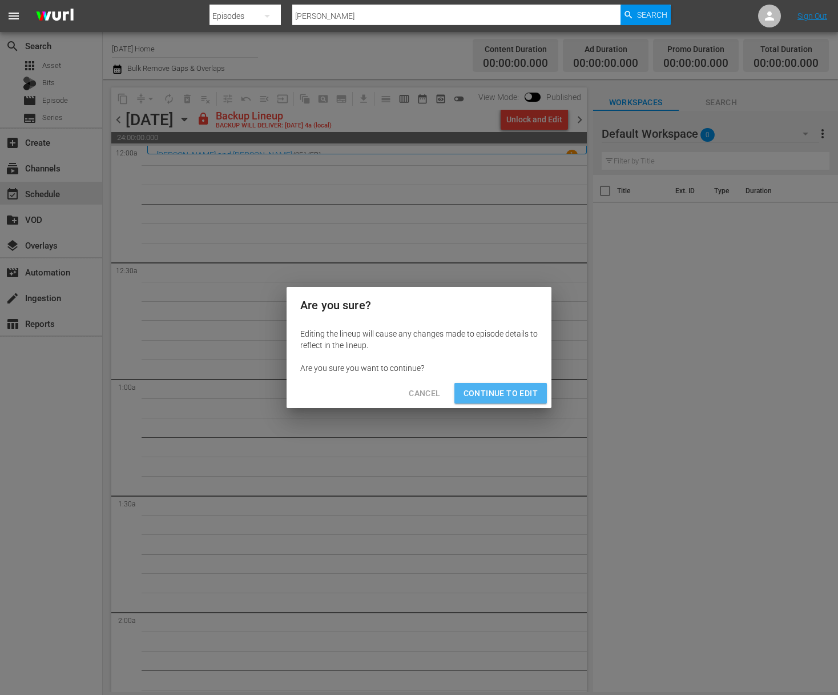
click at [507, 399] on span "Continue to Edit" at bounding box center [501, 393] width 74 height 14
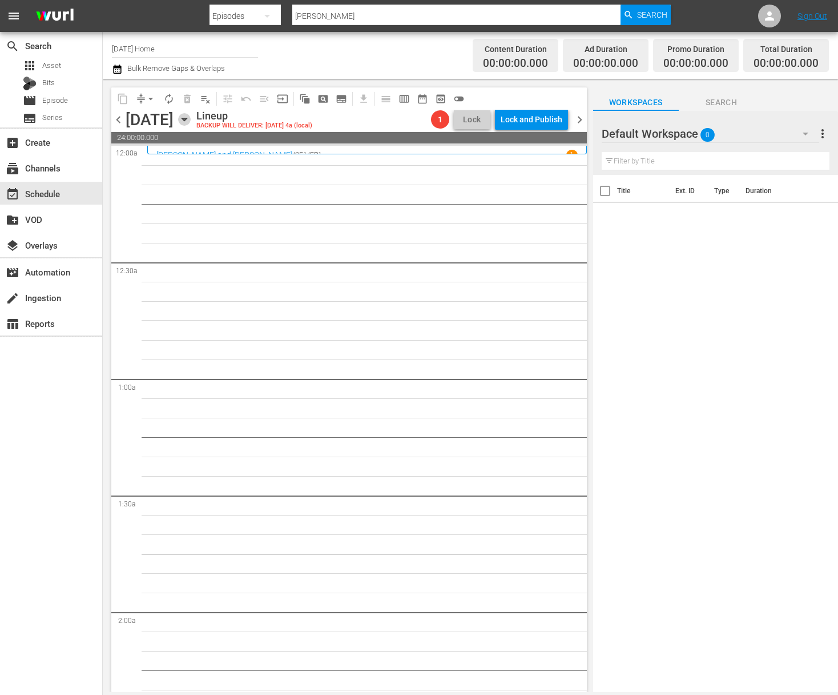
click at [191, 119] on icon "button" at bounding box center [184, 119] width 13 height 13
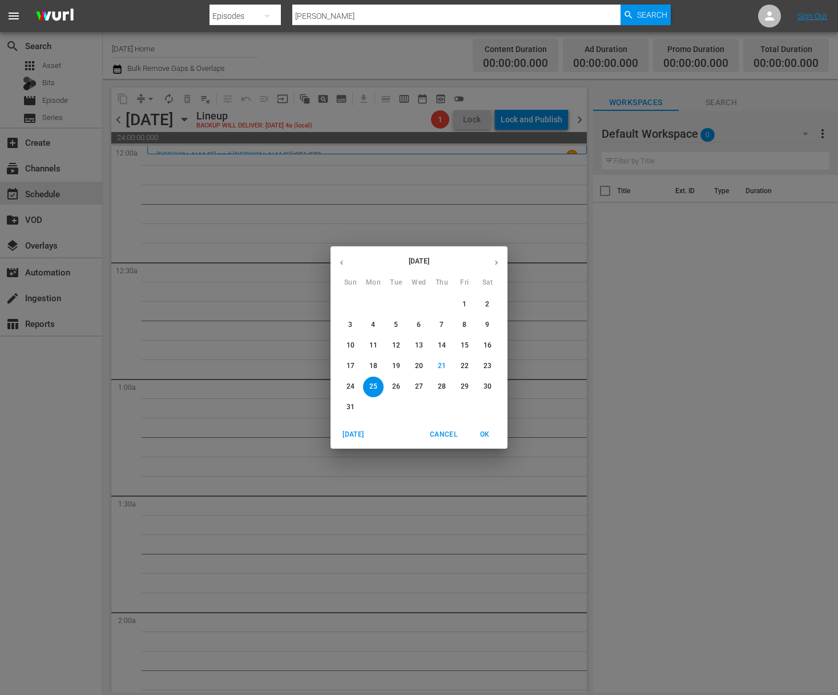
click at [354, 388] on p "24" at bounding box center [351, 387] width 8 height 10
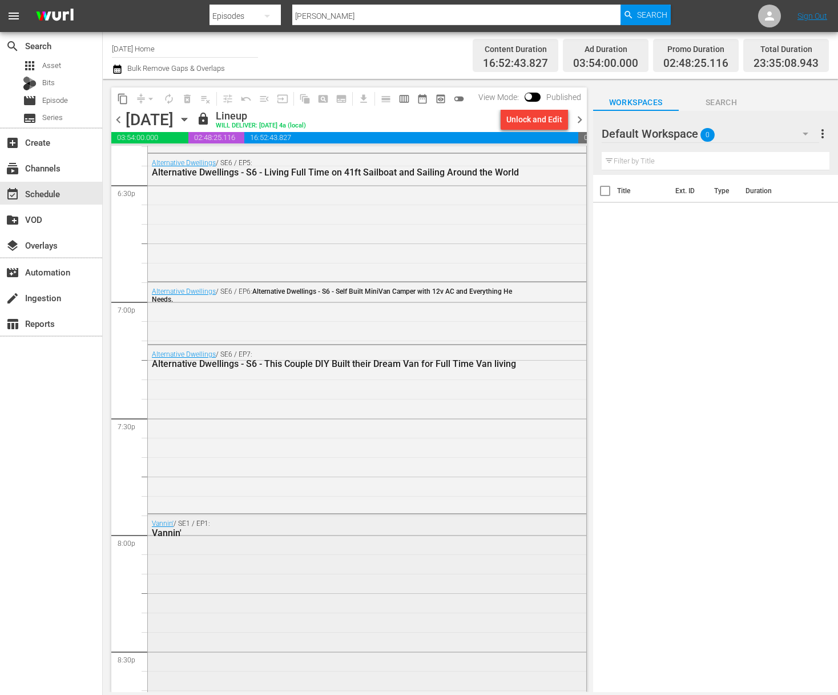
scroll to position [4228, 0]
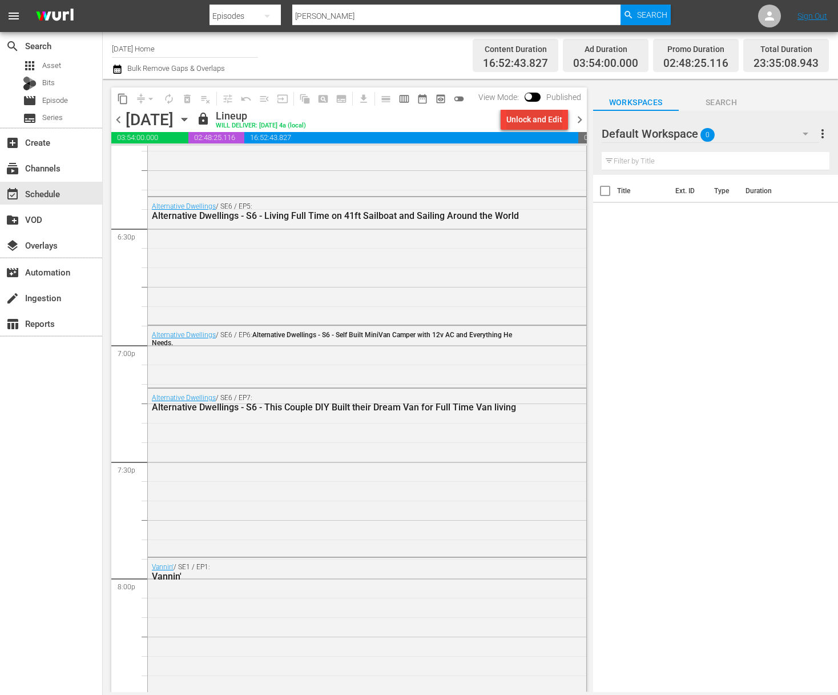
click at [530, 118] on div "Unlock and Edit" at bounding box center [535, 119] width 56 height 21
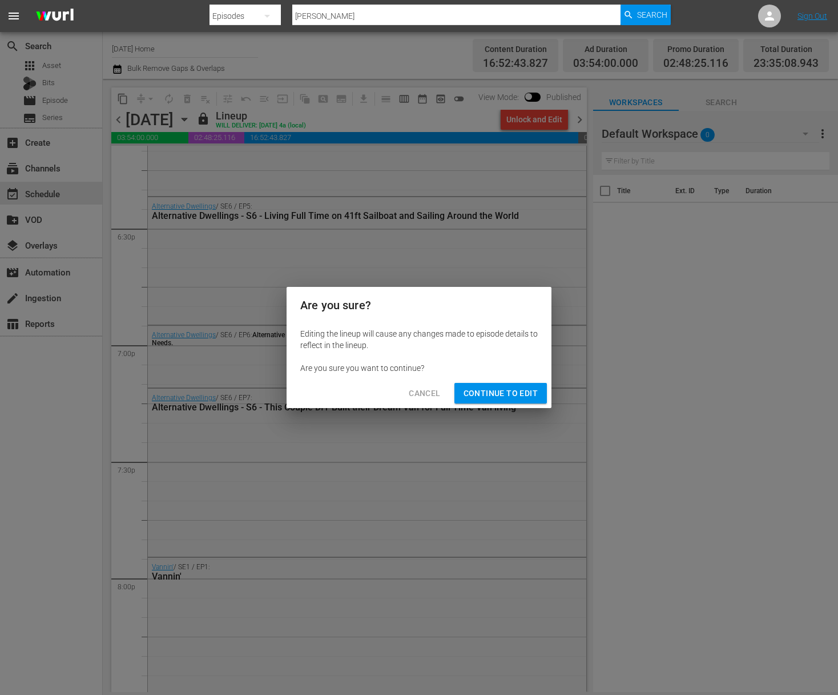
click at [476, 394] on span "Continue to Edit" at bounding box center [501, 393] width 74 height 14
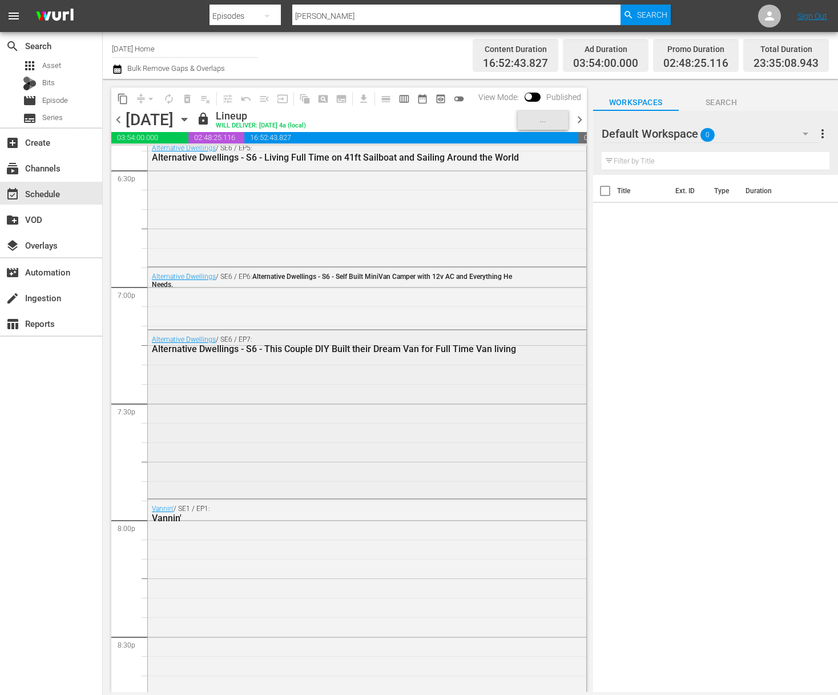
scroll to position [4335, 0]
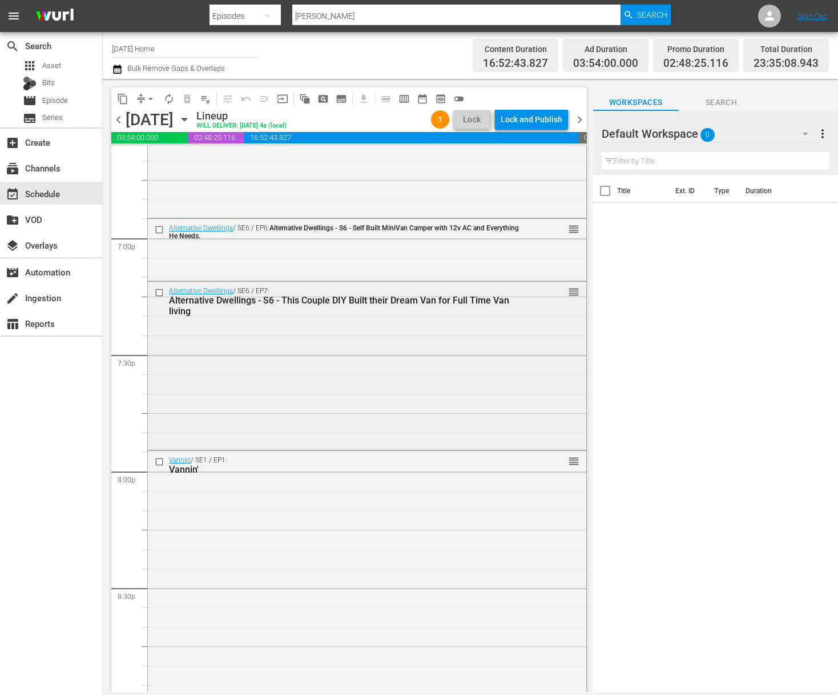
click at [158, 296] on input "checkbox" at bounding box center [161, 293] width 12 height 10
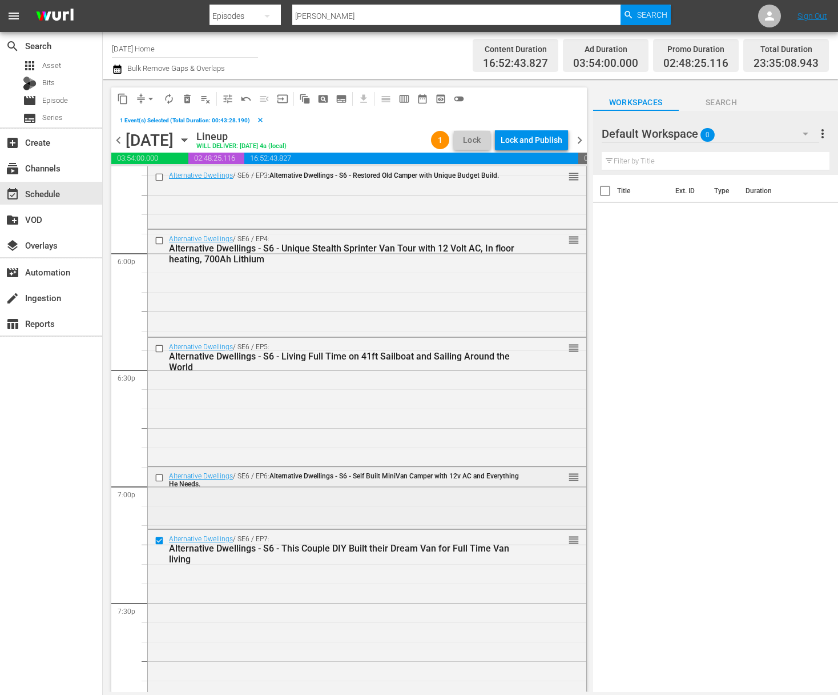
scroll to position [4101, 0]
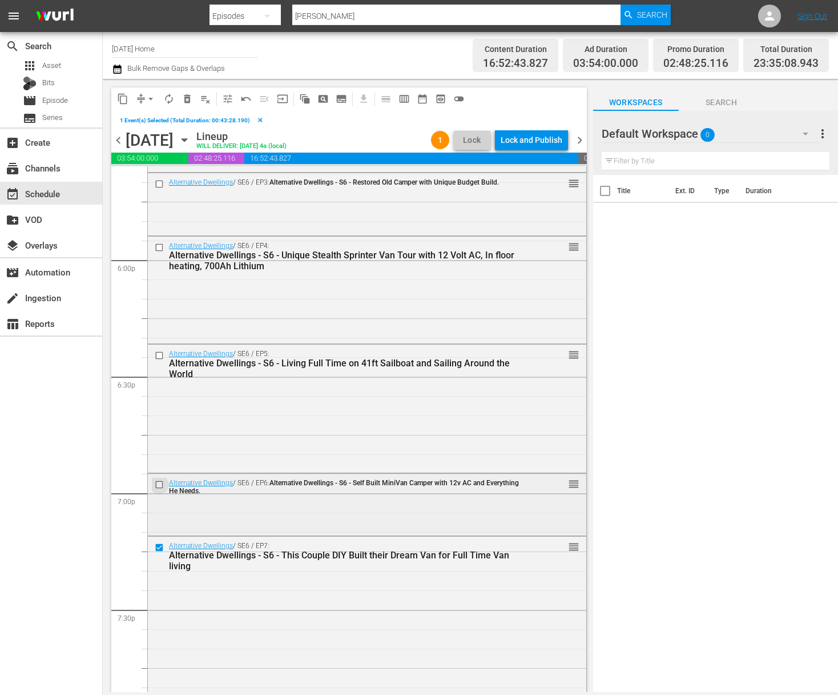
click at [162, 483] on input "checkbox" at bounding box center [161, 484] width 12 height 10
click at [160, 354] on input "checkbox" at bounding box center [161, 356] width 12 height 10
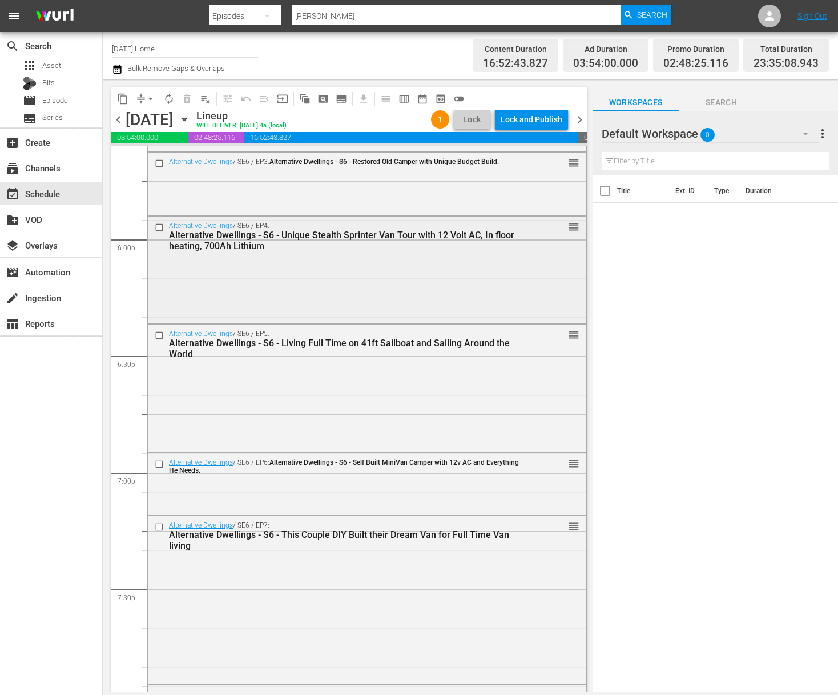
click at [162, 246] on div "Alternative Dwellings / SE6 / EP4: Alternative Dwellings - S6 - Unique Stealth …" at bounding box center [338, 235] width 373 height 31
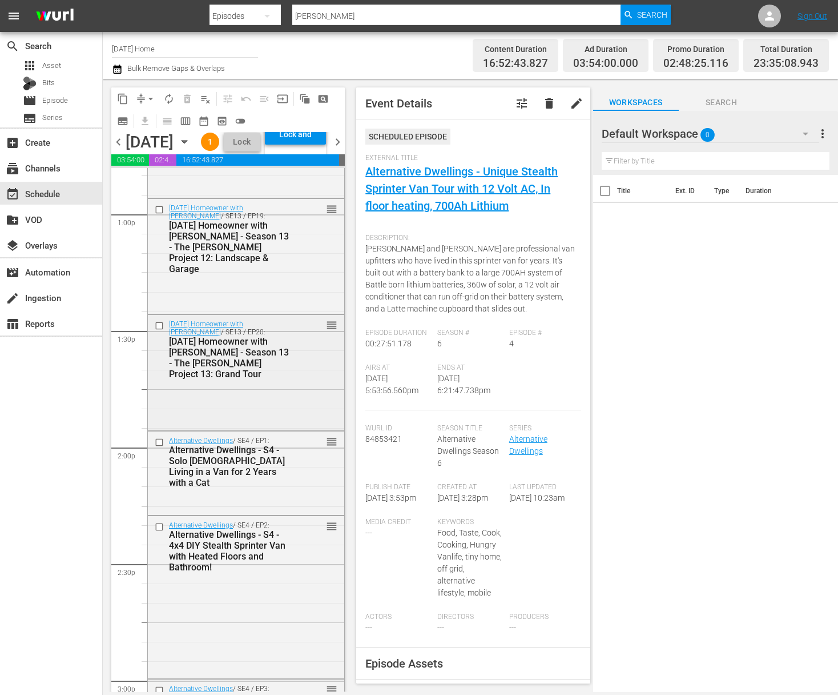
scroll to position [2984, 0]
click at [159, 446] on input "checkbox" at bounding box center [161, 441] width 12 height 10
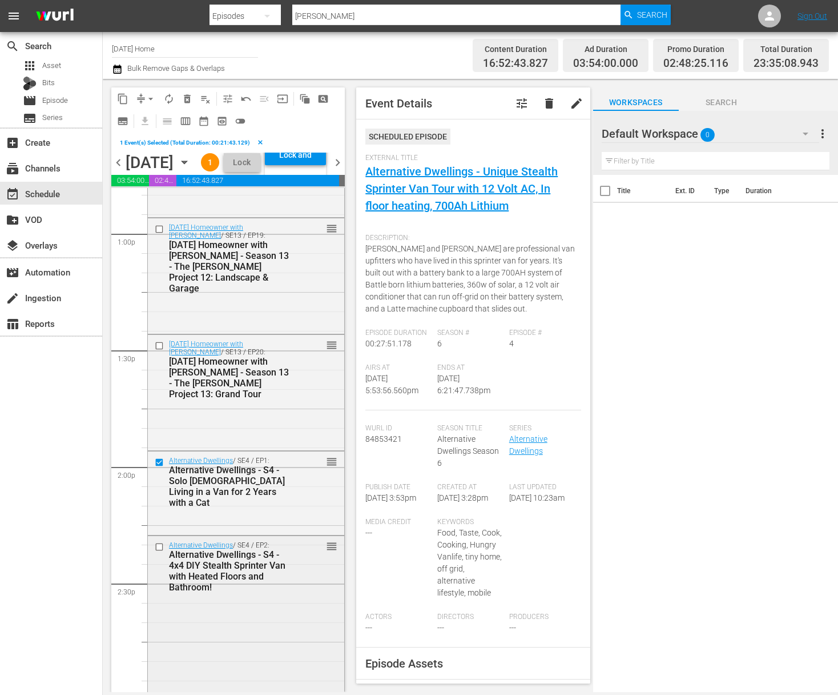
click at [159, 551] on input "checkbox" at bounding box center [161, 546] width 12 height 10
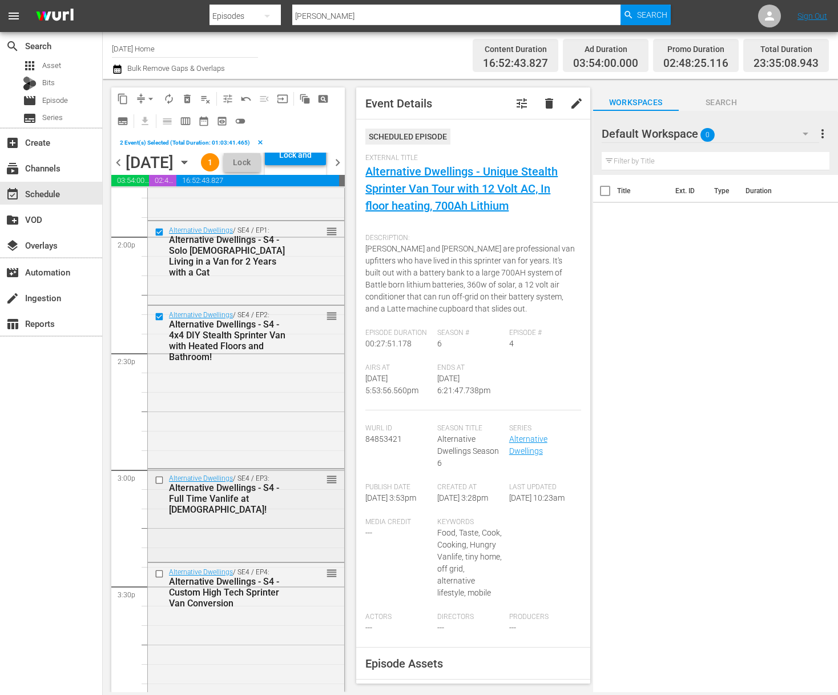
click at [160, 484] on input "checkbox" at bounding box center [161, 480] width 12 height 10
click at [160, 579] on input "checkbox" at bounding box center [161, 574] width 12 height 10
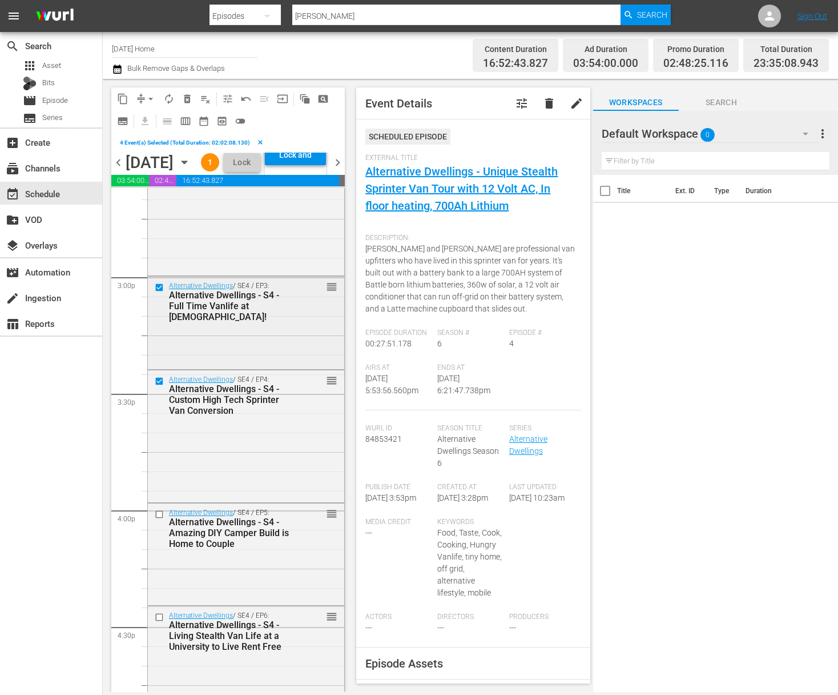
scroll to position [3452, 0]
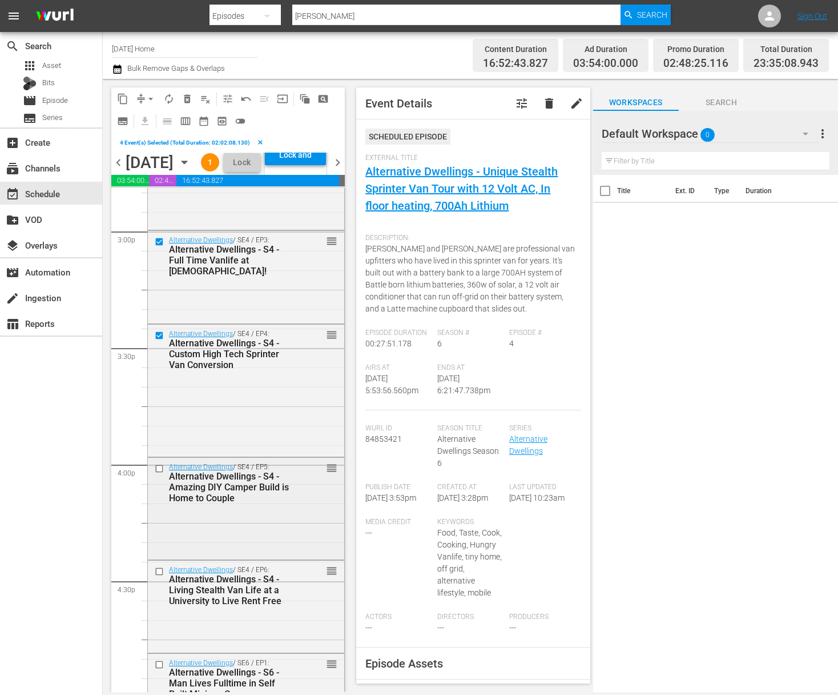
click at [161, 474] on input "checkbox" at bounding box center [161, 469] width 12 height 10
click at [158, 576] on input "checkbox" at bounding box center [161, 572] width 12 height 10
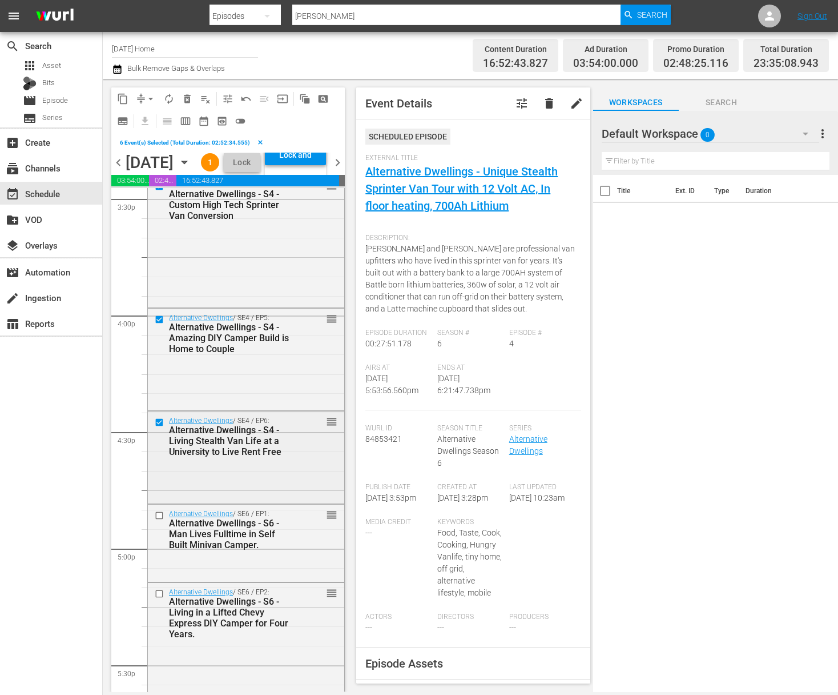
scroll to position [3678, 0]
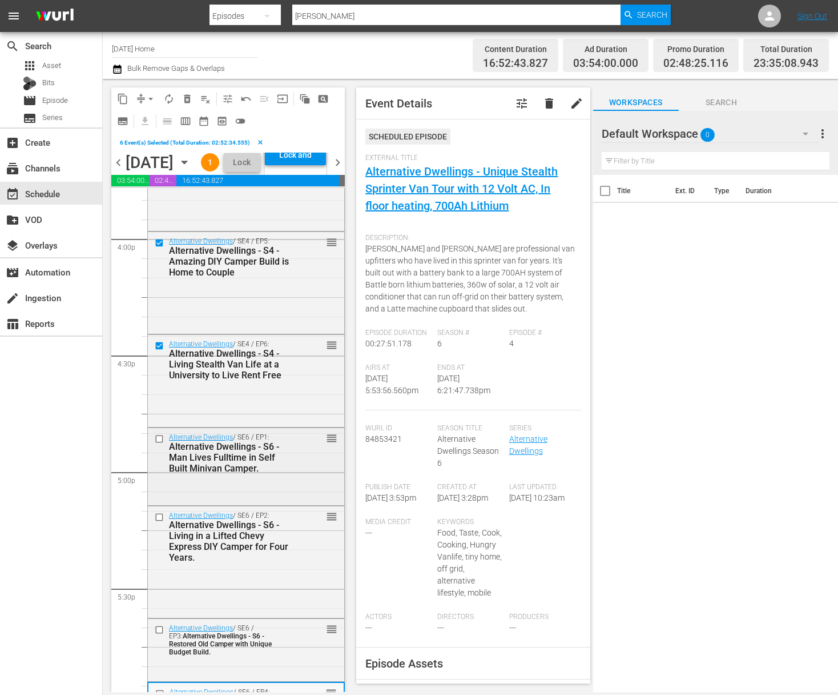
click at [157, 443] on input "checkbox" at bounding box center [161, 439] width 12 height 10
click at [159, 521] on input "checkbox" at bounding box center [161, 517] width 12 height 10
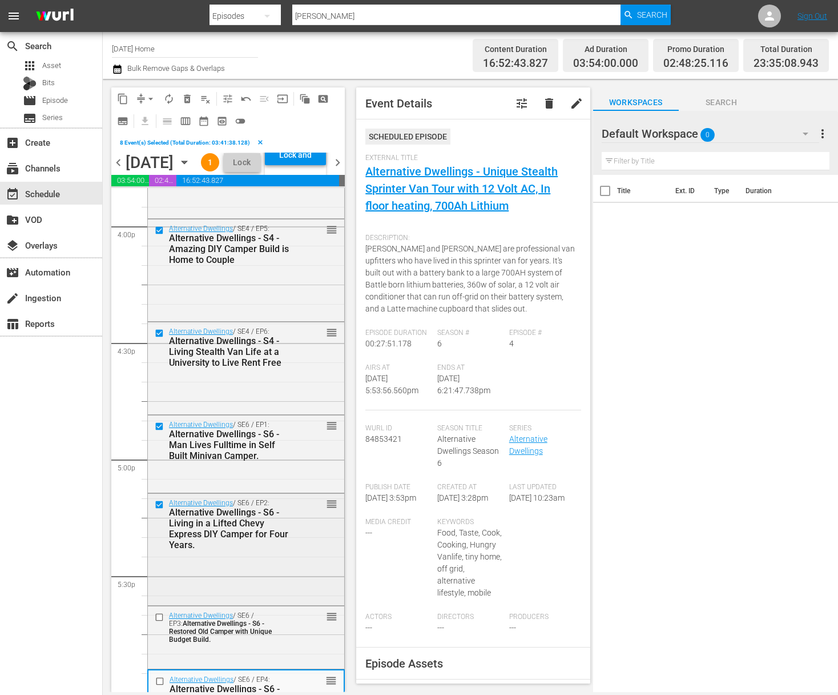
scroll to position [3703, 0]
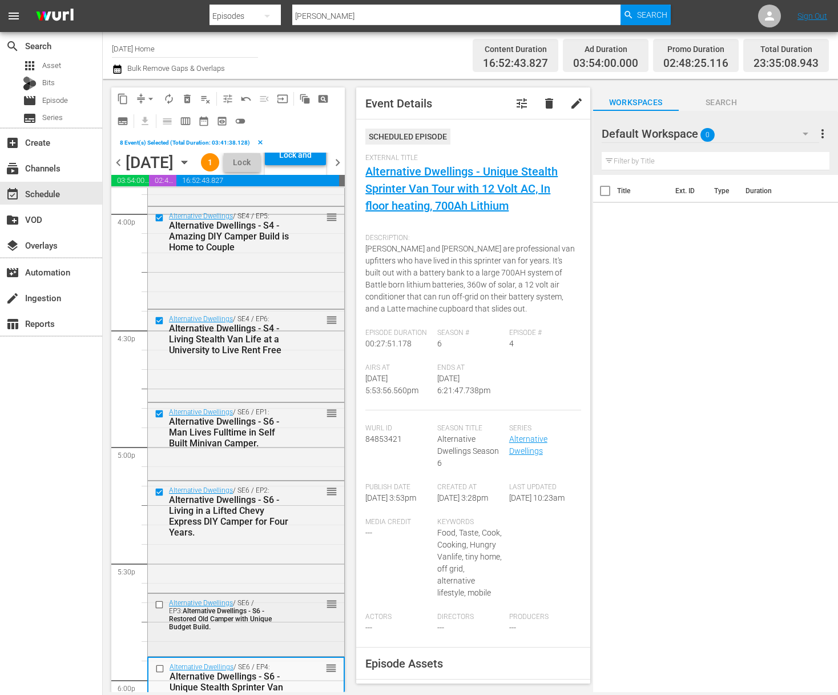
click at [160, 609] on input "checkbox" at bounding box center [161, 604] width 12 height 10
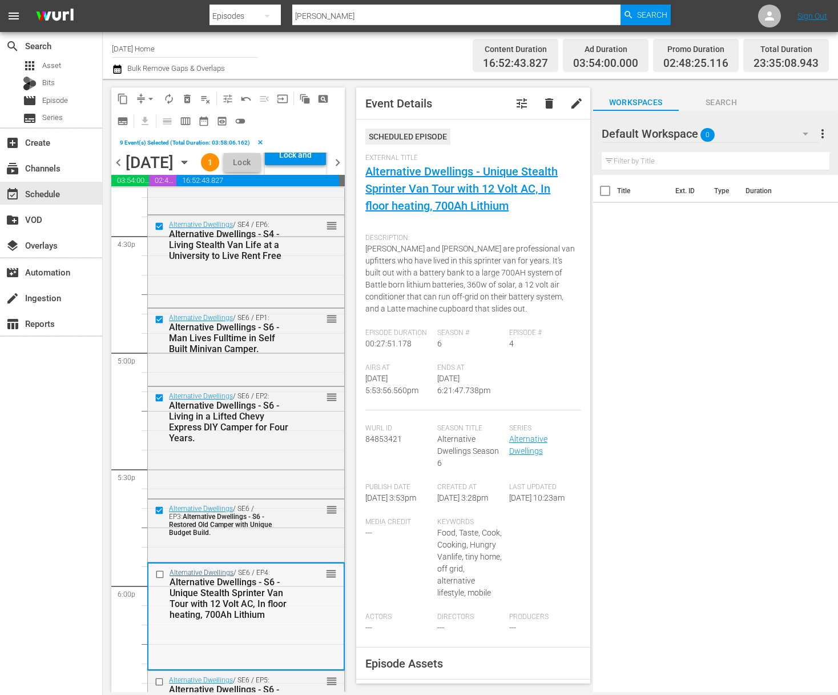
scroll to position [3814, 0]
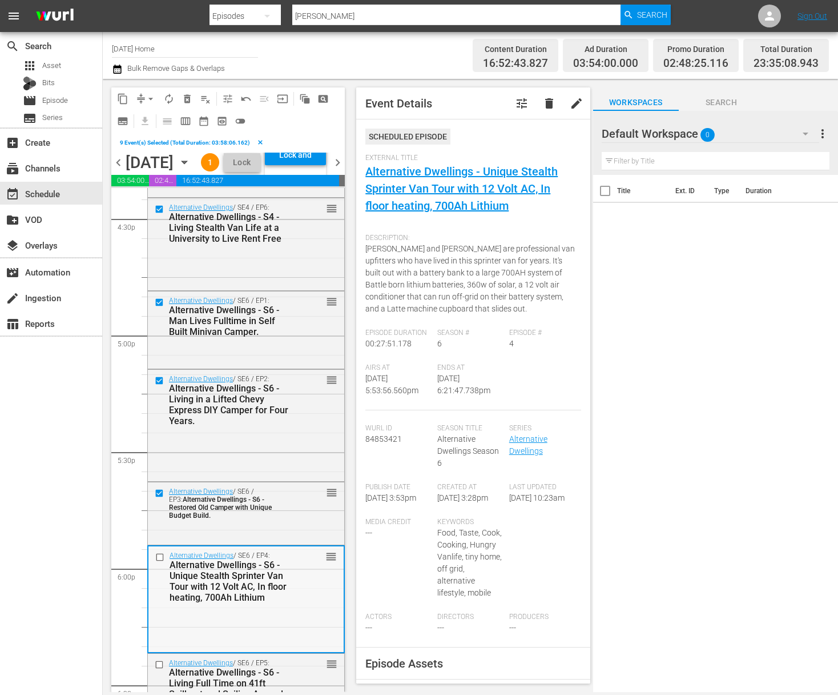
click at [163, 562] on input "checkbox" at bounding box center [161, 557] width 12 height 10
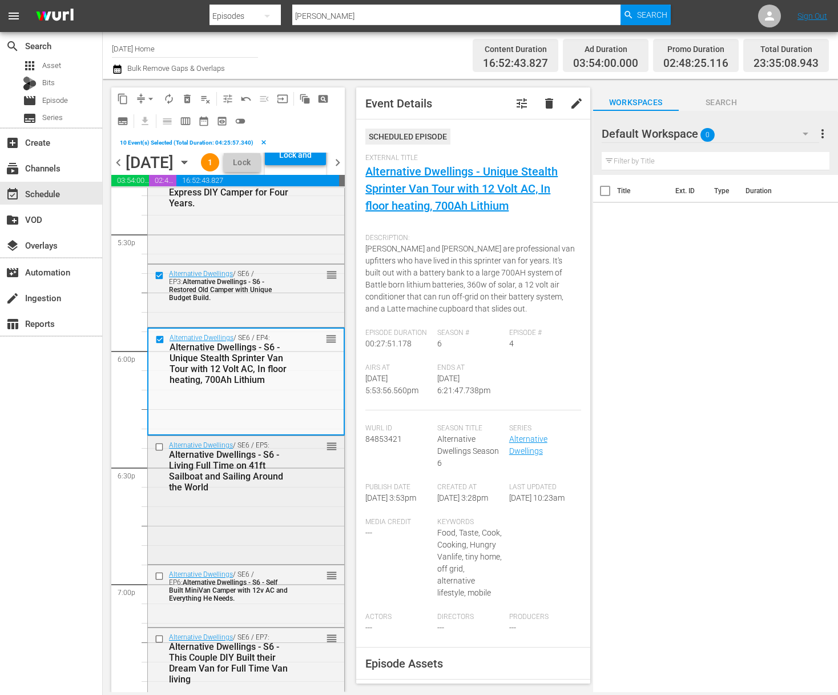
click at [158, 452] on input "checkbox" at bounding box center [161, 447] width 12 height 10
click at [158, 580] on input "checkbox" at bounding box center [161, 576] width 12 height 10
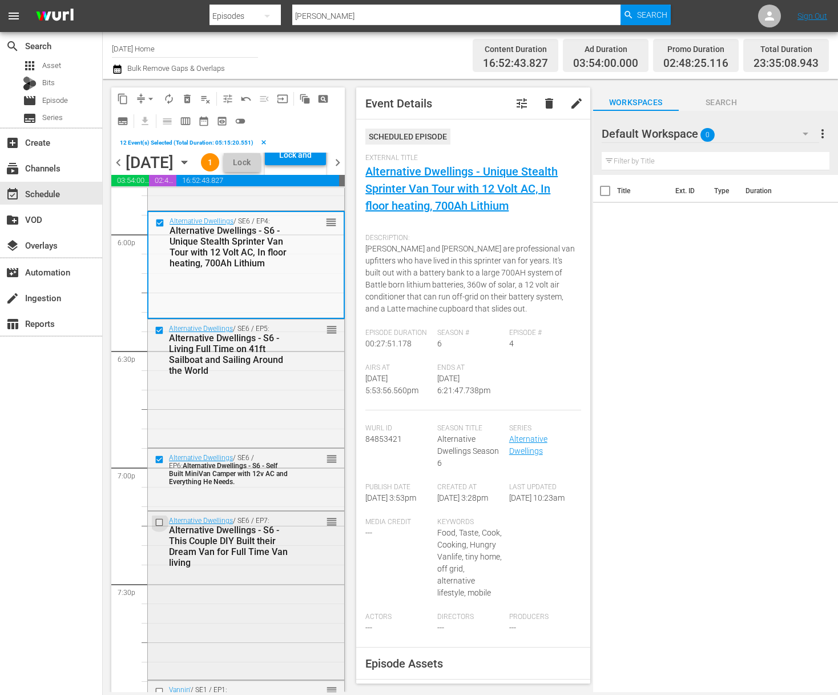
click at [162, 527] on input "checkbox" at bounding box center [161, 522] width 12 height 10
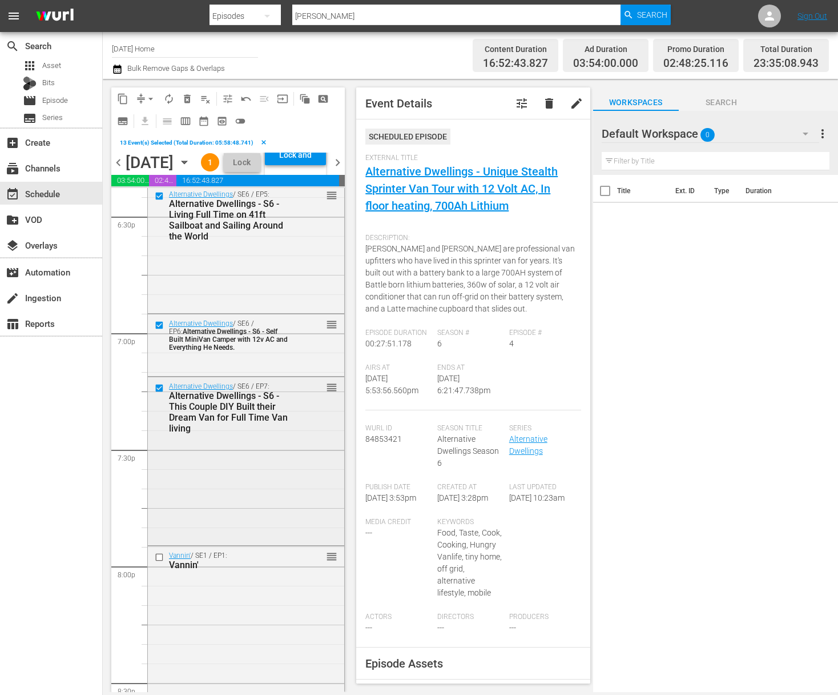
scroll to position [4383, 0]
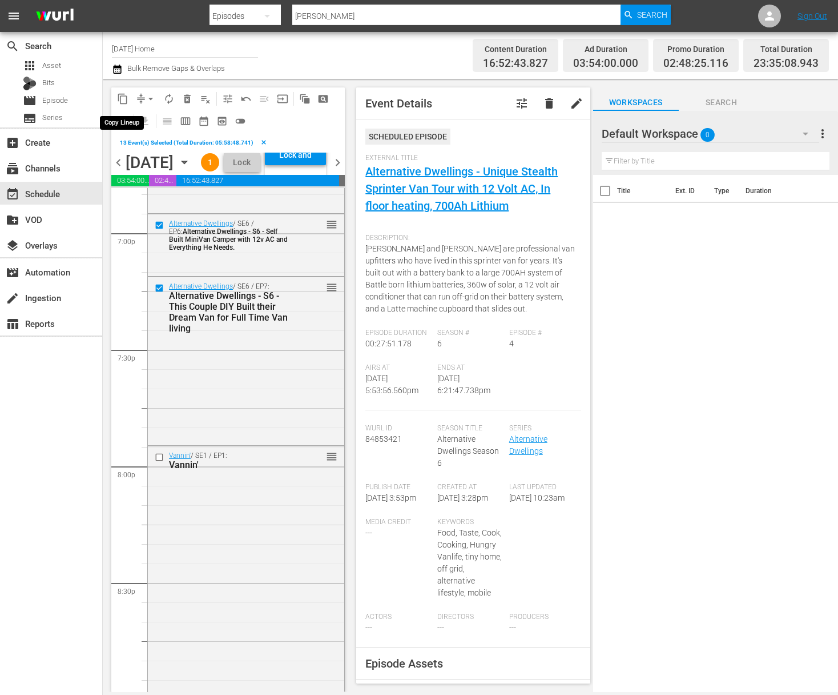
click at [125, 102] on span "content_copy" at bounding box center [122, 98] width 11 height 11
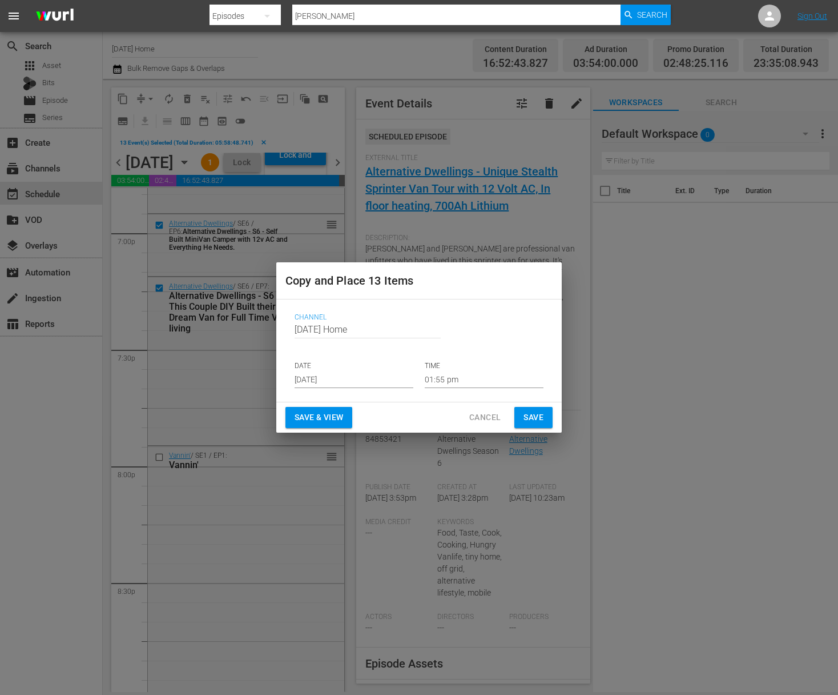
click at [348, 375] on input "[DATE]" at bounding box center [354, 379] width 119 height 17
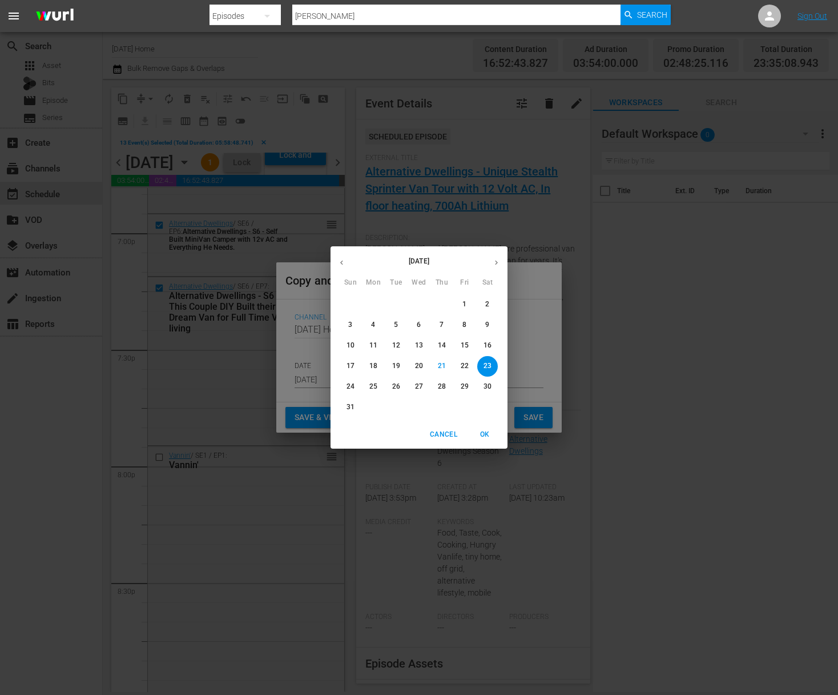
click at [375, 381] on button "25" at bounding box center [373, 386] width 21 height 21
type input "[DATE]"
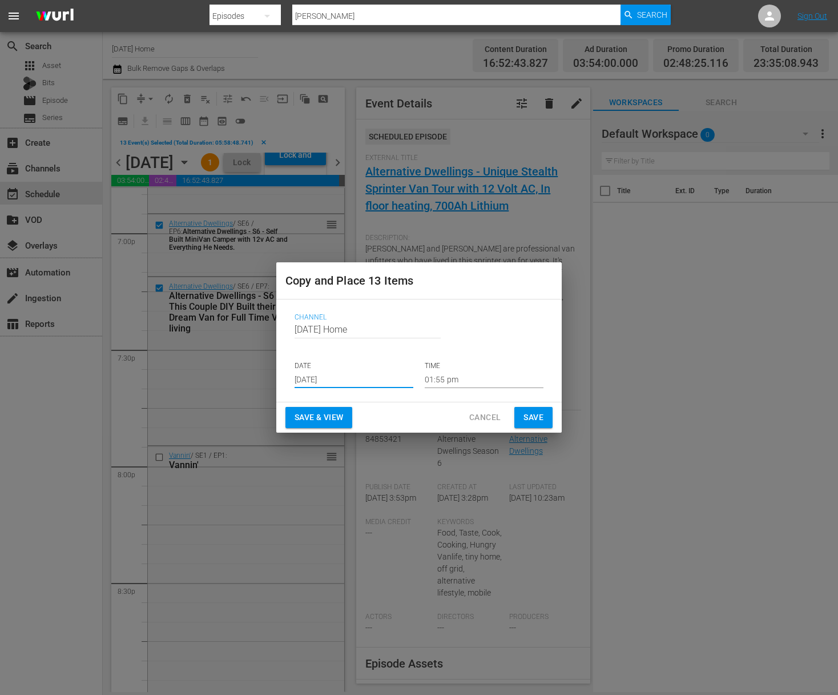
click at [443, 380] on input "01:55 pm" at bounding box center [484, 379] width 119 height 17
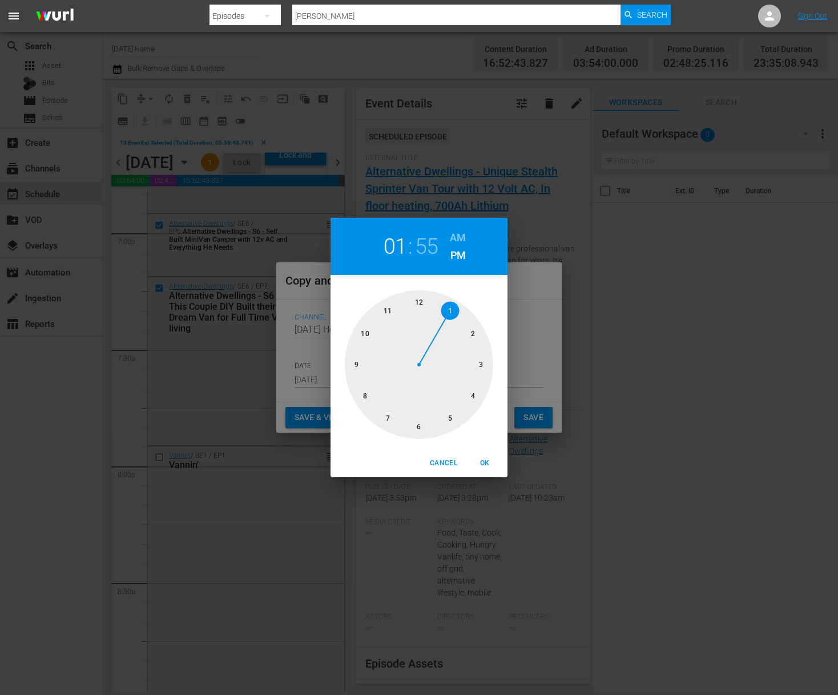
click at [474, 334] on div at bounding box center [419, 364] width 149 height 149
click at [422, 302] on div at bounding box center [419, 364] width 149 height 149
click at [485, 456] on button "OK" at bounding box center [485, 463] width 37 height 19
type input "02:00 pm"
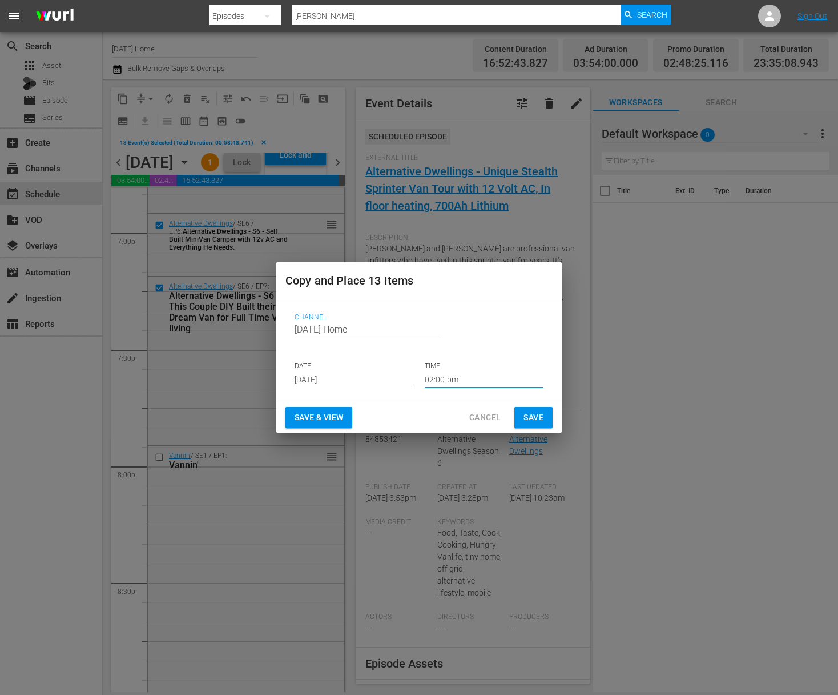
click at [534, 422] on span "Save" at bounding box center [534, 417] width 20 height 14
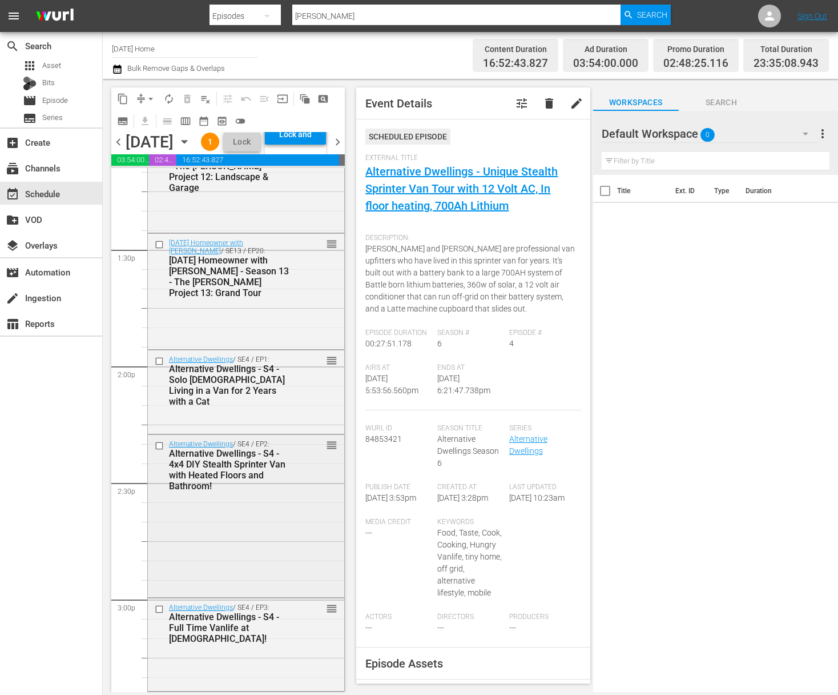
scroll to position [3216, 0]
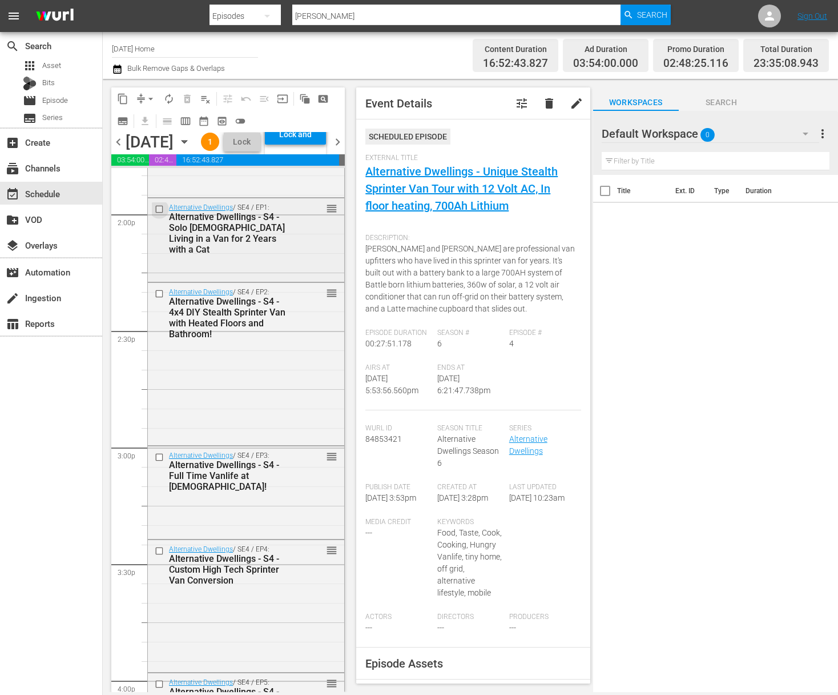
click at [162, 214] on input "checkbox" at bounding box center [161, 209] width 12 height 10
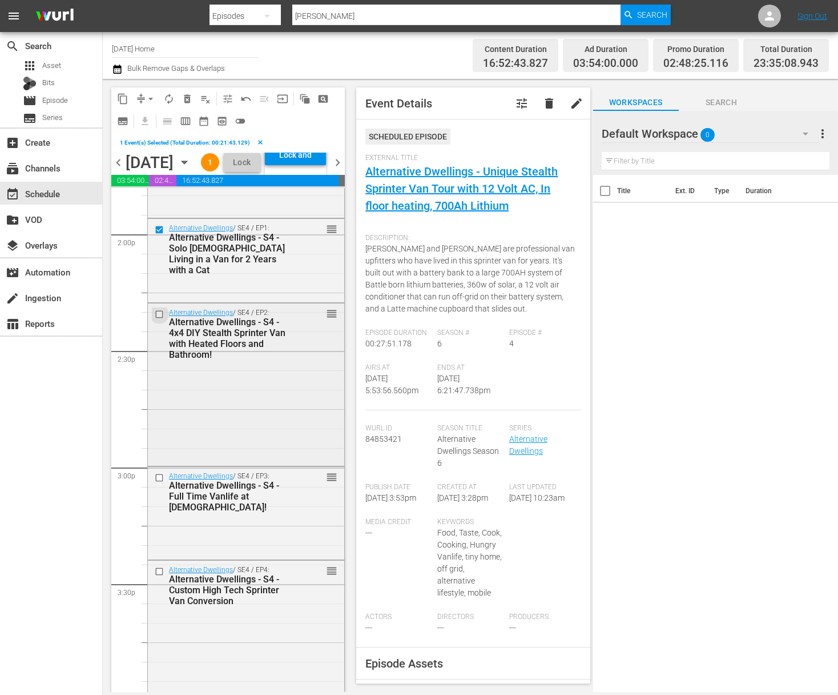
click at [156, 319] on input "checkbox" at bounding box center [161, 314] width 12 height 10
click at [160, 482] on input "checkbox" at bounding box center [161, 477] width 12 height 10
click at [159, 576] on input "checkbox" at bounding box center [161, 572] width 12 height 10
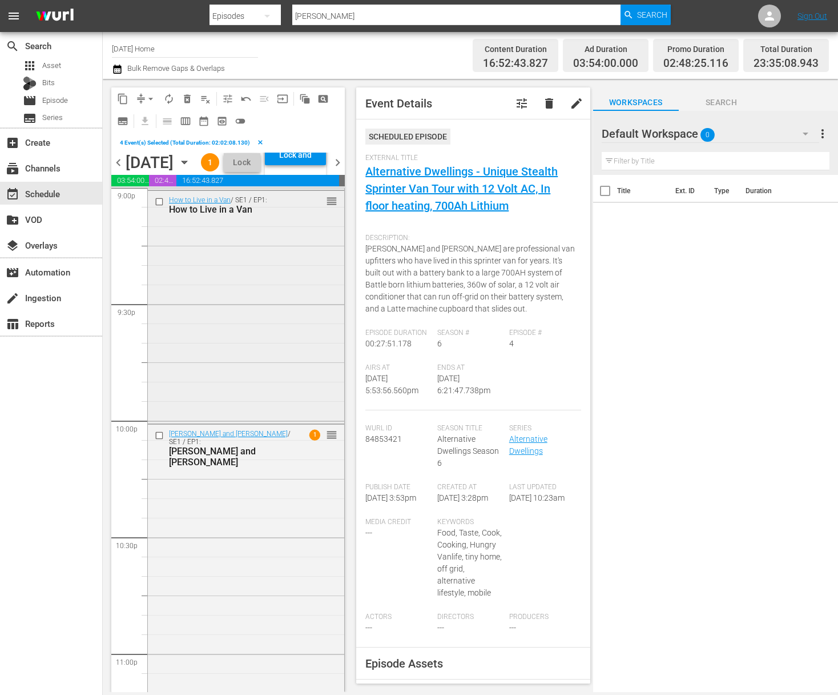
scroll to position [4880, 0]
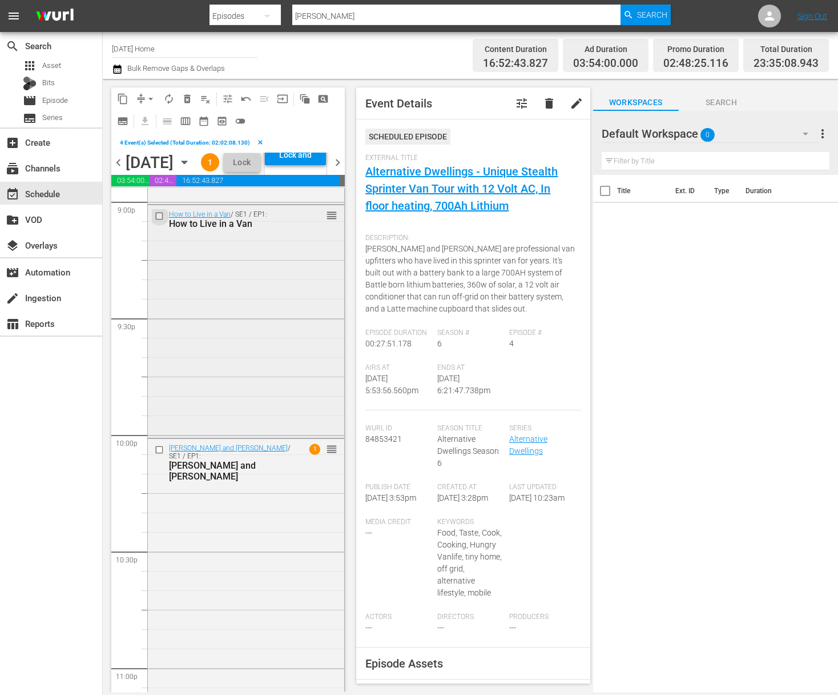
click at [162, 221] on input "checkbox" at bounding box center [161, 216] width 12 height 10
click at [122, 98] on span "content_copy" at bounding box center [122, 98] width 11 height 11
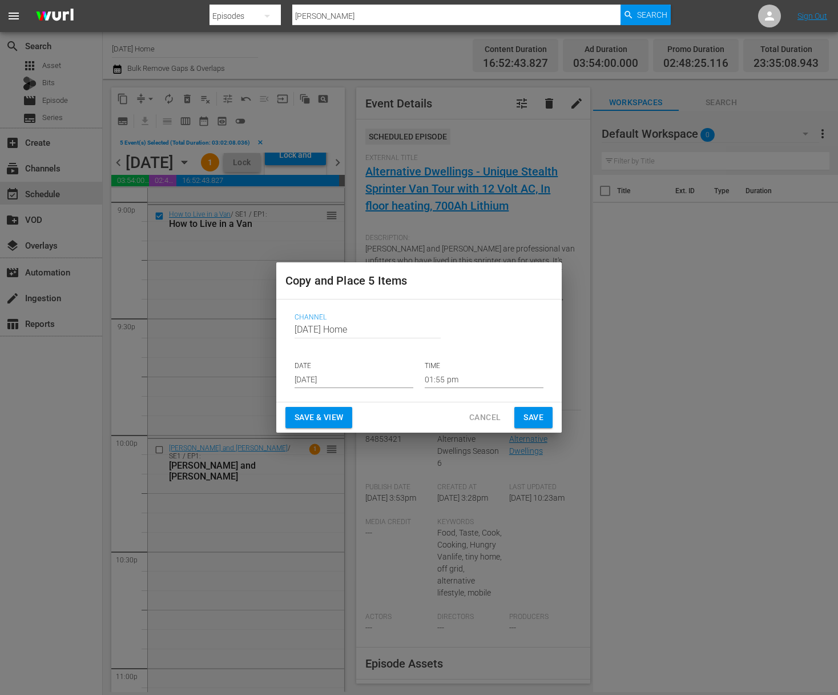
click at [358, 382] on input "[DATE]" at bounding box center [354, 379] width 119 height 17
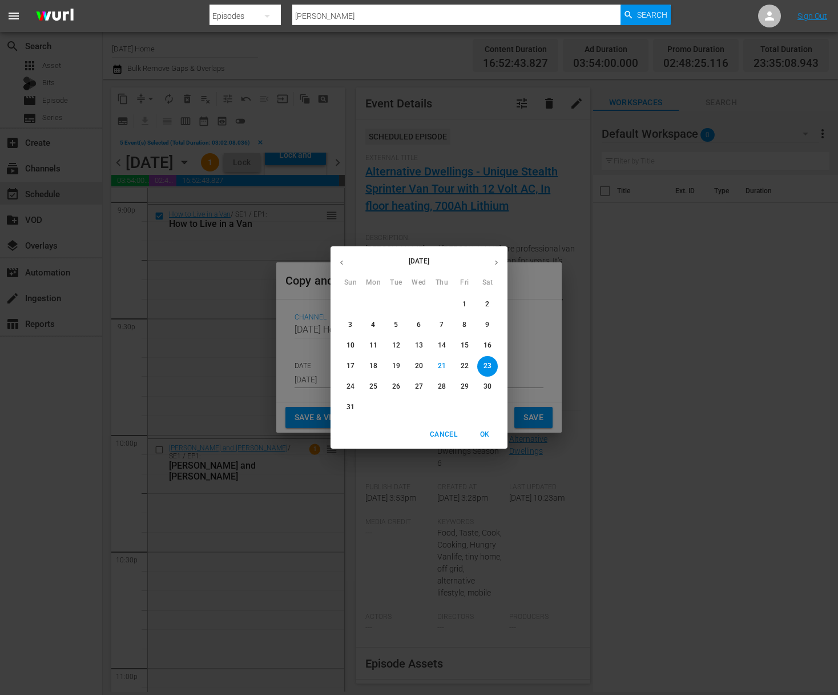
click at [380, 387] on span "25" at bounding box center [373, 387] width 21 height 10
type input "[DATE]"
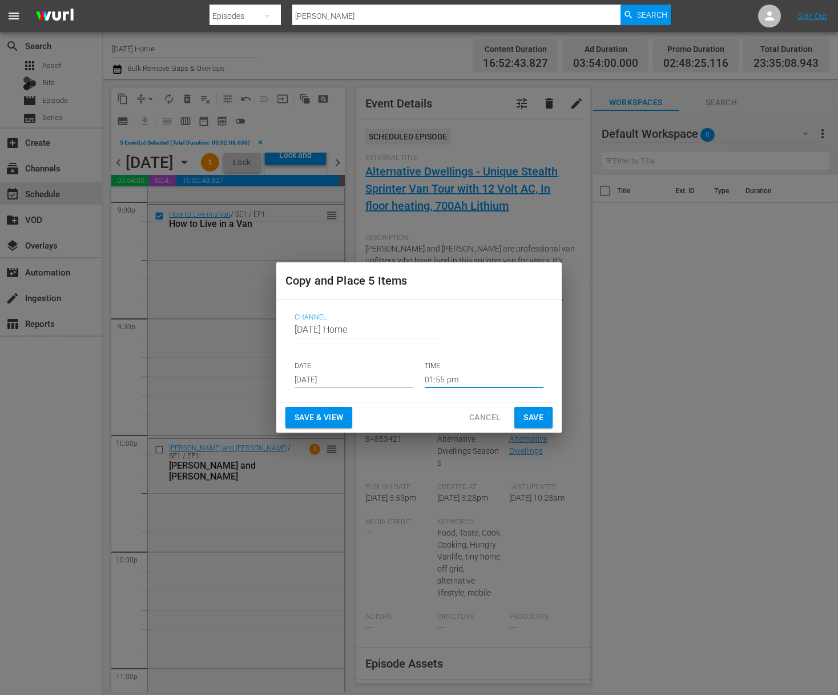
click at [447, 386] on input "01:55 pm" at bounding box center [484, 379] width 119 height 17
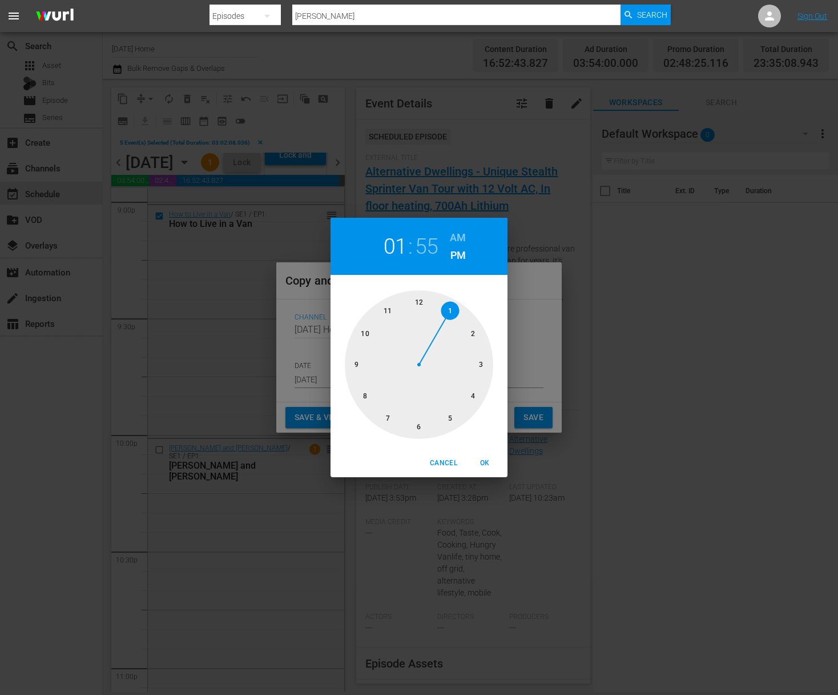
click at [416, 299] on div at bounding box center [419, 364] width 149 height 149
click at [418, 295] on div at bounding box center [419, 364] width 149 height 149
click at [471, 226] on div "12 : 00 AM PM" at bounding box center [419, 246] width 177 height 57
click at [464, 236] on h6 "AM" at bounding box center [458, 237] width 16 height 18
click at [428, 302] on div at bounding box center [419, 364] width 149 height 149
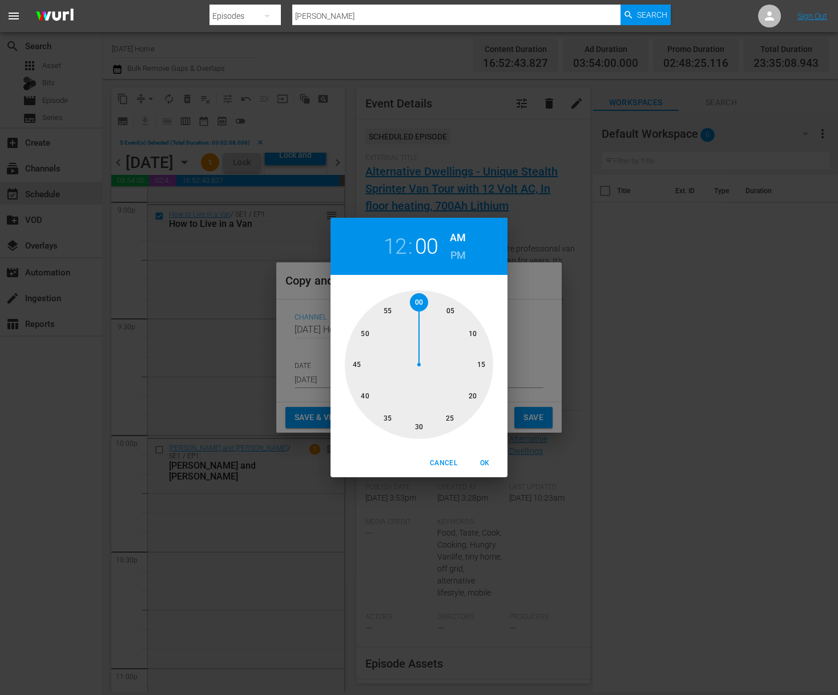
click at [430, 302] on div at bounding box center [419, 364] width 149 height 149
click at [434, 302] on div at bounding box center [419, 364] width 149 height 149
click at [446, 305] on div at bounding box center [419, 364] width 149 height 149
click at [487, 459] on span "OK" at bounding box center [484, 463] width 27 height 12
type input "12:05 am"
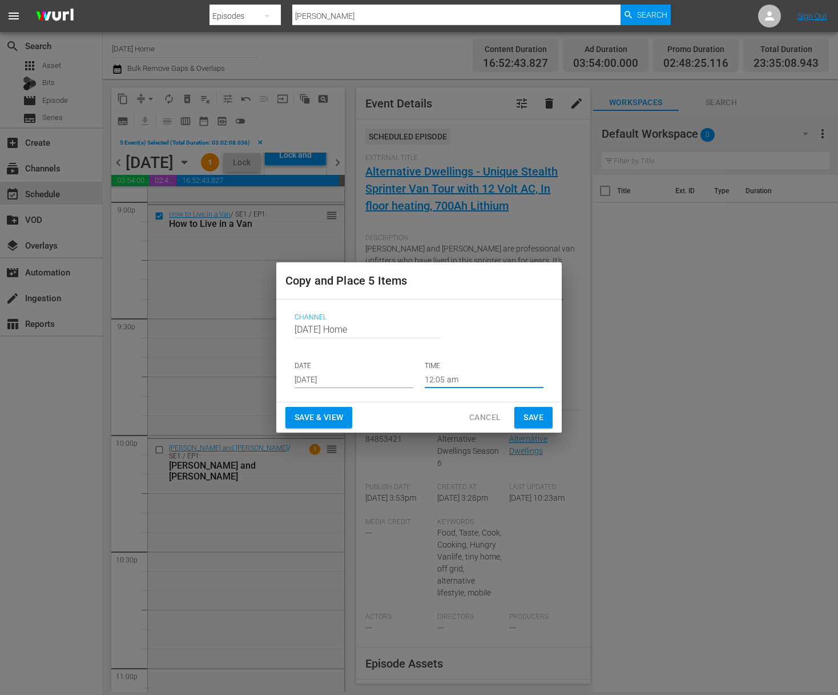
click at [533, 415] on span "Save" at bounding box center [534, 417] width 20 height 14
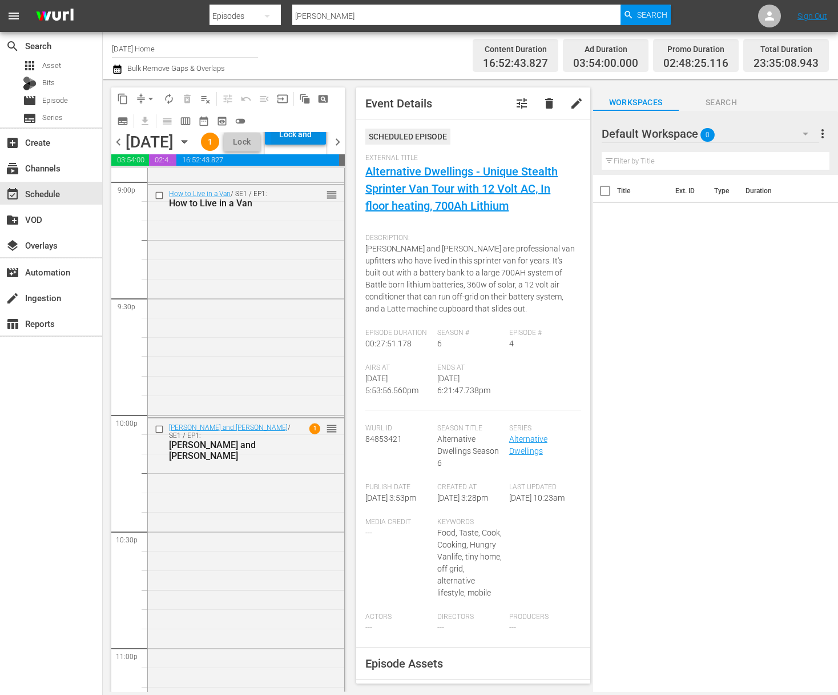
click at [305, 145] on div "Lock and Publish" at bounding box center [296, 134] width 50 height 21
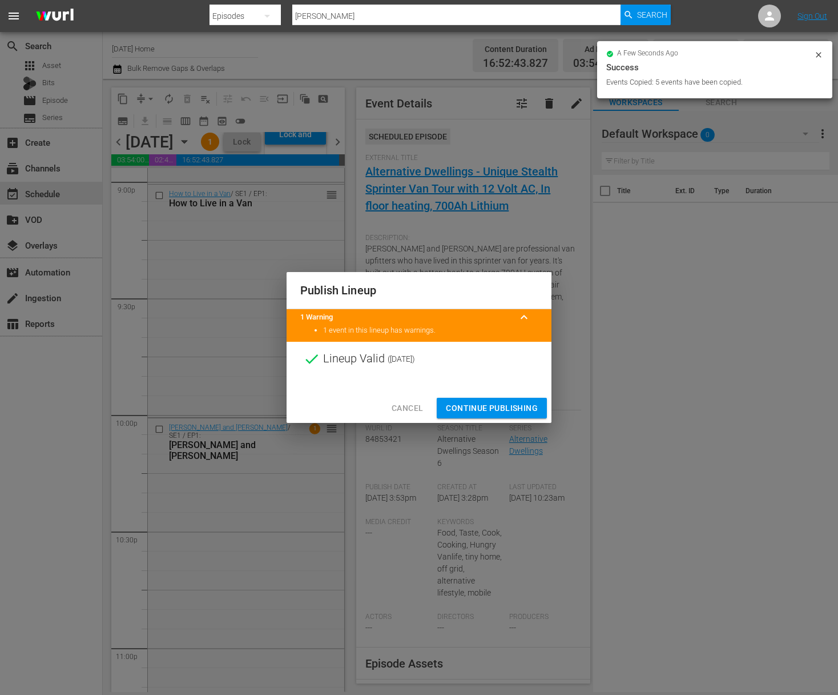
click at [507, 402] on span "Continue Publishing" at bounding box center [492, 408] width 92 height 14
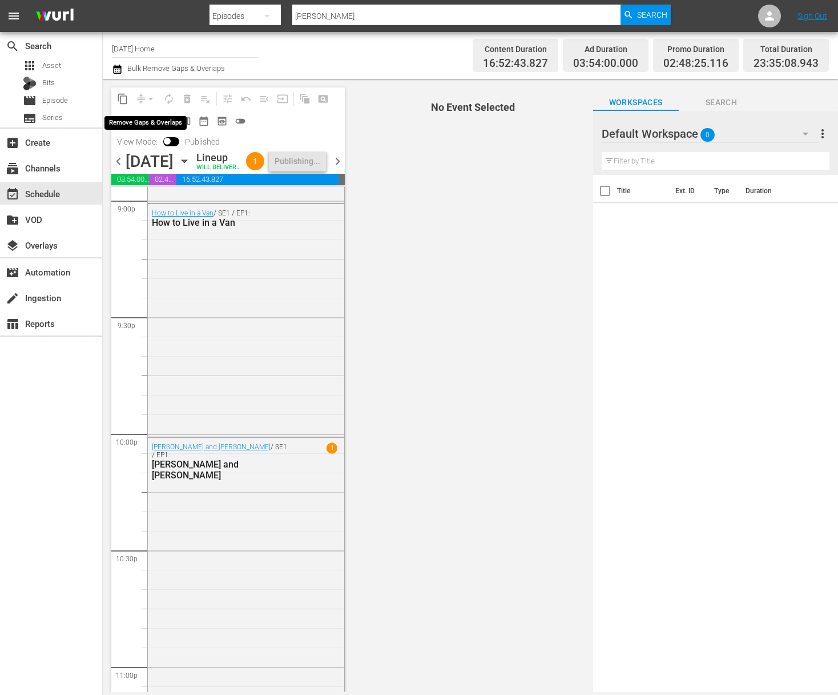
click at [149, 98] on div "arrow_drop_down" at bounding box center [151, 99] width 18 height 18
click at [187, 163] on icon "button" at bounding box center [184, 161] width 5 height 3
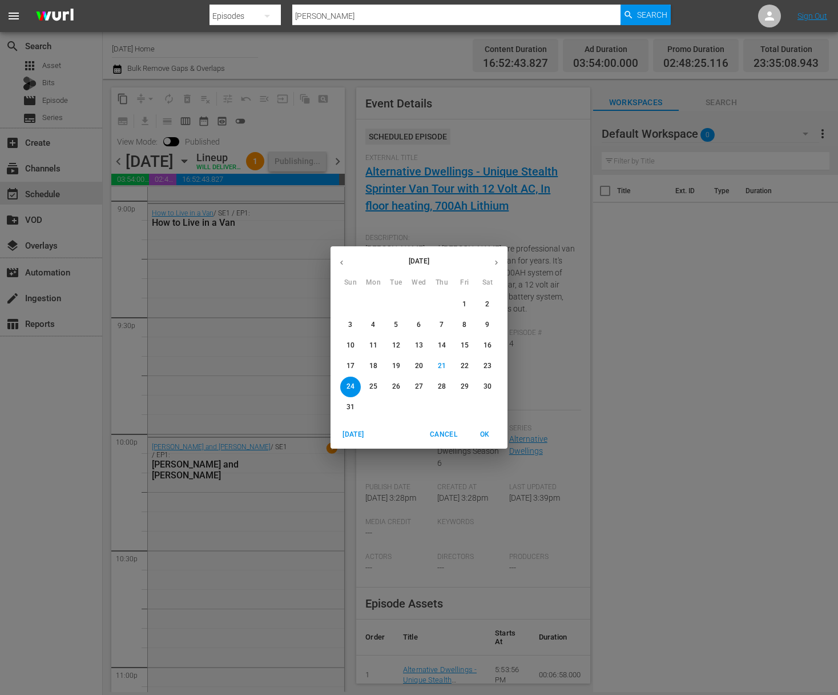
click at [376, 385] on p "25" at bounding box center [374, 387] width 8 height 10
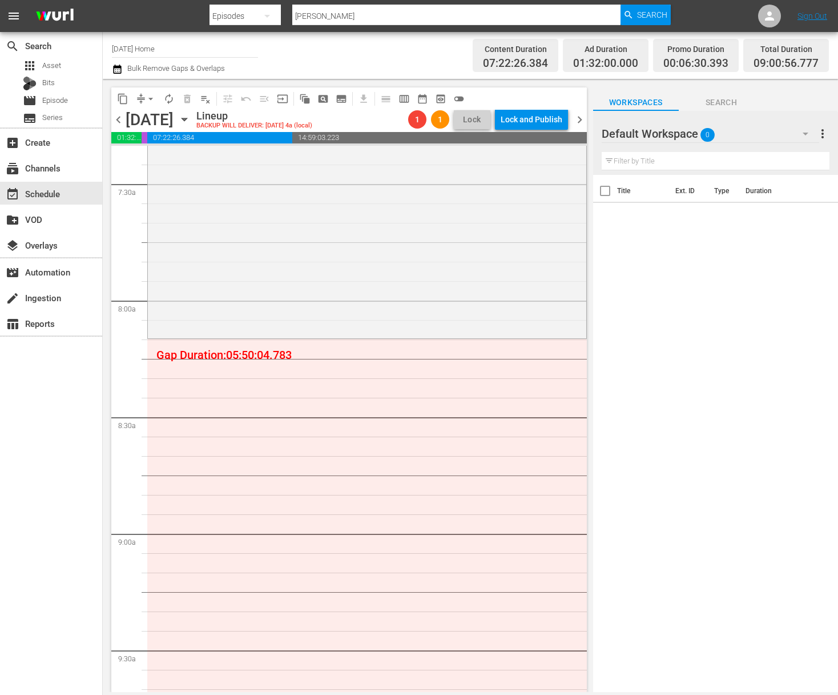
scroll to position [1221, 0]
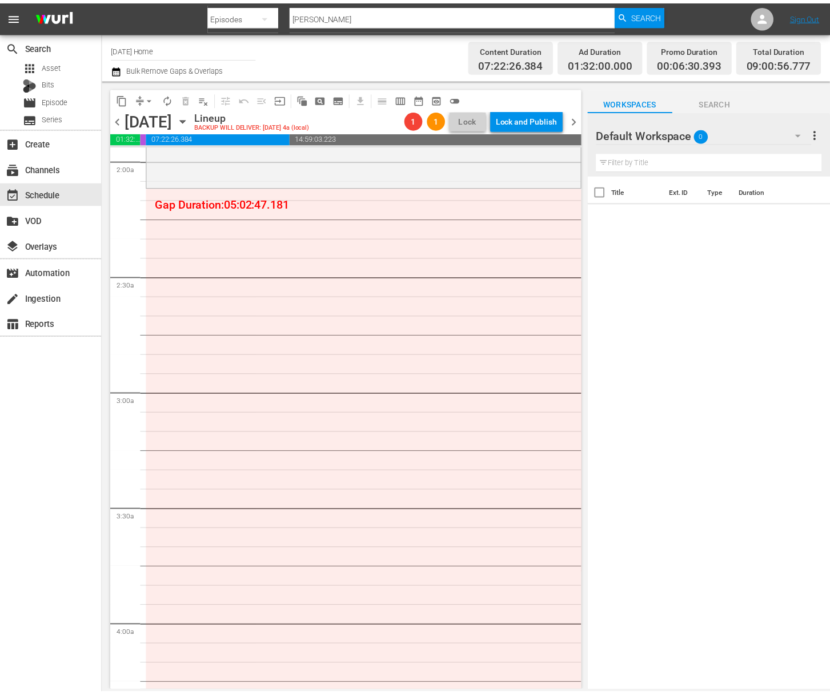
scroll to position [450, 0]
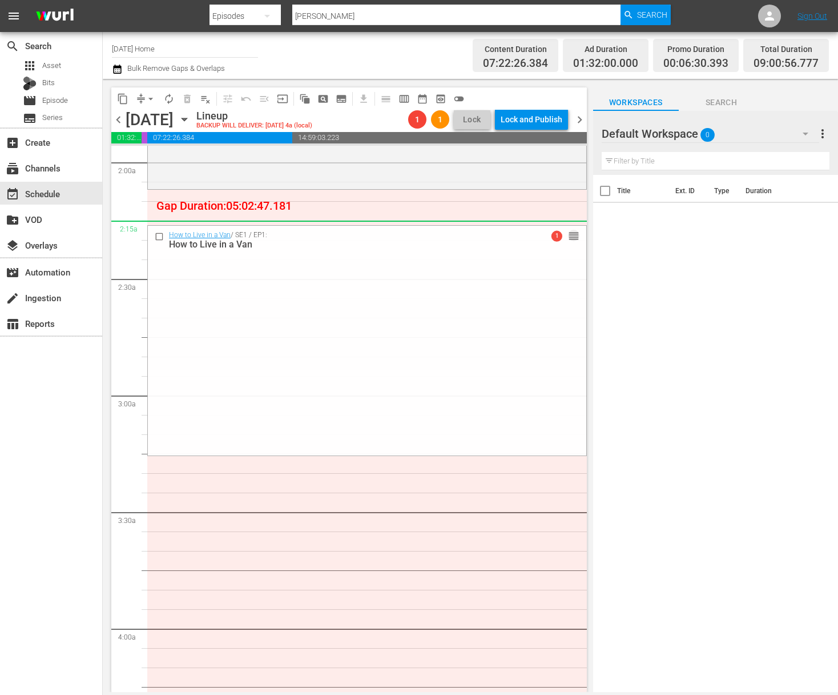
drag, startPoint x: 566, startPoint y: 501, endPoint x: 516, endPoint y: 221, distance: 284.3
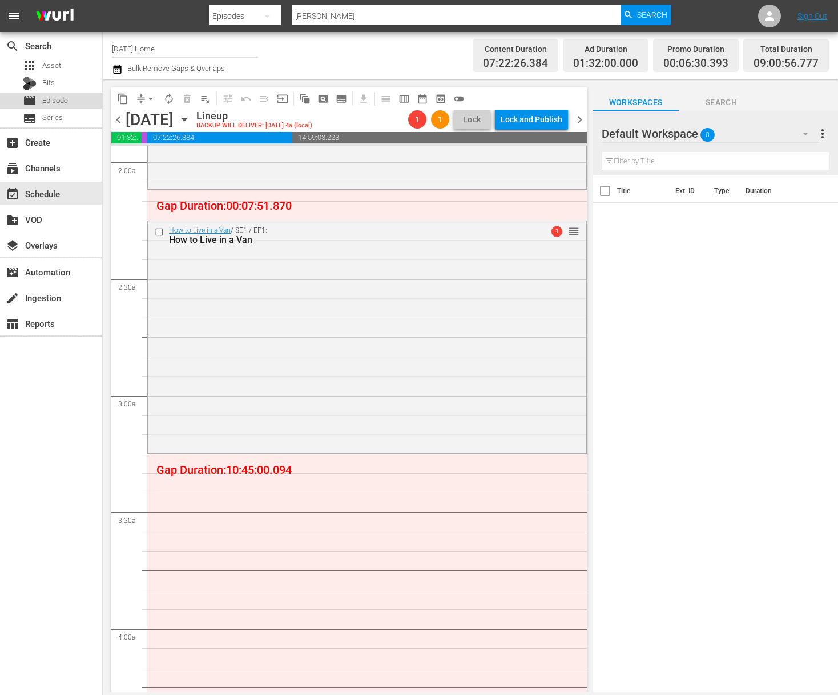
click at [62, 102] on span "Episode" at bounding box center [55, 100] width 26 height 11
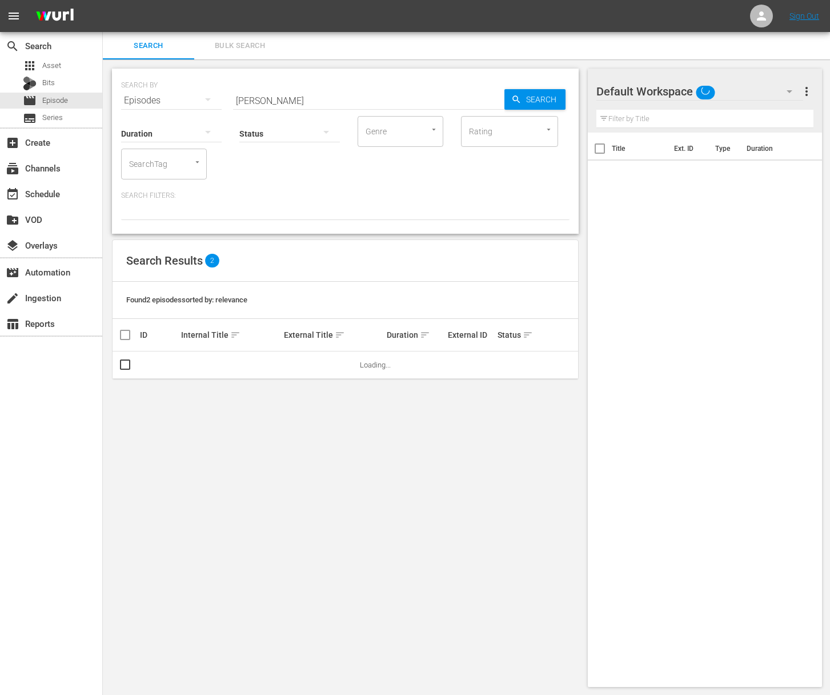
click at [318, 97] on input "[PERSON_NAME]" at bounding box center [368, 100] width 271 height 27
paste input "Life on Mar's: The Home Makeover Show - The Perfect Nest, Part 2"
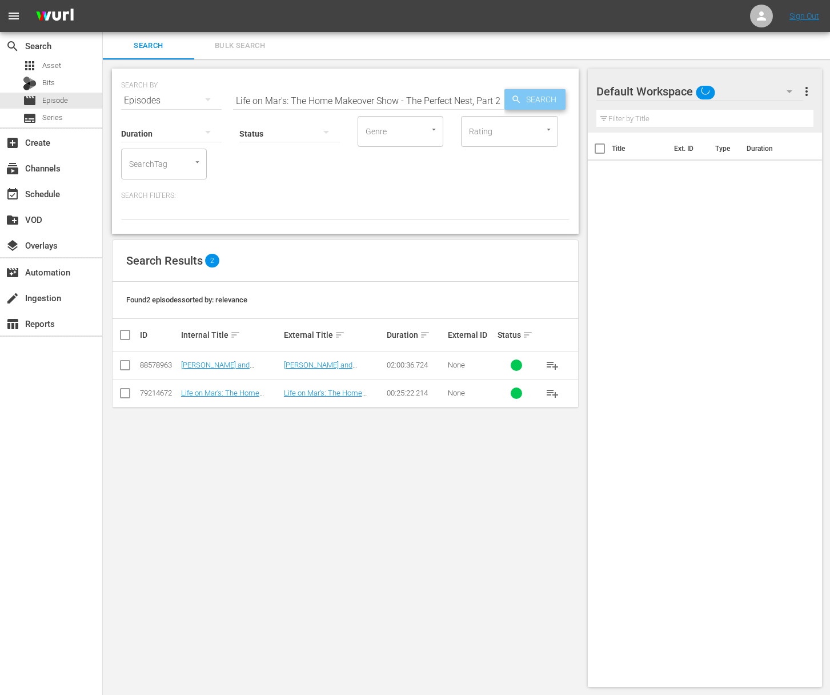
click at [538, 101] on span "Search" at bounding box center [543, 99] width 44 height 21
click at [552, 366] on span "playlist_add" at bounding box center [552, 365] width 14 height 14
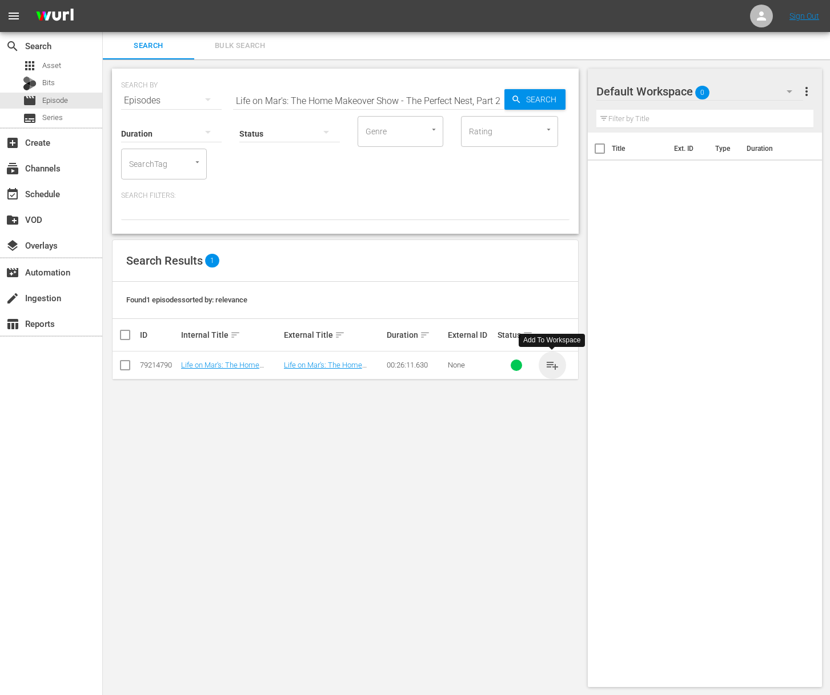
click at [552, 366] on span "playlist_add" at bounding box center [552, 365] width 14 height 14
click at [432, 100] on input "Life on Mar's: The Home Makeover Show - The Perfect Nest, Part 2" at bounding box center [368, 100] width 271 height 27
paste input "1"
click at [525, 98] on span "Search" at bounding box center [543, 99] width 44 height 21
click at [553, 363] on span "playlist_add" at bounding box center [552, 365] width 14 height 14
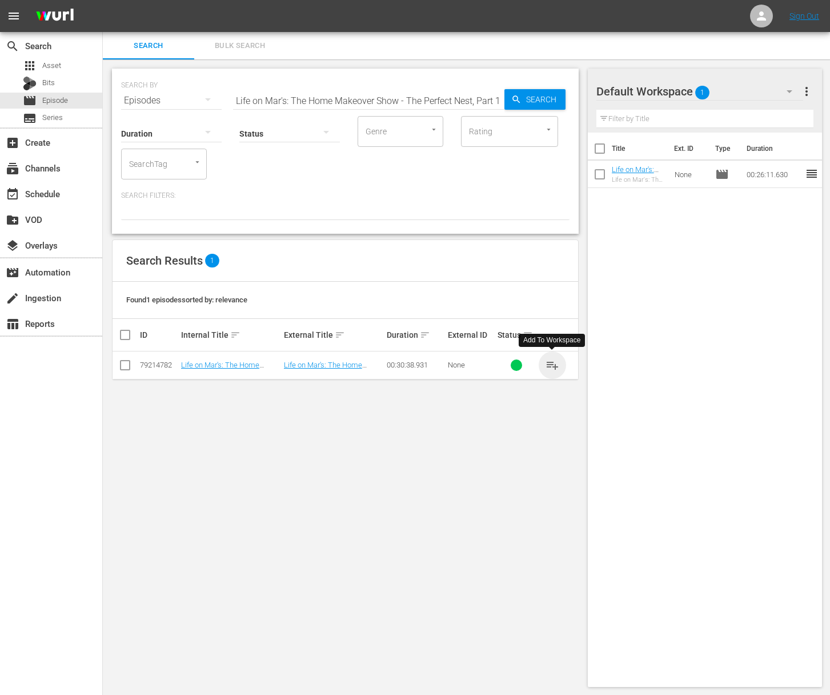
click at [553, 363] on span "playlist_add" at bounding box center [552, 365] width 14 height 14
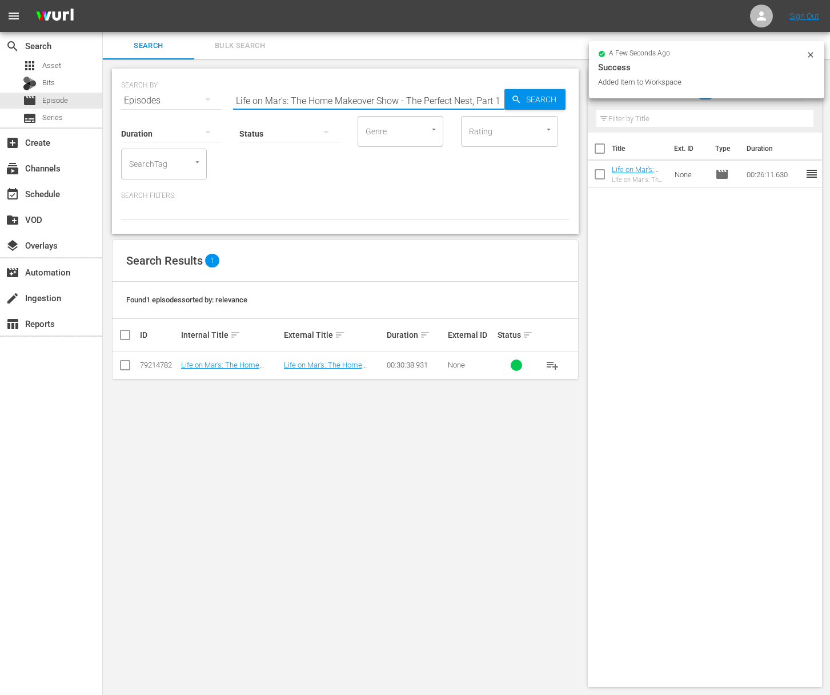
click at [449, 101] on input "Life on Mar's: The Home Makeover Show - The Perfect Nest, Part 1" at bounding box center [368, 100] width 271 height 27
paste input "Life on Mar's: The Home Makeover Show - [US_STATE] Pied a Terre"
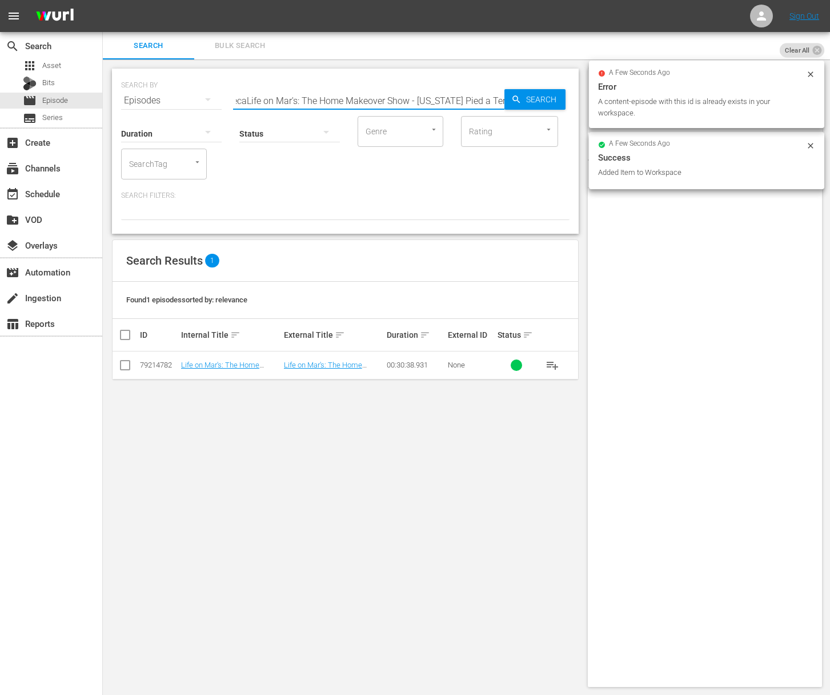
click at [447, 101] on input "Life on Mar's: The Home Makeover Show - The PerfecaLife on Mar's: The Home Make…" at bounding box center [368, 100] width 271 height 27
paste input "[US_STATE] Pied a Terre"
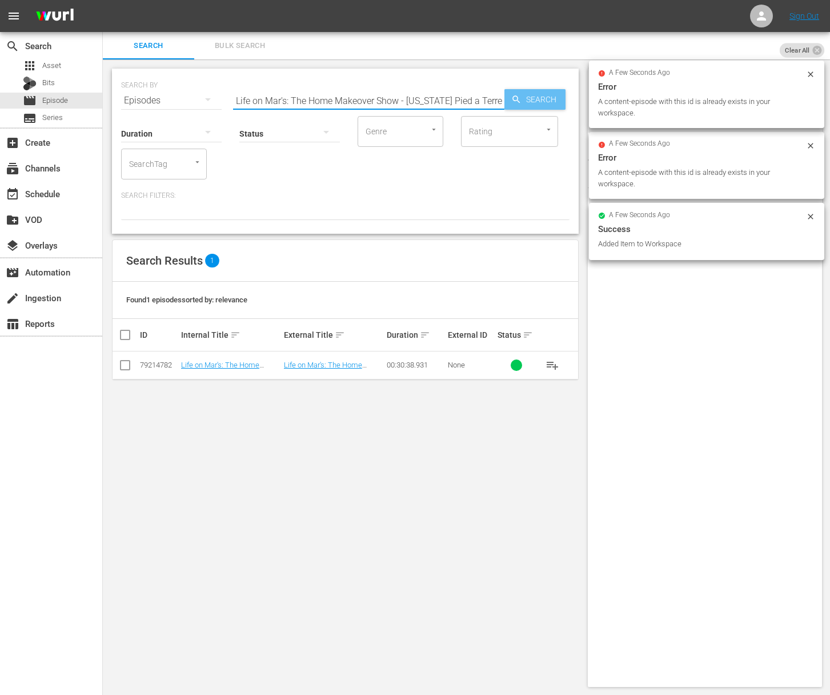
click at [527, 101] on span "Search" at bounding box center [543, 99] width 44 height 21
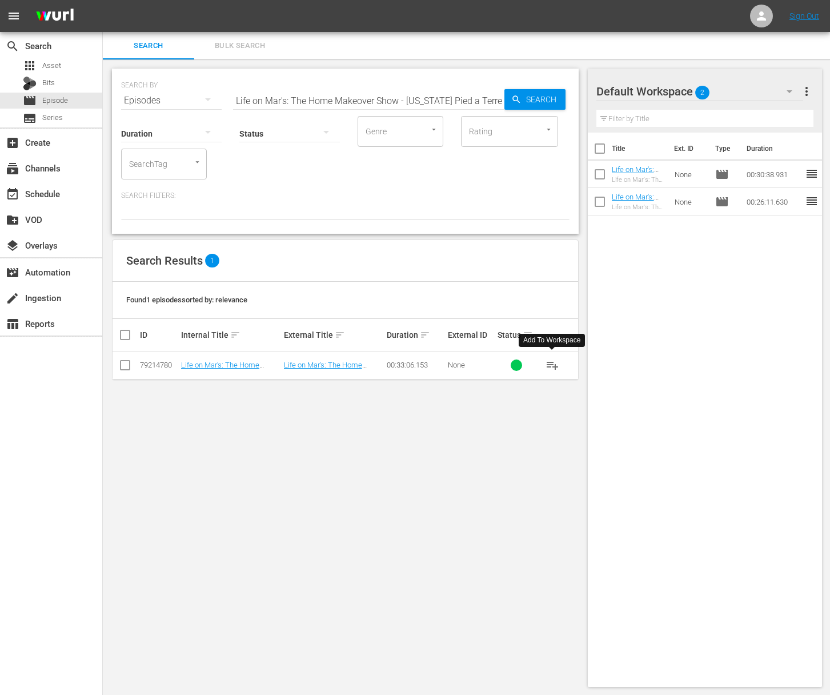
click at [552, 366] on span "playlist_add" at bounding box center [552, 365] width 14 height 14
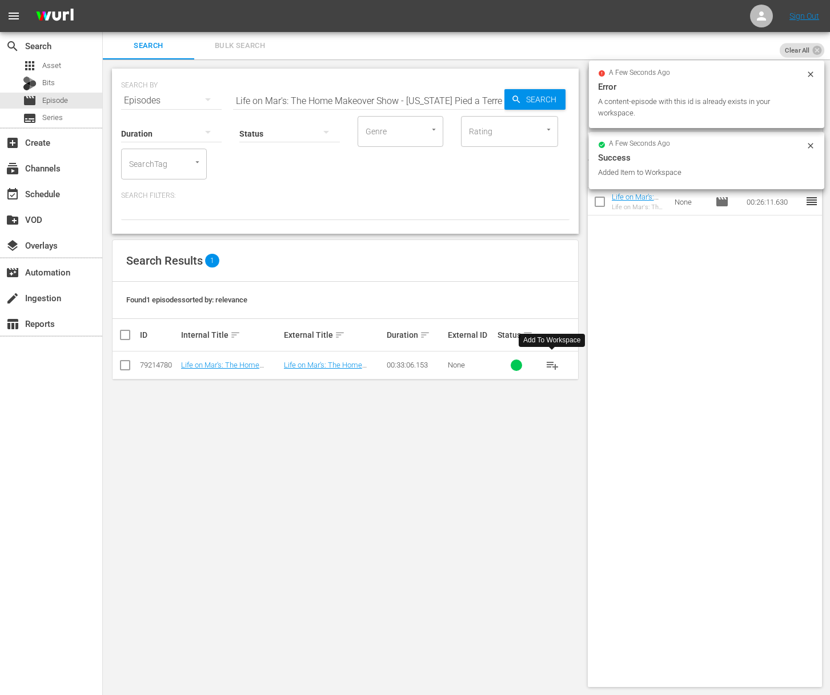
click at [392, 105] on input "Life on Mar's: The Home Makeover Show - [US_STATE] Pied a Terre" at bounding box center [368, 100] width 271 height 27
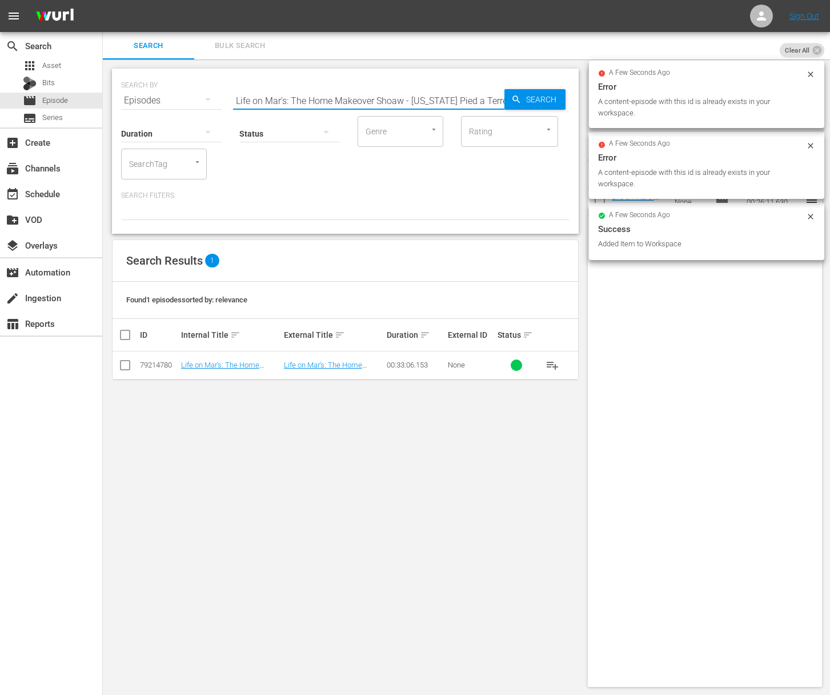
paste input "Life on Mar's: The Home Makeover Show - Staging for Success"
click at [386, 103] on input "Life on Mar's: The Home Makeover ShoaLife on Mar's: The Home Makeover Show - St…" at bounding box center [368, 100] width 271 height 27
paste input "w - Staging for Success"
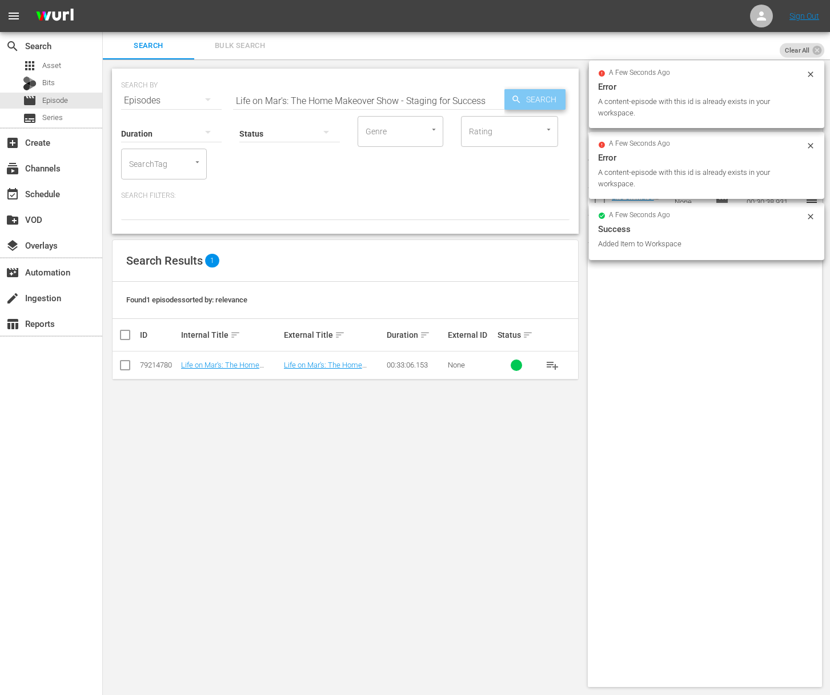
click at [508, 104] on div "Search" at bounding box center [534, 99] width 61 height 21
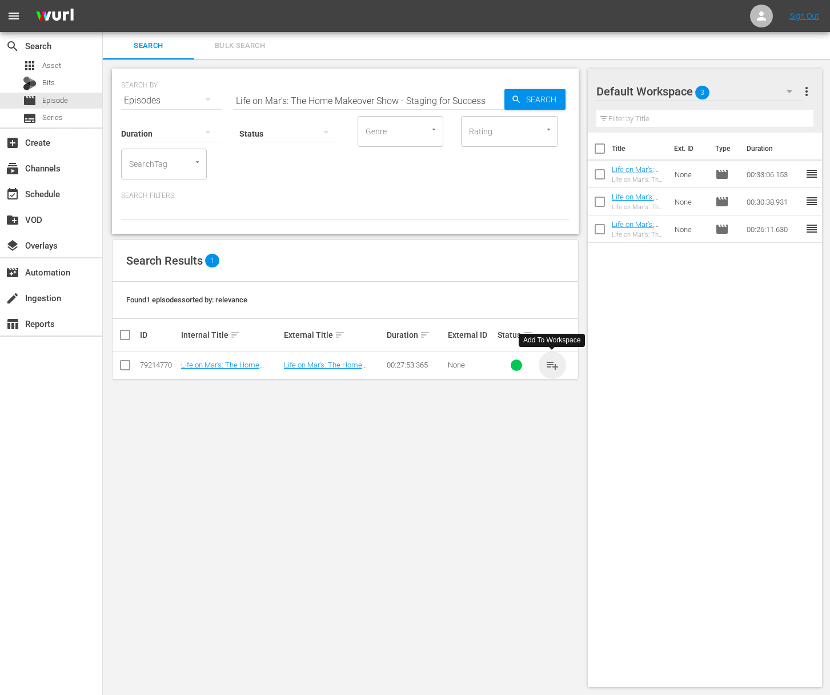
click at [555, 364] on span "playlist_add" at bounding box center [552, 365] width 14 height 14
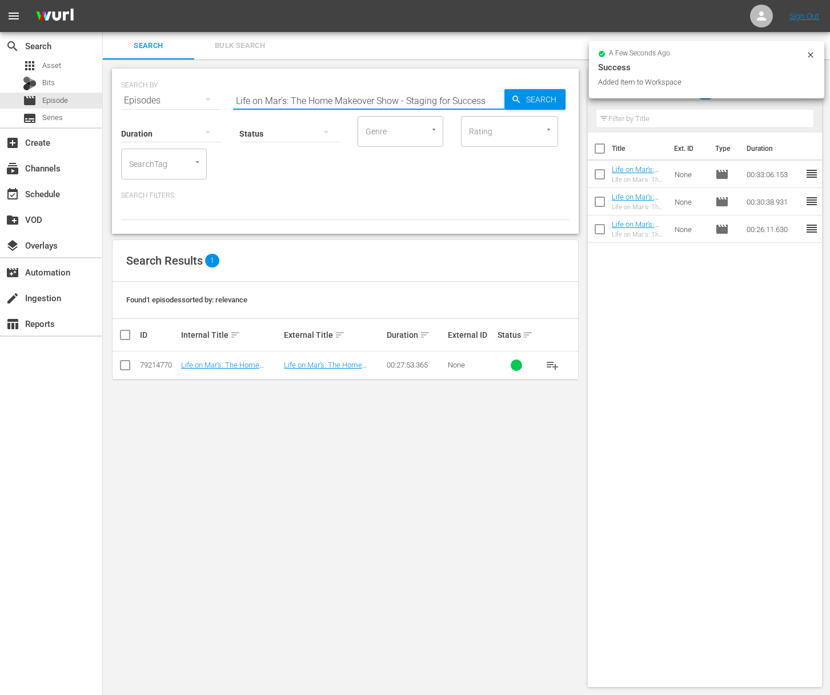
click at [402, 100] on input "Life on Mar's: The Home Makeover Show - Staging for Success" at bounding box center [368, 100] width 271 height 27
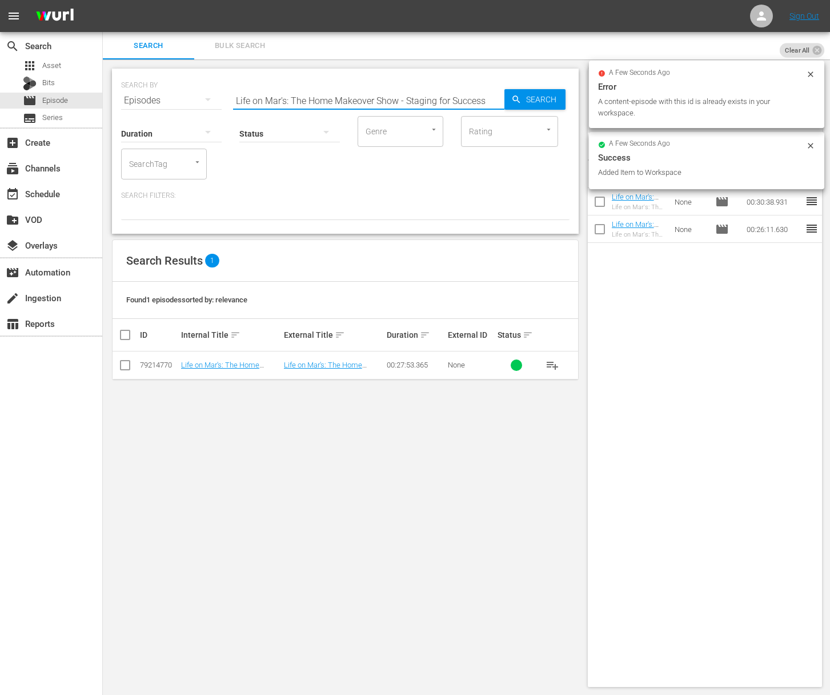
paste input "Closets, Closets, Closet"
click at [560, 102] on span "Search" at bounding box center [543, 99] width 44 height 21
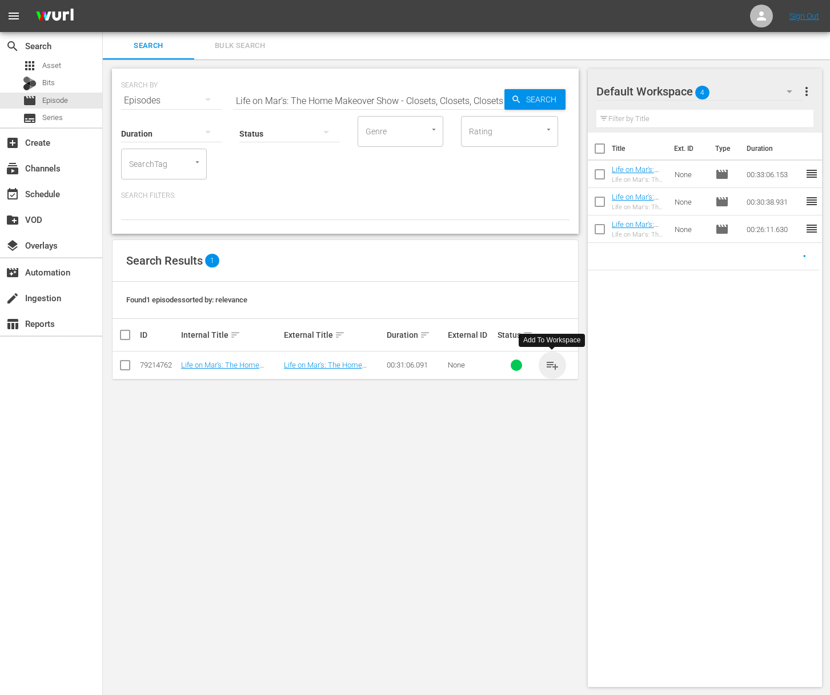
click at [554, 361] on span "playlist_add" at bounding box center [552, 365] width 14 height 14
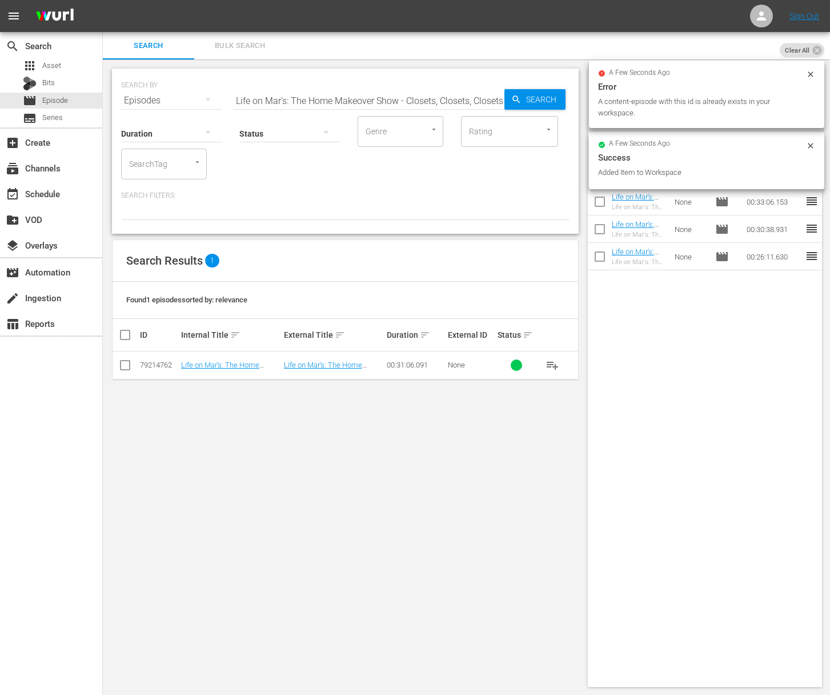
click at [390, 104] on input "Life on Mar's: The Home Makeover Show - Closets, Closets, Closets" at bounding box center [368, 100] width 271 height 27
paste input "Living in a Punch Bowl"
click at [514, 102] on icon "button" at bounding box center [516, 99] width 10 height 10
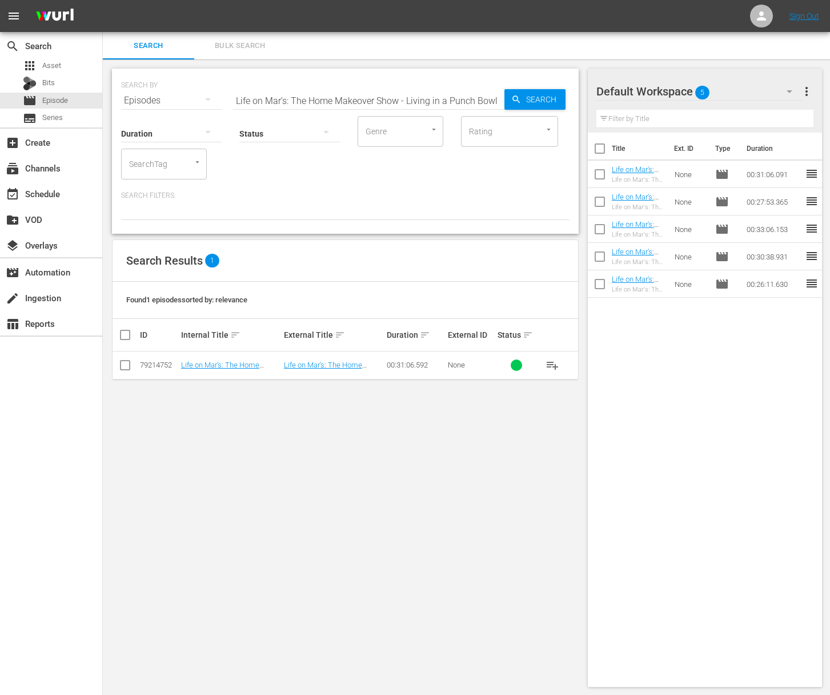
click at [553, 363] on span "playlist_add" at bounding box center [552, 365] width 14 height 14
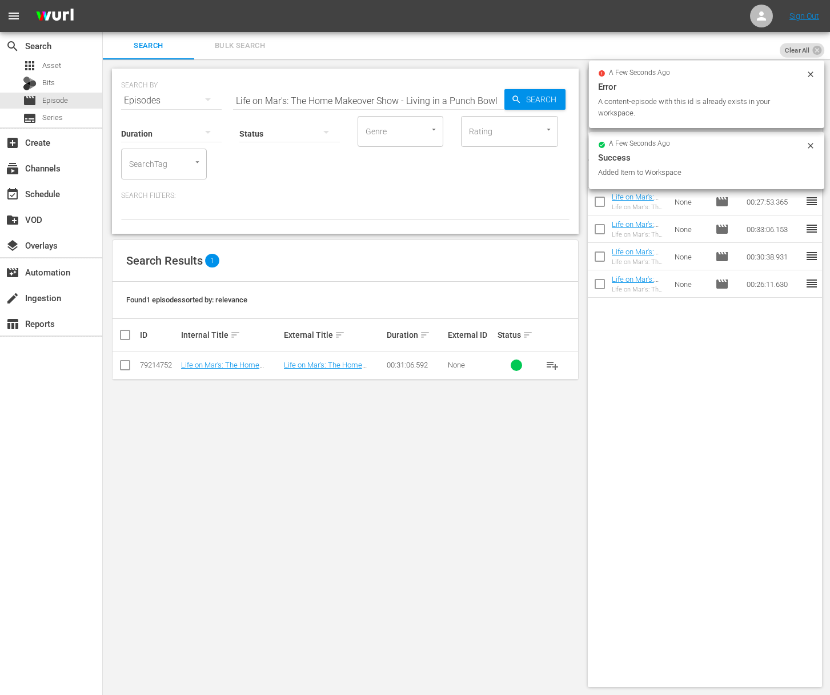
click at [464, 87] on input "Life on Mar's: The Home Makeover Show - Living in a Punch Bowl" at bounding box center [368, 100] width 271 height 27
paste input "[PERSON_NAME] [PERSON_NAME] in Wonderland, Part 2"
click at [528, 101] on span "Search" at bounding box center [543, 99] width 44 height 21
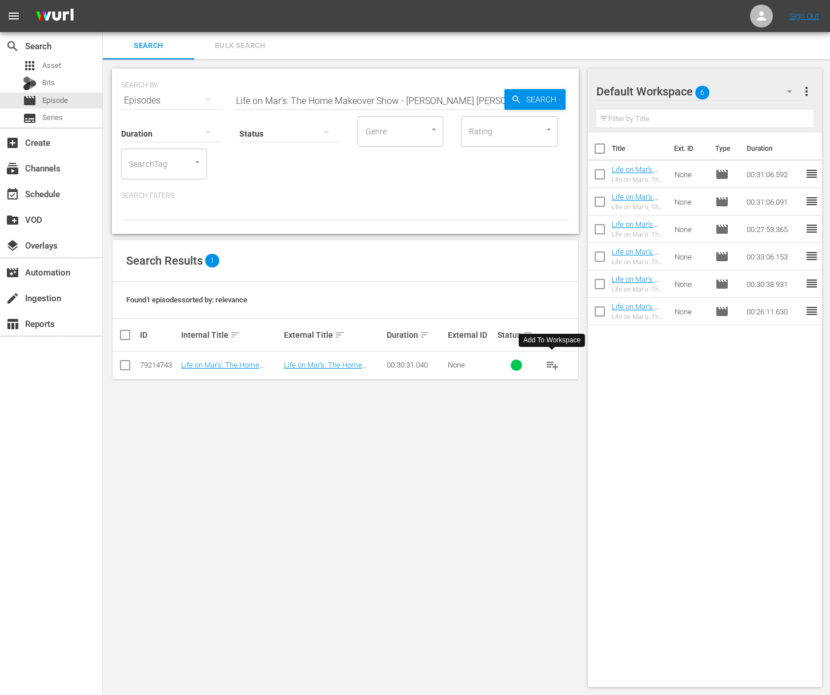
click at [554, 364] on span "playlist_add" at bounding box center [552, 365] width 14 height 14
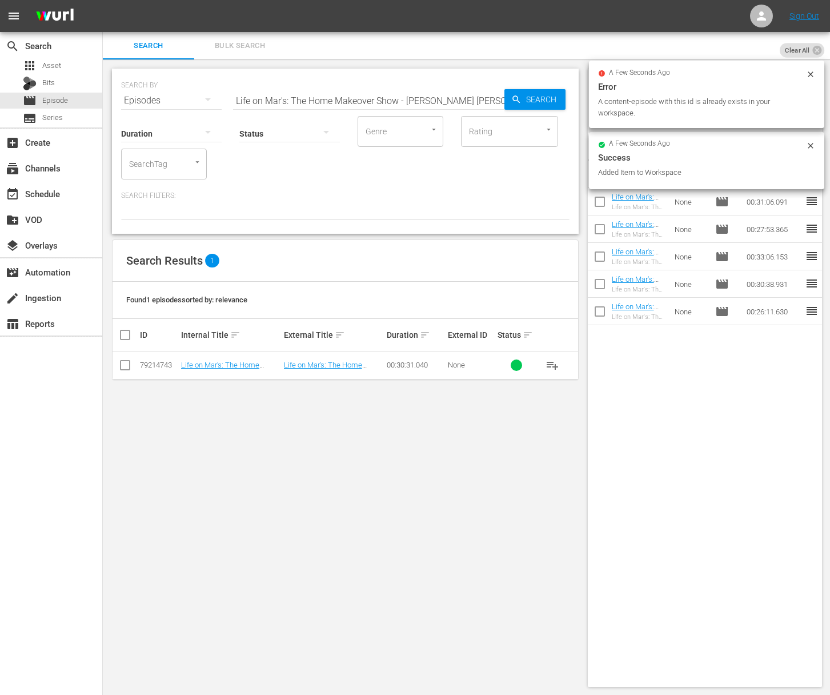
click at [421, 85] on div "SEARCH BY Search By Episodes Search ID, Title, Description, Keywords, or Catego…" at bounding box center [345, 93] width 448 height 41
click at [421, 103] on input "Life on Mar's: The Home Makeover Show - [PERSON_NAME] [PERSON_NAME] in Wonderla…" at bounding box center [368, 100] width 271 height 27
paste input "Life on Mar's: The Home Makeover Show - [PERSON_NAME] [PERSON_NAME] in Wonderla…"
click at [427, 104] on input "Life on Mar's: The Home Makeover Show - MaraLife on Mar's: The Home Makeover Sh…" at bounding box center [368, 100] width 271 height 27
paste input "Life on Mar's: The Home Makeover Show - [PERSON_NAME] [PERSON_NAME] in Wonderla…"
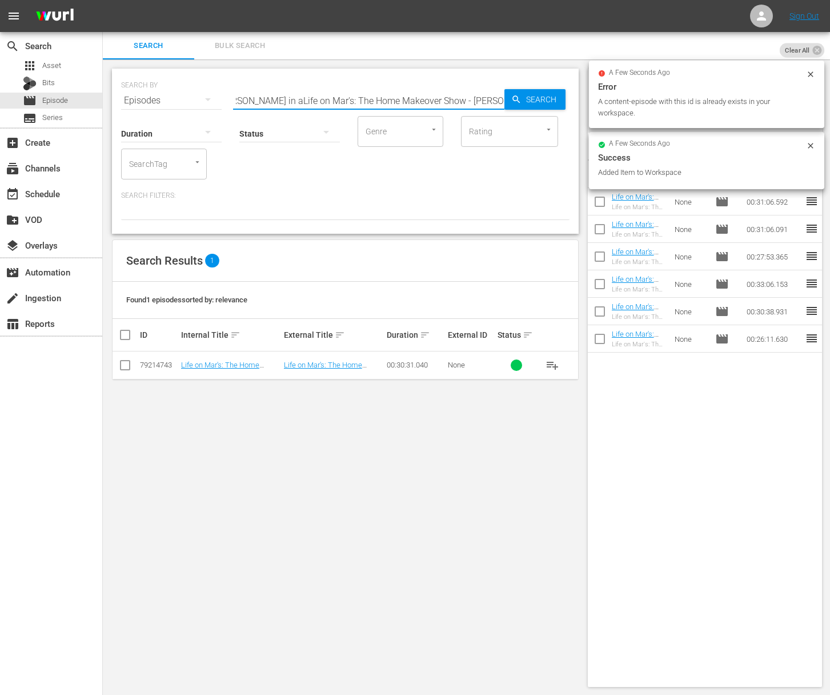
click at [435, 101] on input "Life on Mar's: The Home Makeover Show - MaraLife on Mar's: The Home Makeover Sh…" at bounding box center [368, 100] width 271 height 27
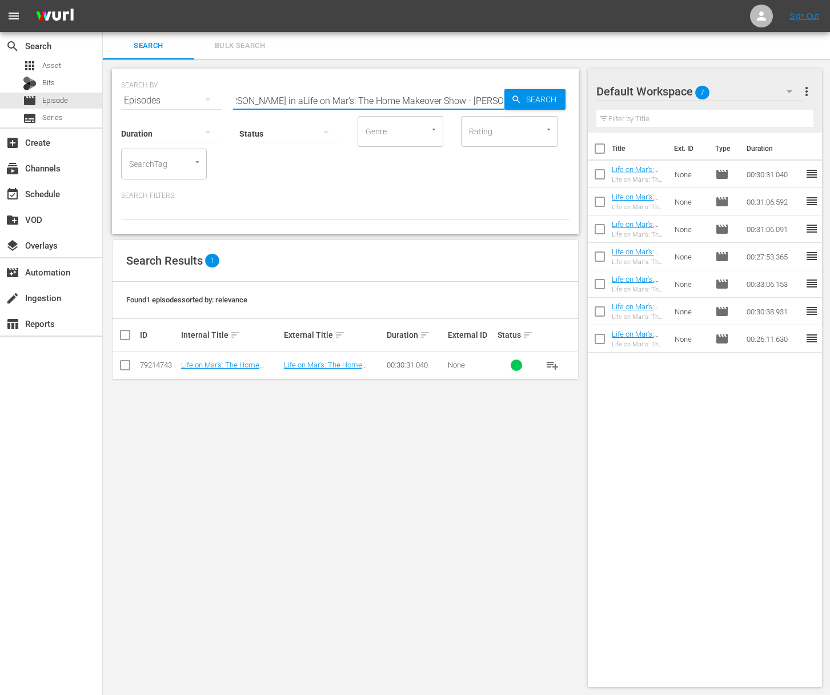
paste input "Life on Mar's: The Home Makeover Show - [PERSON_NAME] [PERSON_NAME] in Wonderla…"
click at [439, 101] on input "Life on Mar's: The Home Makeover Show - MaraLife on Mar's: The Home Makeover Sh…" at bounding box center [368, 100] width 271 height 27
paste input "y [PERSON_NAME] in Wonderland, Part 1"
click at [531, 105] on span "Search" at bounding box center [543, 99] width 44 height 21
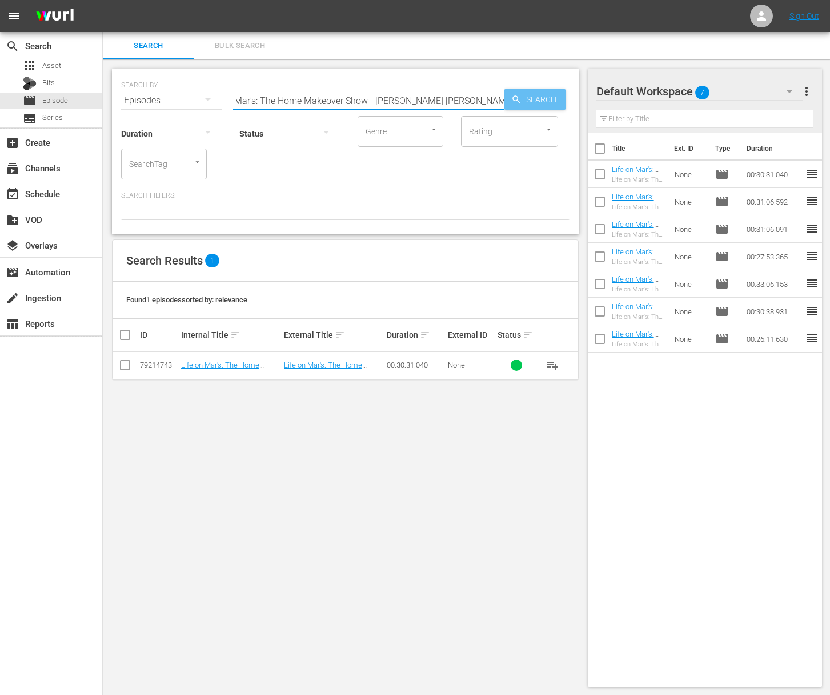
scroll to position [0, 0]
click at [555, 364] on span "playlist_add" at bounding box center [552, 365] width 14 height 14
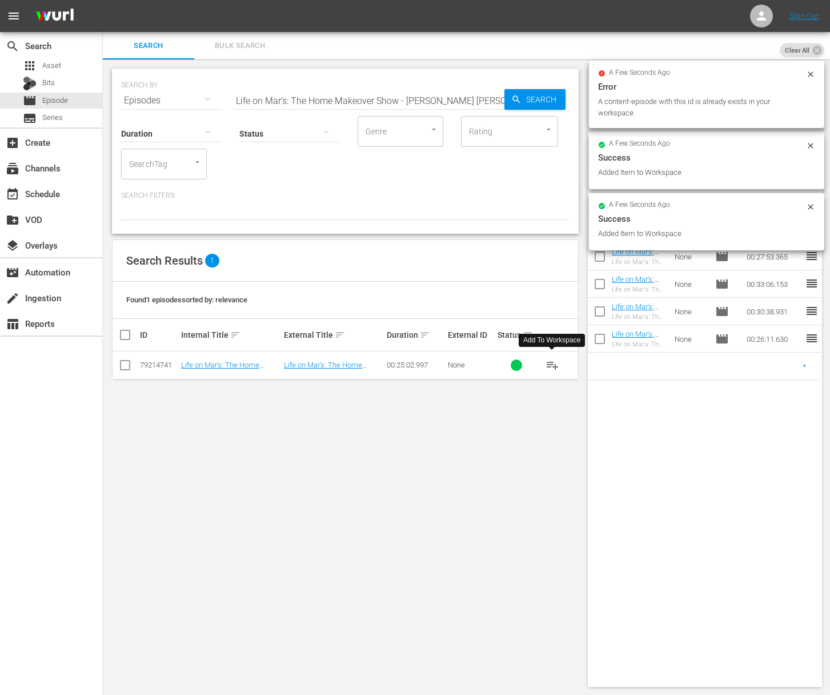
click at [598, 463] on div "Title Ext. ID Type Duration Life on Mar's: The Home Makeover Show - S4 - [PERSO…" at bounding box center [705, 407] width 235 height 549
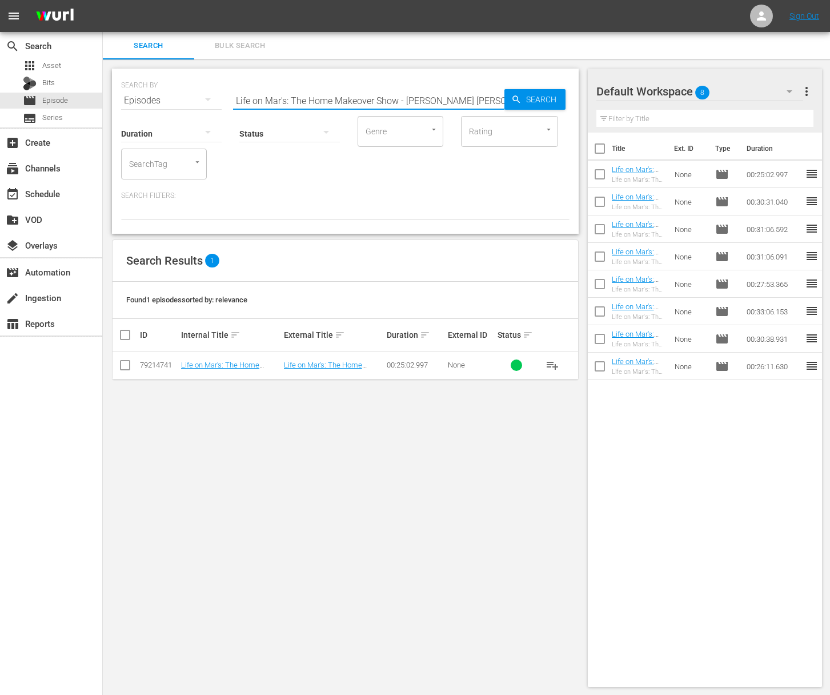
drag, startPoint x: 365, startPoint y: 90, endPoint x: 369, endPoint y: 97, distance: 8.4
click at [366, 90] on input "Life on Mar's: The Home Makeover Show - [PERSON_NAME] [PERSON_NAME] in Wonderla…" at bounding box center [368, 100] width 271 height 27
click at [370, 97] on input "Life on Mar's: The Home Makeover Show - [PERSON_NAME] [PERSON_NAME] in Wonderla…" at bounding box center [368, 100] width 271 height 27
paste input "Bionic Mar"
click at [509, 99] on div "Search" at bounding box center [534, 99] width 61 height 21
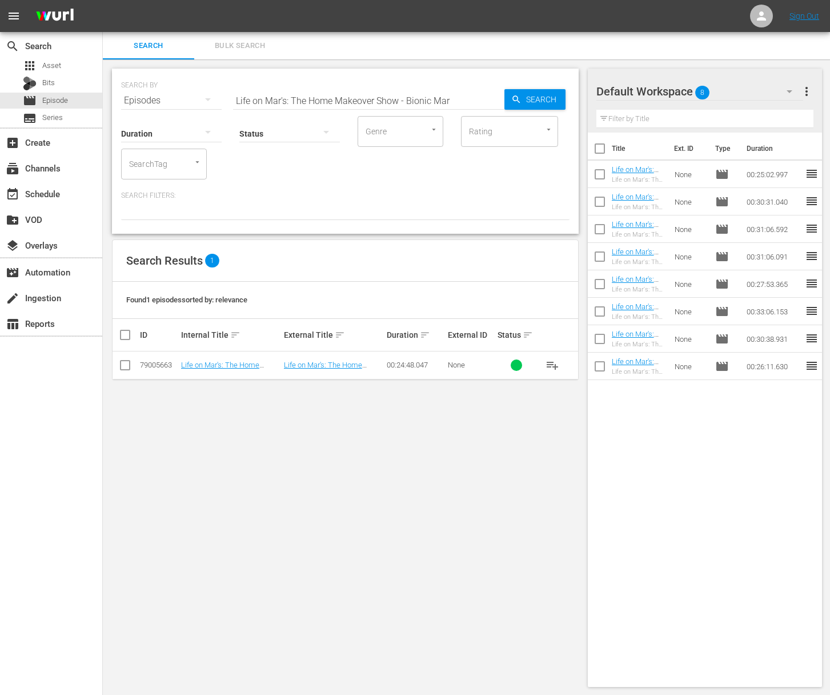
click at [553, 360] on span "playlist_add" at bounding box center [552, 365] width 14 height 14
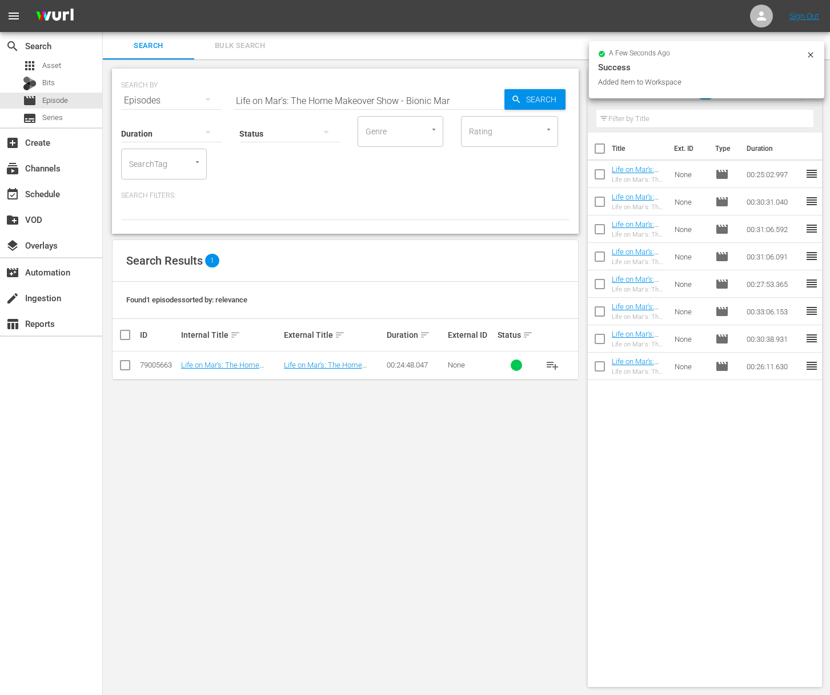
click at [446, 86] on div "SEARCH BY Search By Episodes Search ID, Title, Description, Keywords, or Catego…" at bounding box center [345, 93] width 448 height 41
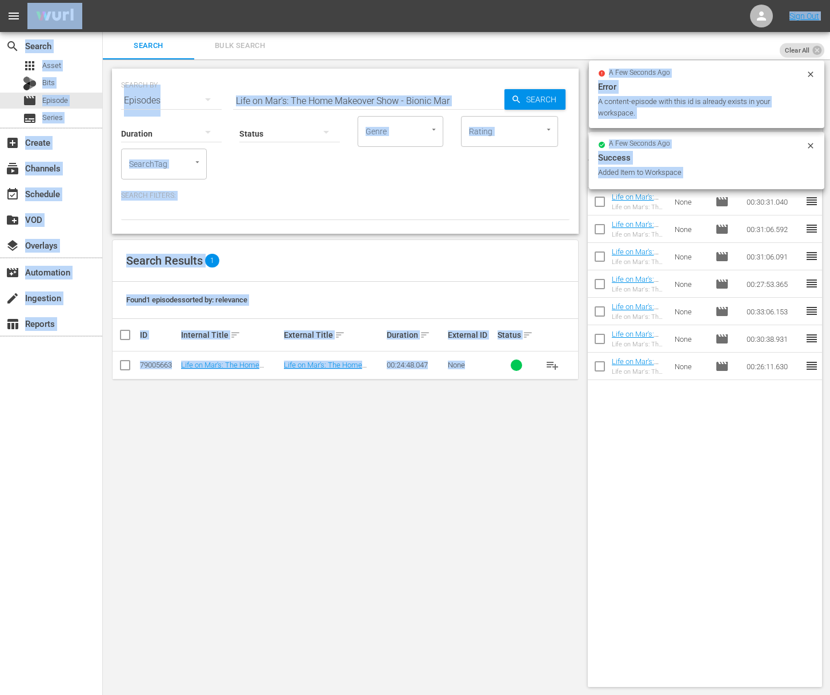
click at [448, 103] on input "Life on Mar's: The Home Makeover Show - Bionic Mar" at bounding box center [368, 100] width 271 height 27
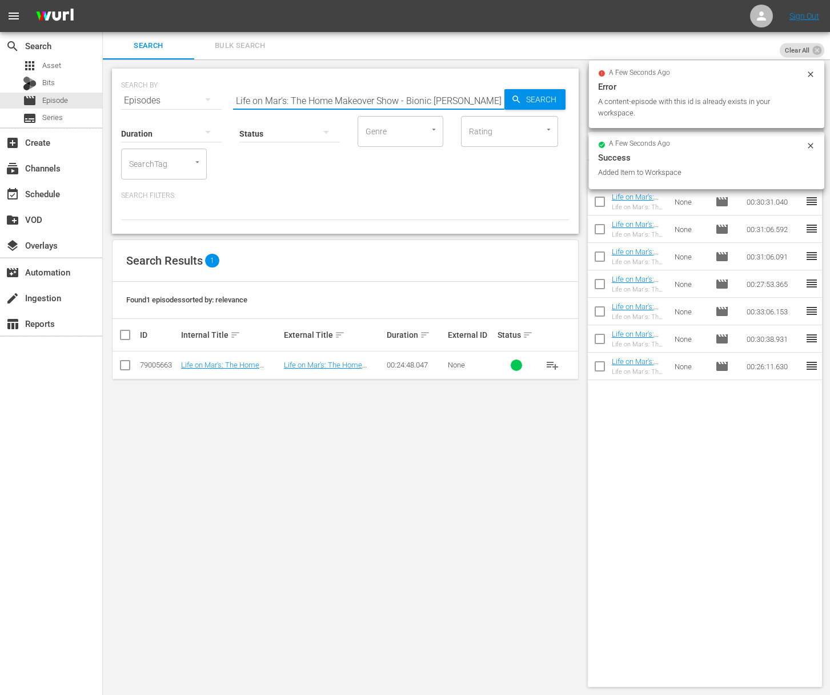
paste input "Life on Mar's: The Home Makeover Show - Holiday Special"
click at [449, 102] on input "Life on Mar's: The Home Makeover Show - Bionic MaraLife on Mar's: The Home Make…" at bounding box center [368, 100] width 271 height 27
paste input "text"
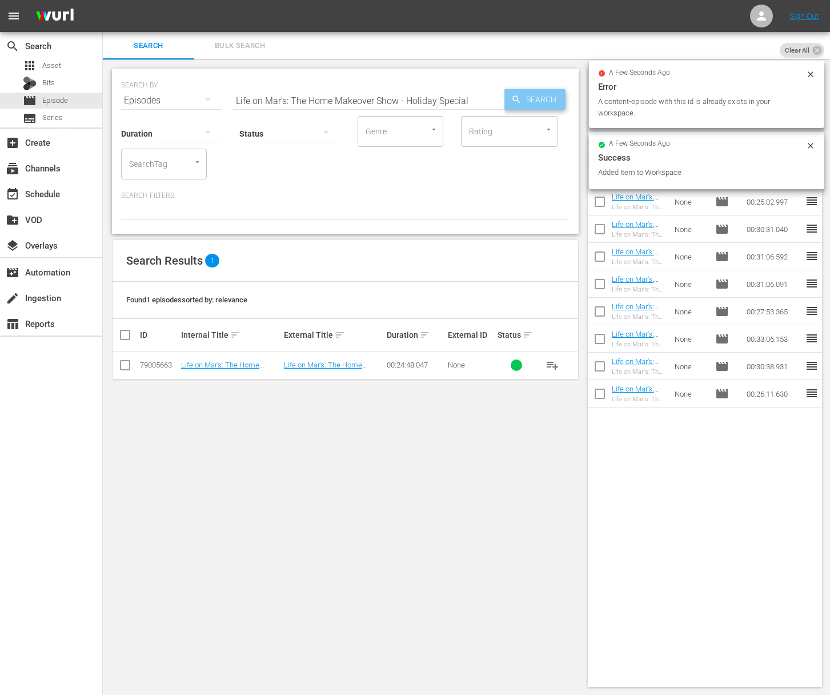
click at [539, 102] on span "Search" at bounding box center [543, 99] width 44 height 21
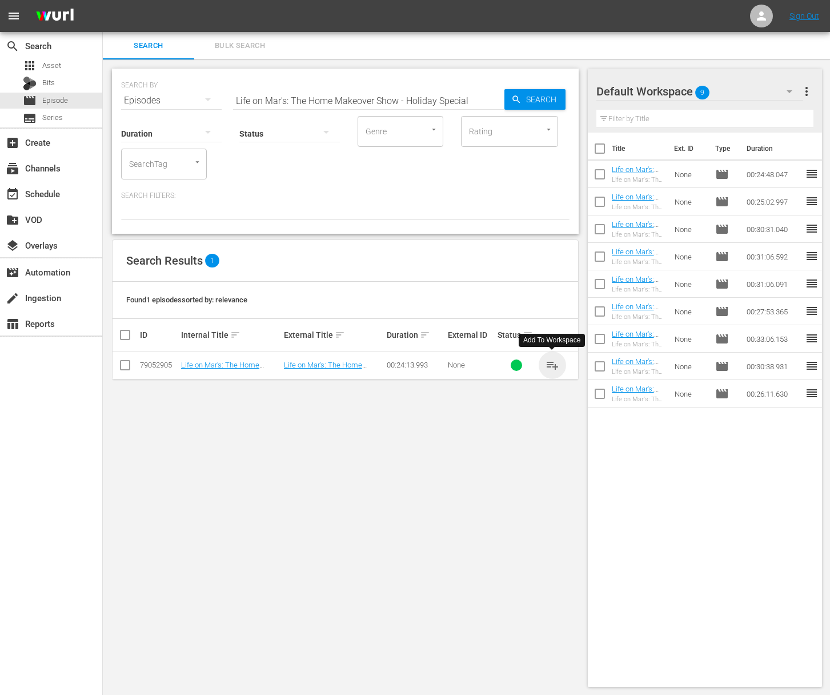
click at [549, 366] on span "playlist_add" at bounding box center [552, 365] width 14 height 14
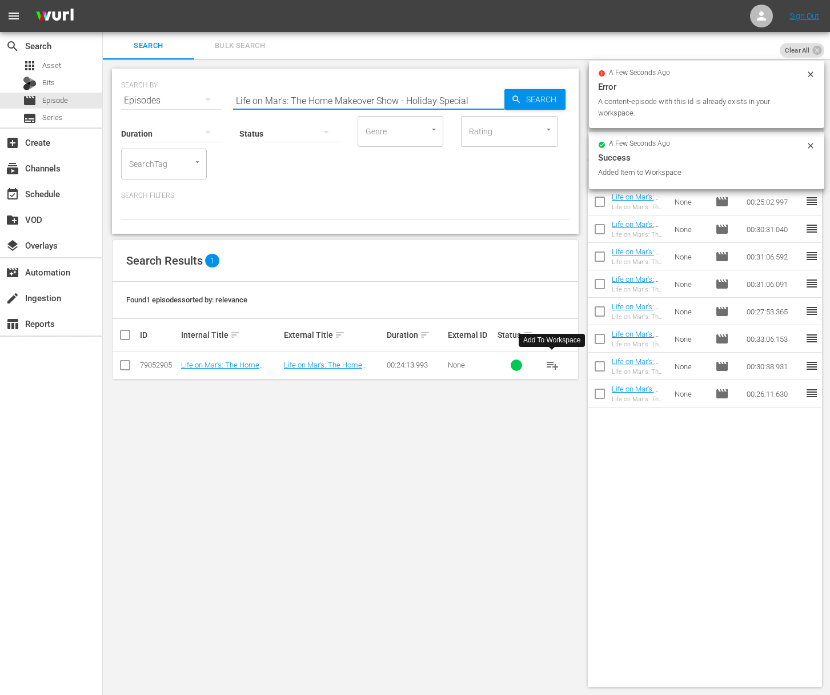
click at [407, 99] on input "Life on Mar's: The Home Makeover Show - Holiday Special" at bounding box center [368, 100] width 271 height 27
paste input "You Be The Judge"
click at [525, 101] on span "Search" at bounding box center [543, 99] width 44 height 21
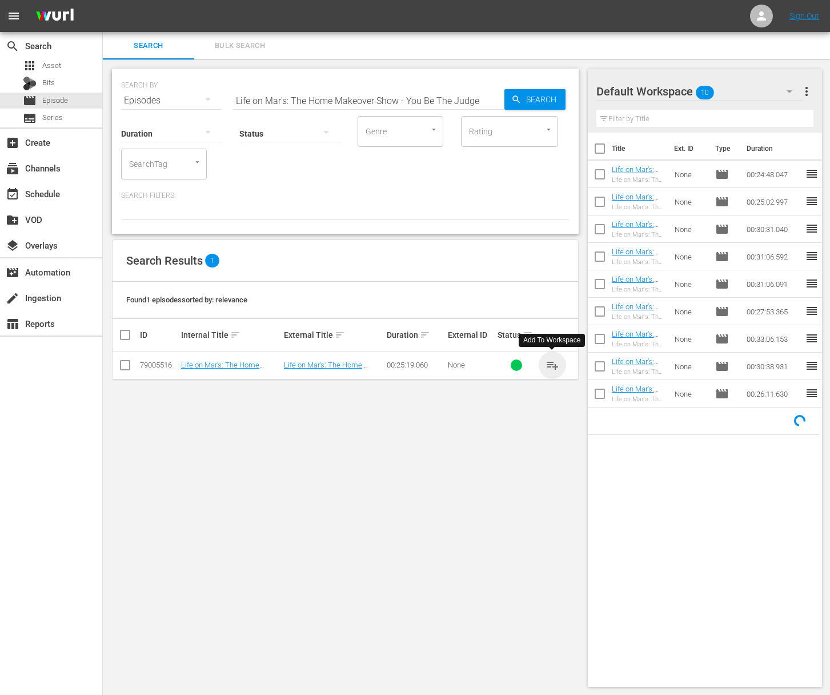
click at [554, 363] on span "playlist_add" at bounding box center [552, 365] width 14 height 14
click at [431, 91] on input "Life on Mar's: The Home Makeover Show - You Be The Judge" at bounding box center [368, 100] width 271 height 27
paste input "From [GEOGRAPHIC_DATA] to Bedroom"
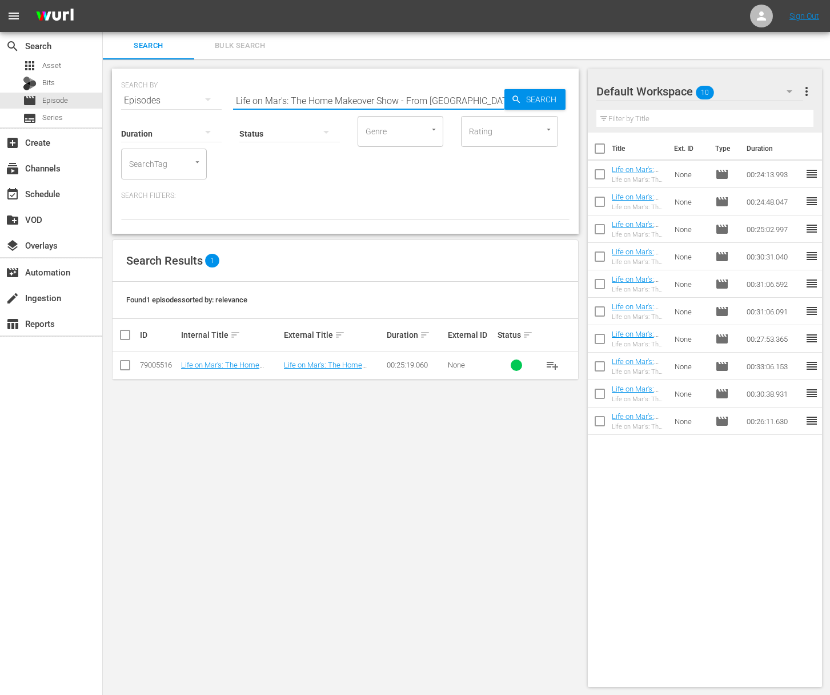
scroll to position [0, 14]
click at [536, 98] on span "Search" at bounding box center [543, 99] width 44 height 21
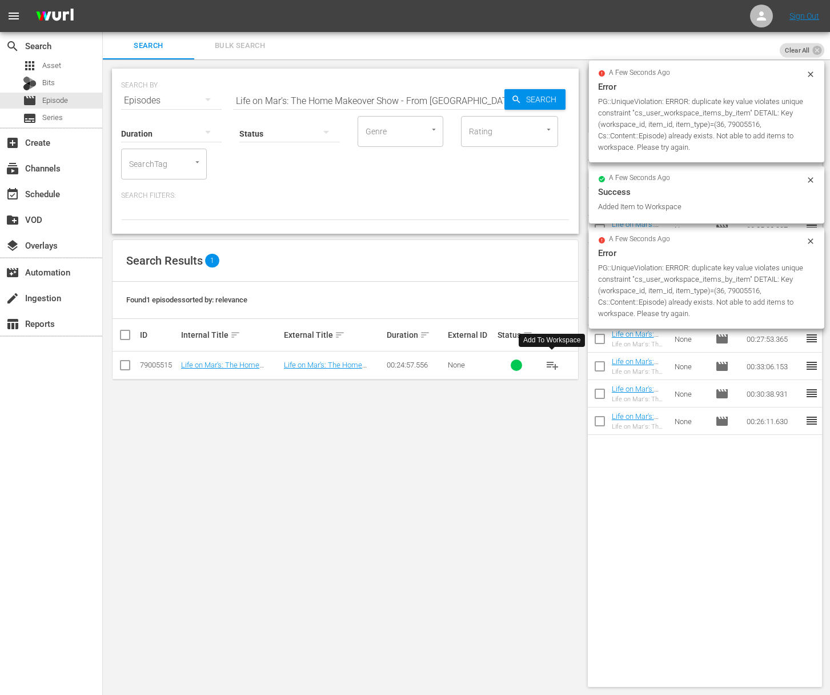
click at [554, 365] on span "playlist_add" at bounding box center [552, 365] width 14 height 14
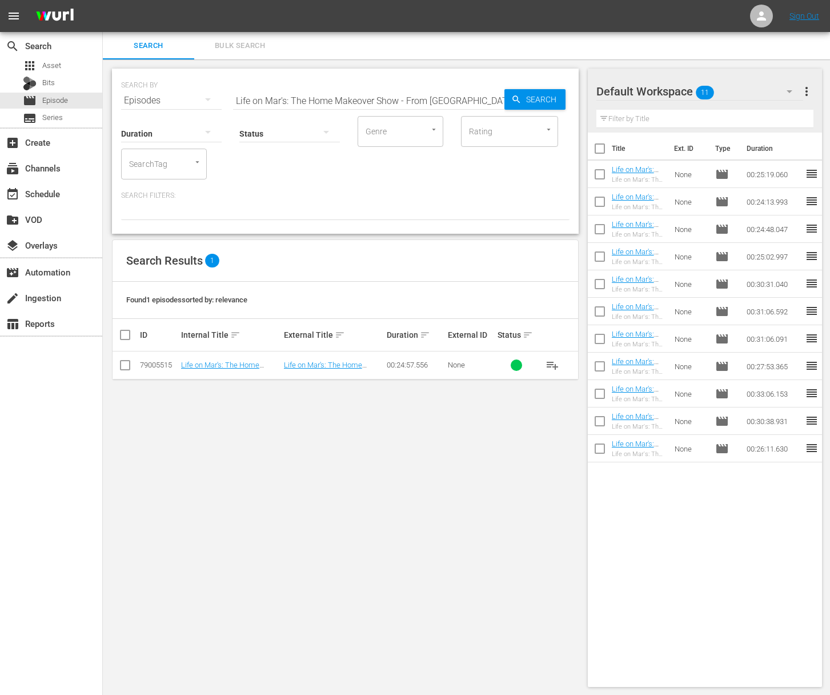
click at [398, 104] on input "Life on Mar's: The Home Makeover Show - From [GEOGRAPHIC_DATA] to Bedroom" at bounding box center [368, 100] width 271 height 27
paste input "[PERSON_NAME] from the Block: Part 2"
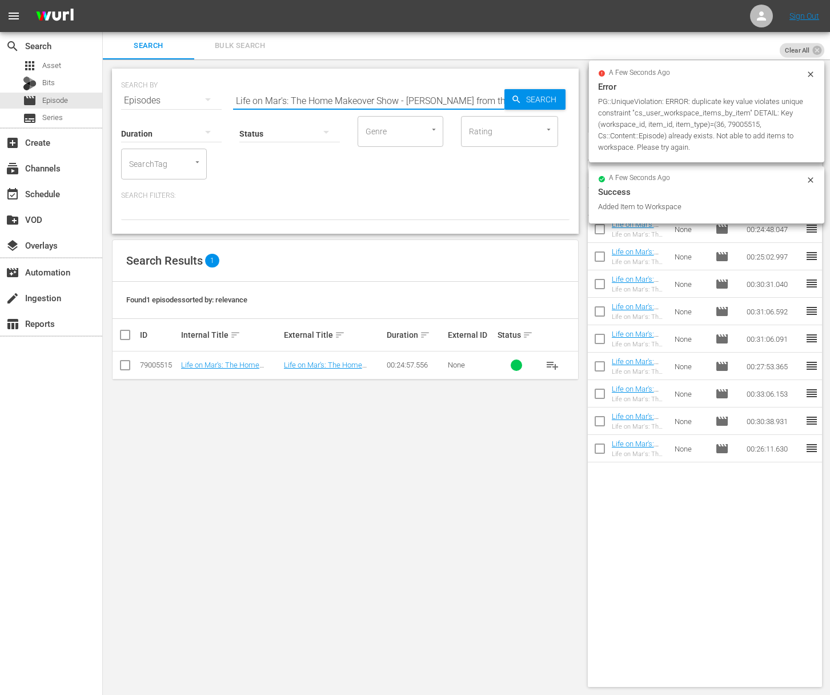
scroll to position [0, 27]
click at [529, 106] on span "Search" at bounding box center [543, 99] width 44 height 21
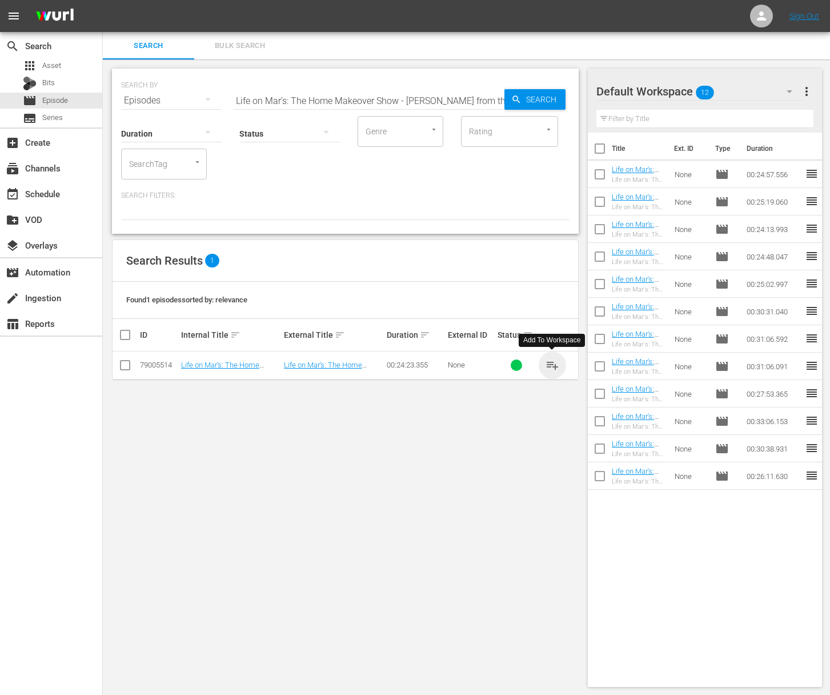
click at [553, 364] on span "playlist_add" at bounding box center [552, 365] width 14 height 14
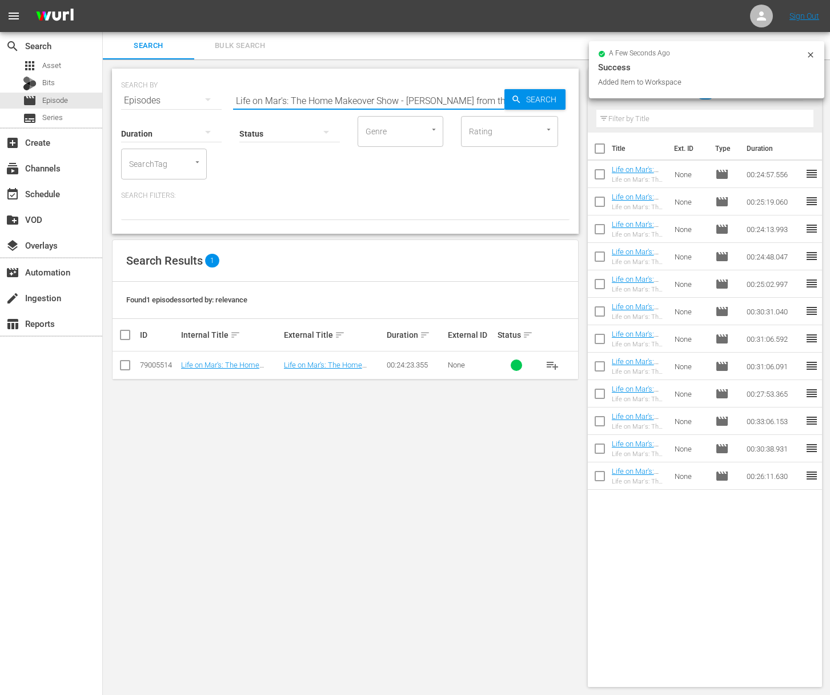
click at [428, 95] on input "Life on Mar's: The Home Makeover Show - [PERSON_NAME] from the Block: Part 2" at bounding box center [368, 100] width 271 height 27
paste input "1"
click at [544, 96] on span "Search" at bounding box center [543, 99] width 44 height 21
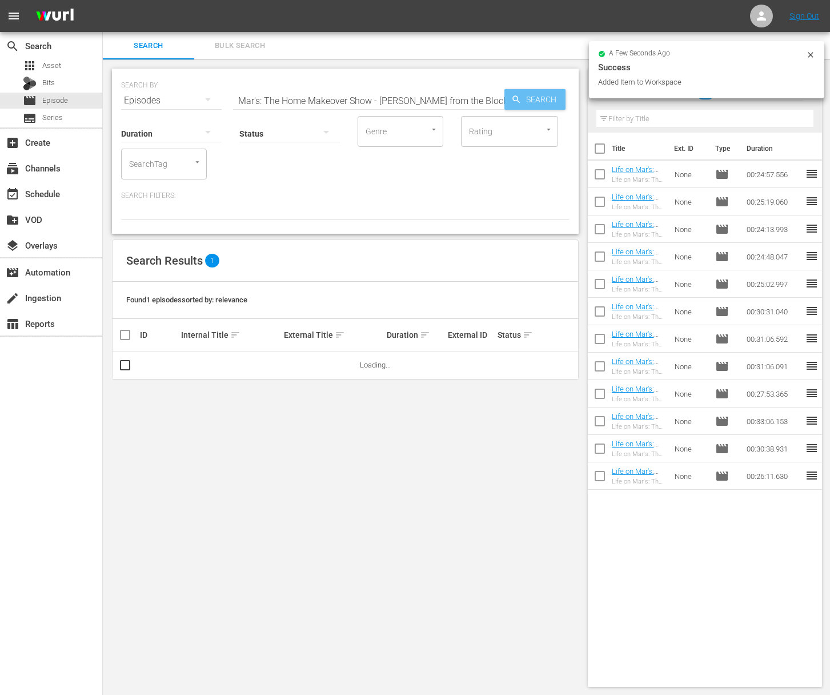
scroll to position [0, 0]
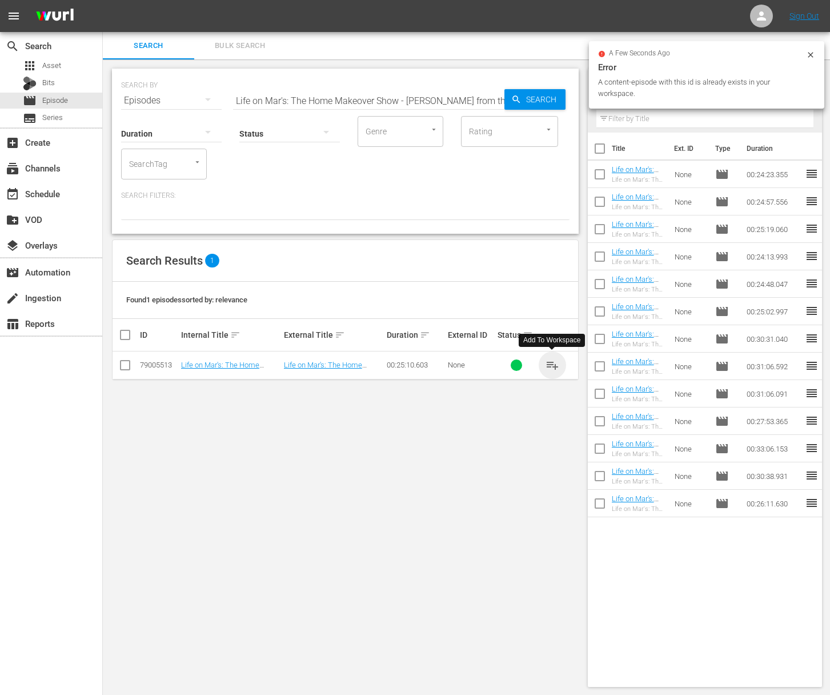
click at [551, 363] on span "playlist_add" at bounding box center [552, 365] width 14 height 14
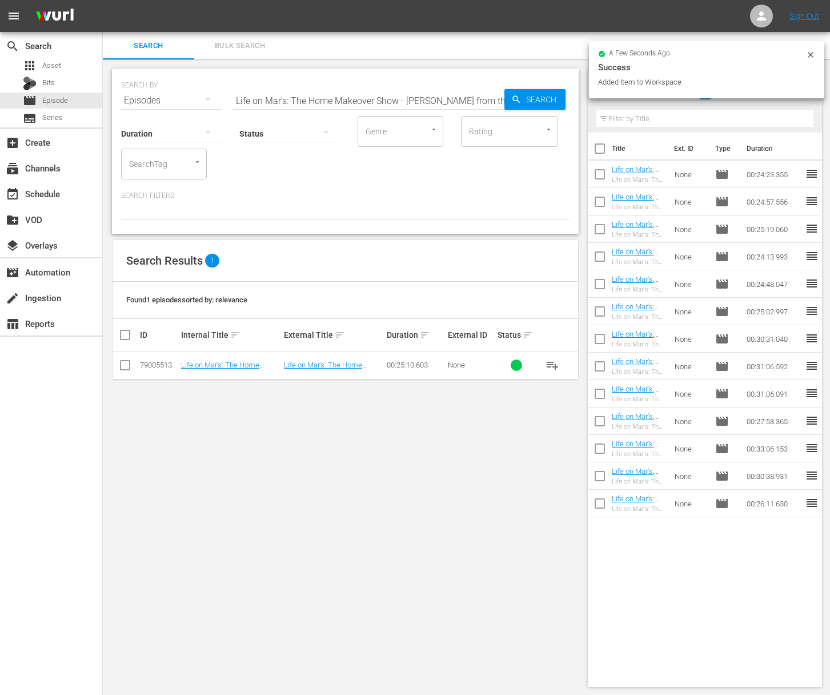
drag, startPoint x: 421, startPoint y: 84, endPoint x: 419, endPoint y: 96, distance: 12.1
click at [420, 87] on div "SEARCH BY Search By Episodes Search ID, Title, Description, Keywords, or Catego…" at bounding box center [345, 93] width 448 height 41
click at [419, 96] on input "Life on Mar's: The Home Makeover Show - [PERSON_NAME] from the Block: Part 1" at bounding box center [368, 100] width 271 height 27
paste input "Life on Mar's: The Home Makeover Show - Outdoor Sheds and Finale"
click at [416, 97] on input "Life on Mar's: The Home Makeover Show - JenaLife on Mar's: The Home Makeover Sh…" at bounding box center [368, 100] width 271 height 27
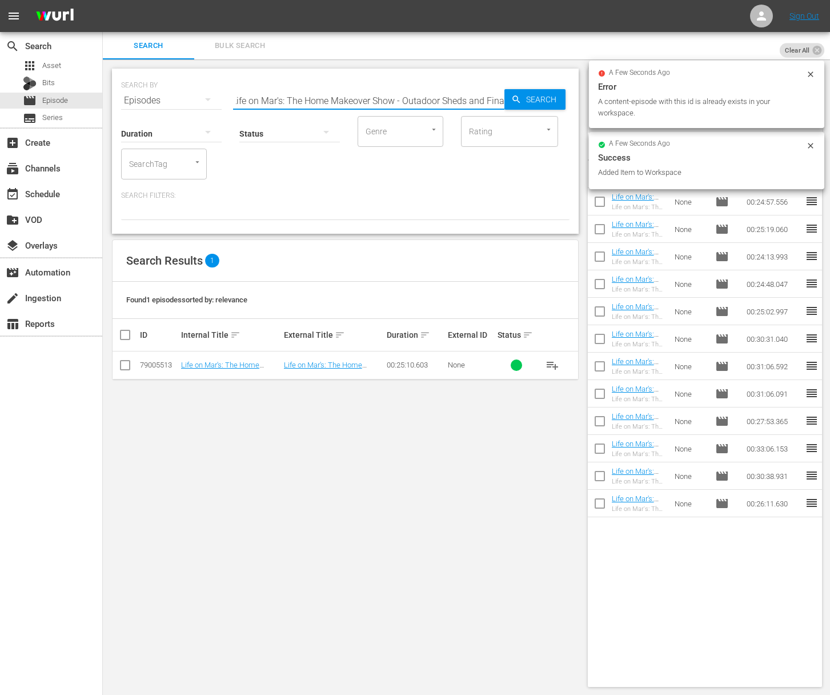
paste input "Life on Mar's: The Home Makeover Show - Outdoor Sheds and Finale"
click at [399, 101] on input "Life on Mar's: The Home Makeover Show - JenaLife on Mar's: The Home Makeover Sh…" at bounding box center [368, 100] width 271 height 27
paste input "Outdoor Sheds and Finale"
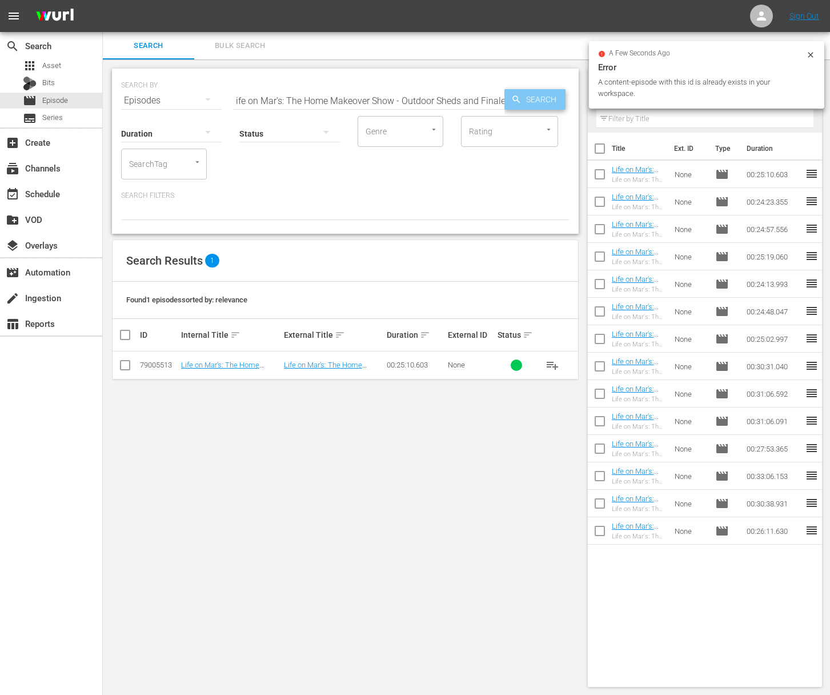
click at [530, 101] on span "Search" at bounding box center [543, 99] width 44 height 21
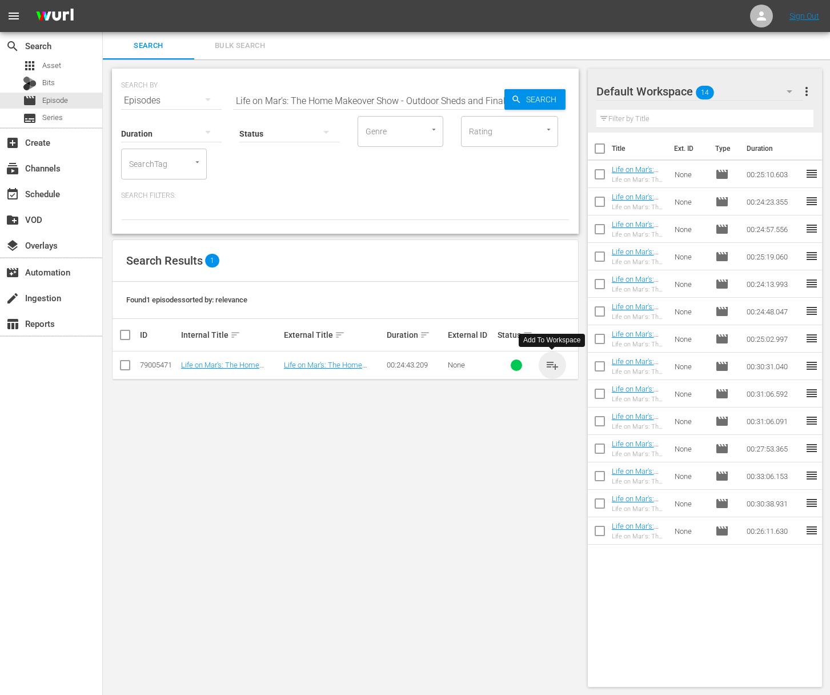
click at [555, 367] on span "playlist_add" at bounding box center [552, 365] width 14 height 14
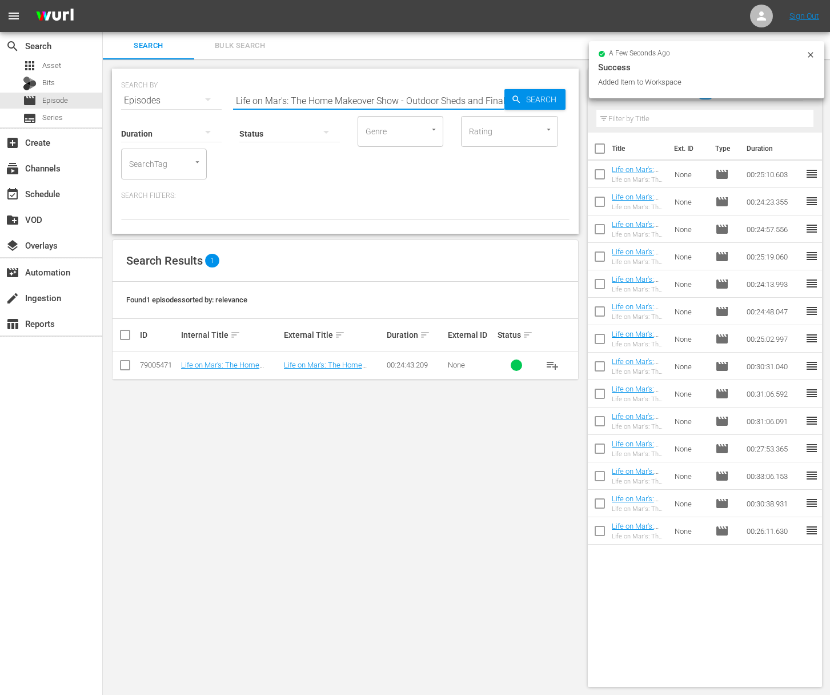
click at [421, 94] on input "Life on Mar's: The Home Makeover Show - Outdoor Sheds and Finale" at bounding box center [368, 100] width 271 height 27
paste input "Grand Foyer & Staircas"
click at [532, 98] on span "Search" at bounding box center [543, 99] width 44 height 21
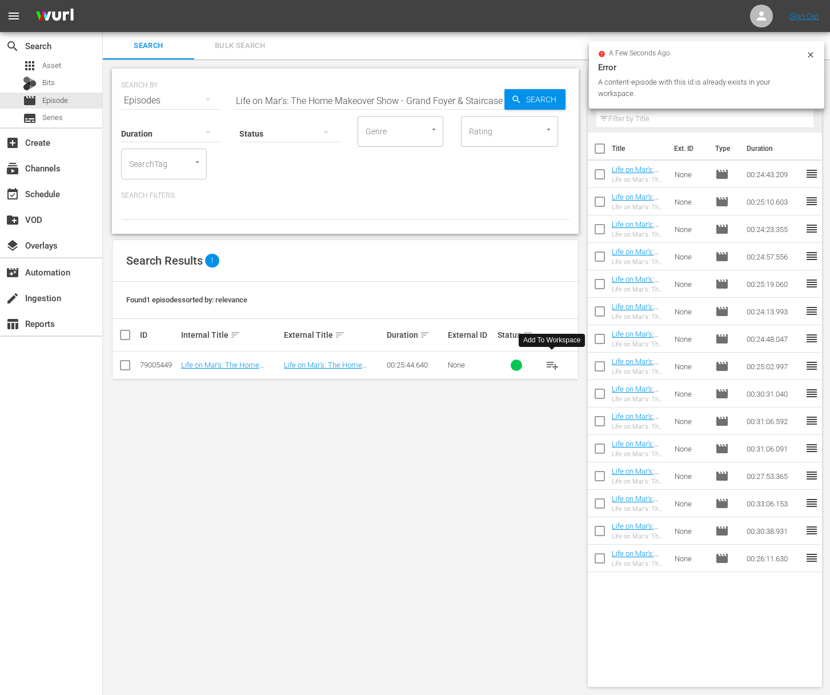
click at [546, 364] on span "playlist_add" at bounding box center [552, 365] width 14 height 14
click at [551, 364] on span "playlist_add" at bounding box center [552, 365] width 14 height 14
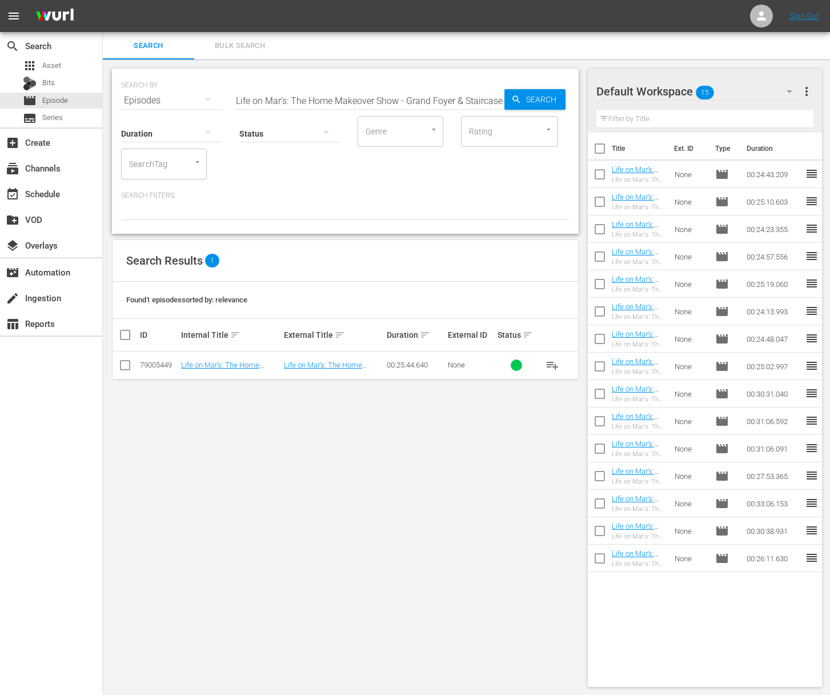
click at [363, 97] on input "Life on Mar's: The Home Makeover Show - Grand Foyer & Staircase" at bounding box center [368, 100] width 271 height 27
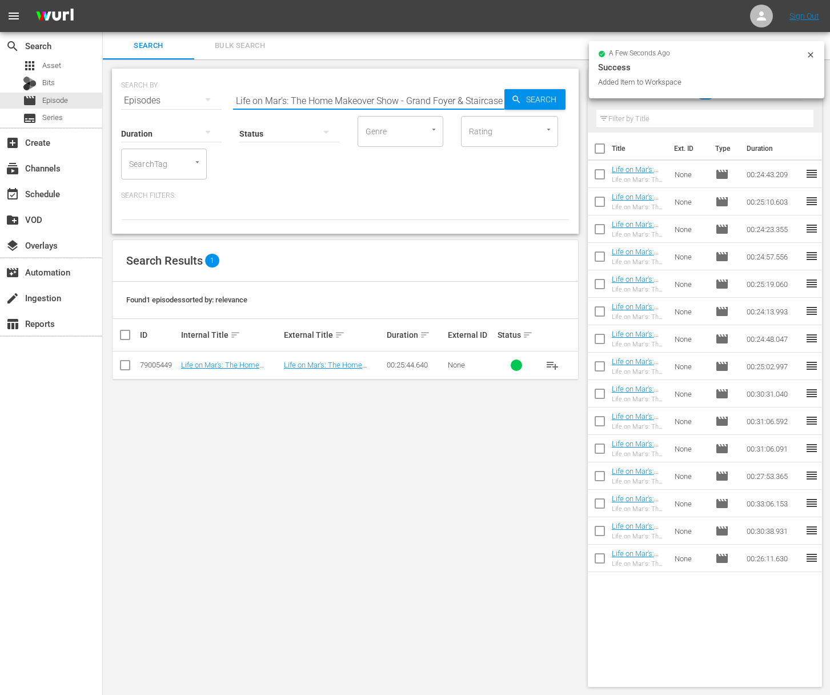
paste input "The Studio & Laundry Room"
click at [509, 98] on div "Search" at bounding box center [534, 99] width 61 height 21
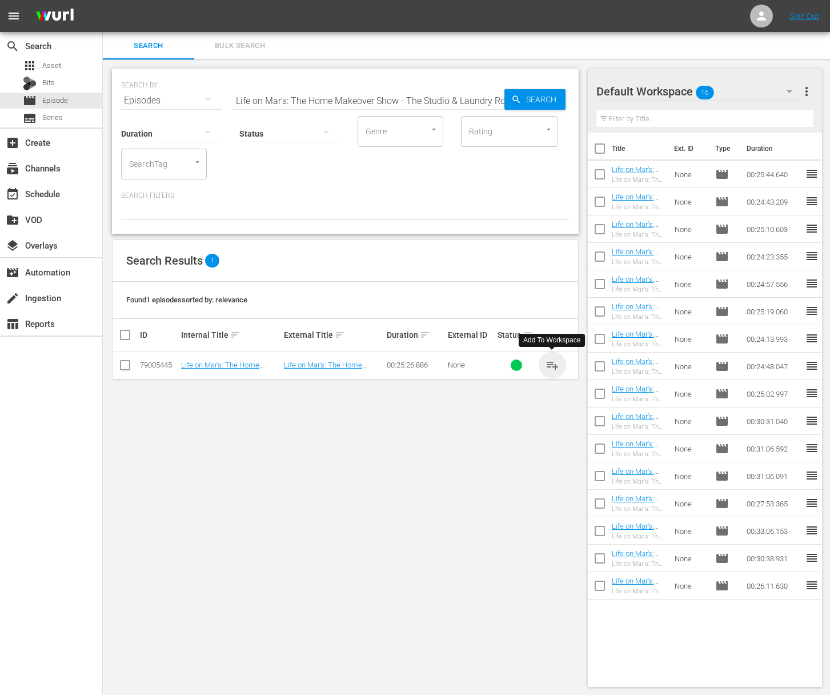
click at [553, 365] on span "playlist_add" at bounding box center [552, 365] width 14 height 14
click at [402, 99] on input "Life on Mar's: The Home Makeover Show - The Studio & Laundry Room" at bounding box center [368, 100] width 271 height 27
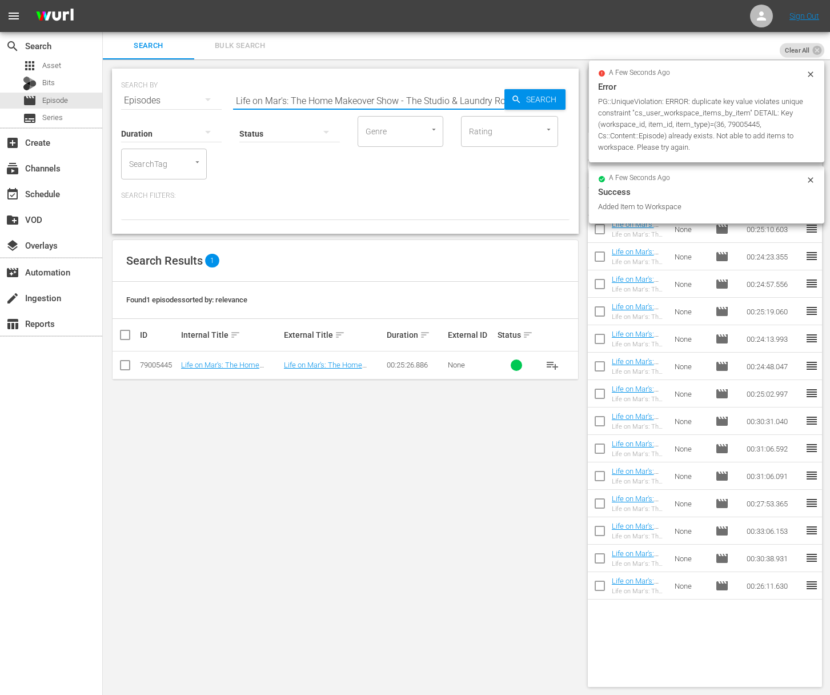
paste input "Lost in Space - Bloopers and Outtakes Sequel Show"
click at [536, 99] on span "Search" at bounding box center [543, 99] width 44 height 21
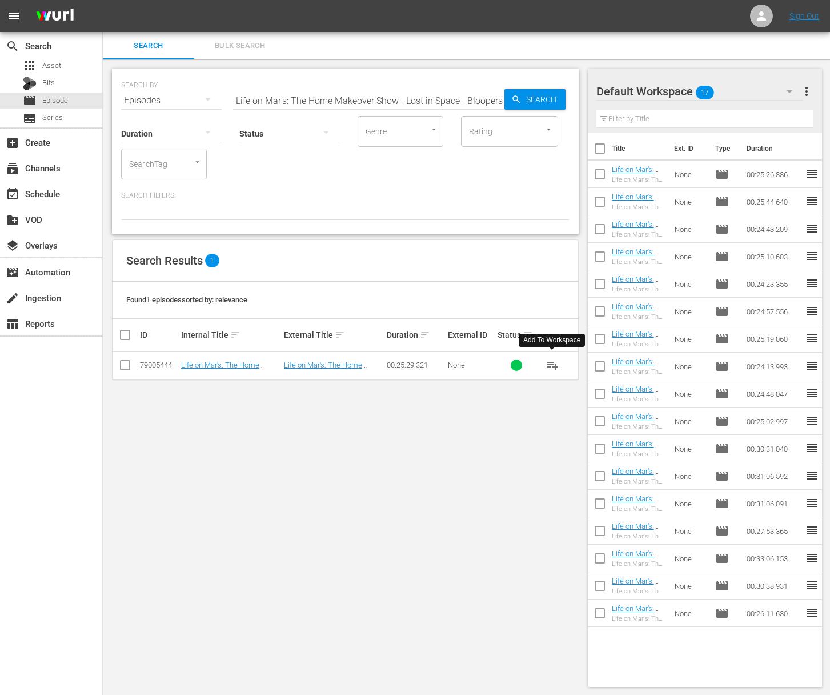
click at [550, 362] on span "playlist_add" at bounding box center [552, 365] width 14 height 14
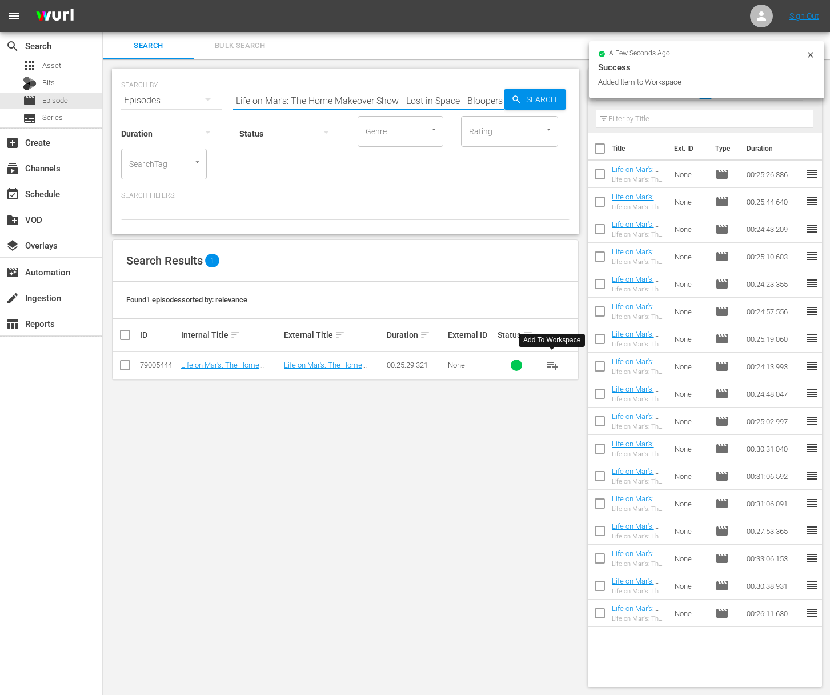
click at [441, 94] on input "Life on Mar's: The Home Makeover Show - Lost in Space - Bloopers and Outtakes S…" at bounding box center [368, 100] width 271 height 27
paste input "Home Office & Teen [PERSON_NAME]'s Bedroom"
click at [544, 98] on span "Search" at bounding box center [543, 99] width 44 height 21
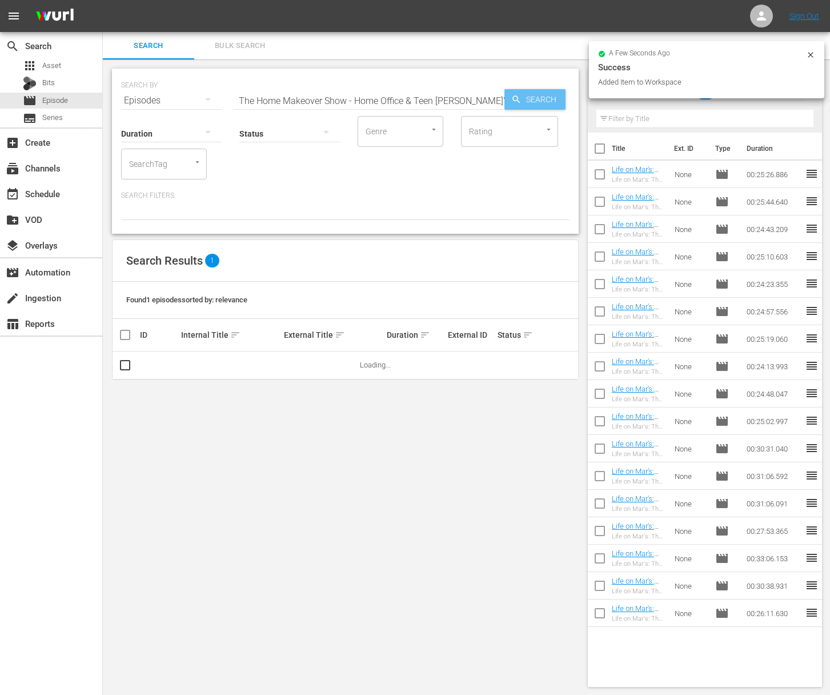
scroll to position [0, 0]
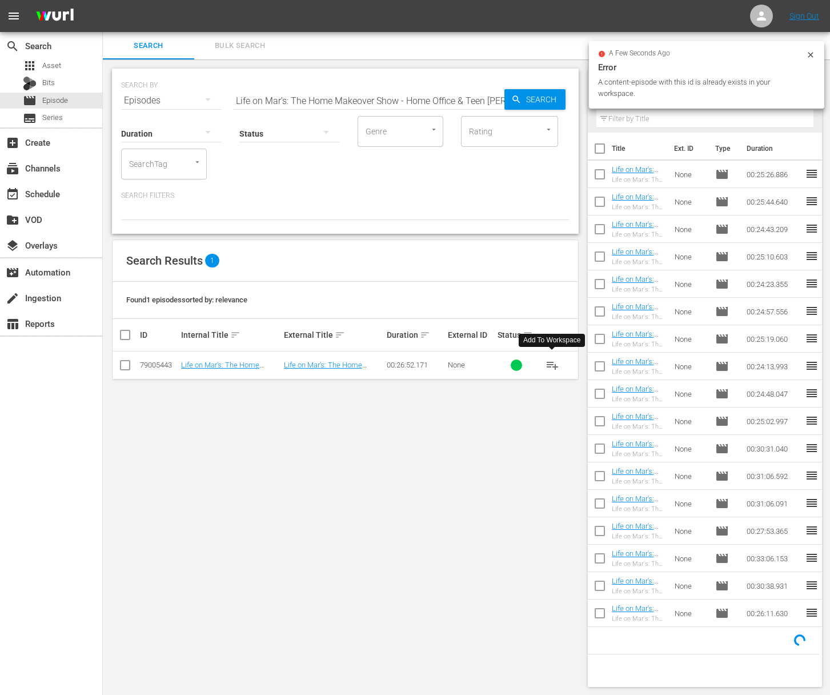
click at [556, 364] on span "playlist_add" at bounding box center [552, 365] width 14 height 14
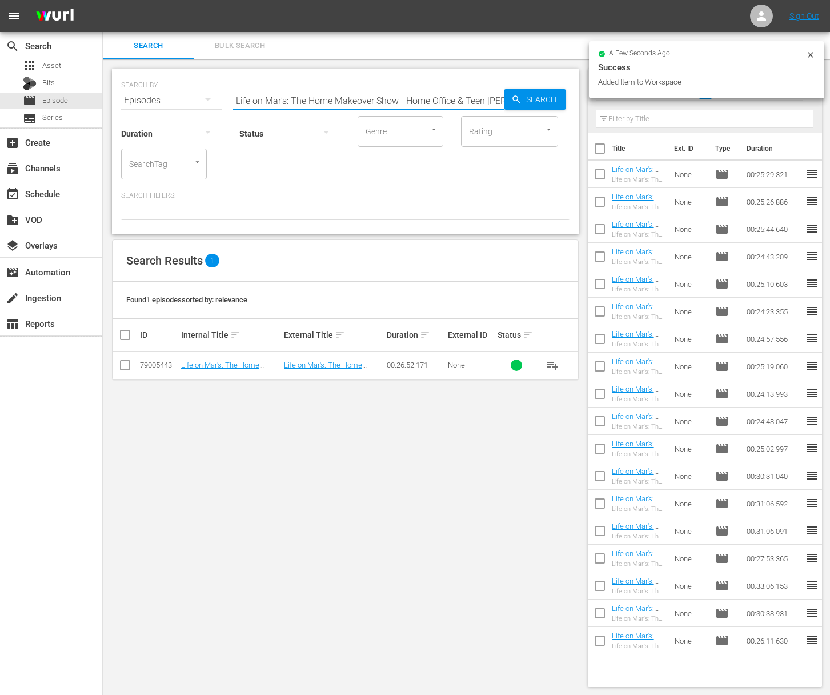
click at [367, 106] on input "Life on Mar's: The Home Makeover Show - Home Office & Teen [PERSON_NAME]'s Bedr…" at bounding box center [368, 100] width 271 height 27
paste input "Master Bedroom Suite"
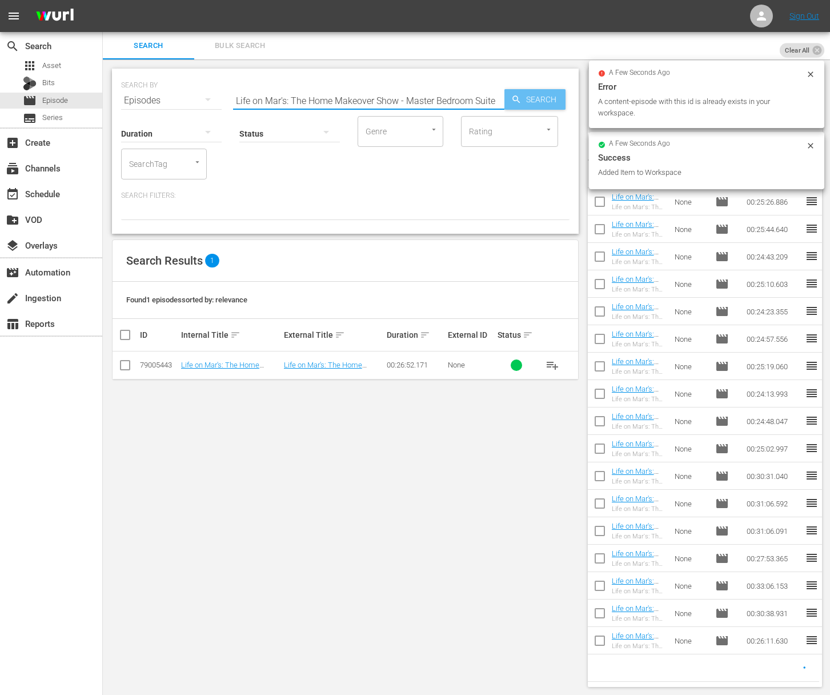
click at [552, 102] on span "Search" at bounding box center [543, 99] width 44 height 21
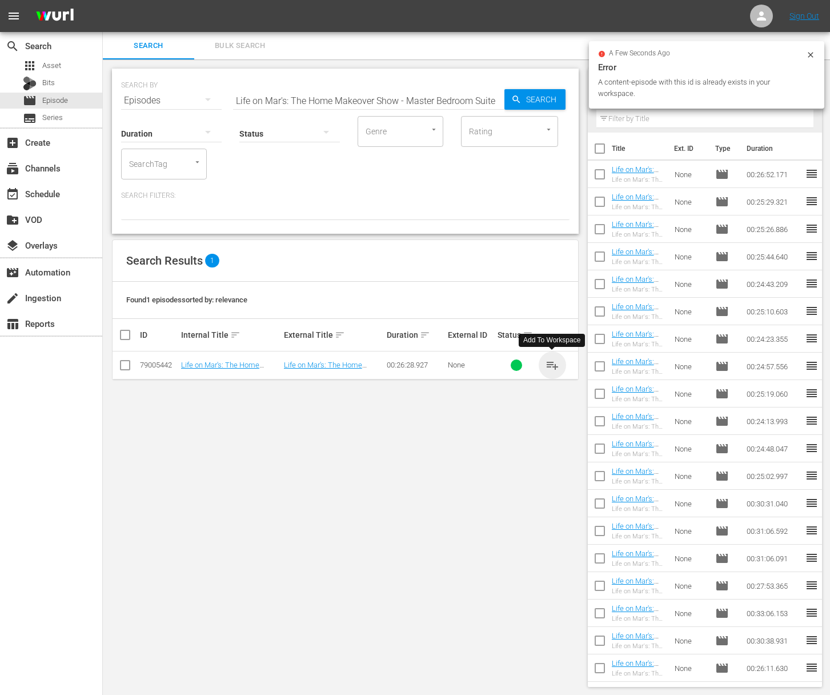
click at [553, 362] on span "playlist_add" at bounding box center [552, 365] width 14 height 14
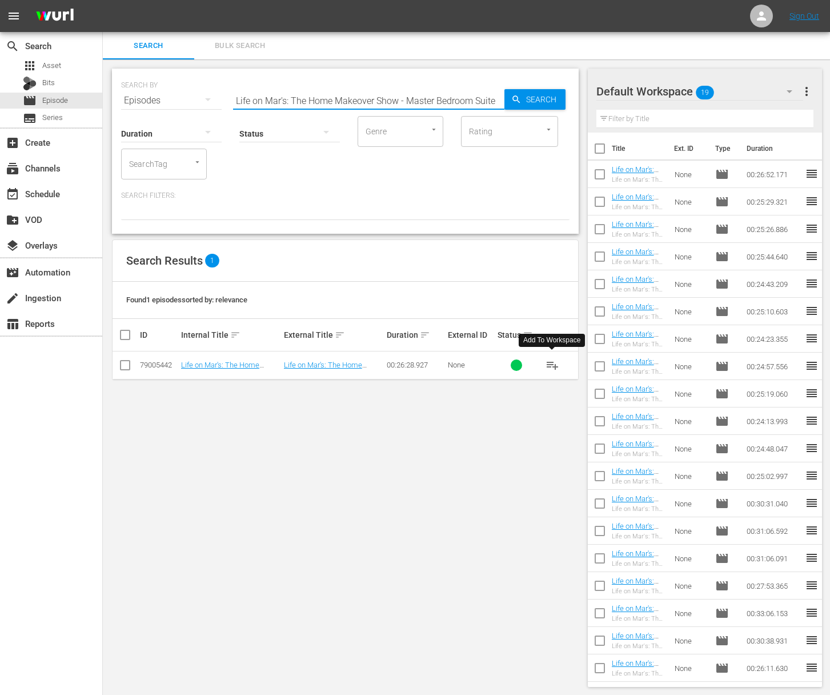
drag, startPoint x: 367, startPoint y: 97, endPoint x: 360, endPoint y: 98, distance: 6.4
click at [367, 97] on input "Life on Mar's: The Home Makeover Show - Master Bedroom Suite" at bounding box center [368, 100] width 271 height 27
paste input "Lost In Space - Bloopers & Outtakes Show"
click at [529, 96] on span "Search" at bounding box center [543, 99] width 44 height 21
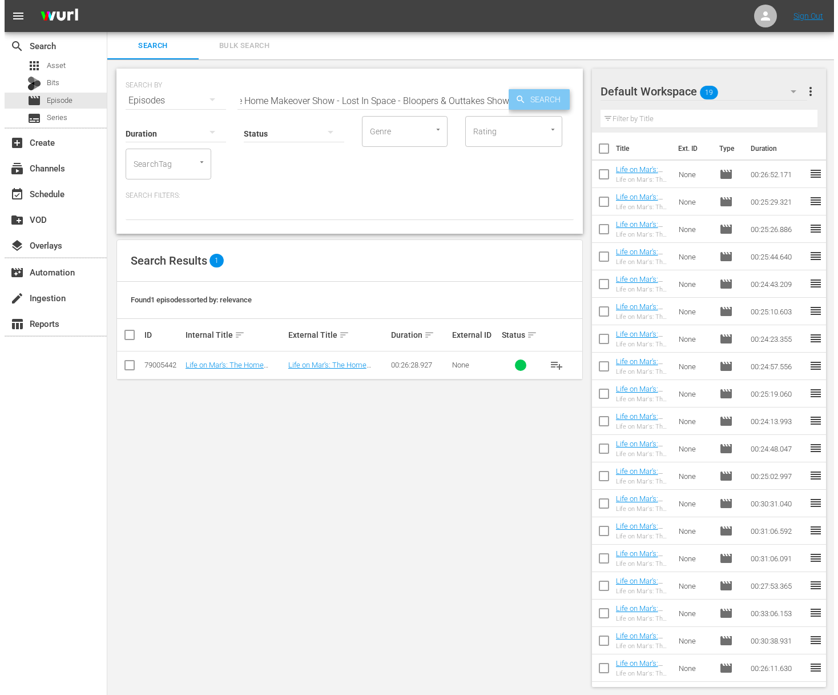
scroll to position [0, 0]
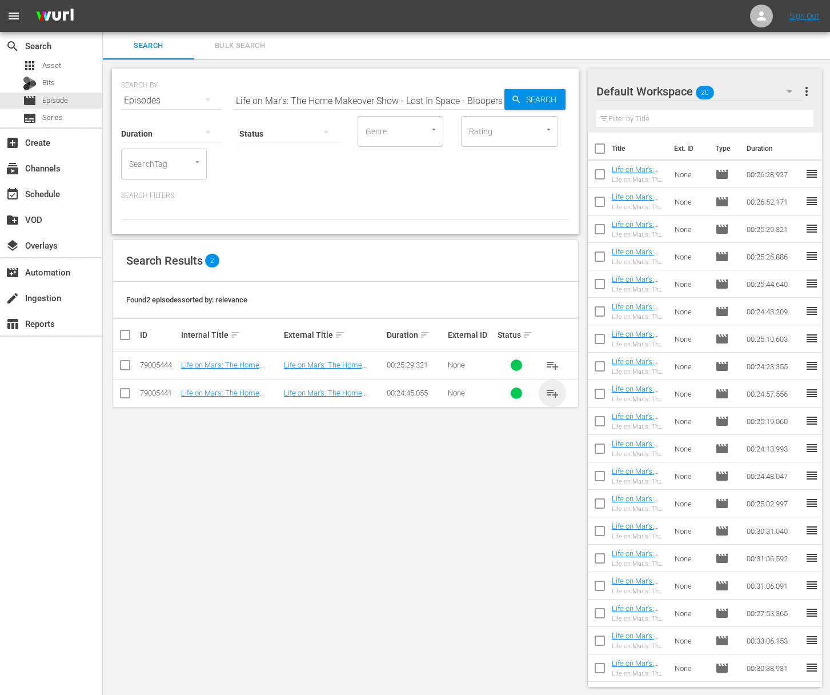
click at [553, 388] on span "playlist_add" at bounding box center [552, 393] width 14 height 14
click at [552, 391] on span "playlist_add" at bounding box center [552, 393] width 14 height 14
click at [553, 391] on span "playlist_add" at bounding box center [552, 393] width 14 height 14
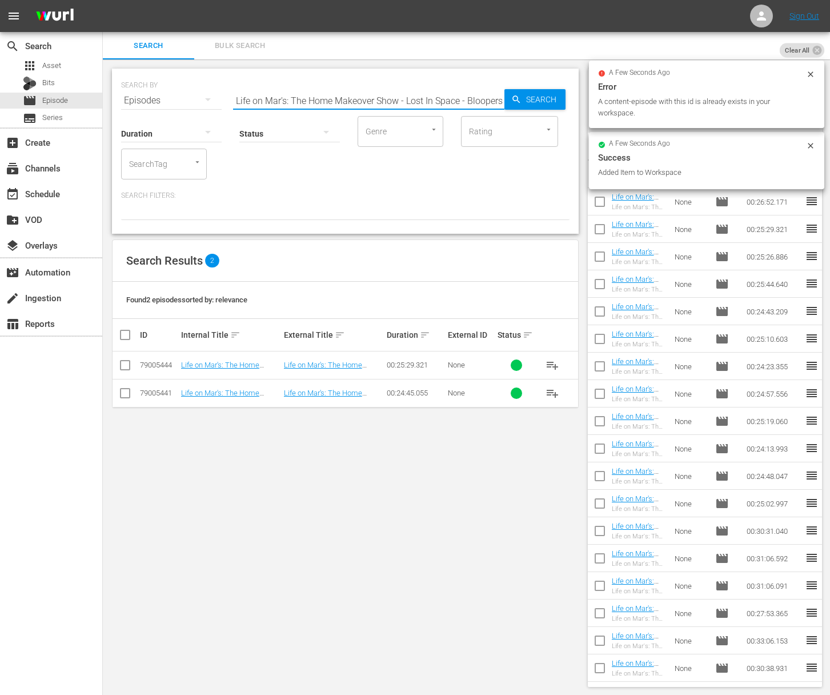
click at [295, 94] on input "Life on Mar's: The Home Makeover Show - Lost In Space - Bloopers & Outtakes Show" at bounding box center [368, 100] width 271 height 27
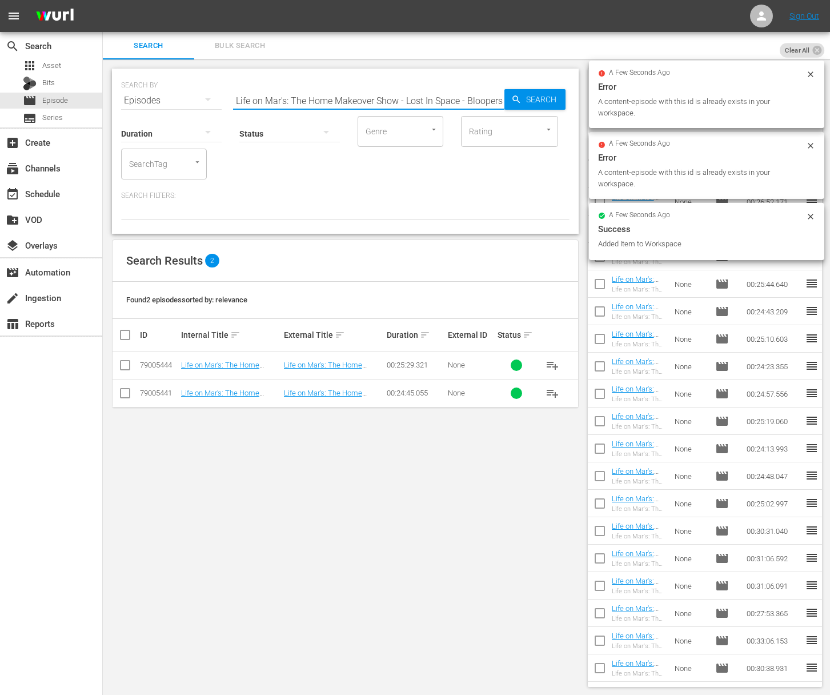
paste input "Kitchen Overhaul"
type input "Life on Mar's: The Home Makeover Show - Kitchen Overhaul"
click at [535, 99] on span "Search" at bounding box center [543, 99] width 44 height 21
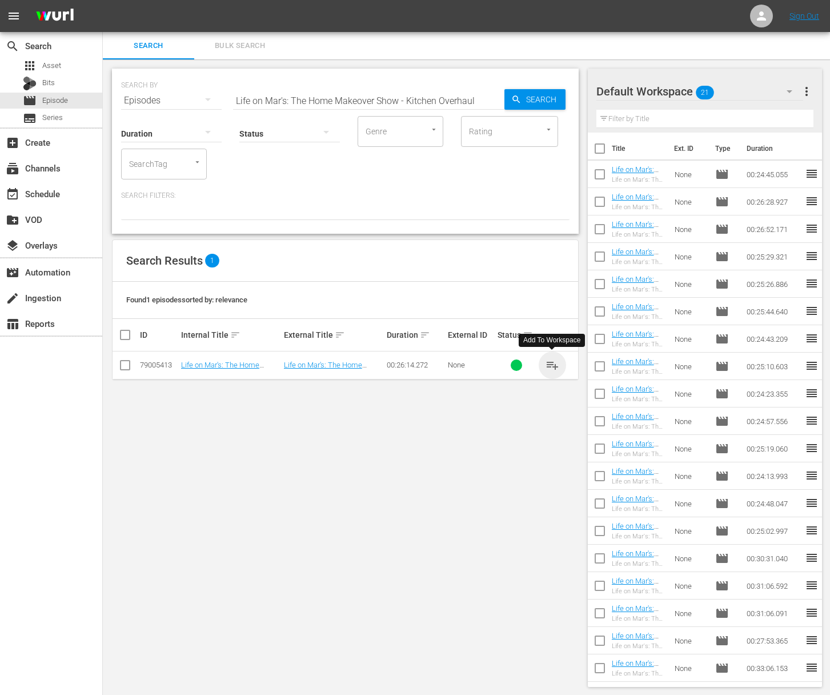
click at [549, 362] on span "playlist_add" at bounding box center [552, 365] width 14 height 14
click at [41, 195] on div "event_available Schedule" at bounding box center [32, 192] width 64 height 10
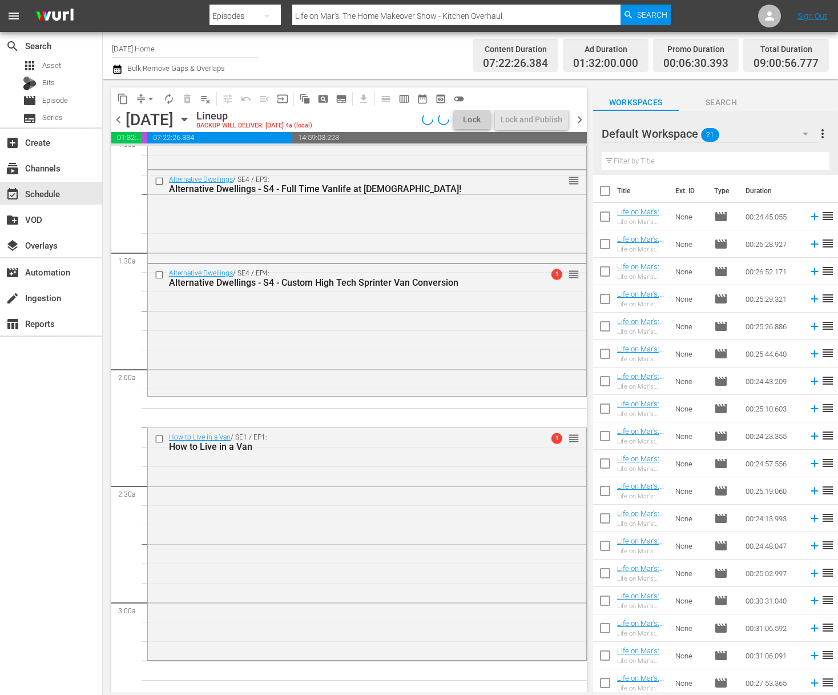
scroll to position [661, 0]
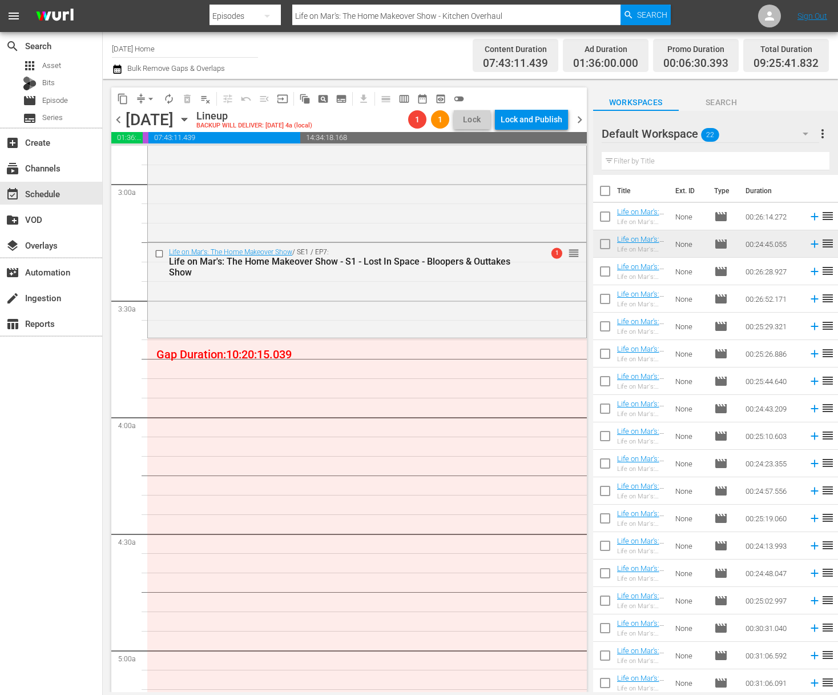
click at [607, 270] on input "checkbox" at bounding box center [605, 274] width 24 height 24
checkbox input "true"
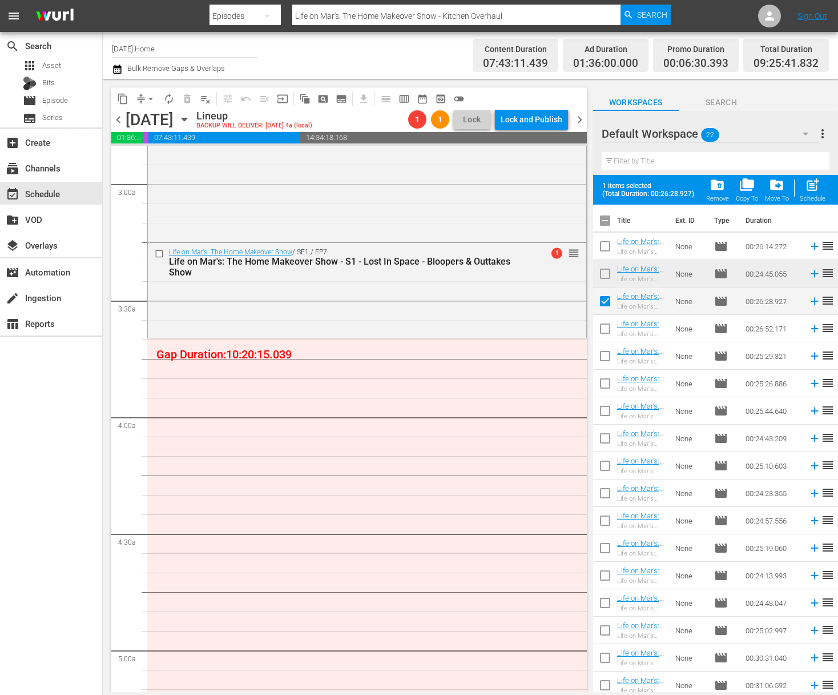
click at [610, 329] on input "checkbox" at bounding box center [605, 331] width 24 height 24
checkbox input "true"
click at [608, 352] on input "checkbox" at bounding box center [605, 358] width 24 height 24
checkbox input "true"
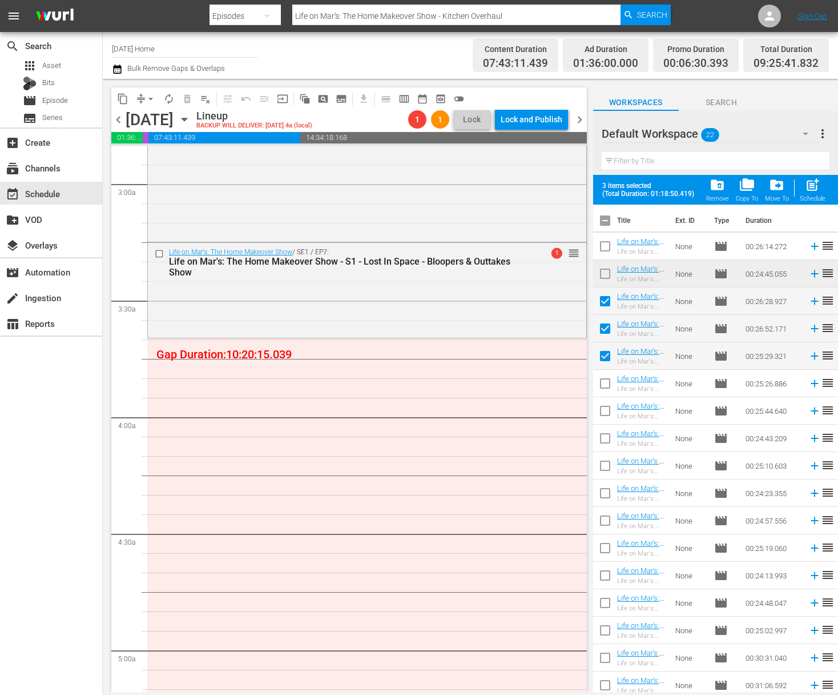
click at [608, 382] on input "checkbox" at bounding box center [605, 386] width 24 height 24
checkbox input "true"
click at [607, 409] on input "checkbox" at bounding box center [605, 413] width 24 height 24
checkbox input "true"
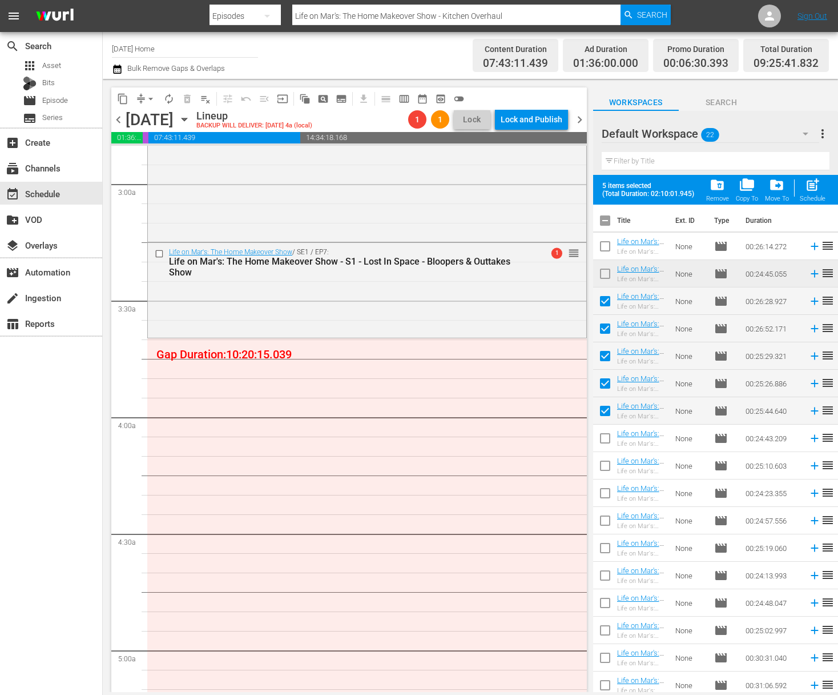
click at [607, 442] on input "checkbox" at bounding box center [605, 440] width 24 height 24
checkbox input "true"
click at [608, 471] on input "checkbox" at bounding box center [605, 468] width 24 height 24
checkbox input "true"
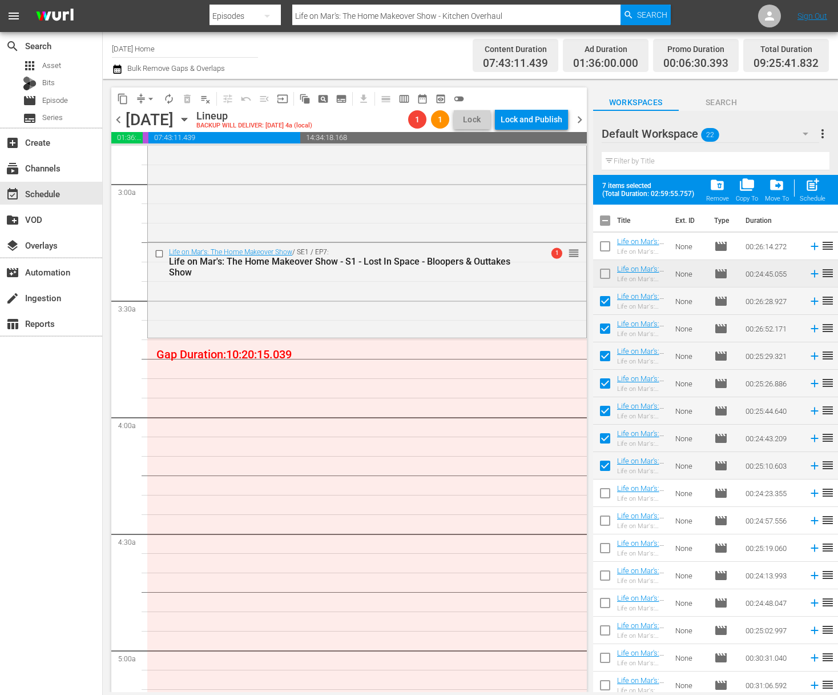
click at [607, 494] on input "checkbox" at bounding box center [605, 495] width 24 height 24
checkbox input "true"
click at [607, 519] on input "checkbox" at bounding box center [605, 523] width 24 height 24
checkbox input "true"
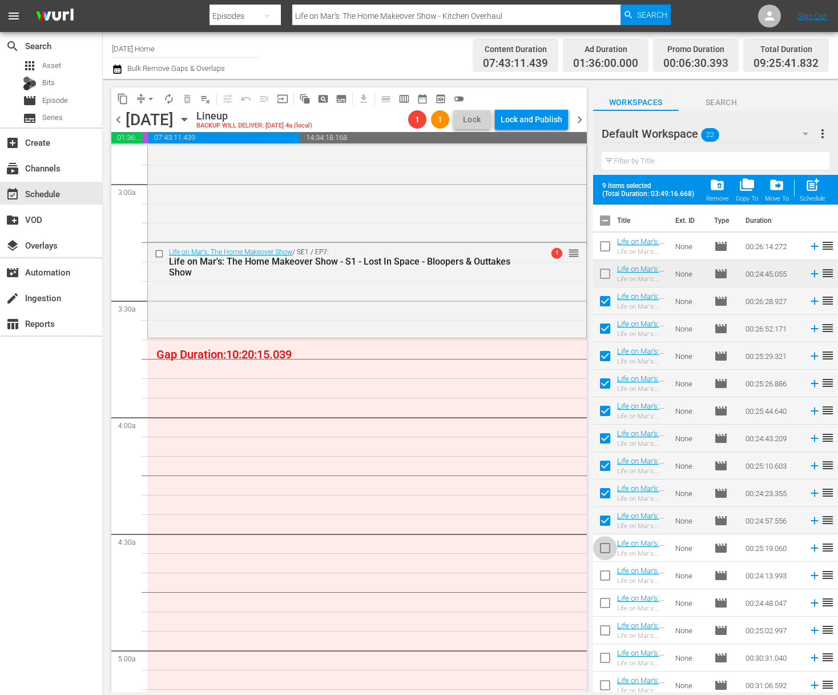
click at [609, 548] on input "checkbox" at bounding box center [605, 550] width 24 height 24
checkbox input "true"
drag, startPoint x: 605, startPoint y: 575, endPoint x: 606, endPoint y: 588, distance: 13.1
click at [606, 575] on input "checkbox" at bounding box center [605, 577] width 24 height 24
checkbox input "true"
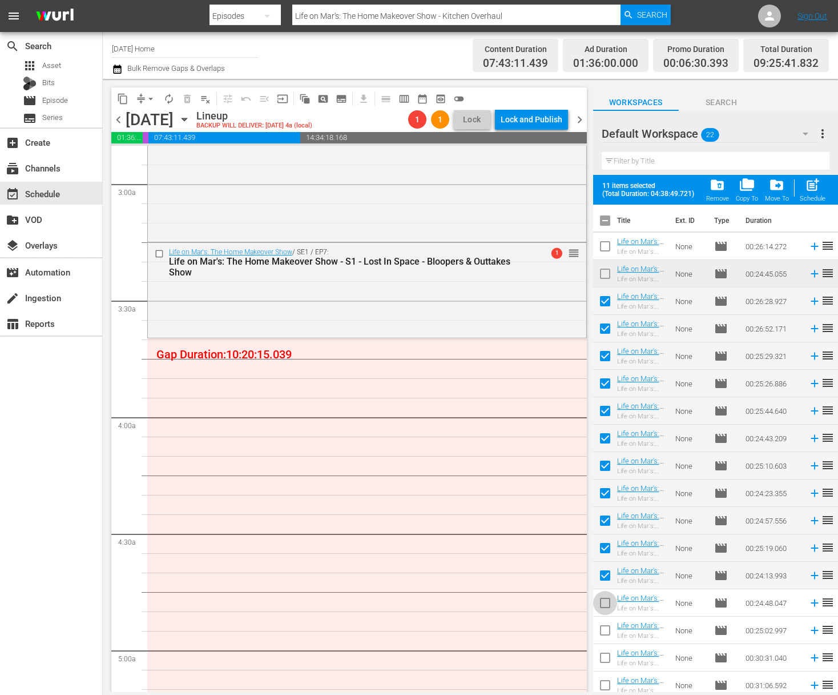
click at [607, 606] on input "checkbox" at bounding box center [605, 605] width 24 height 24
checkbox input "true"
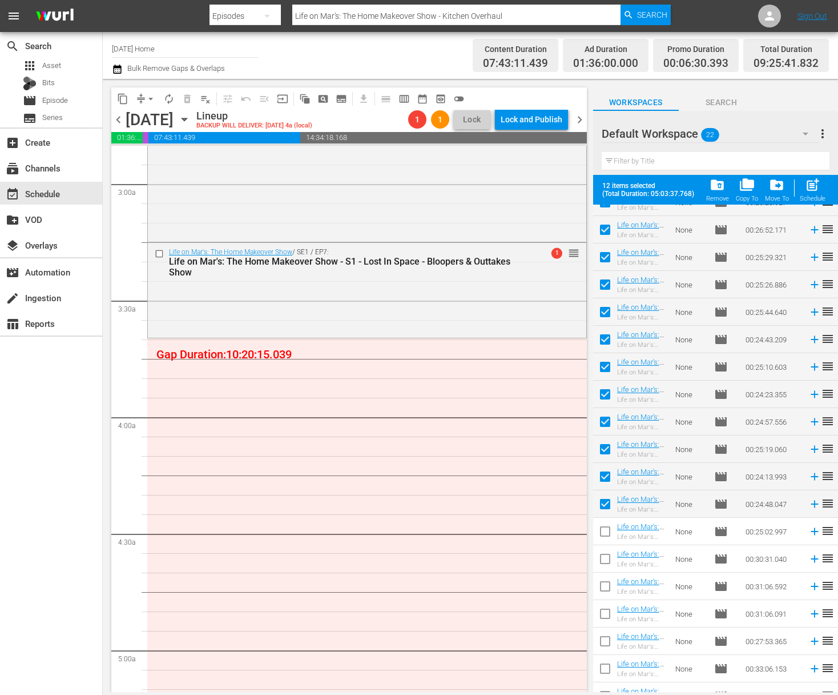
scroll to position [111, 0]
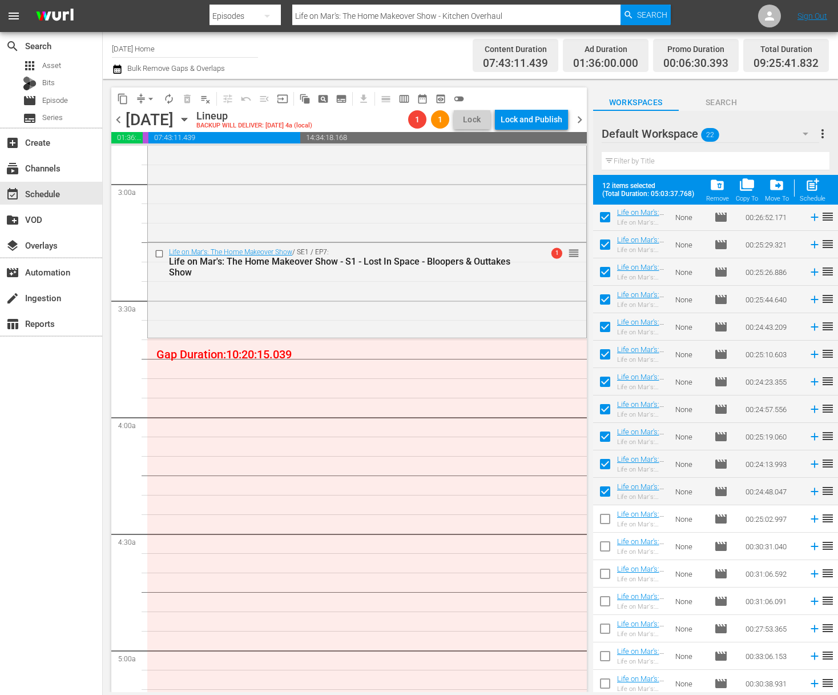
click at [605, 521] on input "checkbox" at bounding box center [605, 521] width 24 height 24
checkbox input "true"
click at [605, 541] on input "checkbox" at bounding box center [605, 548] width 24 height 24
checkbox input "true"
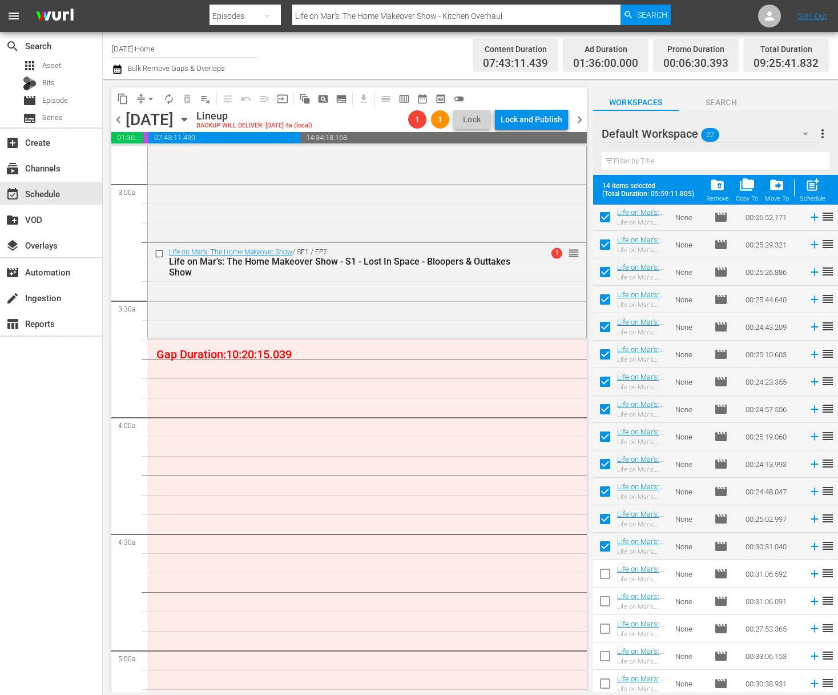
click at [607, 567] on input "checkbox" at bounding box center [605, 576] width 24 height 24
checkbox input "true"
click at [605, 599] on input "checkbox" at bounding box center [605, 603] width 24 height 24
checkbox input "true"
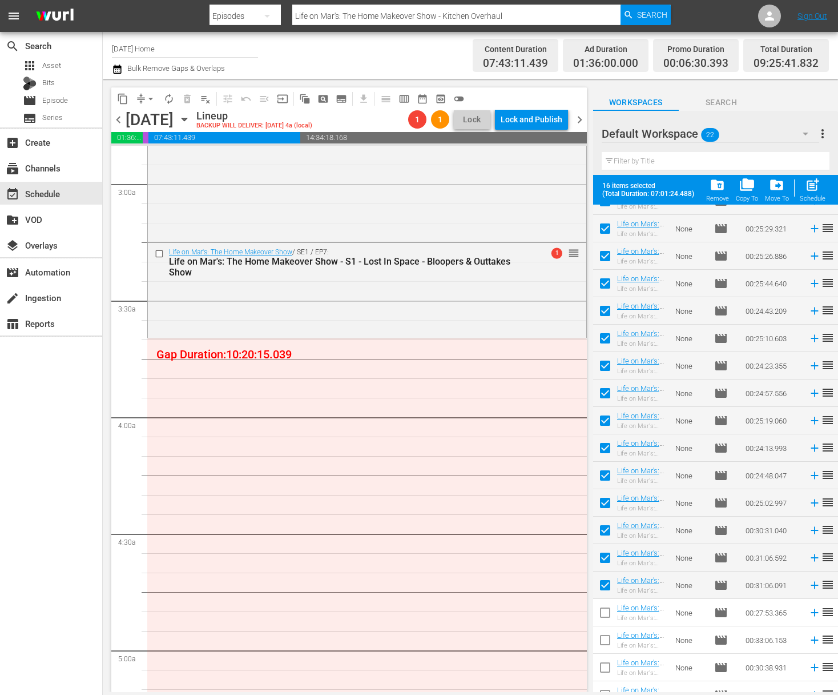
scroll to position [142, 0]
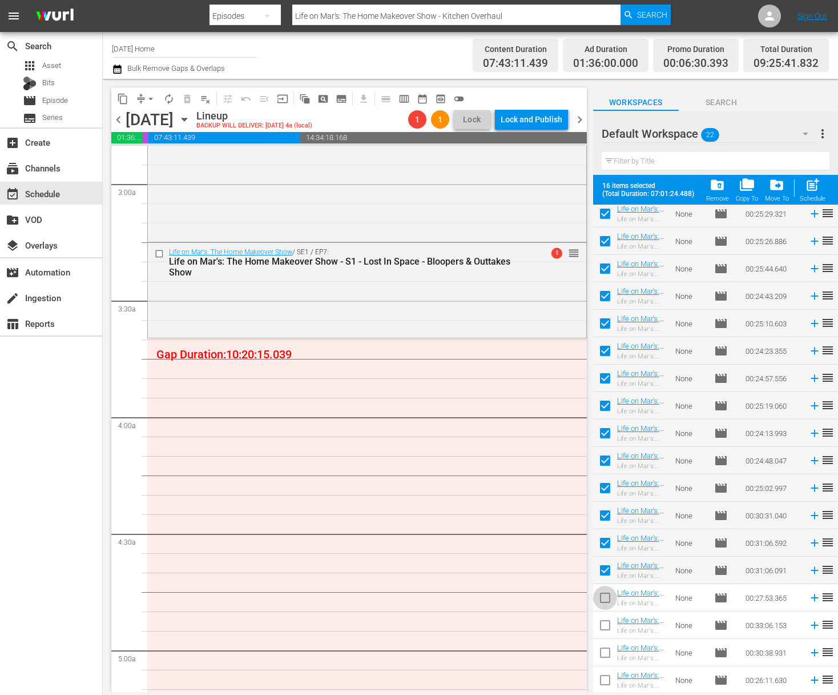
drag, startPoint x: 609, startPoint y: 597, endPoint x: 607, endPoint y: 612, distance: 14.5
click at [609, 597] on input "checkbox" at bounding box center [605, 600] width 24 height 24
checkbox input "true"
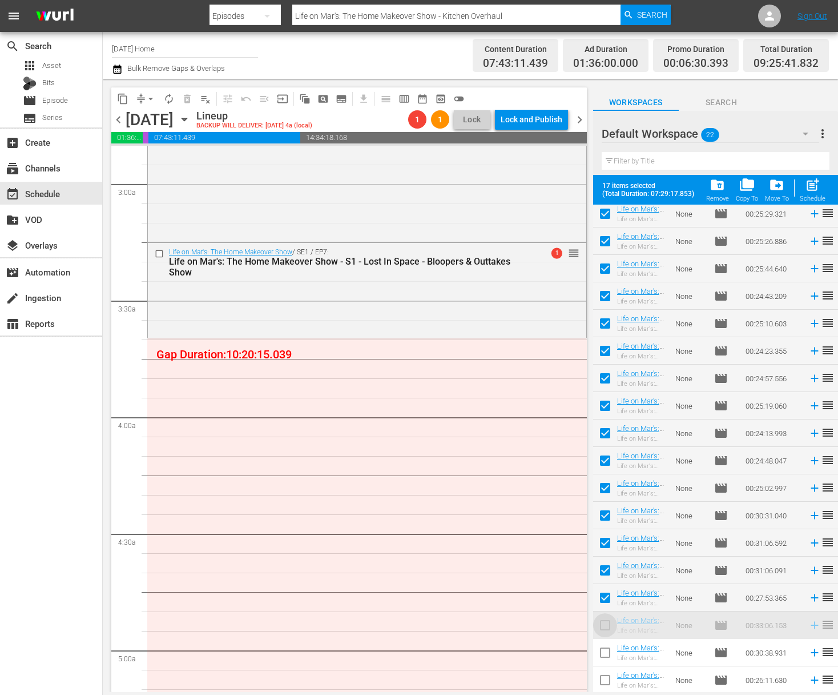
drag, startPoint x: 605, startPoint y: 621, endPoint x: 605, endPoint y: 655, distance: 33.1
click at [605, 655] on input "checkbox" at bounding box center [605, 655] width 24 height 24
checkbox input "true"
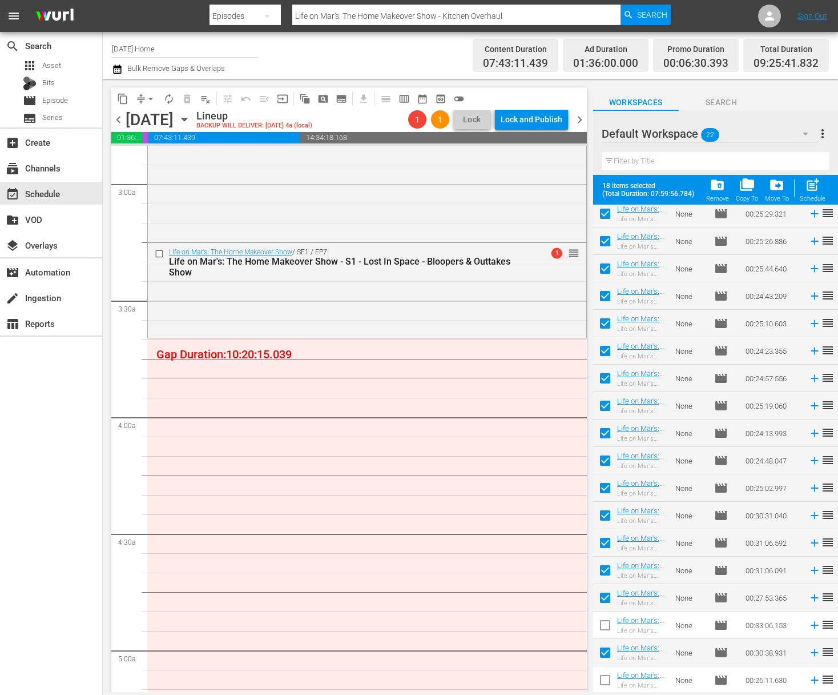
drag, startPoint x: 605, startPoint y: 679, endPoint x: 605, endPoint y: 647, distance: 32.0
click at [605, 679] on input "checkbox" at bounding box center [605, 682] width 24 height 24
checkbox input "true"
click at [609, 627] on input "checkbox" at bounding box center [605, 627] width 24 height 24
checkbox input "true"
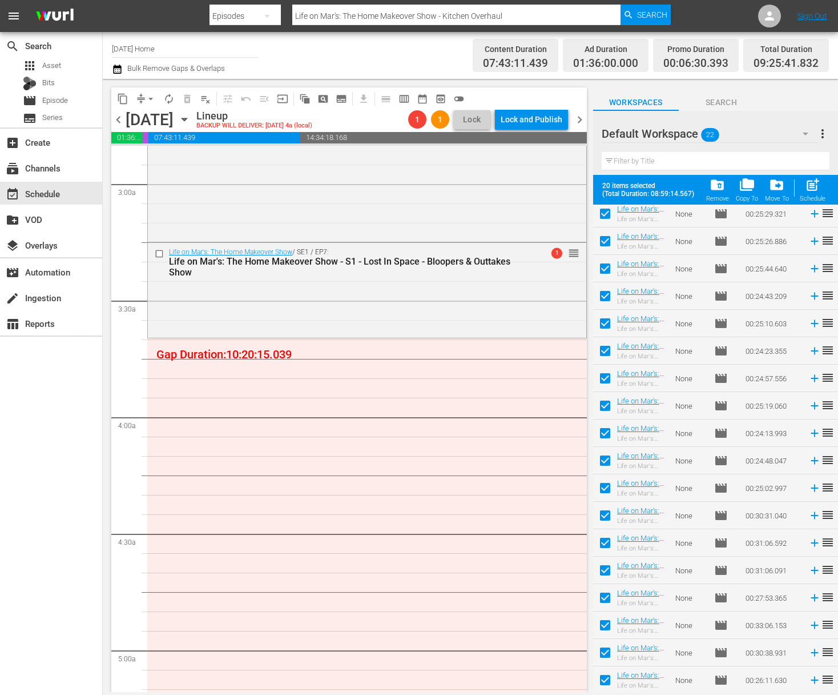
click at [817, 185] on span "post_add" at bounding box center [812, 184] width 15 height 15
checkbox input "false"
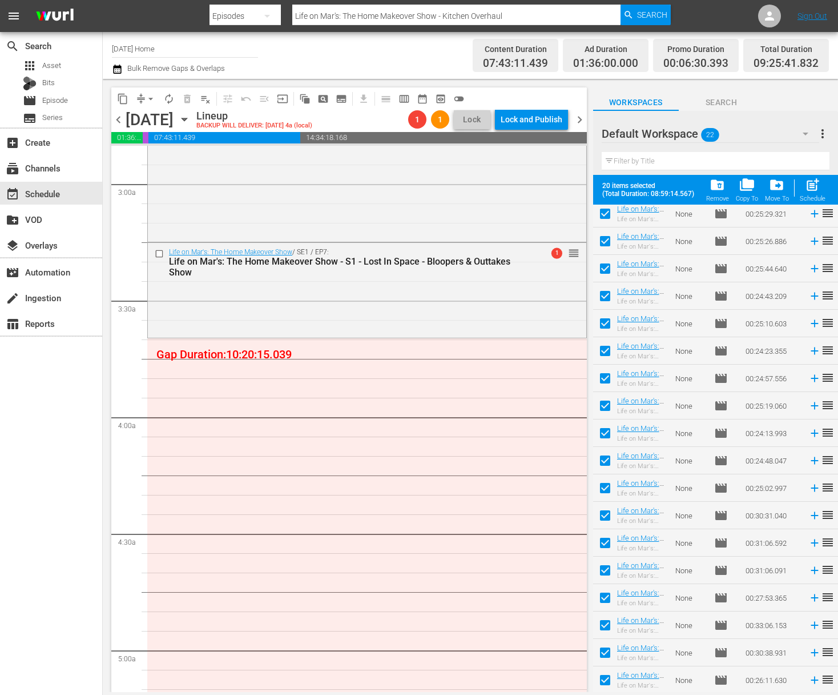
checkbox input "false"
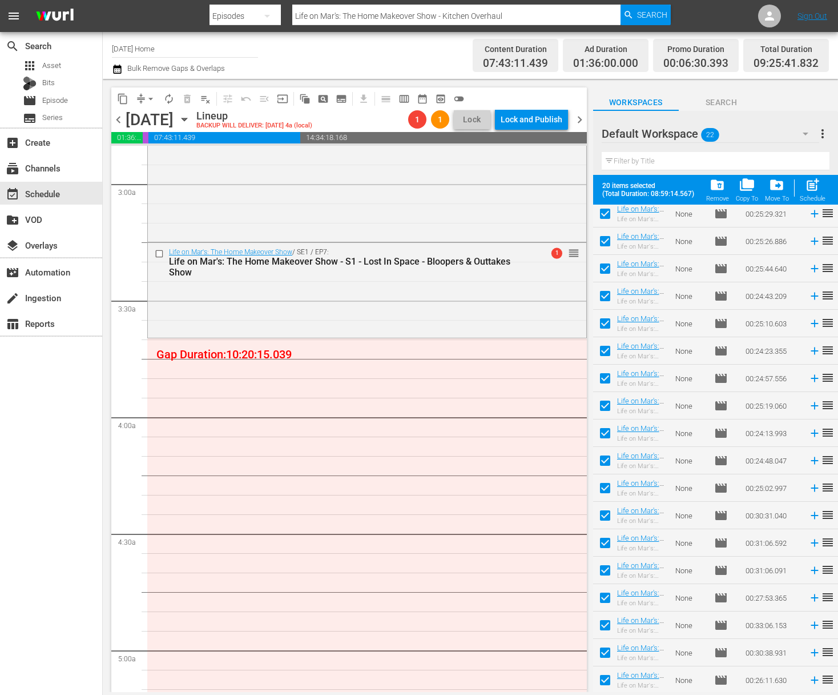
checkbox input "false"
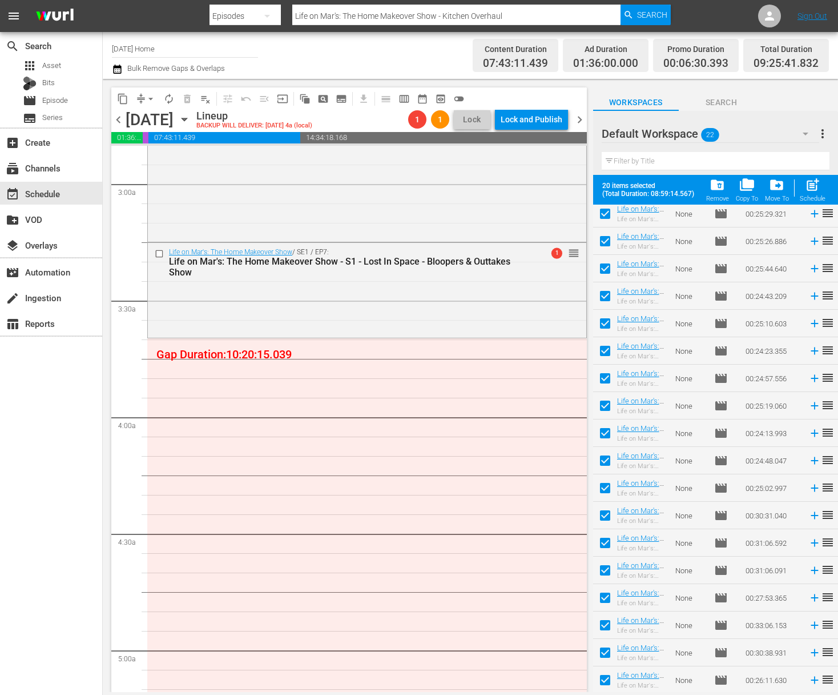
checkbox input "false"
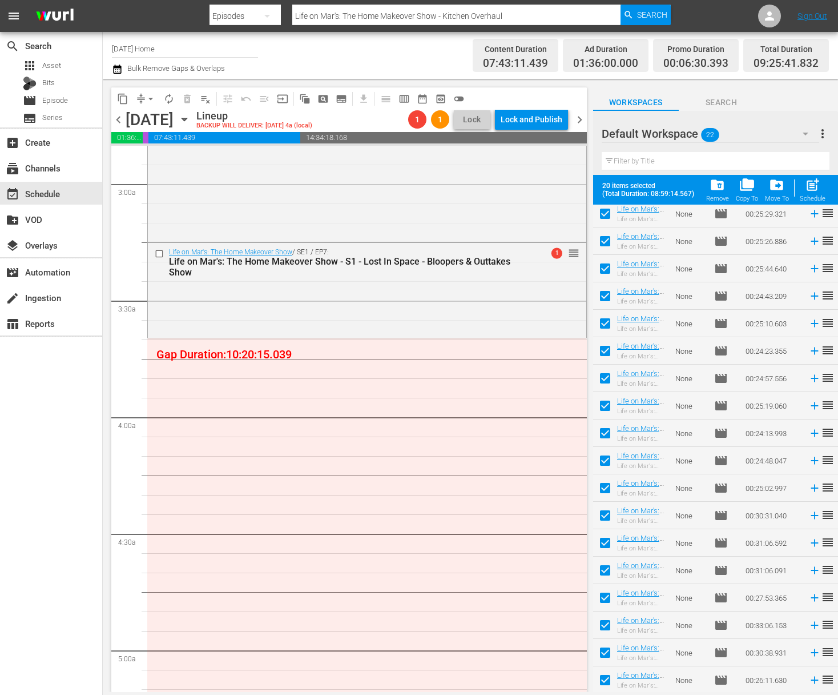
checkbox input "false"
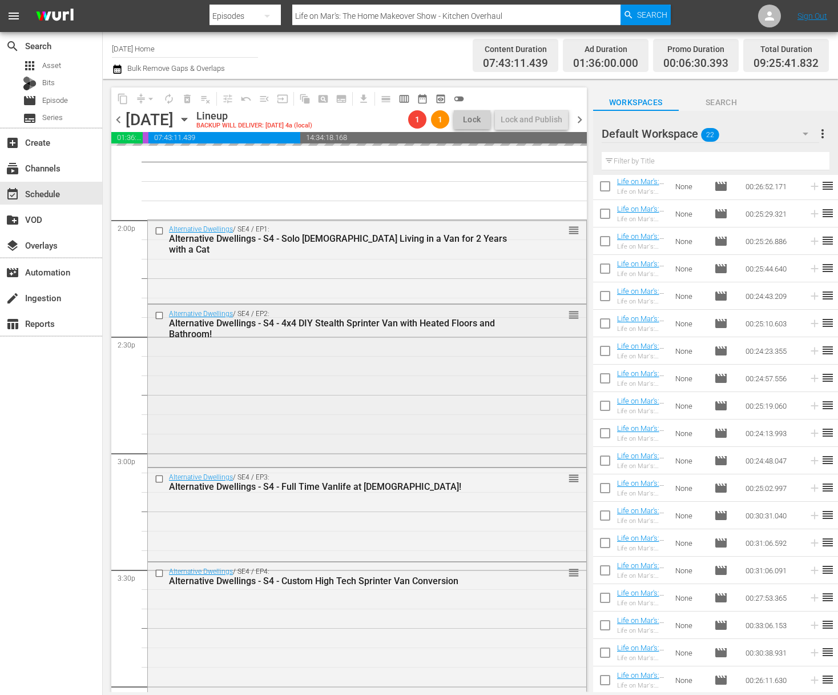
scroll to position [3181, 0]
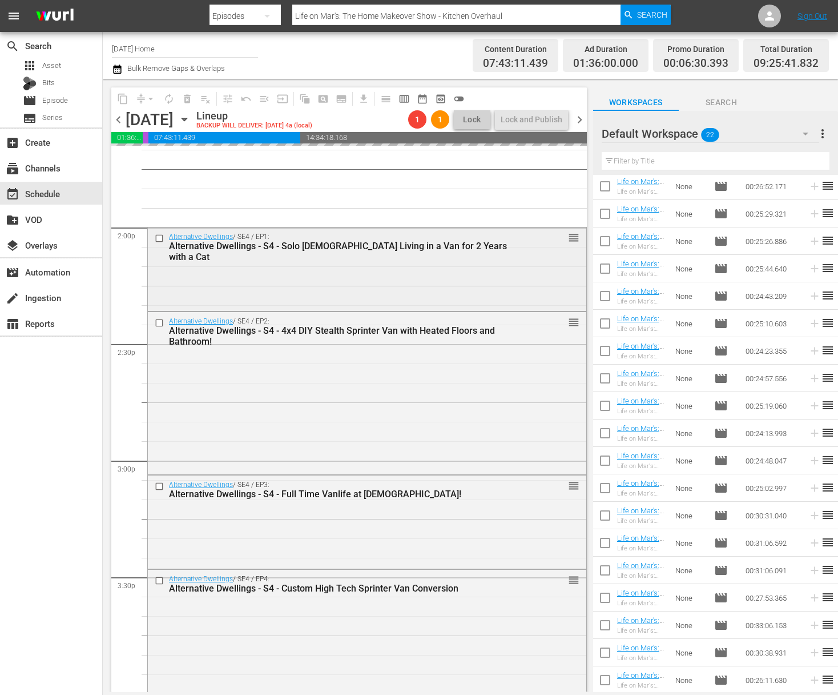
click at [160, 238] on input "checkbox" at bounding box center [161, 239] width 12 height 10
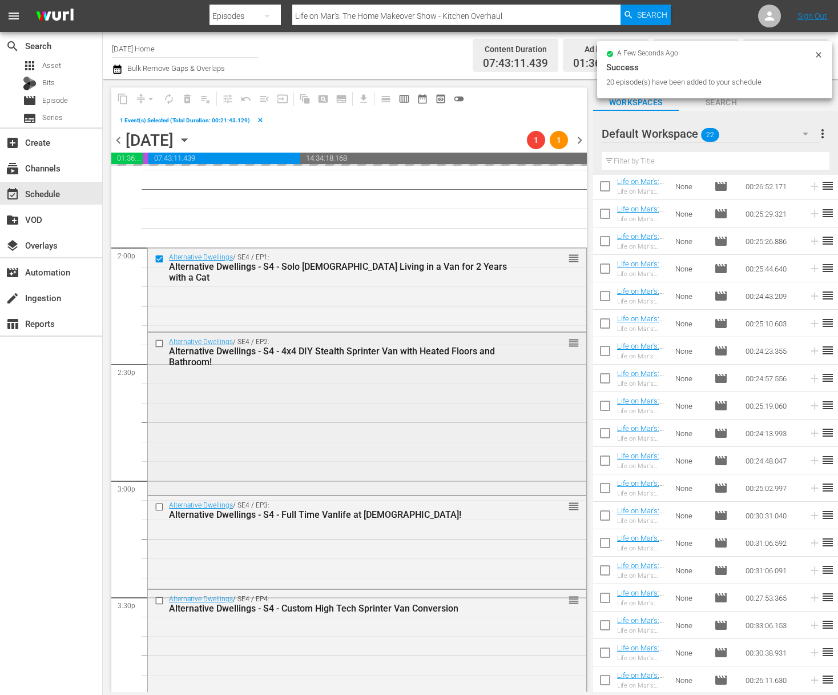
click at [159, 342] on input "checkbox" at bounding box center [161, 344] width 12 height 10
click at [162, 505] on input "checkbox" at bounding box center [161, 507] width 12 height 10
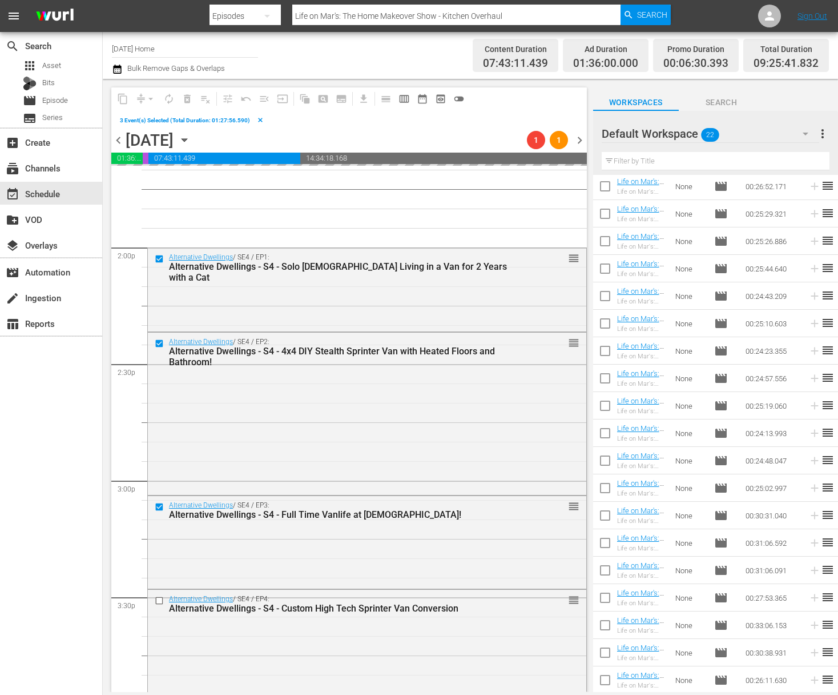
click at [160, 601] on input "checkbox" at bounding box center [161, 601] width 12 height 10
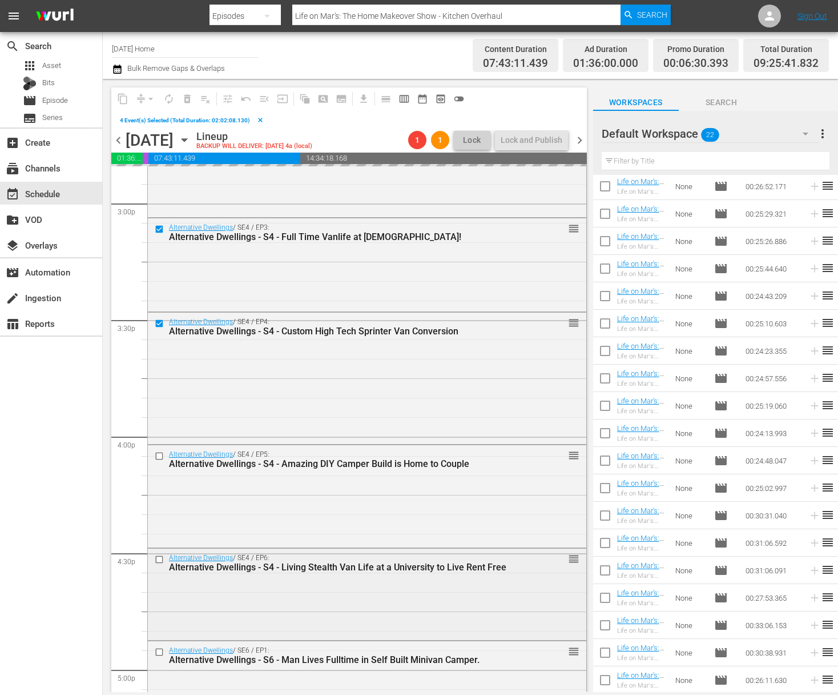
scroll to position [3503, 0]
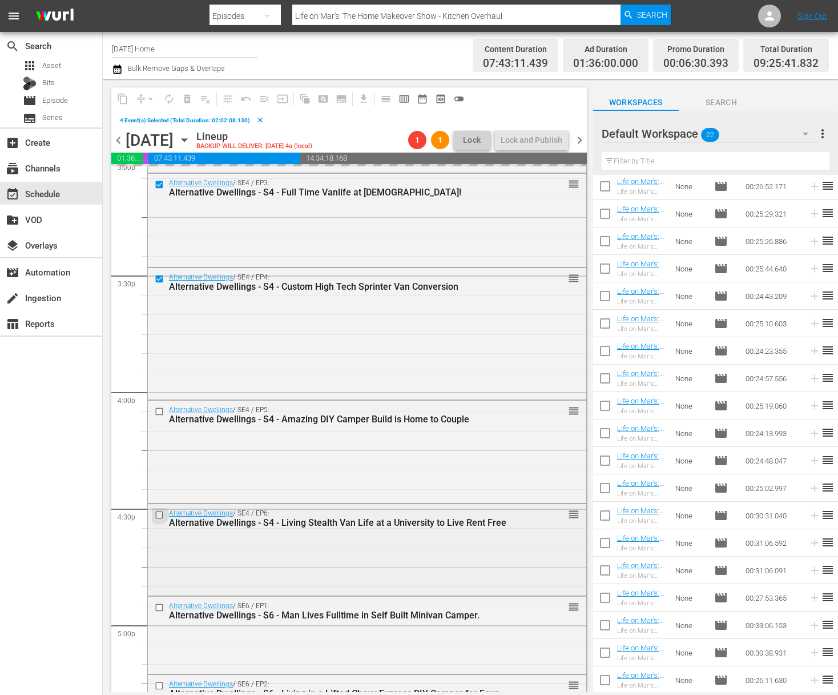
click at [161, 513] on input "checkbox" at bounding box center [161, 514] width 12 height 10
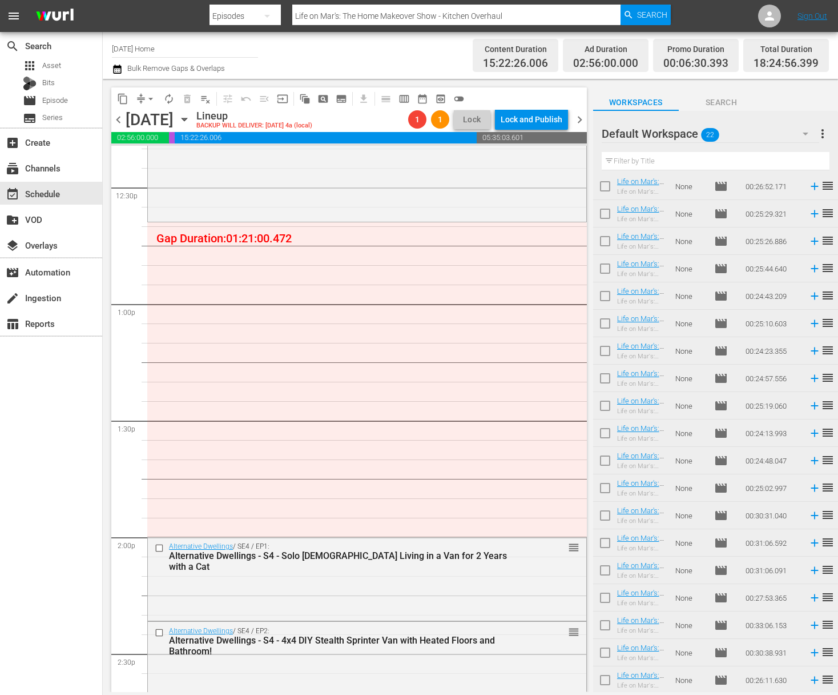
scroll to position [2966, 0]
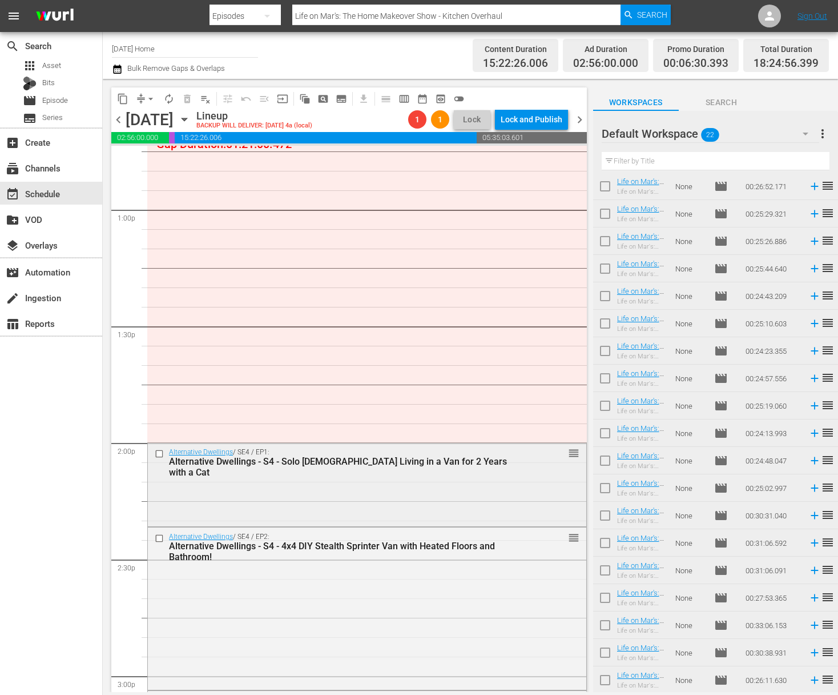
click at [160, 452] on input "checkbox" at bounding box center [161, 454] width 12 height 10
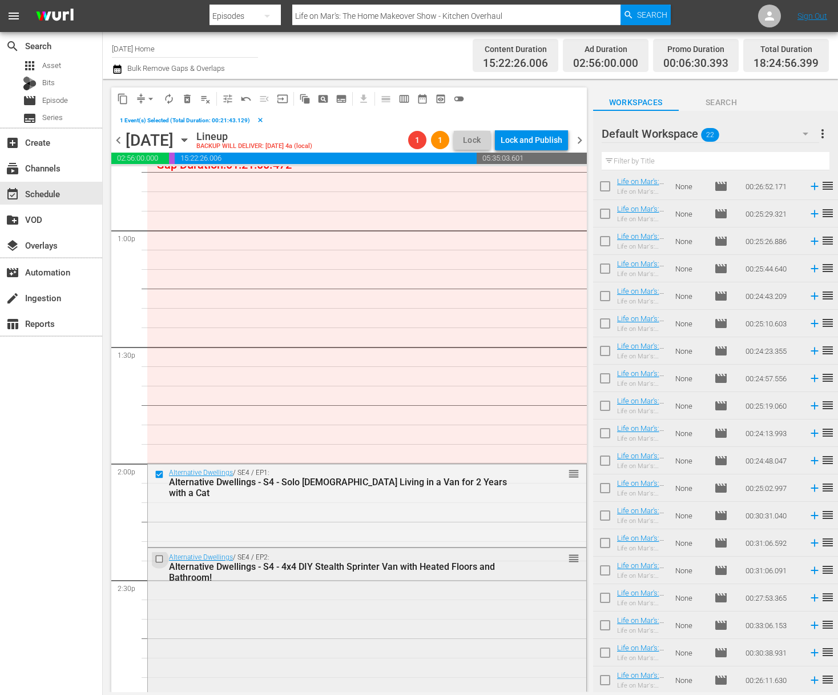
click at [160, 558] on input "checkbox" at bounding box center [161, 559] width 12 height 10
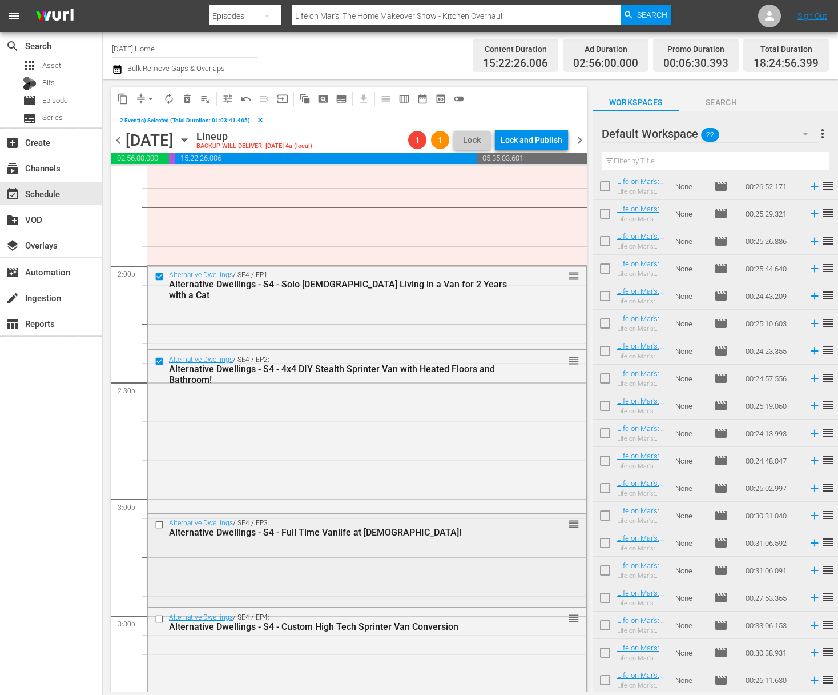
scroll to position [3209, 0]
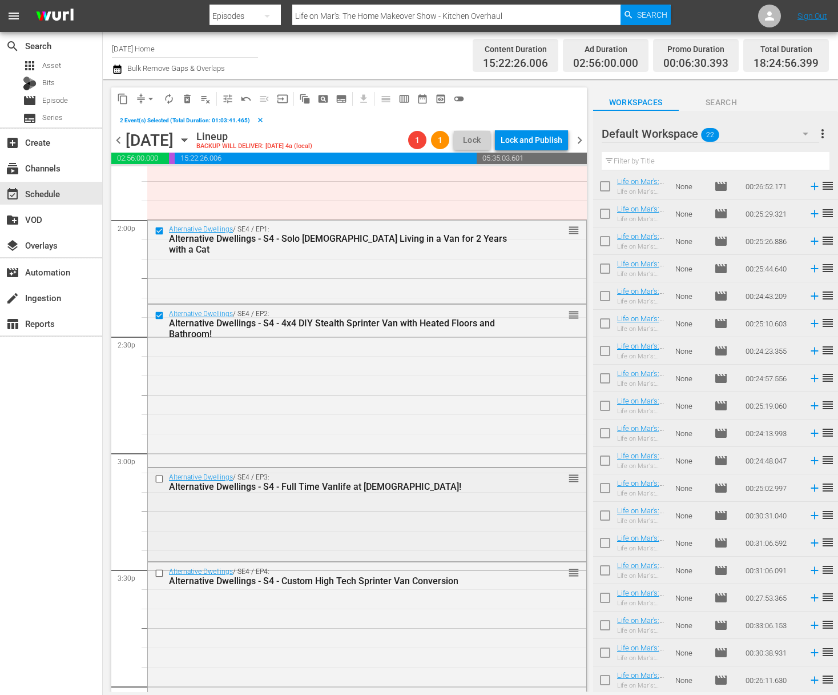
click at [160, 479] on input "checkbox" at bounding box center [161, 479] width 12 height 10
click at [159, 573] on input "checkbox" at bounding box center [161, 573] width 12 height 10
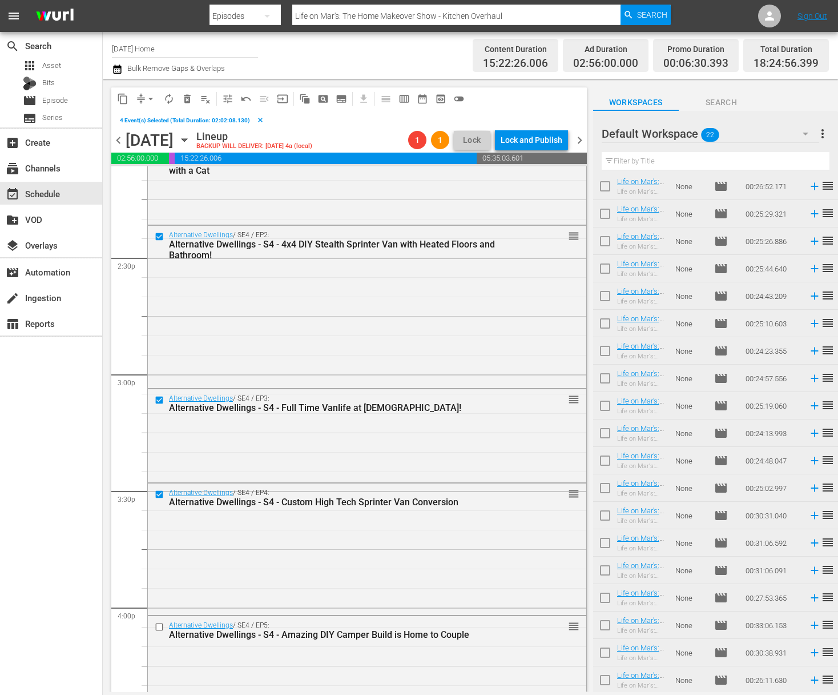
scroll to position [3452, 0]
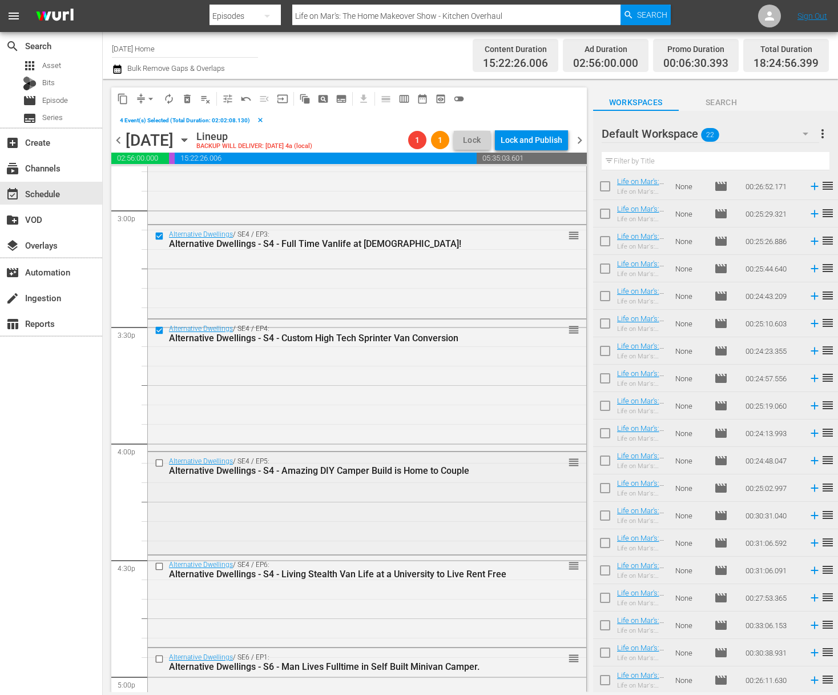
click at [159, 460] on input "checkbox" at bounding box center [161, 463] width 12 height 10
click at [160, 567] on input "checkbox" at bounding box center [161, 566] width 12 height 10
click at [126, 98] on span "content_copy" at bounding box center [122, 98] width 11 height 11
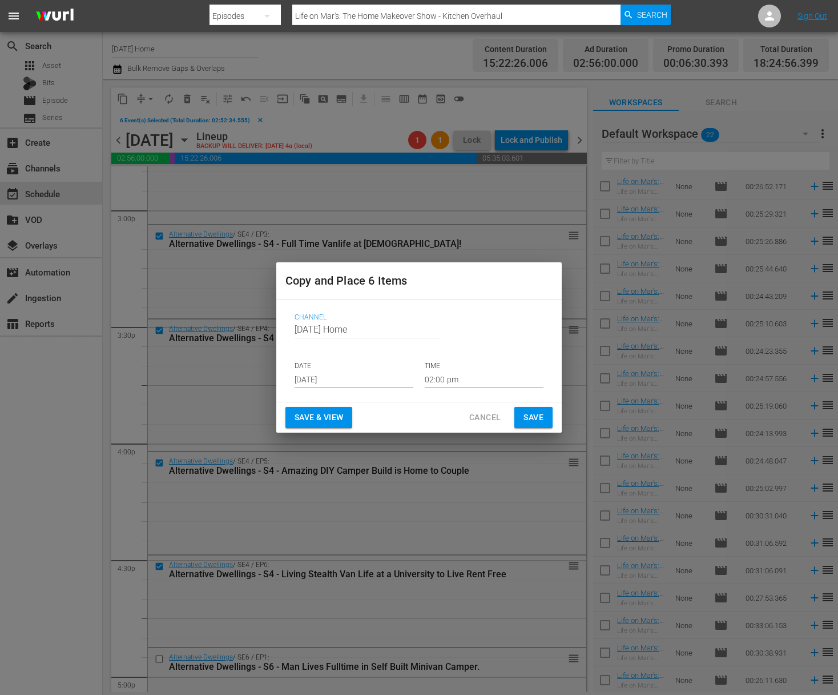
click at [373, 372] on input "[DATE]" at bounding box center [354, 379] width 119 height 17
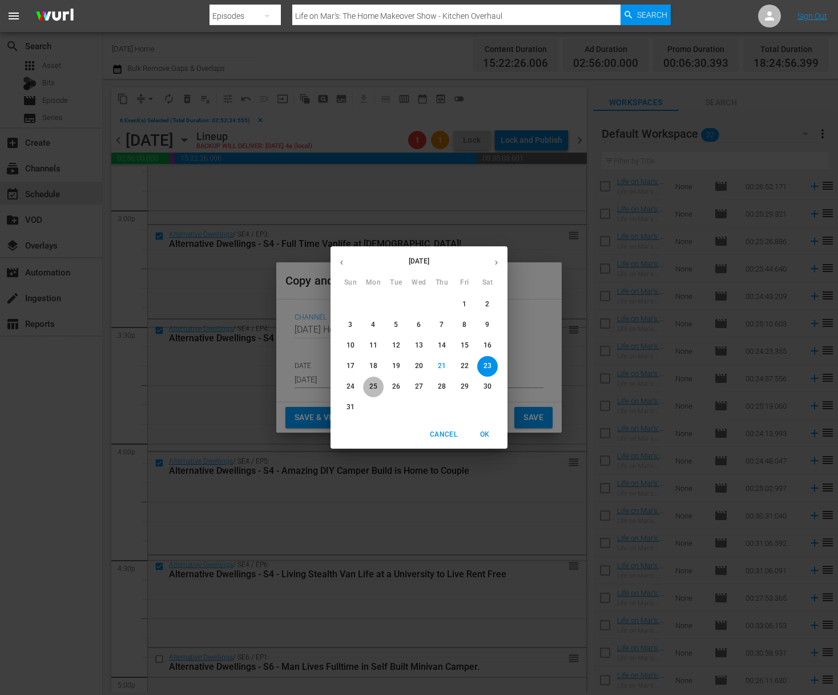
click at [375, 384] on p "25" at bounding box center [374, 387] width 8 height 10
type input "[DATE]"
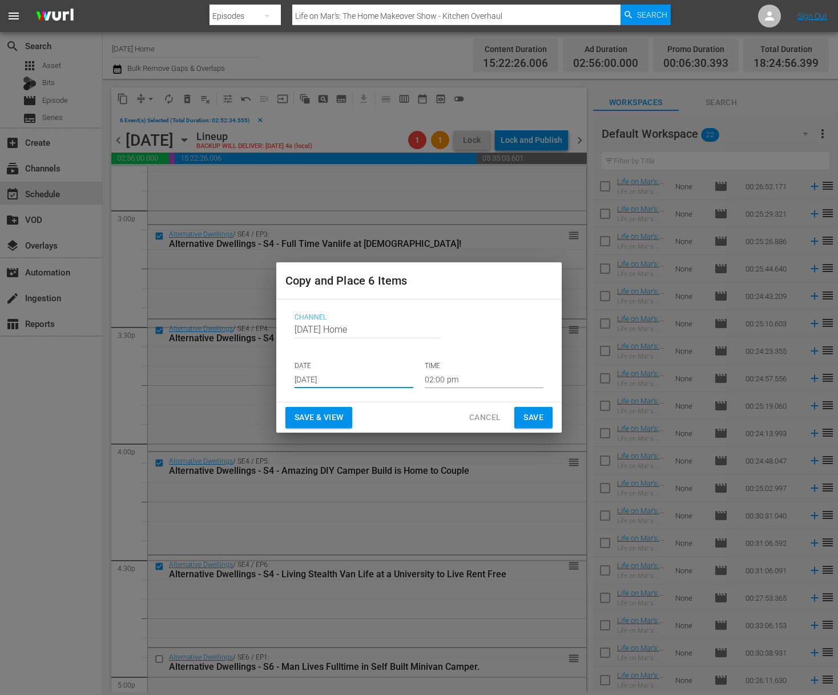
click at [442, 379] on input "02:00 pm" at bounding box center [484, 379] width 119 height 17
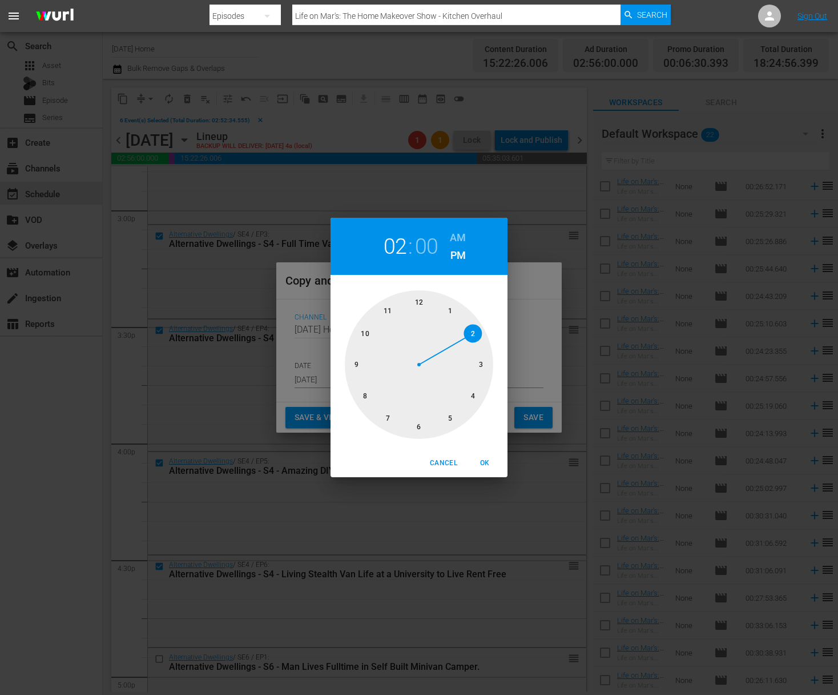
click at [364, 395] on div at bounding box center [419, 364] width 149 height 149
click at [462, 254] on h6 "PM" at bounding box center [458, 255] width 15 height 18
click at [484, 462] on span "OK" at bounding box center [484, 463] width 27 height 12
type input "08:00 pm"
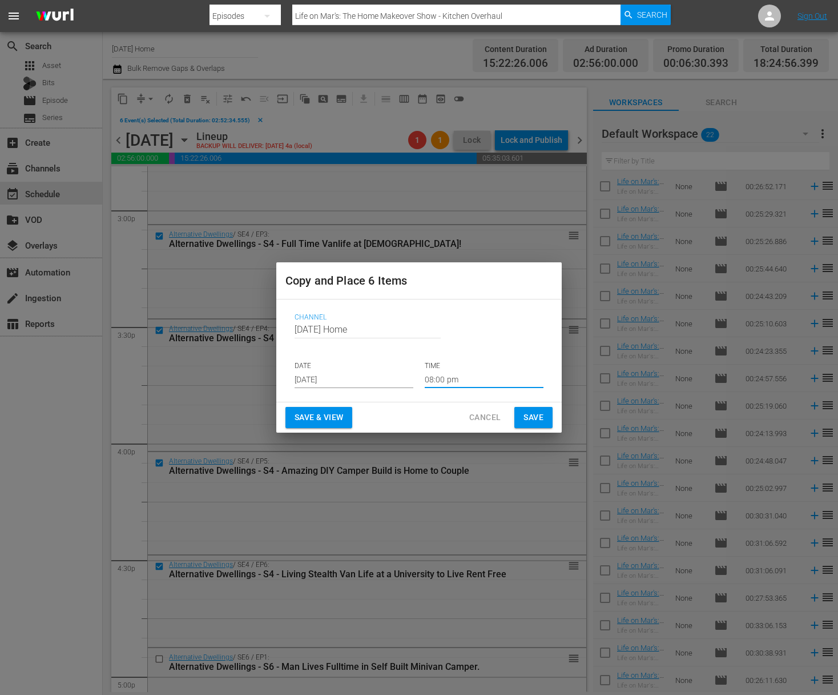
click at [529, 419] on span "Save" at bounding box center [534, 417] width 20 height 14
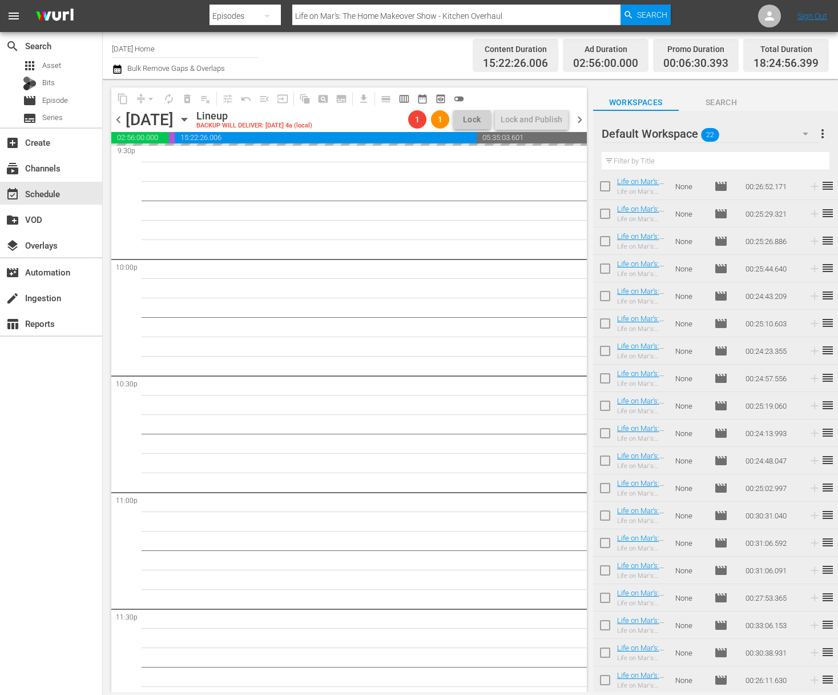
scroll to position [5046, 0]
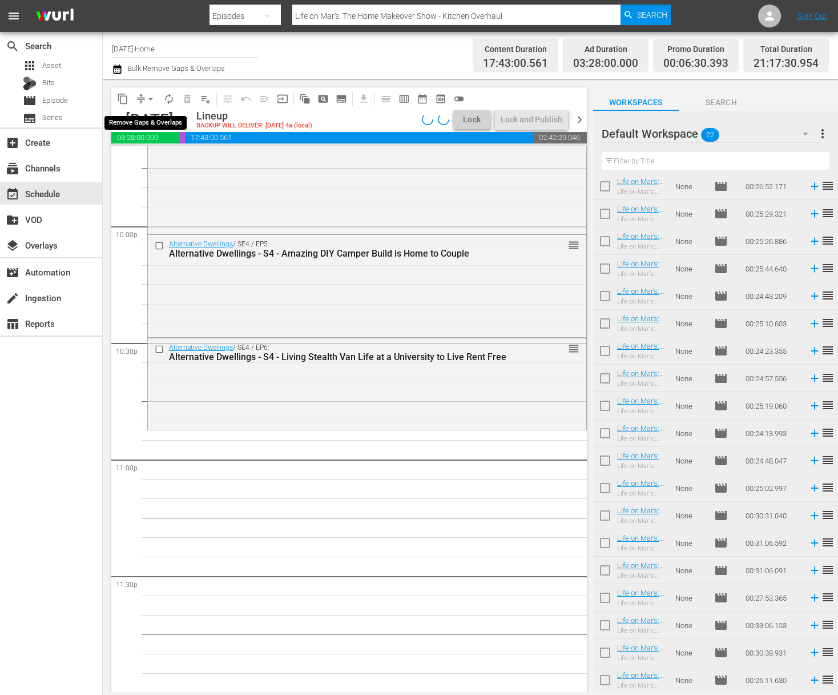
click at [146, 99] on span "arrow_drop_down" at bounding box center [150, 98] width 11 height 11
click at [152, 160] on li "Align to End of Previous Day" at bounding box center [151, 159] width 120 height 19
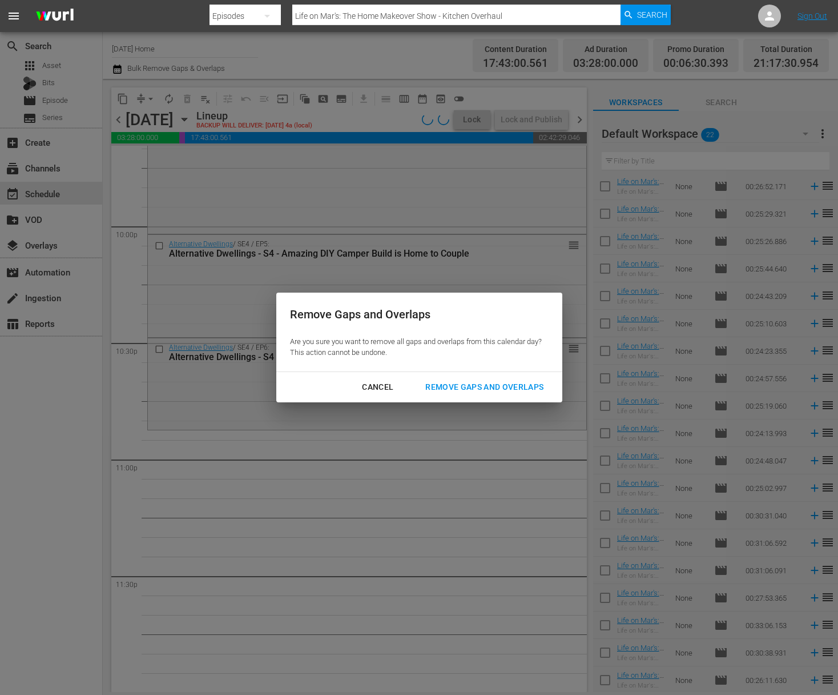
click at [496, 378] on button "Remove Gaps and Overlaps" at bounding box center [485, 386] width 146 height 21
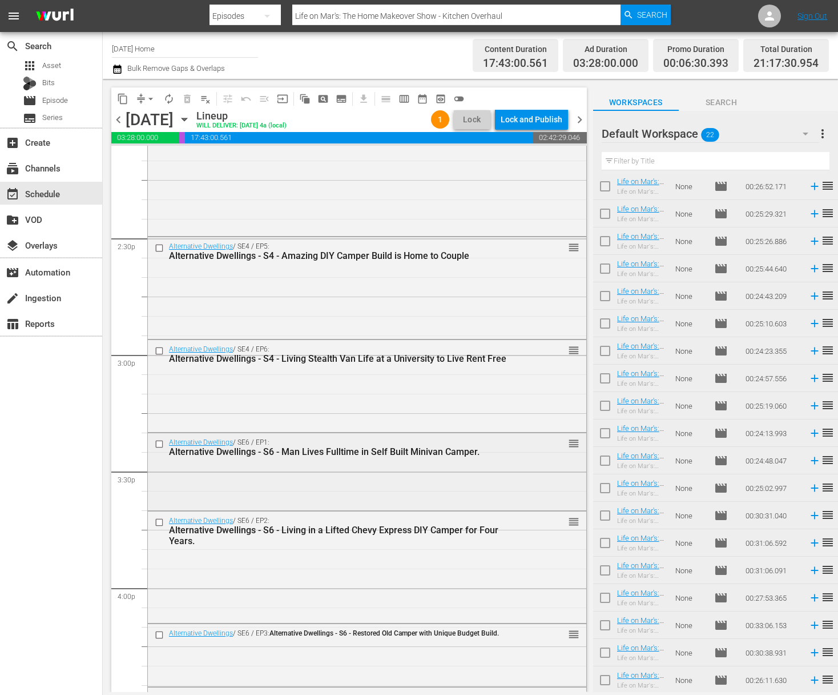
scroll to position [3532, 0]
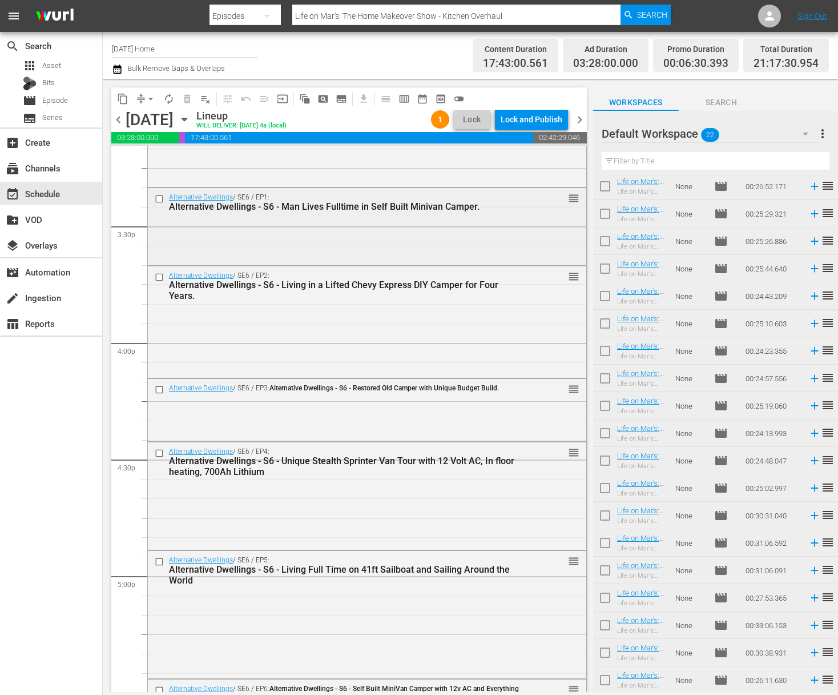
click at [162, 200] on input "checkbox" at bounding box center [161, 199] width 12 height 10
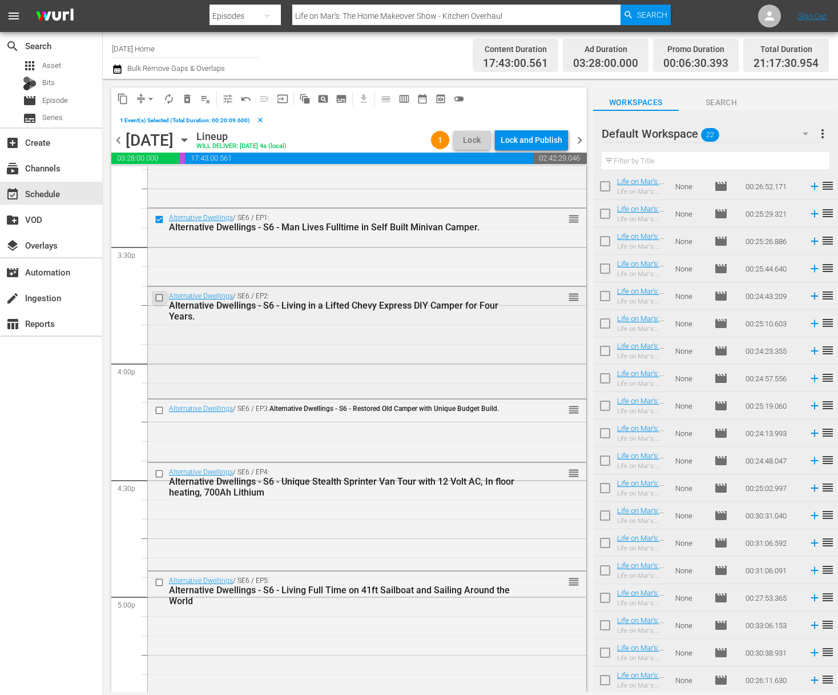
click at [158, 293] on input "checkbox" at bounding box center [161, 297] width 12 height 10
click at [161, 407] on input "checkbox" at bounding box center [161, 410] width 12 height 10
click at [160, 473] on input "checkbox" at bounding box center [161, 474] width 12 height 10
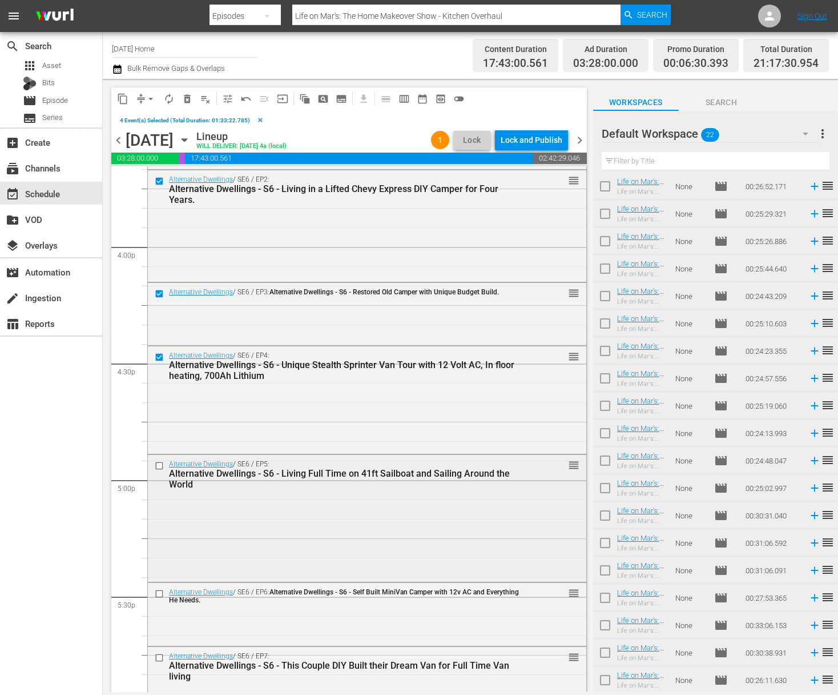
click at [161, 466] on input "checkbox" at bounding box center [161, 466] width 12 height 10
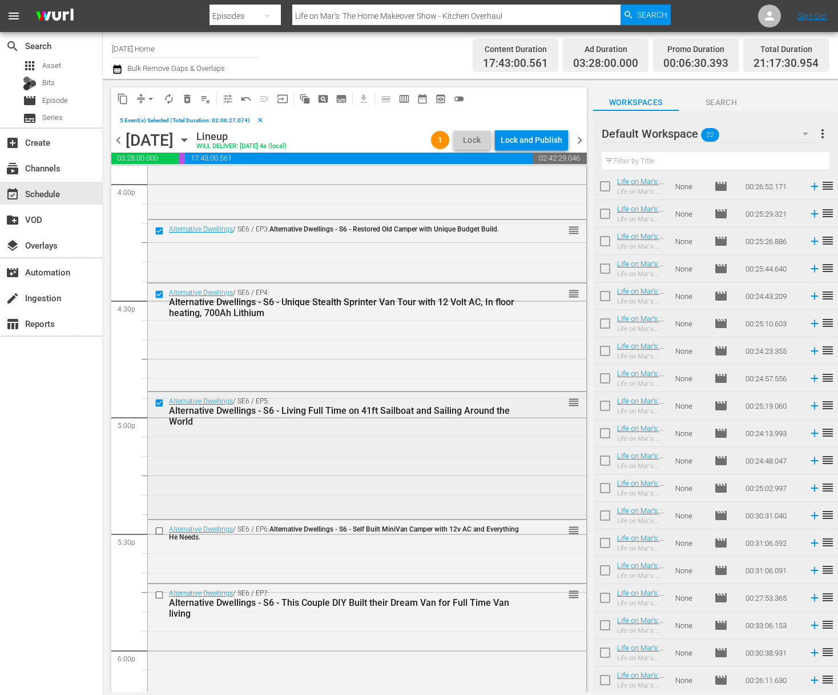
scroll to position [3758, 0]
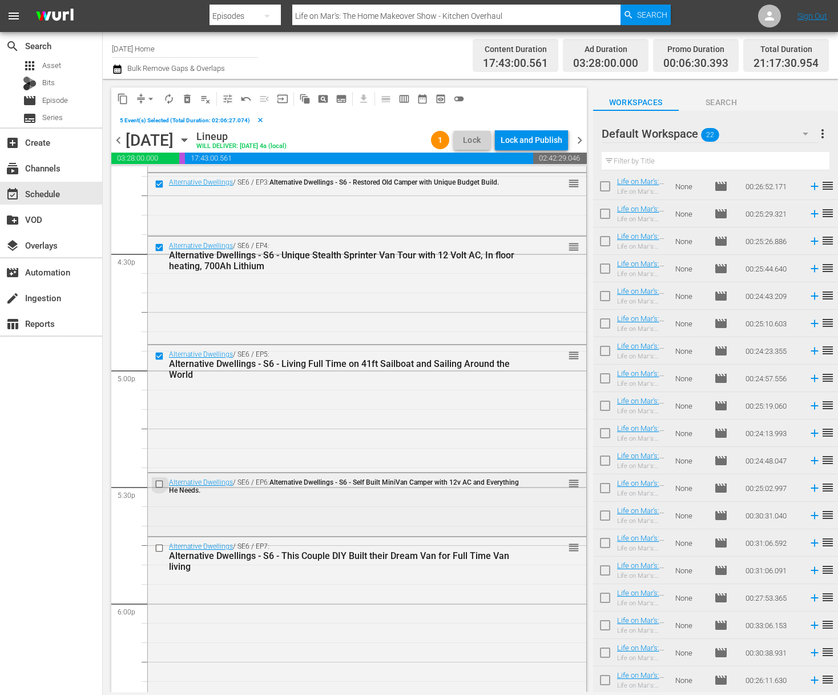
click at [161, 483] on input "checkbox" at bounding box center [161, 484] width 12 height 10
click at [159, 547] on input "checkbox" at bounding box center [161, 548] width 12 height 10
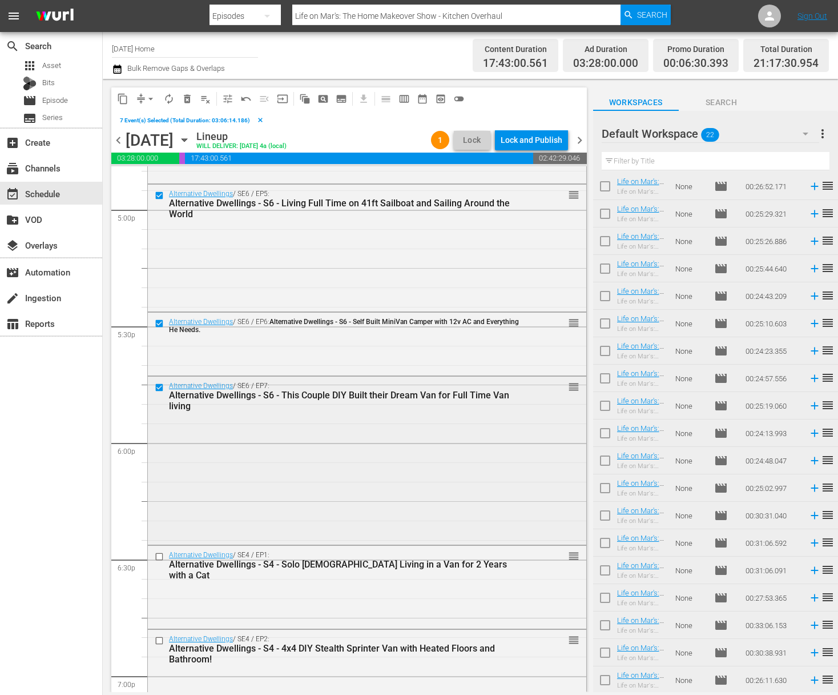
scroll to position [3982, 0]
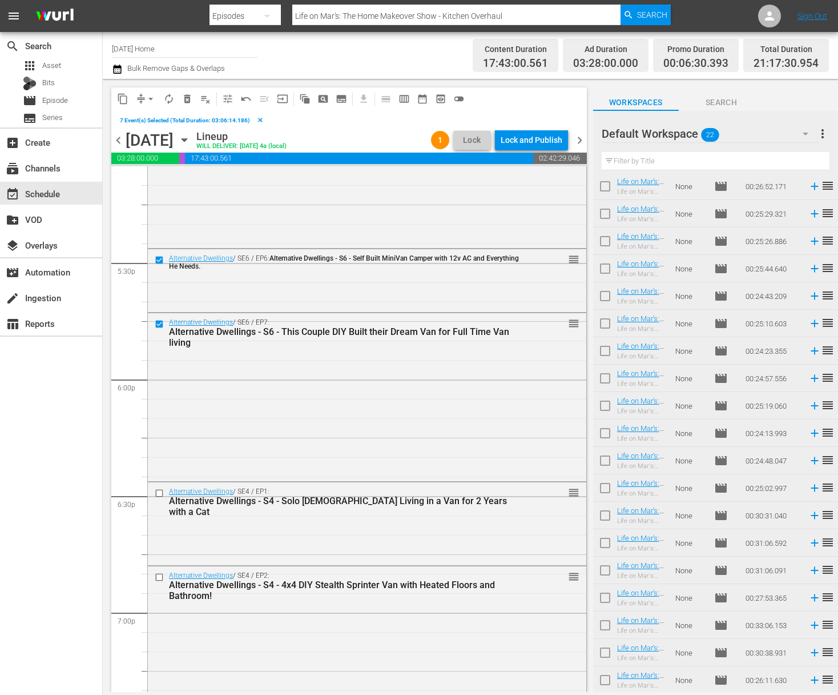
click at [123, 99] on span "content_copy" at bounding box center [122, 98] width 11 height 11
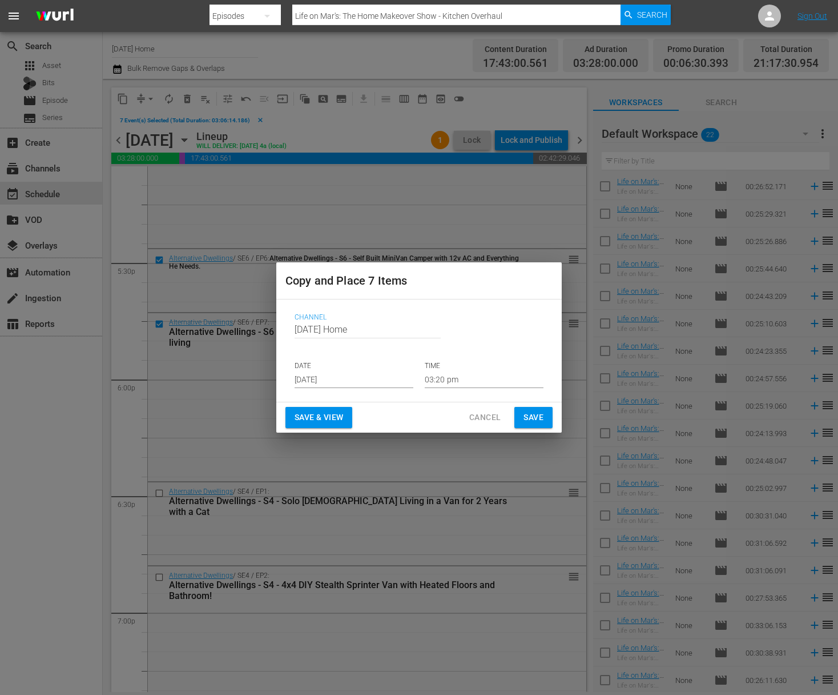
click at [392, 380] on input "[DATE]" at bounding box center [354, 379] width 119 height 17
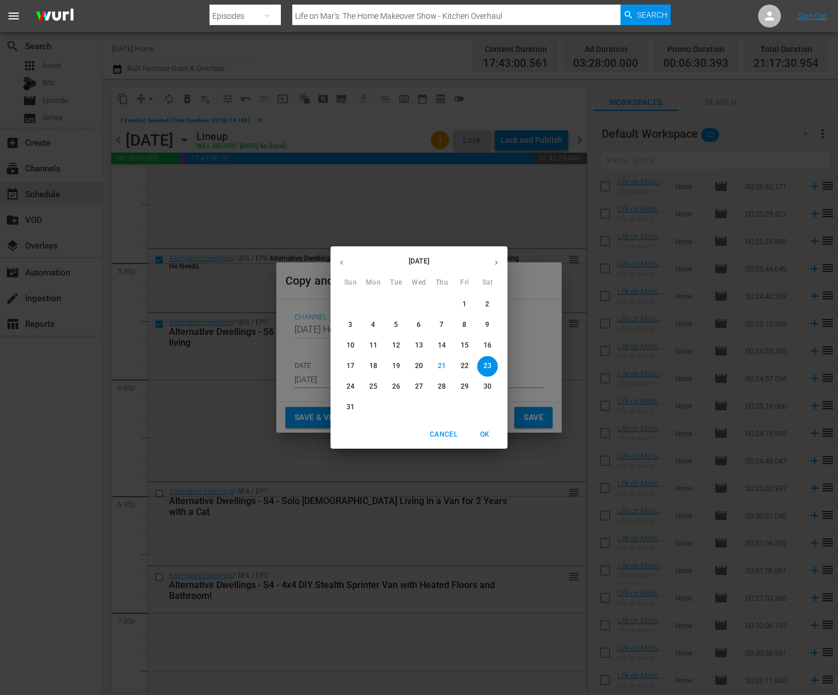
click at [379, 390] on span "25" at bounding box center [373, 387] width 21 height 10
type input "[DATE]"
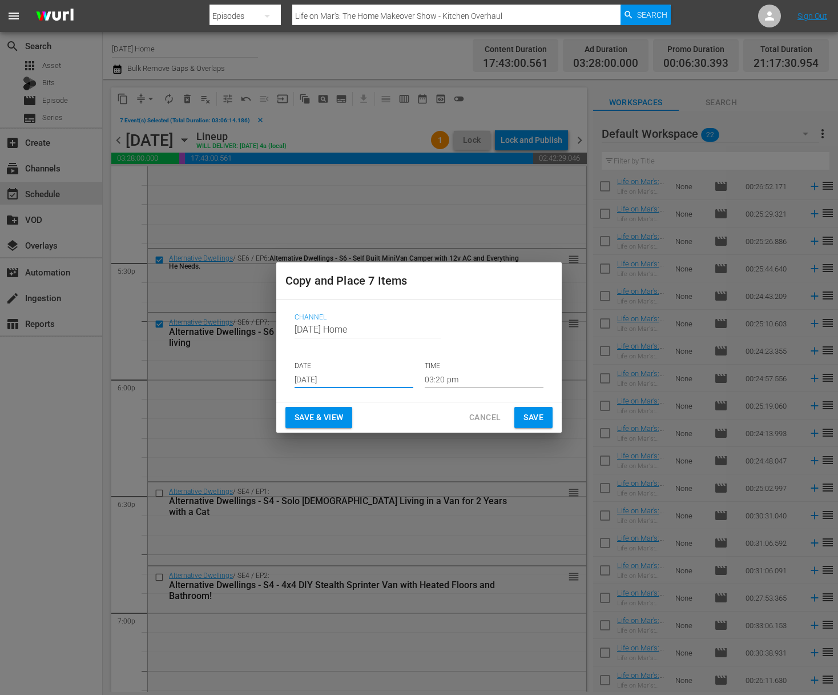
click at [432, 379] on input "03:20 pm" at bounding box center [484, 379] width 119 height 17
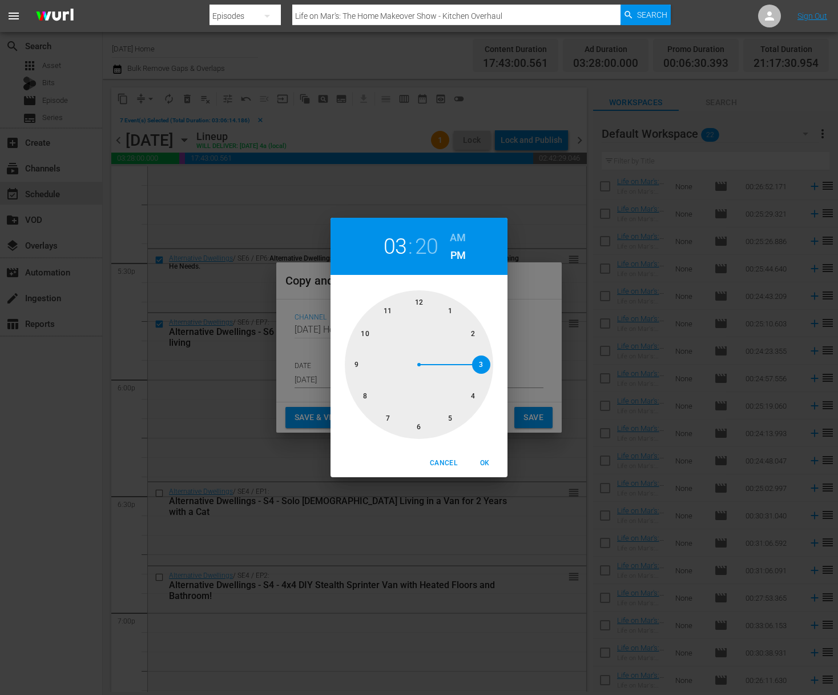
click at [356, 363] on div at bounding box center [419, 364] width 149 height 149
click at [421, 425] on div at bounding box center [419, 364] width 149 height 149
click at [485, 459] on span "OK" at bounding box center [484, 463] width 27 height 12
type input "09:30 pm"
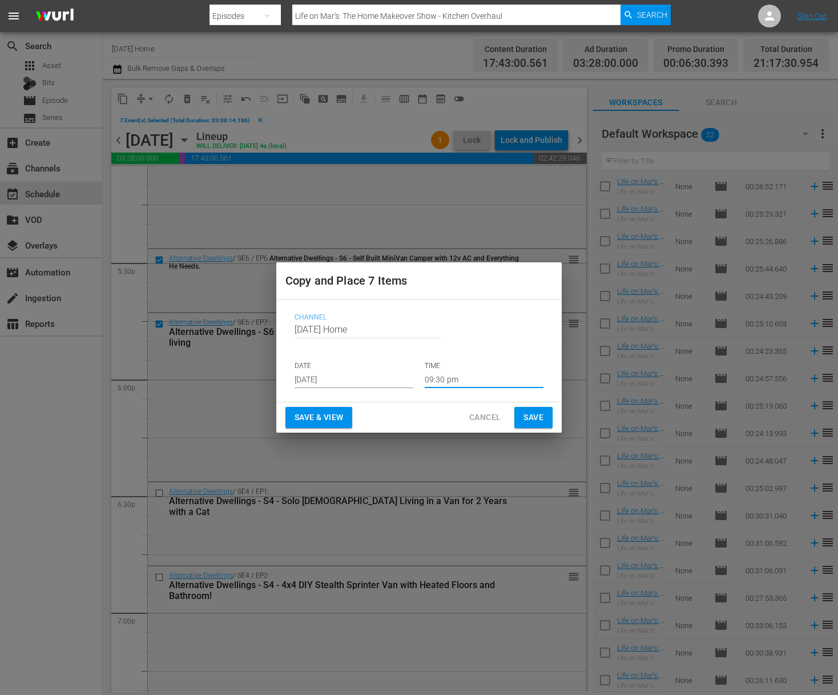
click at [530, 420] on span "Save" at bounding box center [534, 417] width 20 height 14
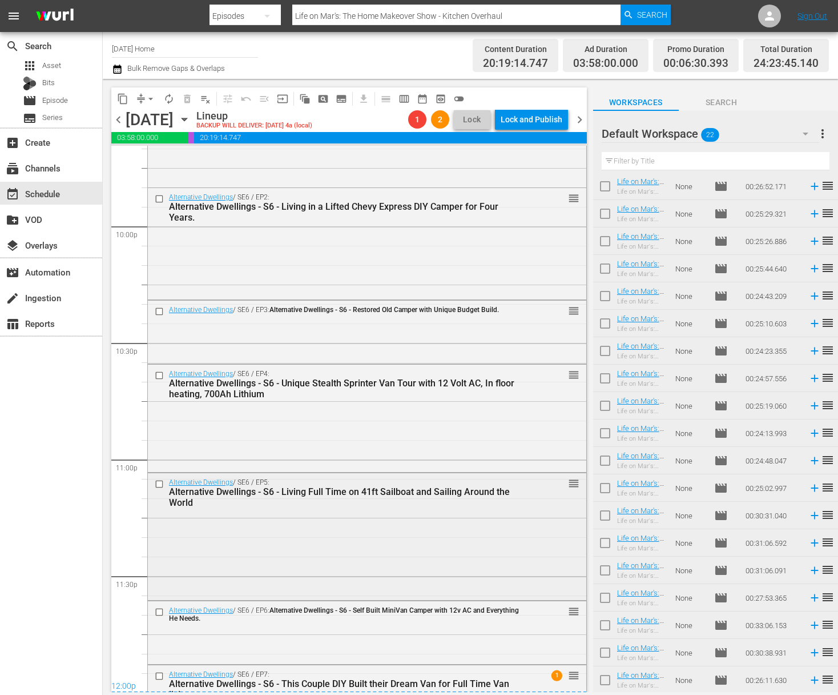
scroll to position [5187, 0]
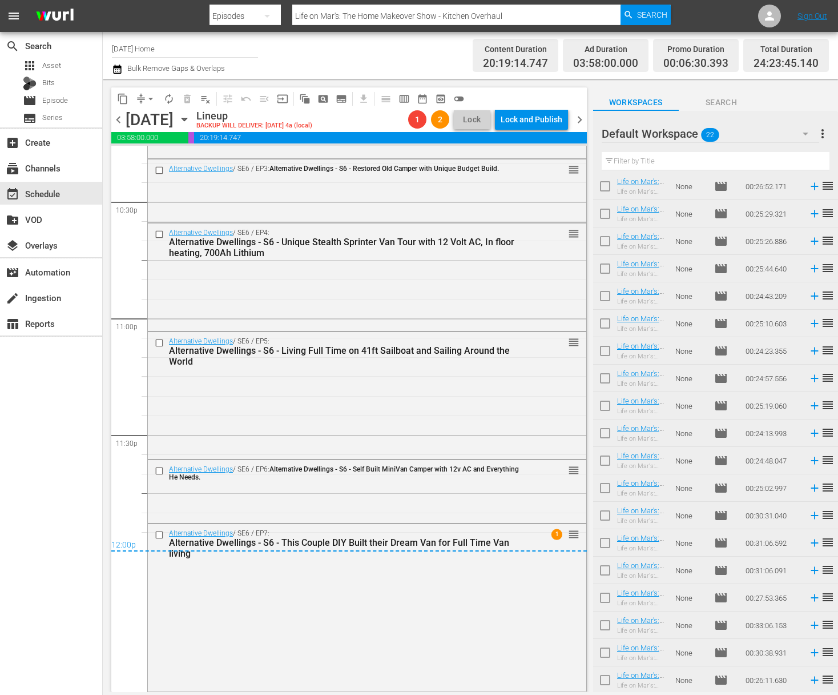
click at [150, 95] on span "arrow_drop_down" at bounding box center [150, 98] width 11 height 11
click at [176, 167] on li "Align to End of Previous Day" at bounding box center [151, 159] width 120 height 19
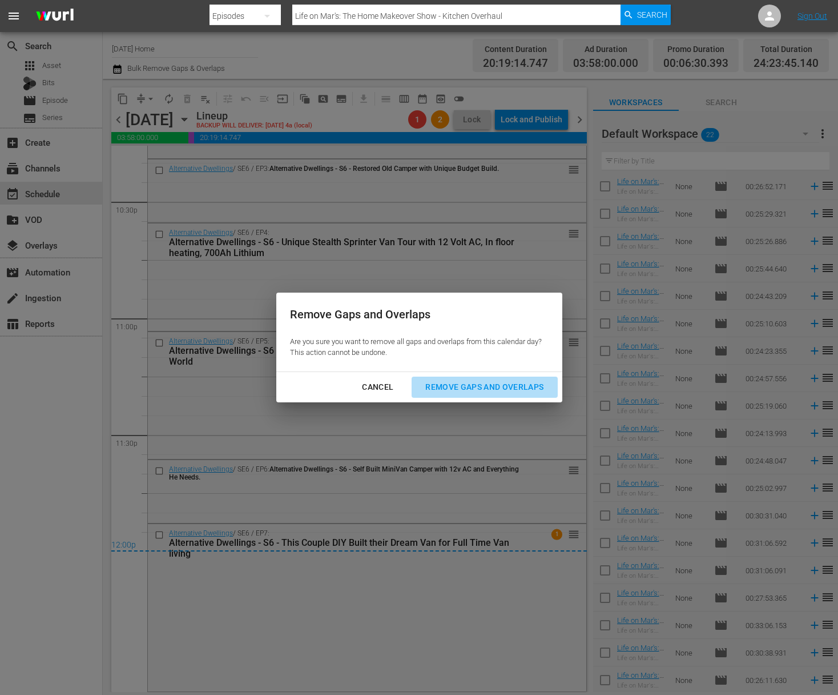
click at [439, 384] on div "Remove Gaps and Overlaps" at bounding box center [484, 387] width 137 height 14
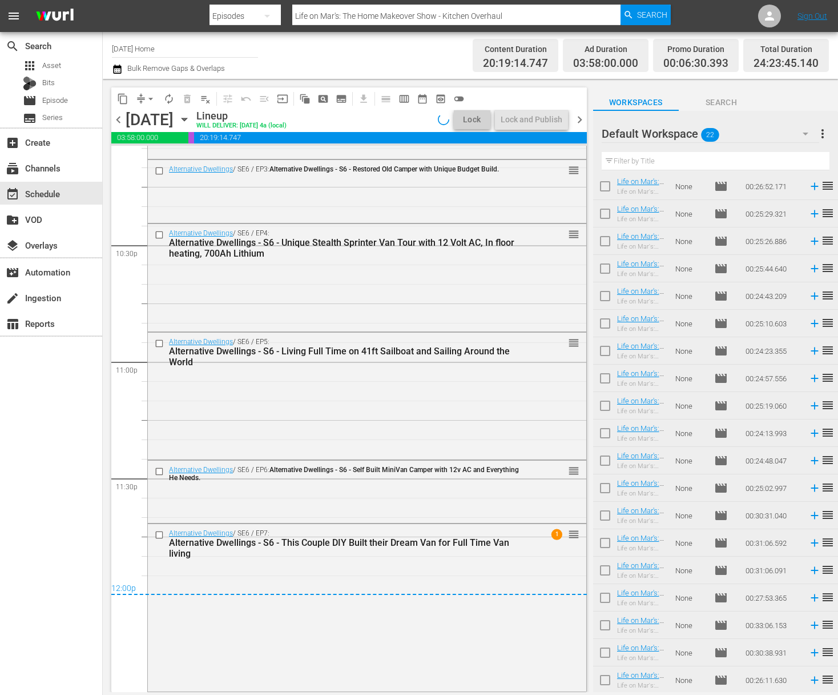
scroll to position [5144, 0]
click at [388, 644] on div "Alternative Dwellings / SE6 / EP7: Alternative Dwellings - S6 - This Couple DIY…" at bounding box center [367, 607] width 439 height 166
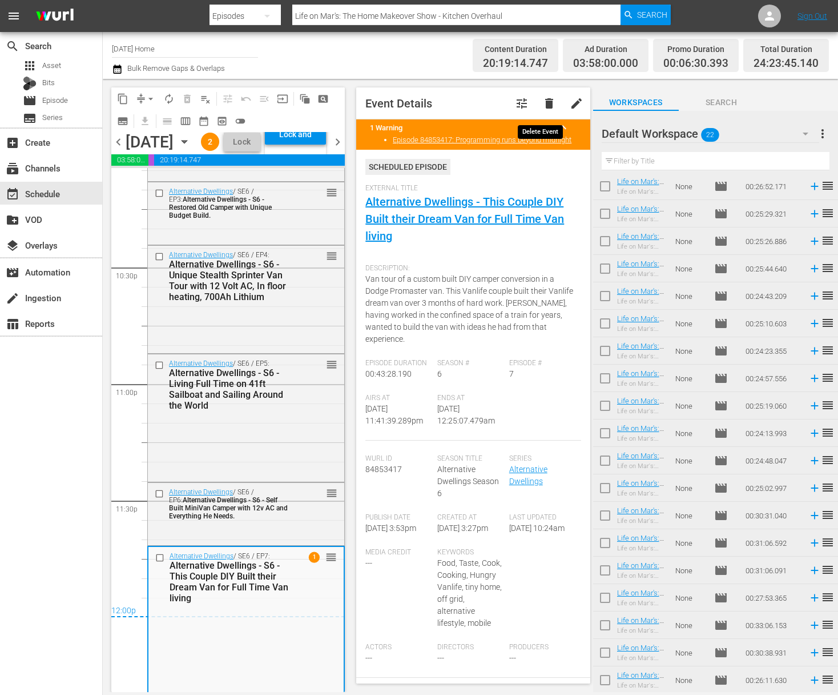
click at [543, 108] on span "delete" at bounding box center [550, 104] width 14 height 14
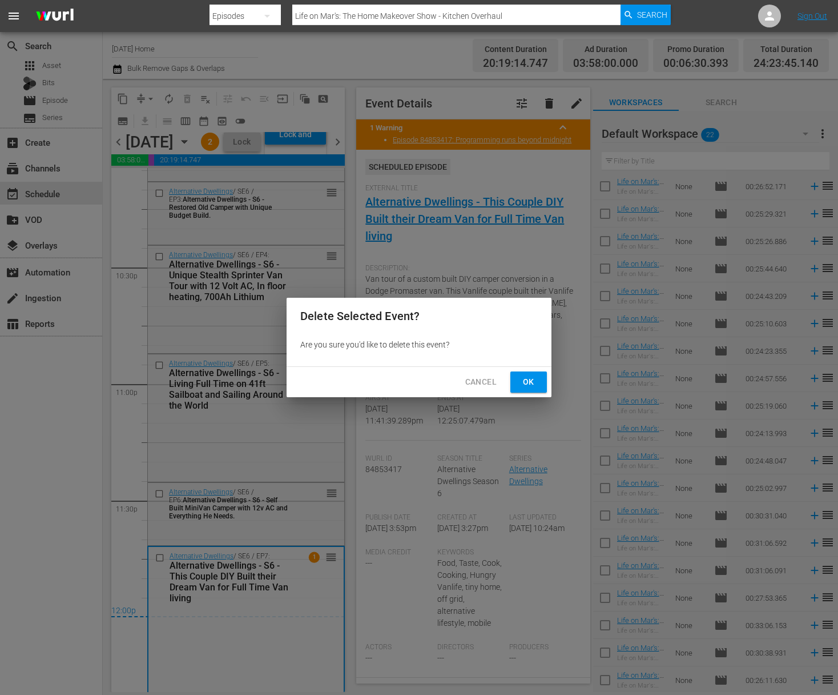
click at [529, 385] on span "Ok" at bounding box center [529, 382] width 18 height 14
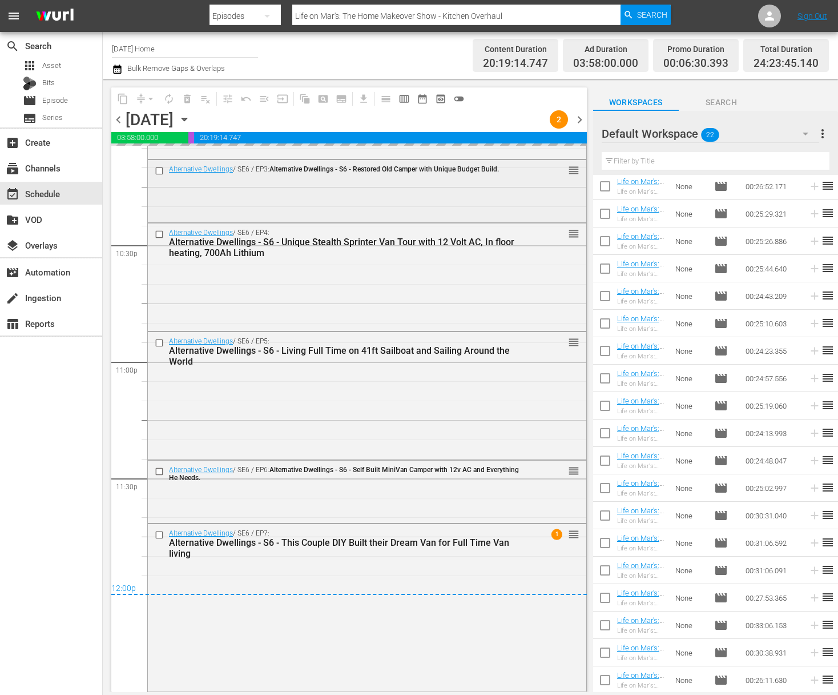
click at [279, 207] on div "Alternative Dwellings / SE6 / EP3: Alternative Dwellings - S6 - Restored Old Ca…" at bounding box center [367, 190] width 439 height 61
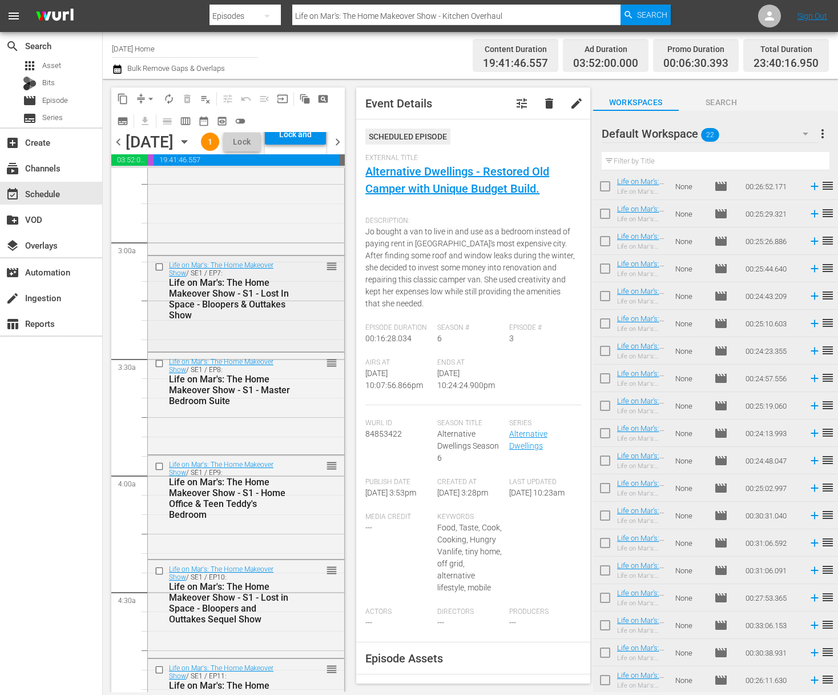
scroll to position [393, 0]
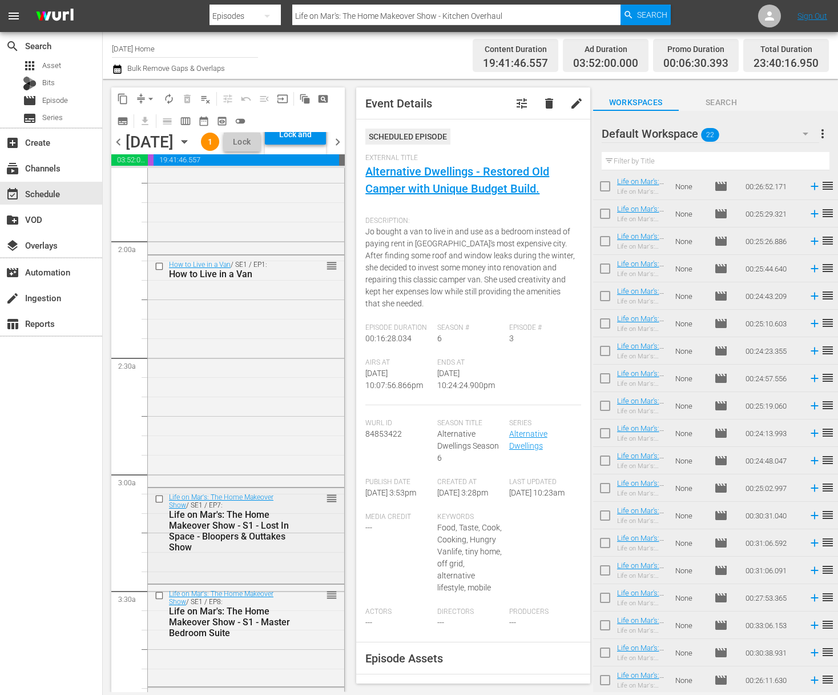
click at [294, 556] on div "Life on Mar's: The Home Makeover Show / SE1 / EP7: Life on Mar's: The Home Make…" at bounding box center [246, 522] width 196 height 69
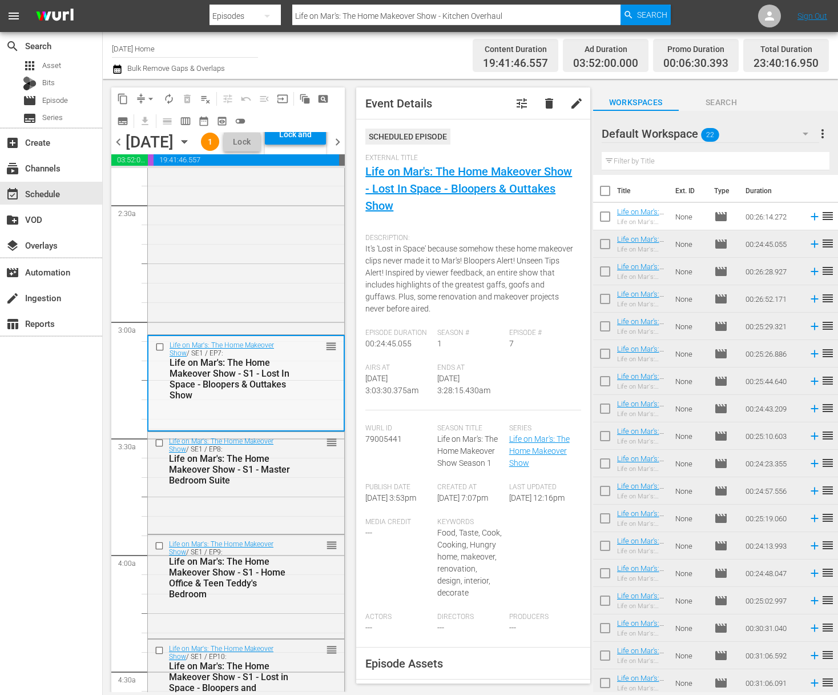
scroll to position [485, 0]
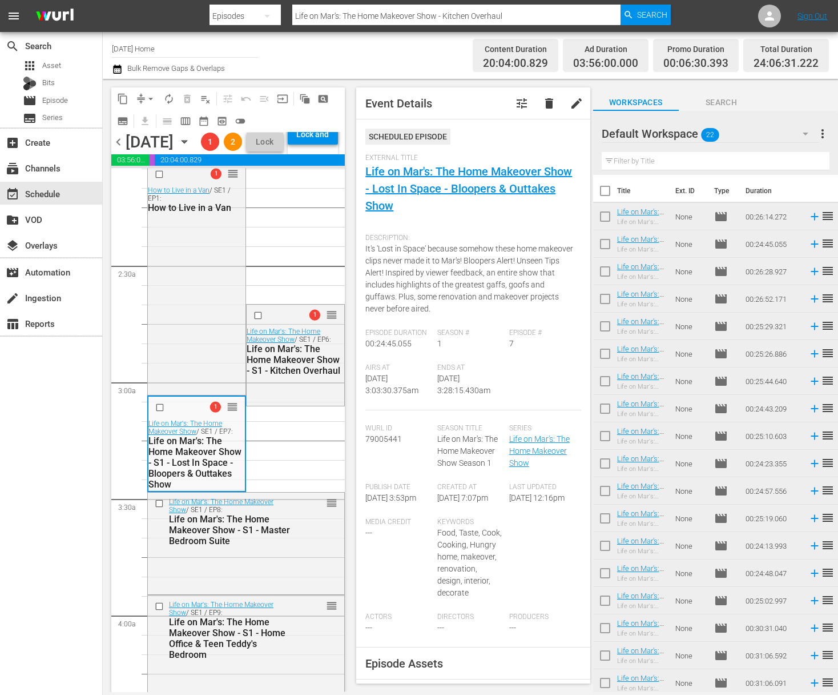
click at [152, 97] on span "arrow_drop_down" at bounding box center [150, 98] width 11 height 11
click at [150, 159] on li "Align to End of Previous Day" at bounding box center [151, 159] width 120 height 19
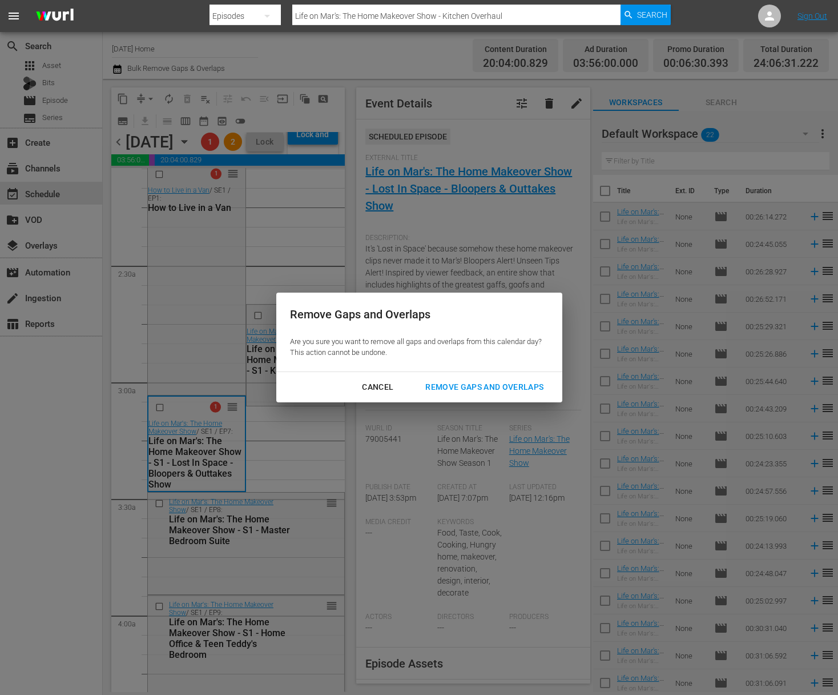
click at [512, 392] on div "Remove Gaps and Overlaps" at bounding box center [484, 387] width 137 height 14
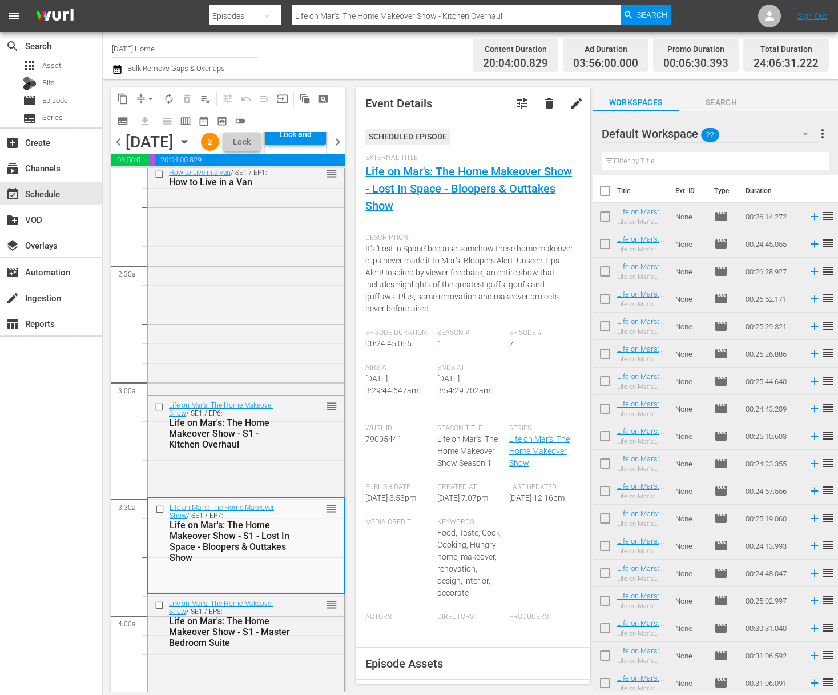
click at [300, 145] on div "Lock and Publish" at bounding box center [296, 134] width 50 height 21
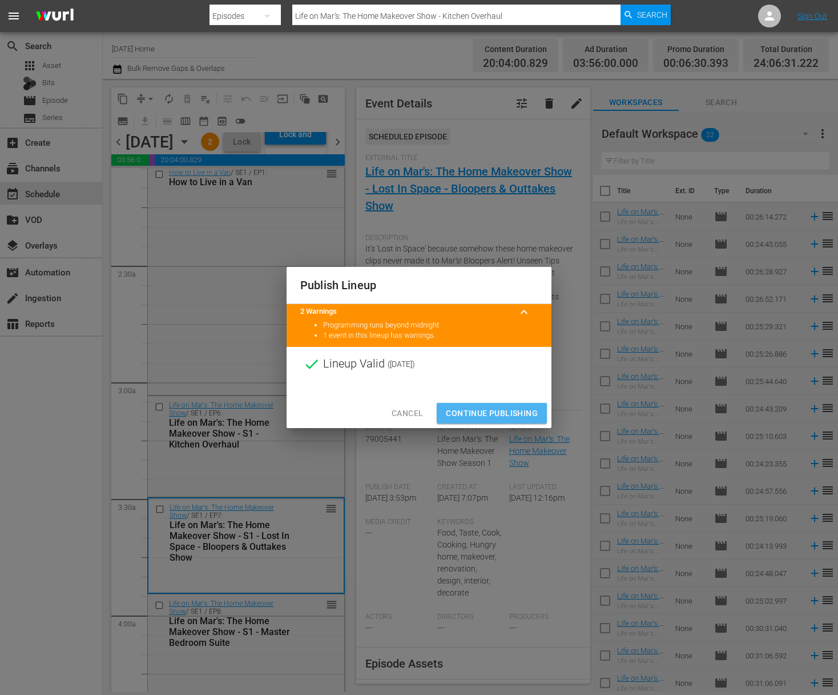
click at [499, 408] on span "Continue Publishing" at bounding box center [492, 413] width 92 height 14
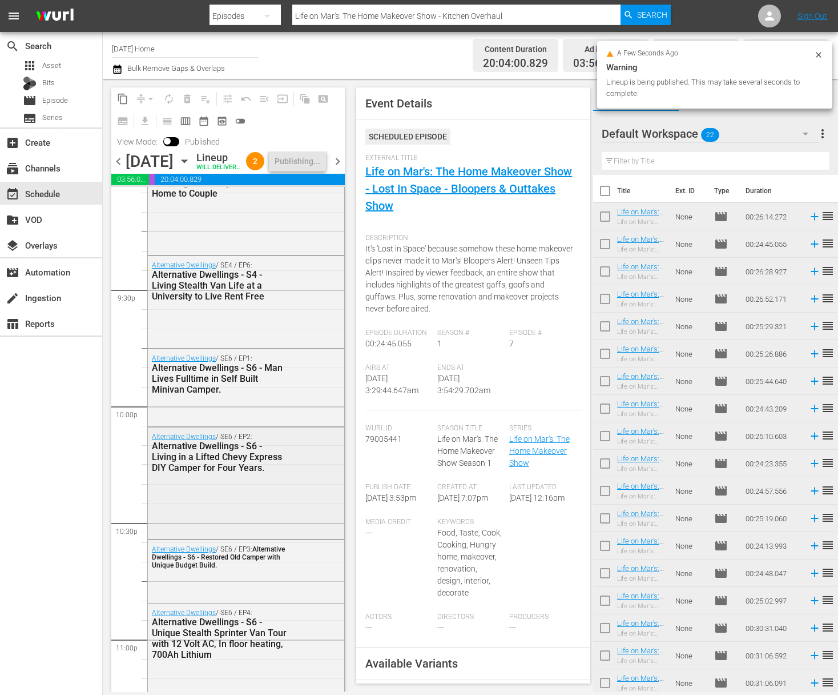
scroll to position [5137, 0]
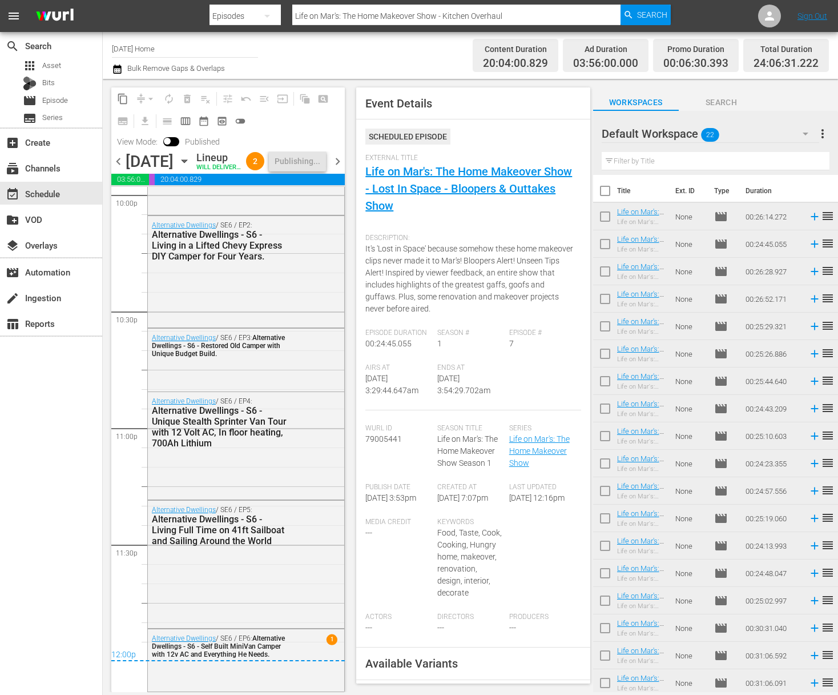
click at [823, 132] on span "more_vert" at bounding box center [823, 134] width 14 height 14
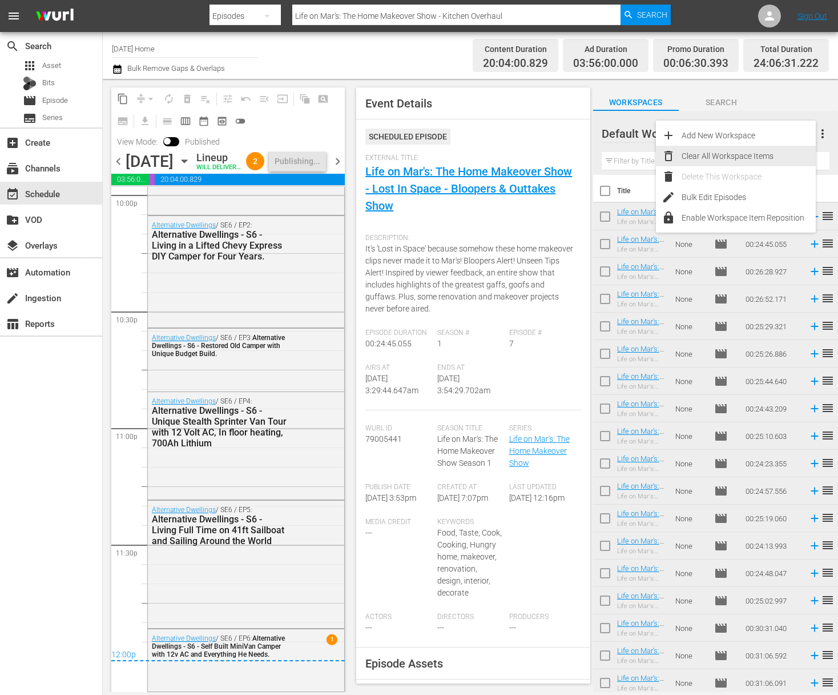
click at [765, 155] on div "Clear All Workspace Items" at bounding box center [749, 156] width 134 height 21
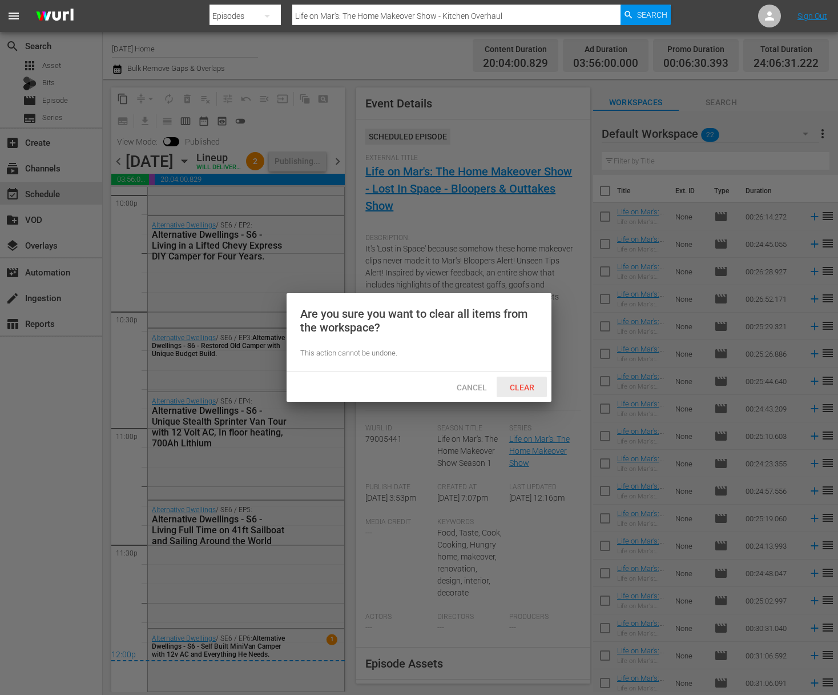
click at [532, 389] on span "Clear" at bounding box center [522, 387] width 43 height 9
